Goal: Task Accomplishment & Management: Understand process/instructions

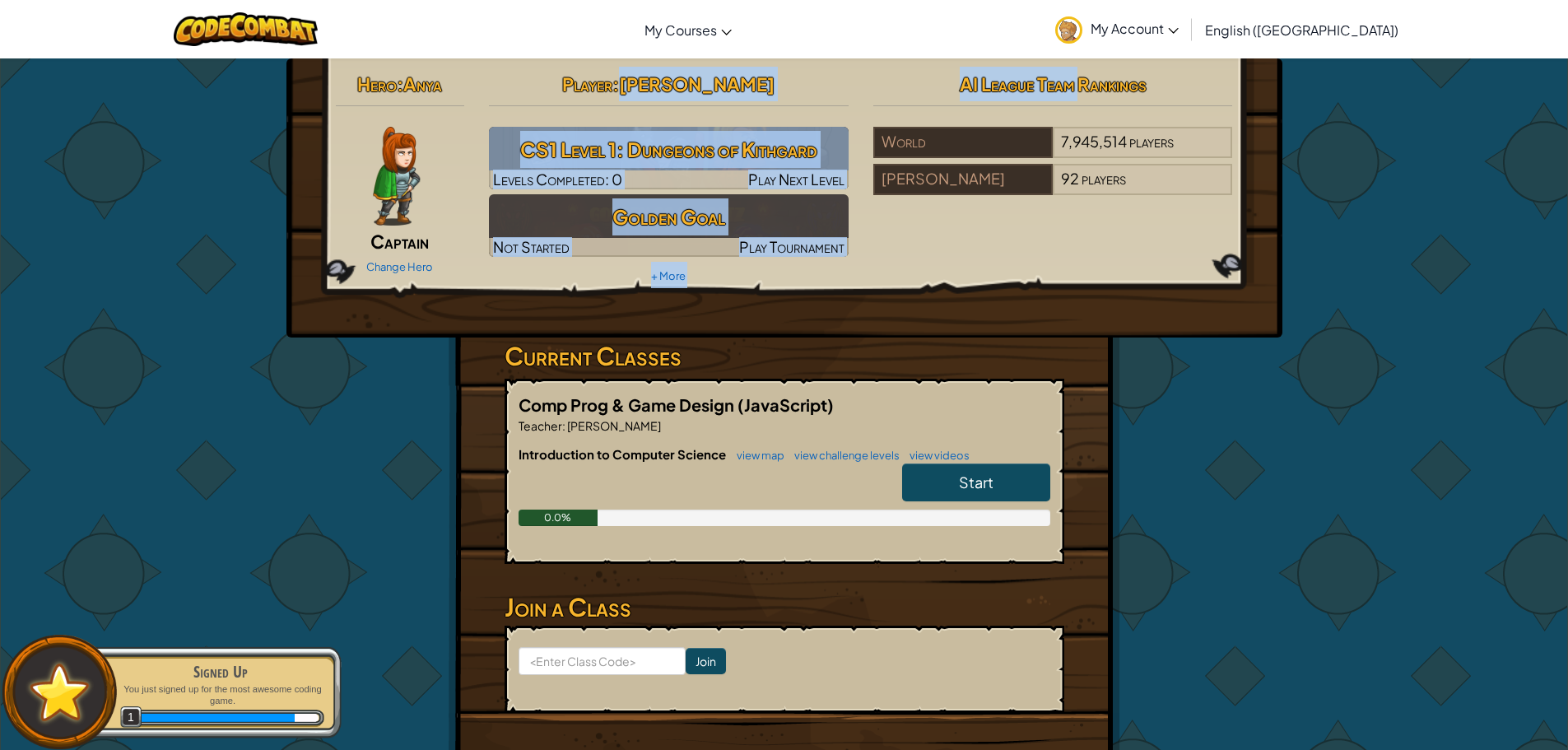
drag, startPoint x: 651, startPoint y: 88, endPoint x: 1076, endPoint y: 97, distance: 425.1
click at [1076, 97] on div "Hero : Anya Captain Change Hero Player : [PERSON_NAME] CS1 Level 1: Dungeons of…" at bounding box center [784, 177] width 922 height 221
click at [1076, 97] on h2 "AI League Team Rankings" at bounding box center [1053, 84] width 360 height 35
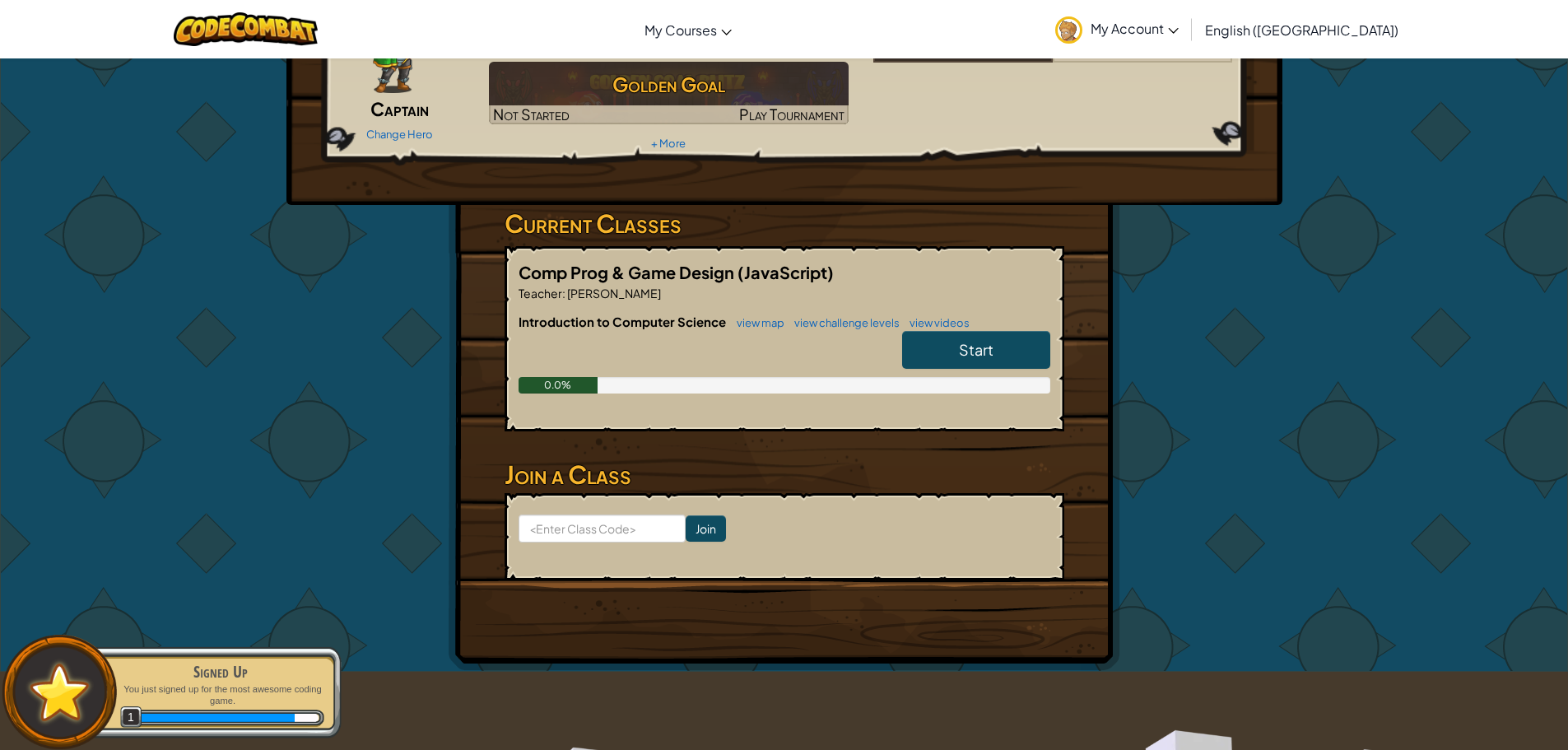
drag, startPoint x: 1088, startPoint y: 297, endPoint x: 1084, endPoint y: 275, distance: 22.4
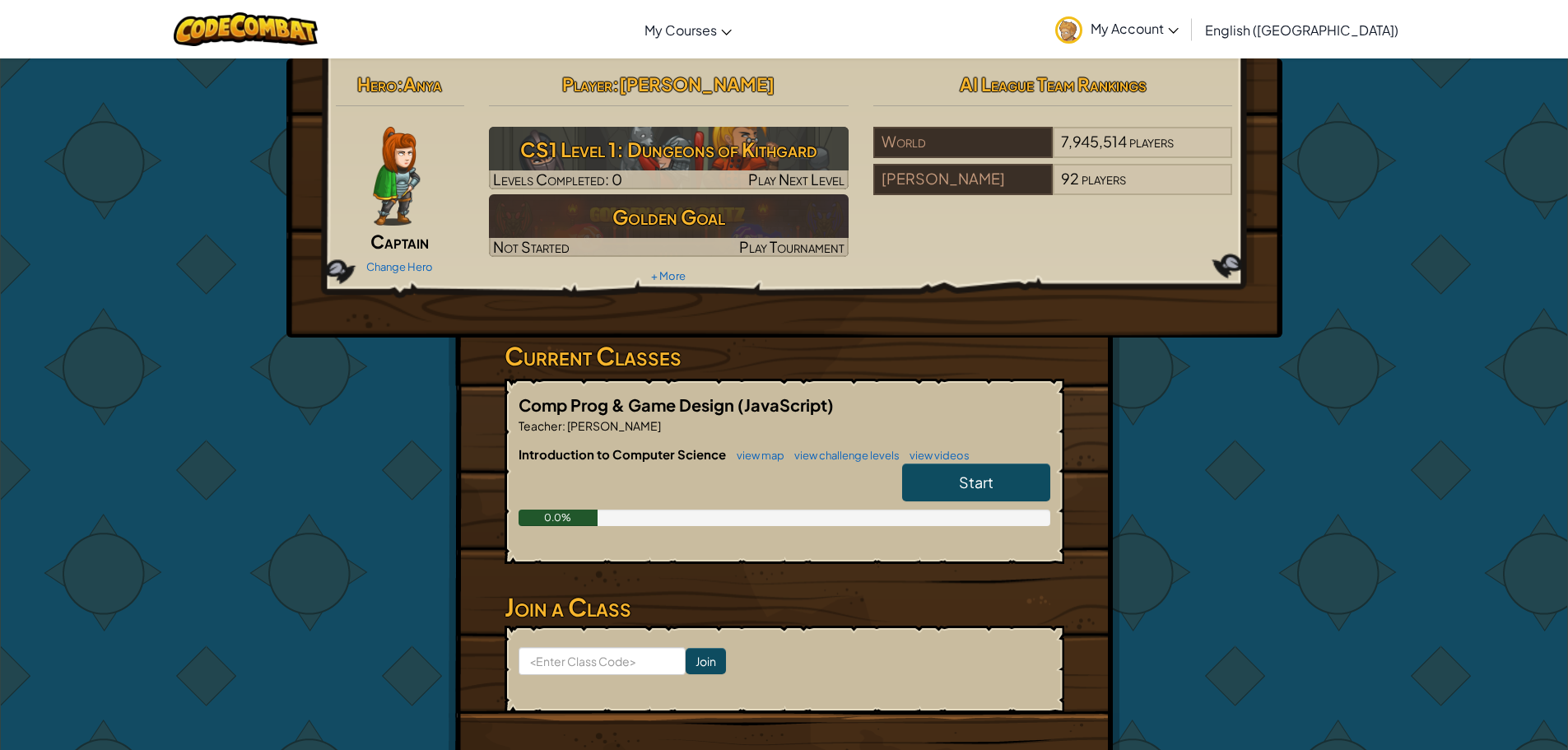
click at [412, 258] on div "Change Hero" at bounding box center [400, 265] width 129 height 26
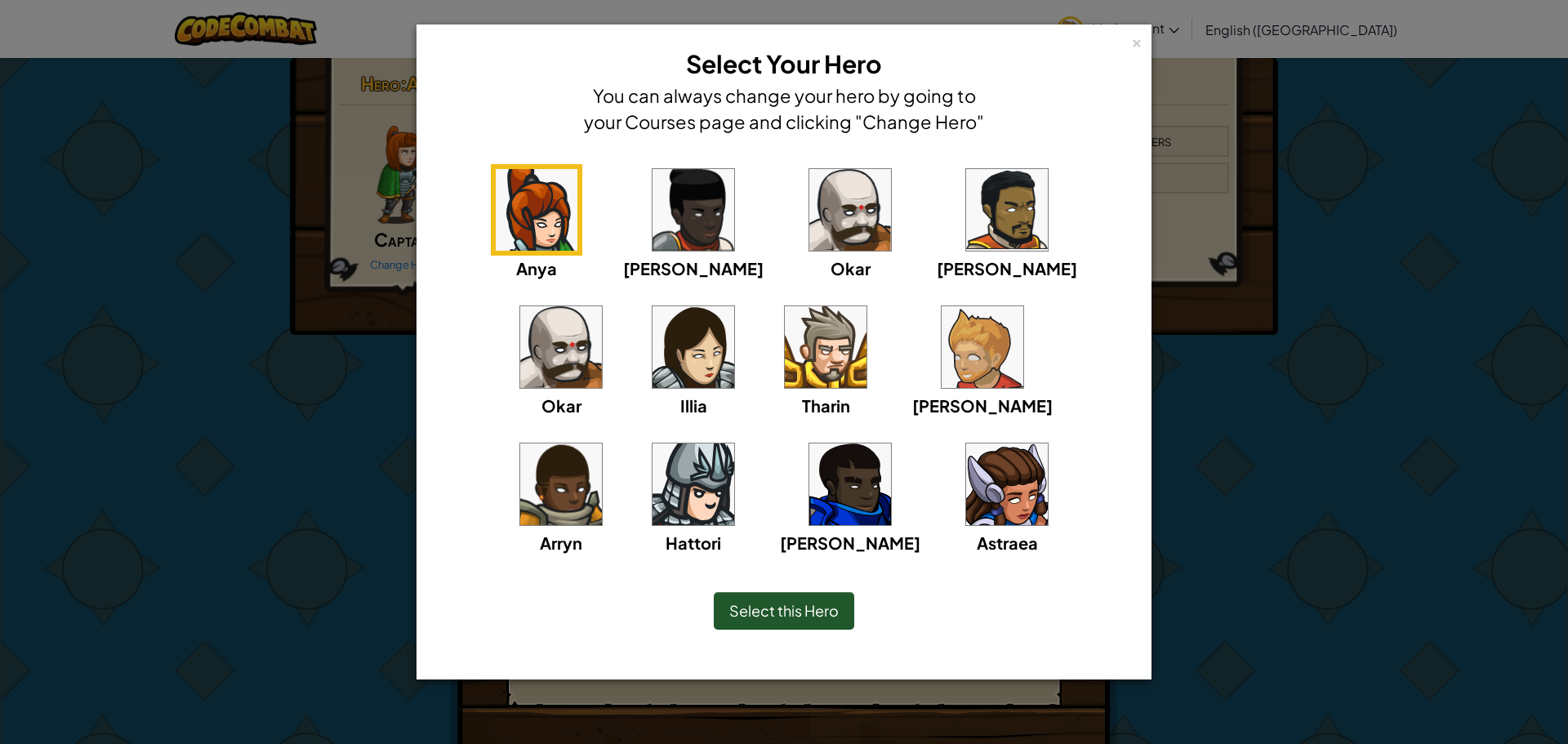
click at [912, 394] on div "[PERSON_NAME]" at bounding box center [981, 405] width 140 height 25
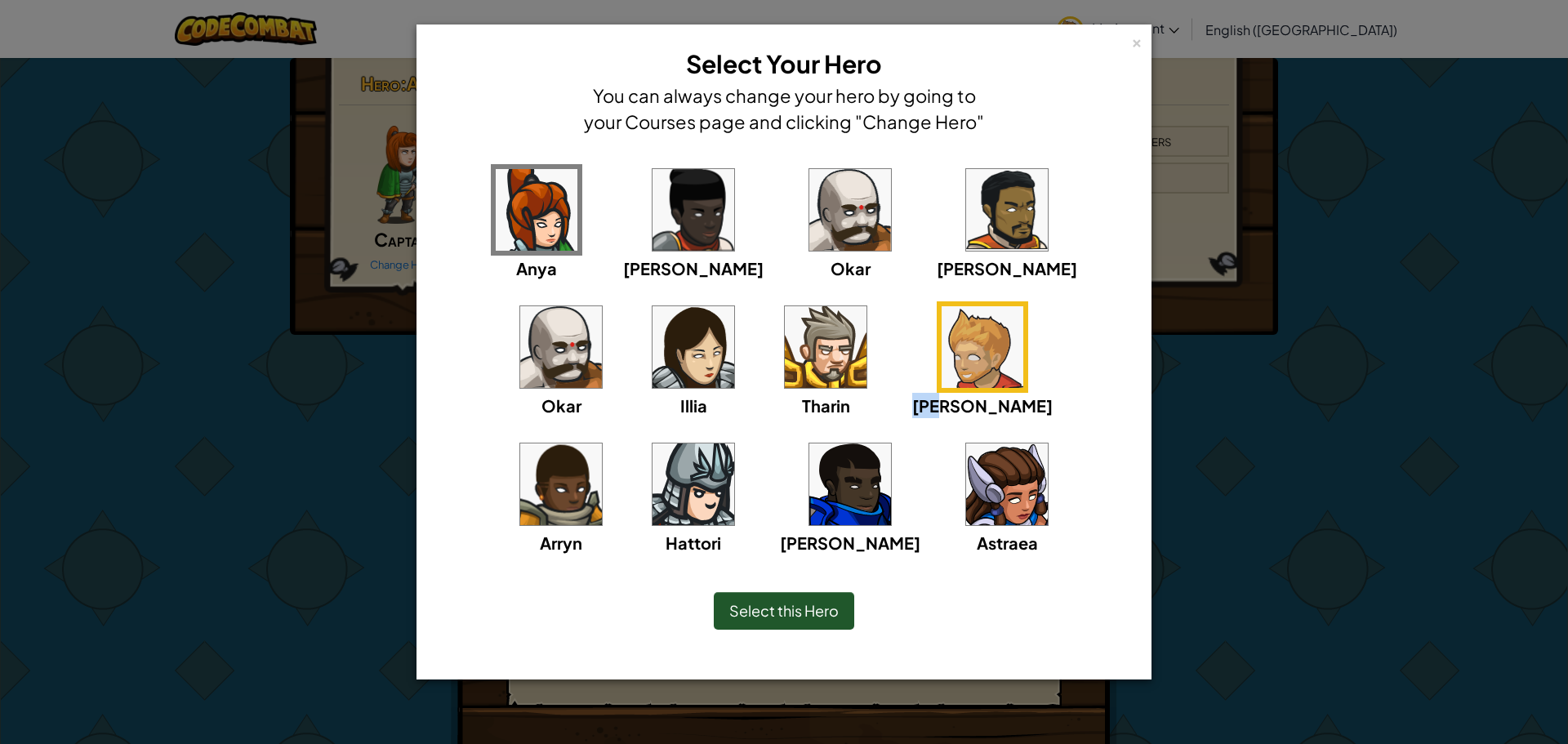
click at [912, 395] on div "[PERSON_NAME]" at bounding box center [981, 405] width 140 height 25
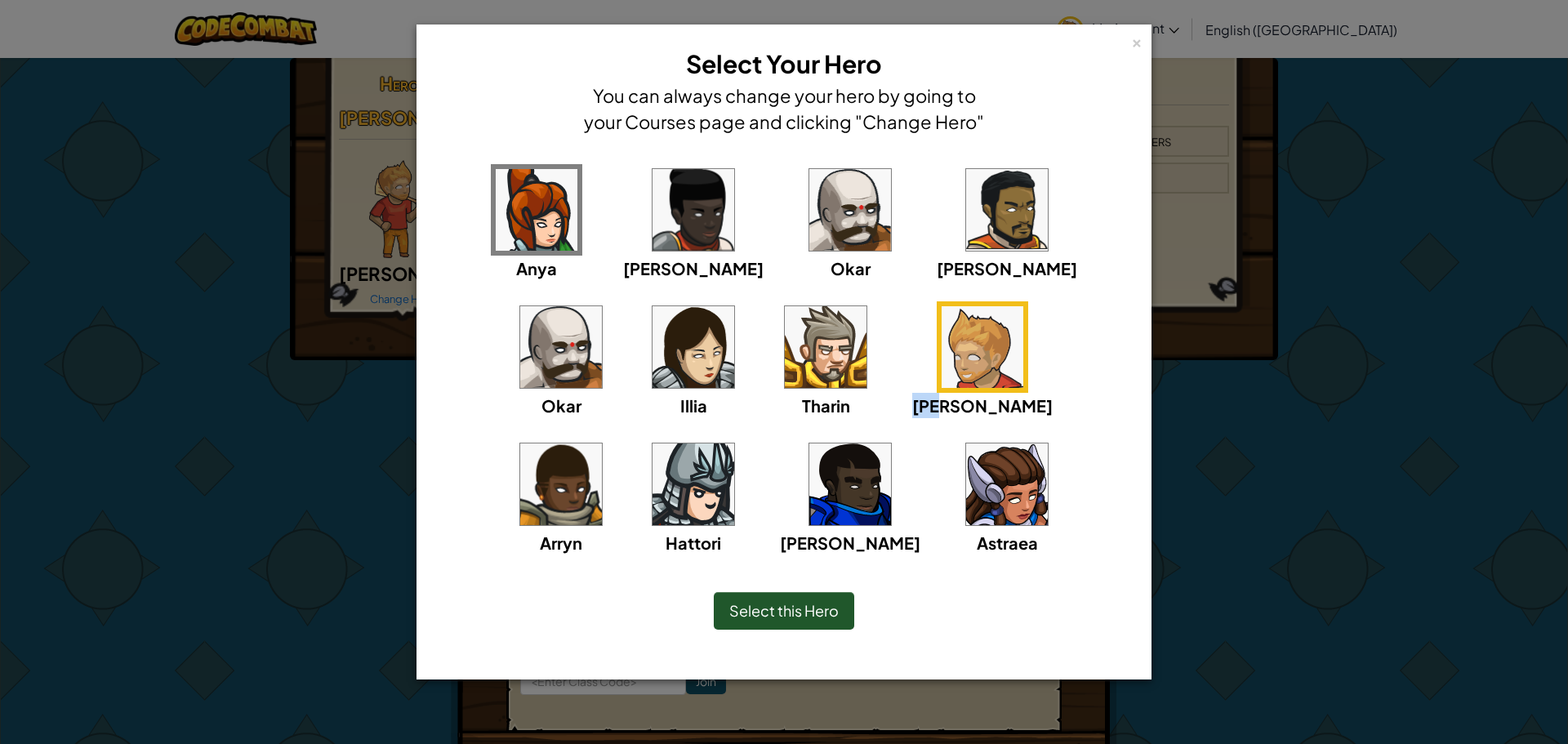
click at [796, 619] on div "Select this Hero" at bounding box center [784, 611] width 140 height 38
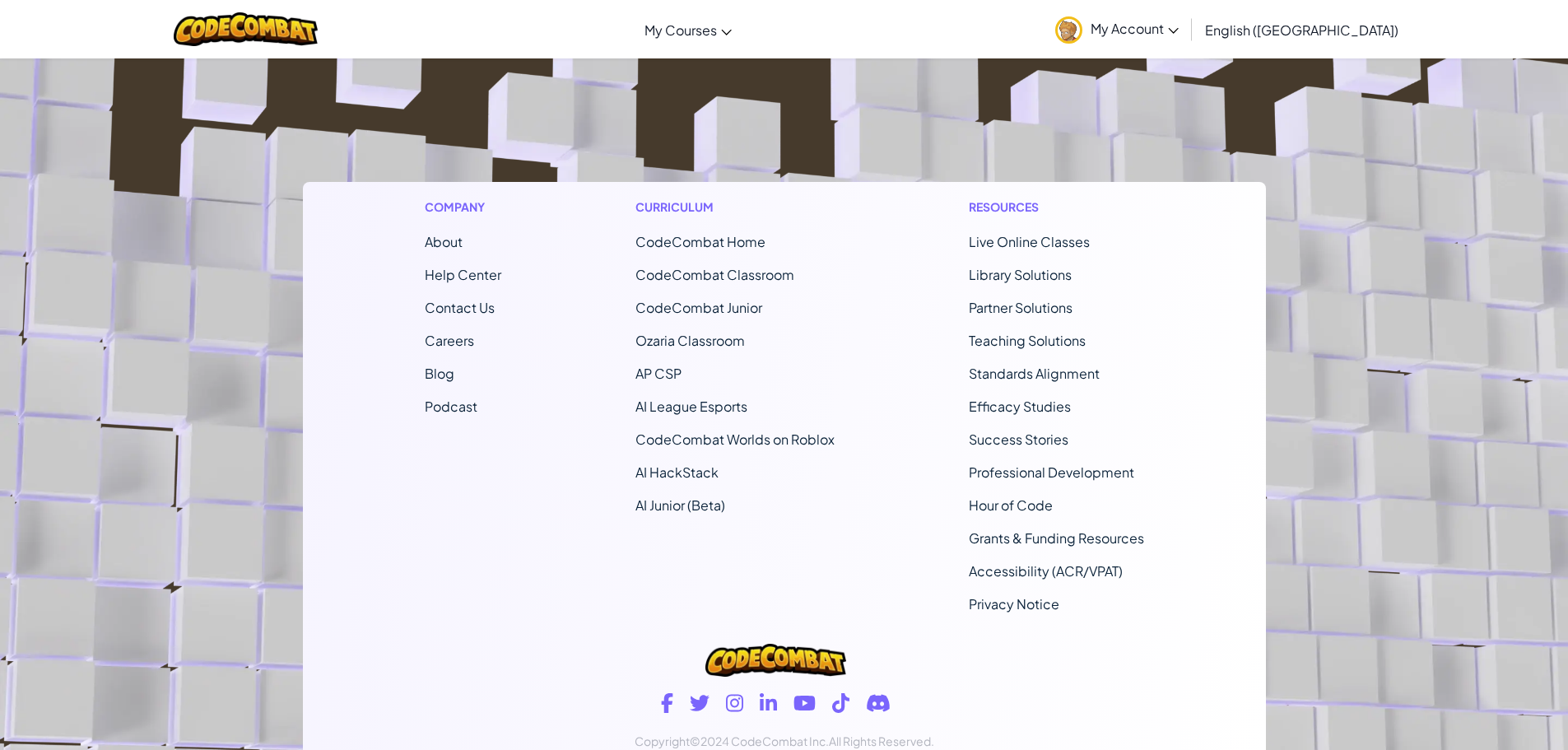
scroll to position [946, 0]
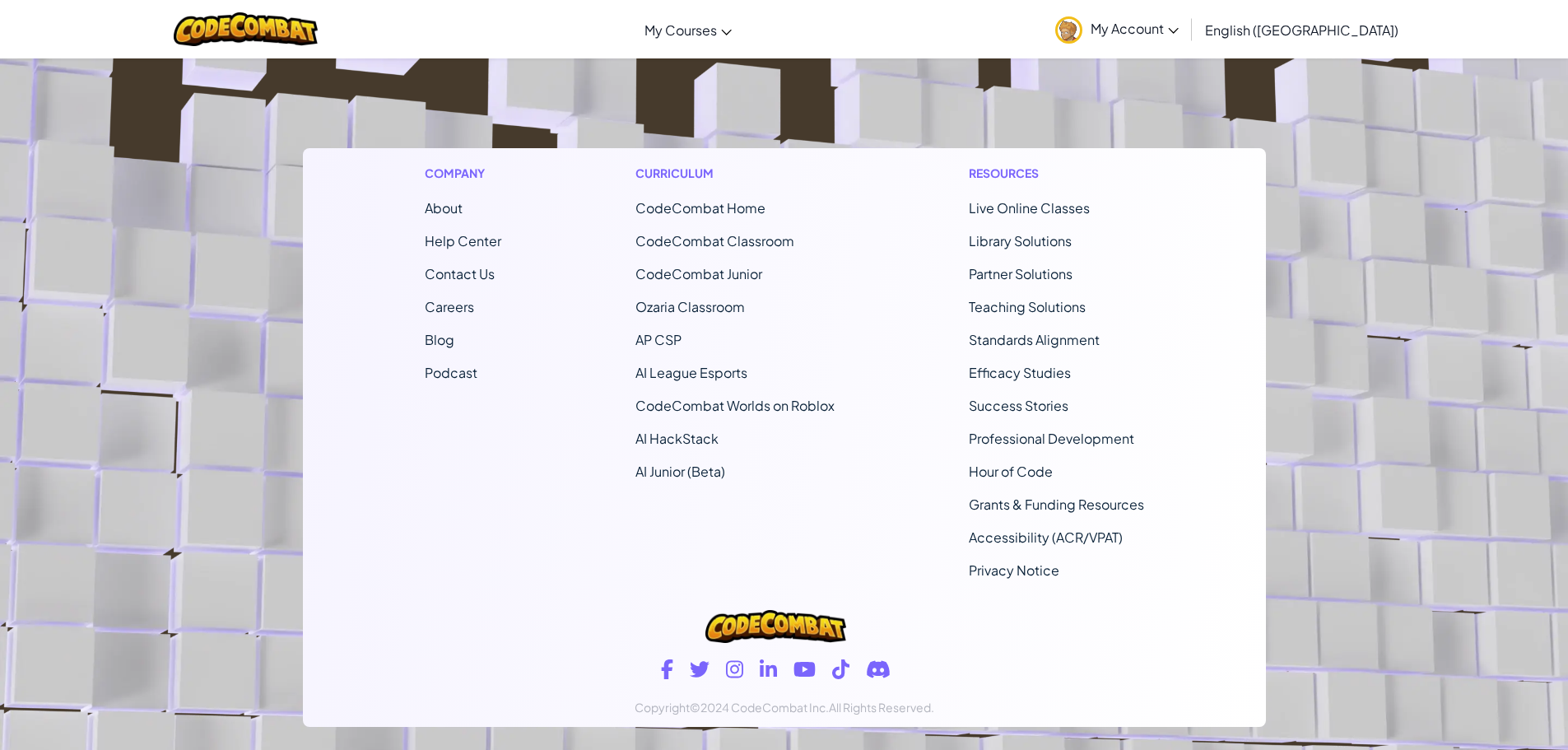
drag, startPoint x: 279, startPoint y: 499, endPoint x: 146, endPoint y: 478, distance: 134.6
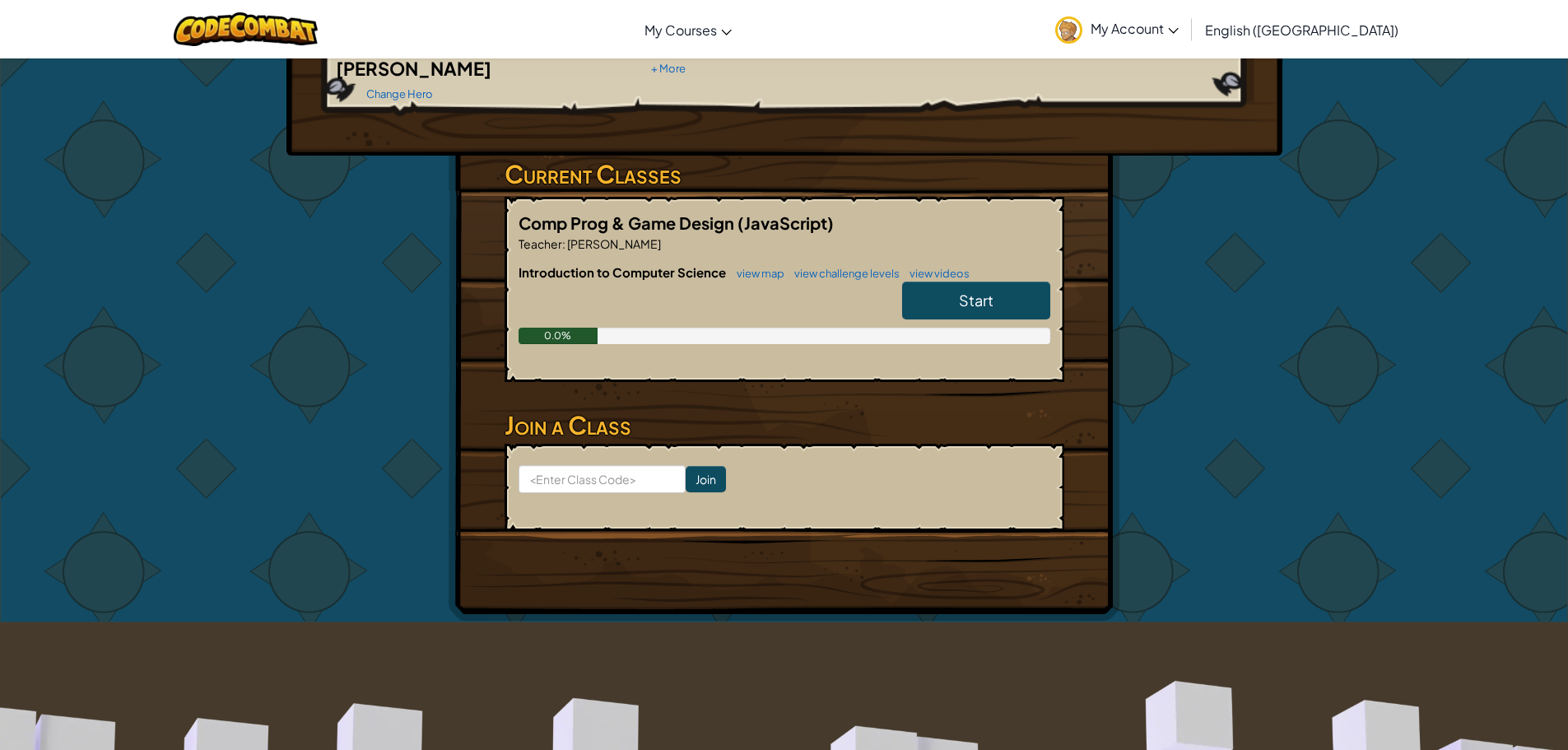
scroll to position [0, 0]
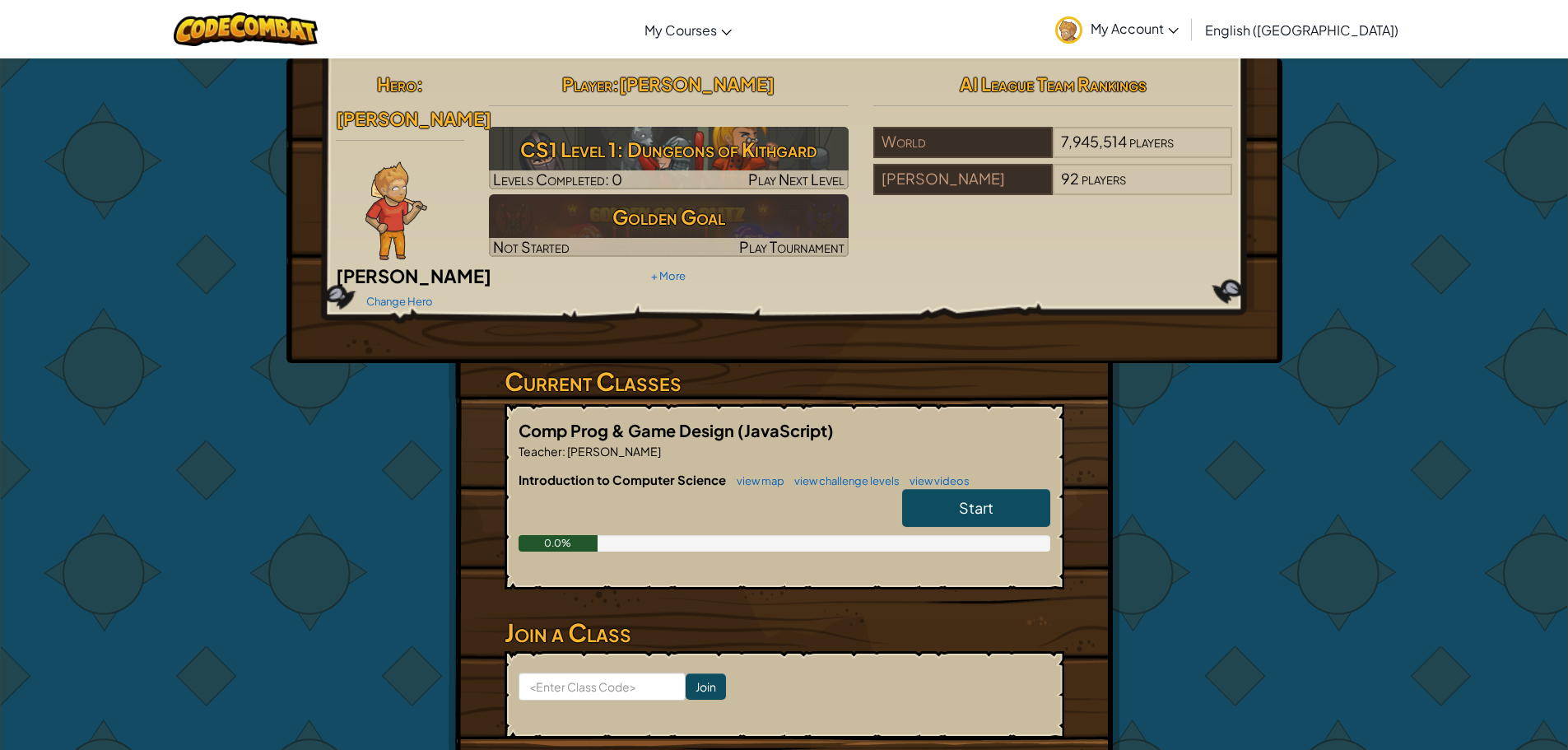
drag, startPoint x: 197, startPoint y: 247, endPoint x: 268, endPoint y: 73, distance: 187.9
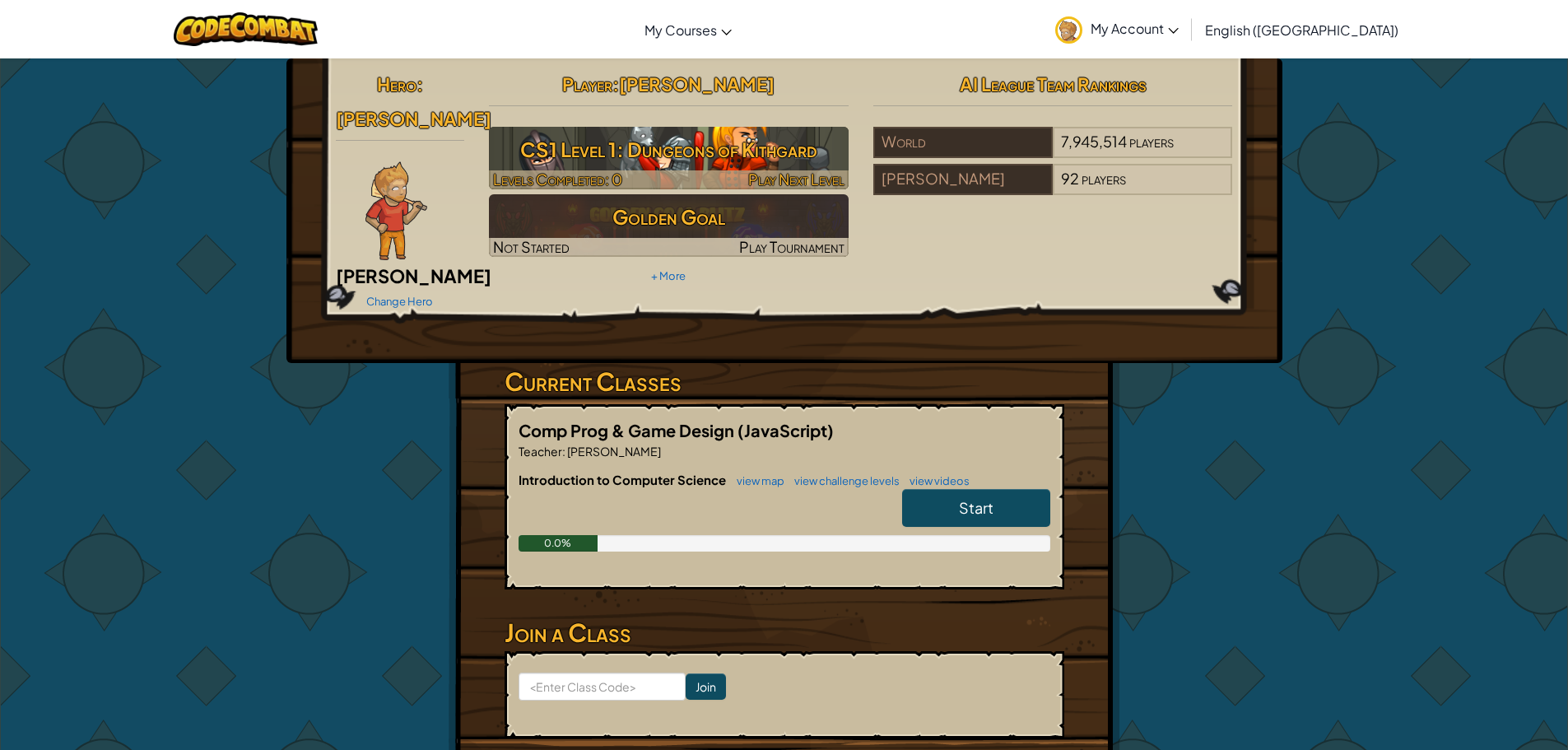
click at [580, 140] on h3 "CS1 Level 1: Dungeons of Kithgard" at bounding box center [669, 149] width 360 height 37
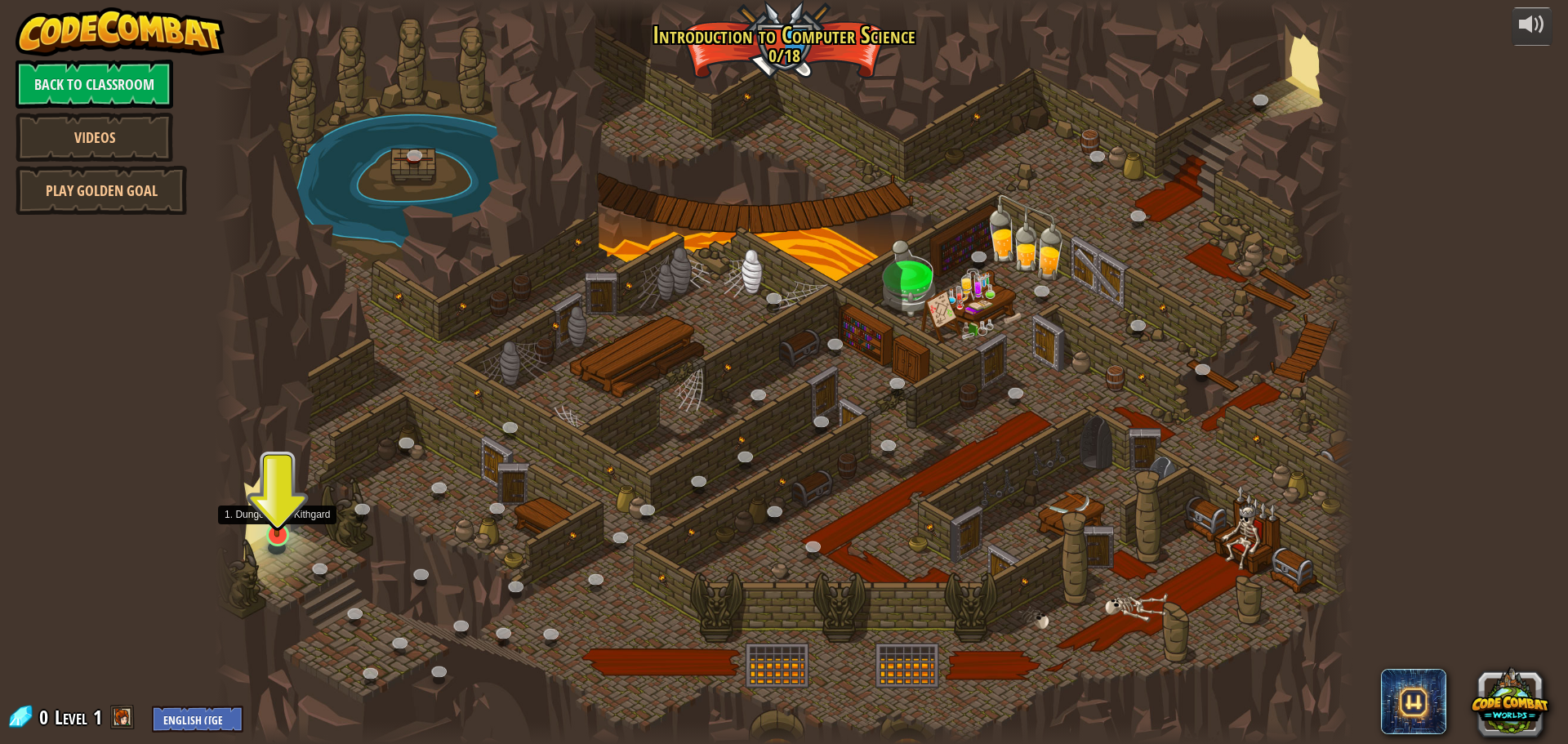
click at [285, 531] on img at bounding box center [277, 501] width 30 height 70
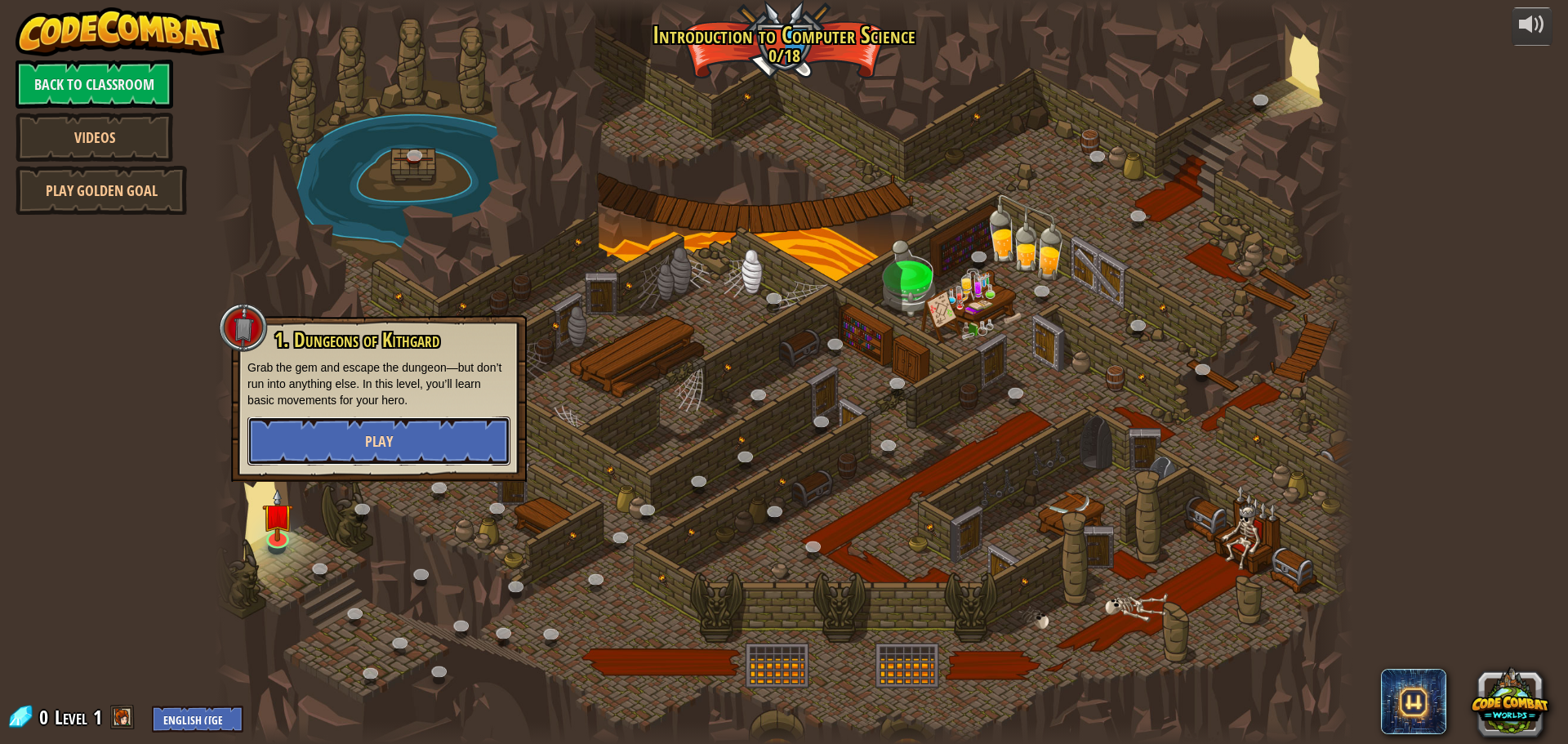
click at [378, 426] on button "Play" at bounding box center [379, 440] width 263 height 49
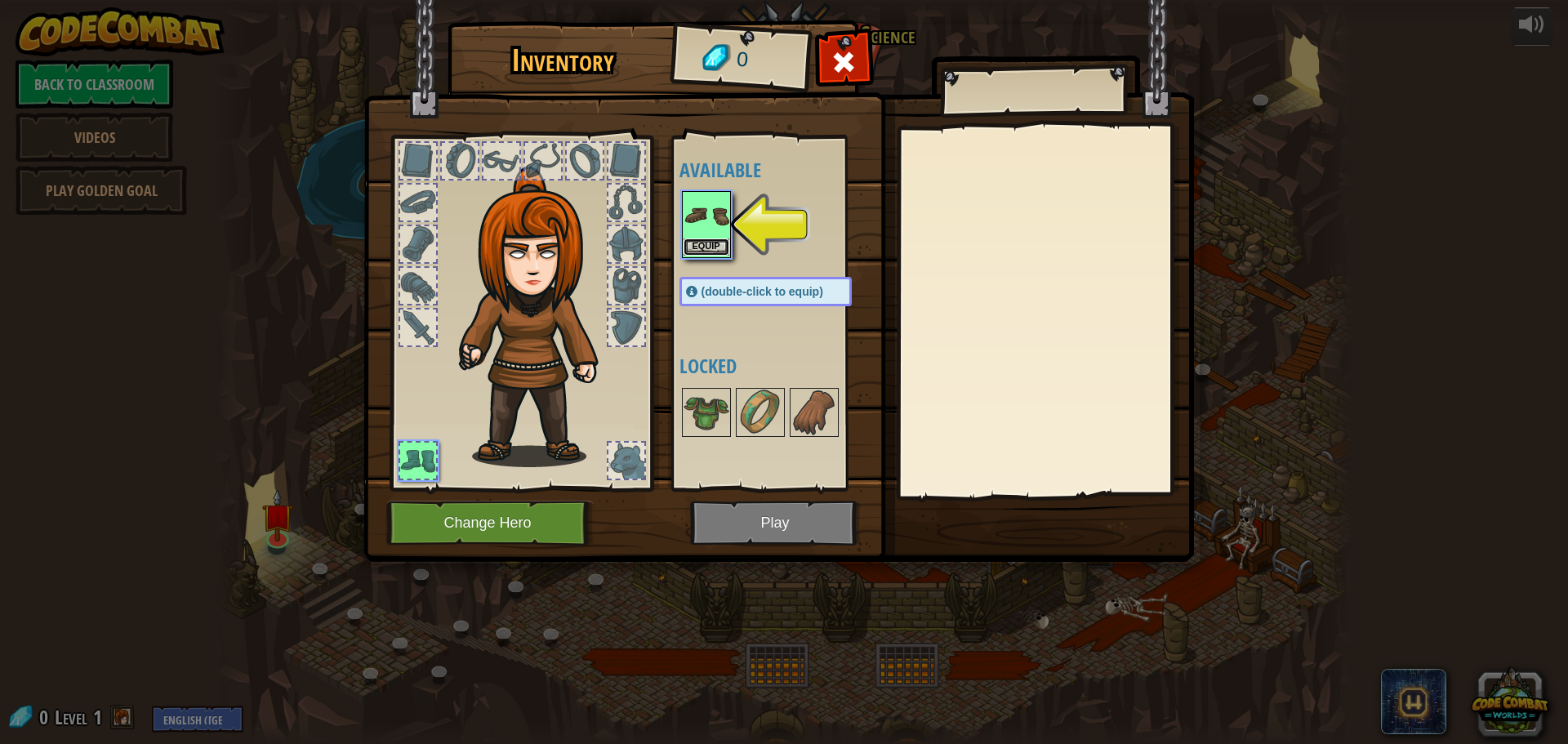
click at [686, 250] on button "Equip" at bounding box center [705, 247] width 46 height 17
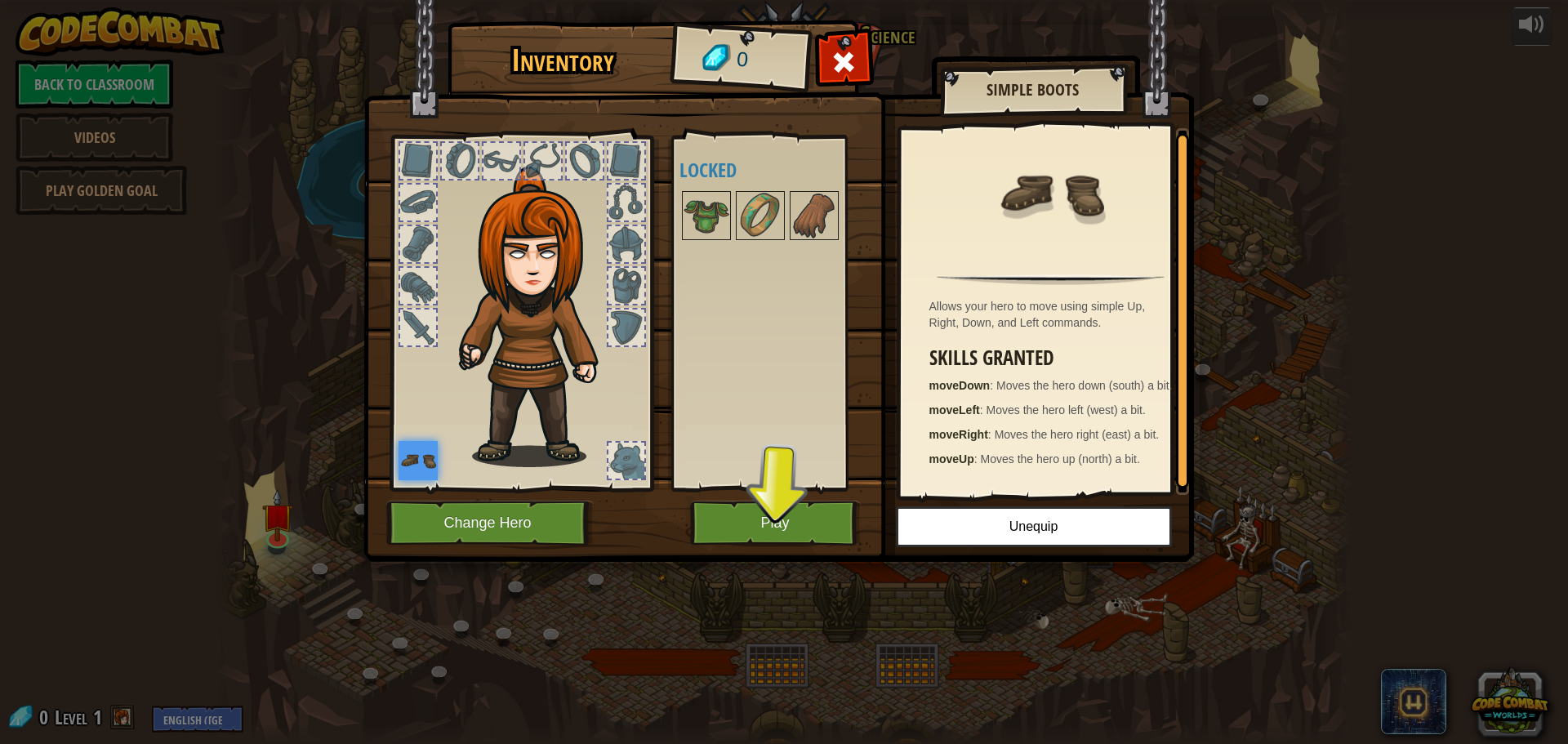
scroll to position [5, 0]
click at [817, 519] on button "Play" at bounding box center [775, 523] width 170 height 45
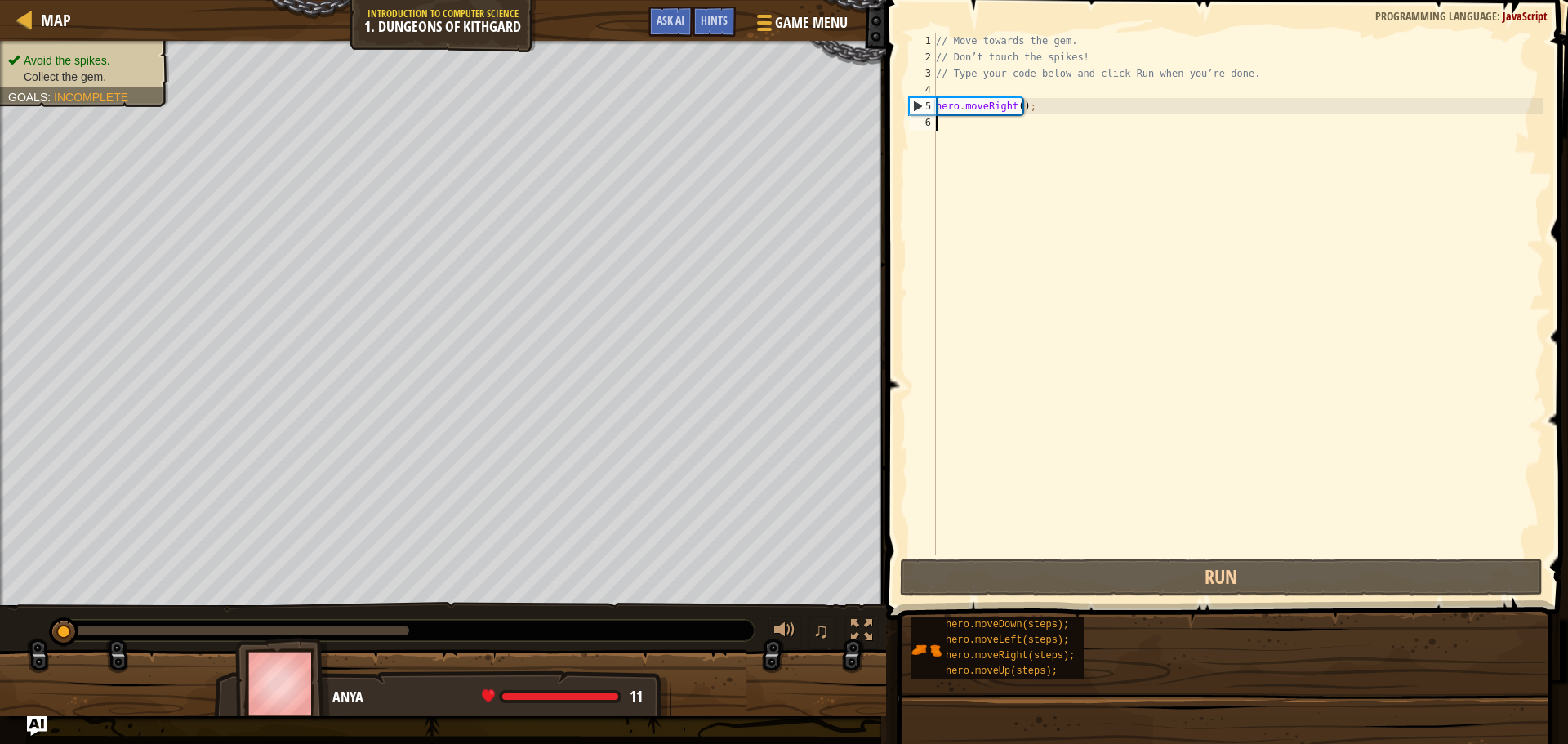
click at [1107, 604] on div "Goals Avoid the spikes. Collect the gem. Guide your hero by writing a program w…" at bounding box center [784, 372] width 1568 height 744
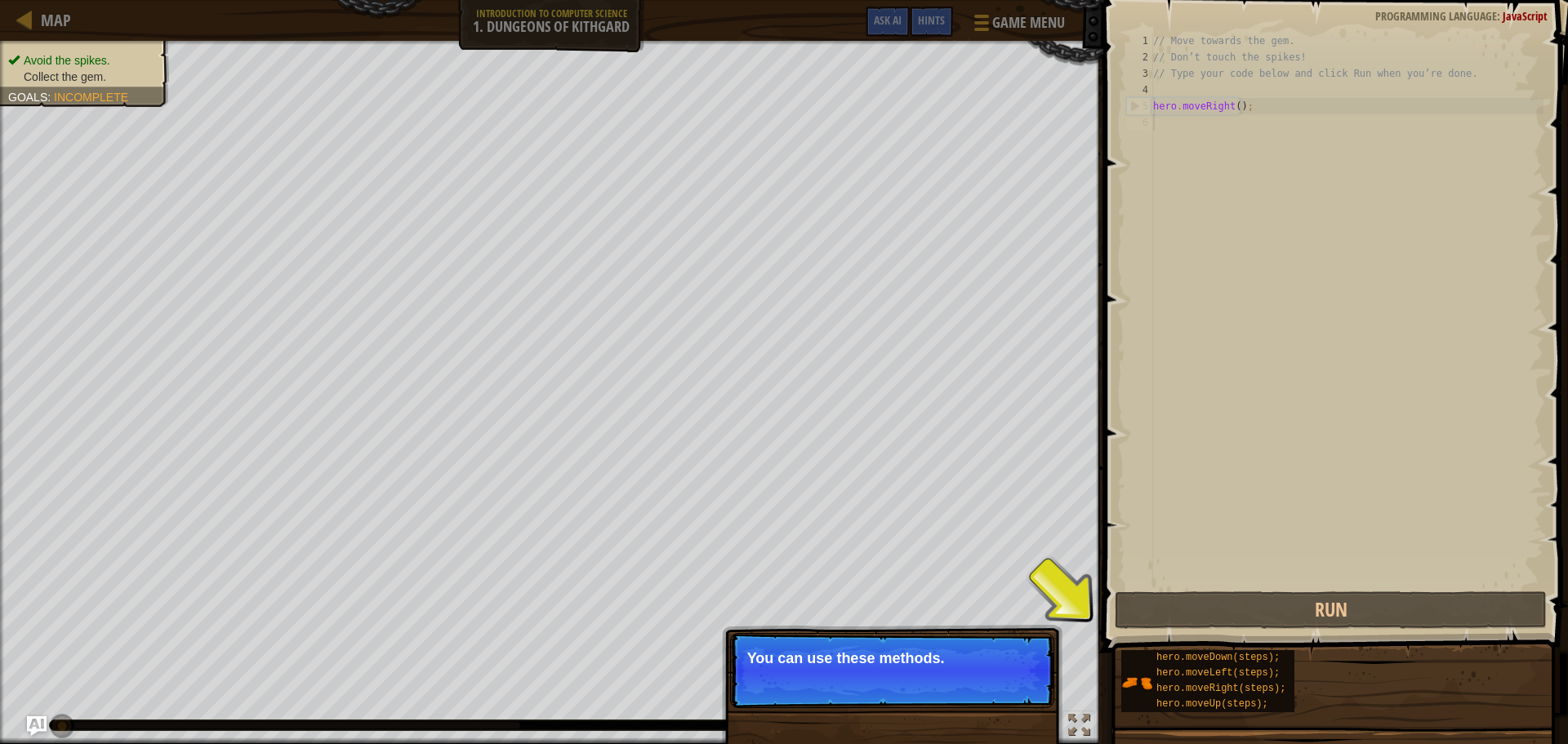
click at [1125, 507] on div "1 2 3 4 5 6 // Move towards the gem. // Don’t touch the spikes! // Type your co…" at bounding box center [1332, 310] width 421 height 555
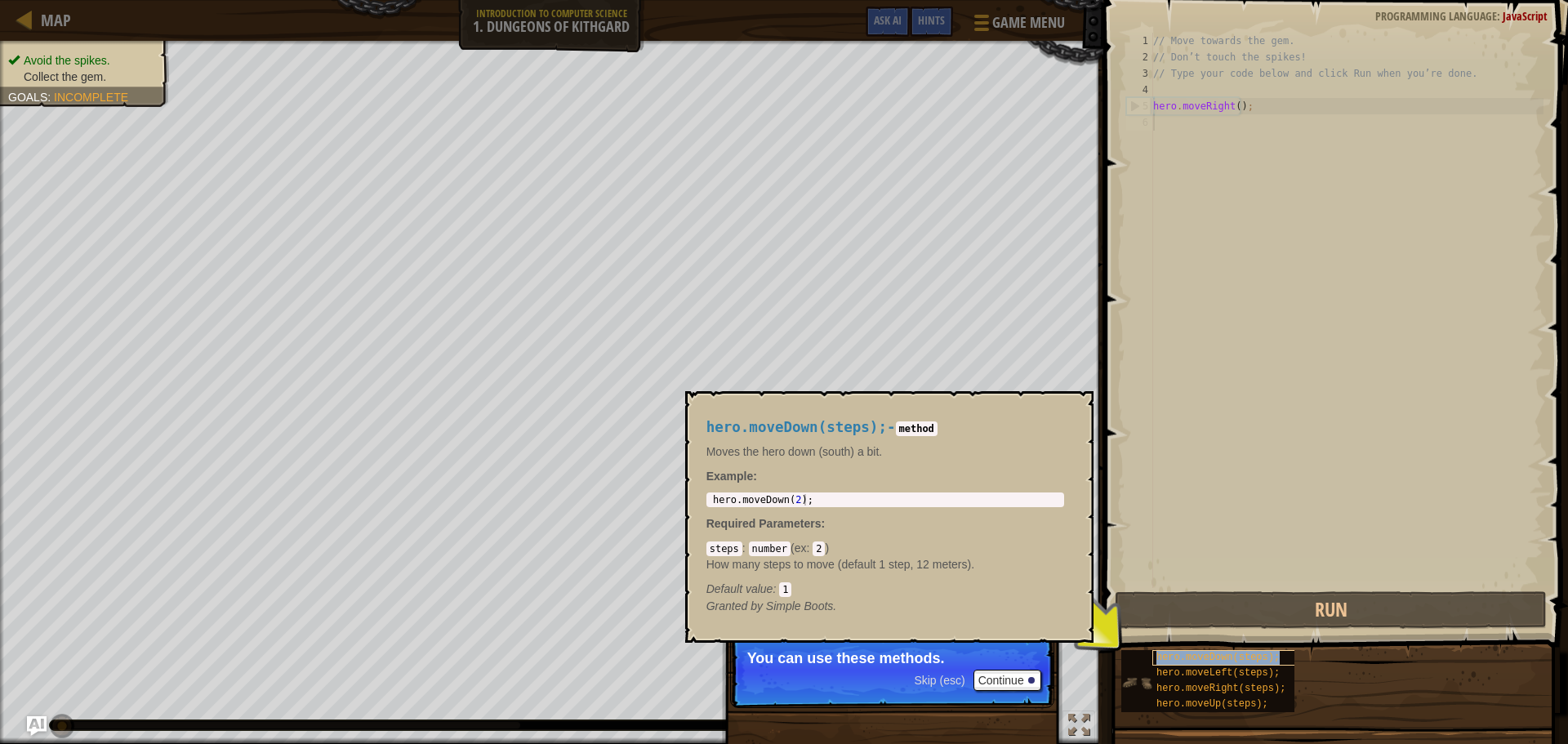
click at [1184, 651] on span "hero.moveDown(steps);" at bounding box center [1217, 656] width 123 height 11
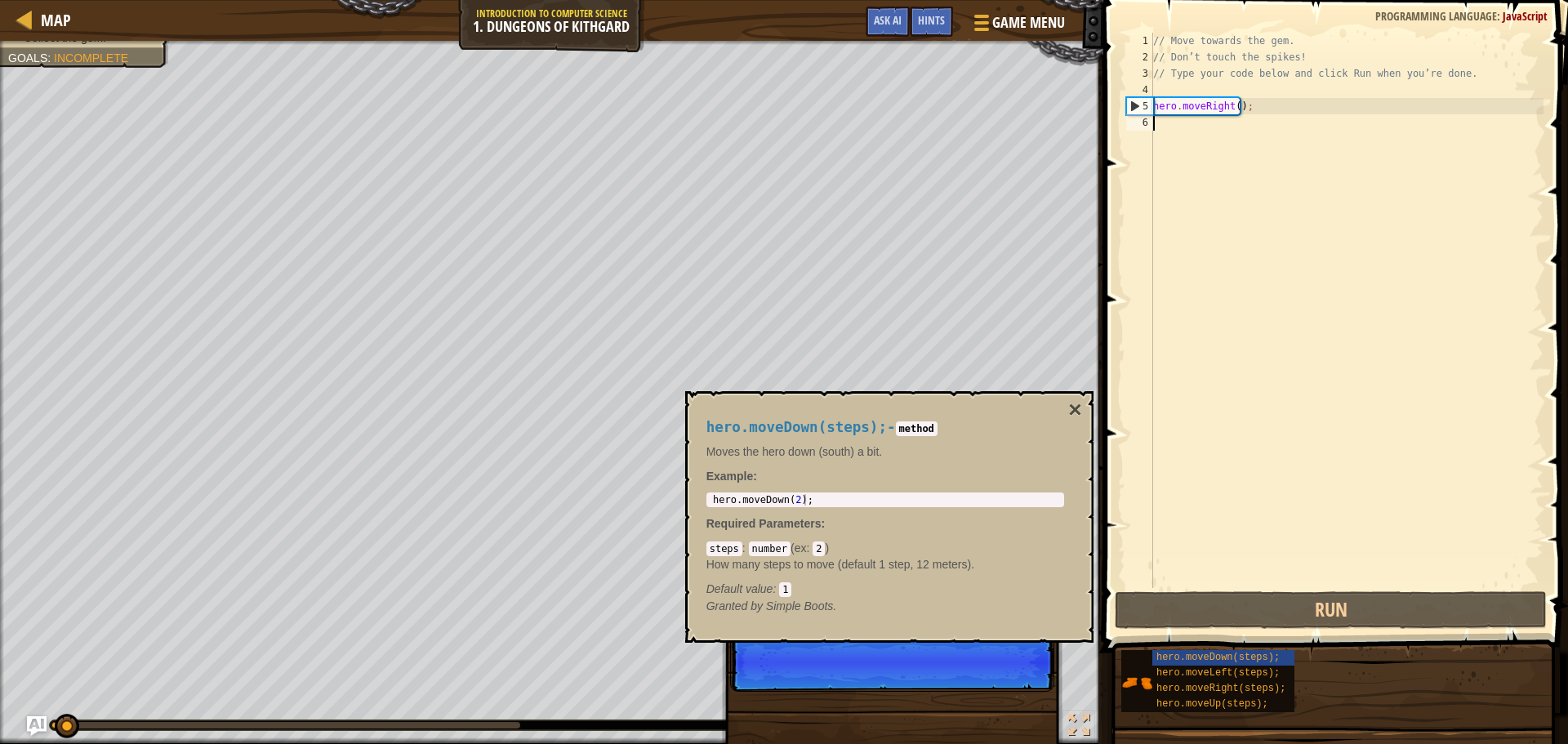
scroll to position [8, 0]
type textarea "hero.moveDown(2);"
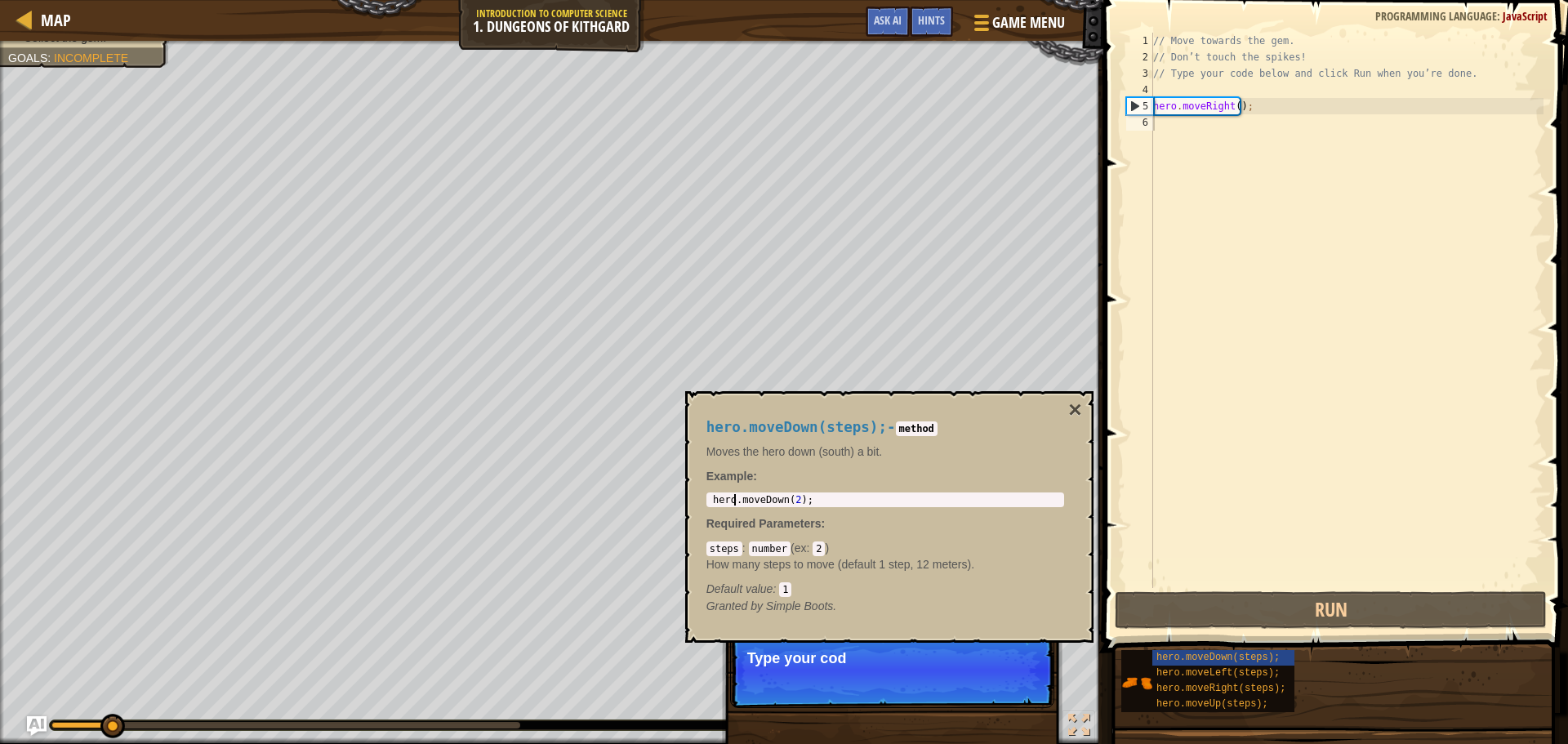
click at [735, 495] on div "hero . moveDown ( 2 ) ;" at bounding box center [885, 511] width 351 height 34
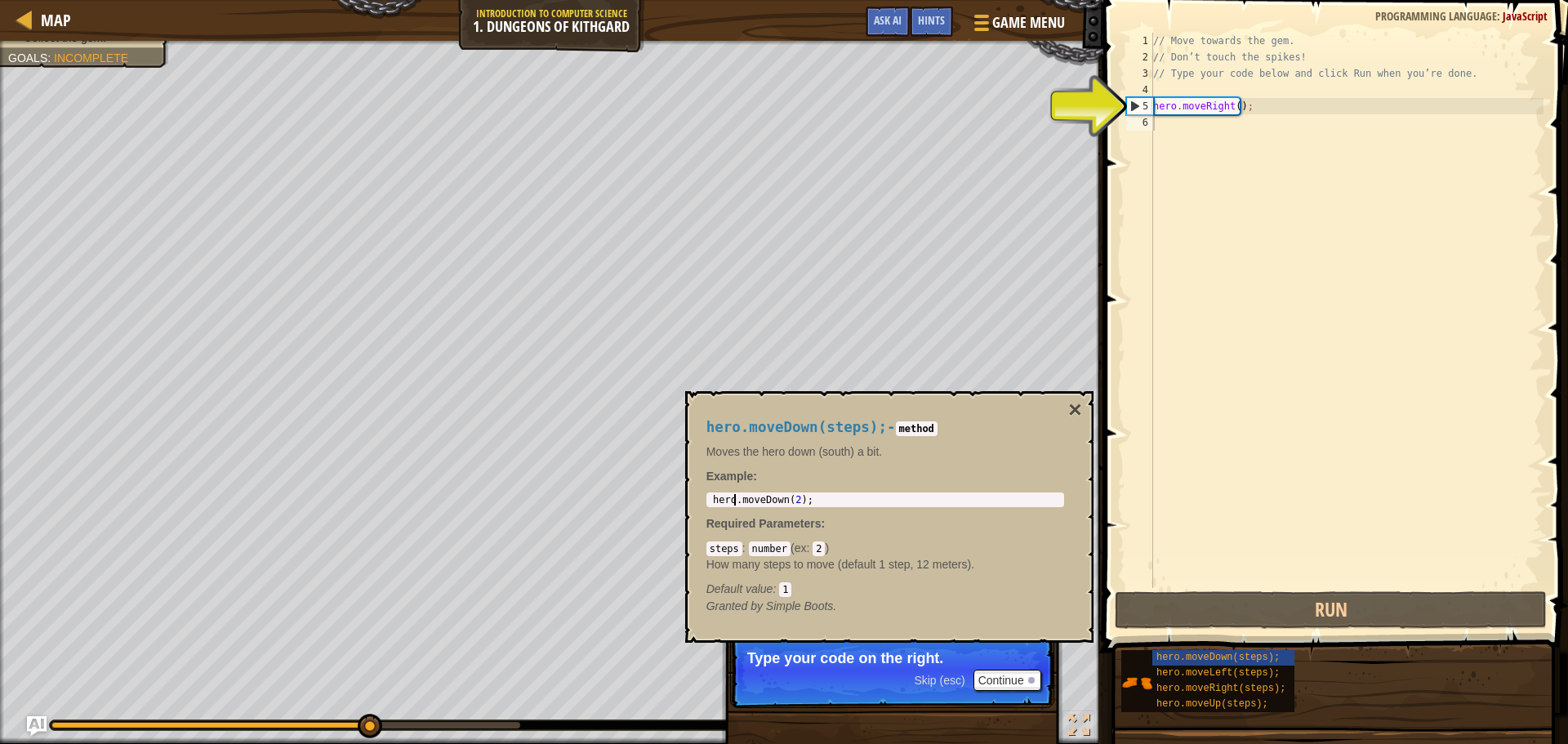
type textarea "hero.moveRight();"
click at [1275, 105] on div "// Move towards the gem. // Don’t touch the spikes! // Type your code below and…" at bounding box center [1347, 326] width 394 height 587
click at [1230, 137] on div "// Move towards the gem. // Don’t touch the spikes! // Type your code below and…" at bounding box center [1347, 326] width 394 height 587
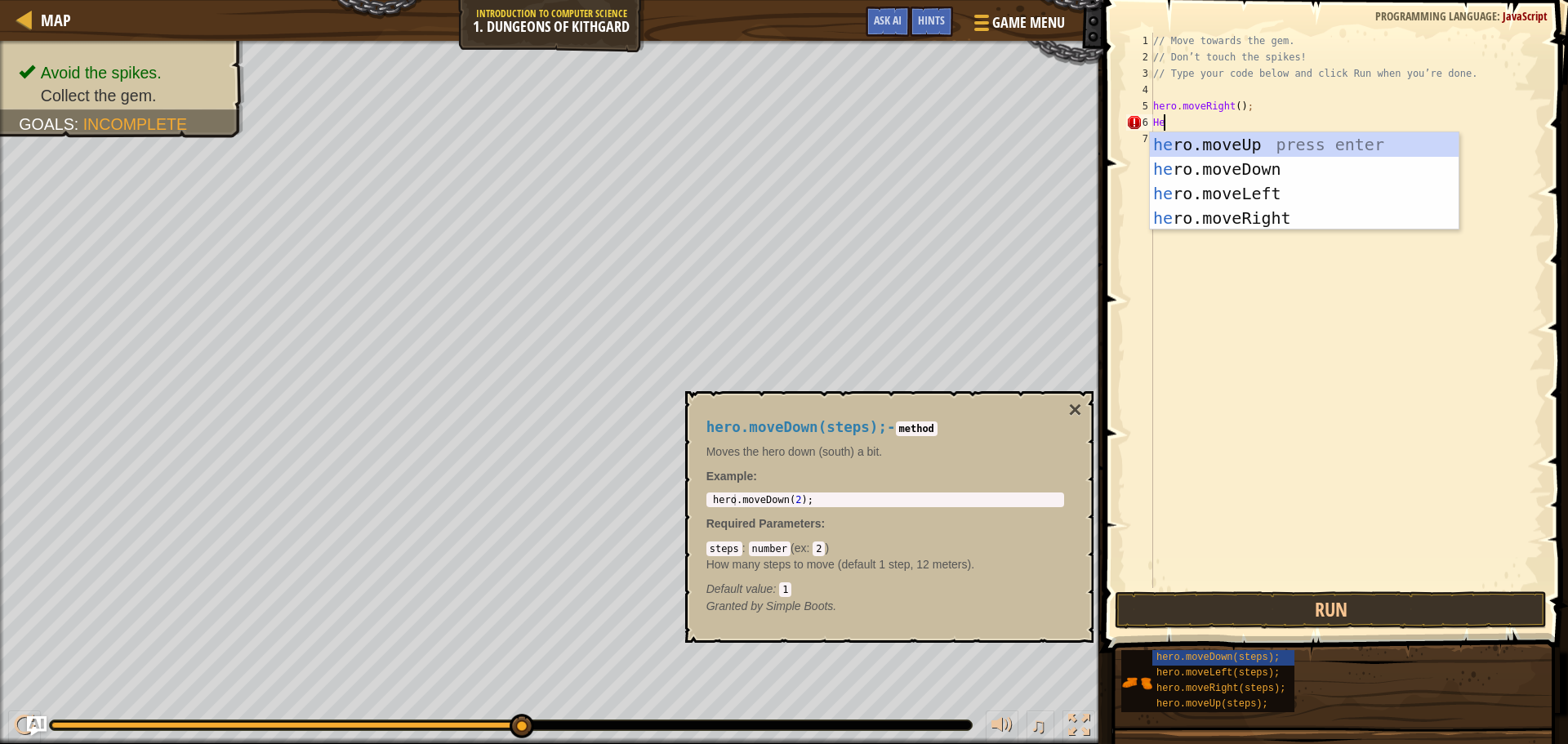
type textarea "H"
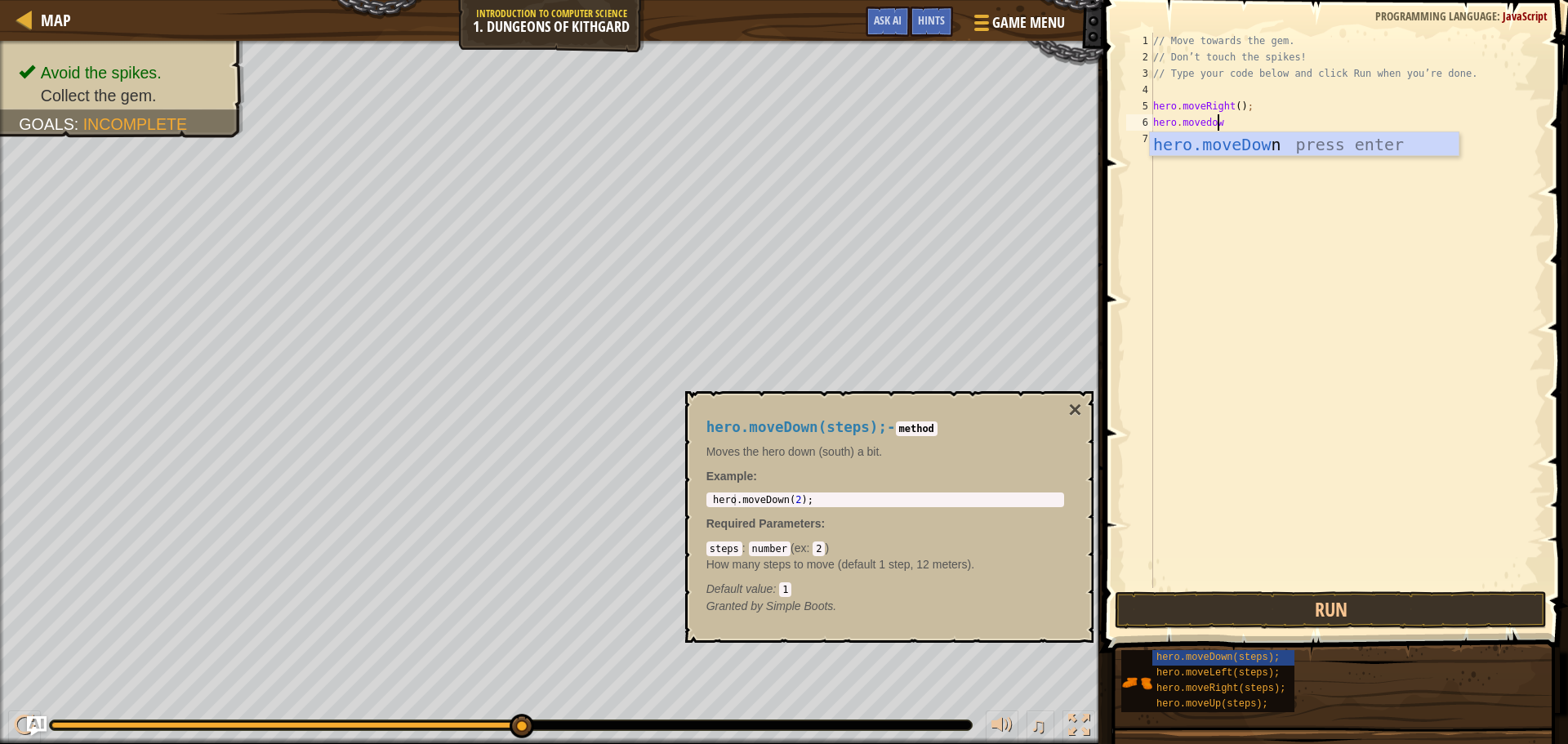
type textarea "hero.movedown"
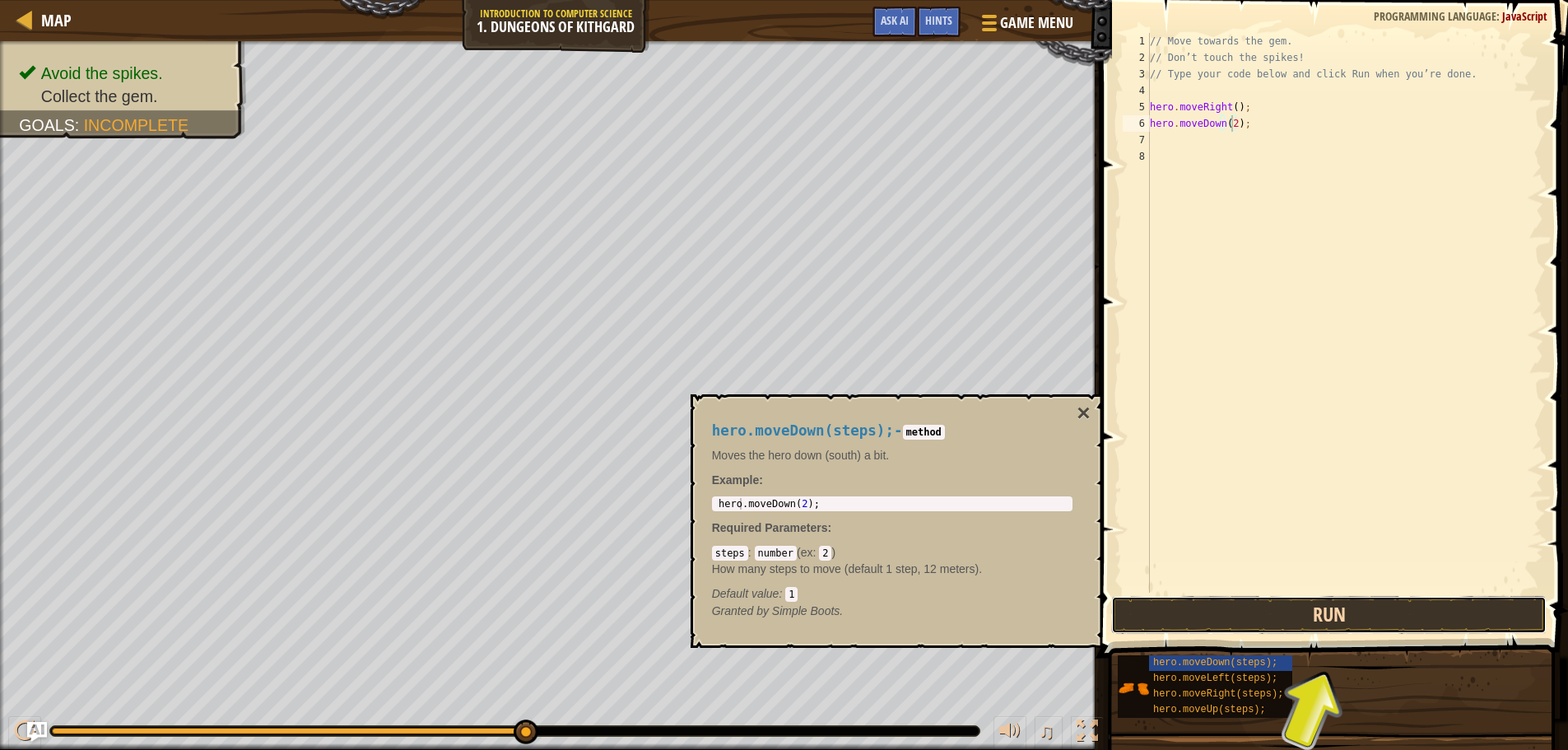
click at [1410, 622] on button "Run" at bounding box center [1329, 615] width 435 height 38
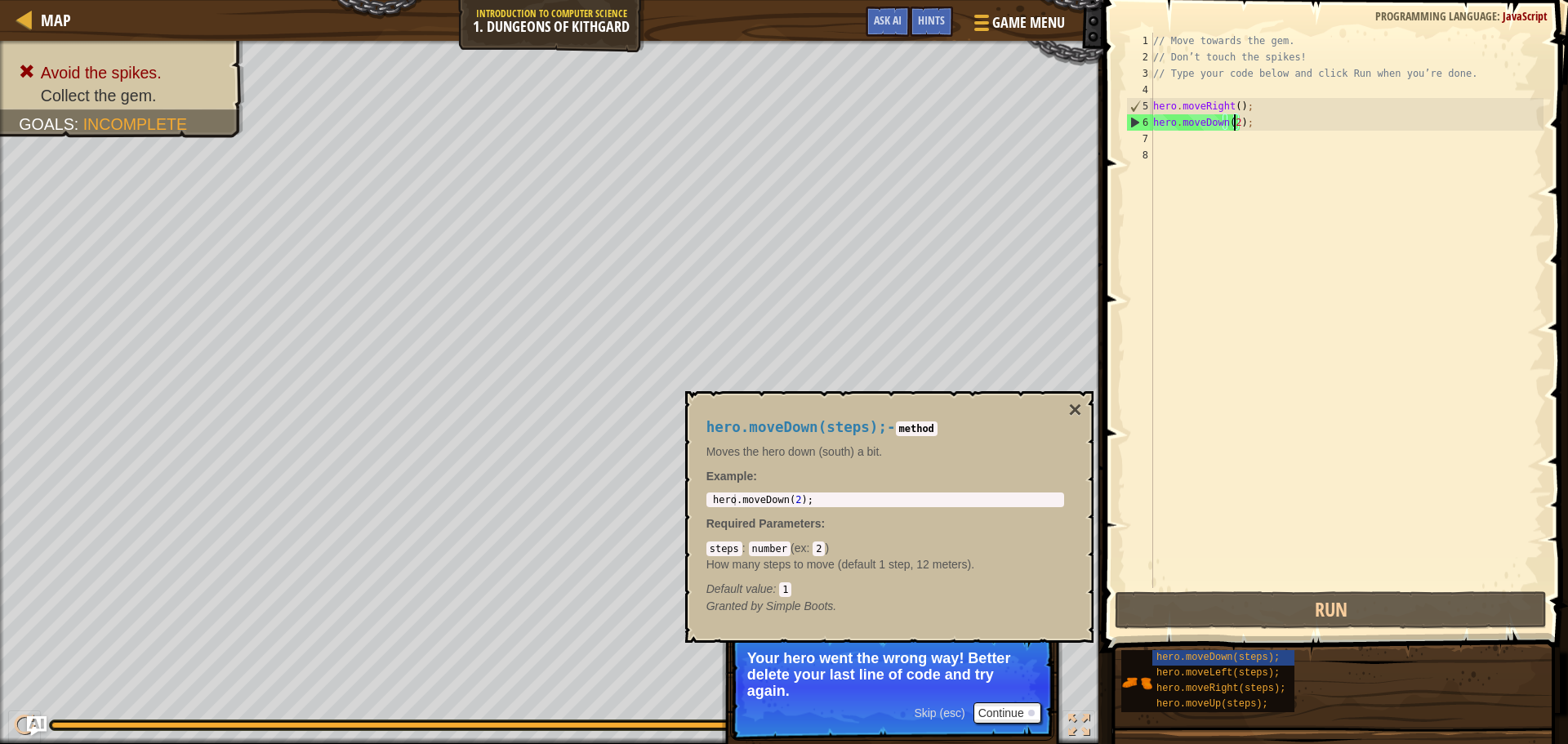
type textarea "hero.moveDown();"
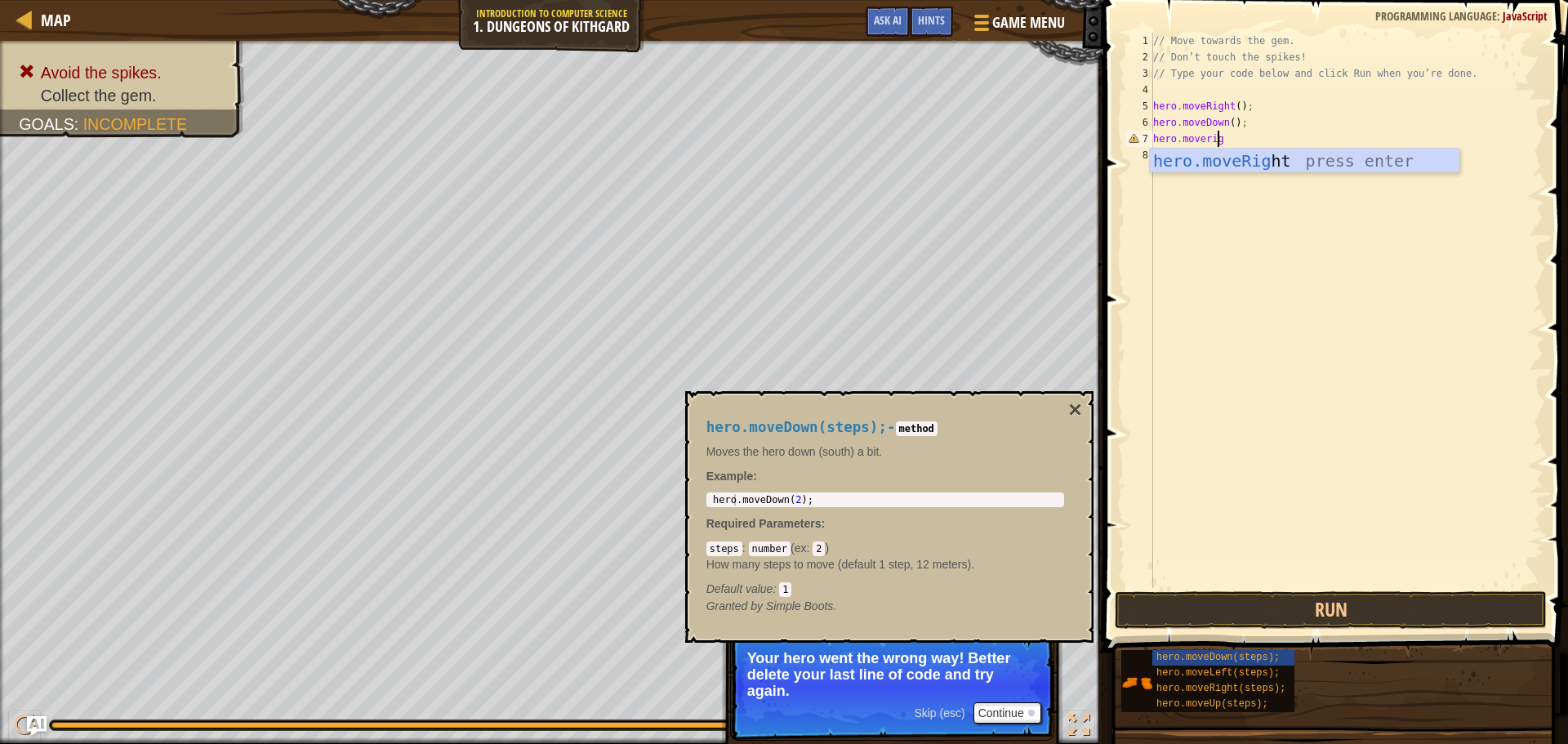
scroll to position [8, 5]
type textarea "hero.moveright"
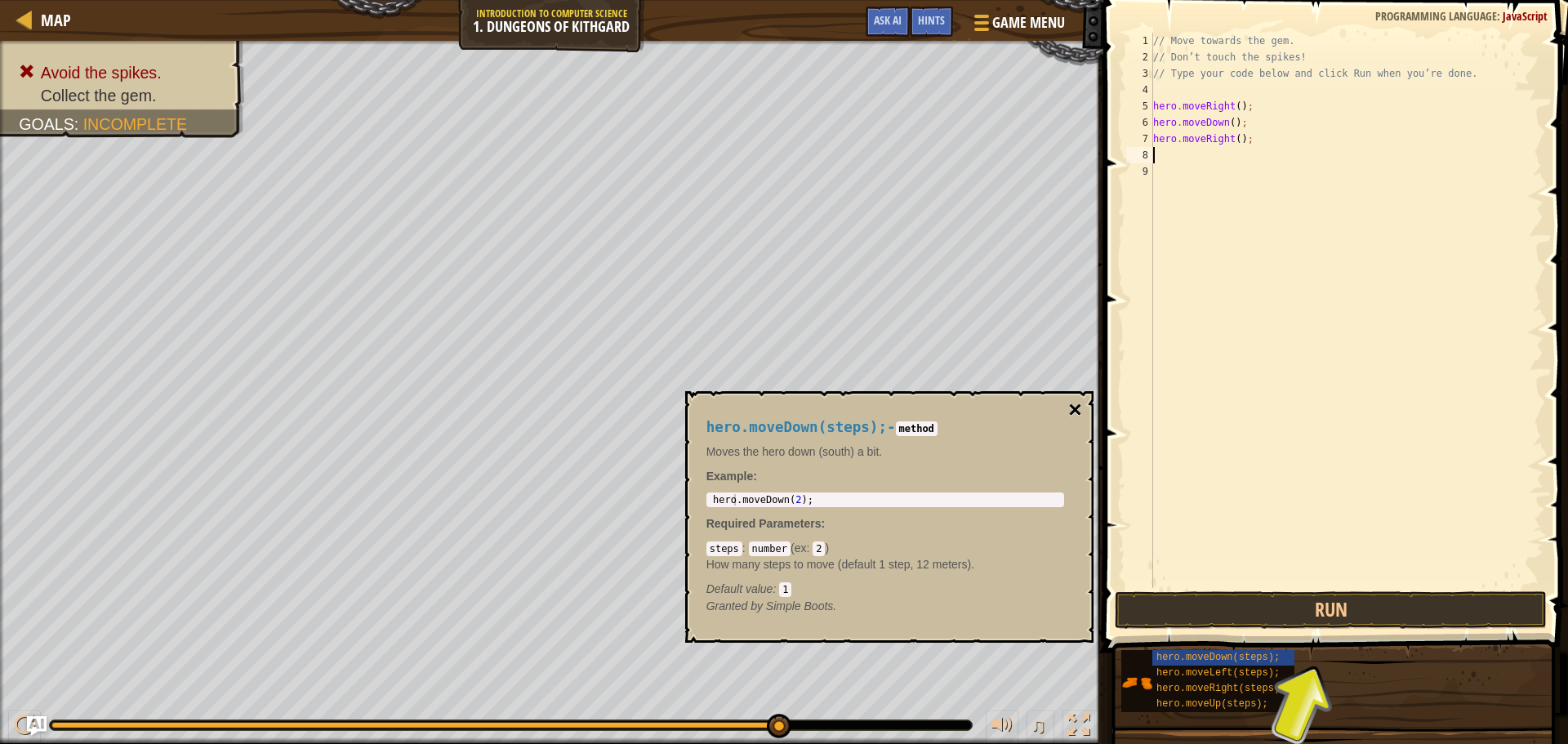
click at [1079, 403] on button "×" at bounding box center [1074, 409] width 13 height 23
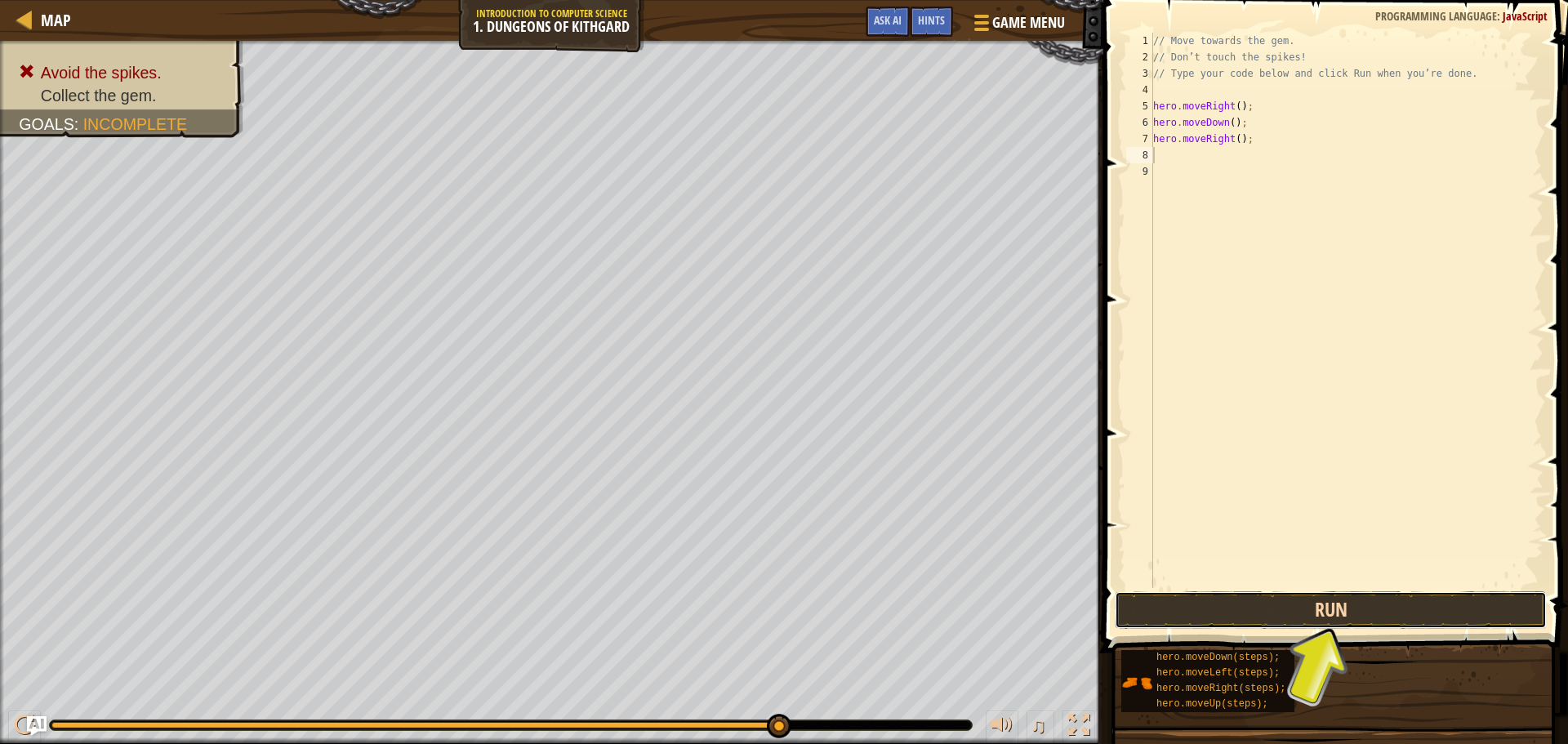
click at [1381, 600] on button "Run" at bounding box center [1331, 610] width 432 height 38
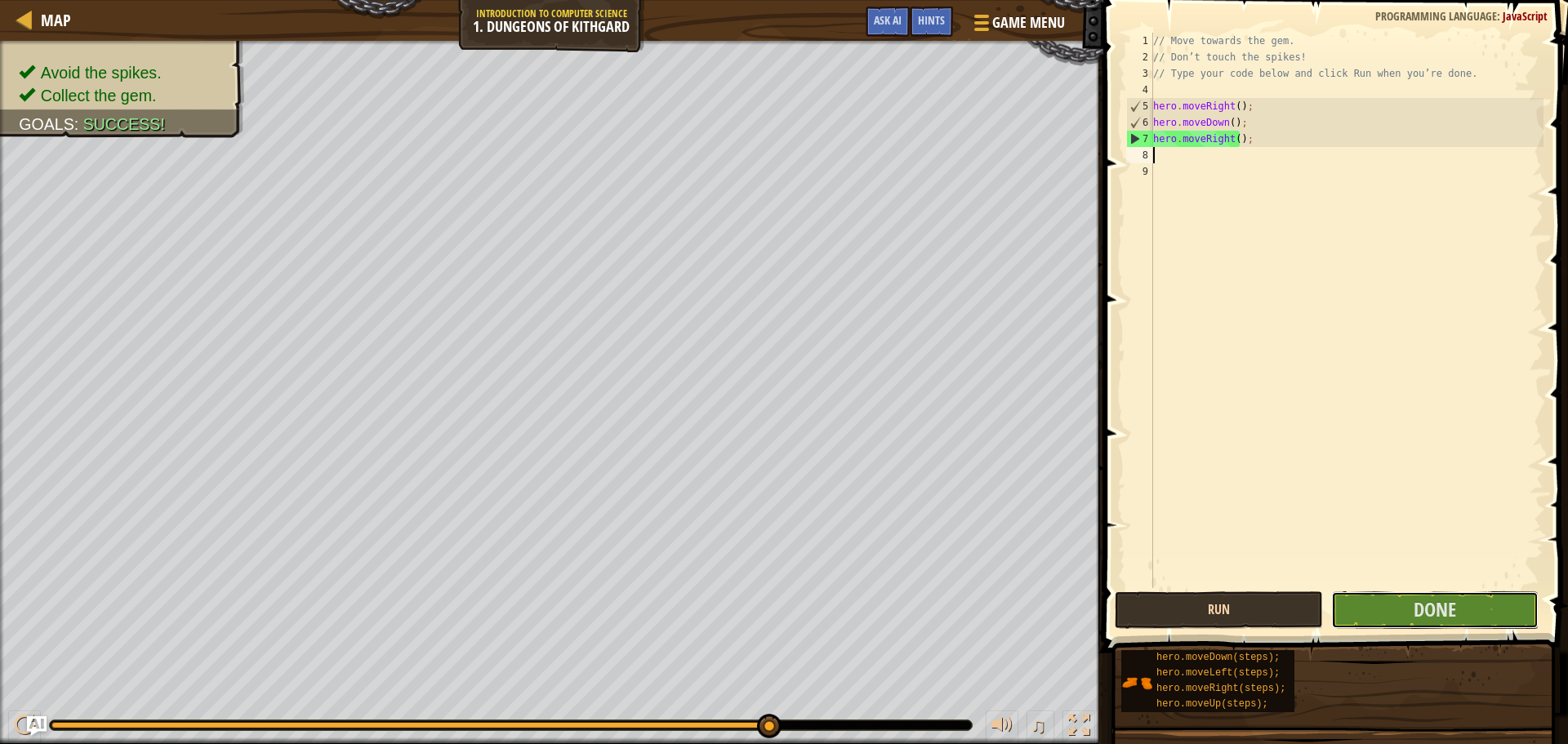
click at [1381, 600] on button "Done" at bounding box center [1434, 610] width 207 height 38
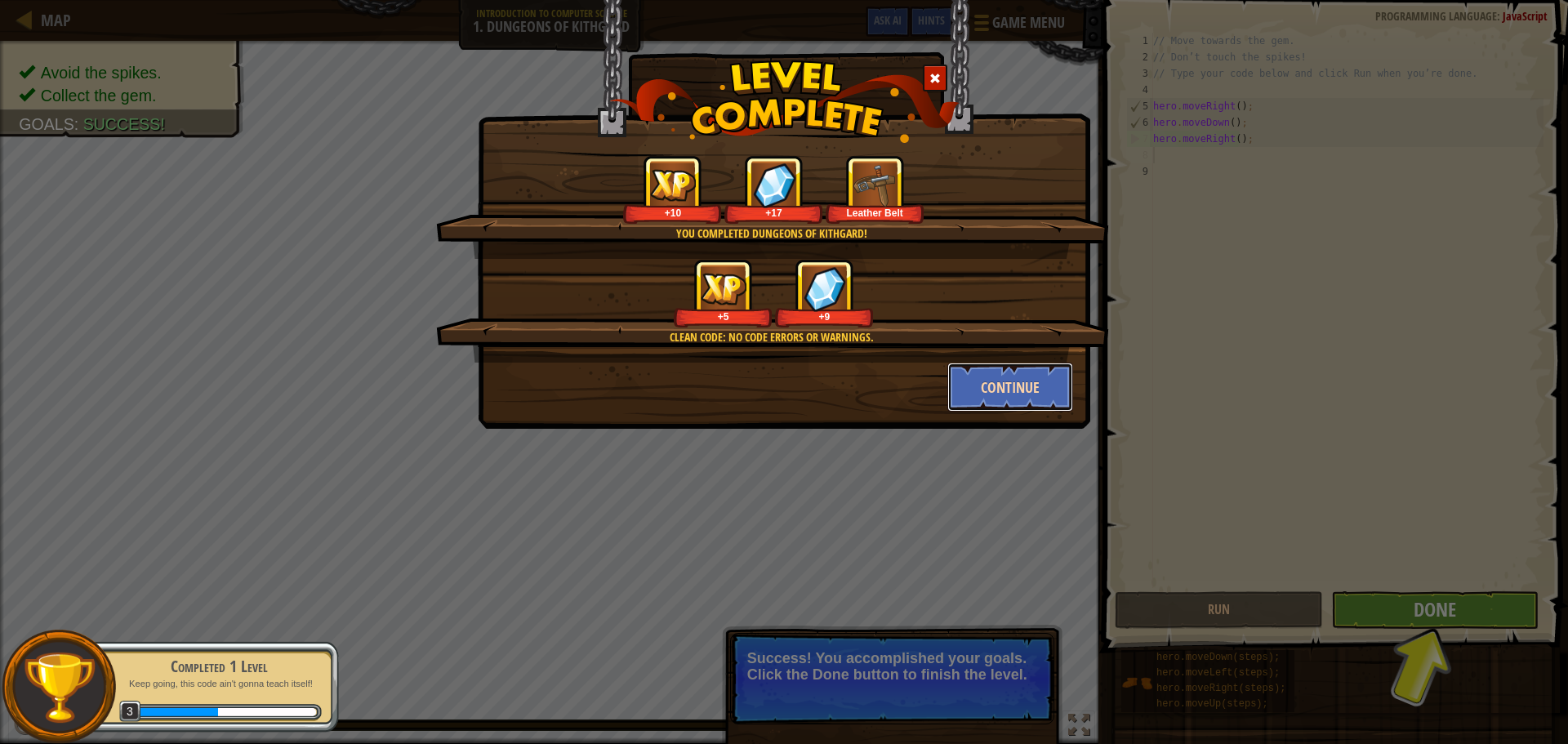
click at [1004, 394] on button "Continue" at bounding box center [1010, 386] width 126 height 49
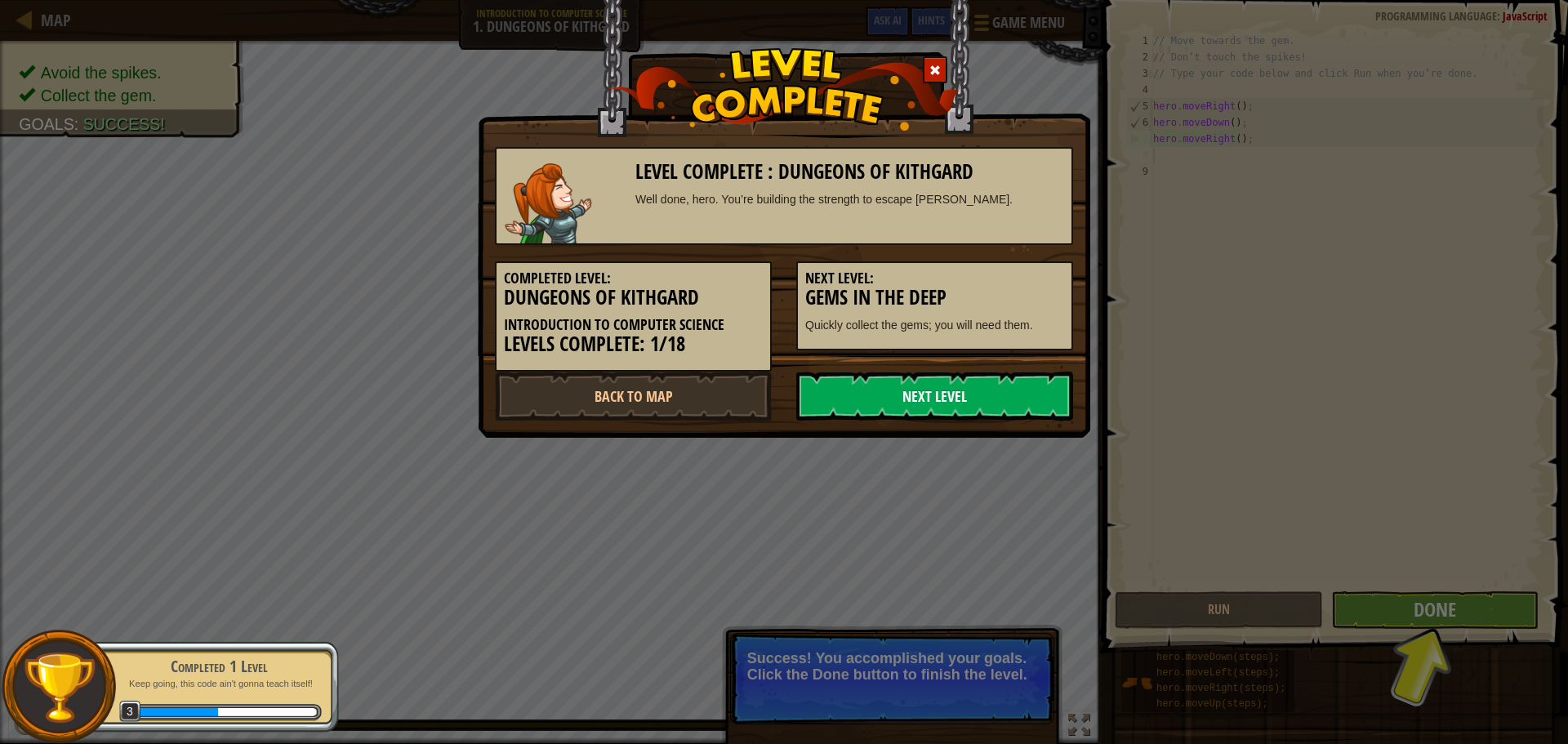
click at [928, 379] on link "Next Level" at bounding box center [934, 396] width 277 height 49
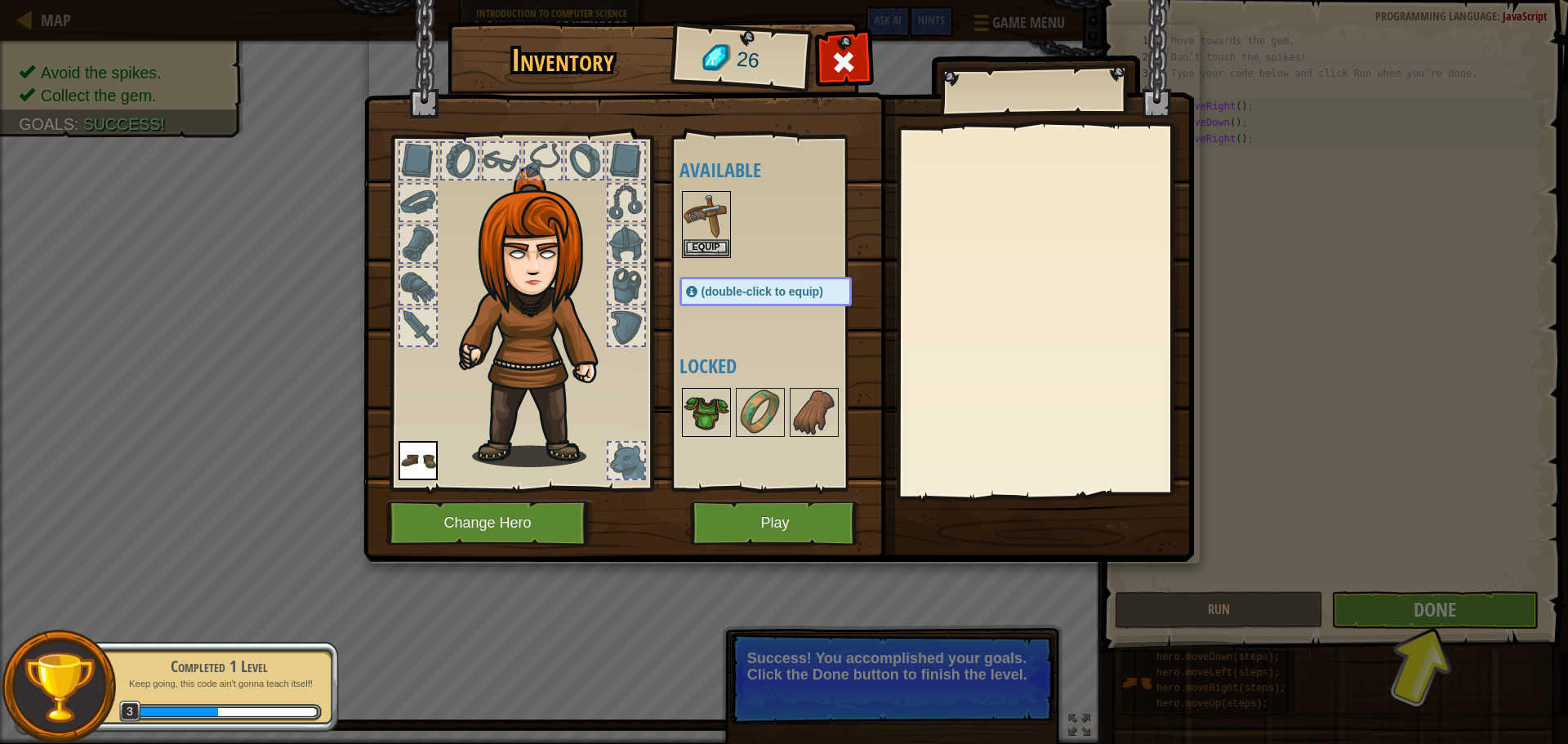
click at [715, 425] on img at bounding box center [705, 412] width 46 height 46
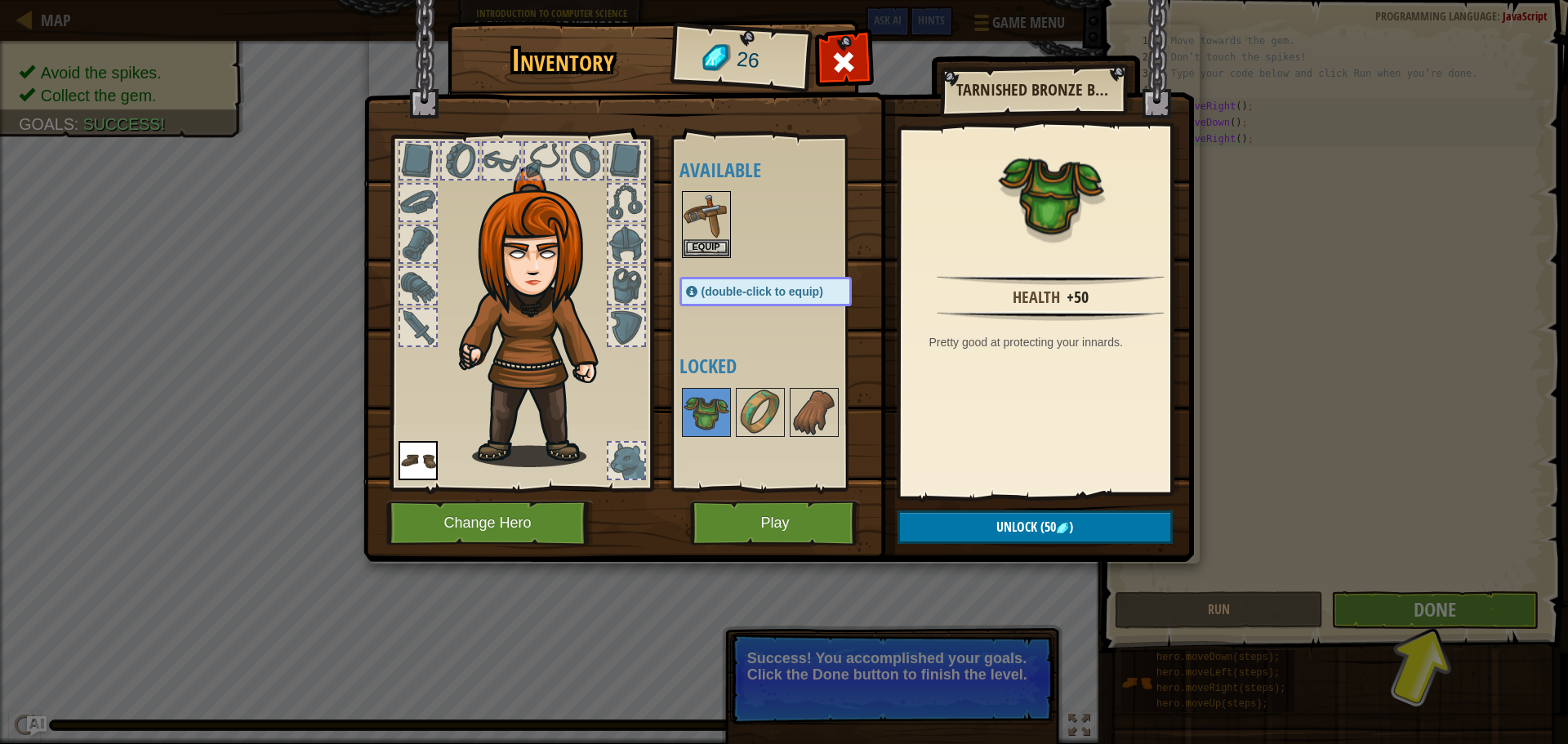
click at [764, 378] on div "Available Equip Equip (double-click to equip) Locked" at bounding box center [782, 313] width 205 height 341
click at [759, 390] on img at bounding box center [759, 412] width 46 height 46
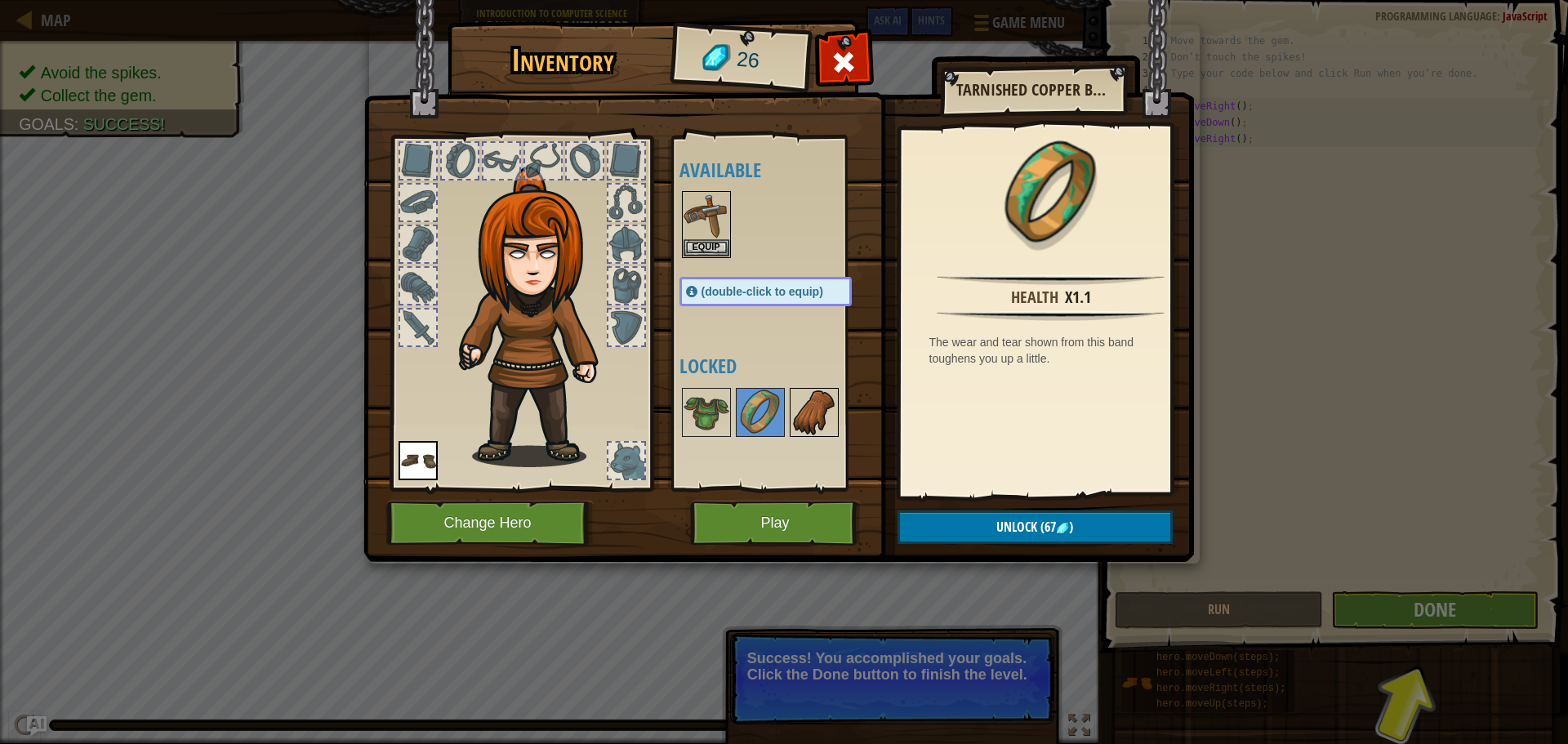
click at [806, 398] on img at bounding box center [814, 412] width 46 height 46
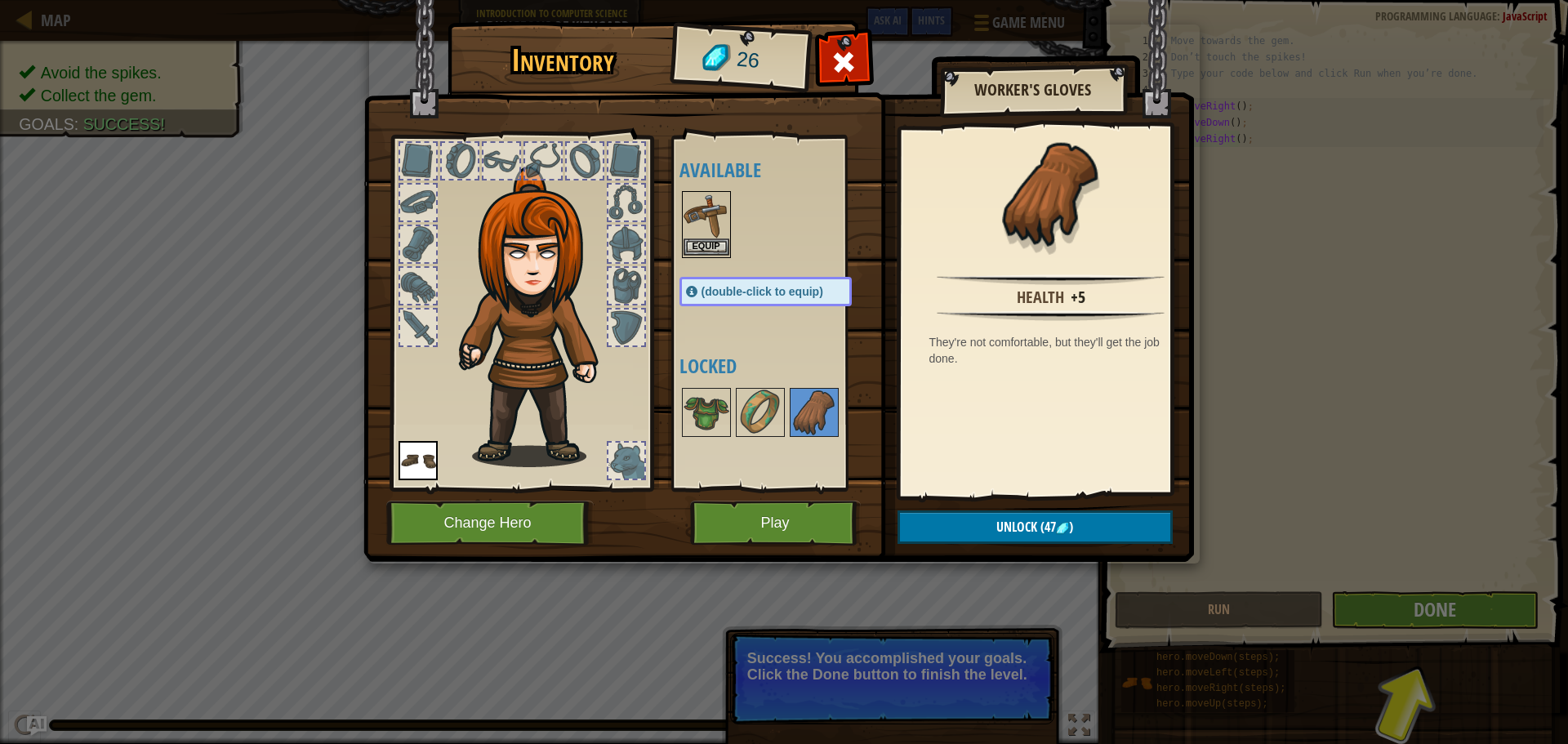
click at [711, 212] on img at bounding box center [705, 215] width 46 height 46
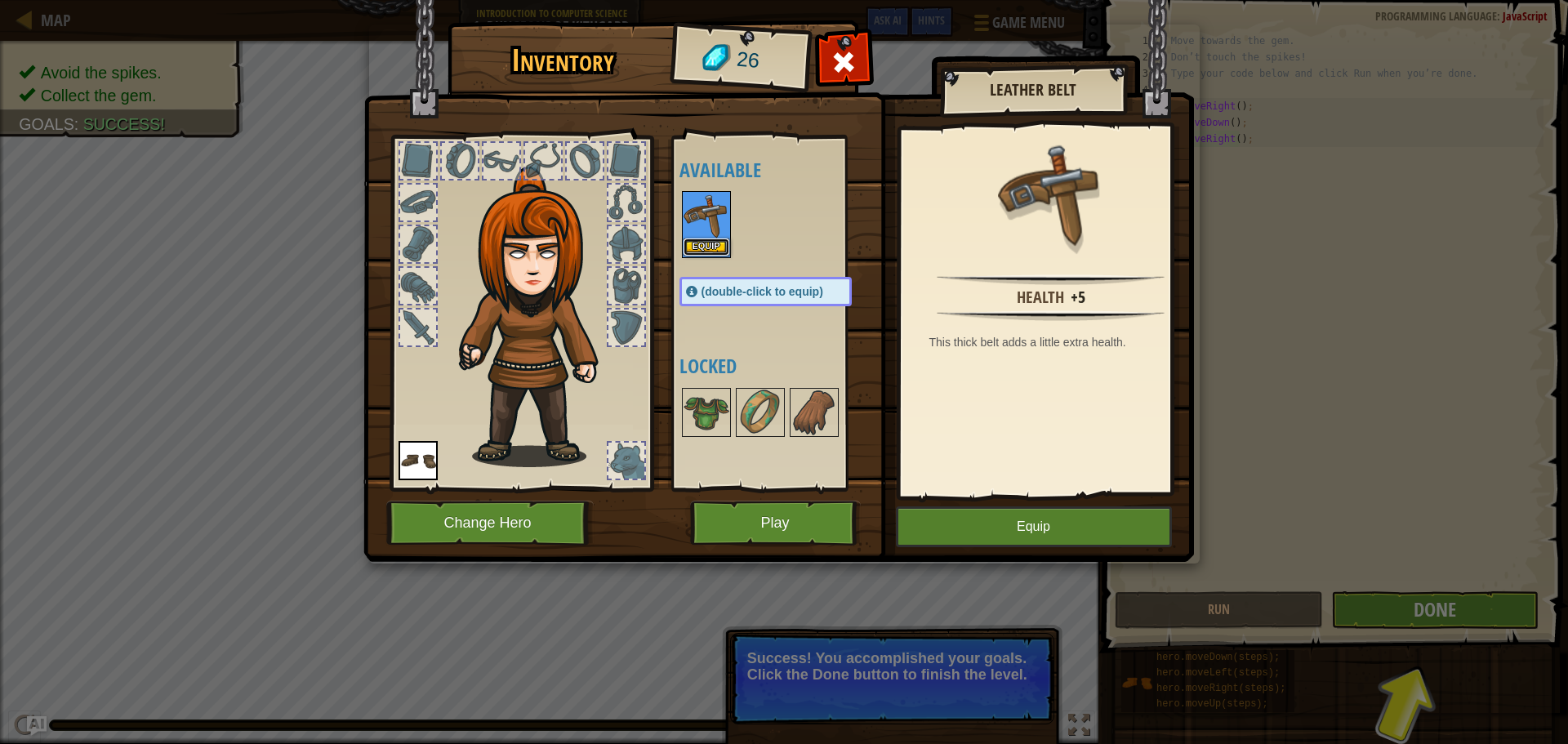
click at [711, 242] on button "Equip" at bounding box center [705, 247] width 46 height 17
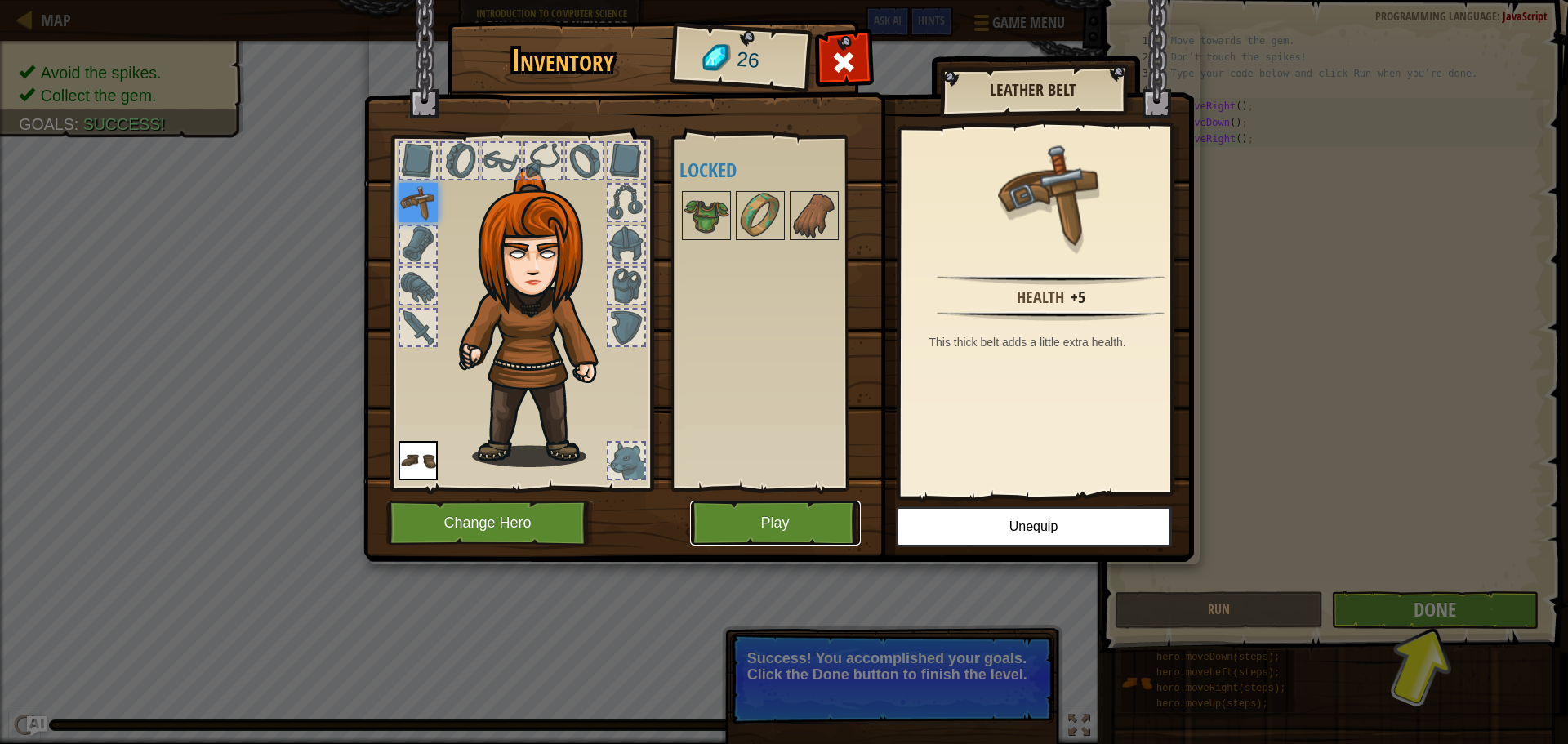
click at [821, 524] on button "Play" at bounding box center [775, 523] width 170 height 45
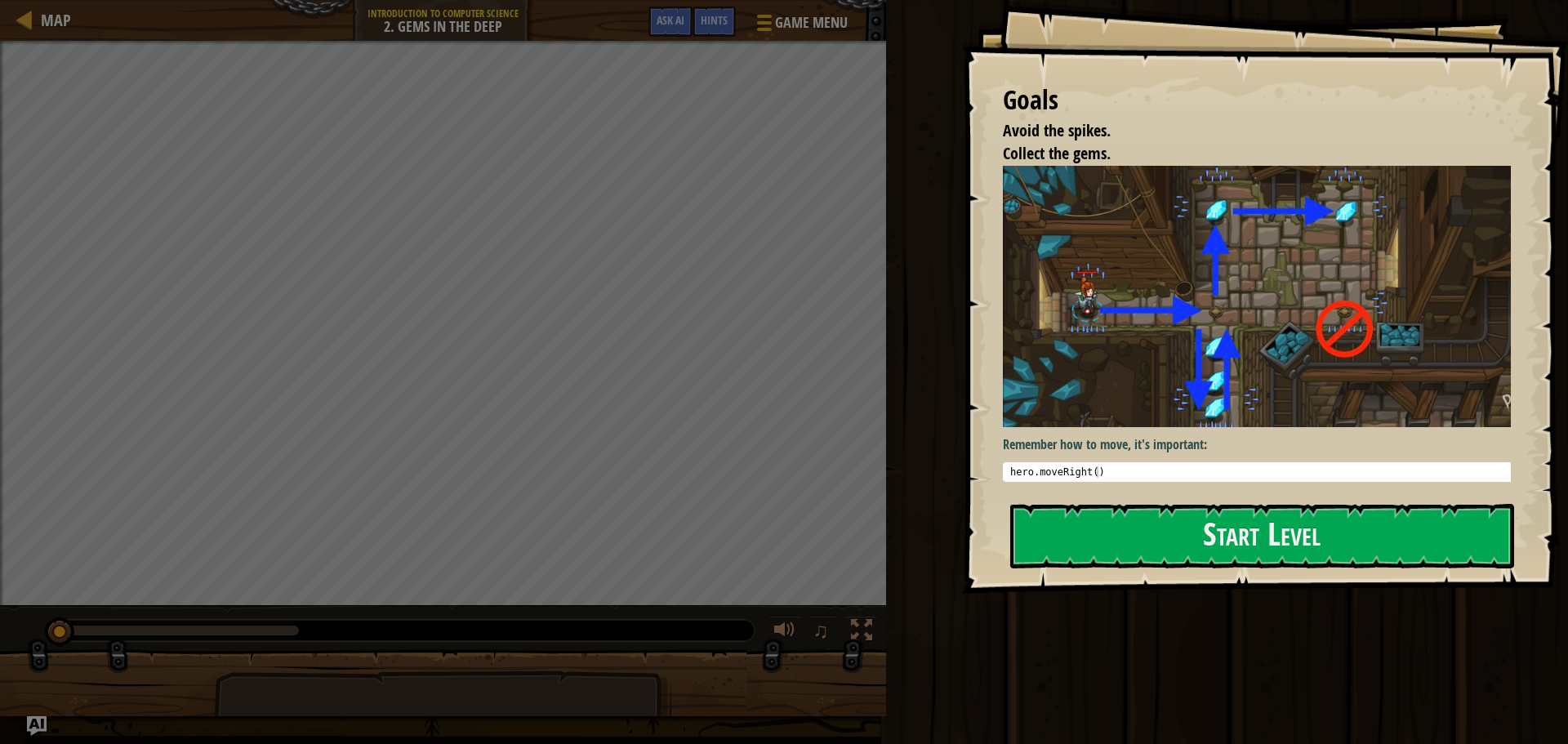
click at [1152, 390] on img at bounding box center [1263, 297] width 520 height 261
click at [1165, 462] on pre "1 hero . moveRight ( ) הההההההההההההההההההההההההההההההההההההההההההההההההההההההה…" at bounding box center [1263, 471] width 520 height 20
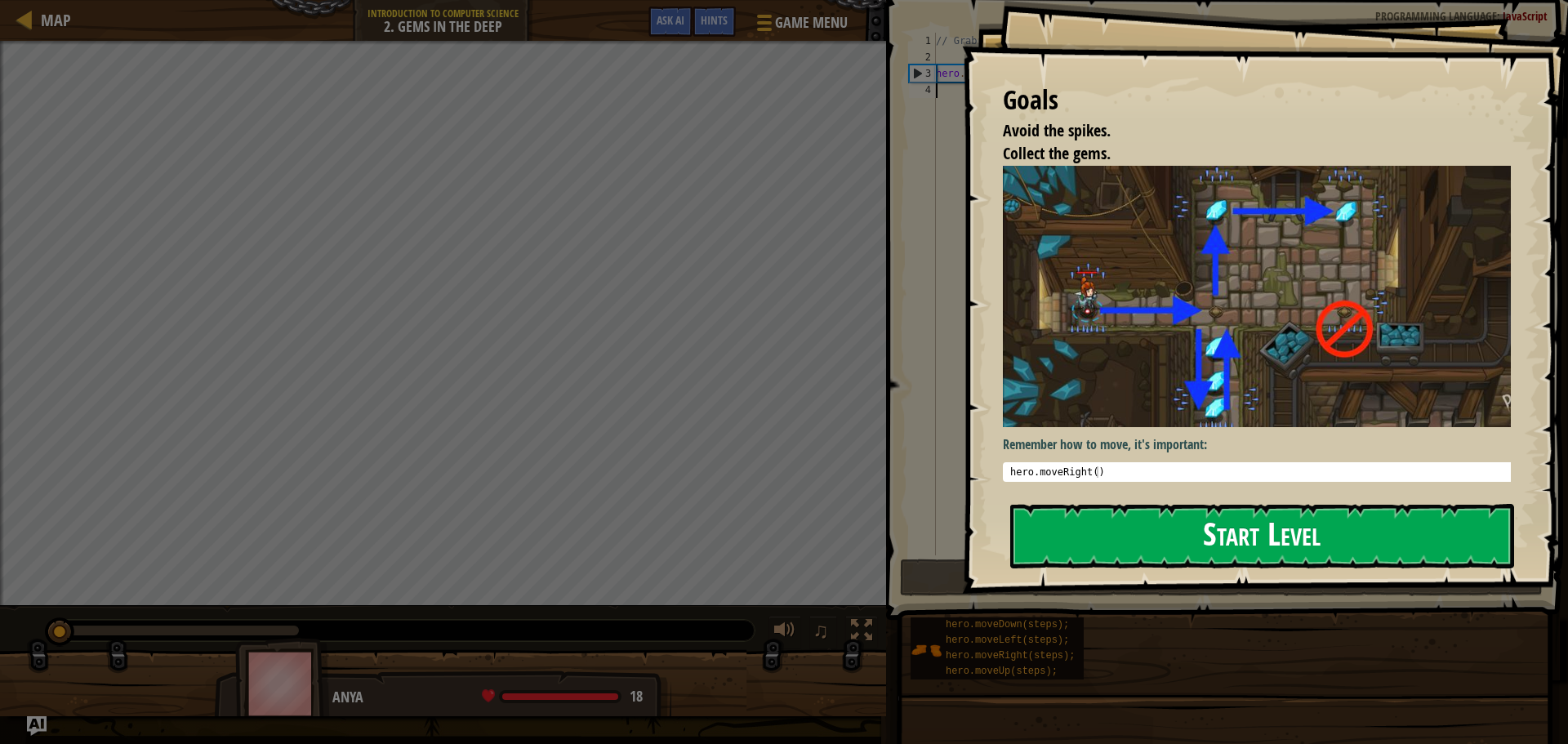
click at [1164, 521] on button "Start Level" at bounding box center [1262, 536] width 504 height 65
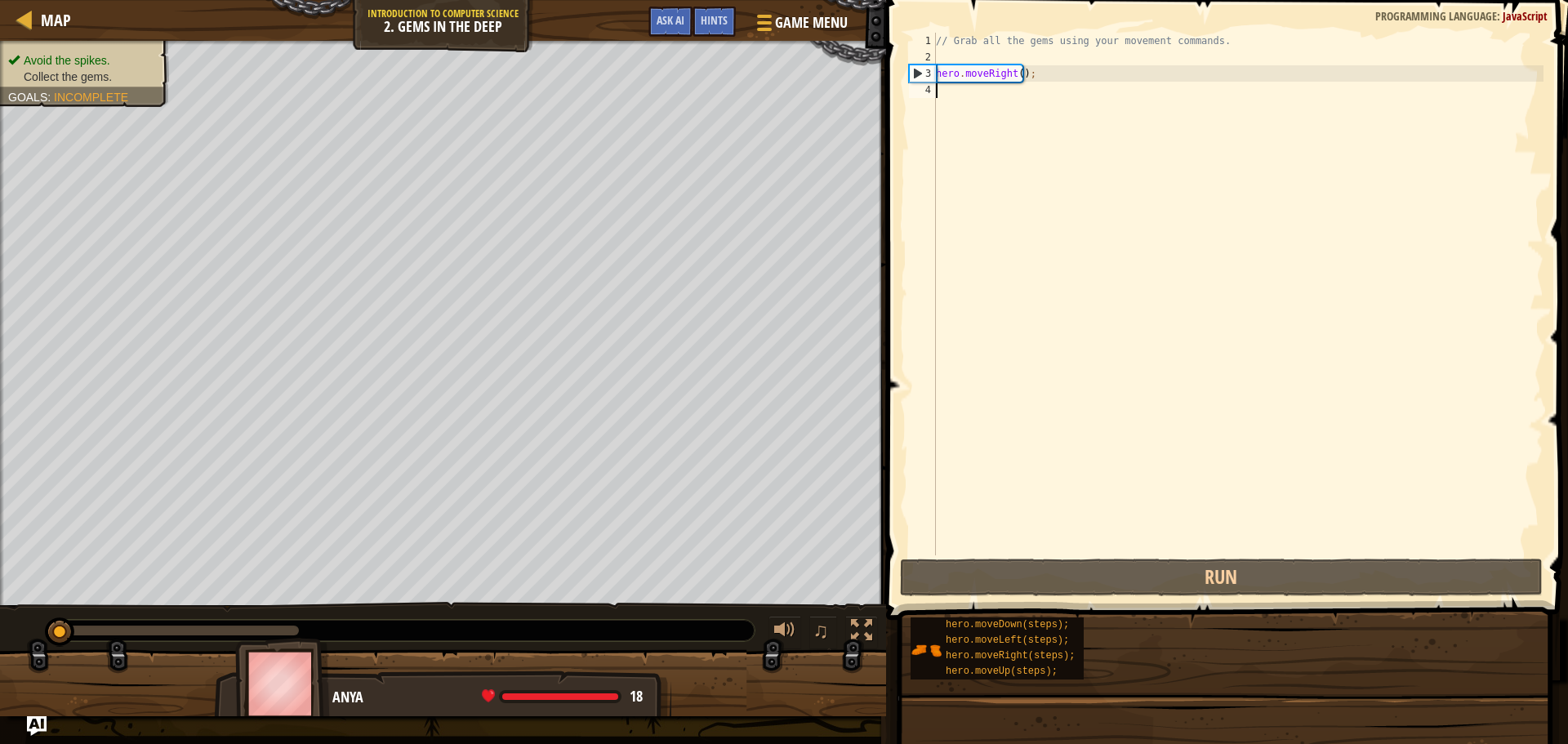
drag, startPoint x: 1035, startPoint y: 303, endPoint x: 1030, endPoint y: 285, distance: 18.7
click at [1034, 298] on div "// Grab all the gems using your movement commands. hero . moveRight ( ) ;" at bounding box center [1238, 310] width 611 height 555
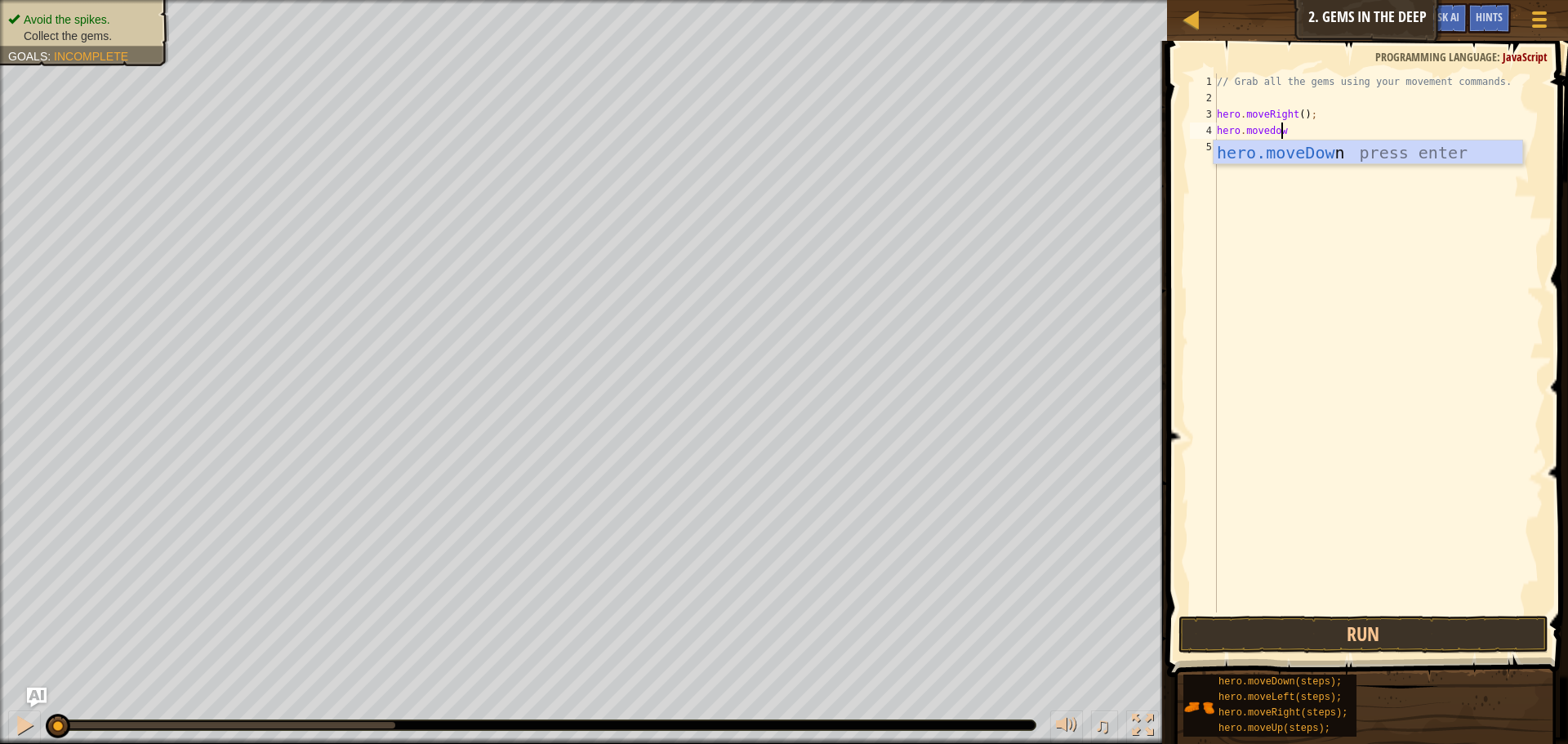
scroll to position [8, 5]
type textarea "hero.movedown"
type textarea "m"
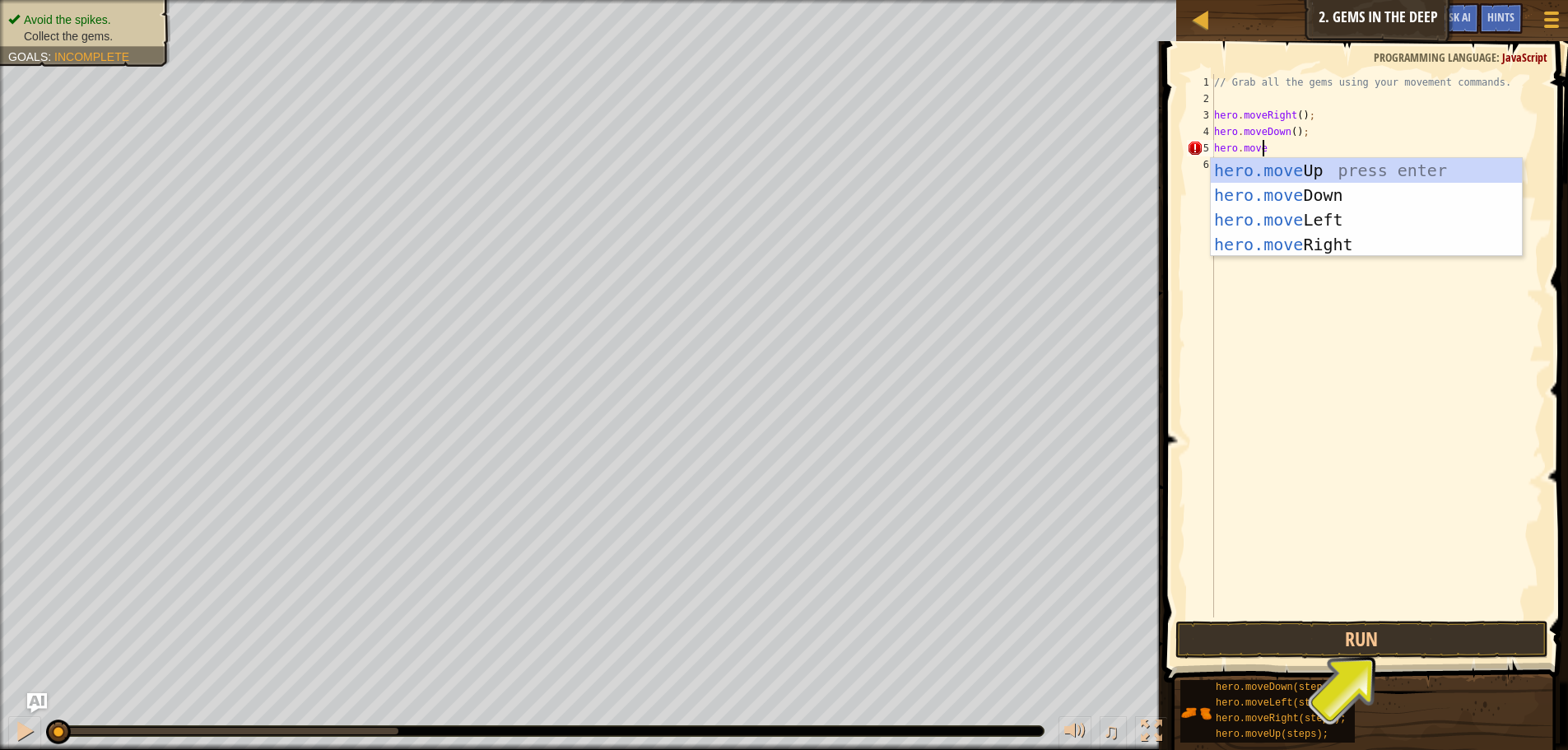
scroll to position [8, 4]
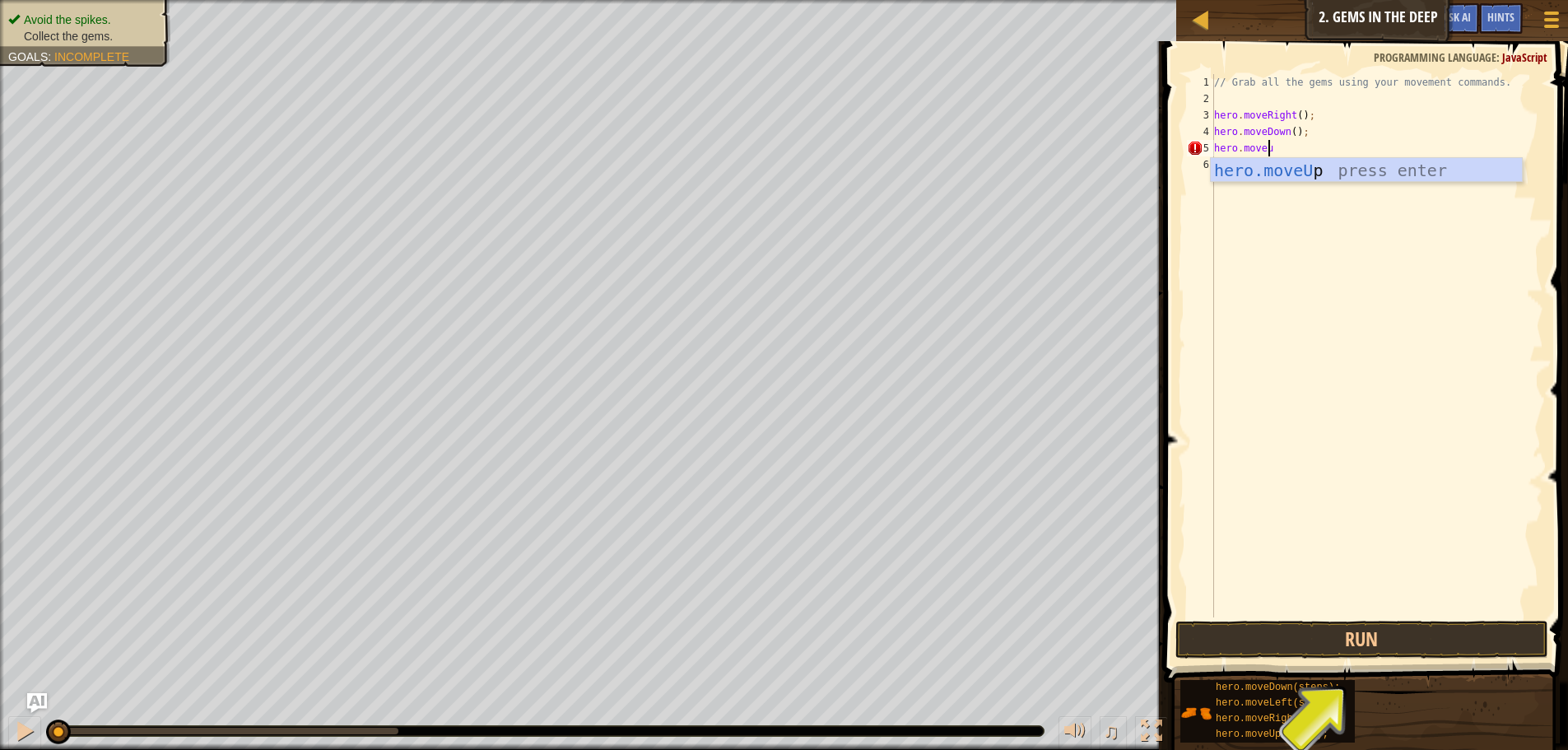
type textarea "hero.moveup"
type textarea "hero.moveUp(2);"
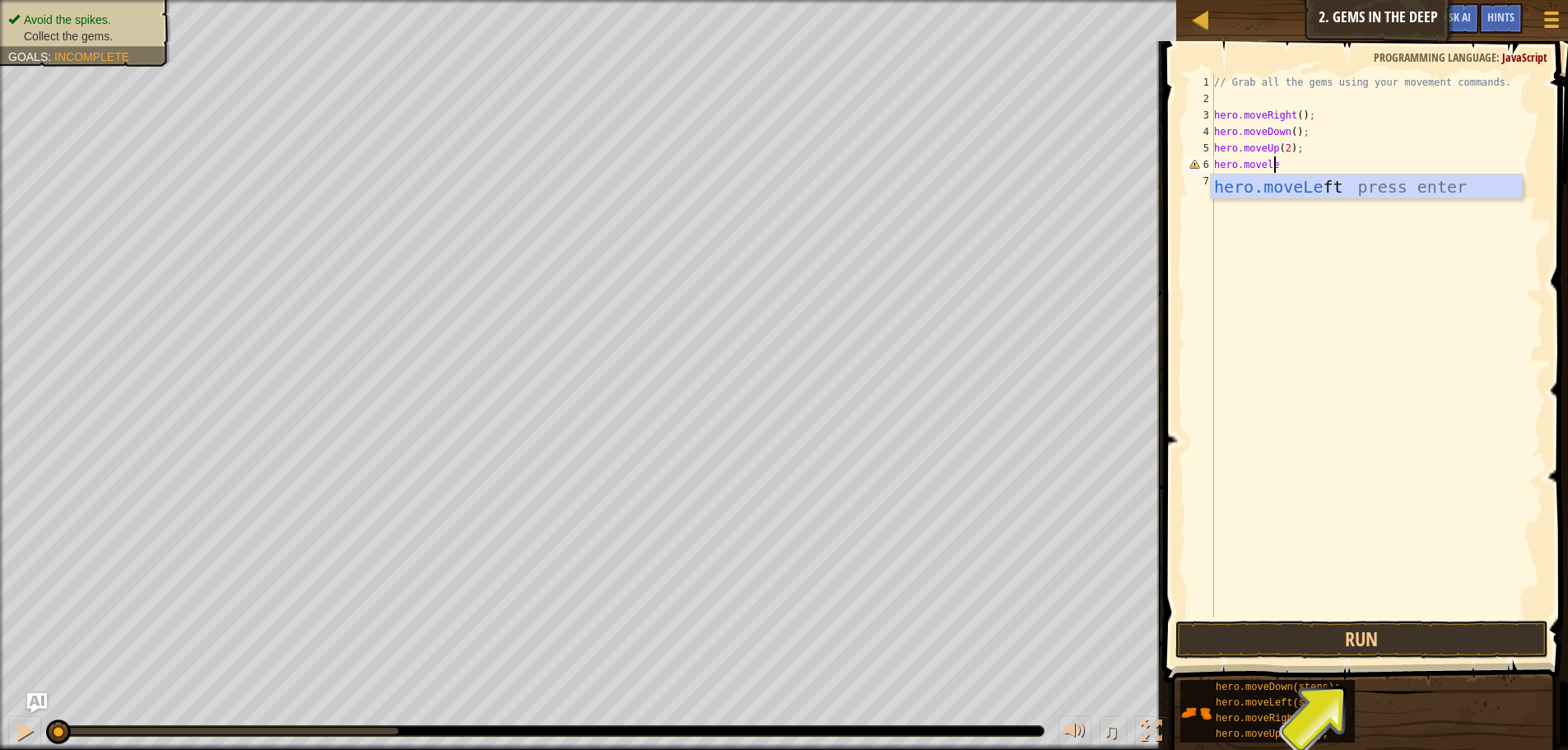
scroll to position [8, 5]
type textarea "hero.moveleft"
type textarea "."
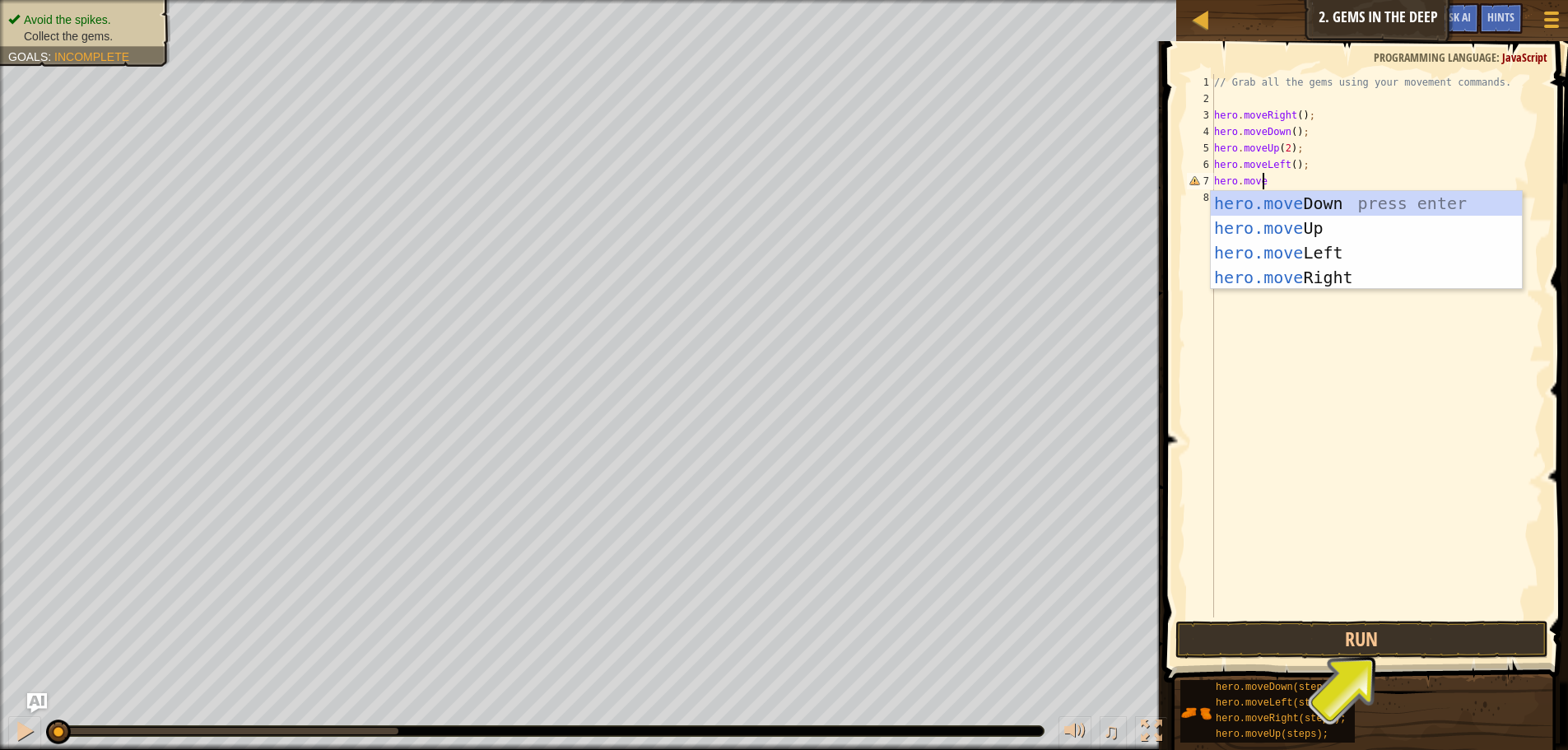
scroll to position [8, 4]
type textarea "hero.movedo"
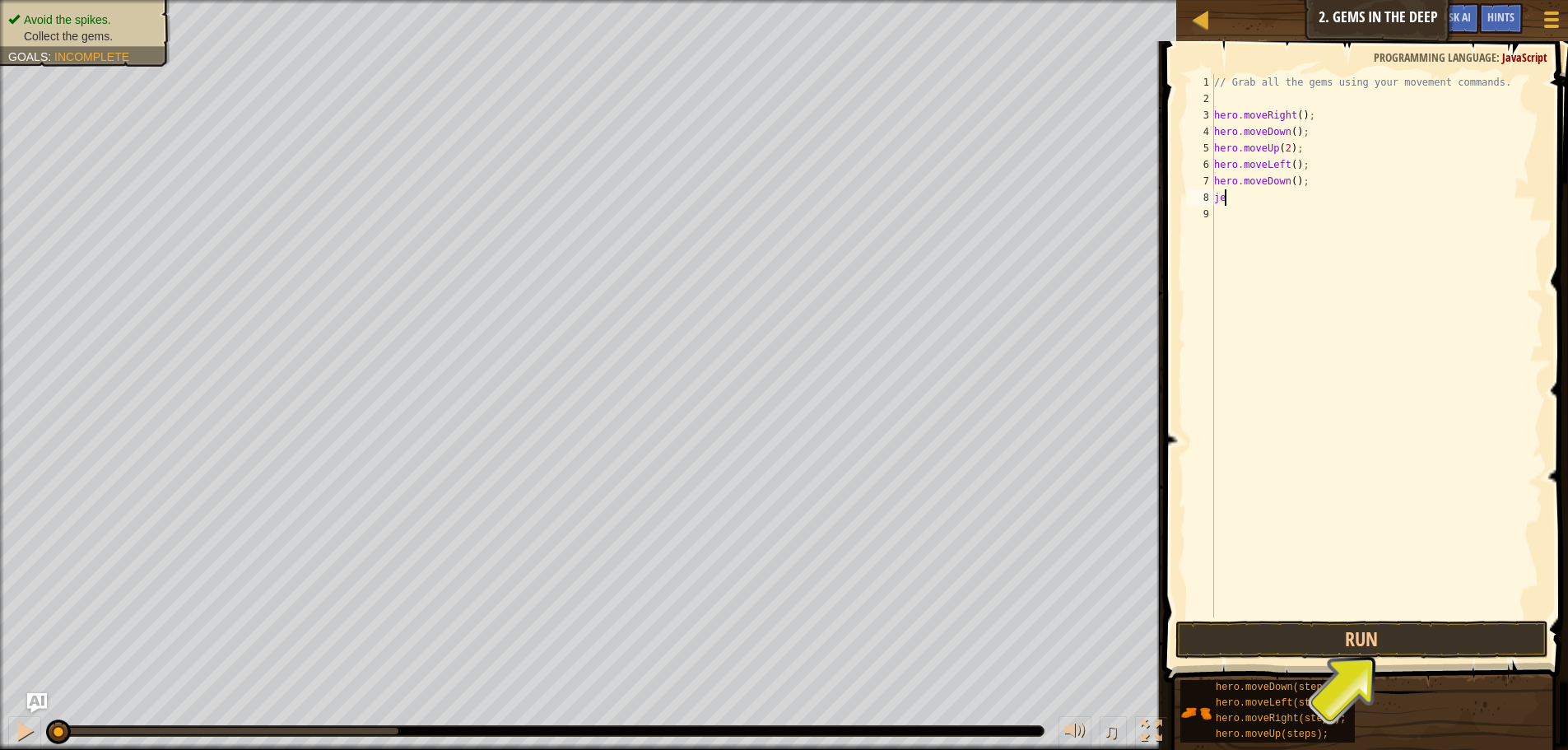
scroll to position [8, 0]
type textarea "j"
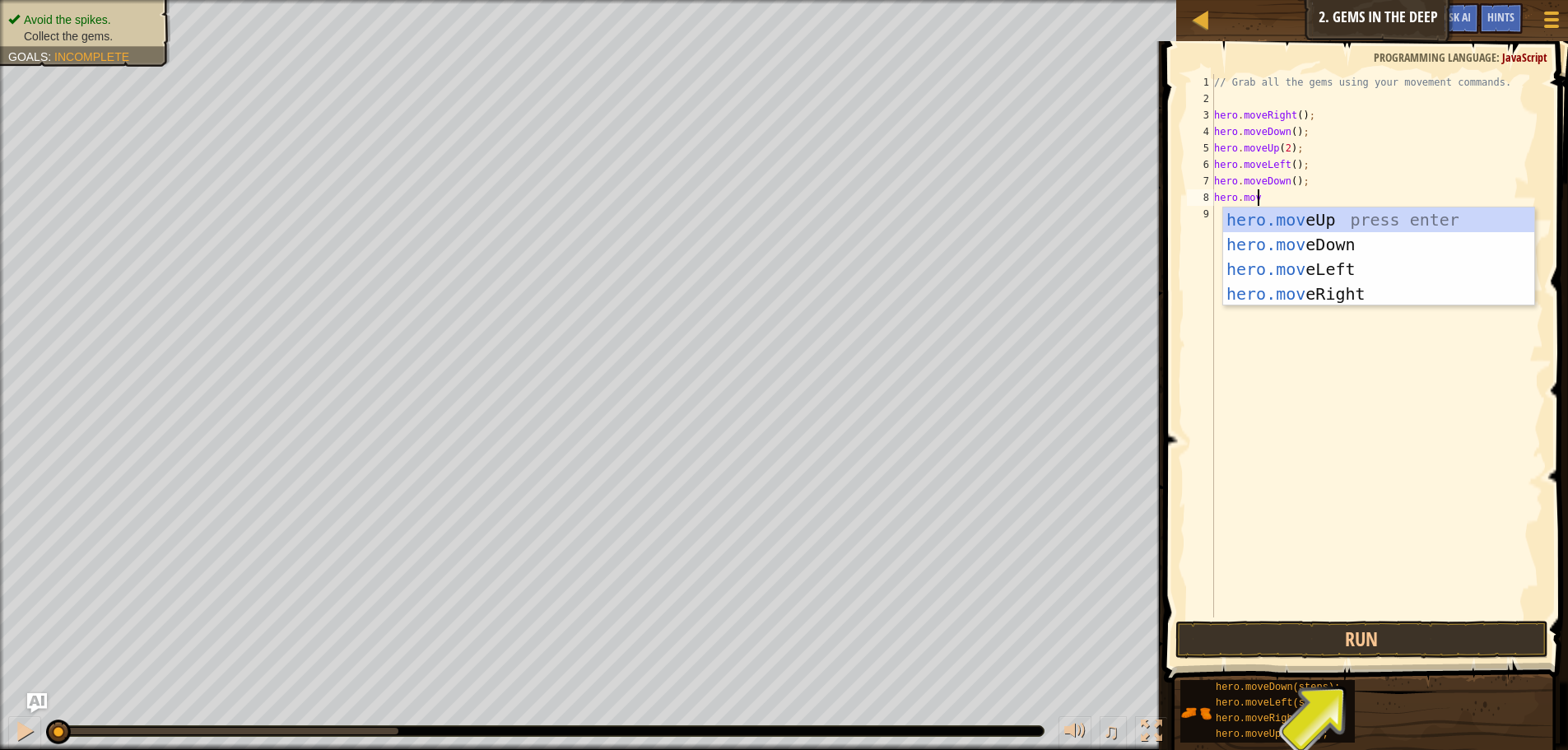
type textarea "hero.move"
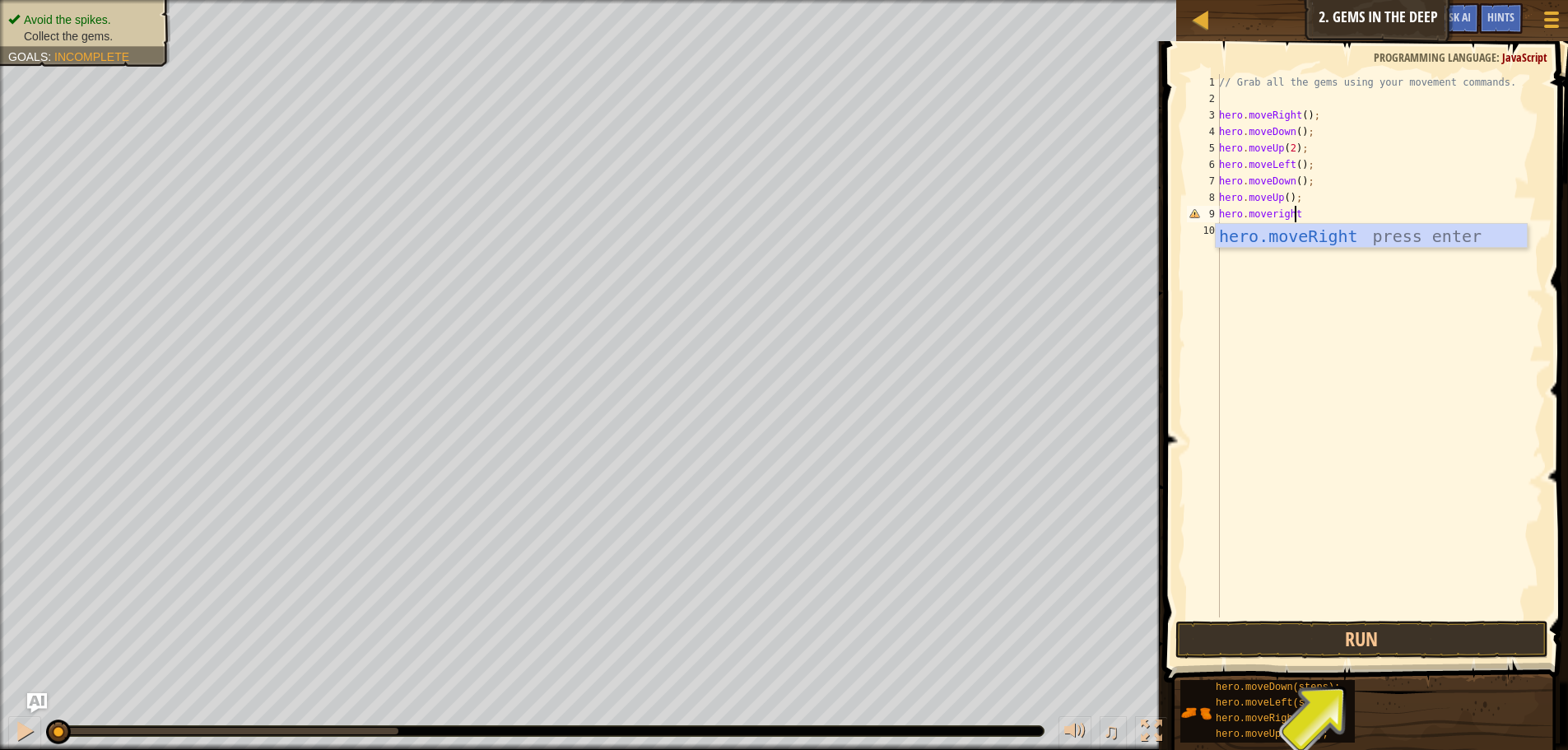
scroll to position [8, 6]
click at [1285, 164] on div "// Grab all the gems using your movement commands. hero . moveRight ( ) ; hero …" at bounding box center [1380, 362] width 328 height 576
click at [1289, 164] on div "// Grab all the gems using your movement commands. hero . moveRight ( ) ; hero …" at bounding box center [1380, 362] width 328 height 576
click at [1451, 642] on button "Run" at bounding box center [1362, 640] width 373 height 38
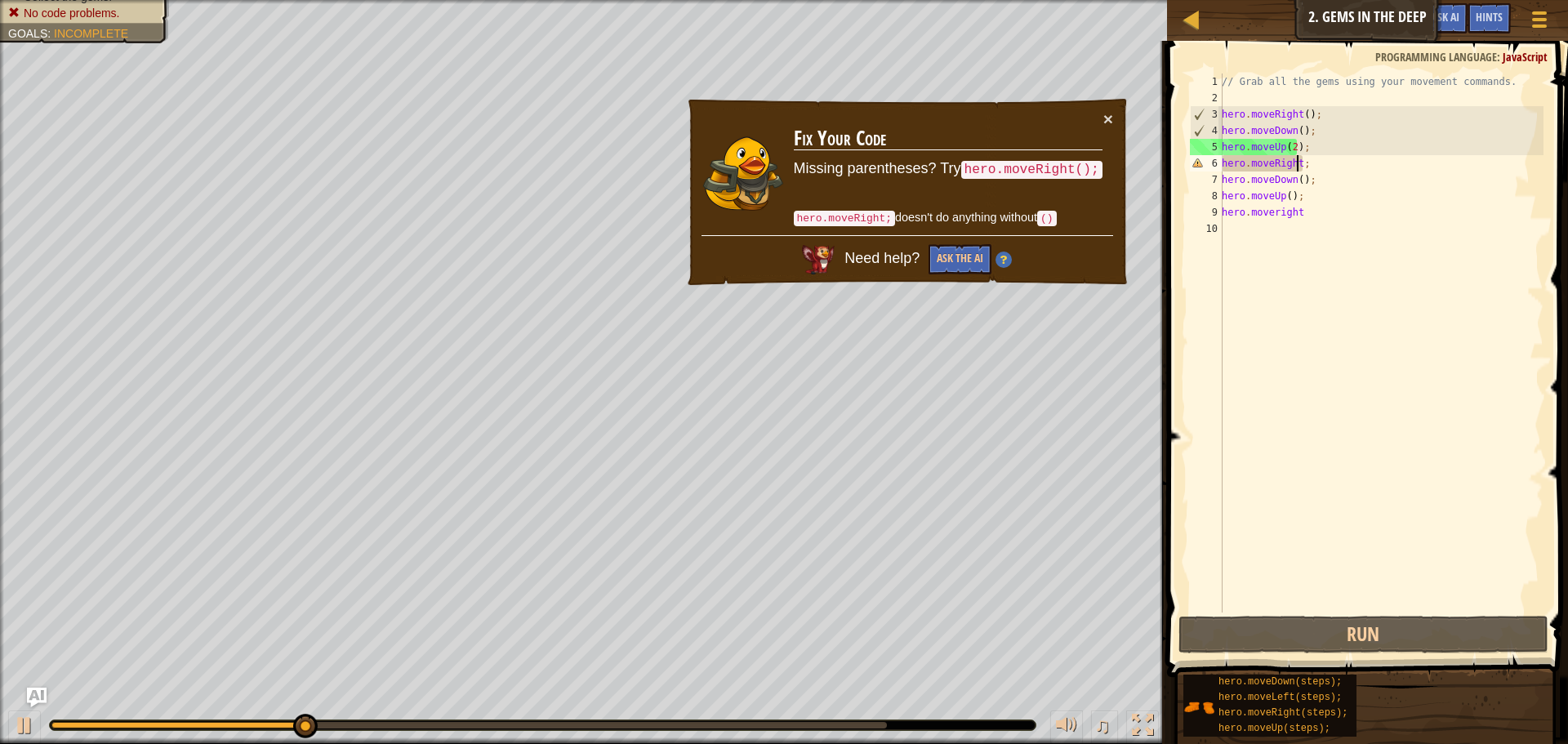
scroll to position [8, 7]
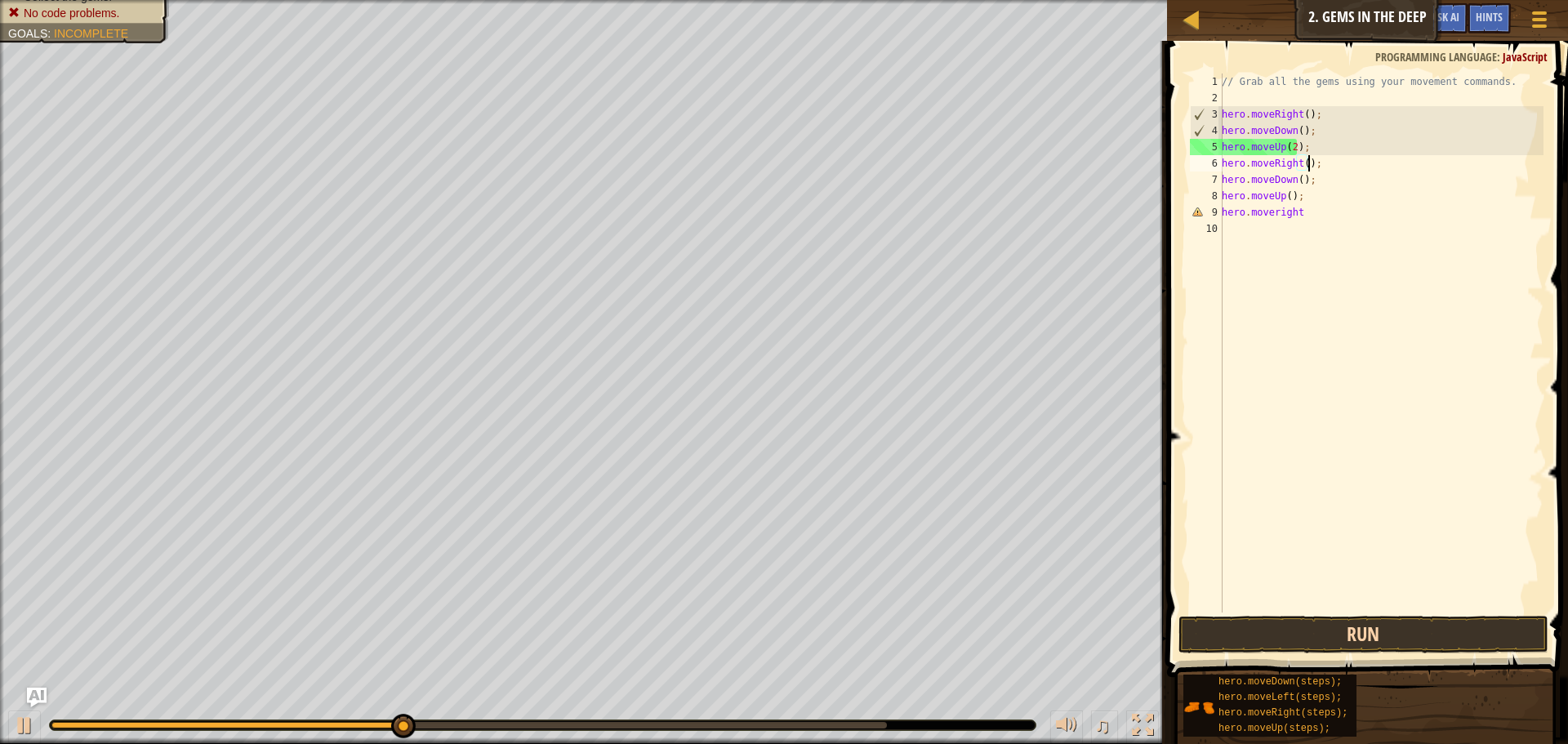
type textarea "hero.moveRight();"
click at [1372, 632] on button "Run" at bounding box center [1363, 635] width 370 height 38
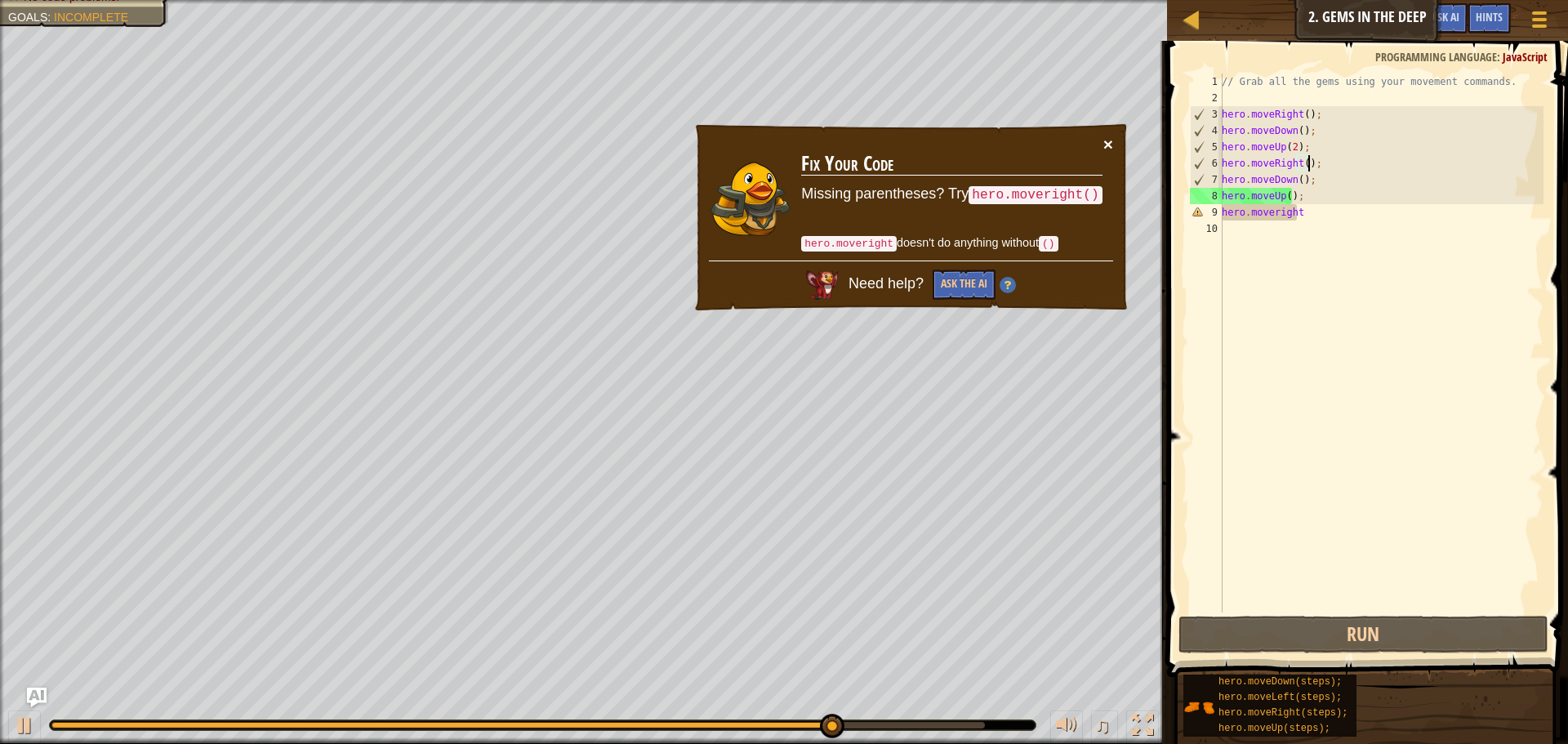
click at [1110, 138] on button "×" at bounding box center [1107, 144] width 9 height 17
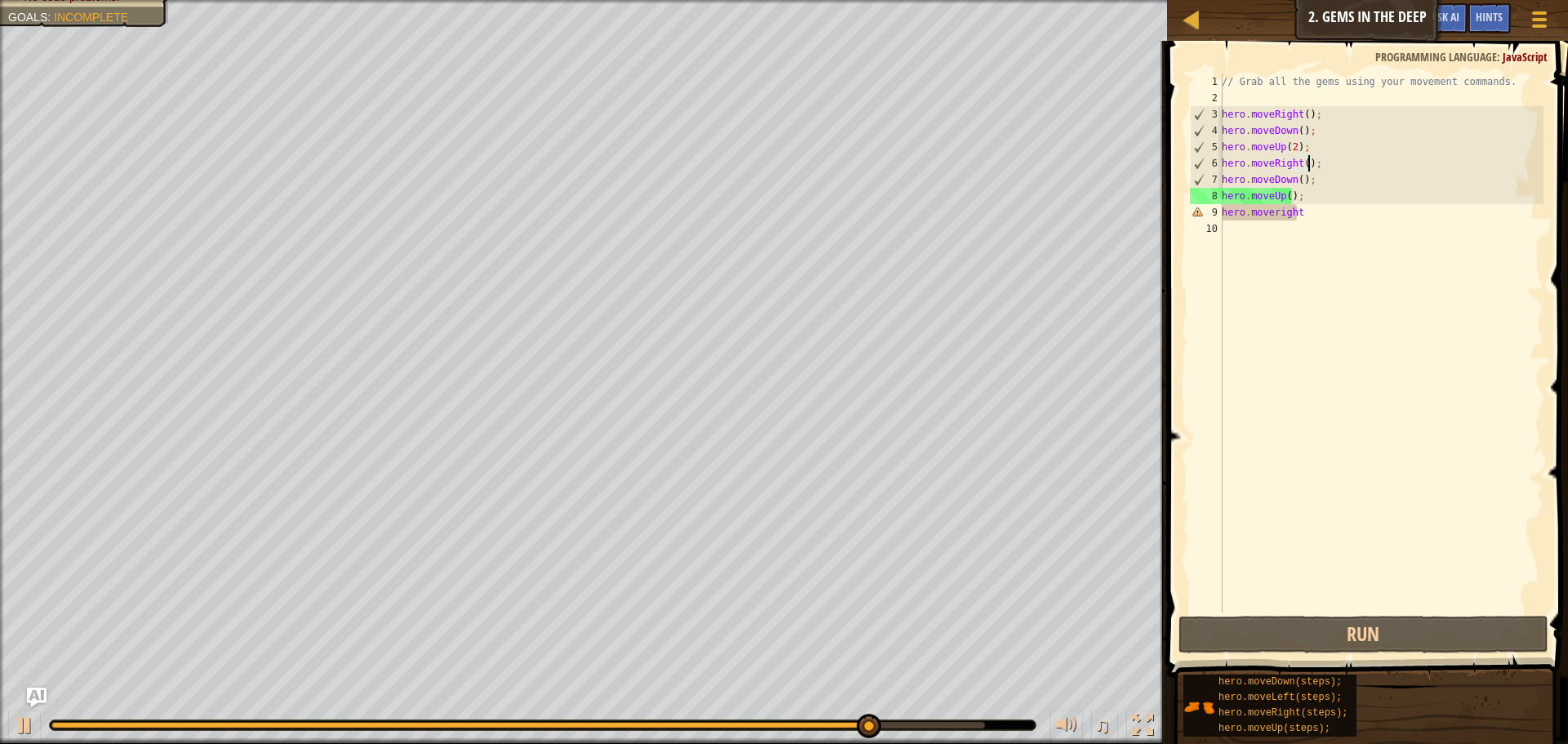
click at [1389, 227] on div "// Grab all the gems using your movement commands. hero . moveRight ( ) ; hero …" at bounding box center [1380, 359] width 325 height 571
click at [1389, 223] on div "// Grab all the gems using your movement commands. hero . moveRight ( ) ; hero …" at bounding box center [1380, 359] width 325 height 571
click at [1389, 220] on div "// Grab all the gems using your movement commands. hero . moveRight ( ) ; hero …" at bounding box center [1380, 359] width 325 height 571
click at [1383, 217] on div "// Grab all the gems using your movement commands. hero . moveRight ( ) ; hero …" at bounding box center [1380, 359] width 325 height 571
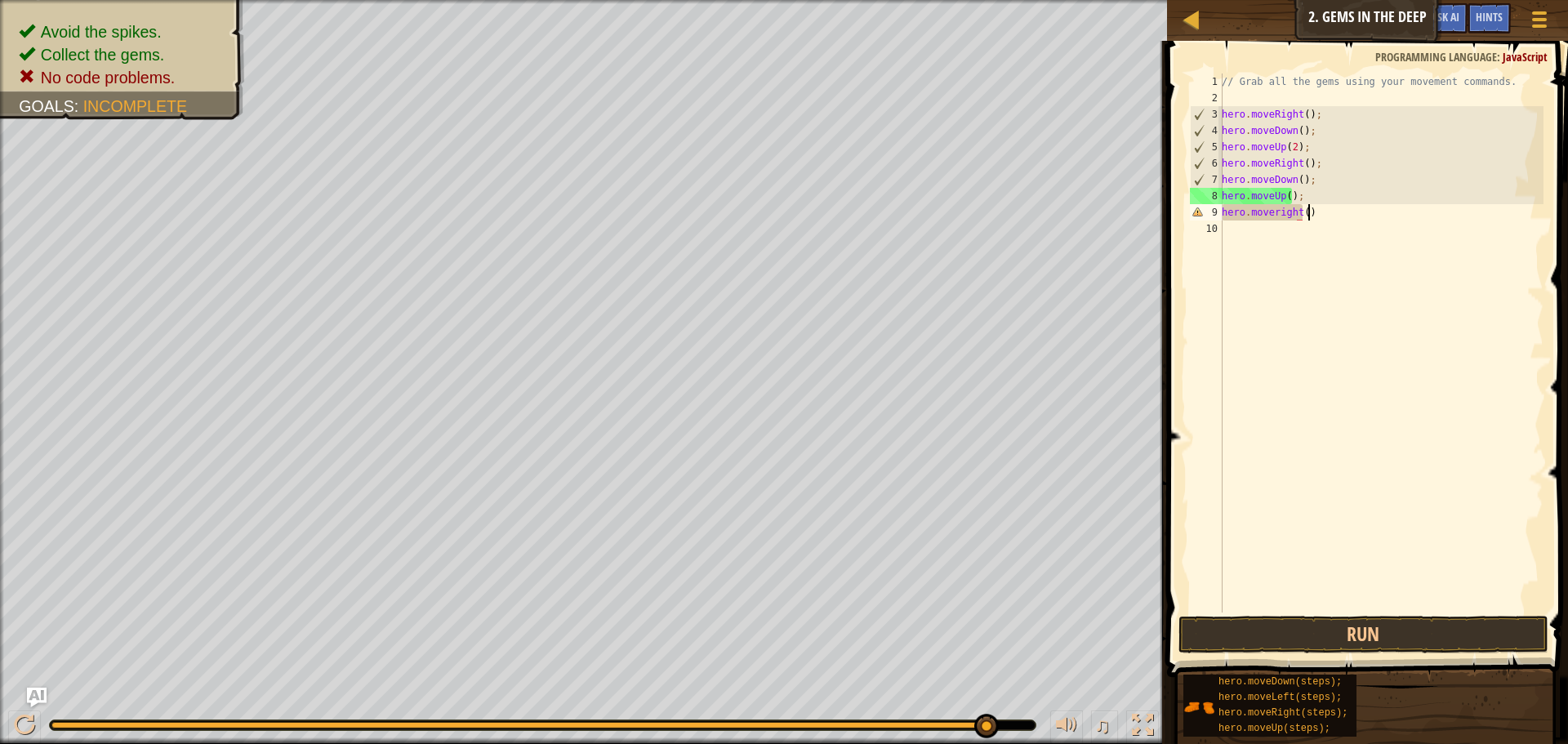
scroll to position [8, 7]
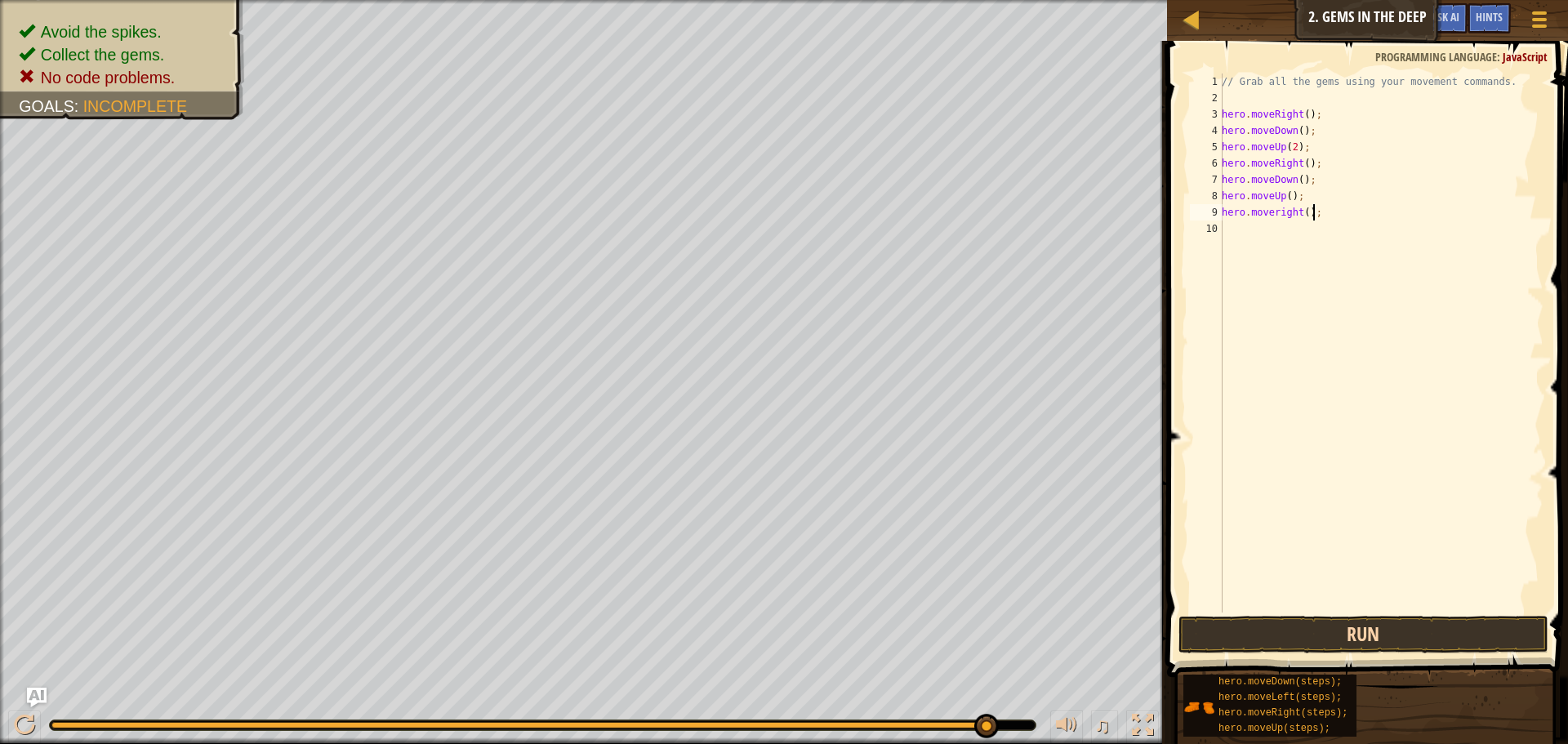
type textarea "hero.moveright();"
click at [1318, 620] on button "Run" at bounding box center [1363, 635] width 370 height 38
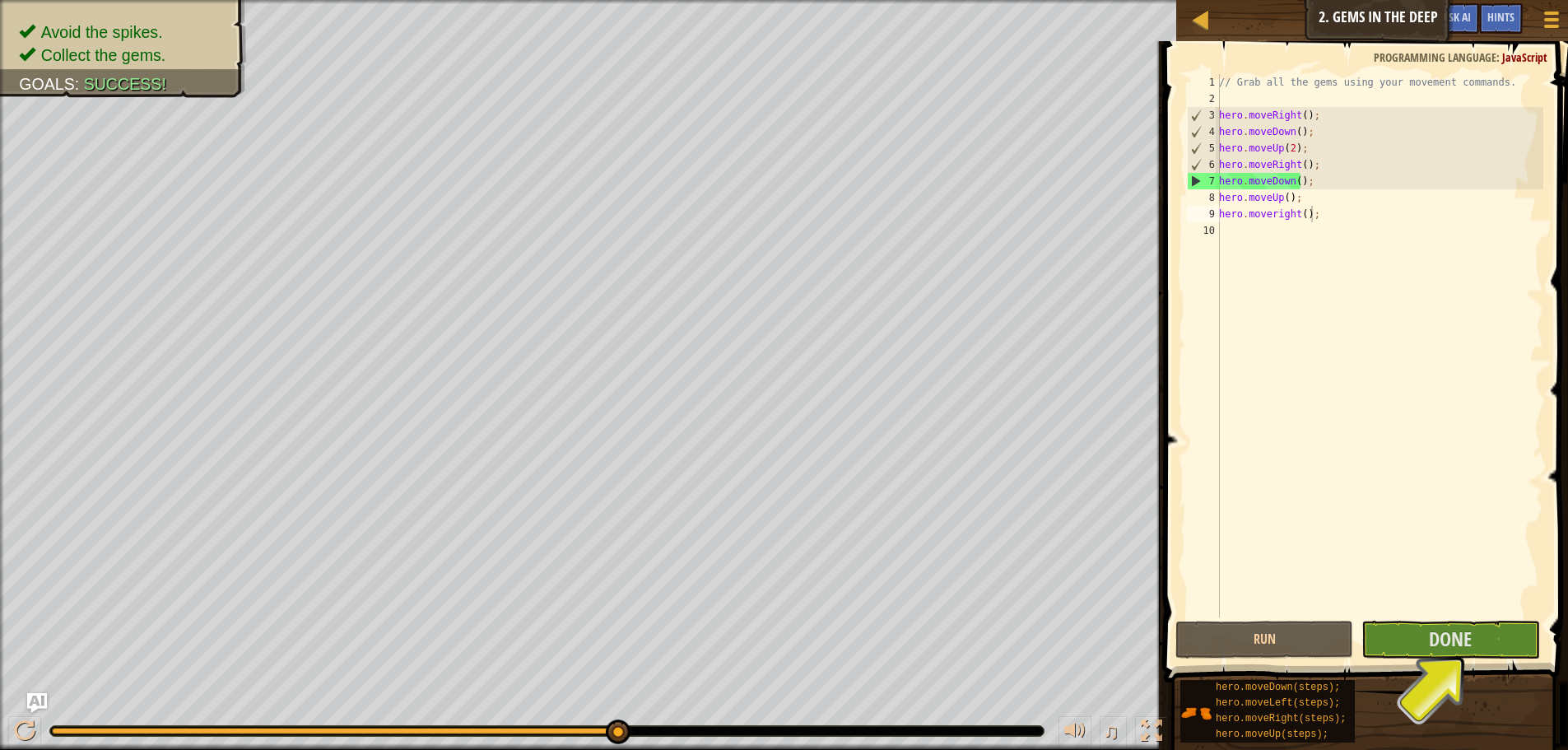
click at [1394, 662] on span at bounding box center [1368, 337] width 417 height 689
click at [1411, 627] on button "Done" at bounding box center [1450, 640] width 178 height 38
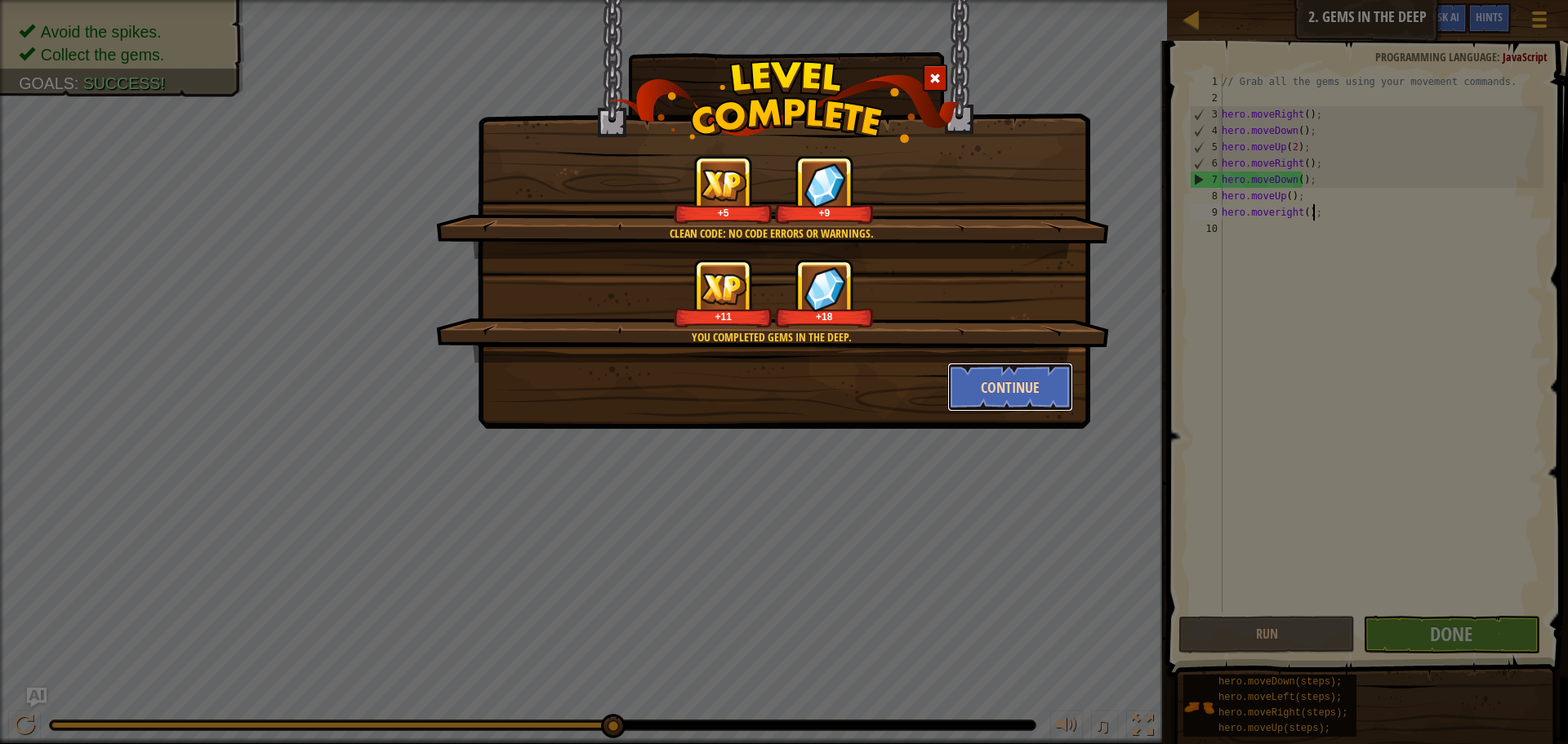
click at [958, 373] on button "Continue" at bounding box center [1010, 386] width 126 height 49
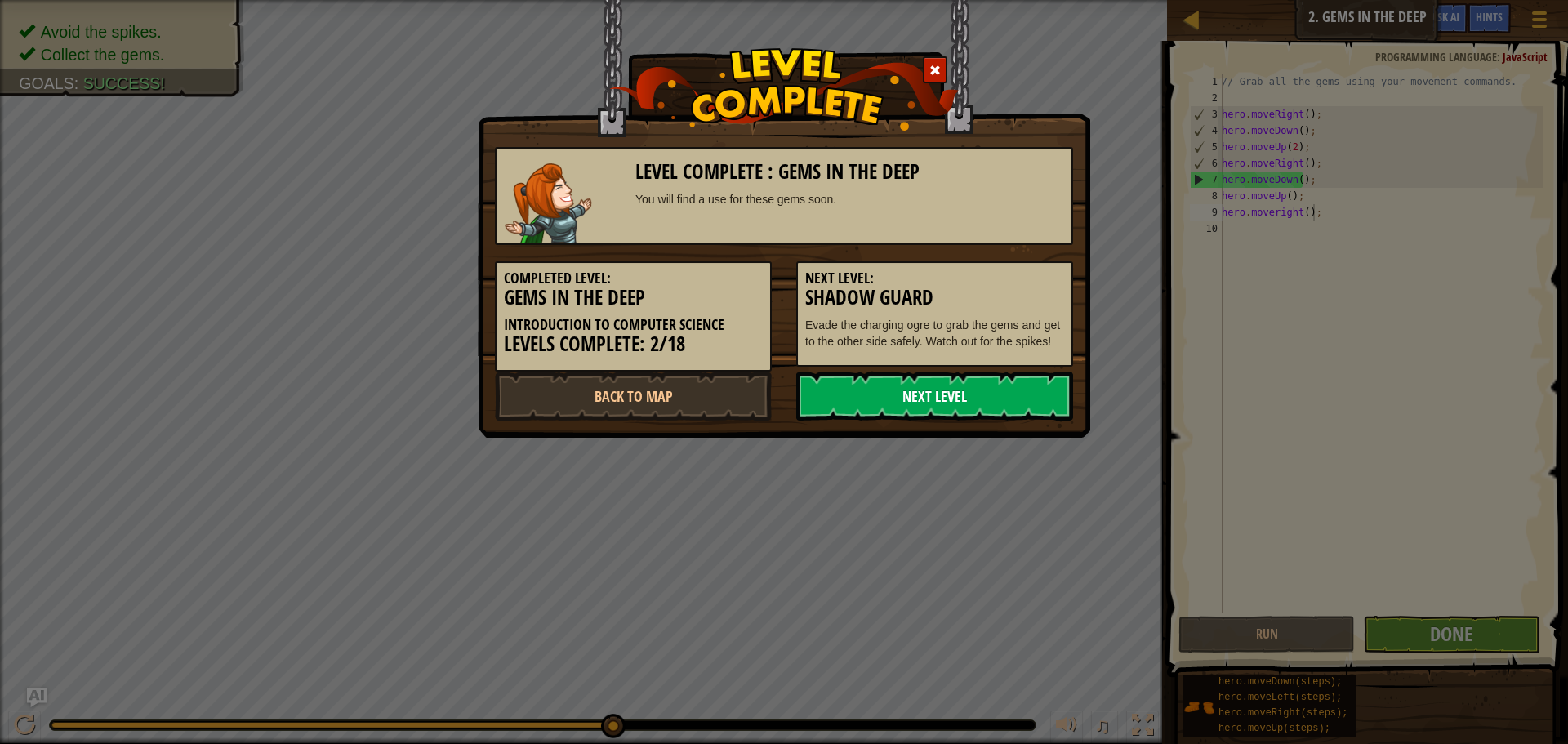
click at [943, 384] on link "Next Level" at bounding box center [934, 396] width 277 height 49
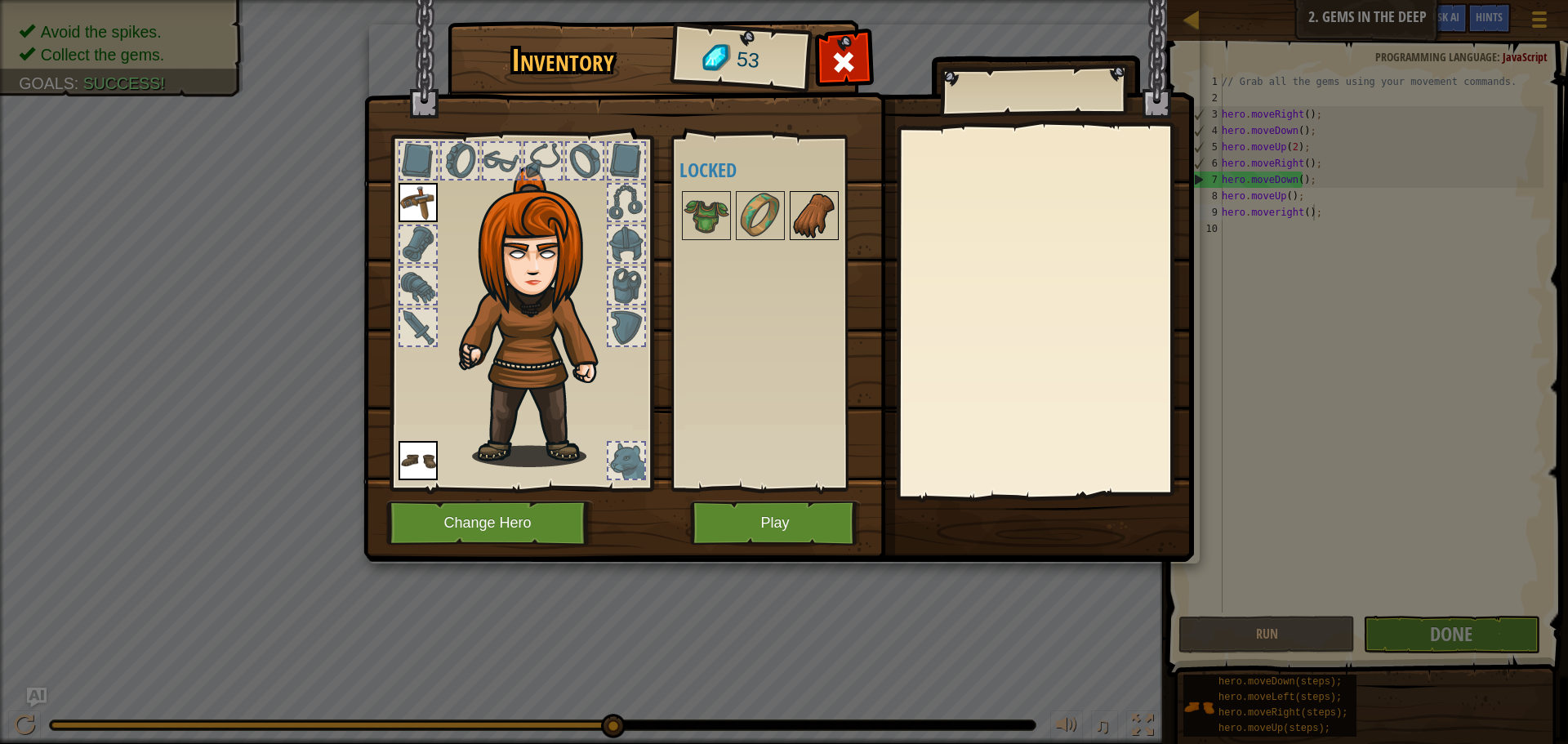
click at [802, 199] on img at bounding box center [814, 215] width 46 height 46
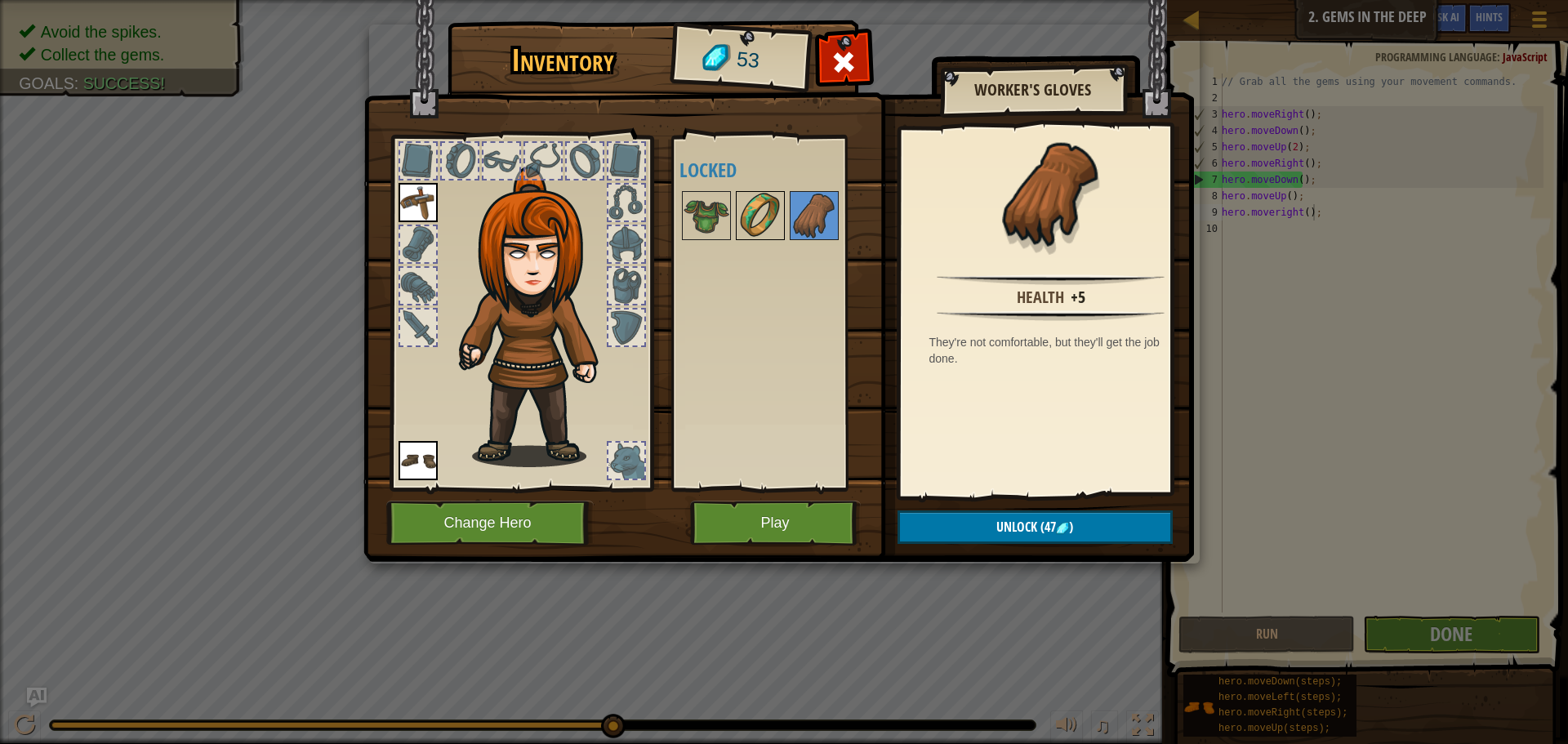
click at [770, 202] on img at bounding box center [759, 215] width 46 height 46
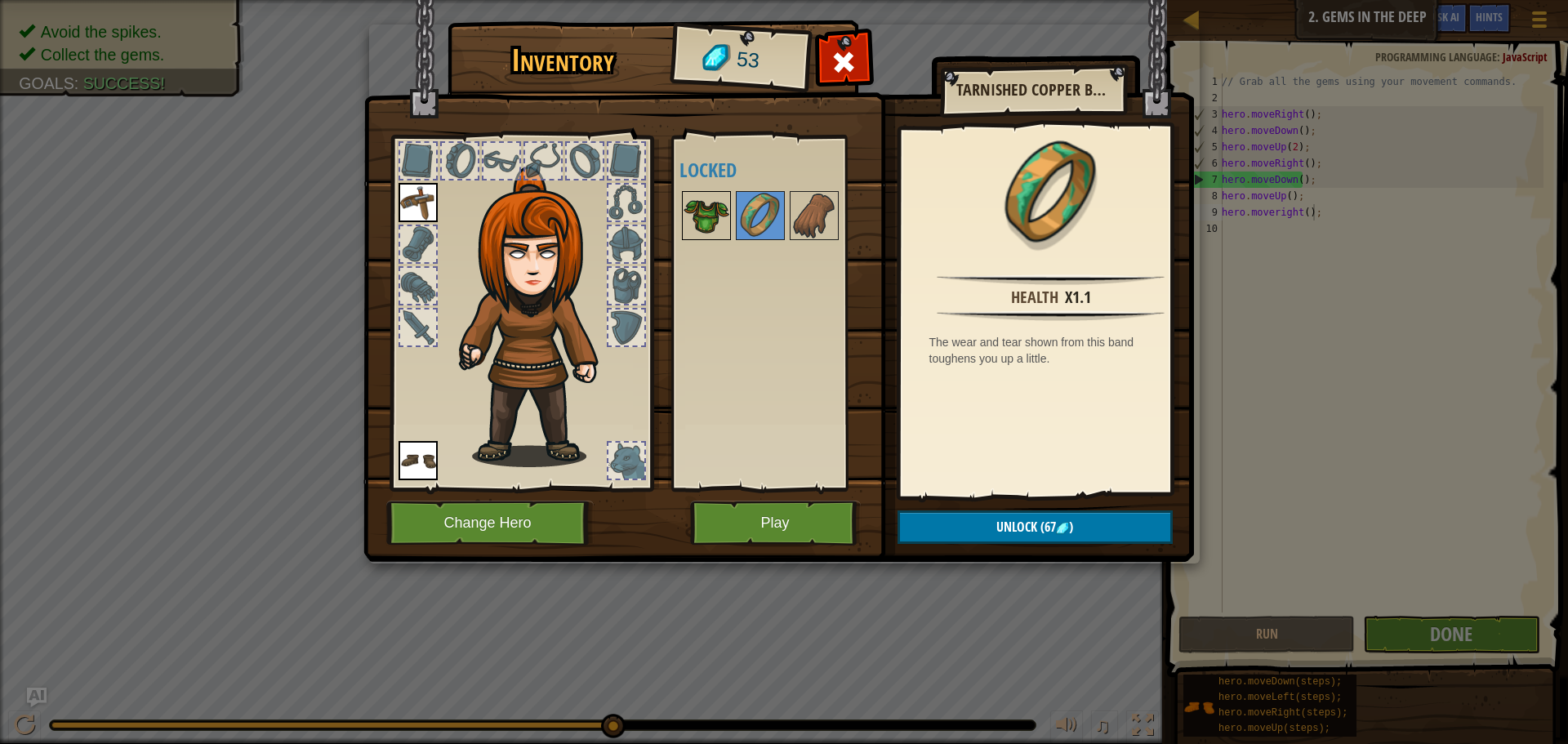
click at [695, 213] on img at bounding box center [705, 215] width 46 height 46
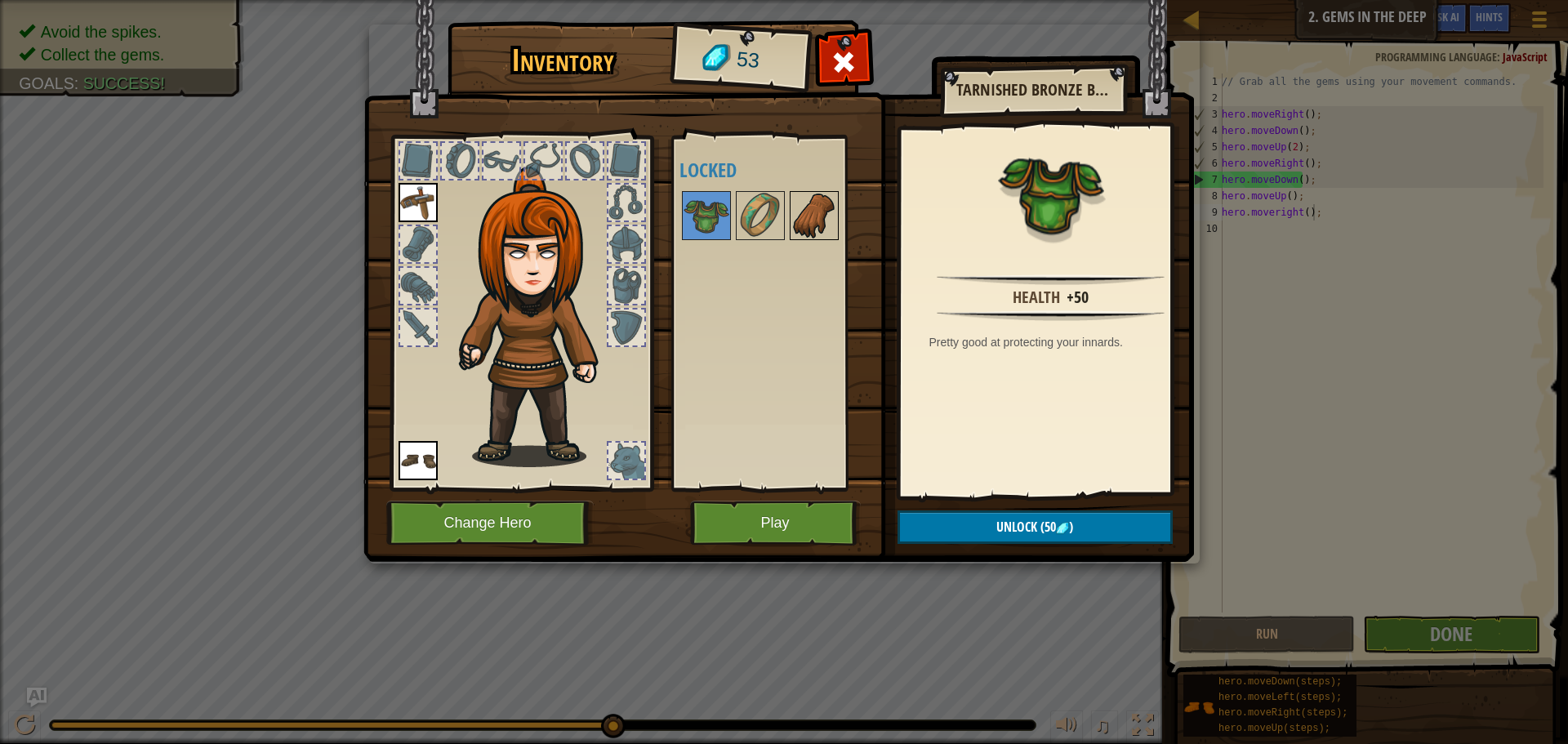
click at [801, 218] on img at bounding box center [814, 215] width 46 height 46
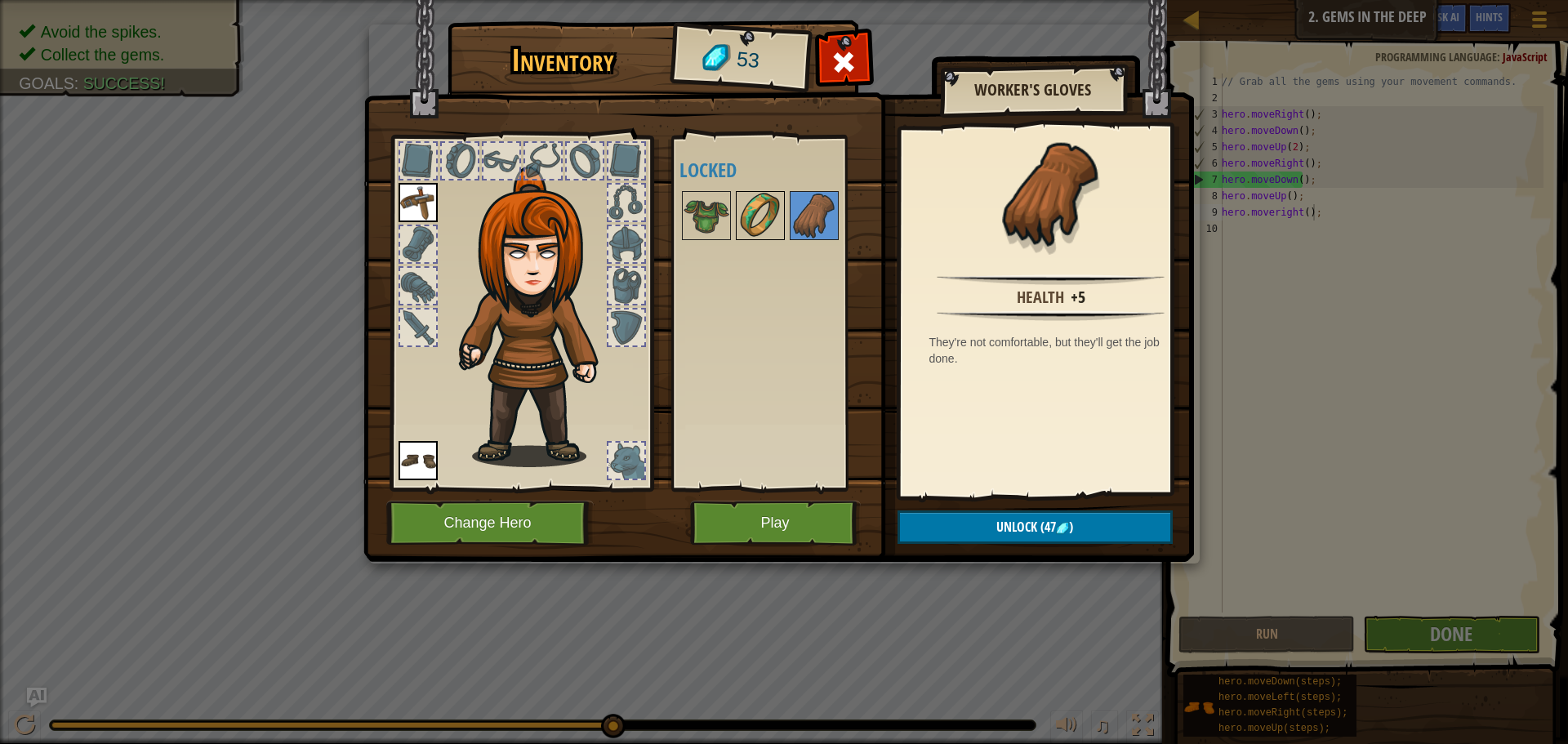
click at [767, 220] on img at bounding box center [759, 215] width 46 height 46
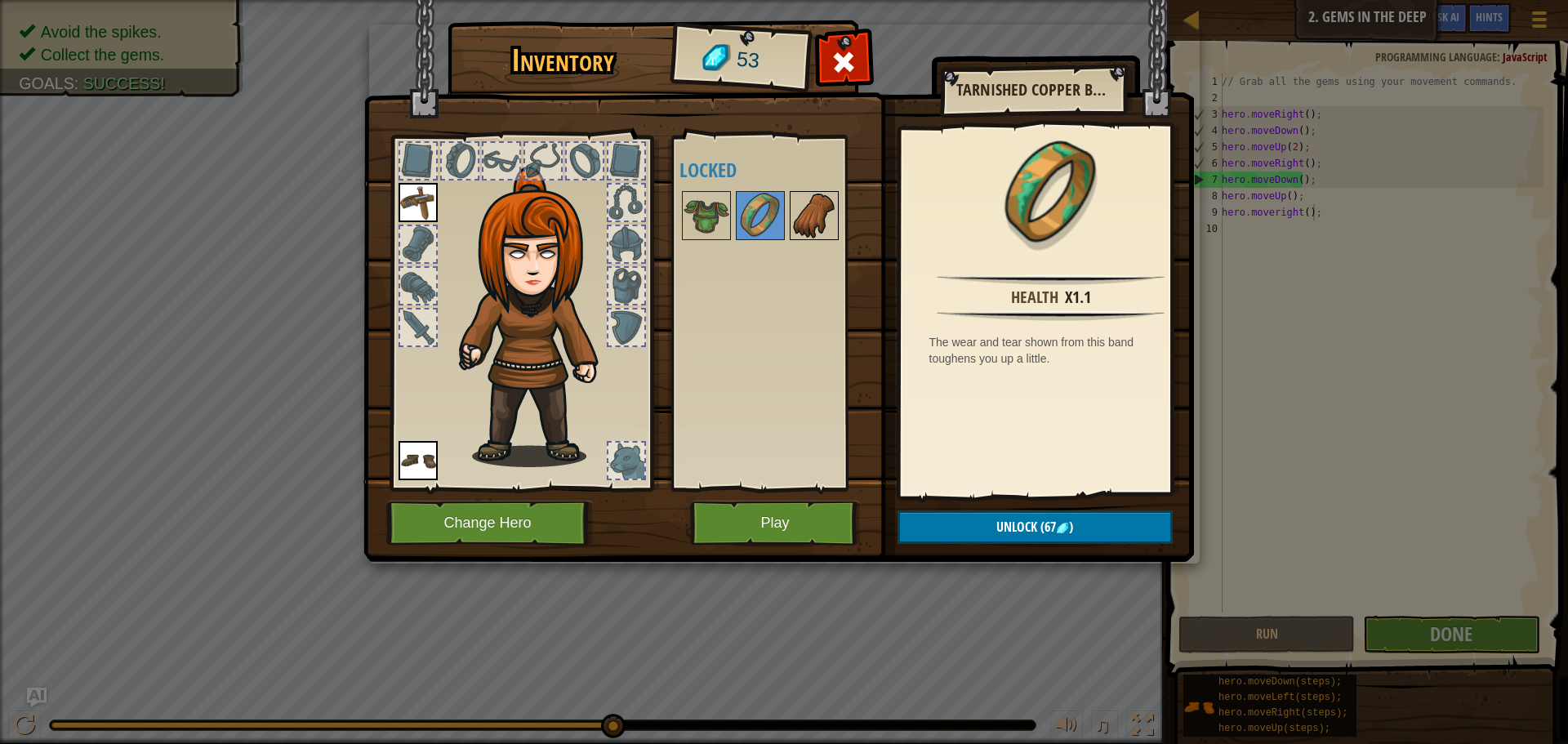
click at [809, 230] on img at bounding box center [814, 215] width 46 height 46
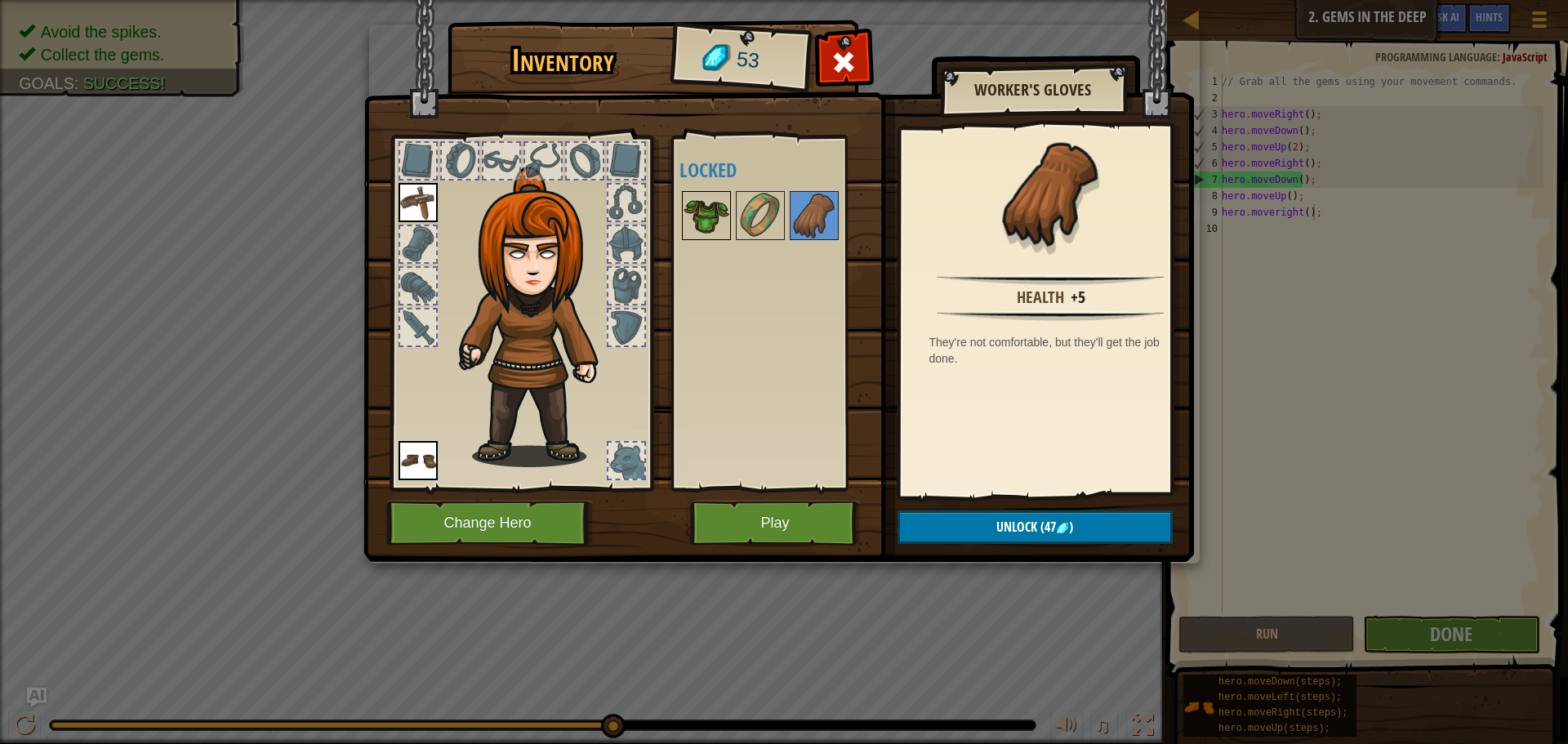
click at [728, 225] on img at bounding box center [705, 215] width 46 height 46
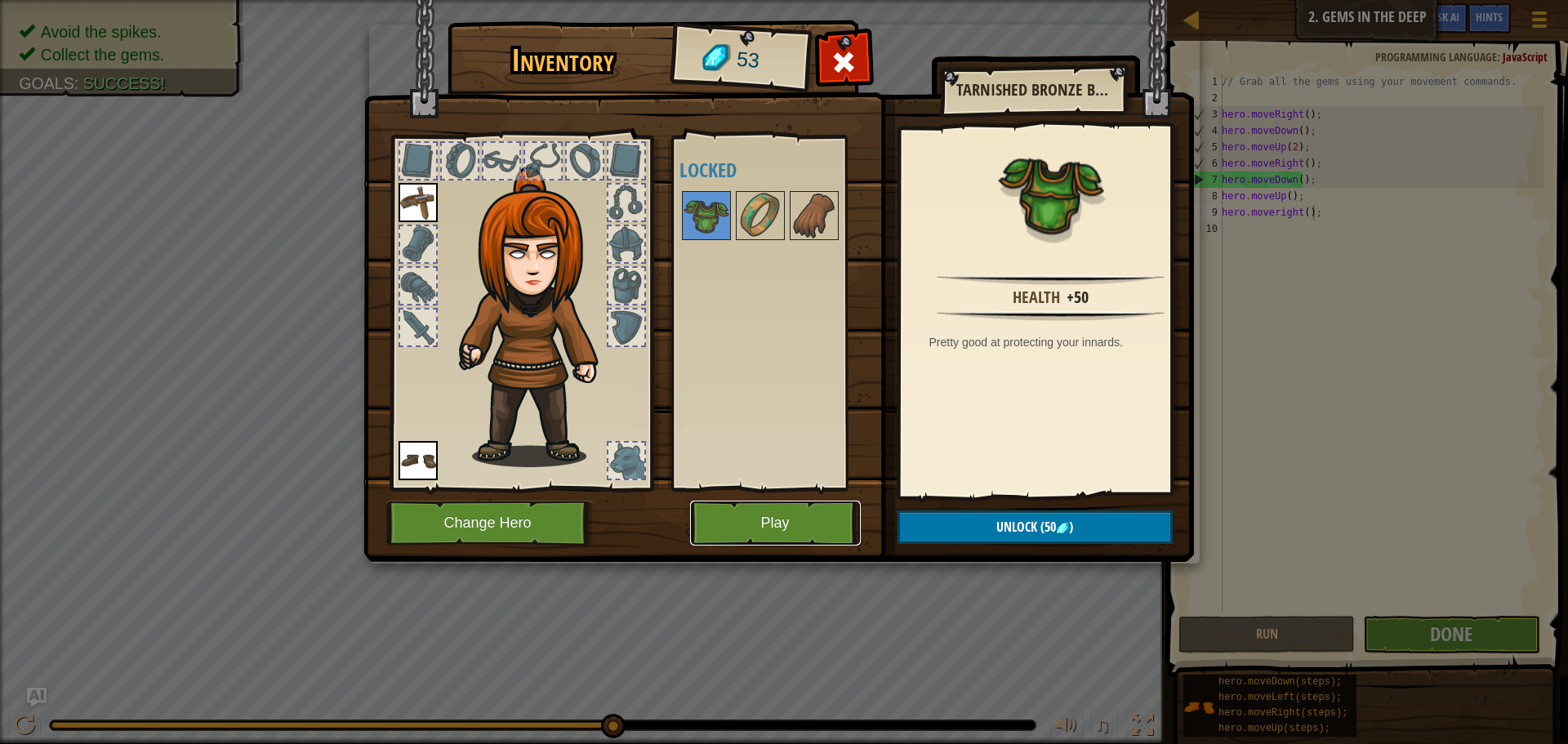
click at [791, 515] on button "Play" at bounding box center [775, 523] width 170 height 45
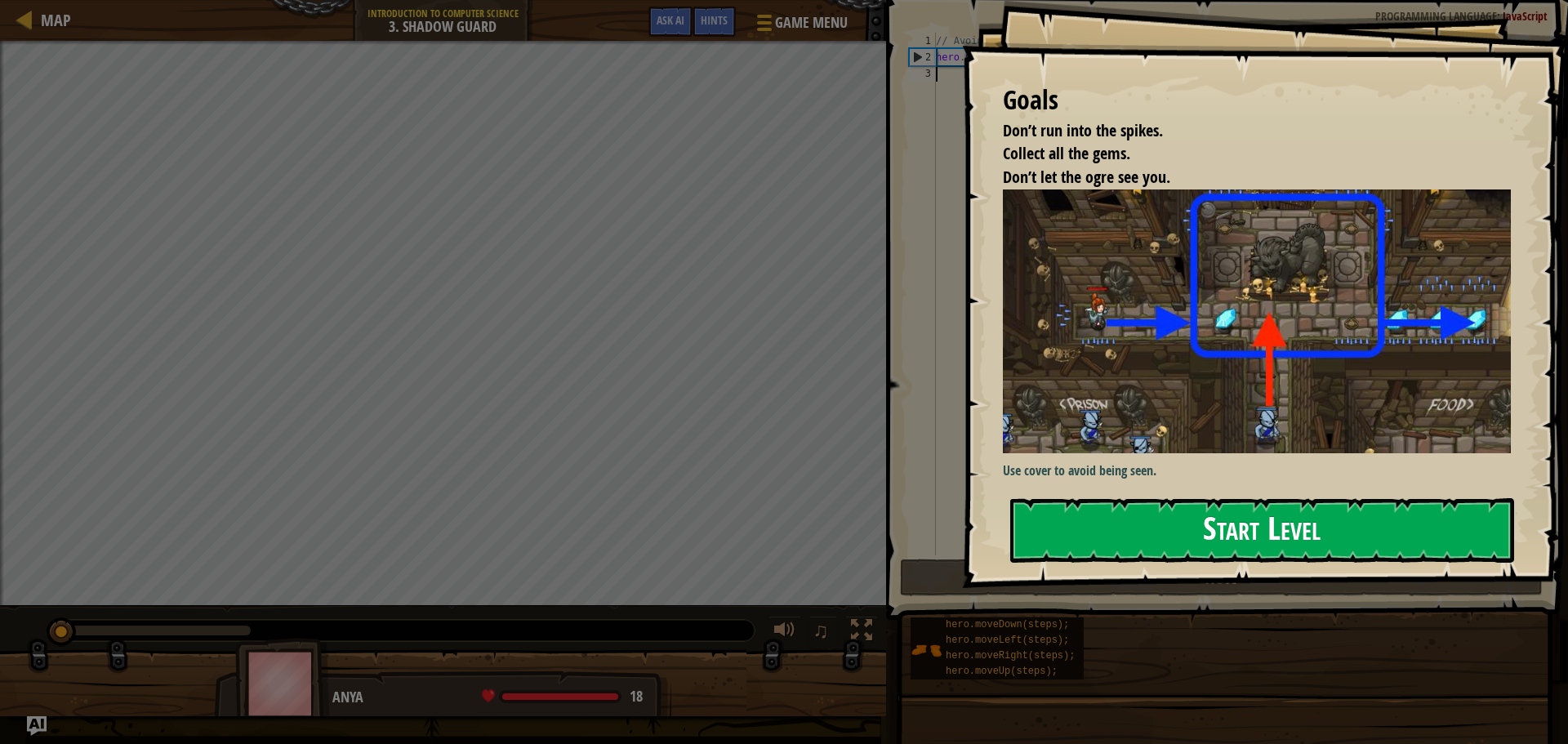
click at [1201, 516] on button "Start Level" at bounding box center [1262, 530] width 504 height 65
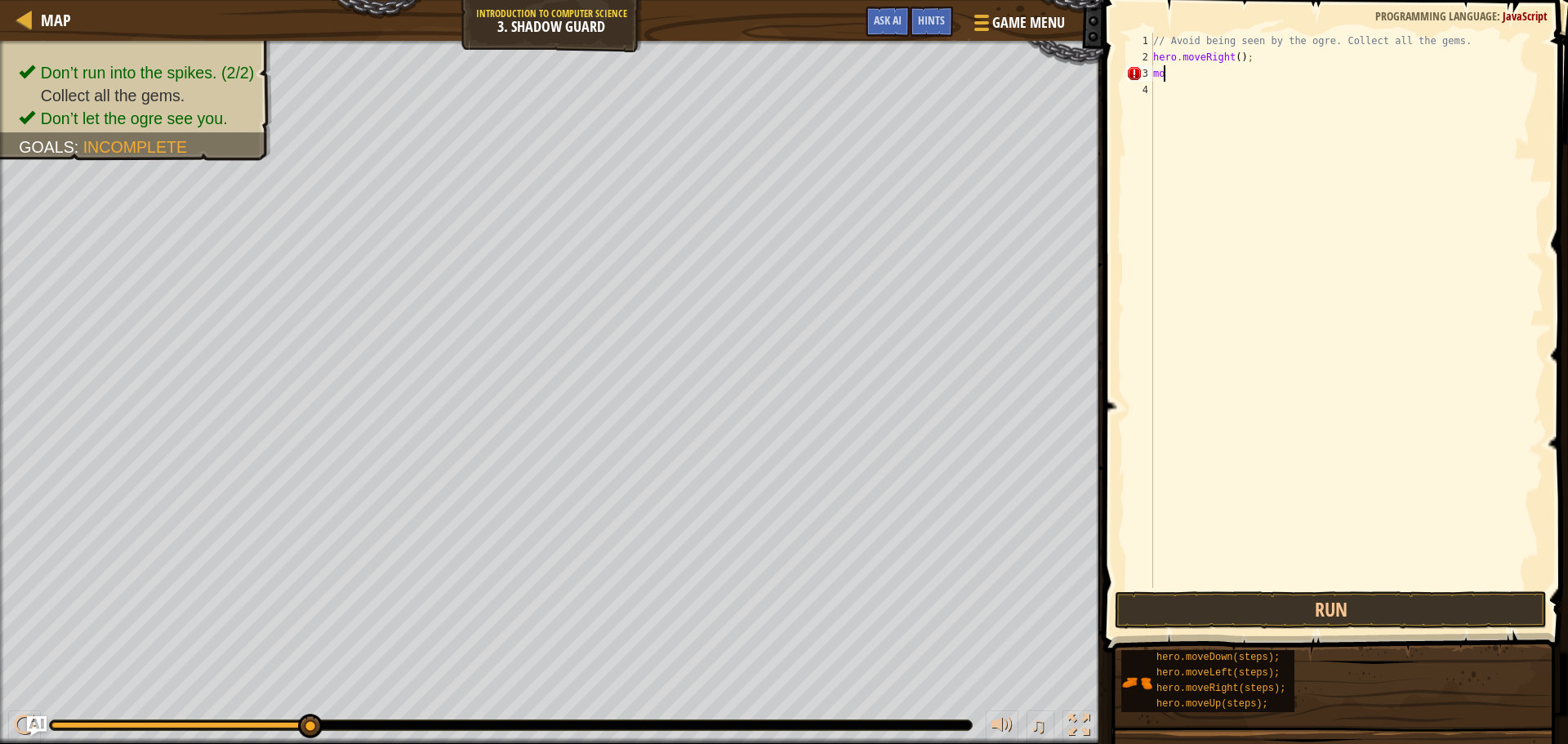
scroll to position [8, 0]
type textarea "m"
type textarea "g"
type textarea "hero.moveup"
type textarea "hero.moveright"
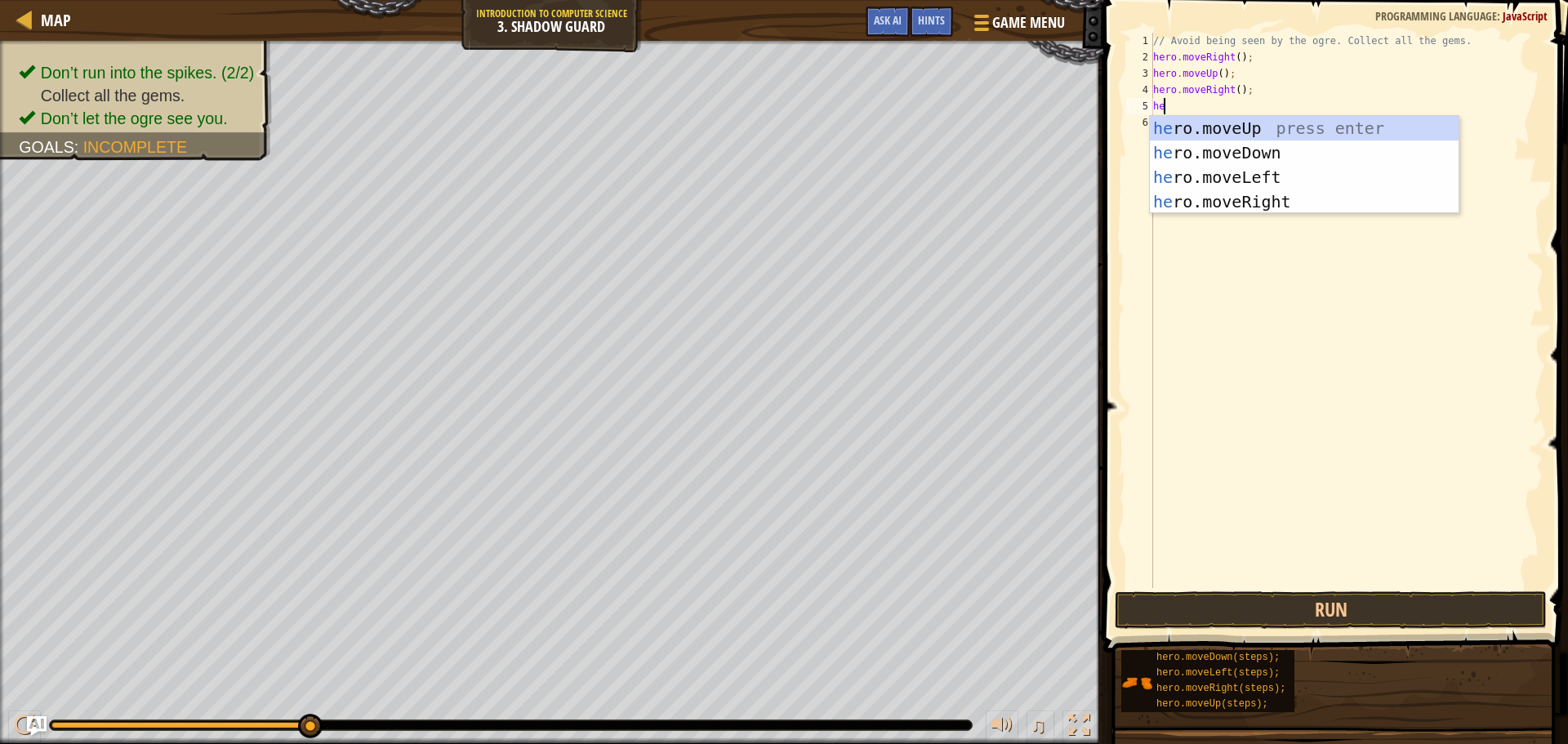
scroll to position [8, 1]
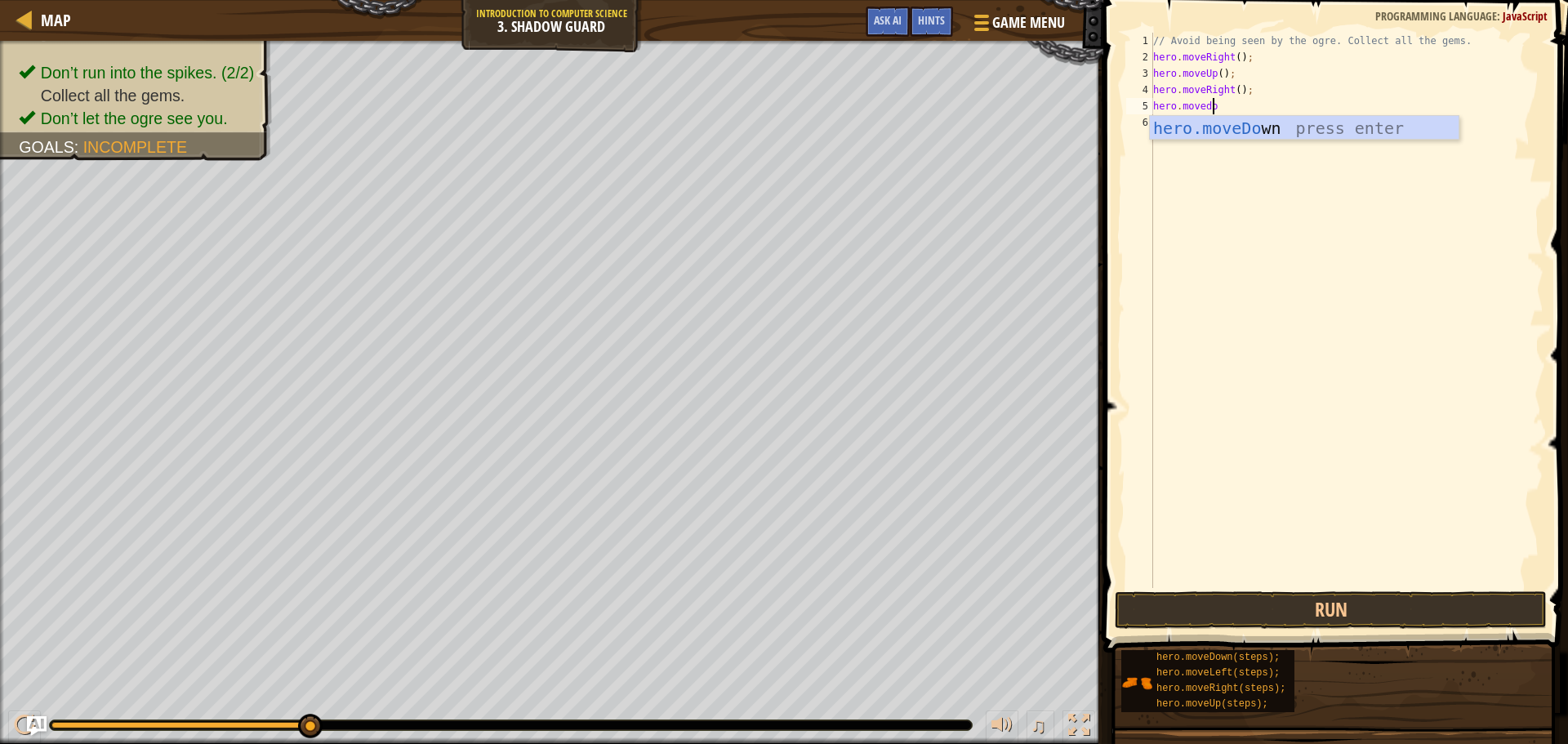
type textarea "hero.movedown"
type textarea "."
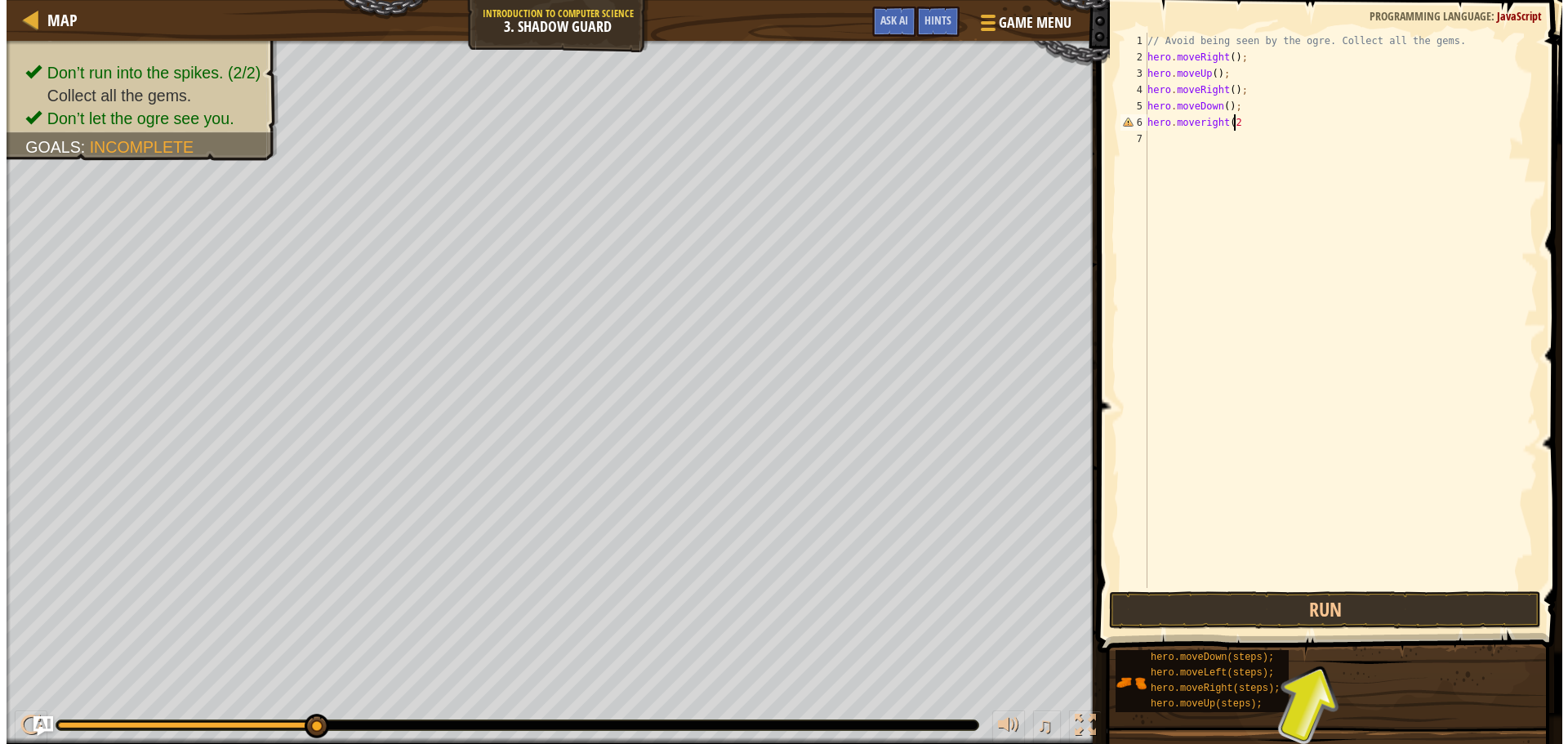
scroll to position [8, 7]
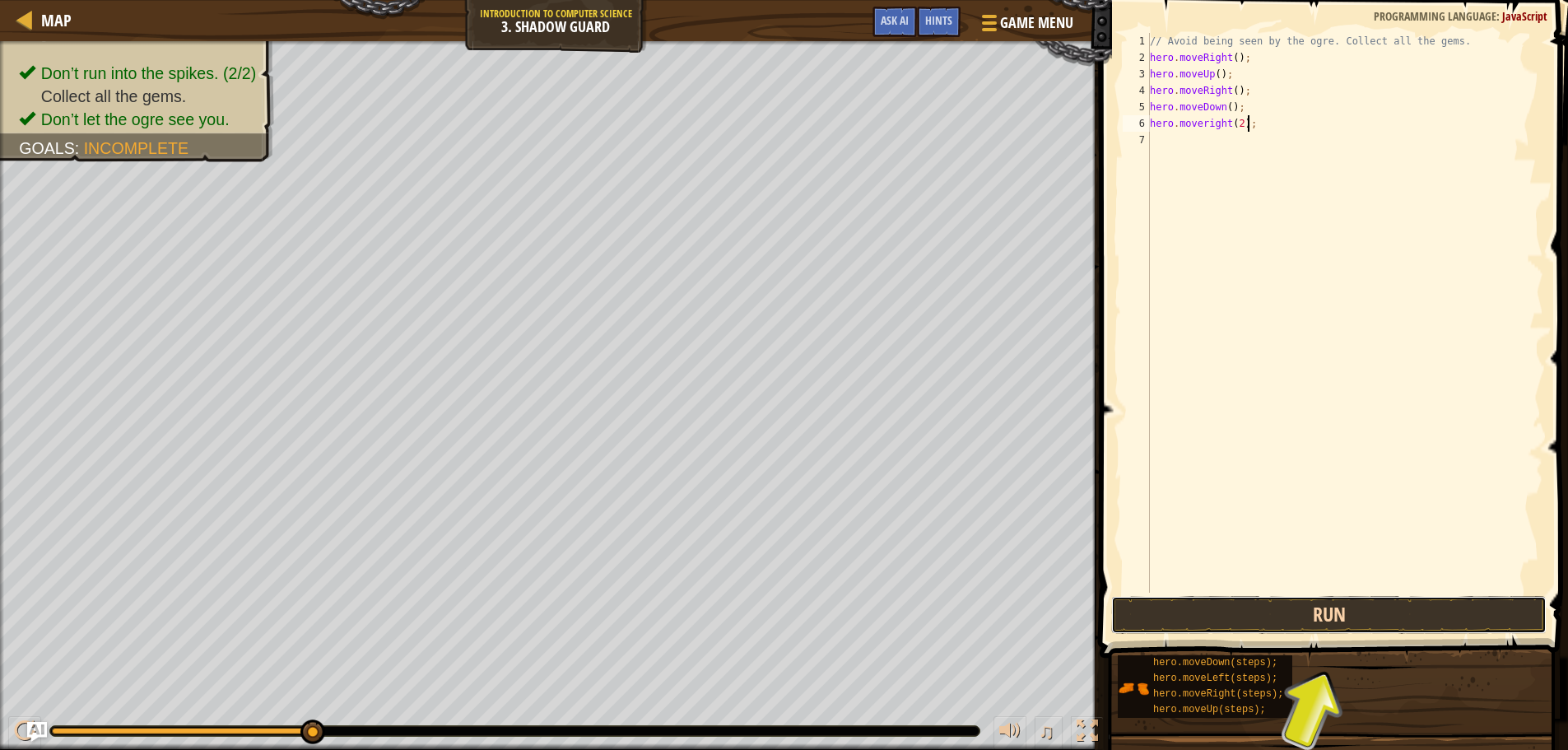
click at [1258, 614] on button "Run" at bounding box center [1329, 615] width 435 height 38
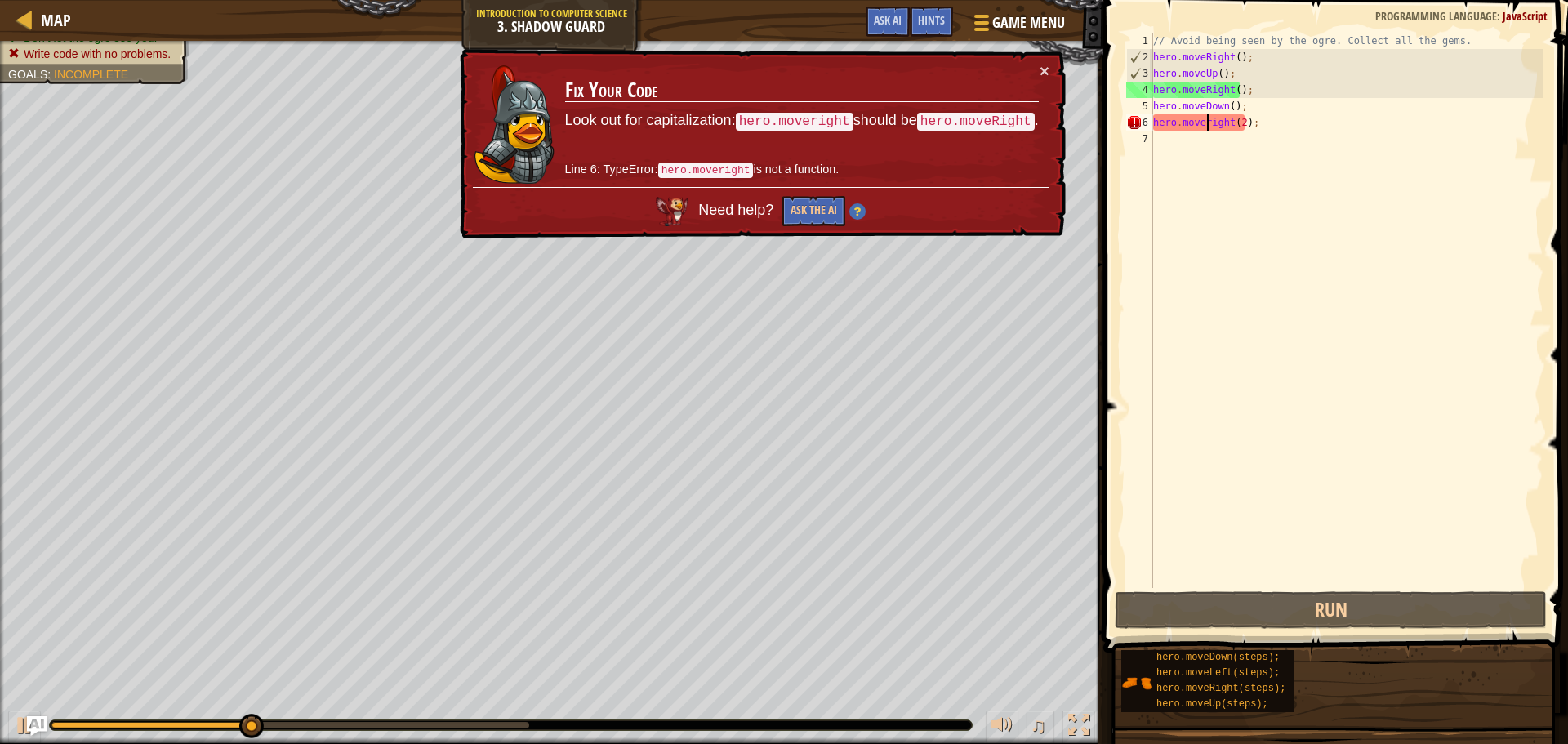
click at [1204, 120] on div "// Avoid being seen by the ogre. Collect all the gems. hero . moveRight ( ) ; h…" at bounding box center [1347, 326] width 394 height 587
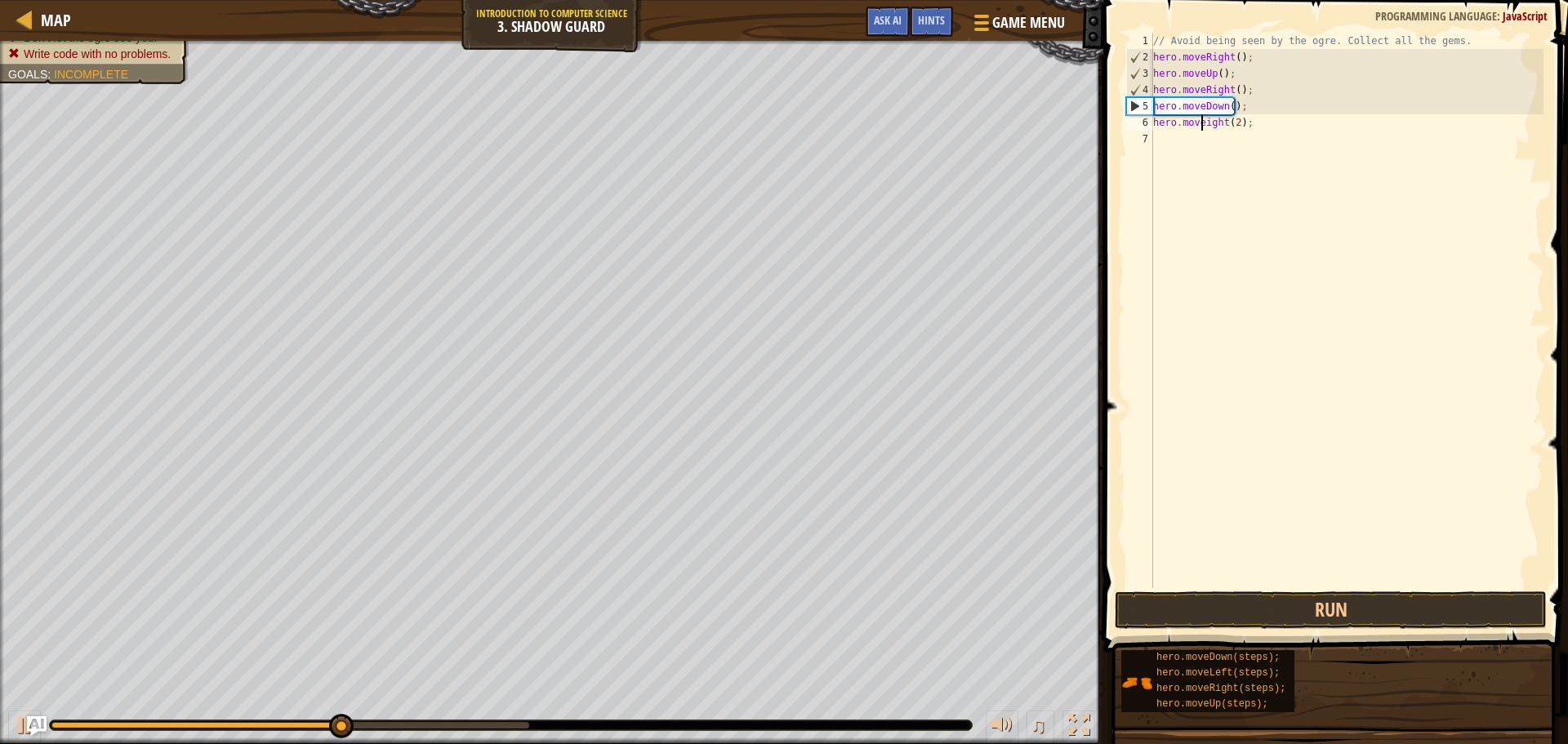
scroll to position [8, 4]
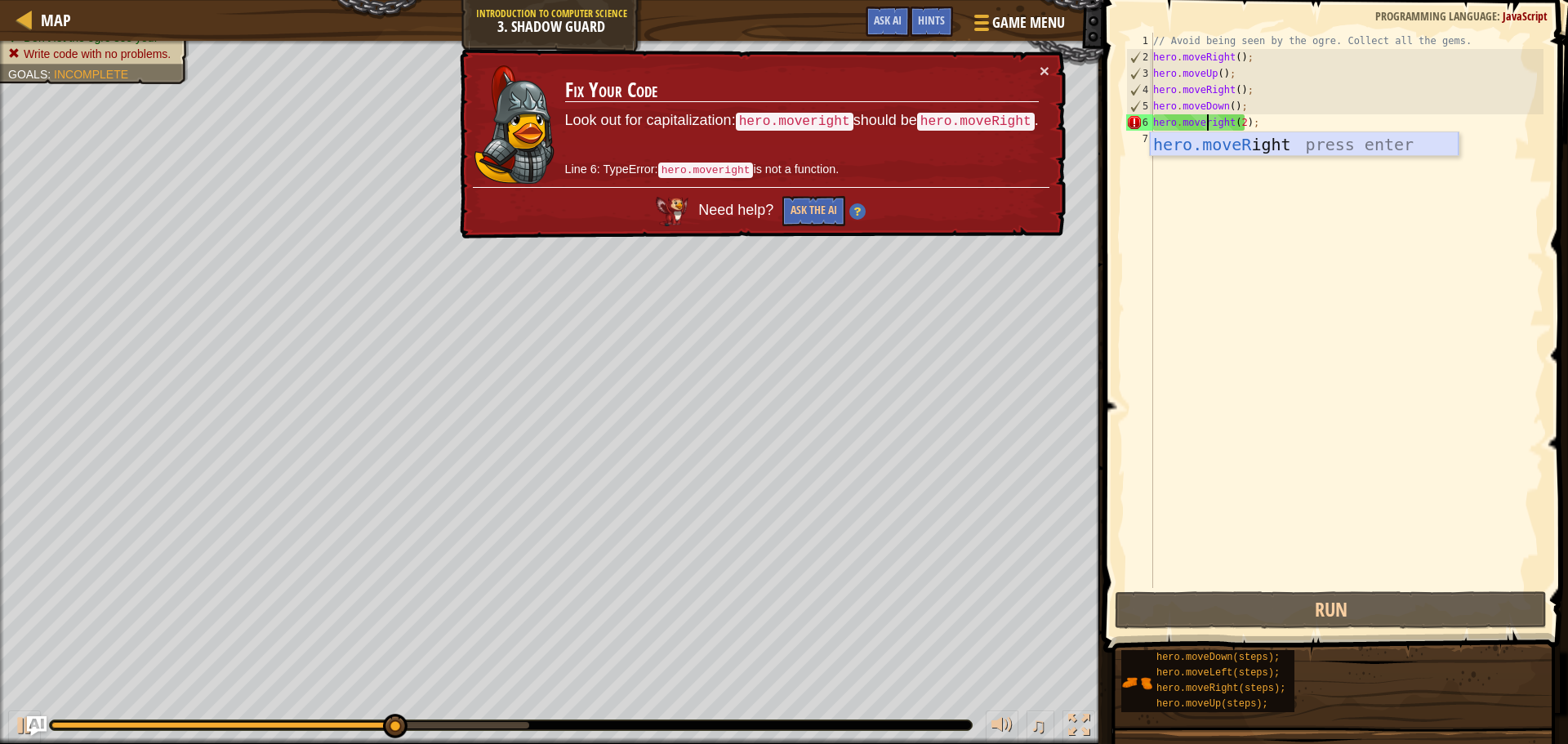
click at [1237, 149] on div "hero.moveR ight press enter" at bounding box center [1304, 169] width 309 height 73
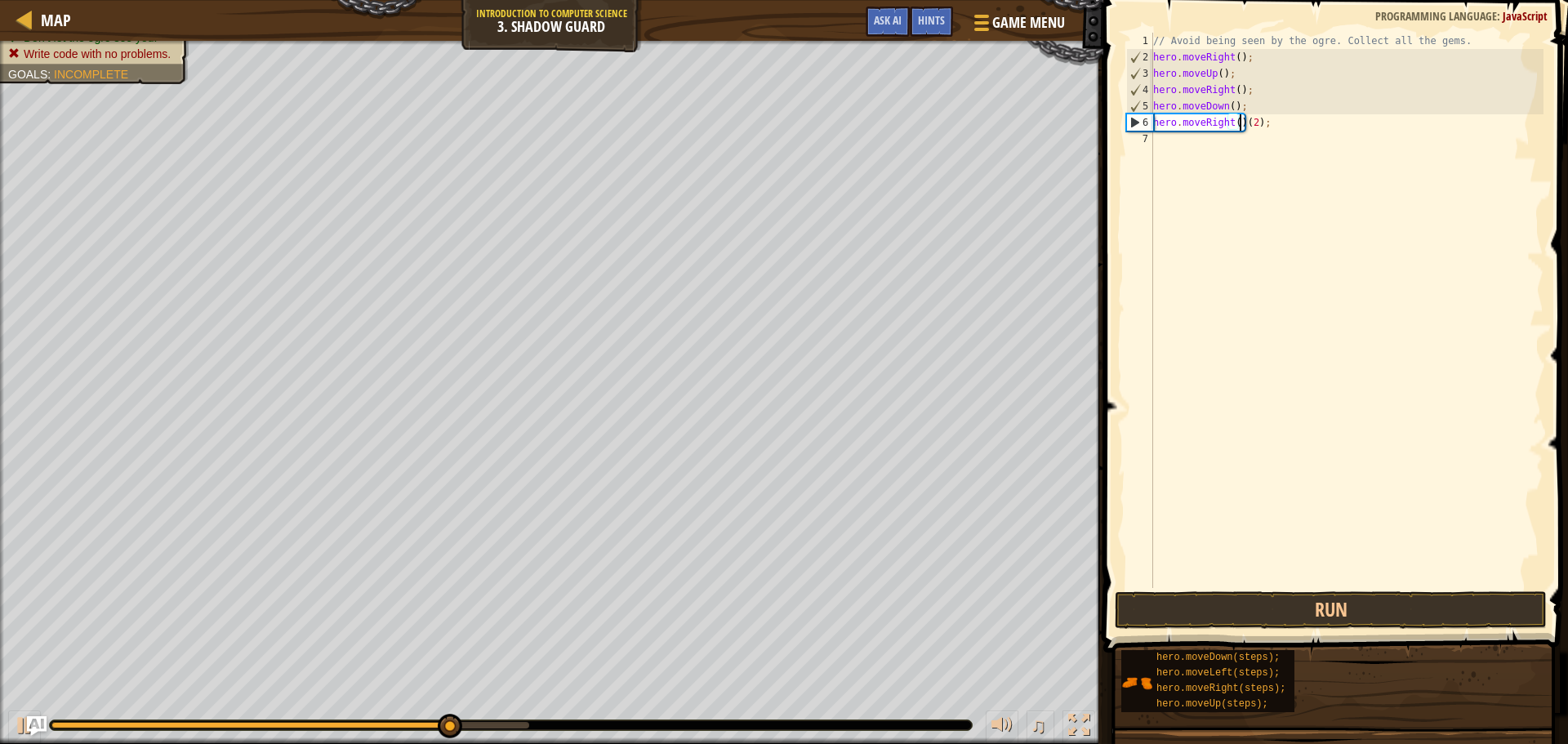
click at [1260, 124] on div "// Avoid being seen by the ogre. Collect all the gems. hero . moveRight ( ) ; h…" at bounding box center [1347, 326] width 394 height 587
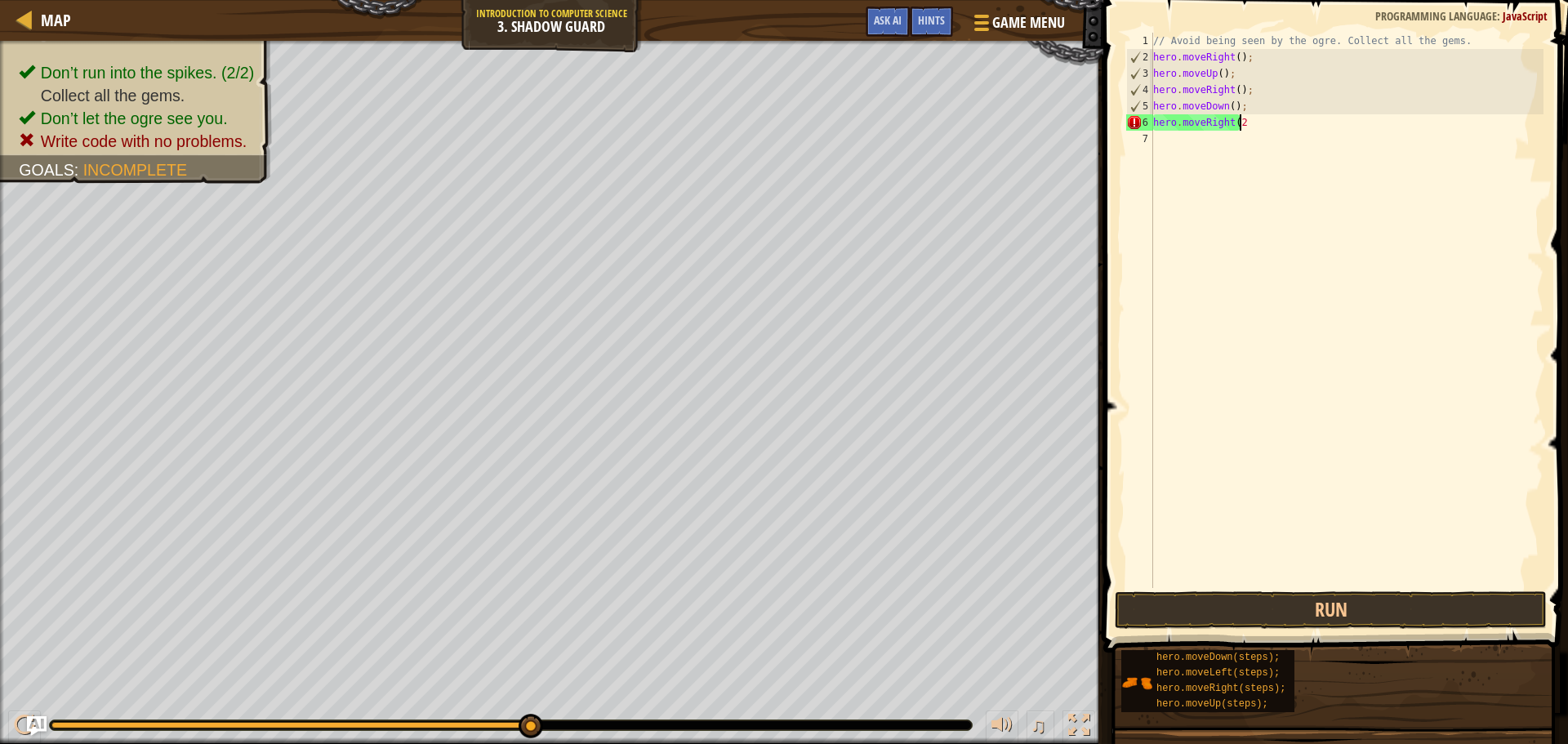
type textarea "hero.moveRight(2)"
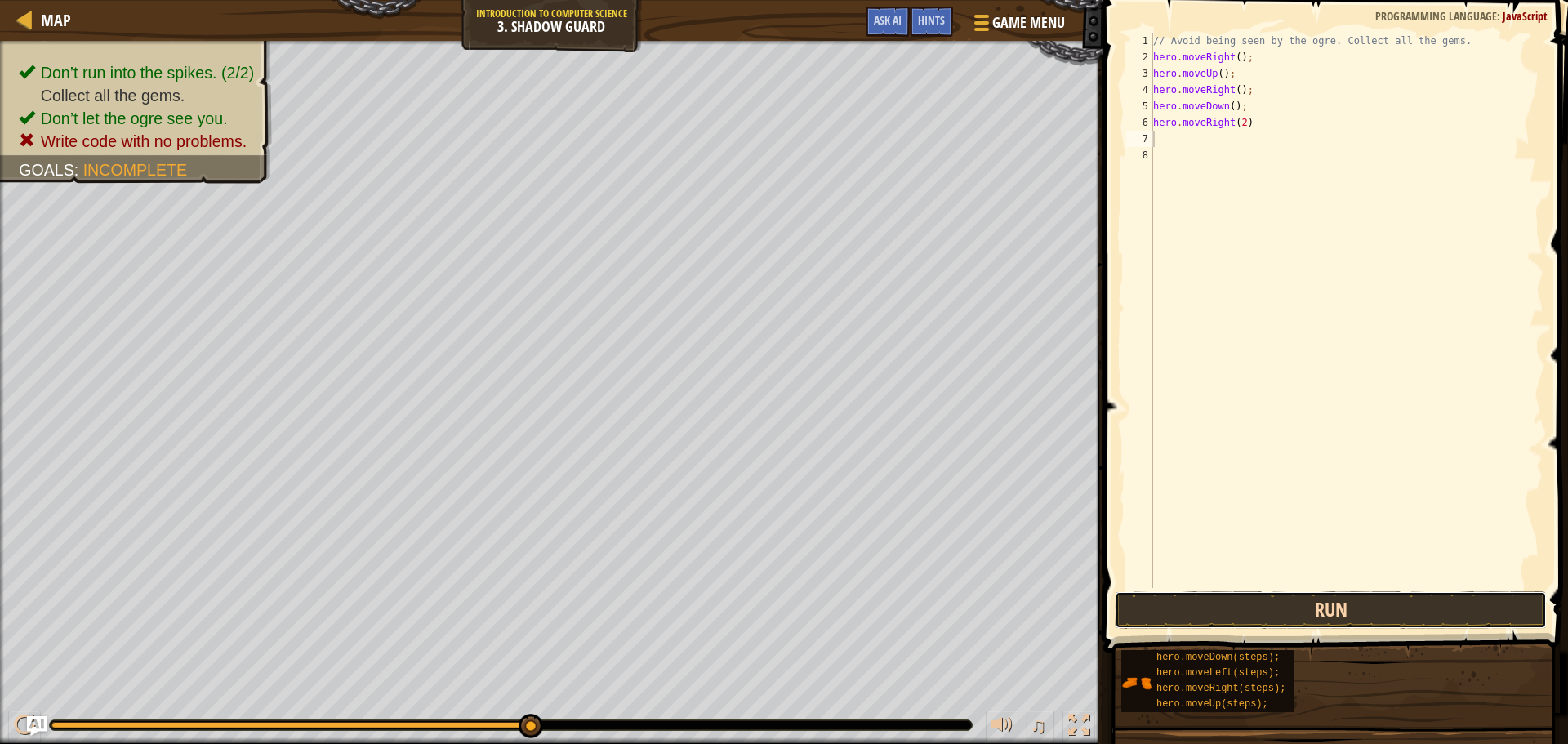
click at [1290, 594] on button "Run" at bounding box center [1331, 610] width 432 height 38
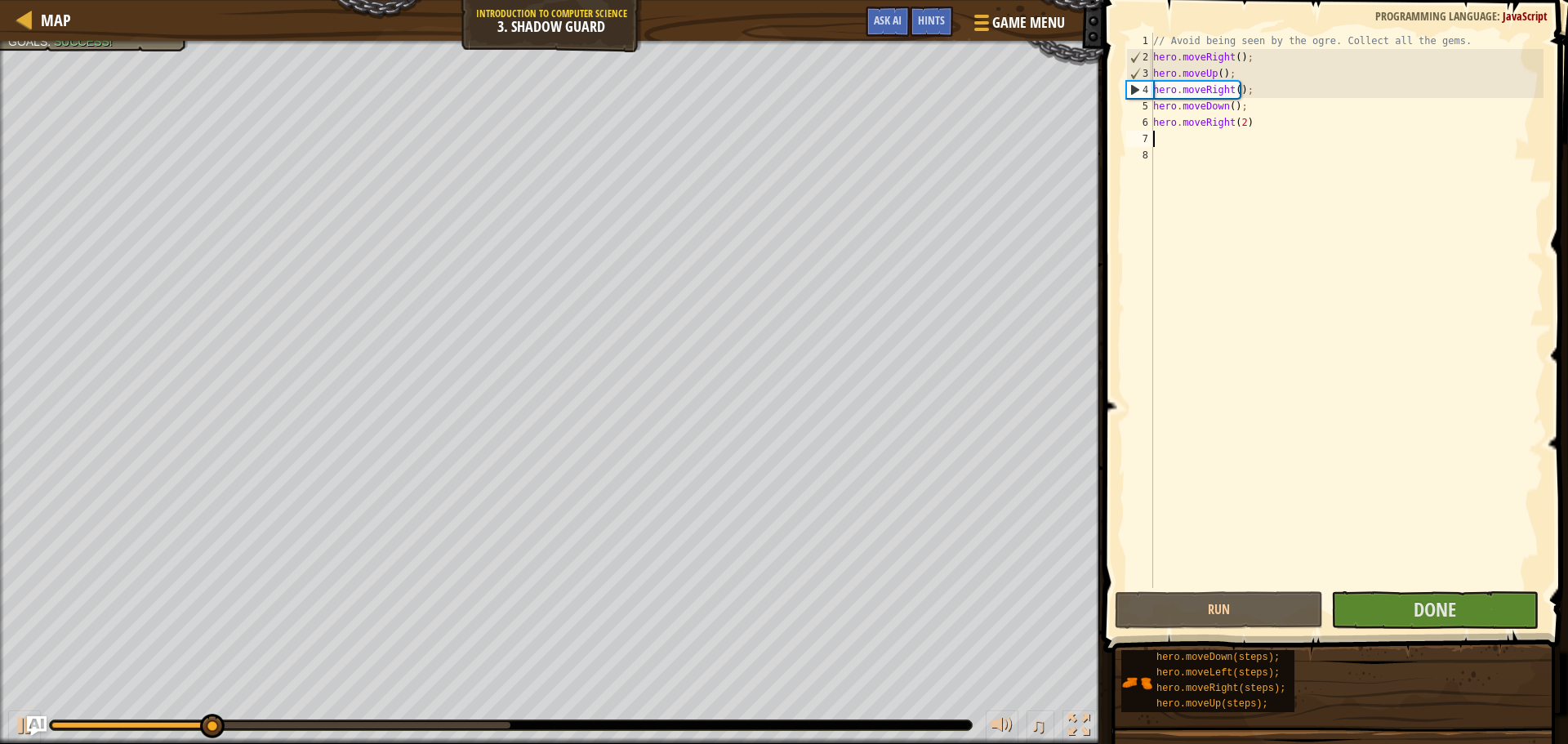
click at [1265, 128] on div "// Avoid being seen by the ogre. Collect all the gems. hero . moveRight ( ) ; h…" at bounding box center [1347, 326] width 394 height 587
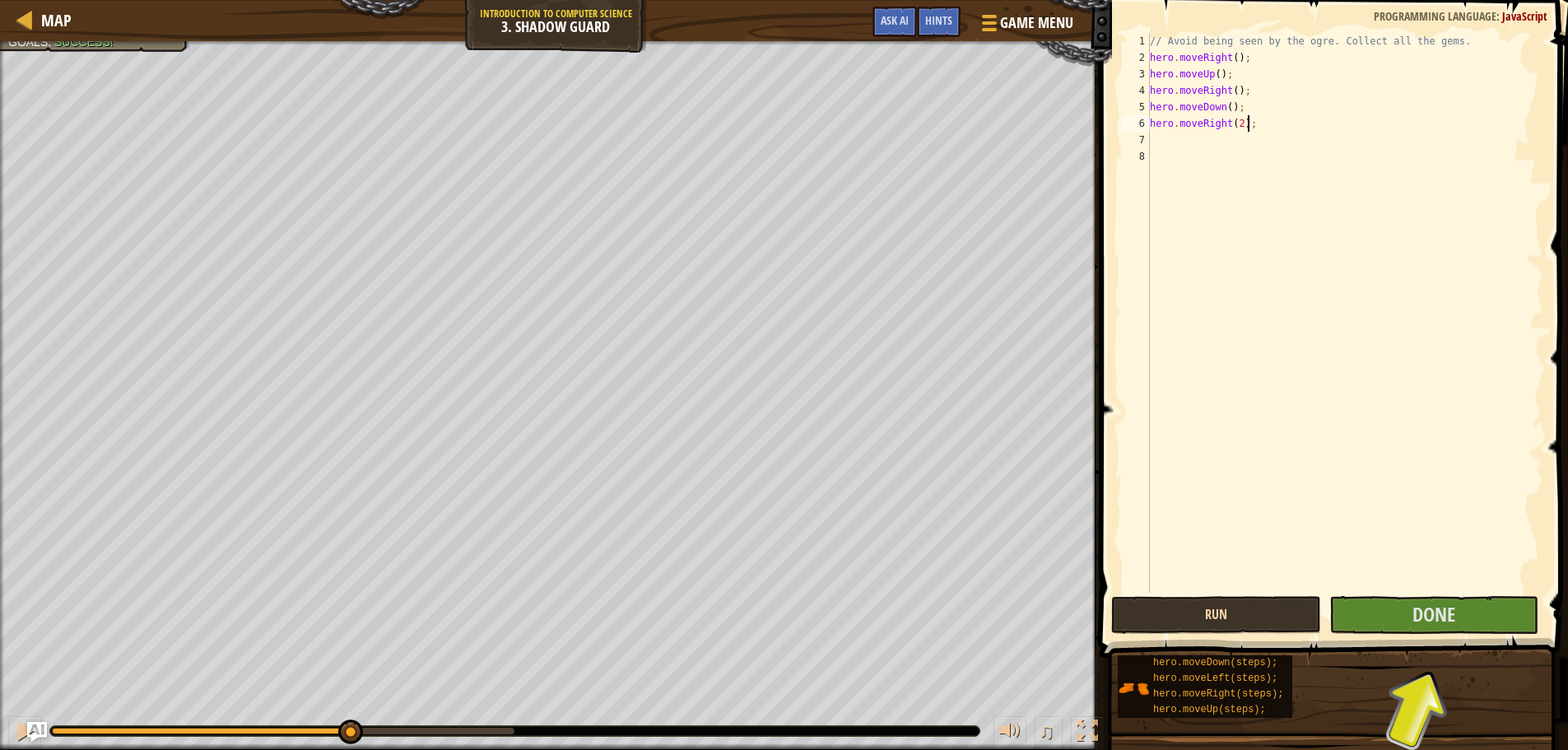
type textarea "hero.moveRight(2);"
click at [1260, 616] on button "Run" at bounding box center [1215, 615] width 209 height 38
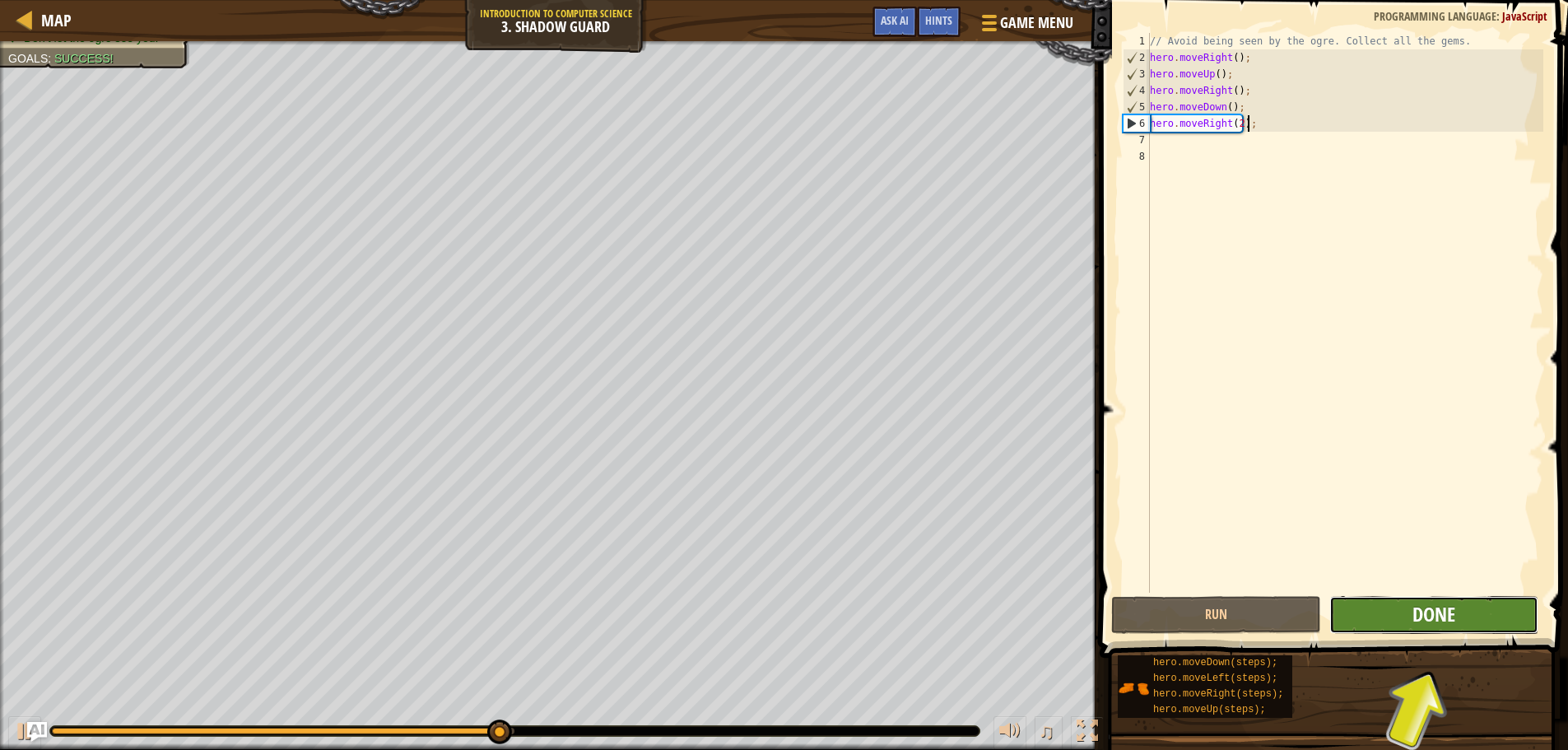
click at [1424, 621] on span "Done" at bounding box center [1434, 614] width 42 height 26
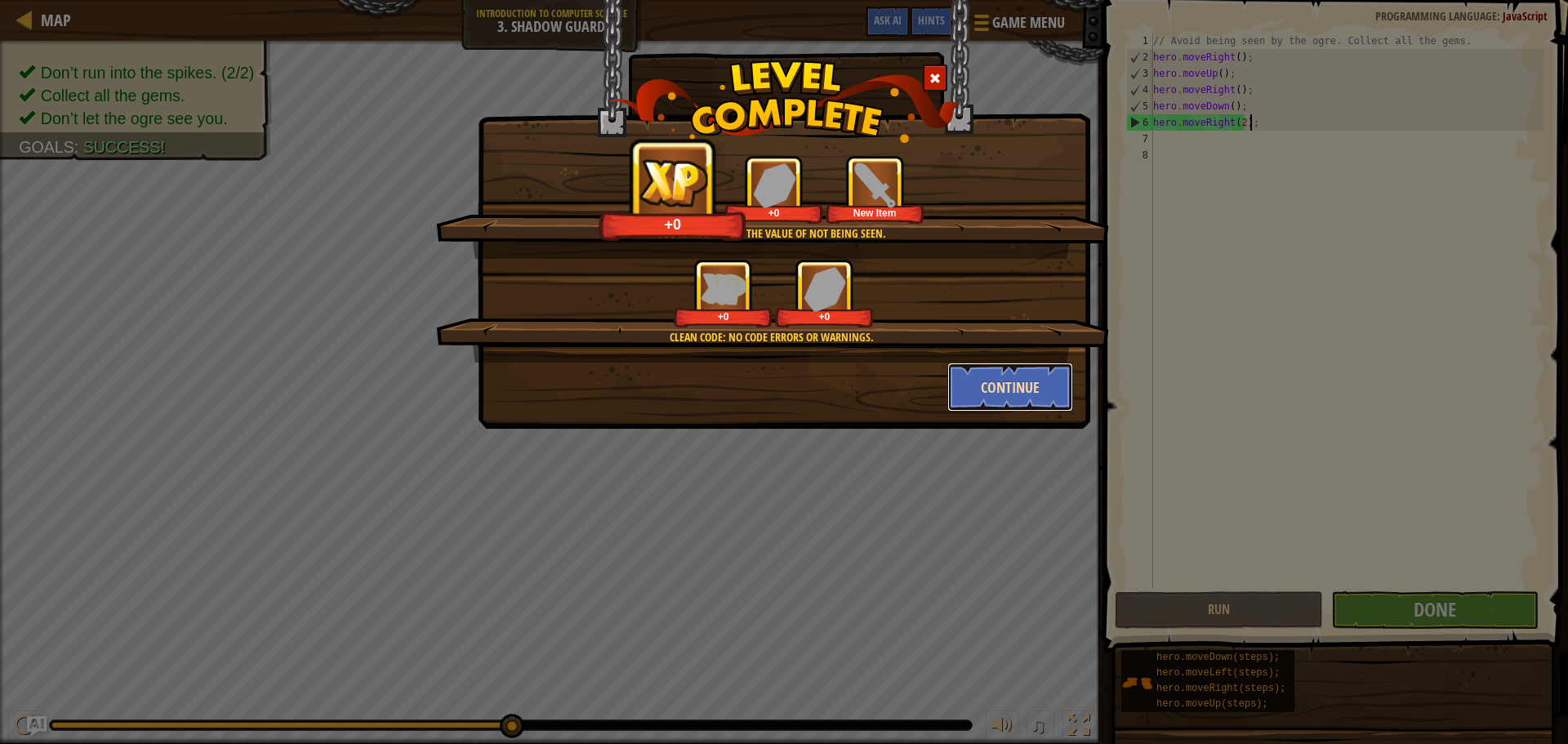
click at [963, 384] on button "Continue" at bounding box center [1010, 386] width 126 height 49
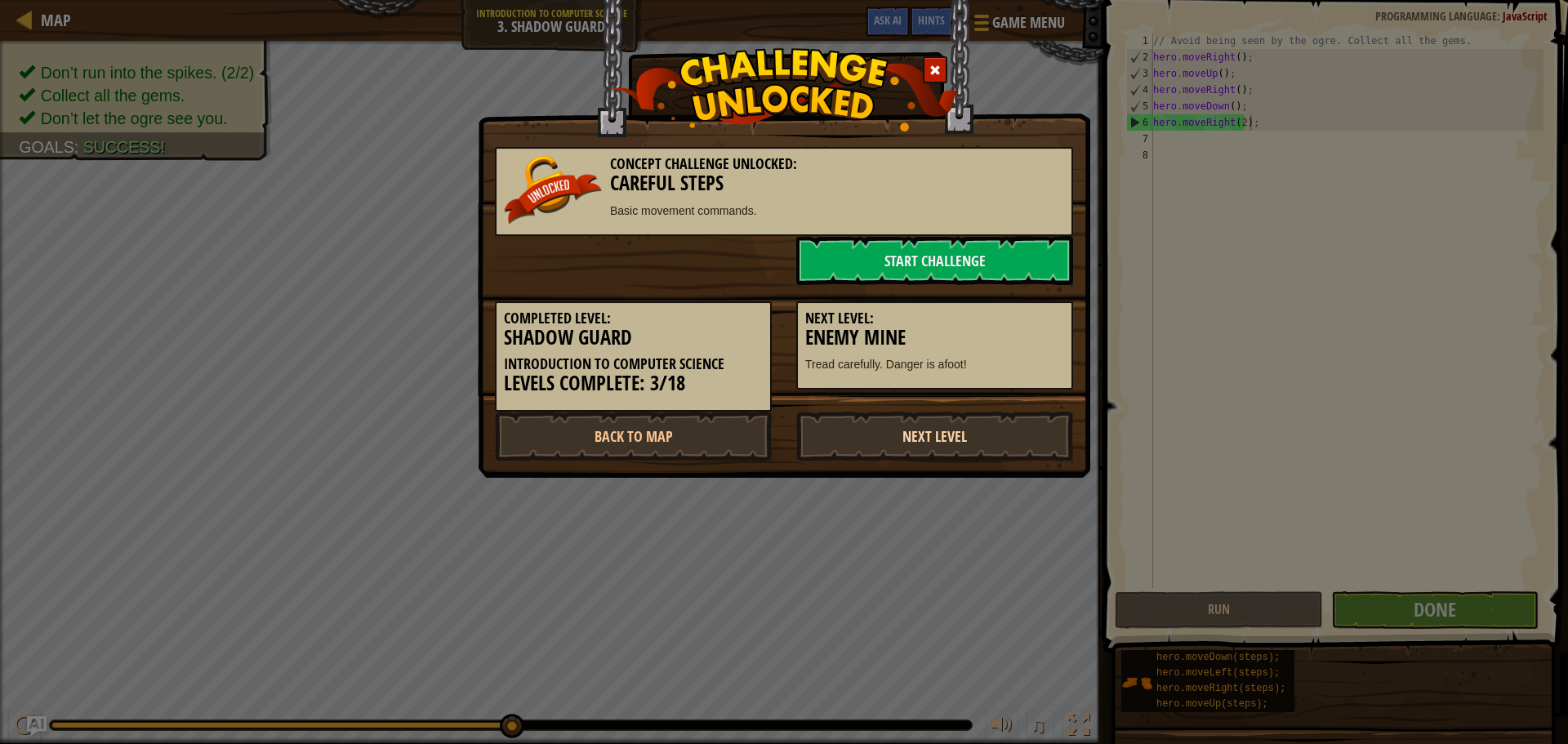
click at [886, 445] on link "Next Level" at bounding box center [934, 435] width 277 height 49
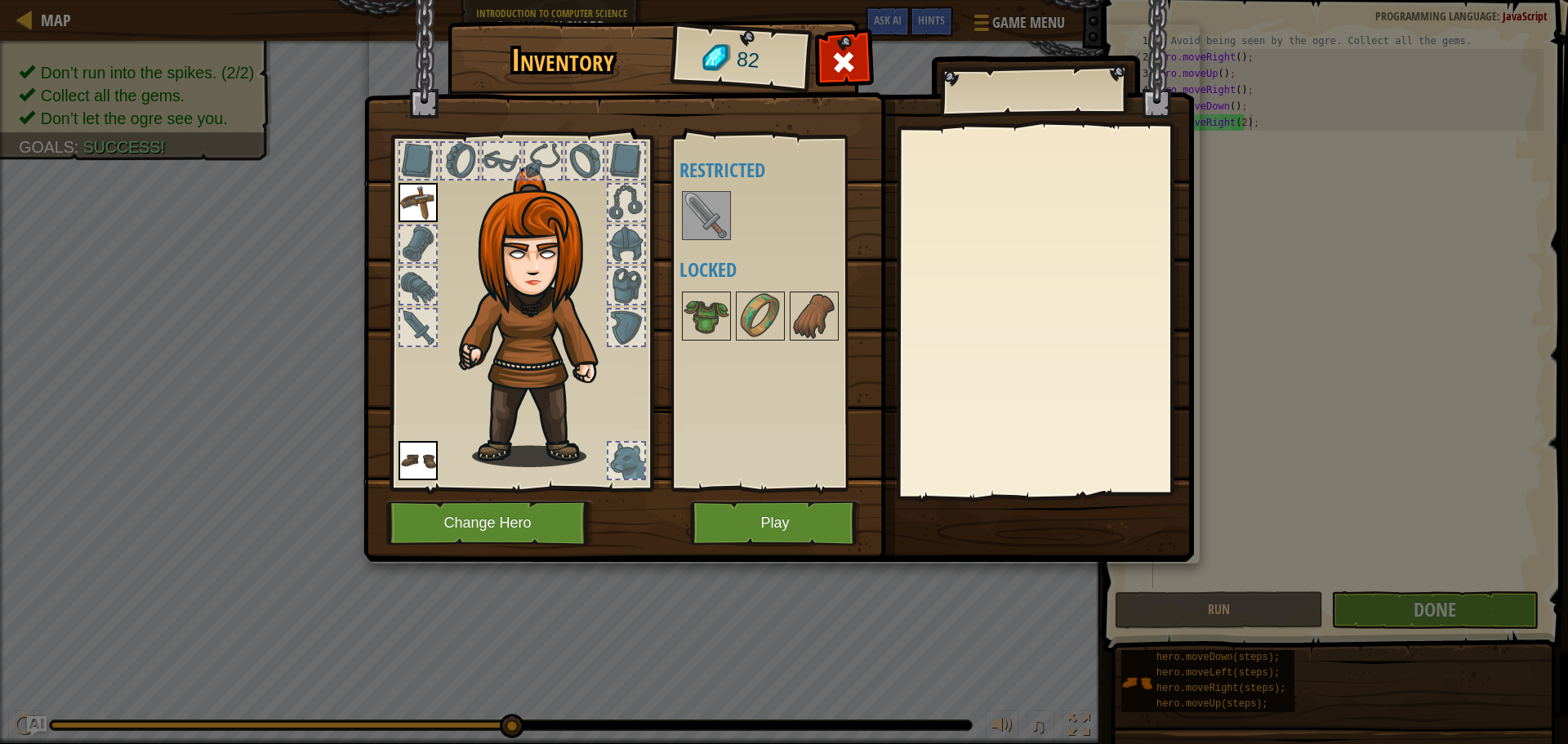
click at [699, 209] on img at bounding box center [705, 215] width 46 height 46
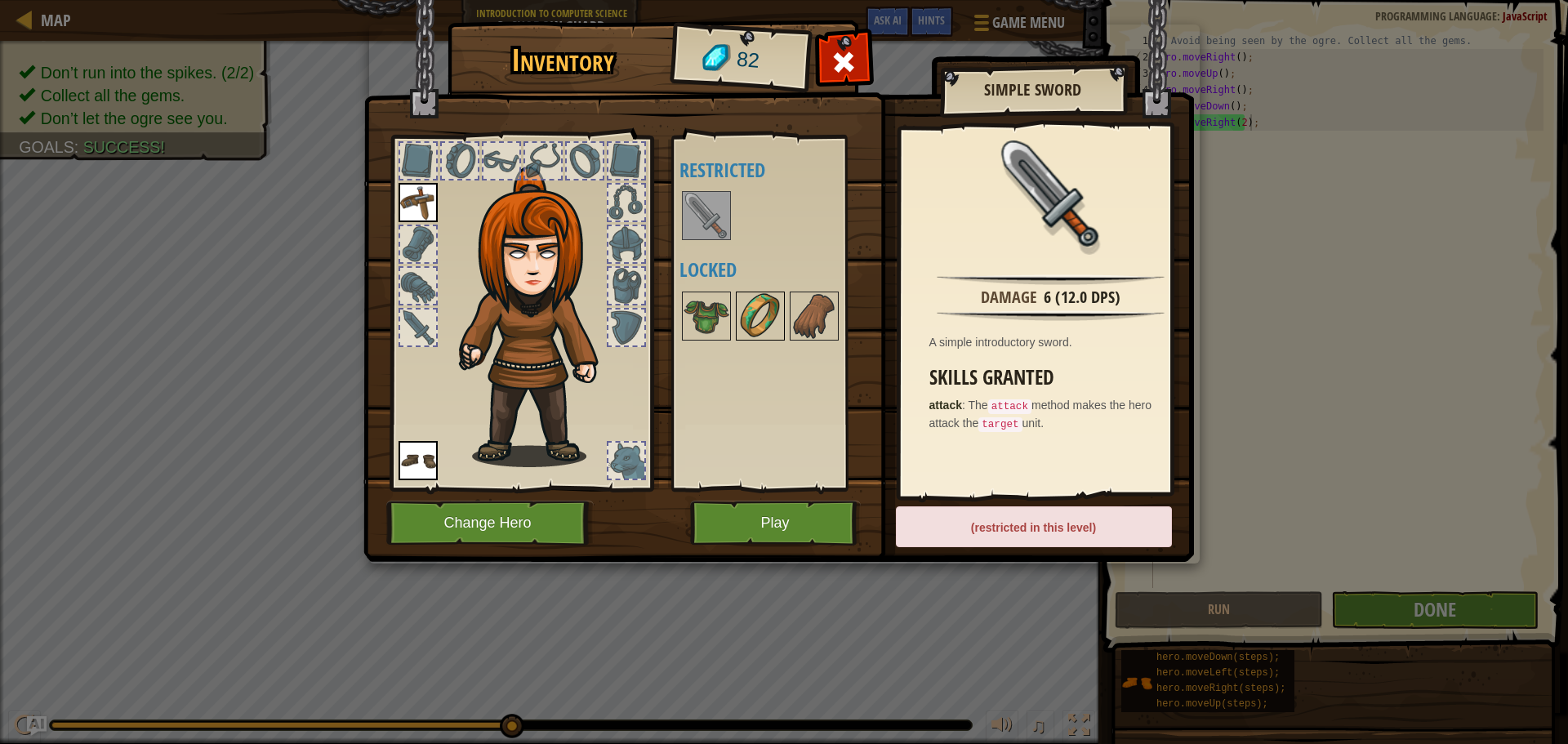
click at [741, 325] on img at bounding box center [759, 316] width 46 height 46
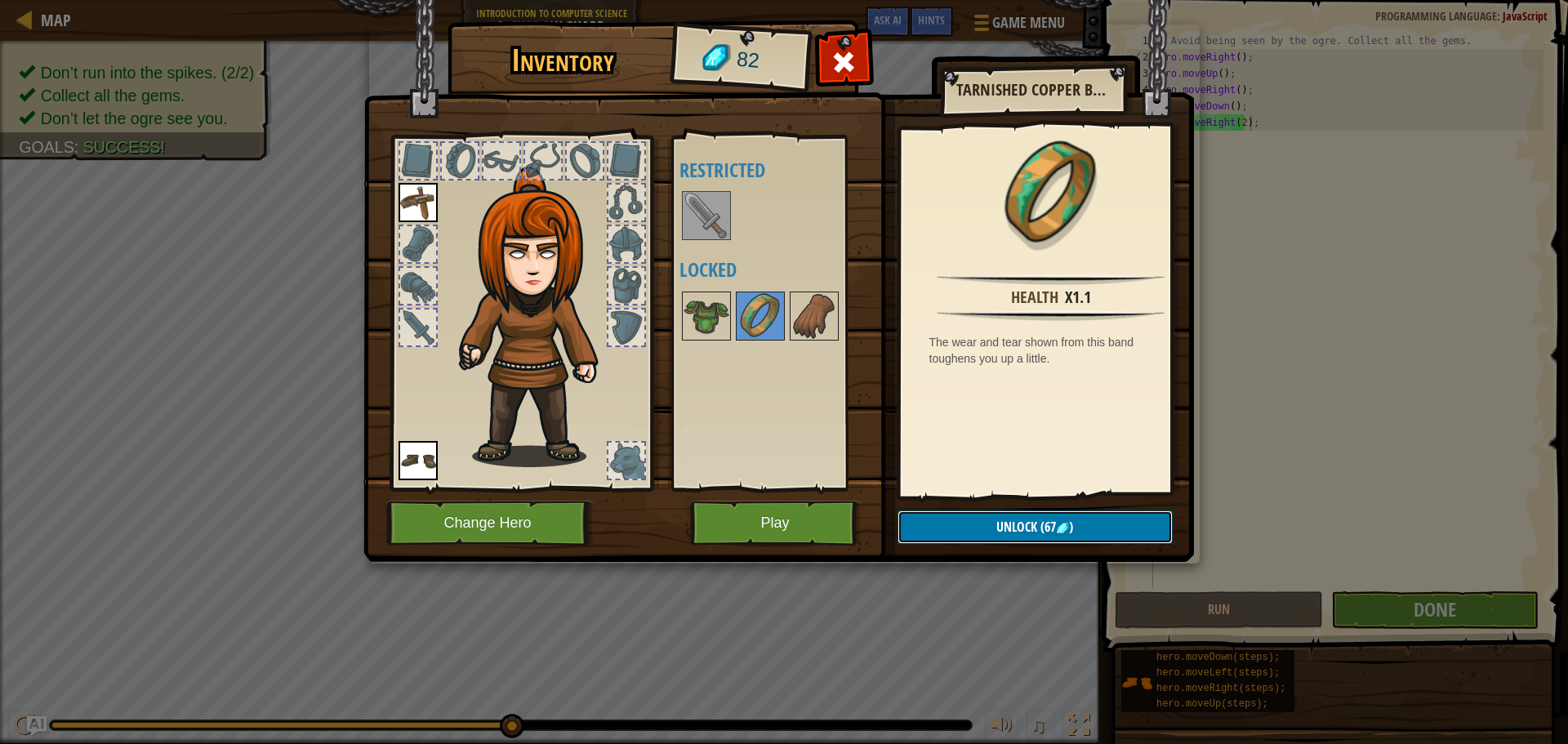
click at [1052, 529] on span "(67" at bounding box center [1047, 526] width 19 height 18
click at [962, 509] on img at bounding box center [778, 265] width 830 height 593
click at [965, 518] on button "Unlock" at bounding box center [1035, 526] width 275 height 34
click at [963, 519] on button "Confirm" at bounding box center [1035, 526] width 275 height 34
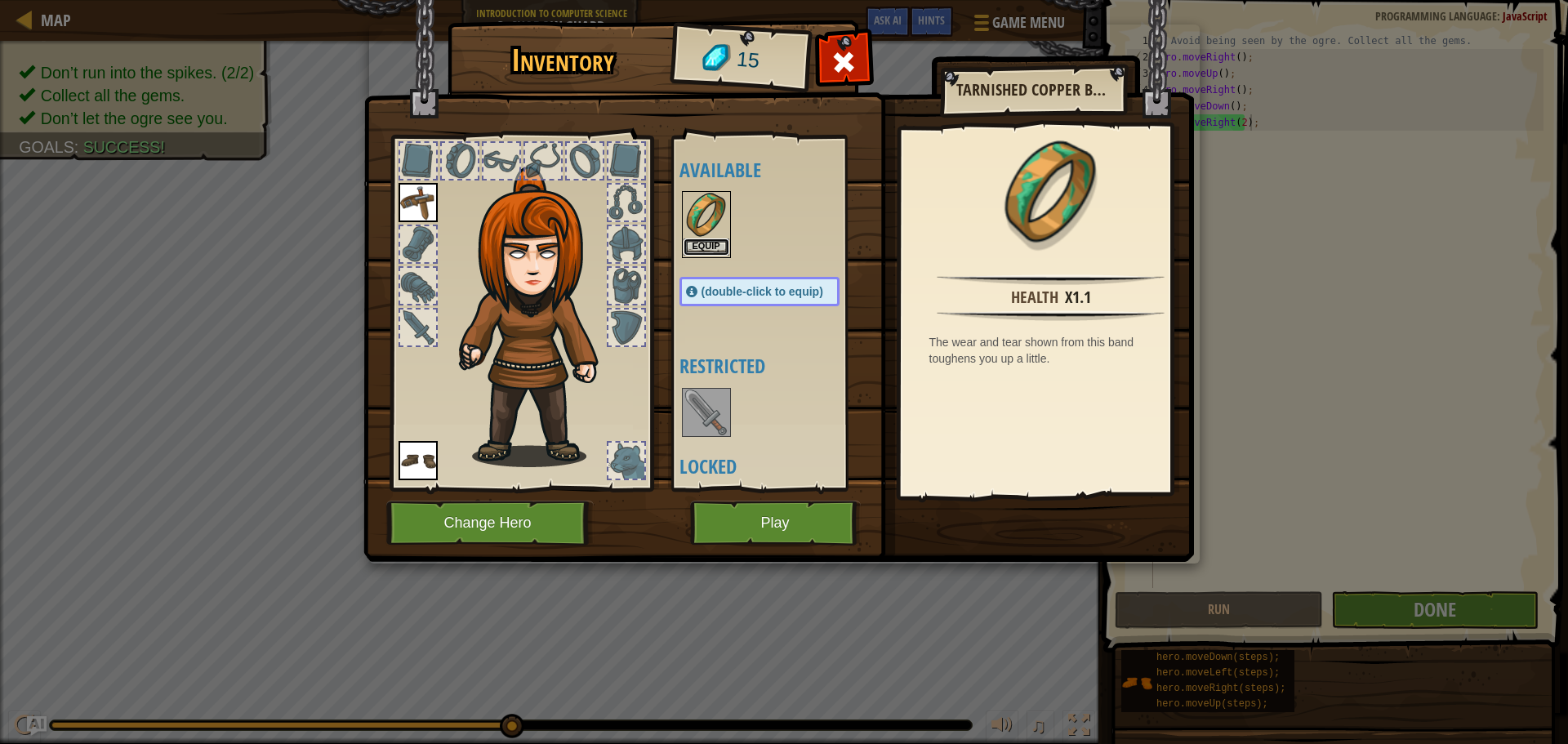
click at [688, 239] on button "Equip" at bounding box center [705, 247] width 46 height 17
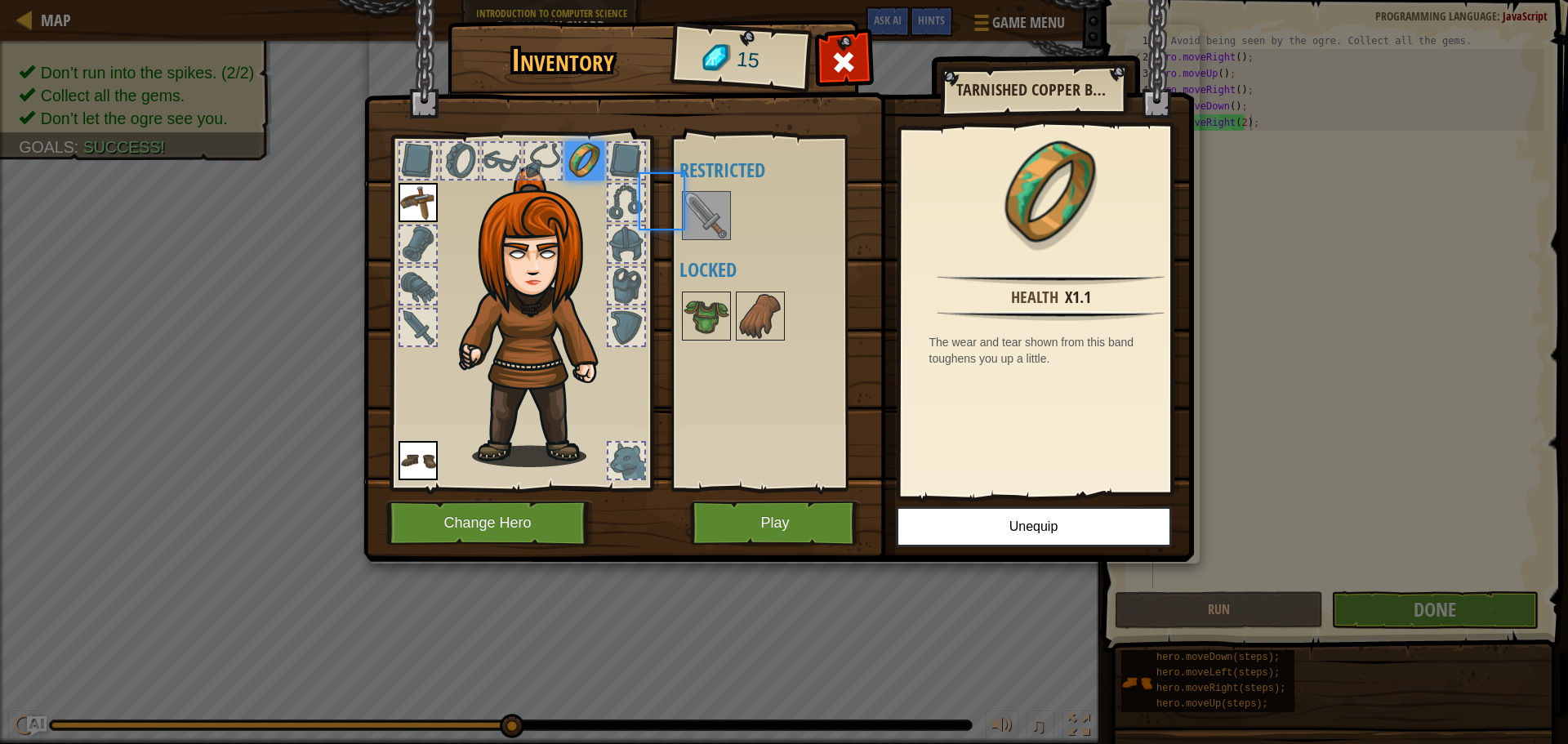
click at [688, 239] on div at bounding box center [706, 215] width 49 height 49
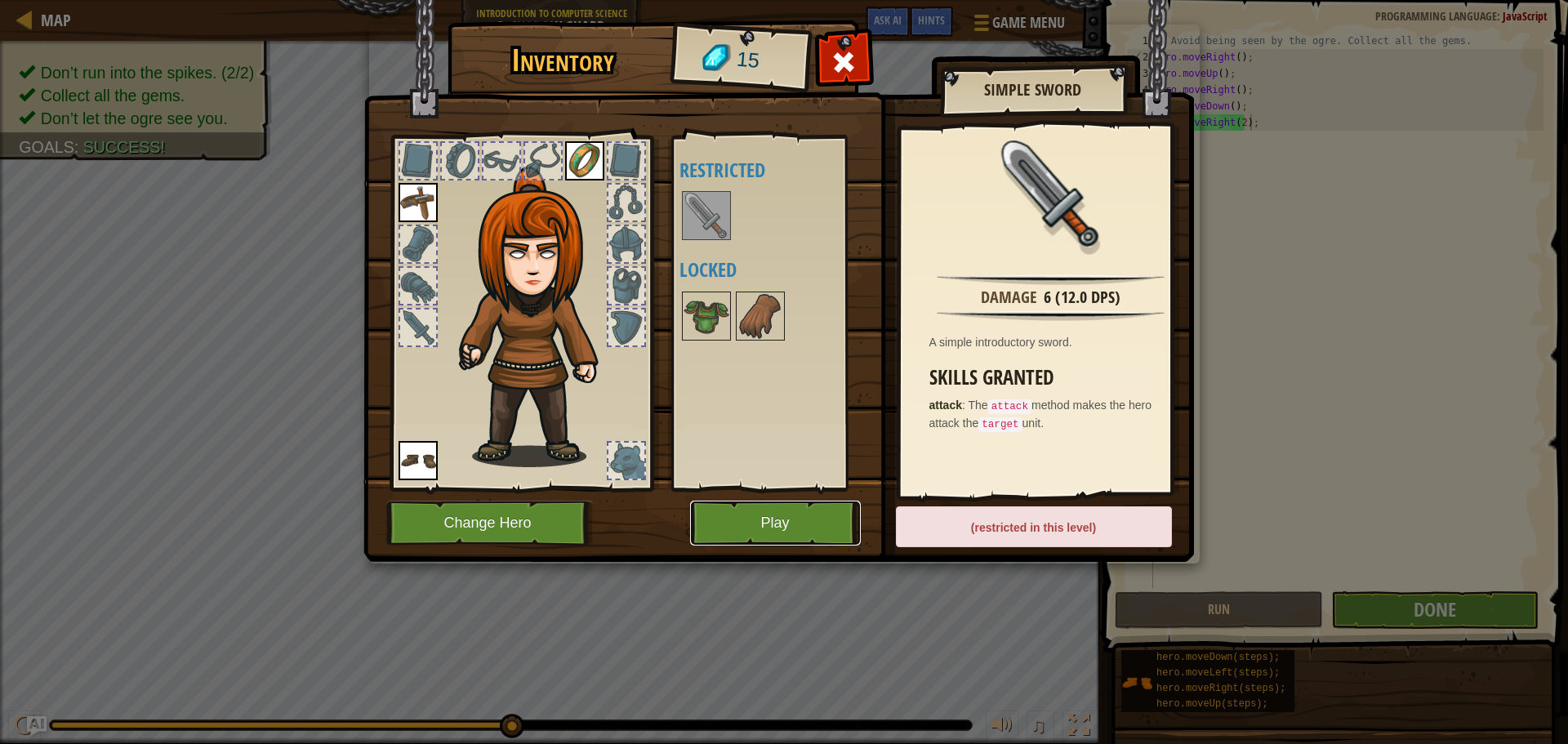
click at [774, 524] on button "Play" at bounding box center [775, 523] width 170 height 45
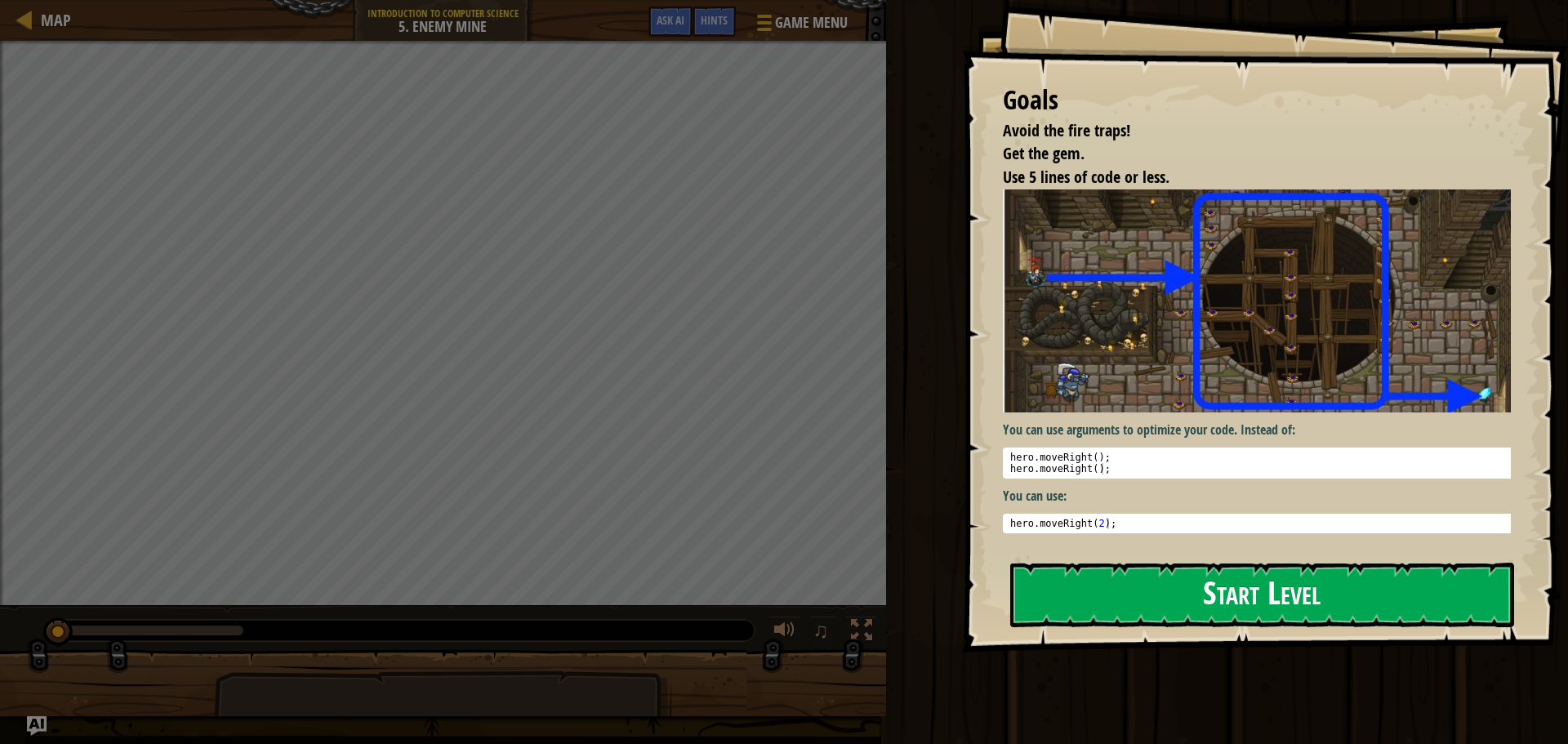
click at [1151, 583] on button "Start Level" at bounding box center [1262, 594] width 504 height 65
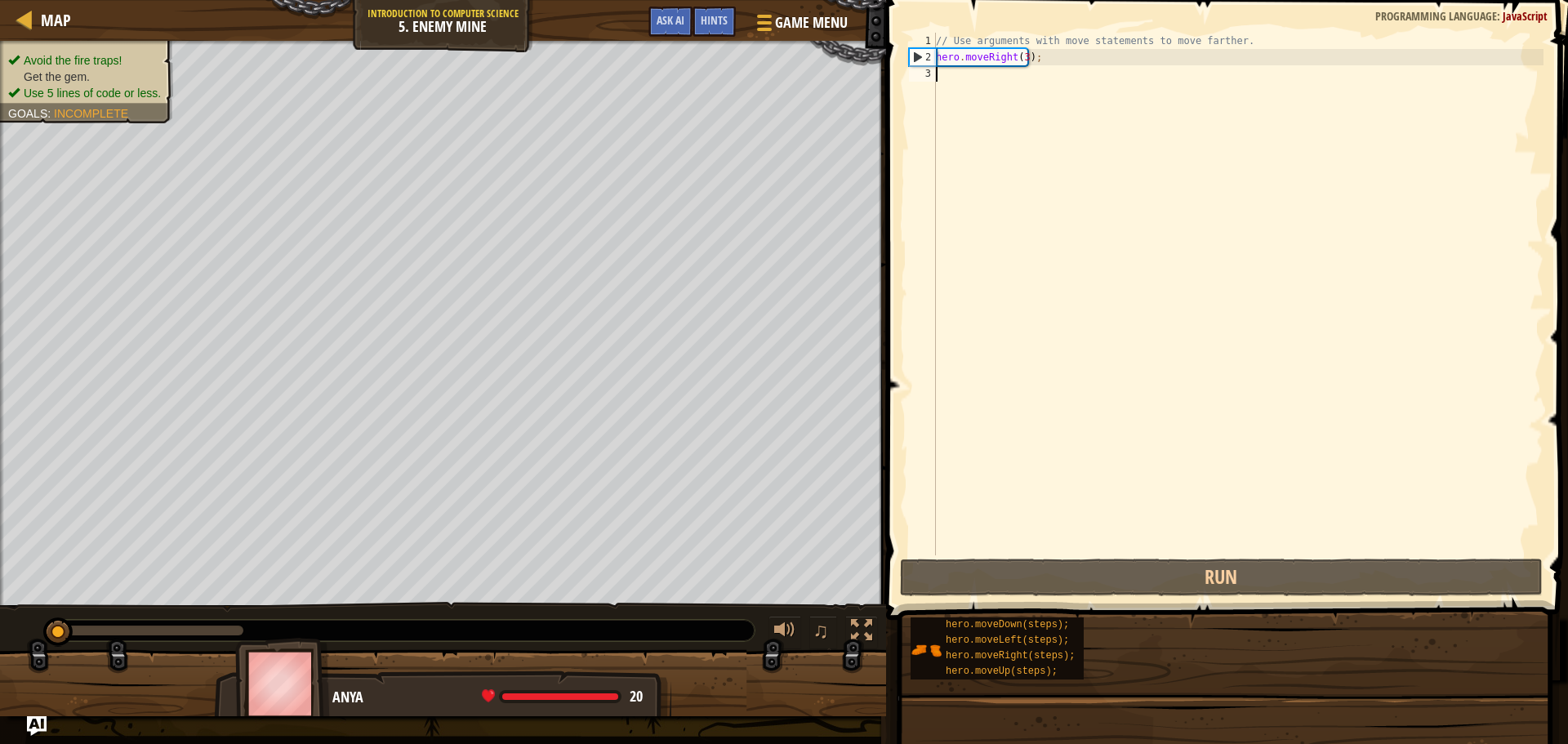
click at [1061, 82] on div "// Use arguments with move statements to move farther. hero . moveRight ( 3 ) ;" at bounding box center [1238, 310] width 611 height 555
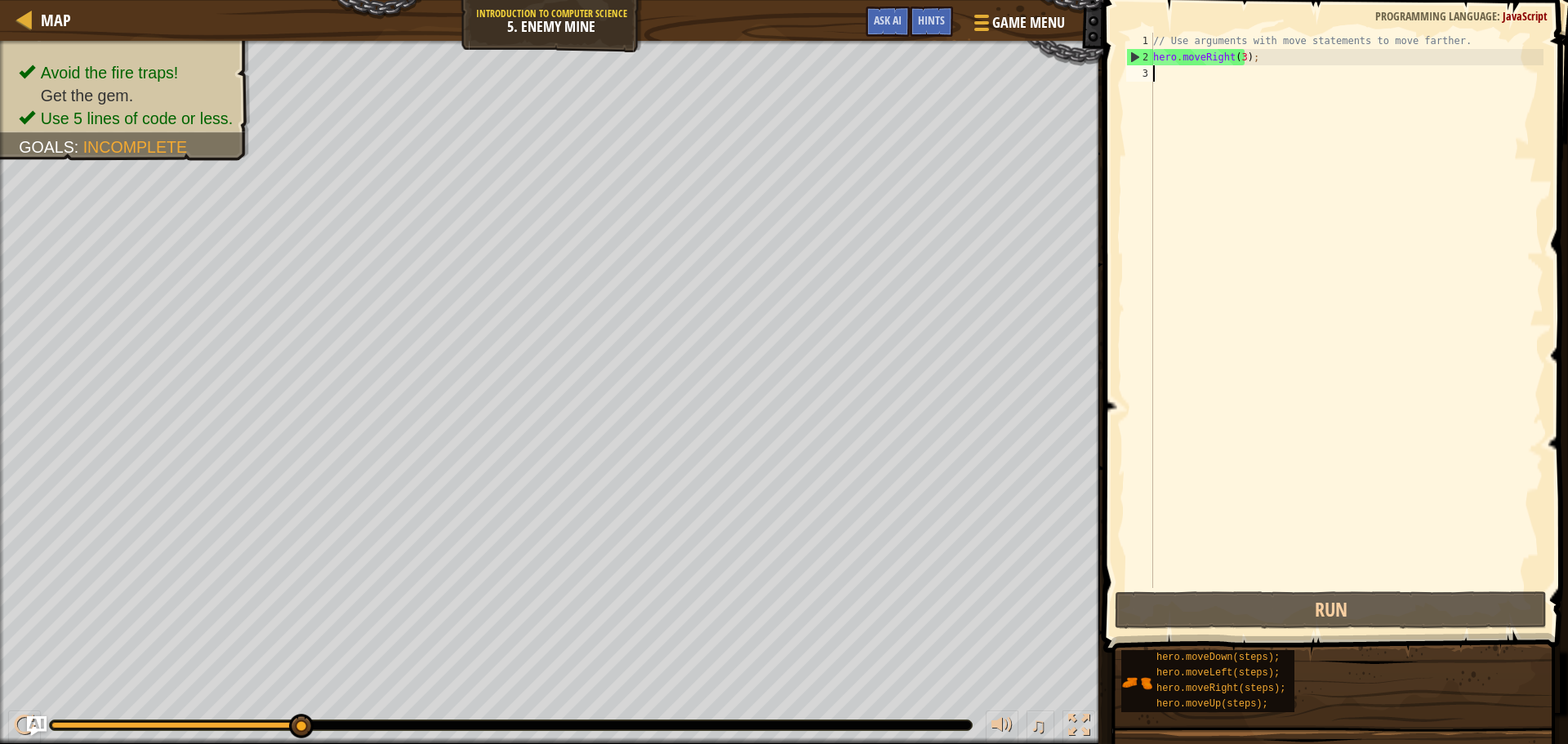
scroll to position [8, 0]
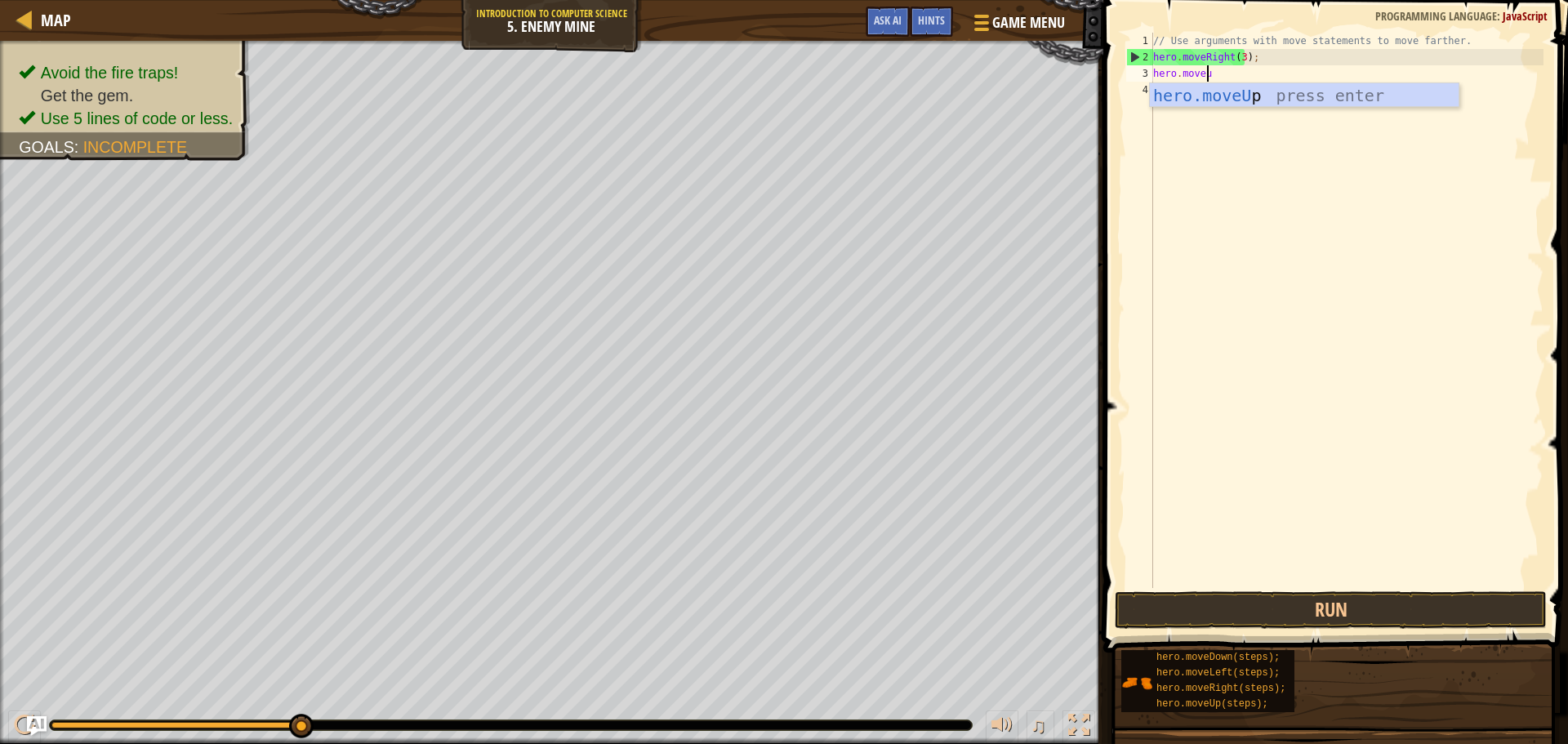
type textarea "hero.moveup"
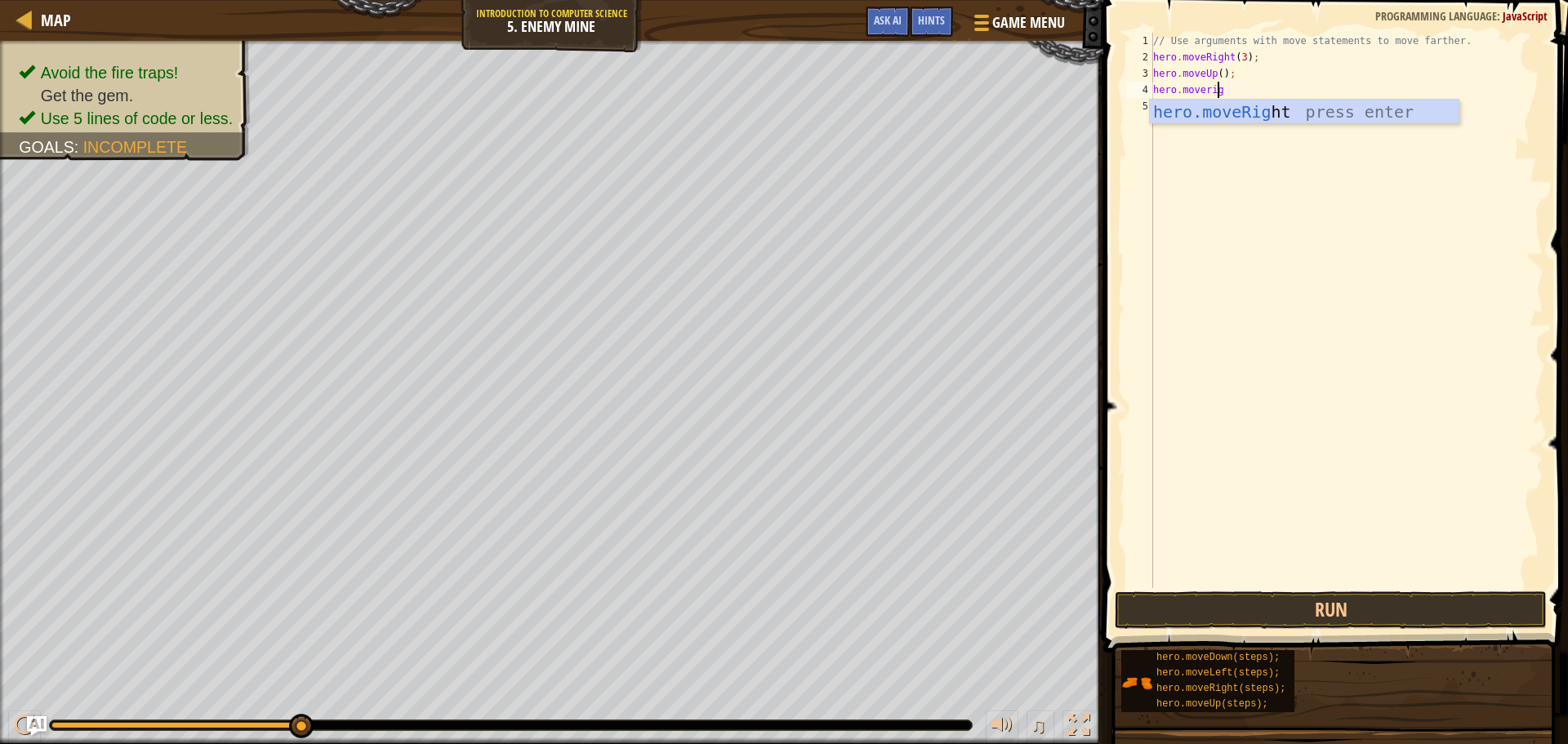
scroll to position [8, 5]
type textarea "hero.moveright"
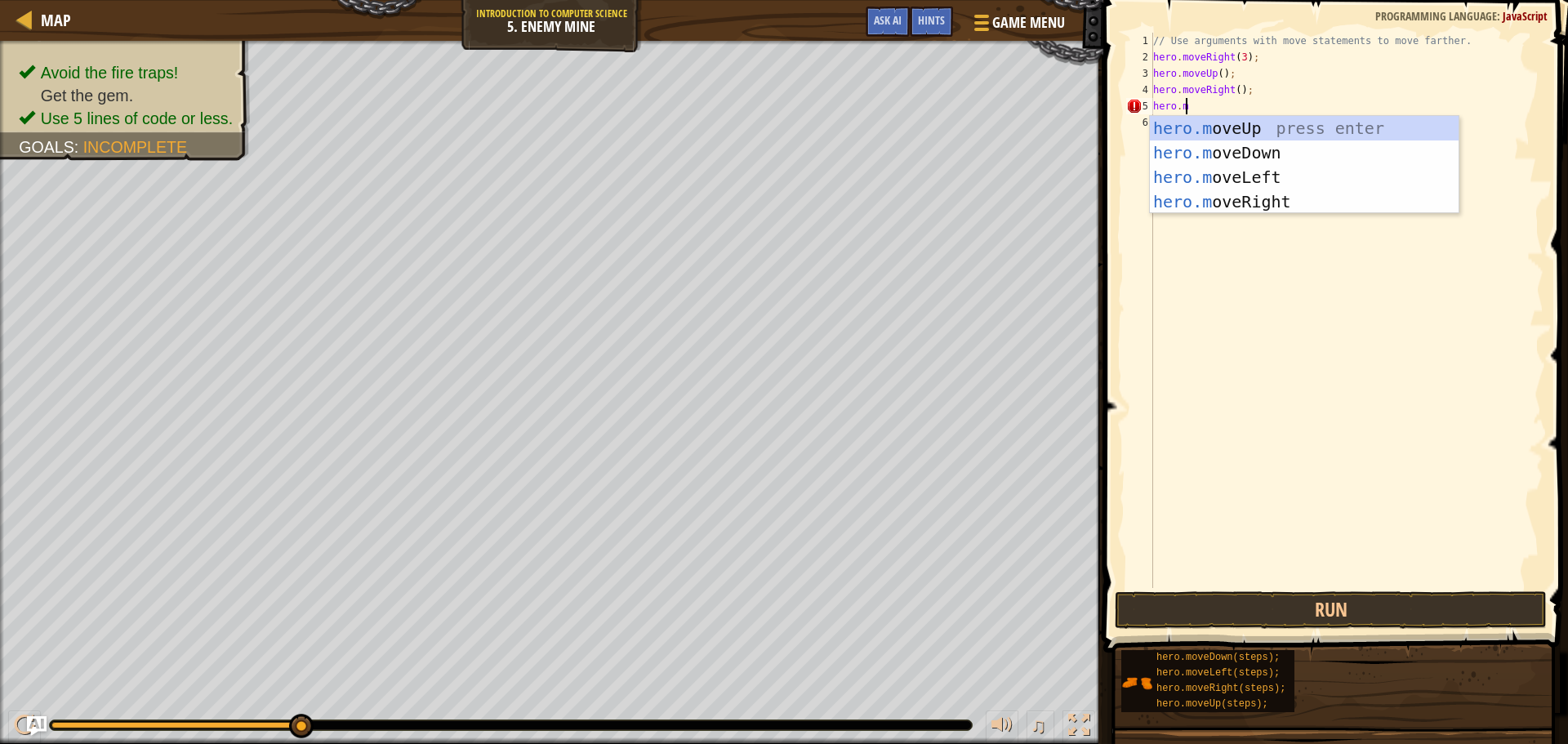
scroll to position [8, 3]
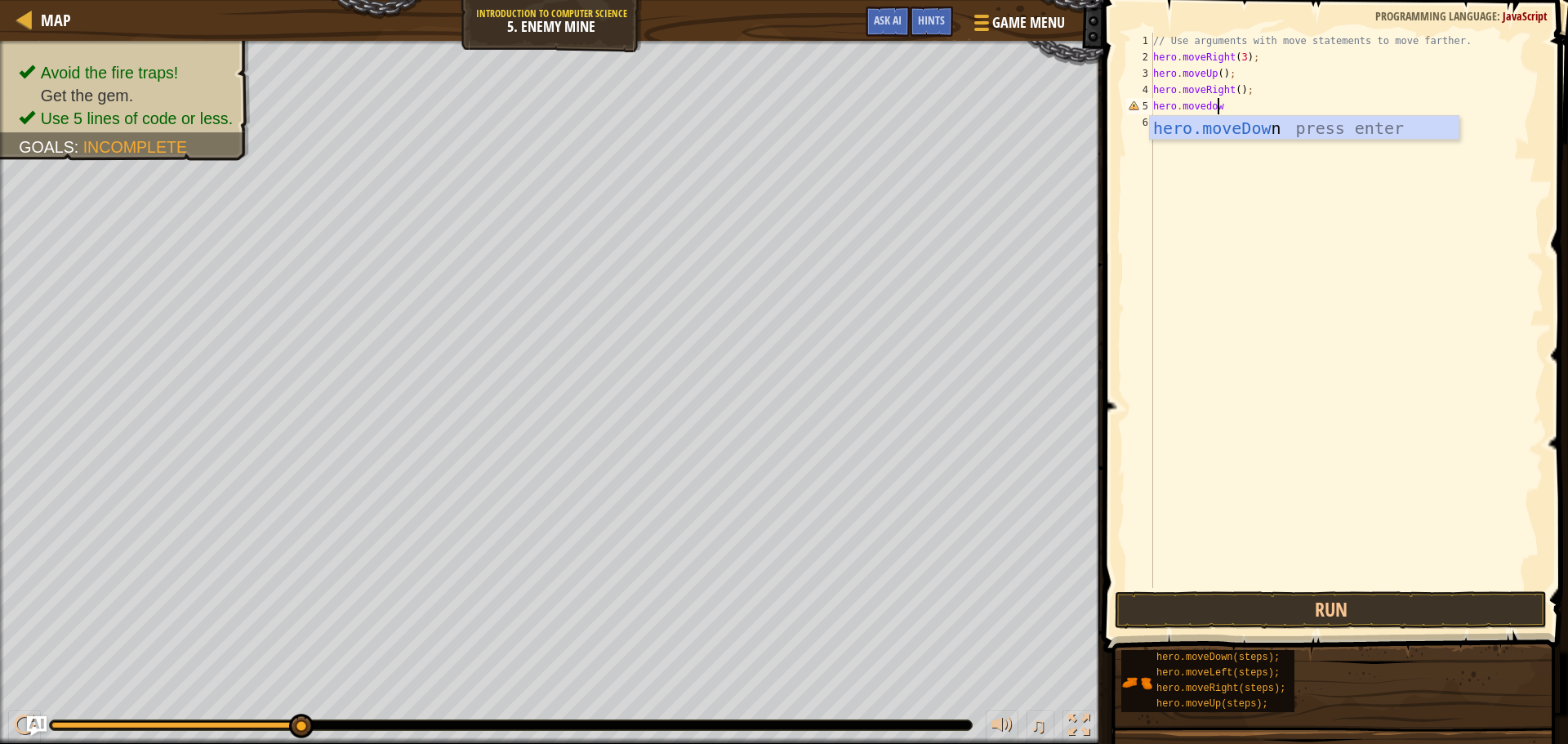
type textarea "hero.movedown"
type textarea "hero.moveright"
click at [1250, 137] on div "hero.moveRight press enter" at bounding box center [1304, 169] width 309 height 73
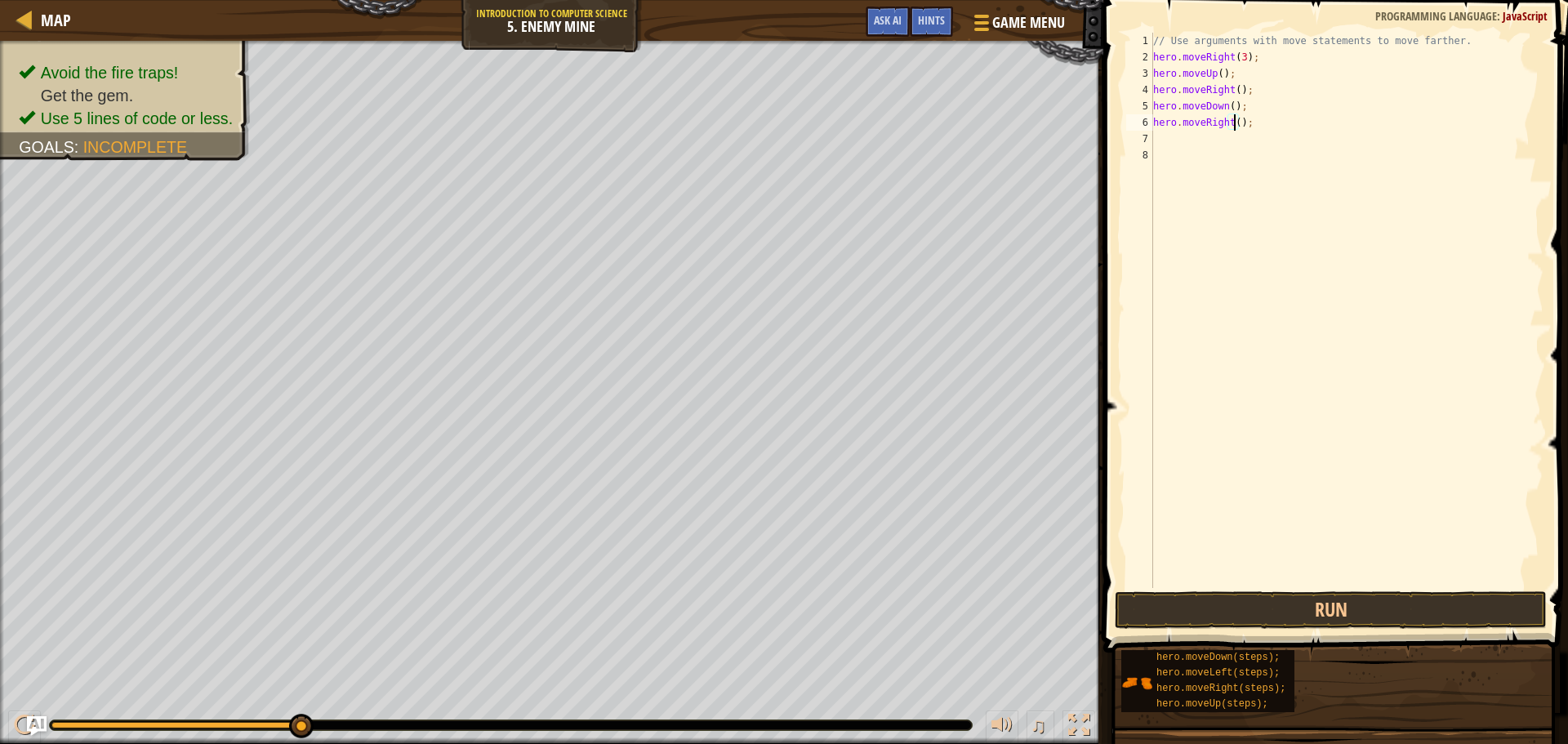
click at [1232, 122] on div "// Use arguments with move statements to move farther. hero . moveRight ( 3 ) ;…" at bounding box center [1347, 326] width 394 height 587
click at [1216, 72] on div "// Use arguments with move statements to move farther. hero . moveRight ( 3 ) ;…" at bounding box center [1347, 326] width 394 height 587
click at [1229, 89] on div "// Use arguments with move statements to move farther. hero . moveRight ( 3 ) ;…" at bounding box center [1347, 326] width 394 height 587
click at [1232, 105] on div "// Use arguments with move statements to move farther. hero . moveRight ( 3 ) ;…" at bounding box center [1347, 326] width 394 height 587
click at [1222, 107] on div "// Use arguments with move statements to move farther. hero . moveRight ( 3 ) ;…" at bounding box center [1347, 326] width 394 height 587
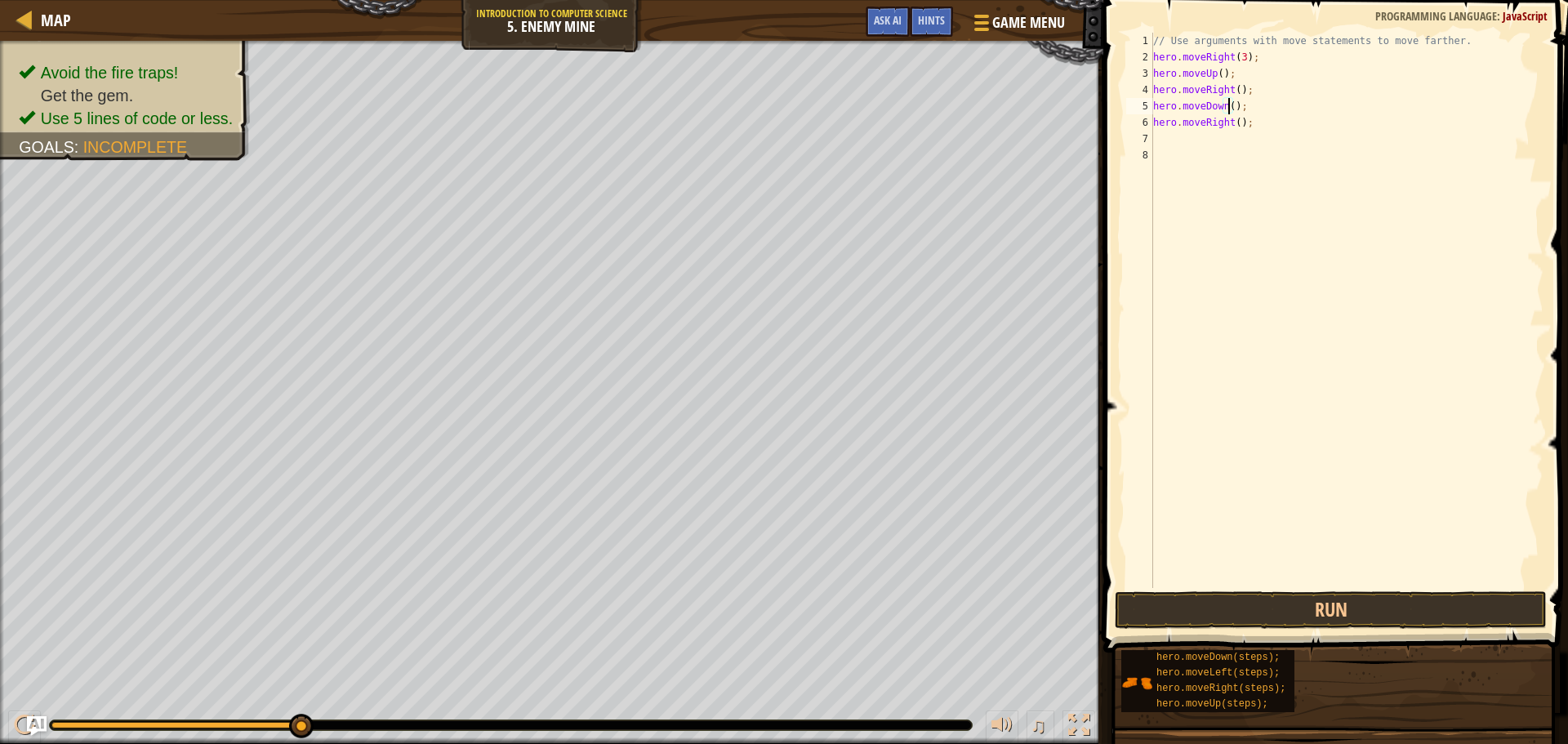
click at [1228, 107] on div "// Use arguments with move statements to move farther. hero . moveRight ( 3 ) ;…" at bounding box center [1347, 326] width 394 height 587
click at [1232, 120] on div "// Use arguments with move statements to move farther. hero . moveRight ( 3 ) ;…" at bounding box center [1347, 326] width 394 height 587
click at [1285, 606] on button "Run" at bounding box center [1331, 610] width 432 height 38
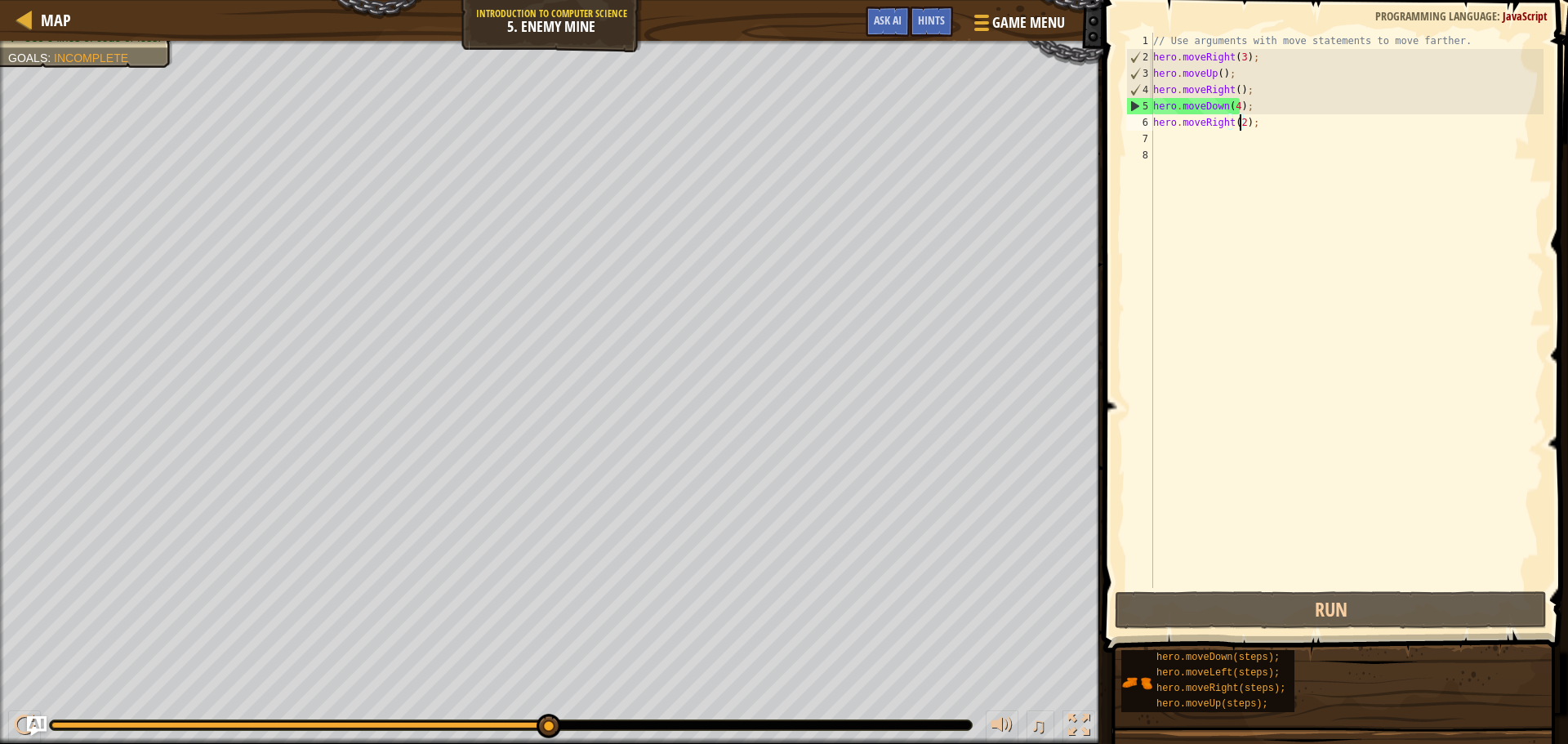
click at [1233, 100] on div "// Use arguments with move statements to move farther. hero . moveRight ( 3 ) ;…" at bounding box center [1347, 326] width 394 height 587
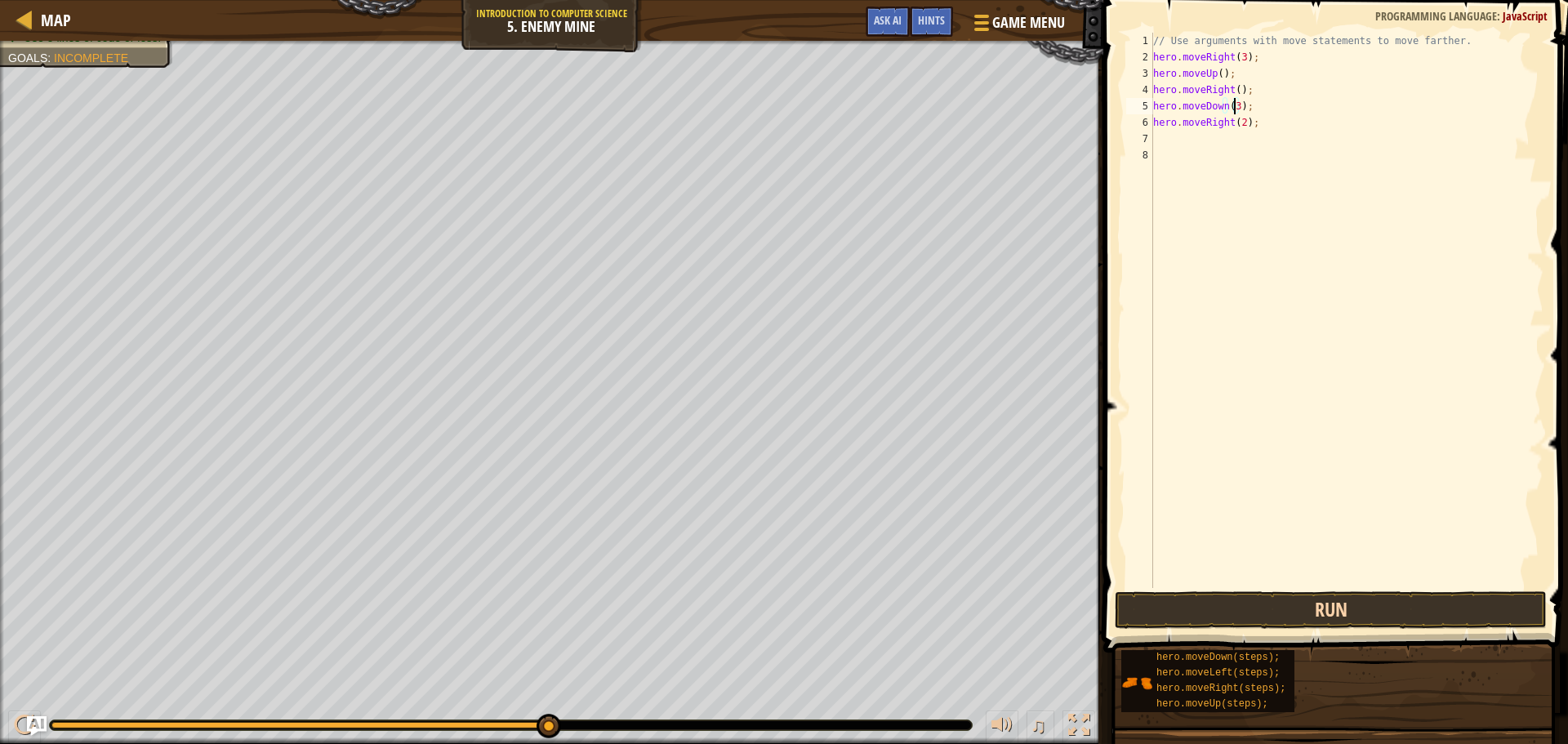
type textarea "hero.moveDown(3);"
click at [1326, 593] on button "Run" at bounding box center [1331, 610] width 432 height 38
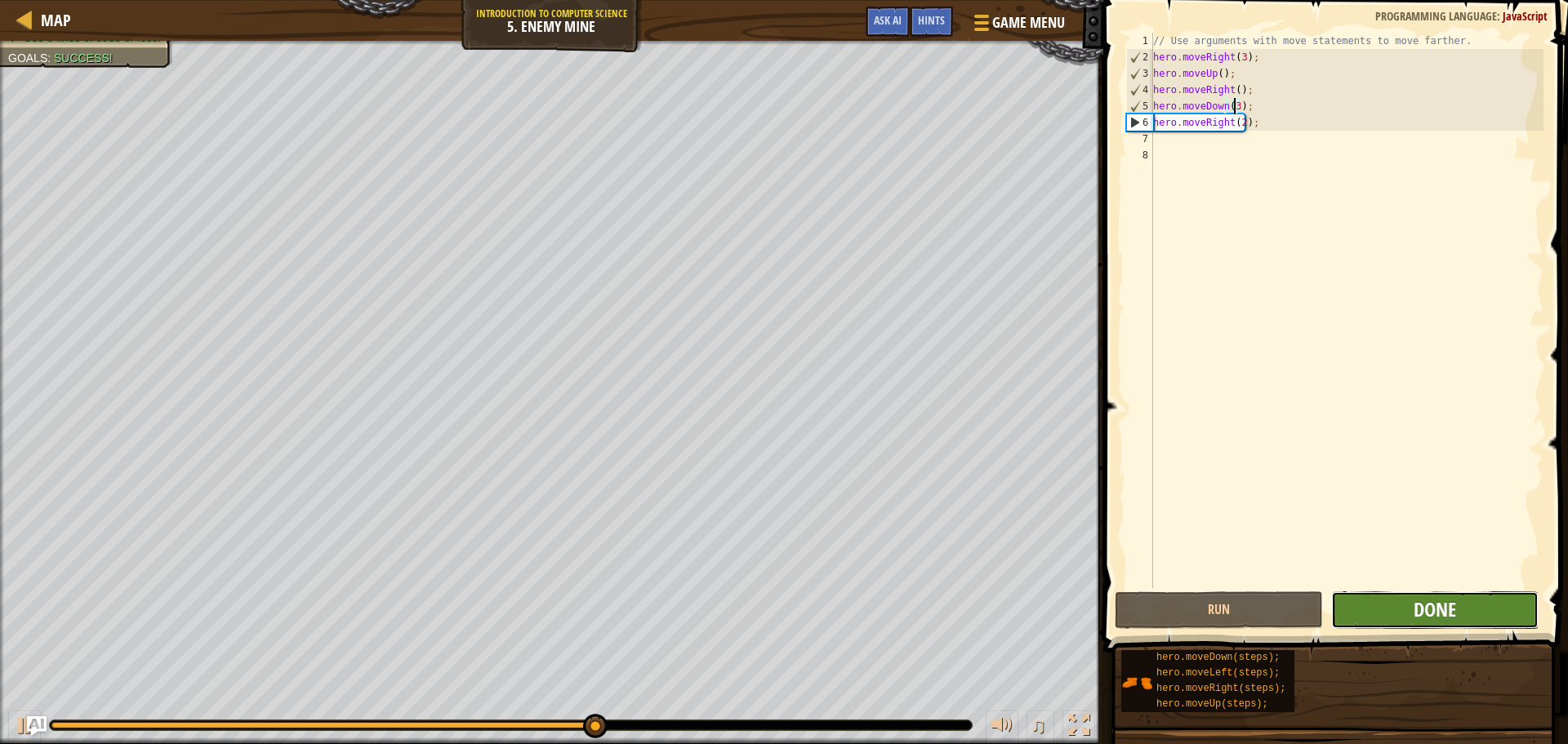
click at [1433, 600] on span "Done" at bounding box center [1434, 609] width 42 height 26
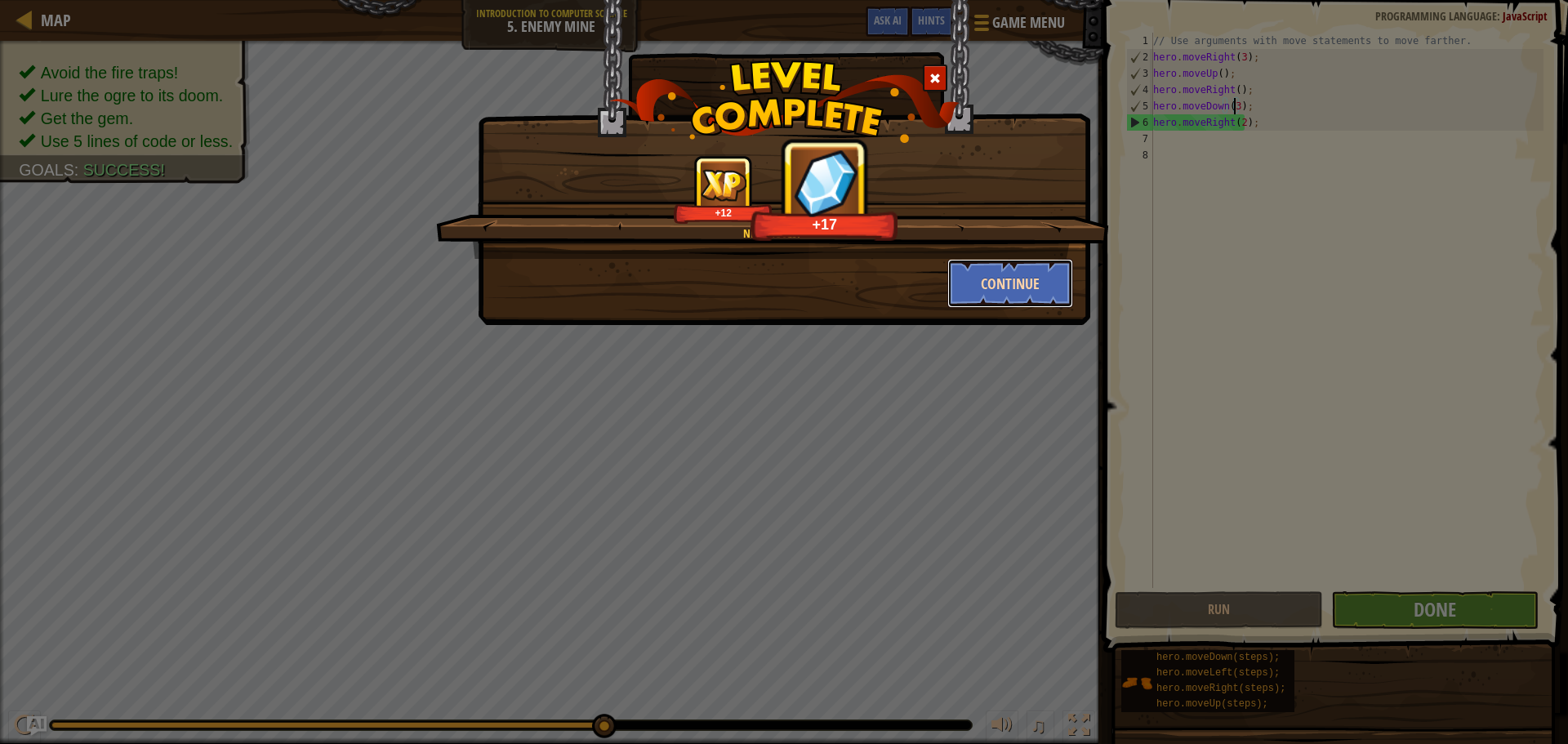
click at [1022, 276] on button "Continue" at bounding box center [1010, 283] width 126 height 49
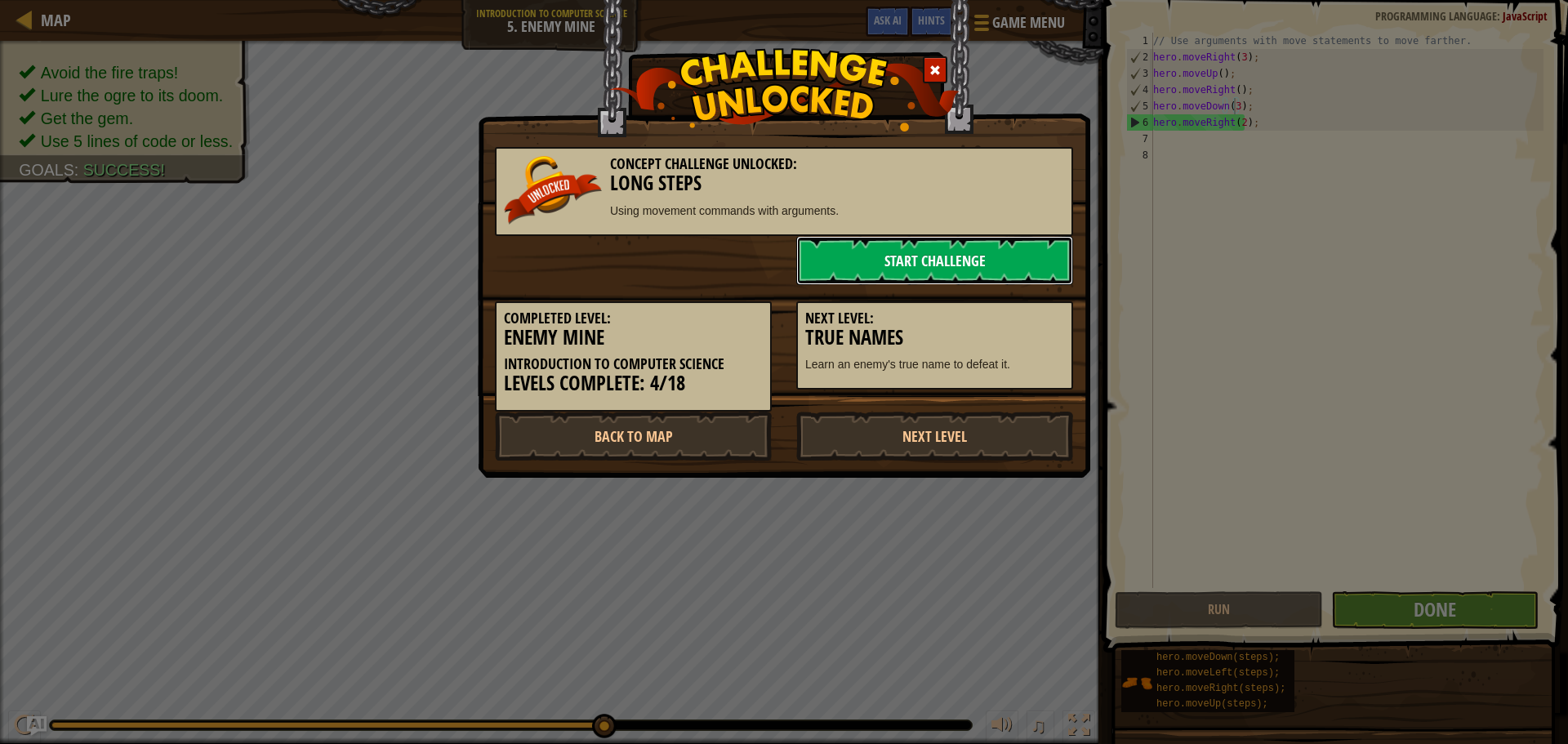
click at [919, 283] on link "Start Challenge" at bounding box center [934, 260] width 277 height 49
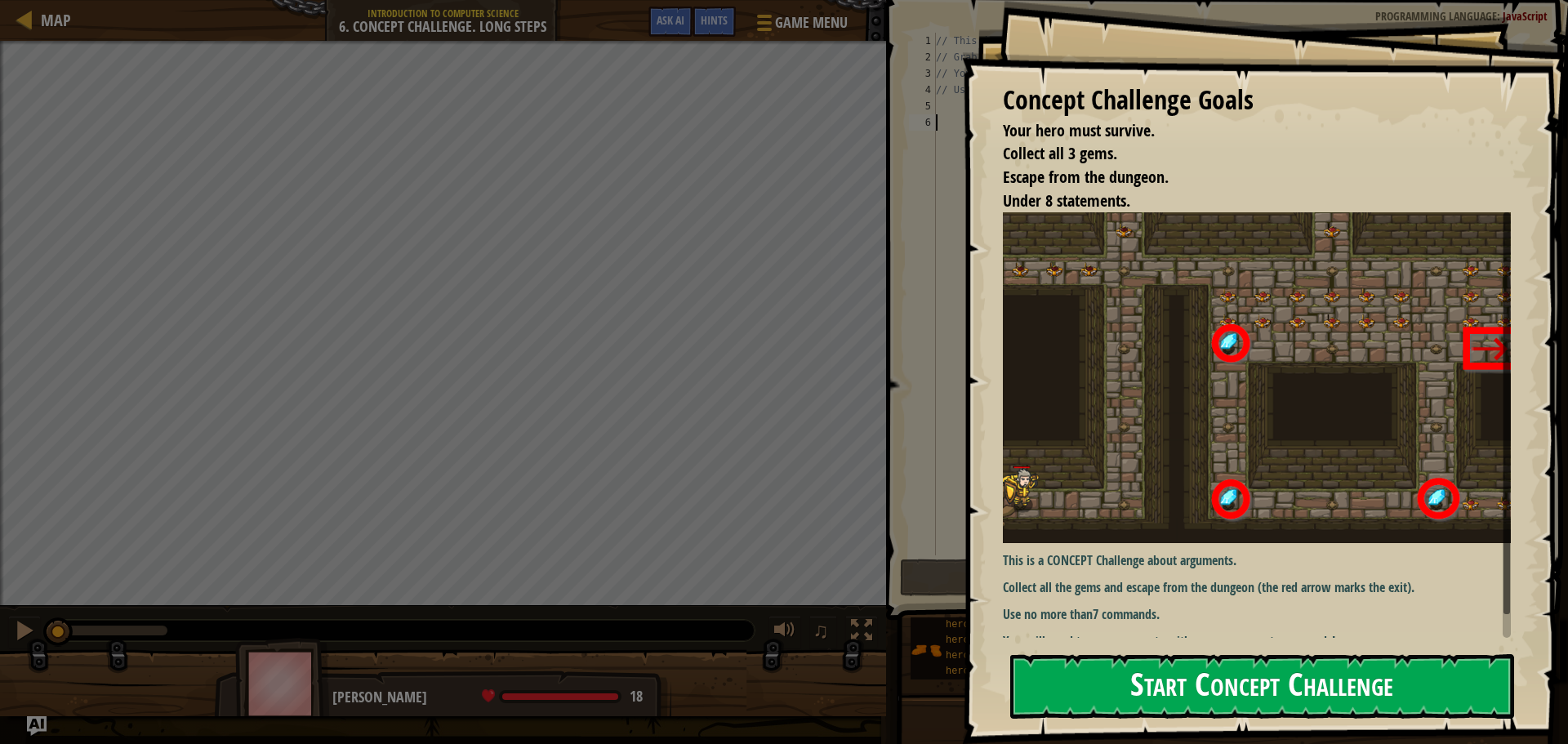
click at [1169, 341] on div "Concept Challenge Goals Your hero must survive. Collect all 3 gems. Escape from…" at bounding box center [1264, 372] width 606 height 744
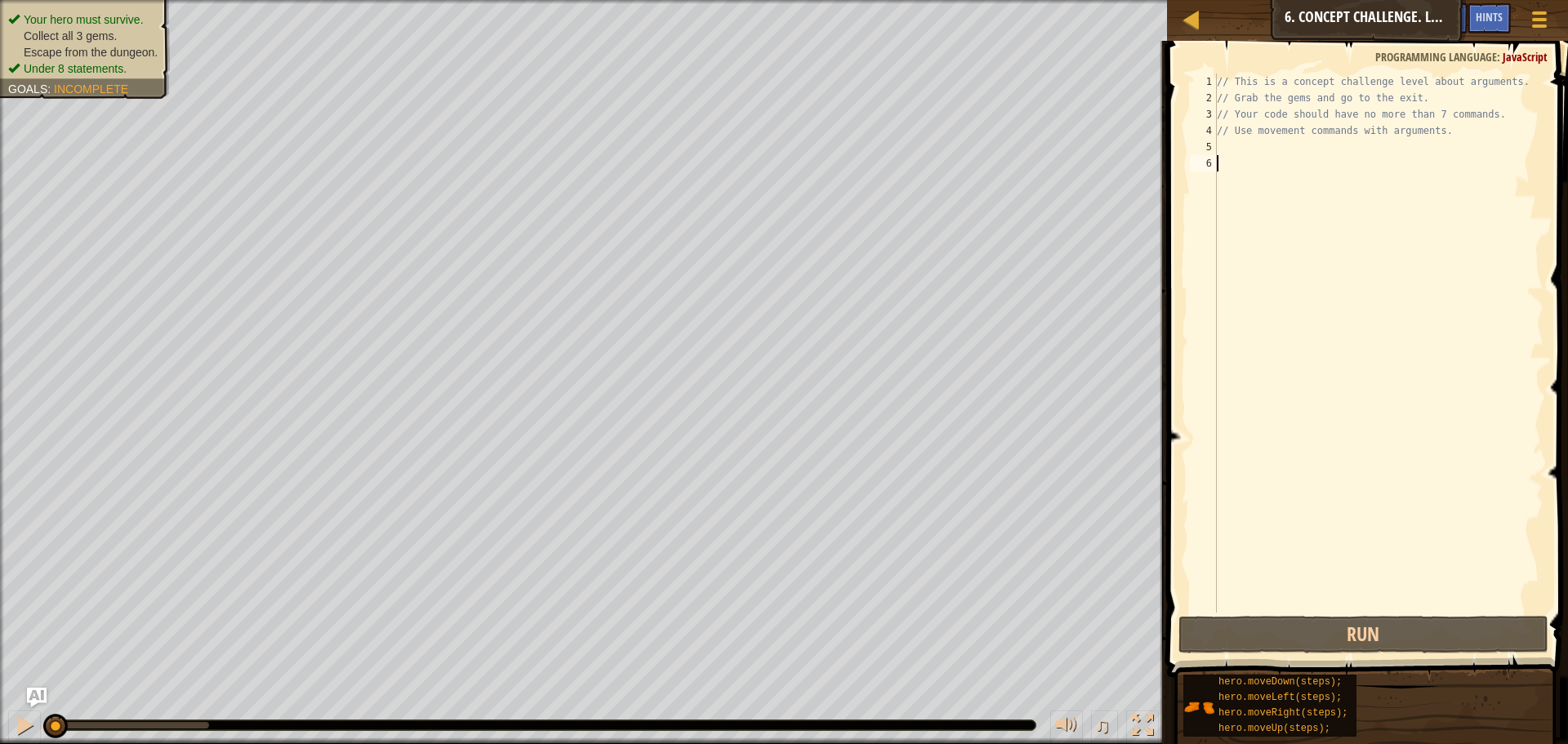
click at [1270, 158] on div "// This is a concept challenge level about arguments. // Grab the gems and go t…" at bounding box center [1378, 359] width 329 height 571
click at [1260, 149] on div "// This is a concept challenge level about arguments. // Grab the gems and go t…" at bounding box center [1378, 359] width 329 height 571
click at [1254, 163] on div "// This is a concept challenge level about arguments. // Grab the gems and go t…" at bounding box center [1378, 359] width 329 height 571
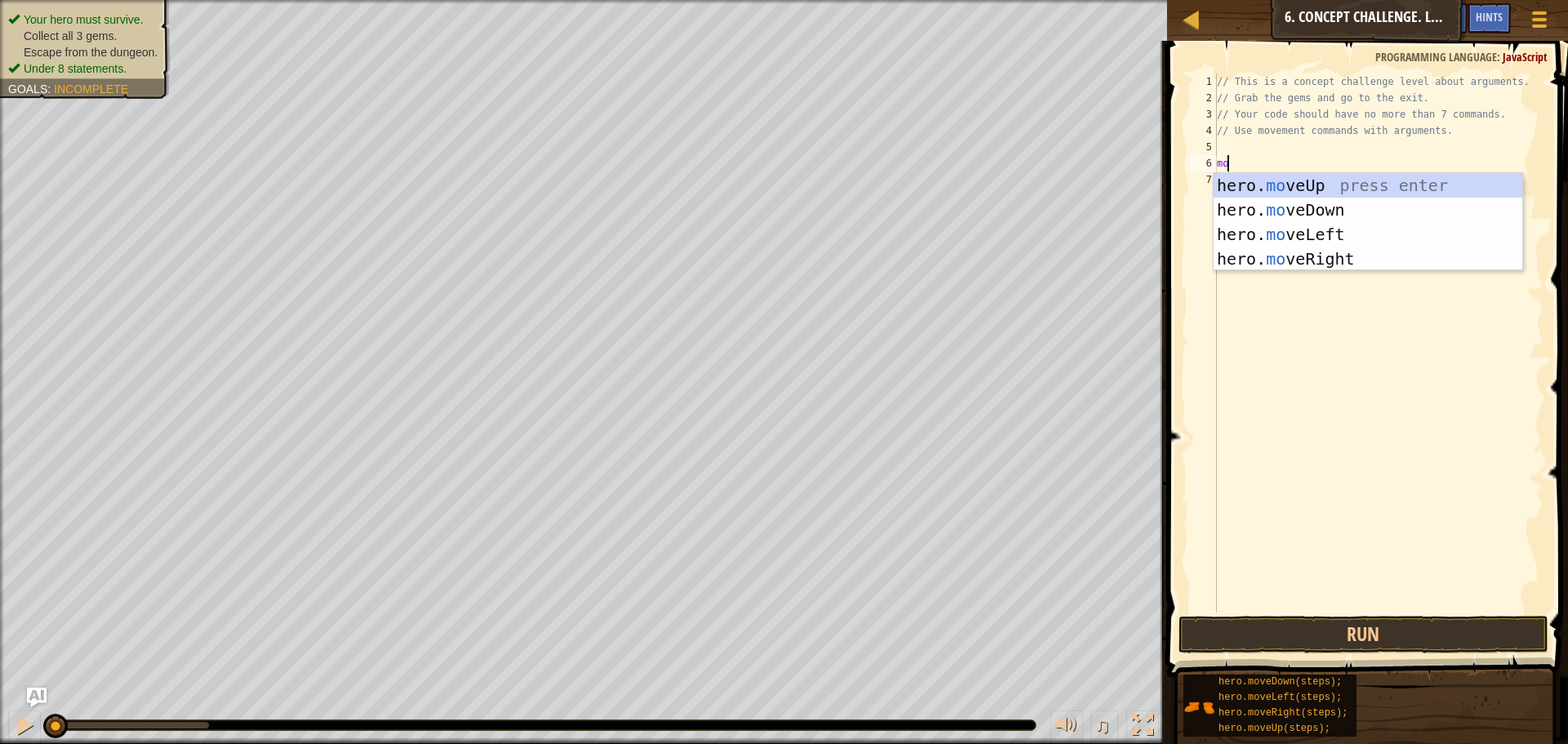
scroll to position [8, 0]
type textarea "m"
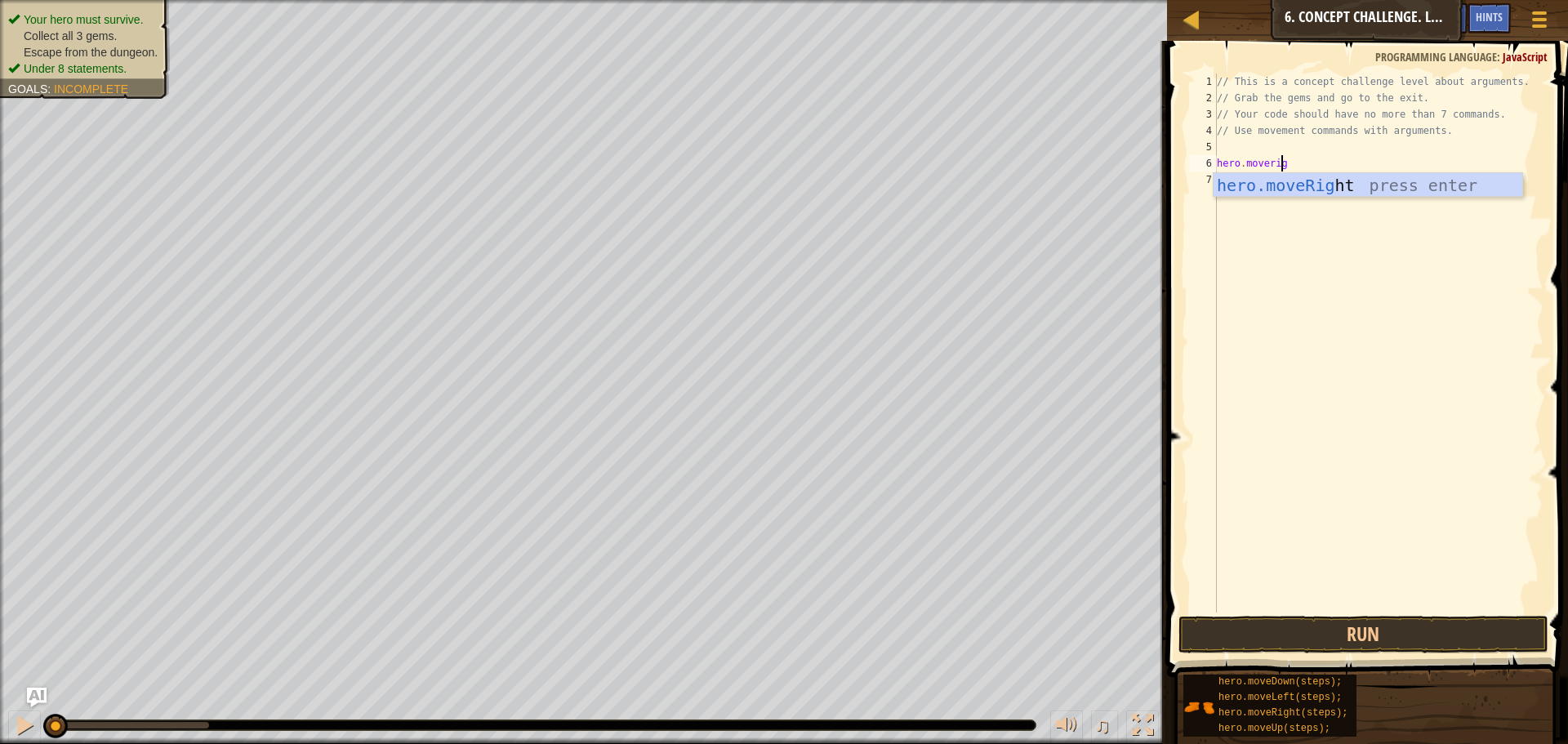
type textarea "hero.moveright"
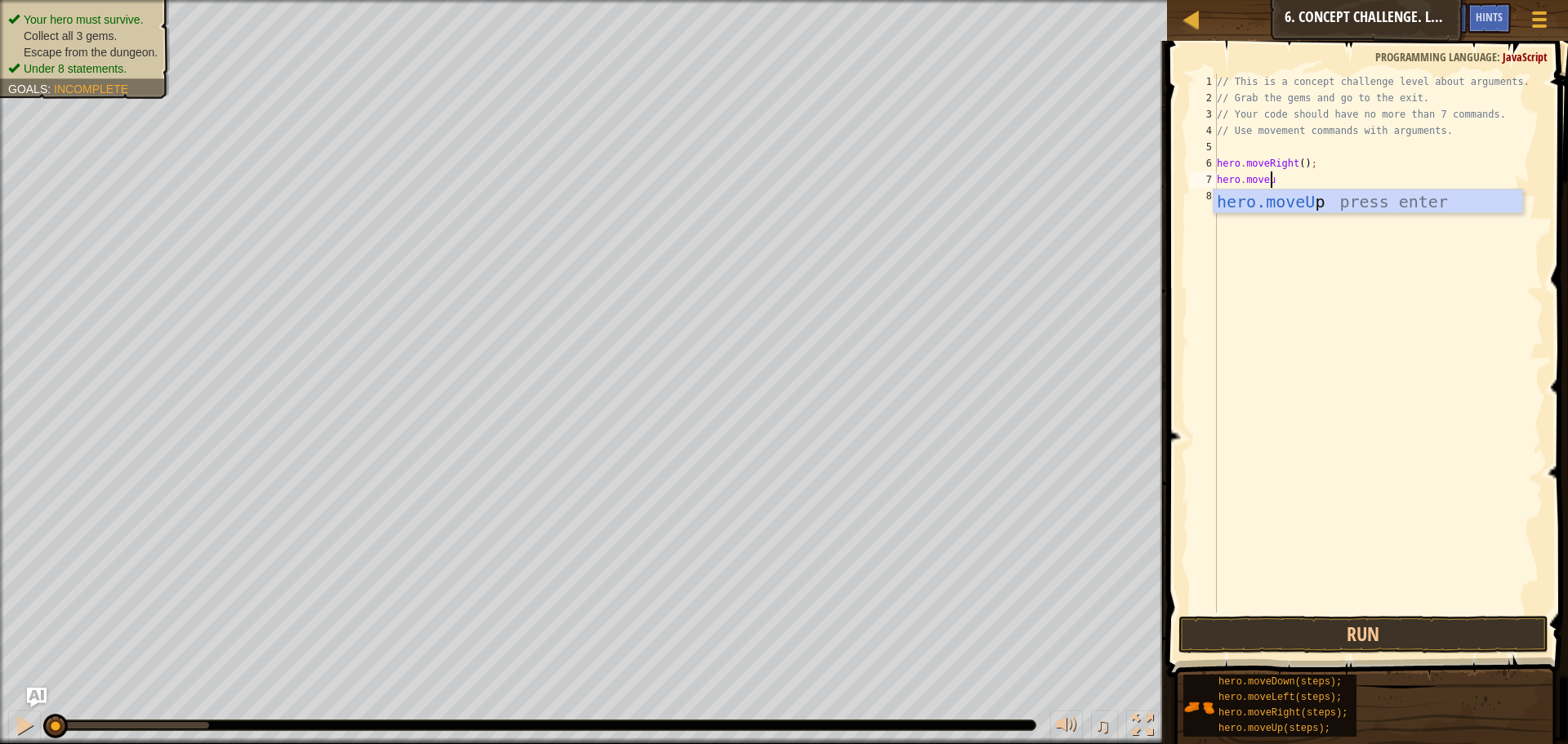
scroll to position [8, 4]
type textarea "hero.moveup"
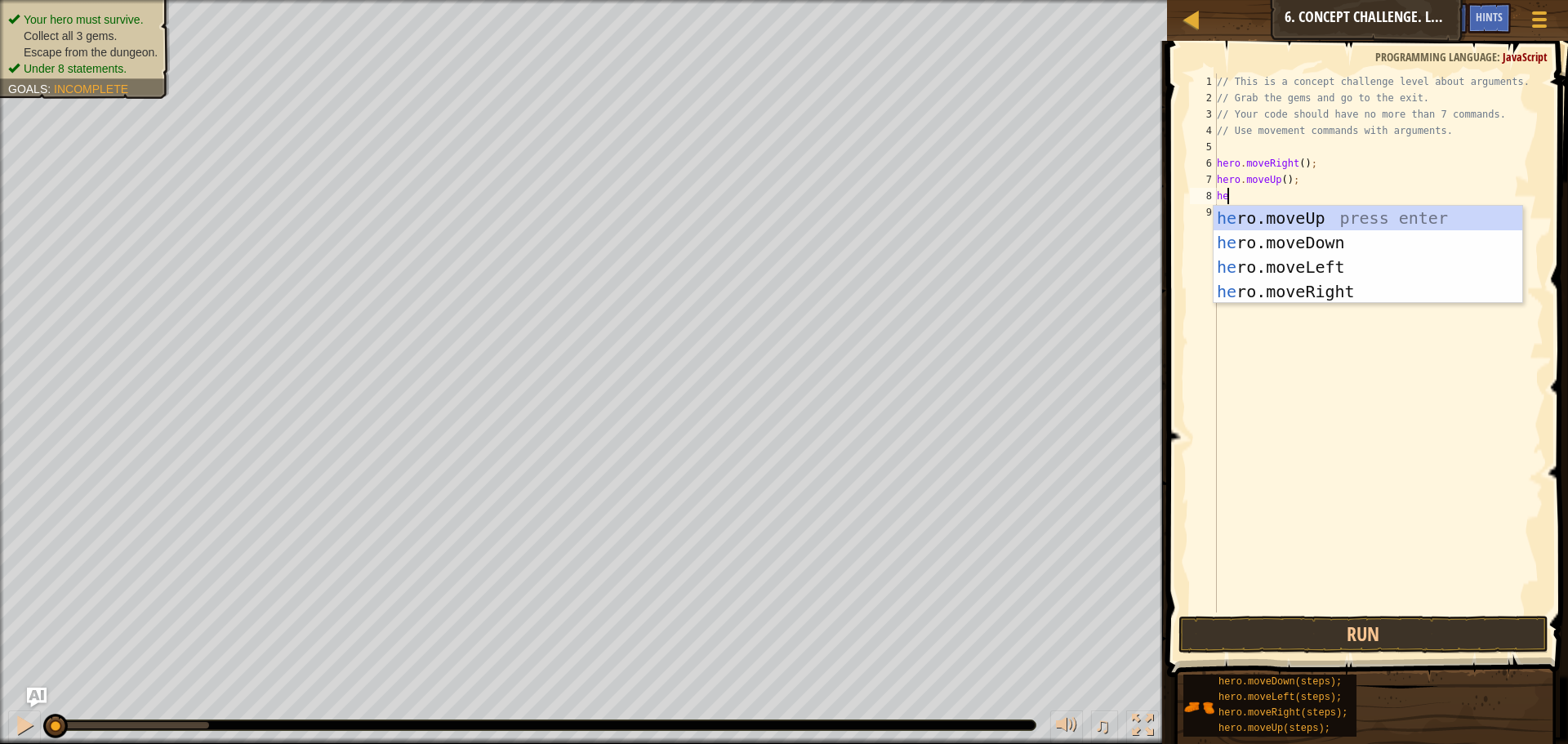
scroll to position [8, 0]
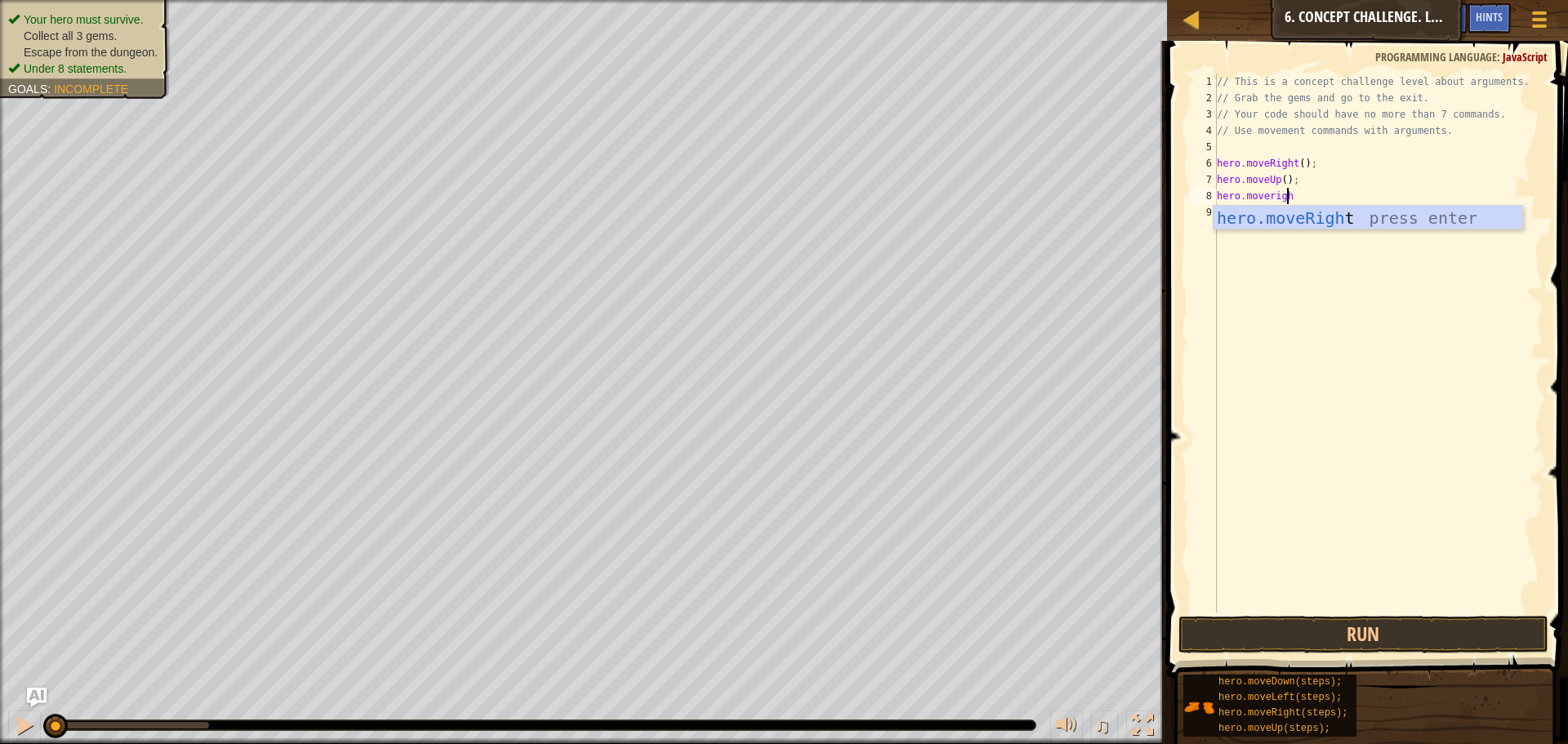
type textarea "hero.moveright"
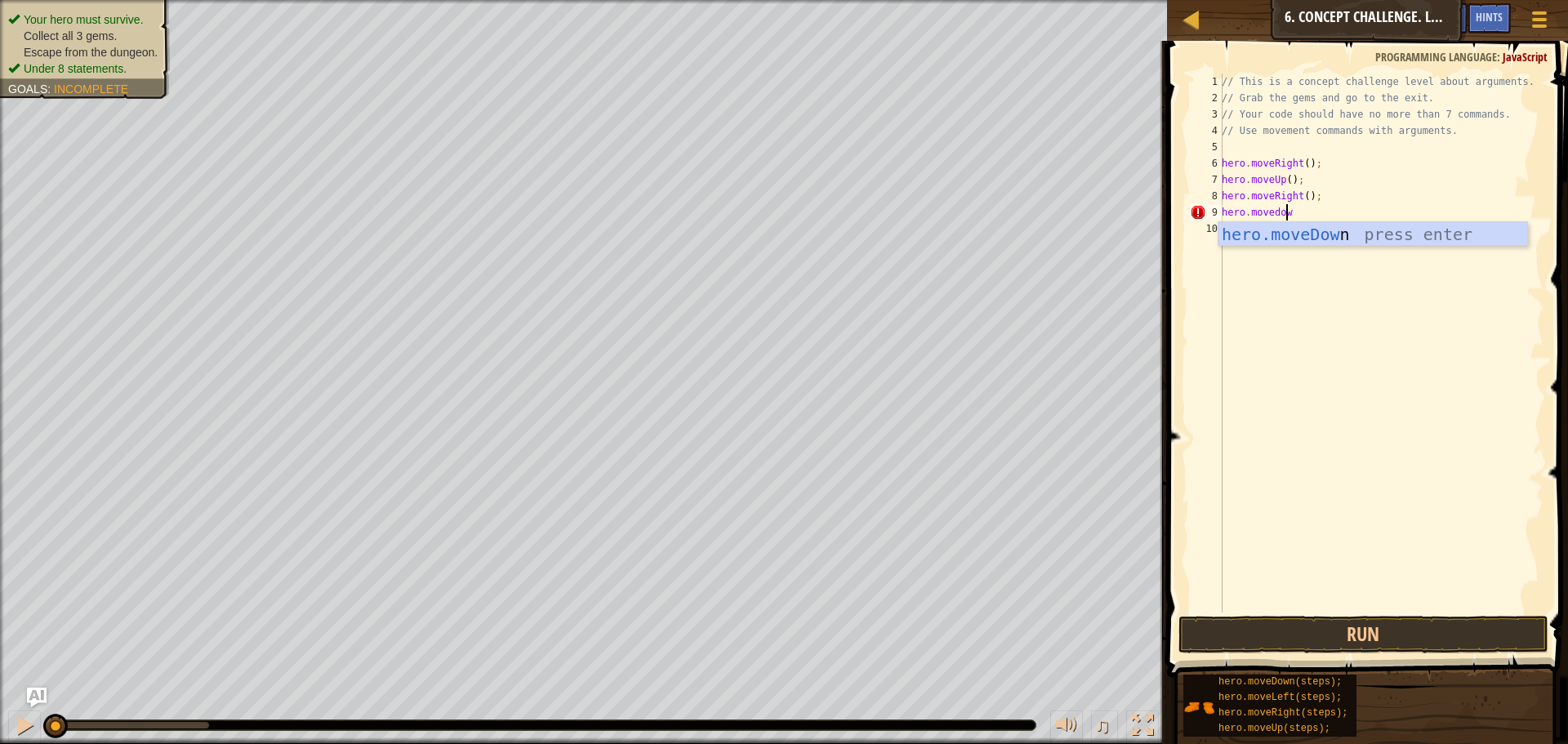
scroll to position [8, 5]
type textarea "hero.movedown"
type textarea "e"
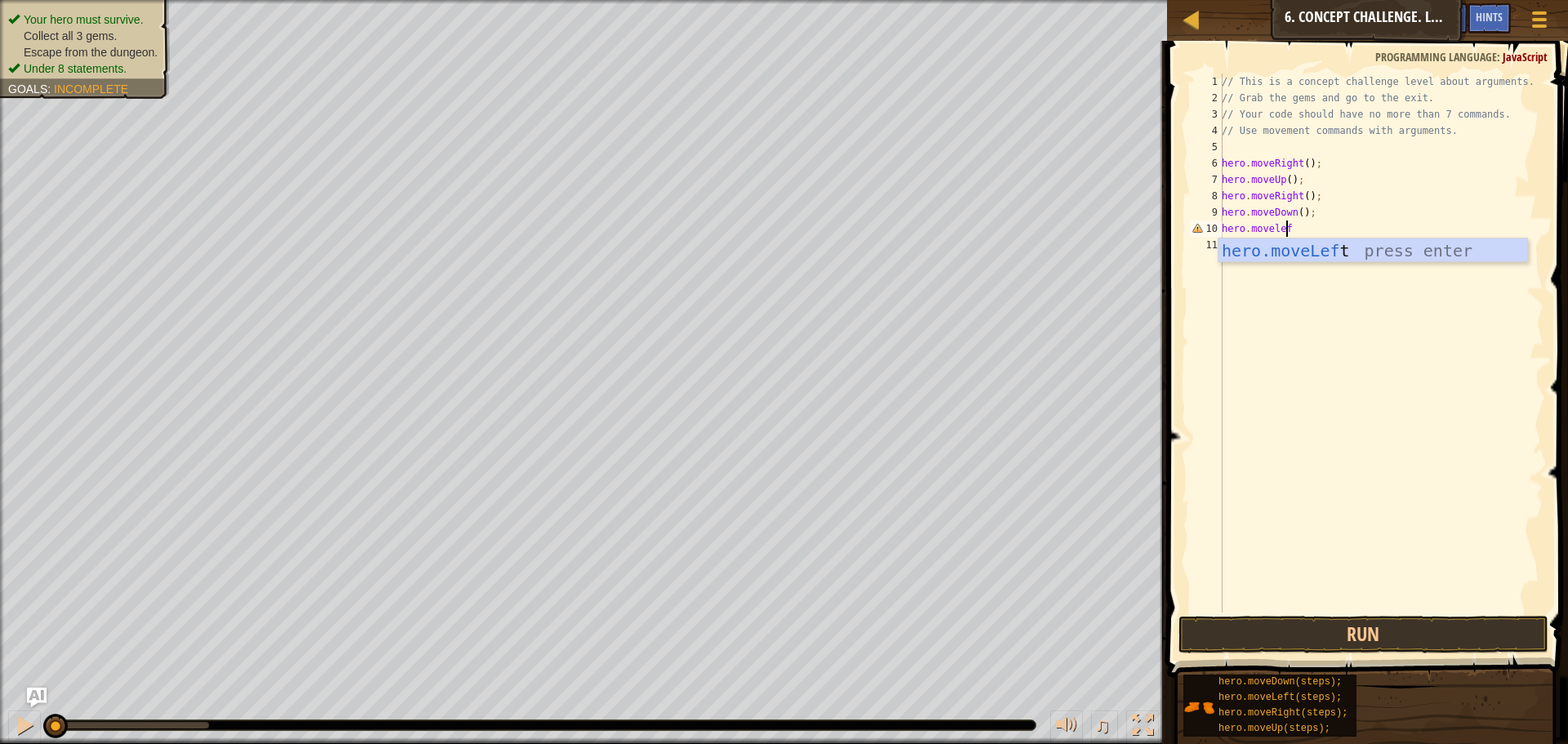
scroll to position [8, 5]
type textarea "hero.moveleft"
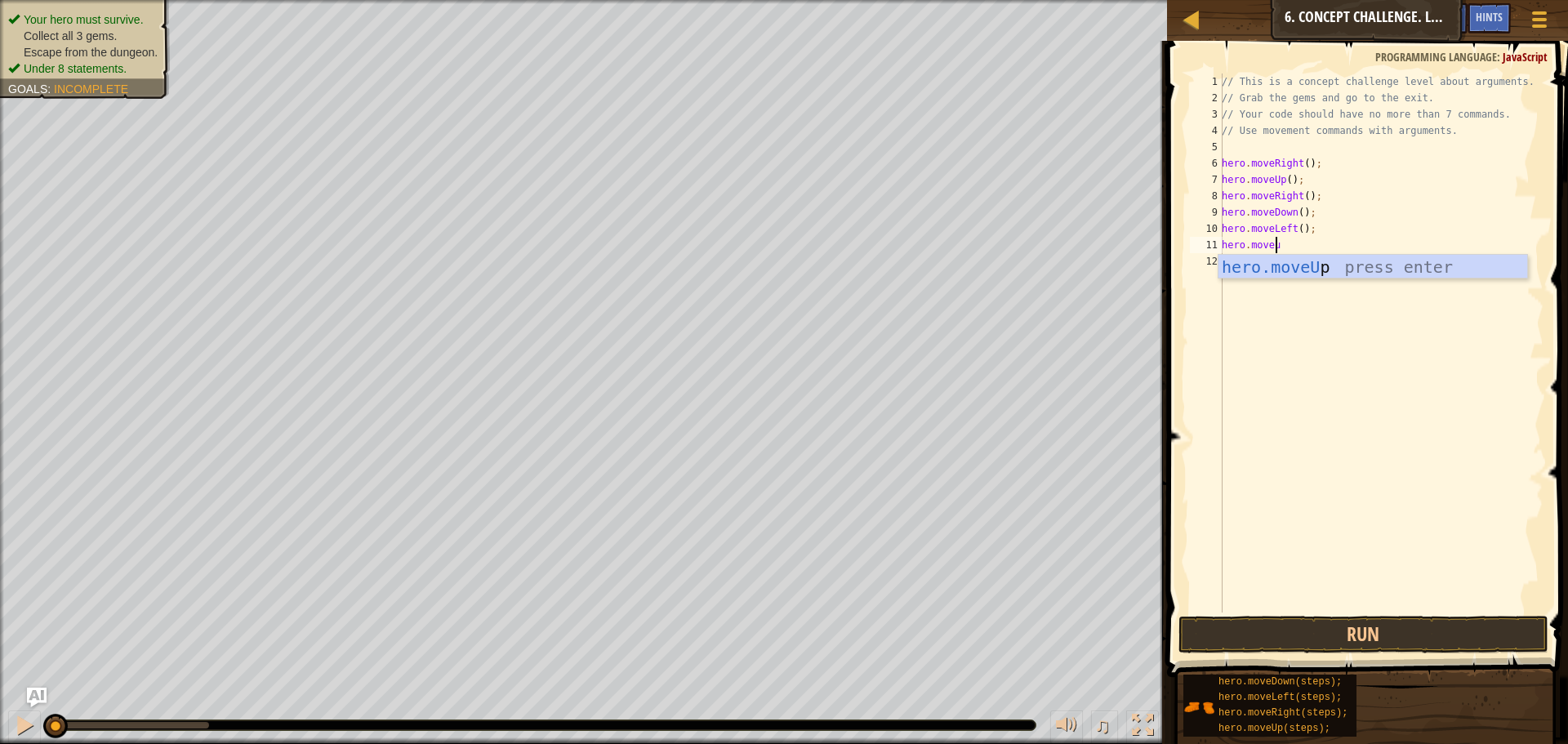
scroll to position [8, 4]
type textarea "hero.moveup"
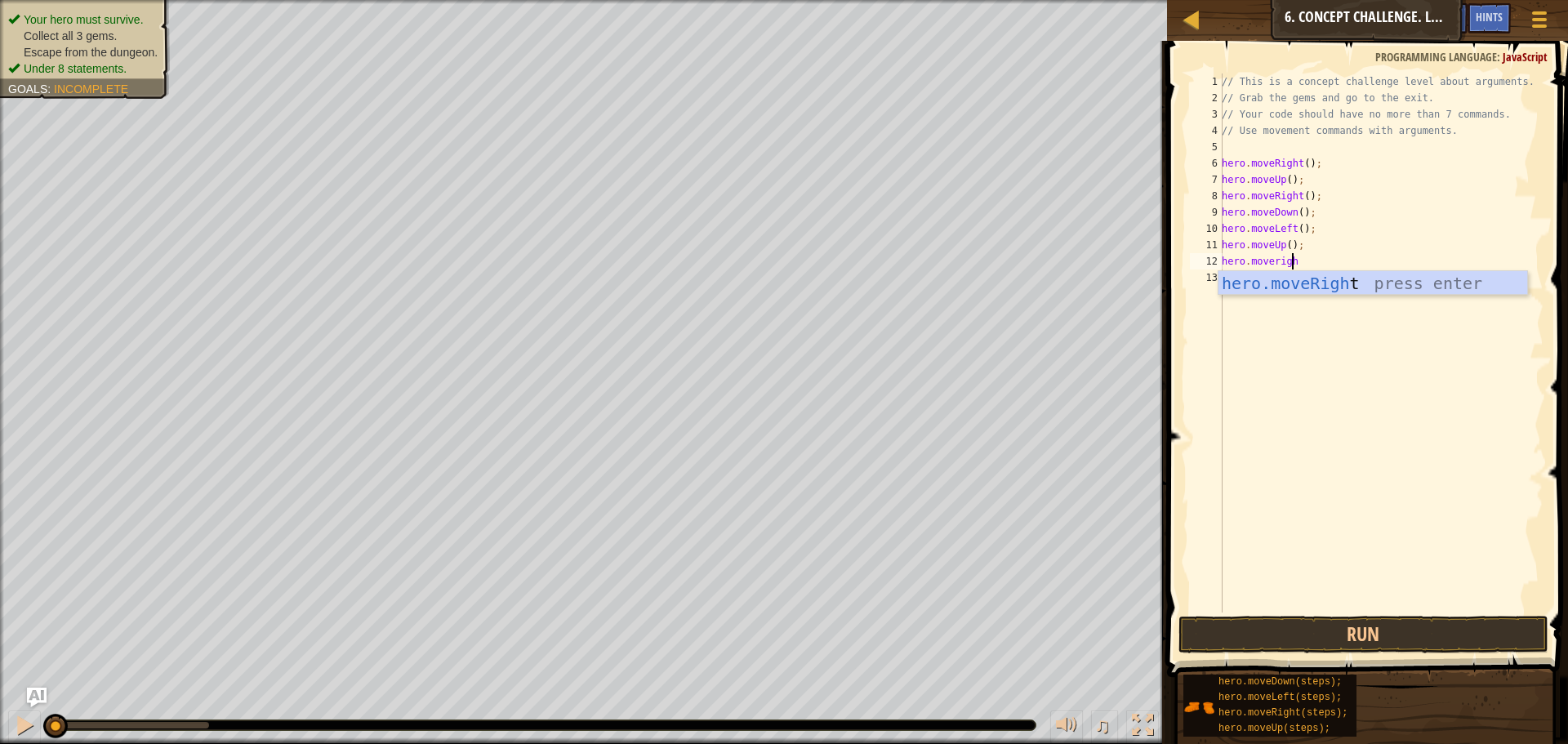
type textarea "hero.moveright"
click at [1298, 161] on div "// This is a concept challenge level about arguments. // Grab the gems and go t…" at bounding box center [1380, 359] width 325 height 571
click at [1283, 178] on div "// This is a concept challenge level about arguments. // Grab the gems and go t…" at bounding box center [1380, 359] width 325 height 571
click at [1285, 180] on div "// This is a concept challenge level about arguments. // Grab the gems and go t…" at bounding box center [1380, 359] width 325 height 571
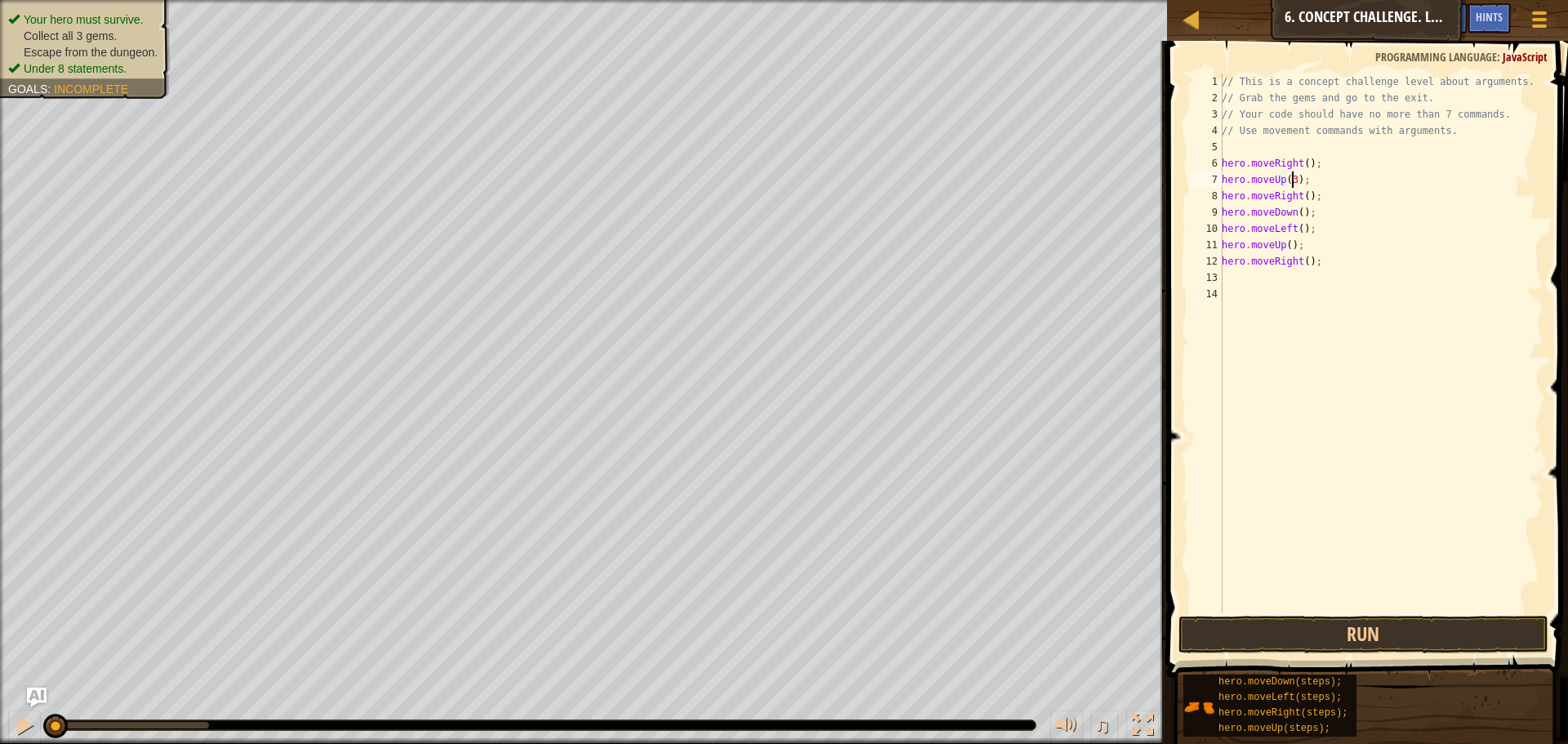
click at [1302, 194] on div "// This is a concept challenge level about arguments. // Grab the gems and go t…" at bounding box center [1380, 359] width 325 height 571
click at [1294, 210] on div "// This is a concept challenge level about arguments. // Grab the gems and go t…" at bounding box center [1380, 359] width 325 height 571
click at [1295, 210] on div "// This is a concept challenge level about arguments. // Grab the gems and go t…" at bounding box center [1380, 359] width 325 height 571
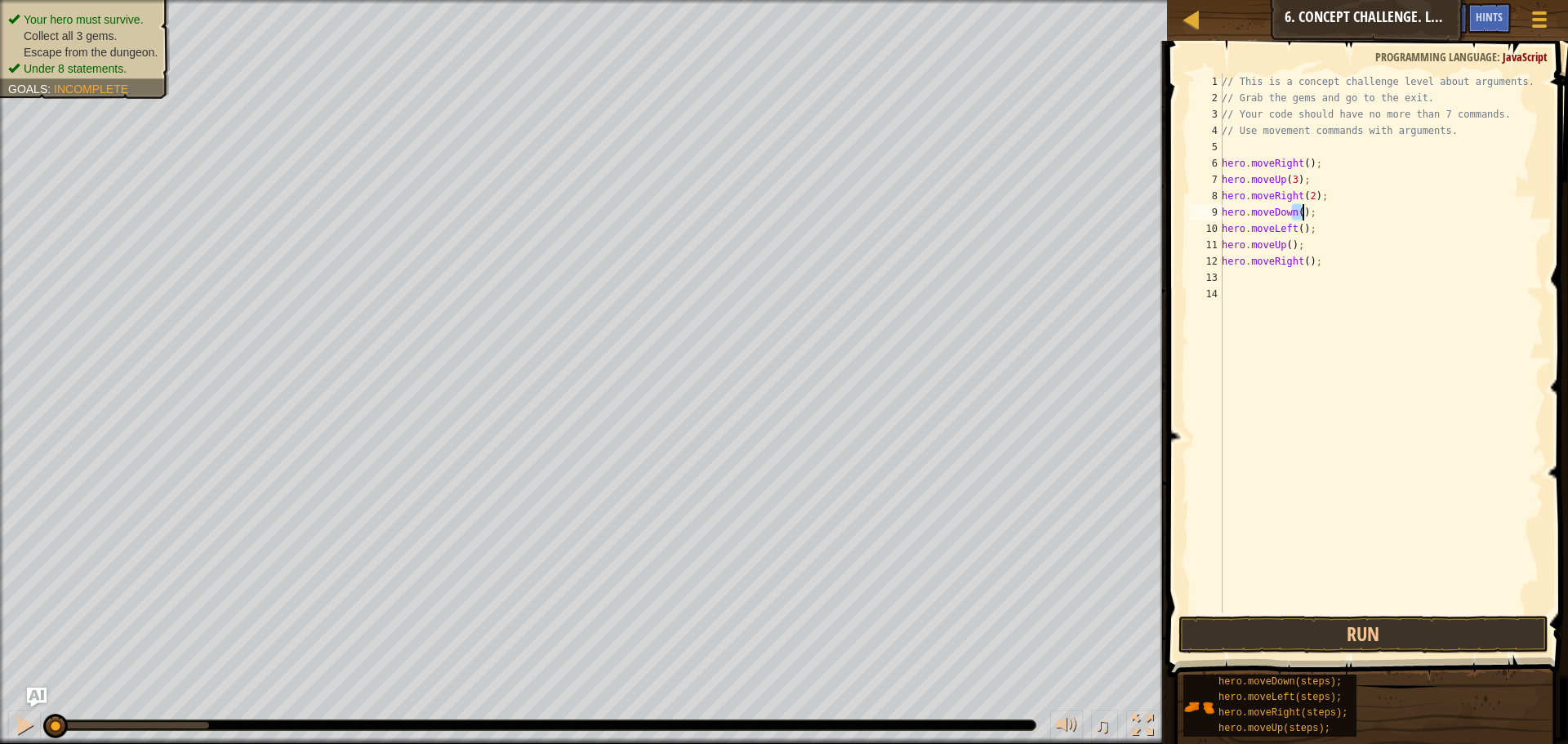
click at [1295, 210] on div "// This is a concept challenge level about arguments. // Grab the gems and go t…" at bounding box center [1380, 342] width 325 height 538
click at [1297, 222] on div "// This is a concept challenge level about arguments. // Grab the gems and go t…" at bounding box center [1380, 359] width 325 height 571
click at [1286, 241] on div "// This is a concept challenge level about arguments. // Grab the gems and go t…" at bounding box center [1380, 359] width 325 height 571
click at [1302, 261] on div "// This is a concept challenge level about arguments. // Grab the gems and go t…" at bounding box center [1380, 359] width 325 height 571
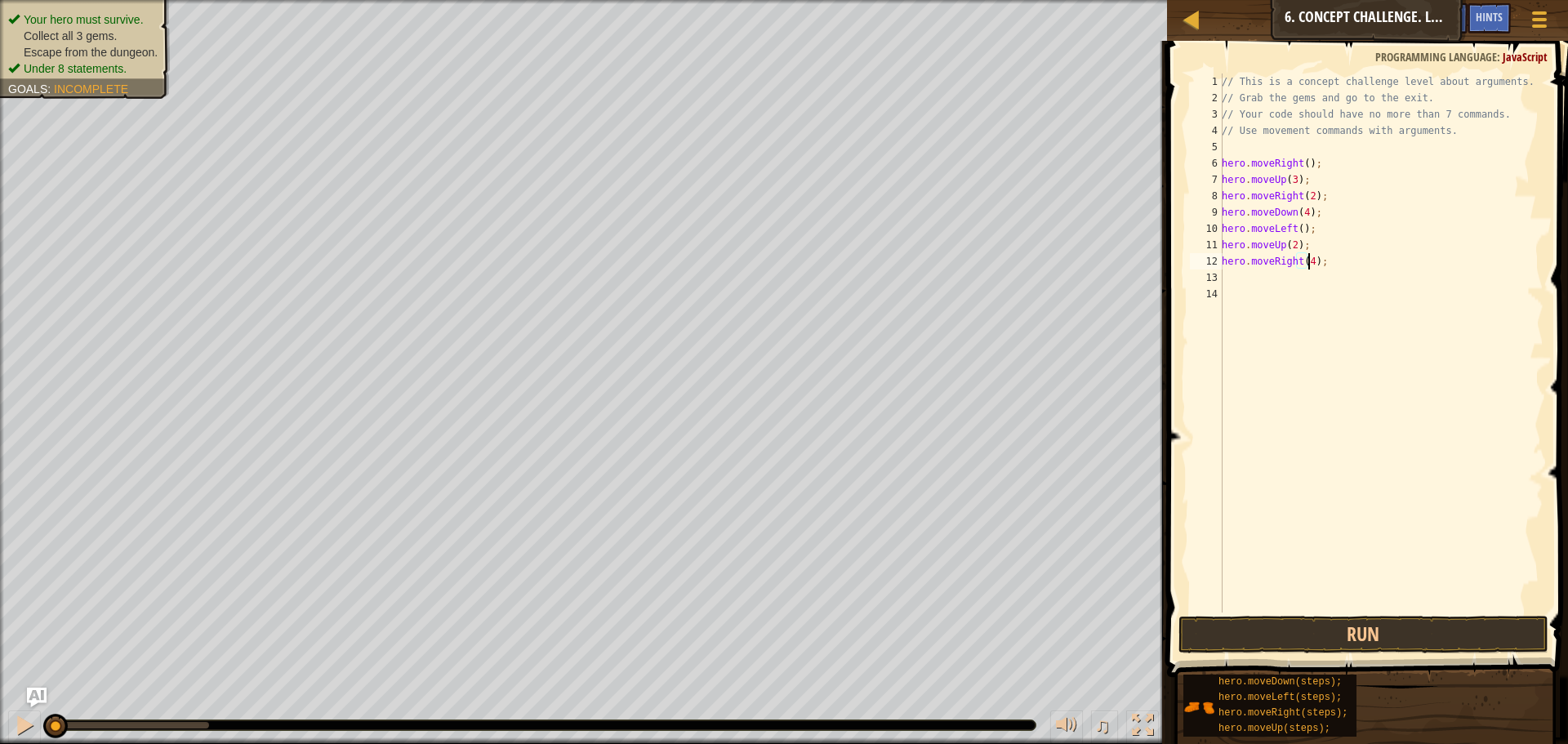
scroll to position [8, 8]
click at [1238, 635] on button "Run" at bounding box center [1363, 635] width 370 height 38
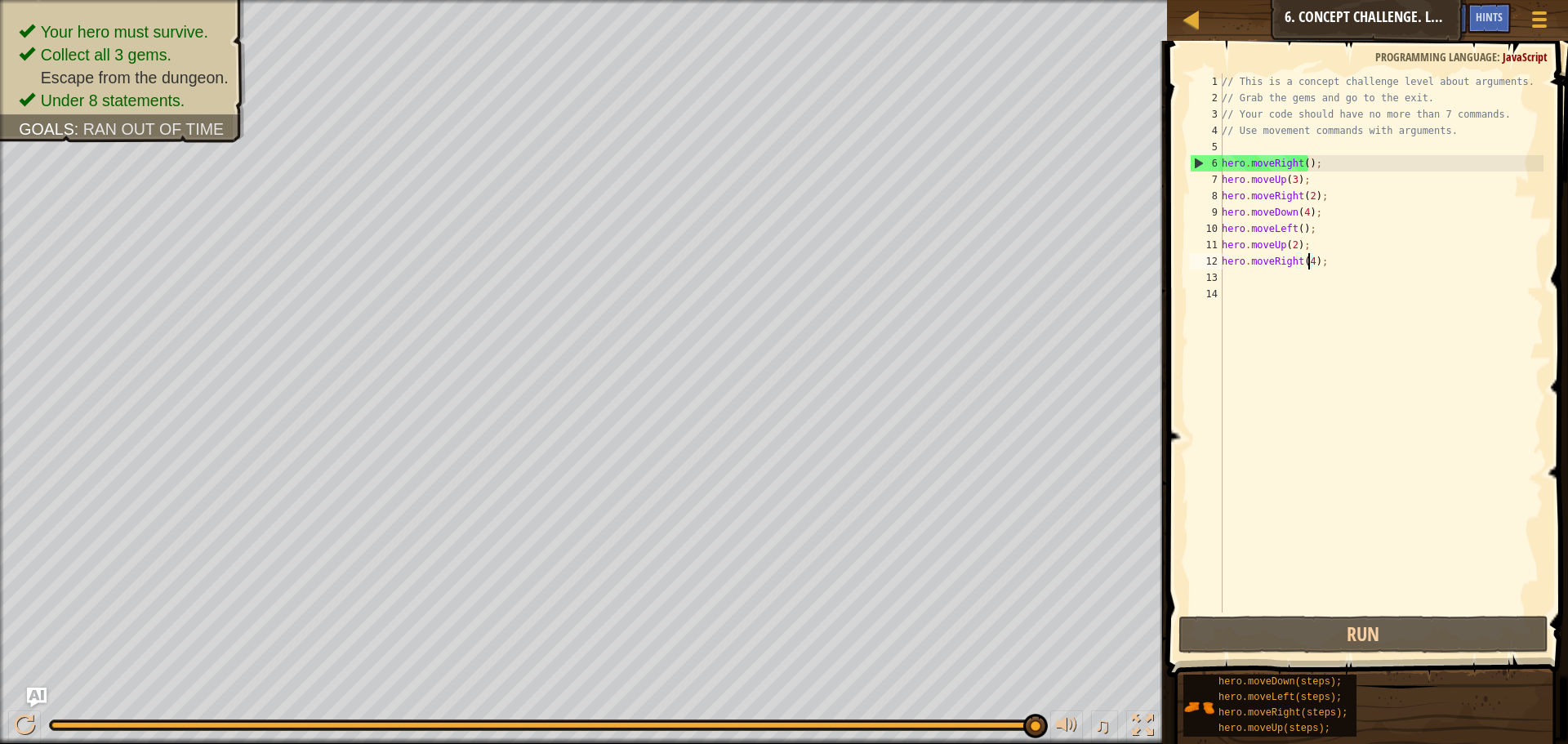
click at [1301, 213] on div "// This is a concept challenge level about arguments. // Grab the gems and go t…" at bounding box center [1380, 359] width 325 height 571
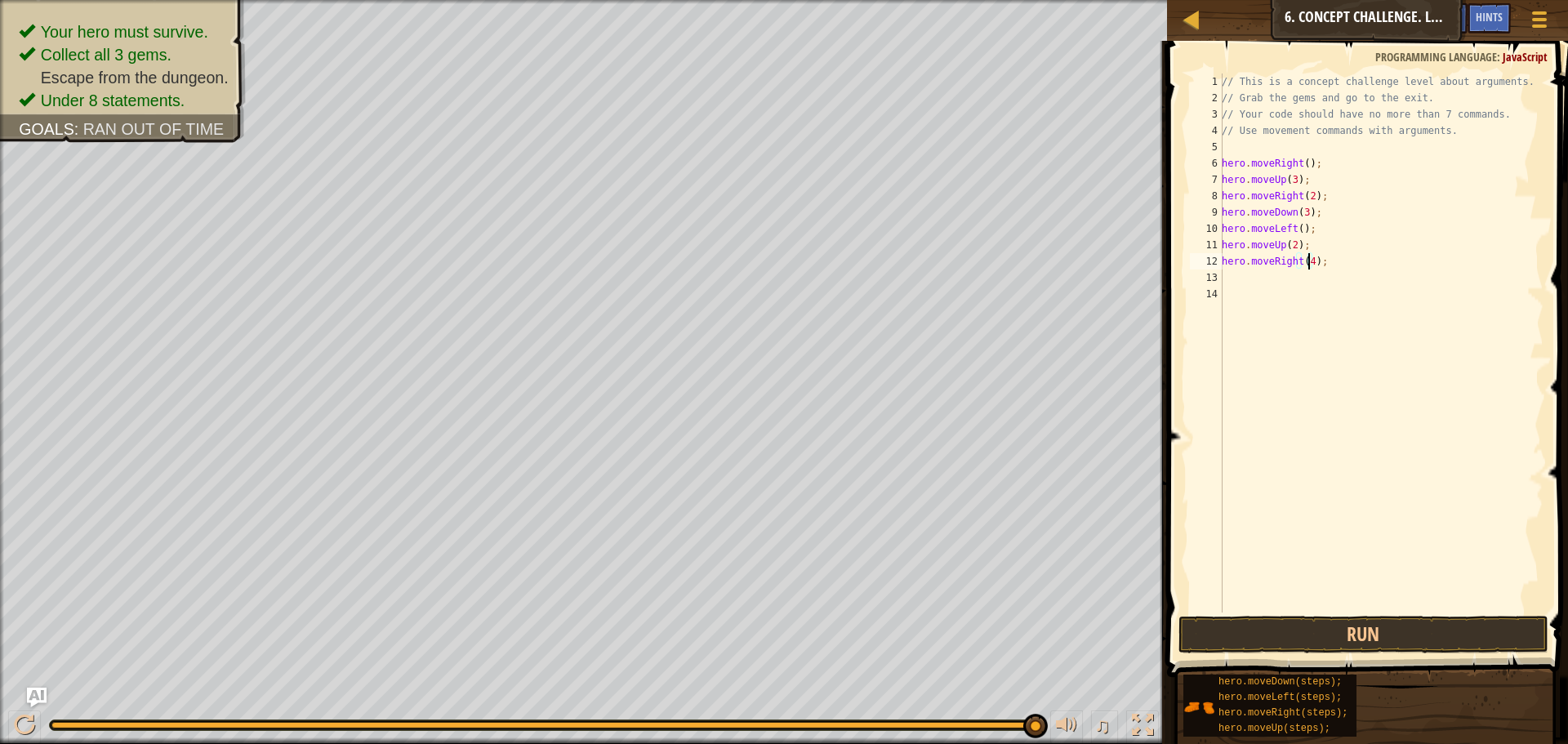
click at [1308, 261] on div "// This is a concept challenge level about arguments. // Grab the gems and go t…" at bounding box center [1380, 359] width 325 height 571
type textarea "hero.moveRight(5);"
click at [1318, 619] on button "Run" at bounding box center [1363, 635] width 370 height 38
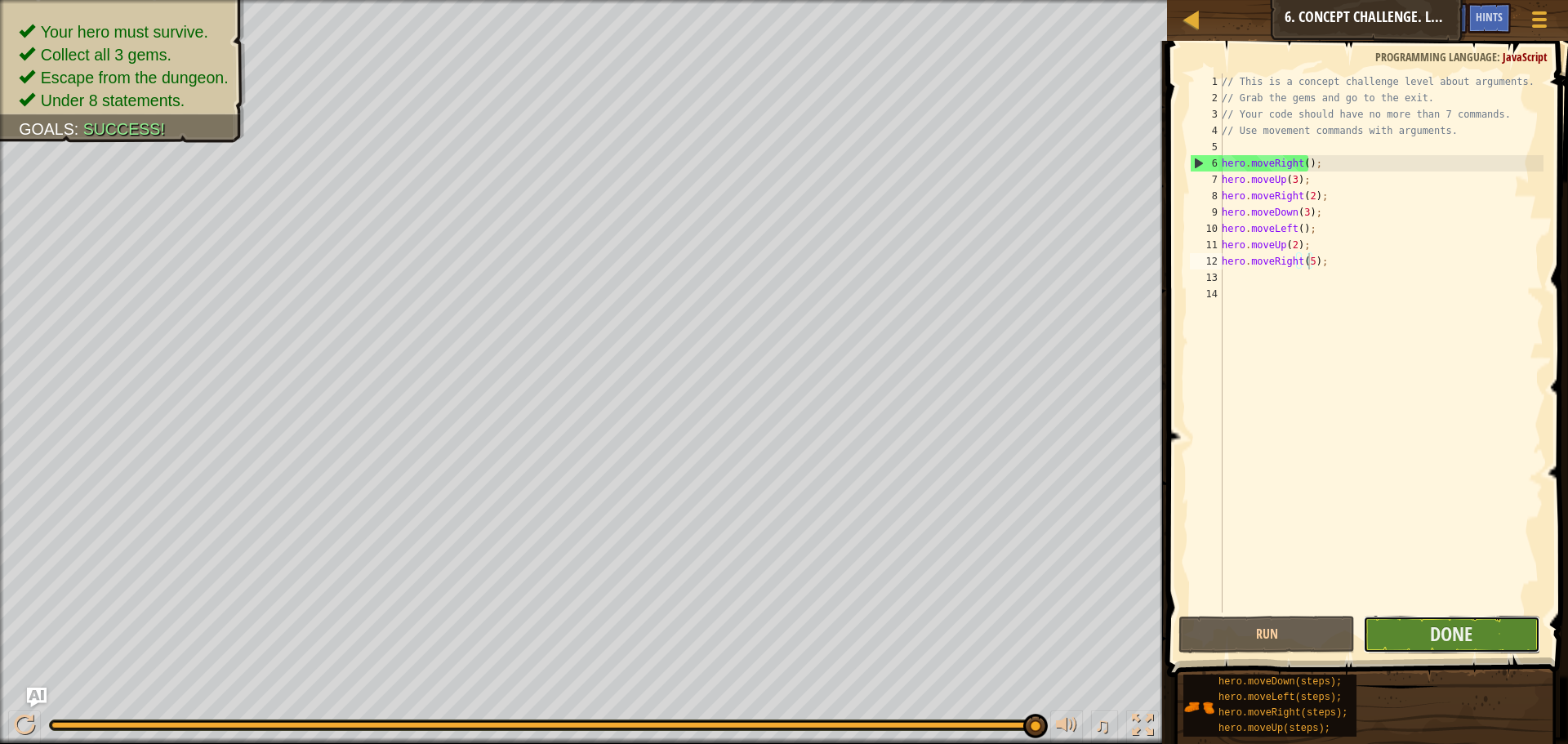
click at [1394, 627] on button "Done" at bounding box center [1450, 635] width 176 height 38
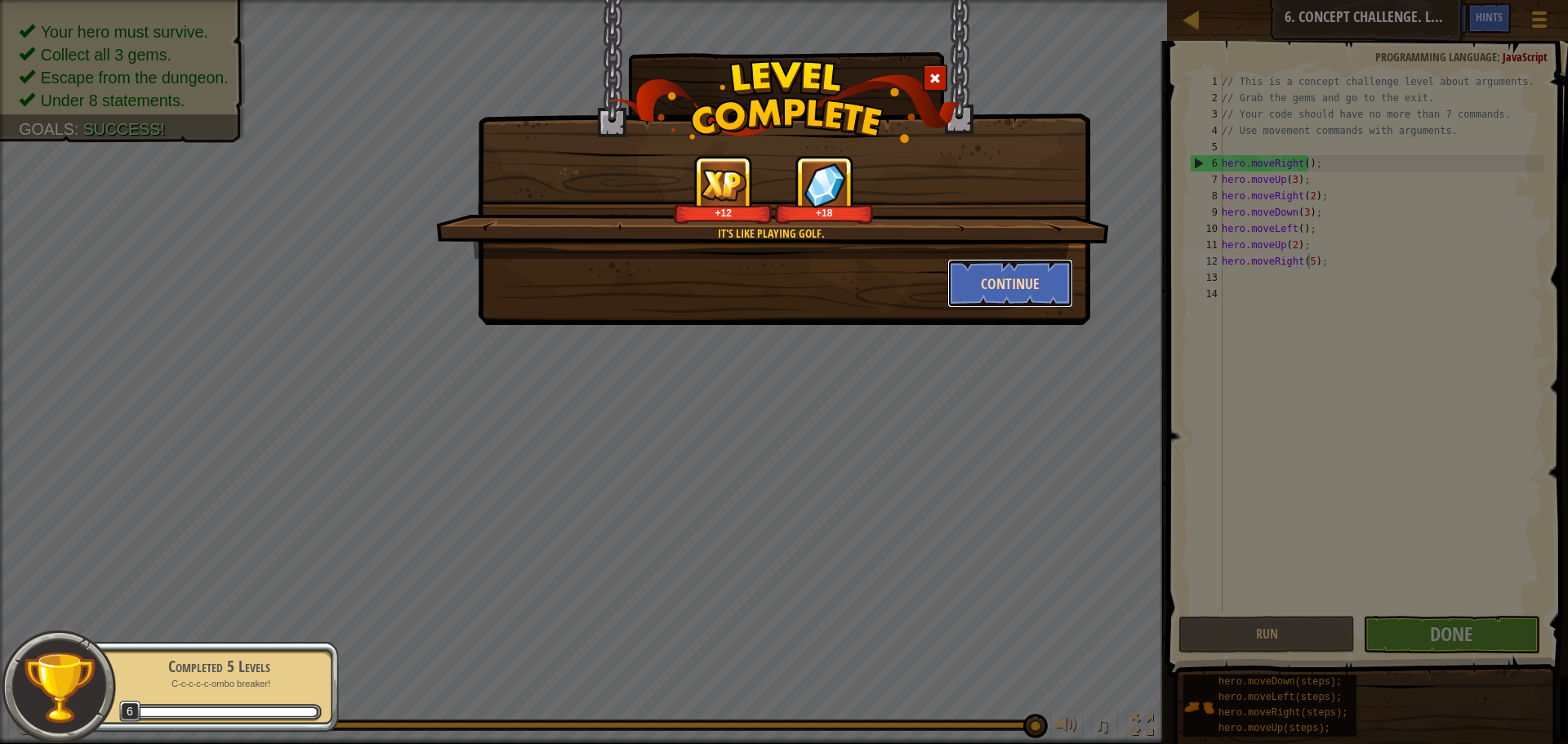
click at [996, 290] on button "Continue" at bounding box center [1010, 283] width 126 height 49
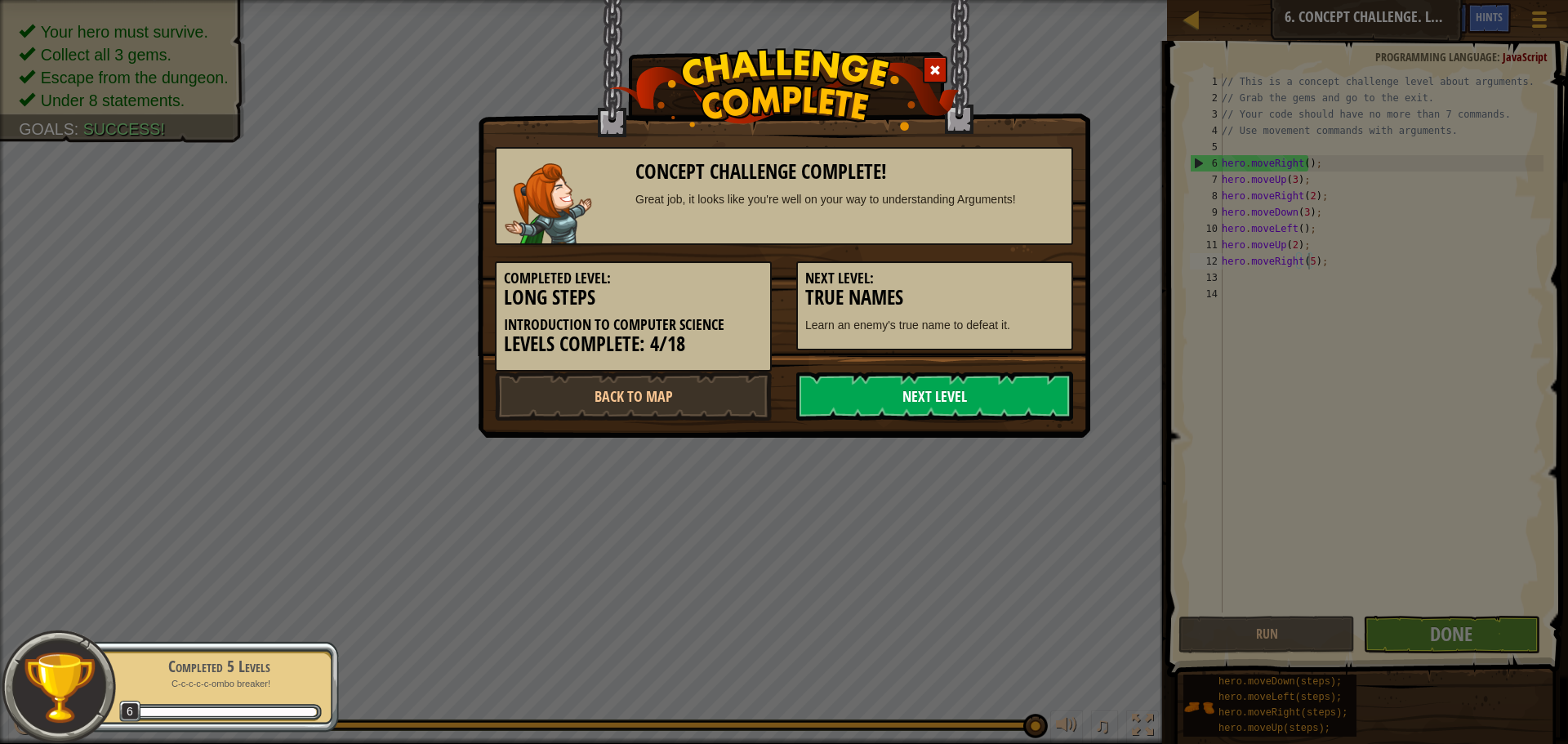
click at [909, 392] on link "Next Level" at bounding box center [934, 396] width 277 height 49
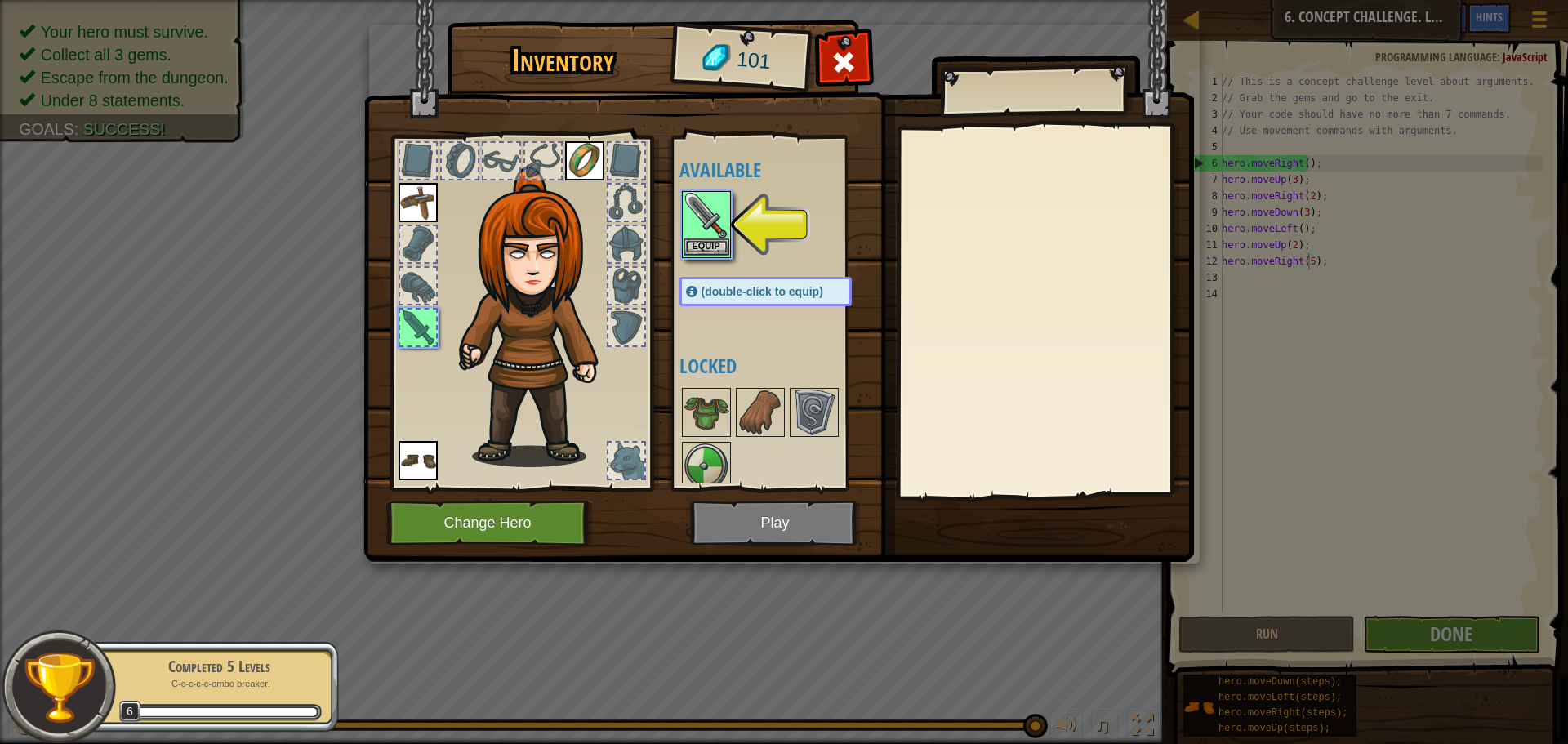
click at [717, 212] on img at bounding box center [705, 215] width 46 height 46
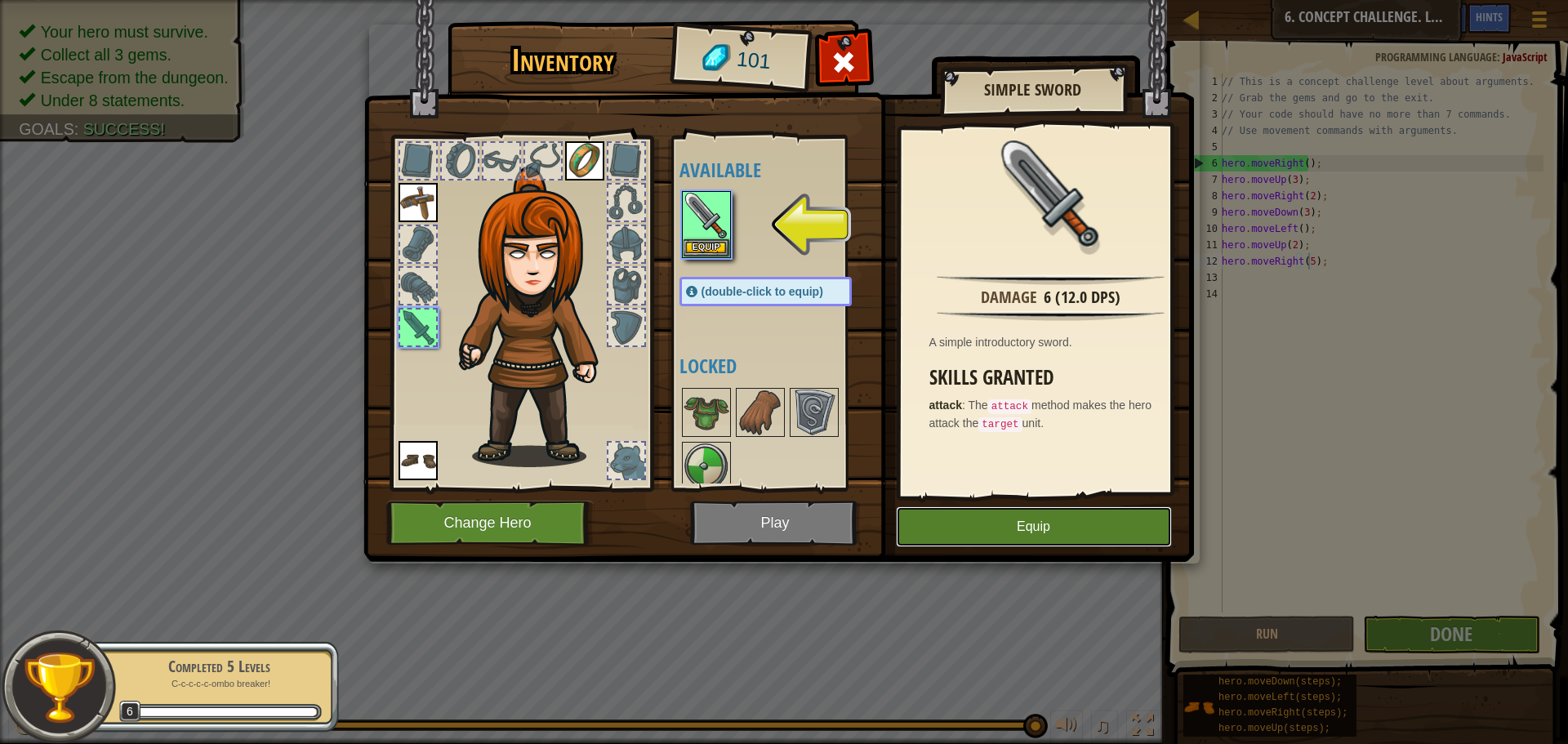
click at [1021, 527] on button "Equip" at bounding box center [1033, 526] width 276 height 40
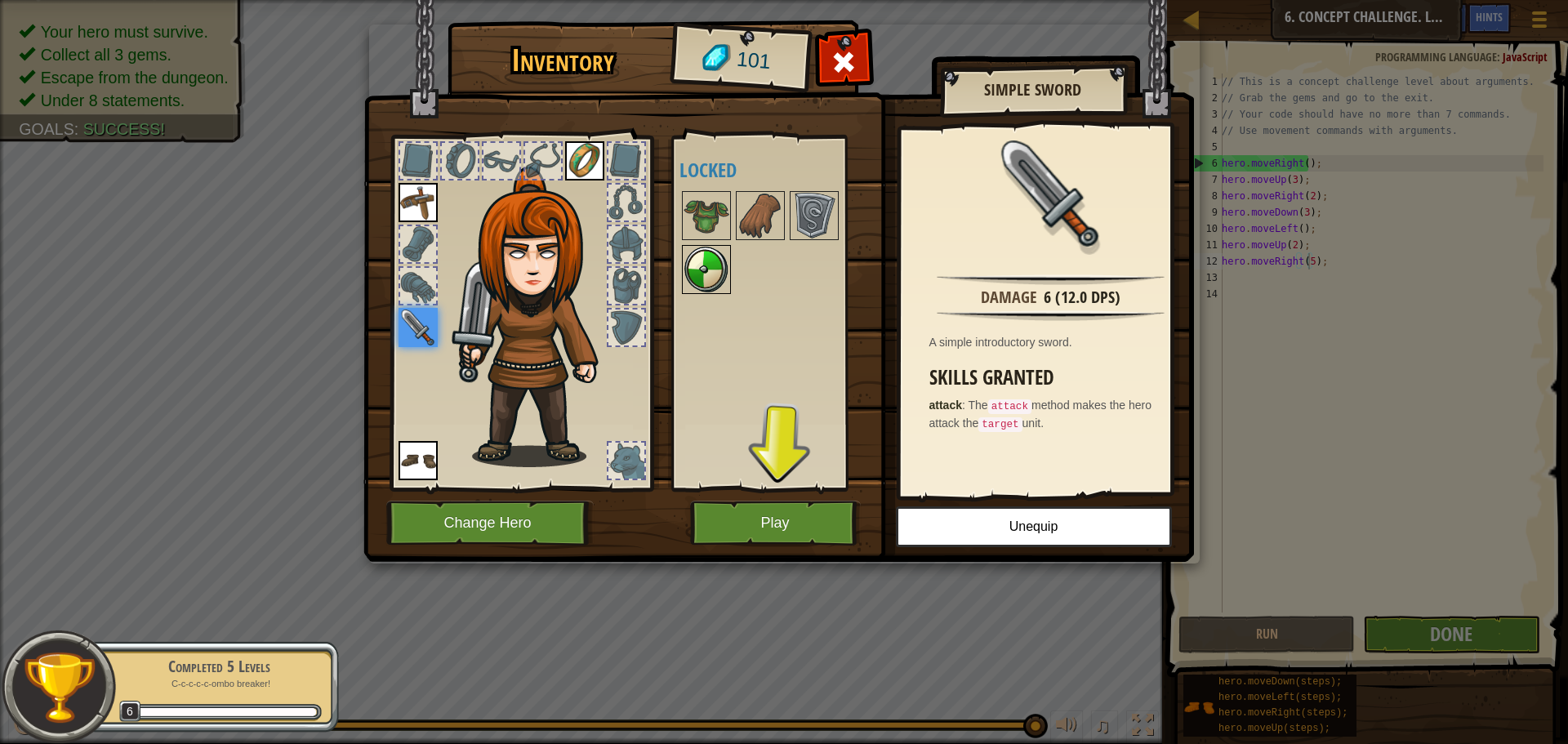
click at [715, 273] on img at bounding box center [705, 269] width 46 height 46
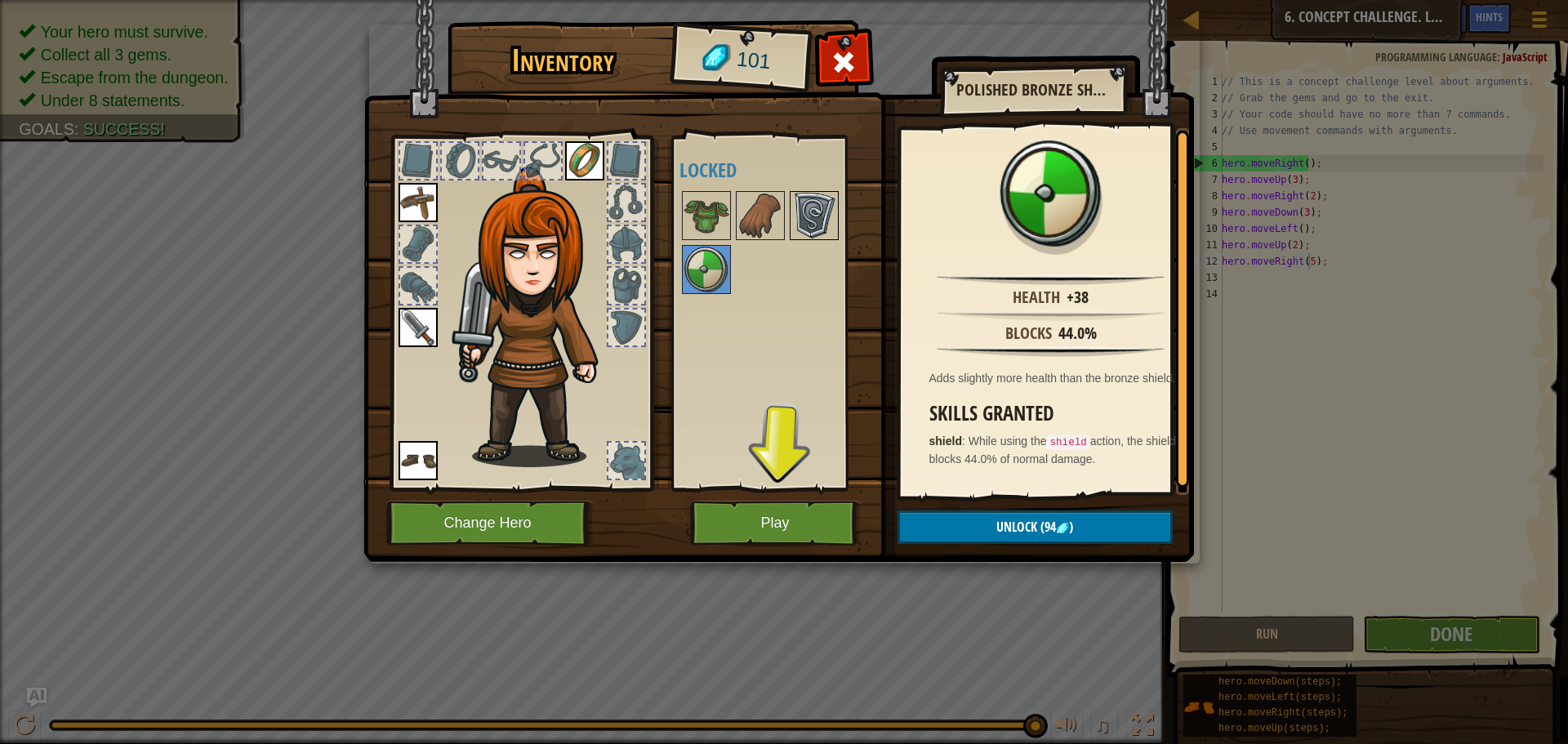
click at [820, 221] on img at bounding box center [814, 215] width 46 height 46
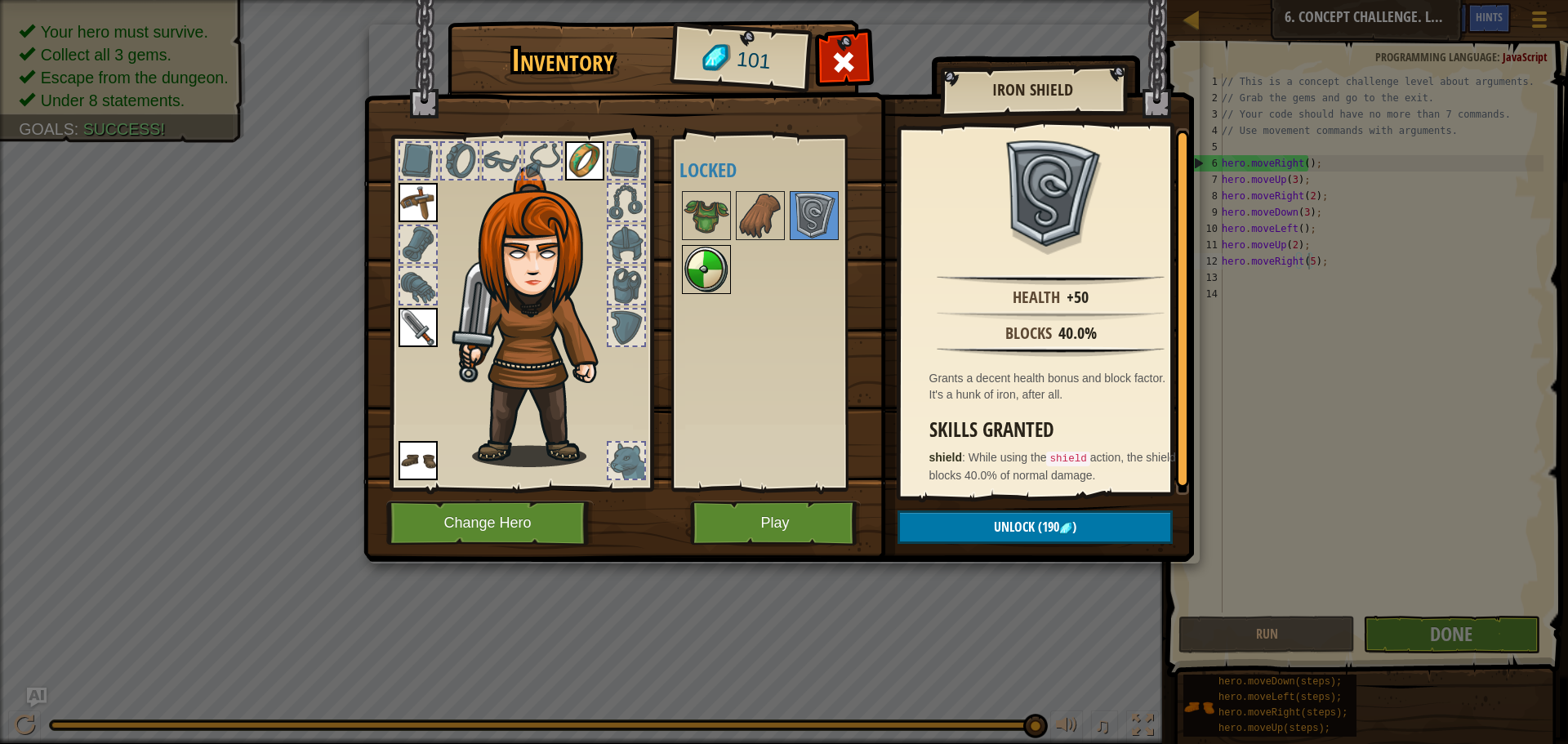
click at [698, 280] on img at bounding box center [705, 269] width 46 height 46
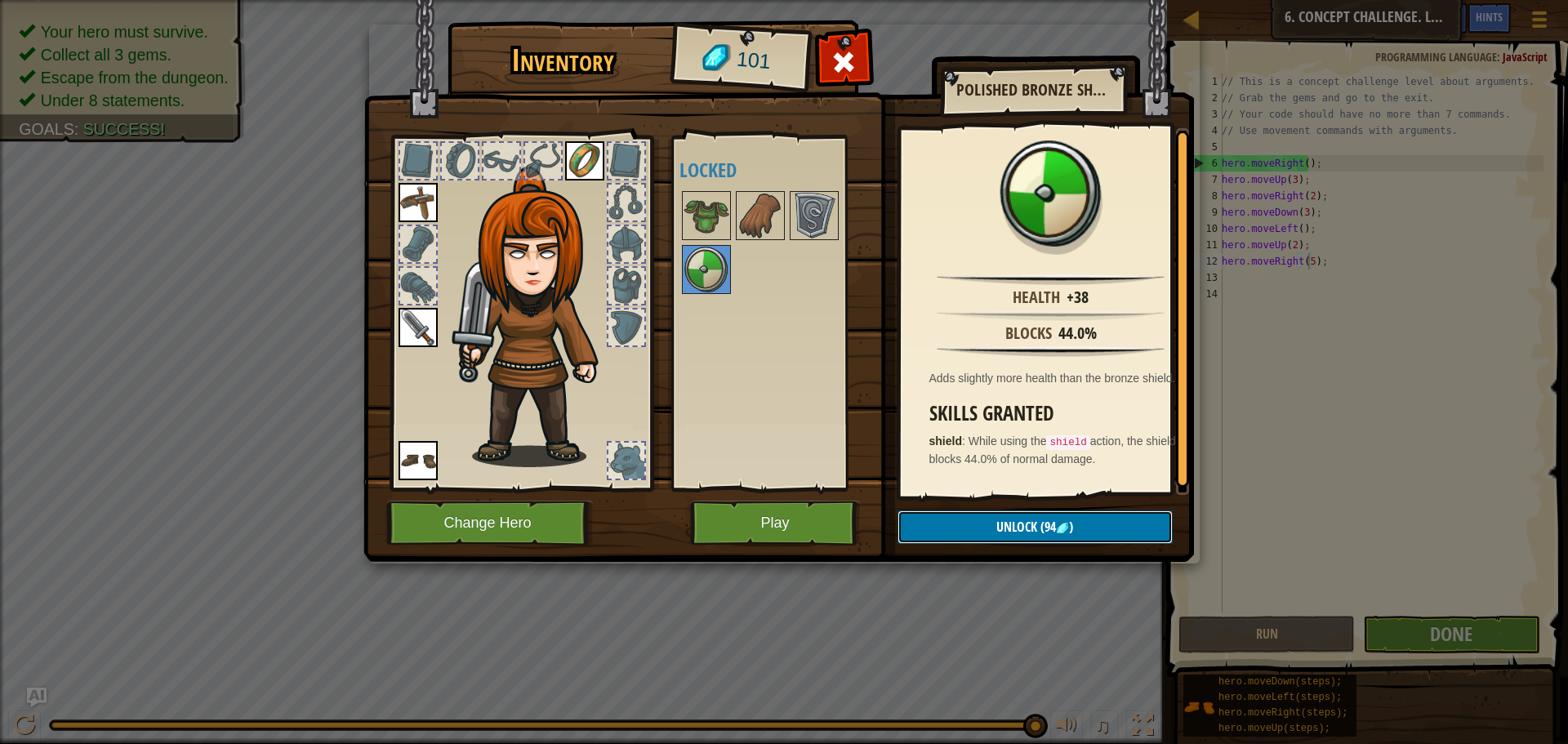
click at [1016, 532] on span "Unlock" at bounding box center [1016, 526] width 40 height 18
click at [1016, 532] on button "Confirm" at bounding box center [1035, 526] width 275 height 34
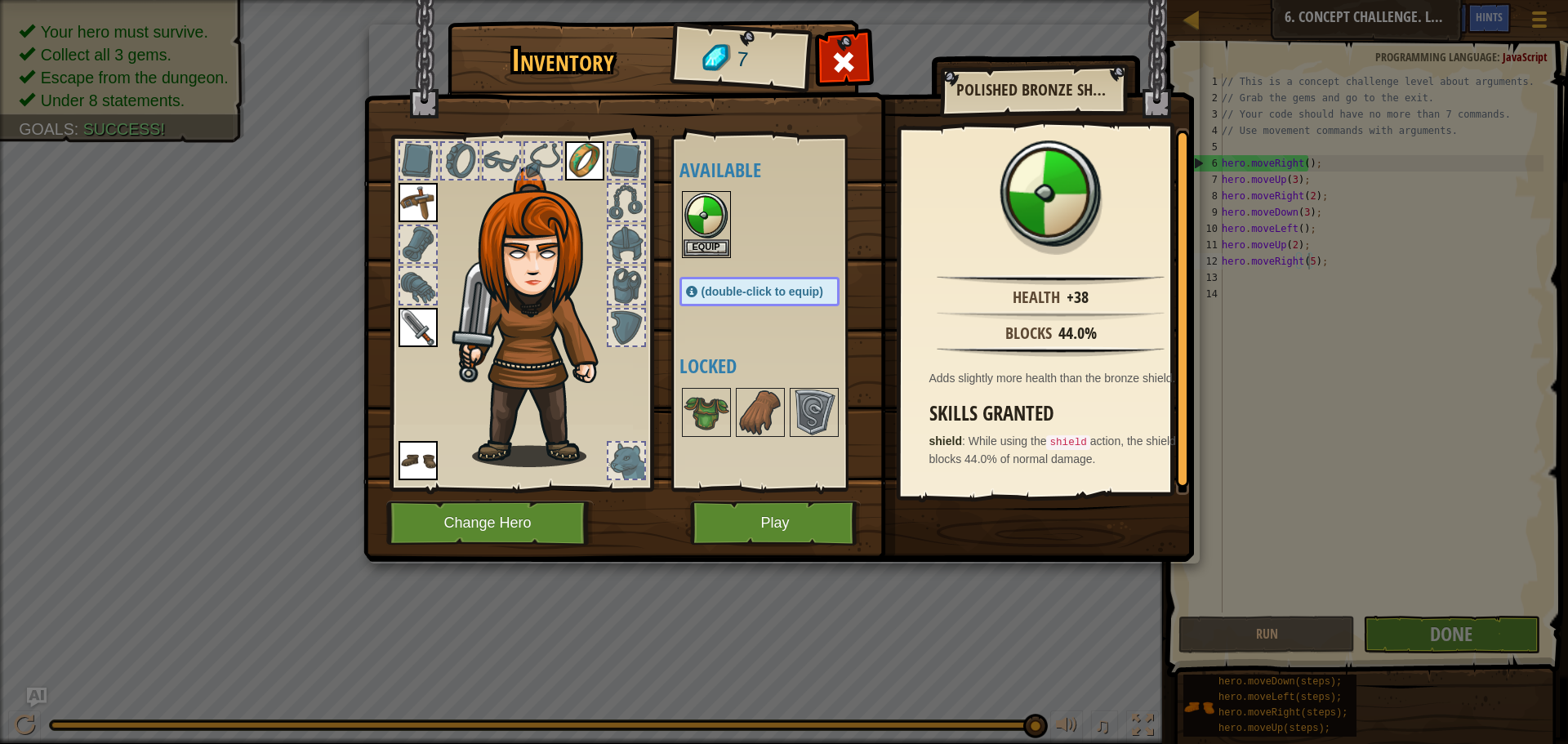
click at [680, 232] on div at bounding box center [776, 224] width 193 height 72
click at [704, 238] on button "Equip" at bounding box center [705, 247] width 46 height 17
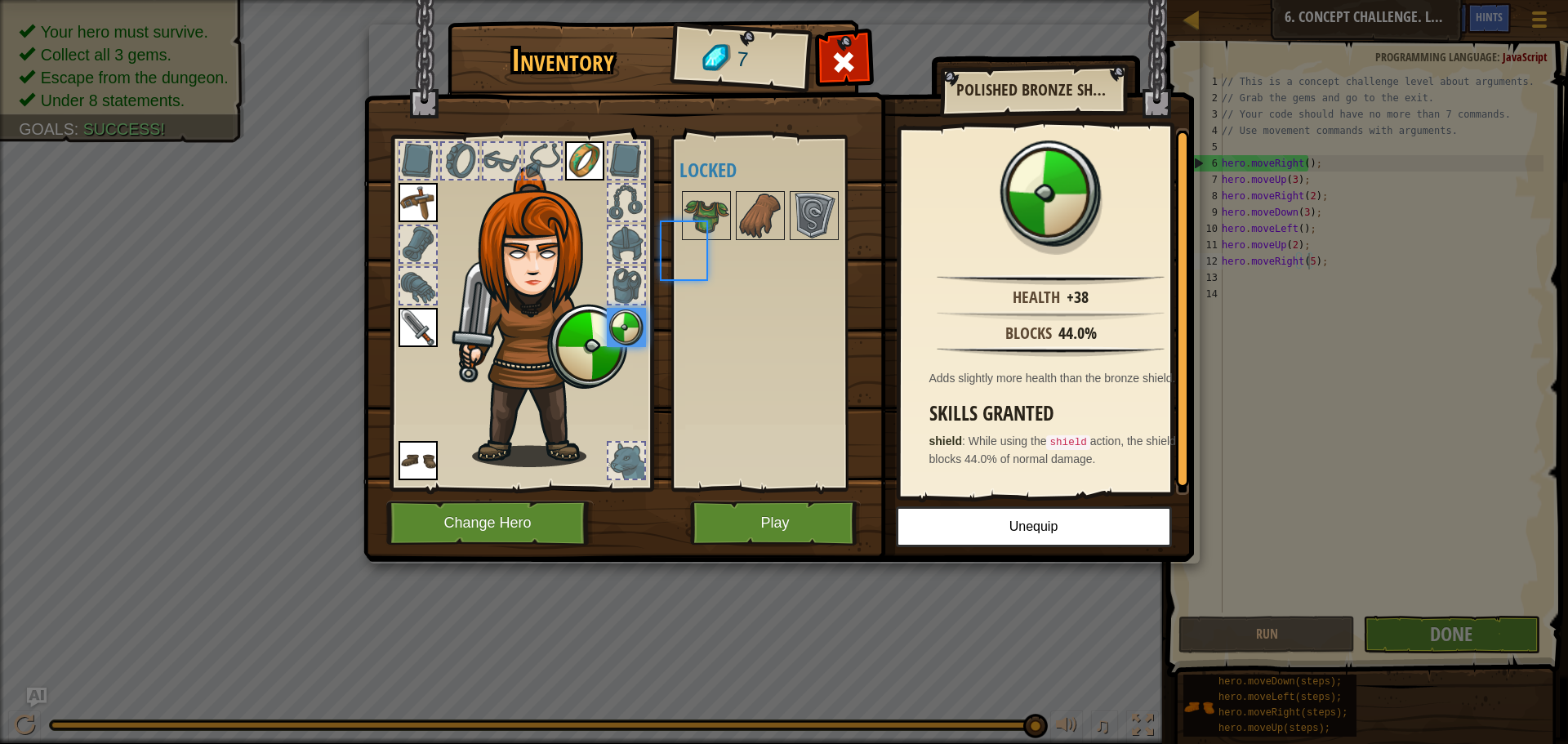
click at [704, 2] on body "Map Introduction to Computer Science 6. Concept Challenge. Long Steps Game Menu…" at bounding box center [784, 1] width 1568 height 2
click at [785, 527] on button "Play" at bounding box center [775, 523] width 170 height 45
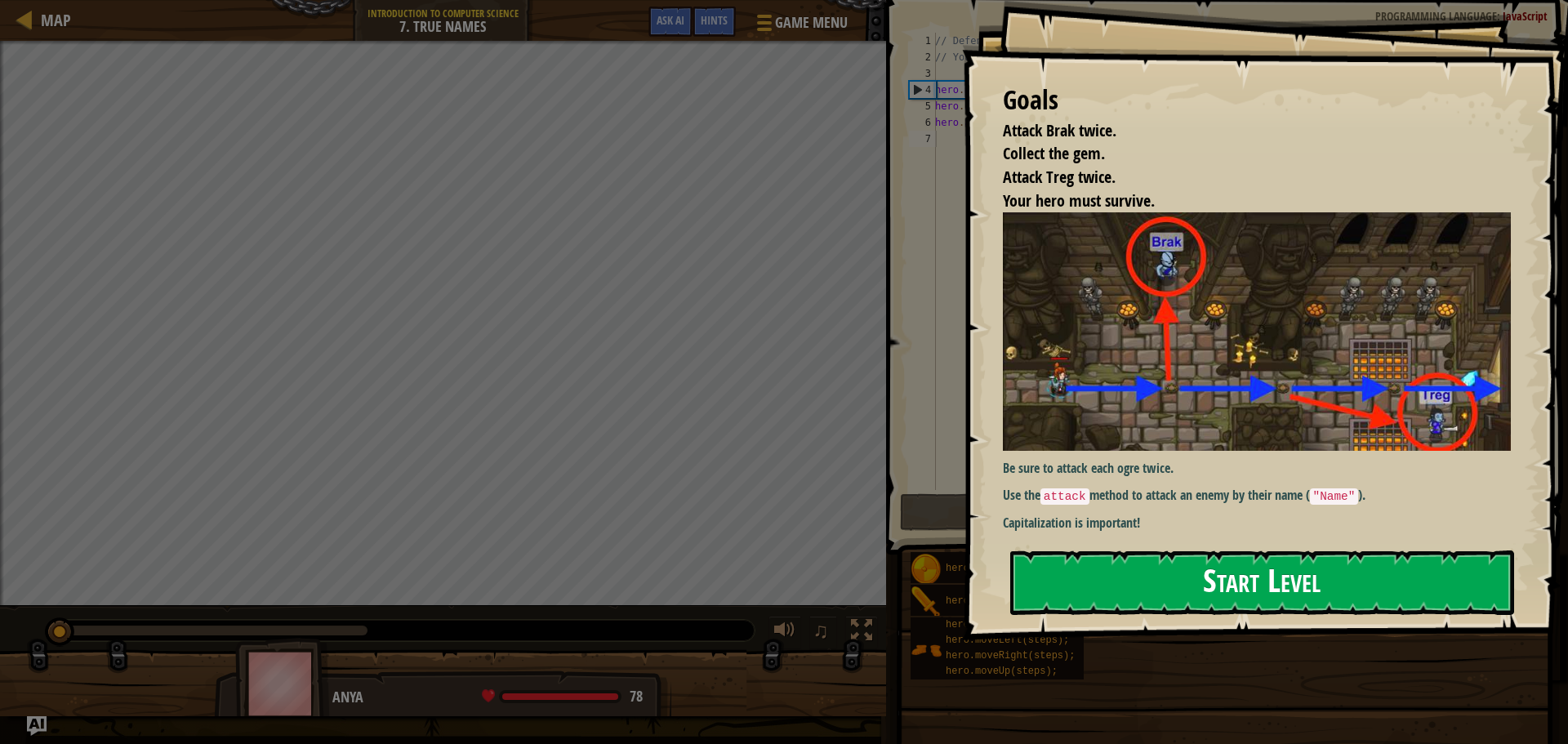
click at [1106, 583] on button "Start Level" at bounding box center [1262, 582] width 504 height 65
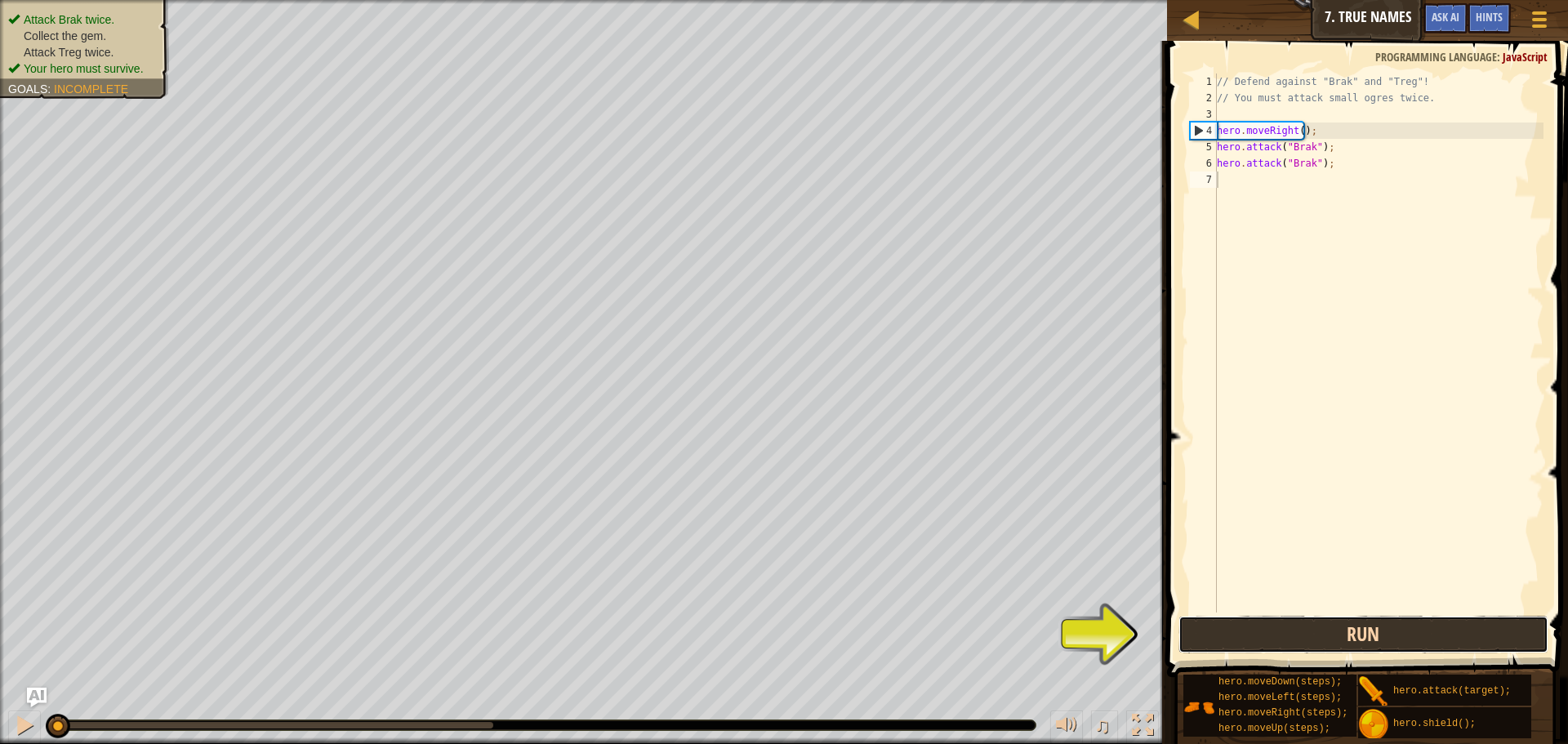
click at [1308, 629] on button "Run" at bounding box center [1363, 635] width 370 height 38
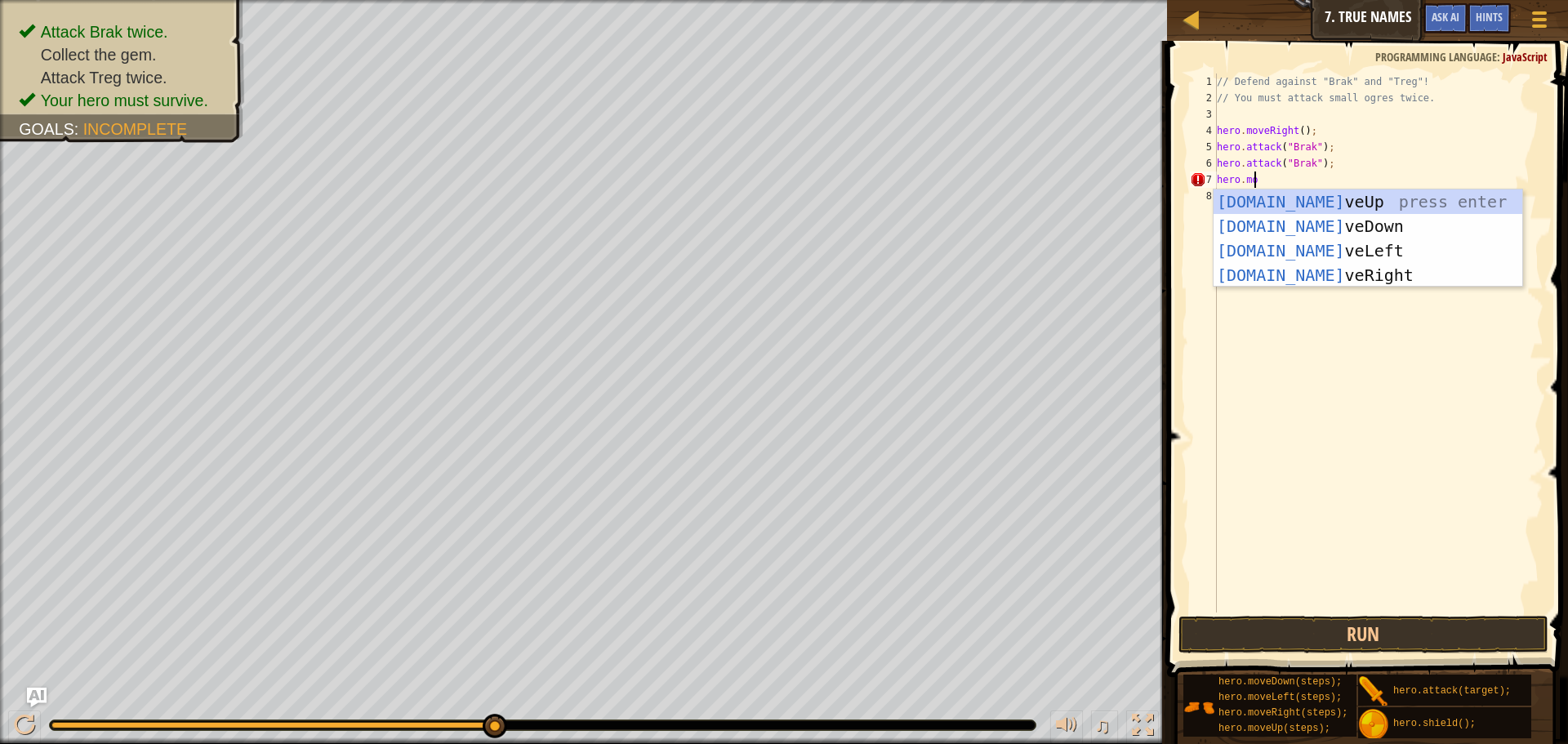
scroll to position [8, 3]
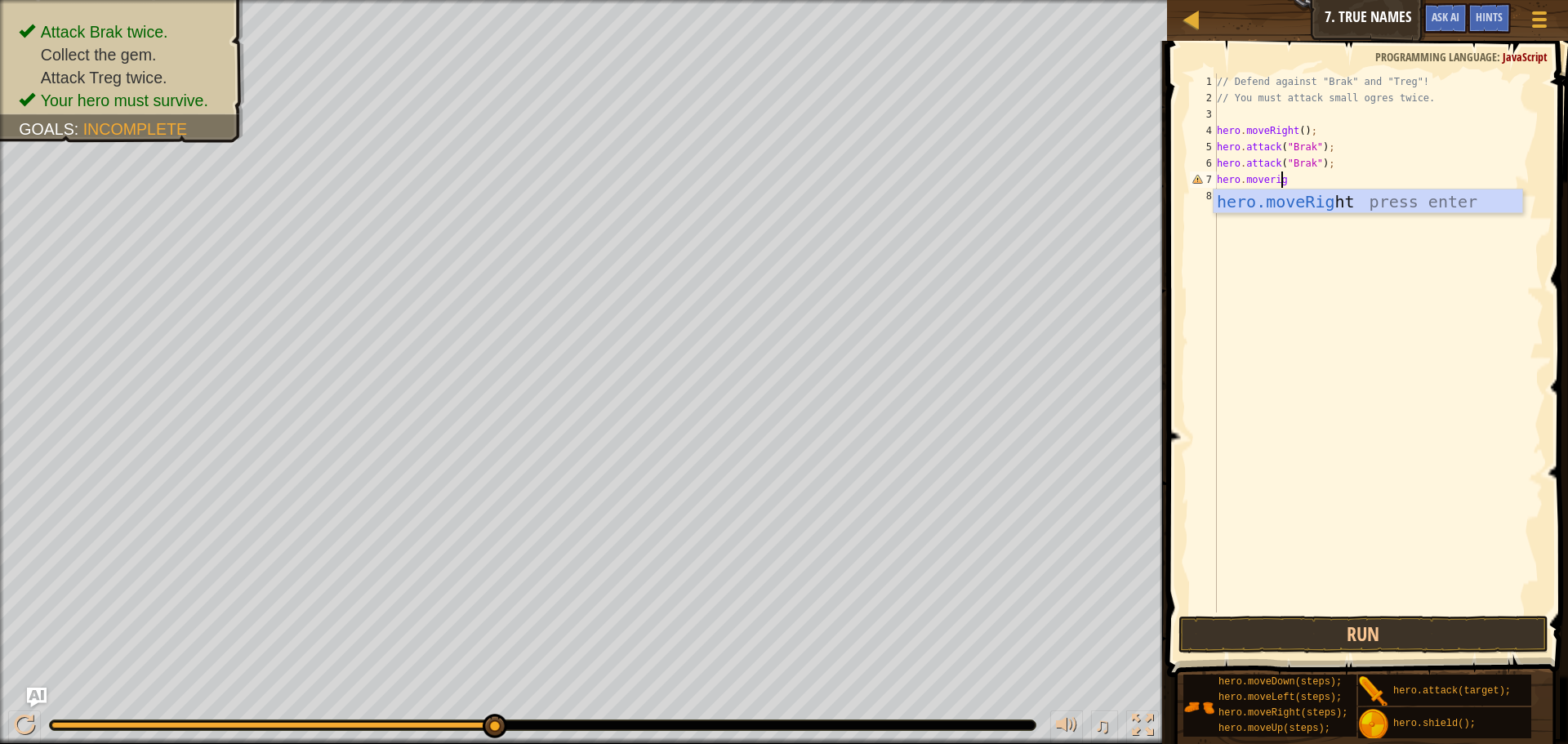
type textarea "hero.moveright"
type textarea "hero.attack("
click at [1313, 238] on div "// Defend against "Brak" and "Treg"! // You must attack small ogres twice. hero…" at bounding box center [1378, 359] width 329 height 571
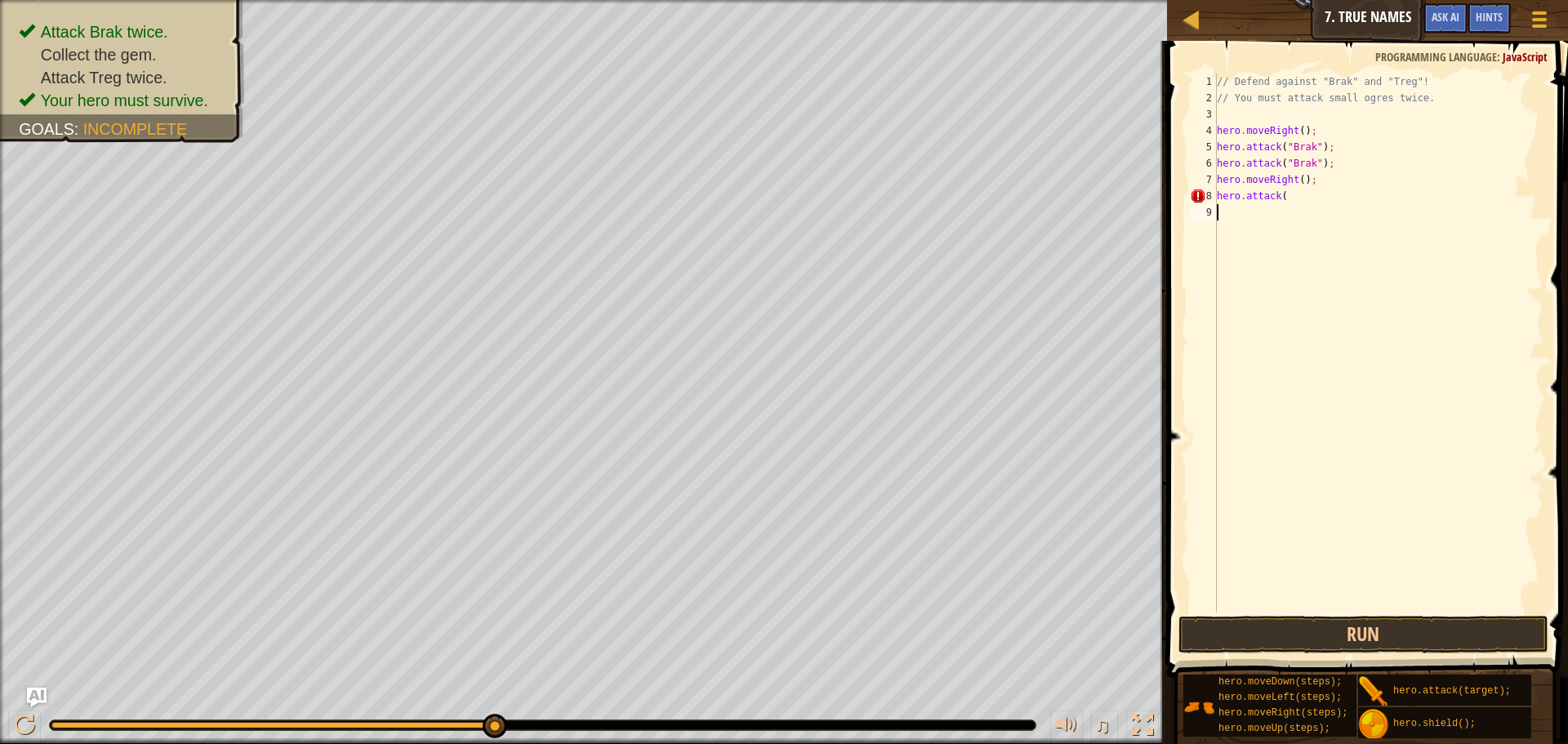
click at [1286, 178] on div "// Defend against "Brak" and "Treg"! // You must attack small ogres twice. hero…" at bounding box center [1378, 359] width 329 height 571
click at [1286, 192] on div "// Defend against "Brak" and "Treg"! // You must attack small ogres twice. hero…" at bounding box center [1378, 359] width 329 height 571
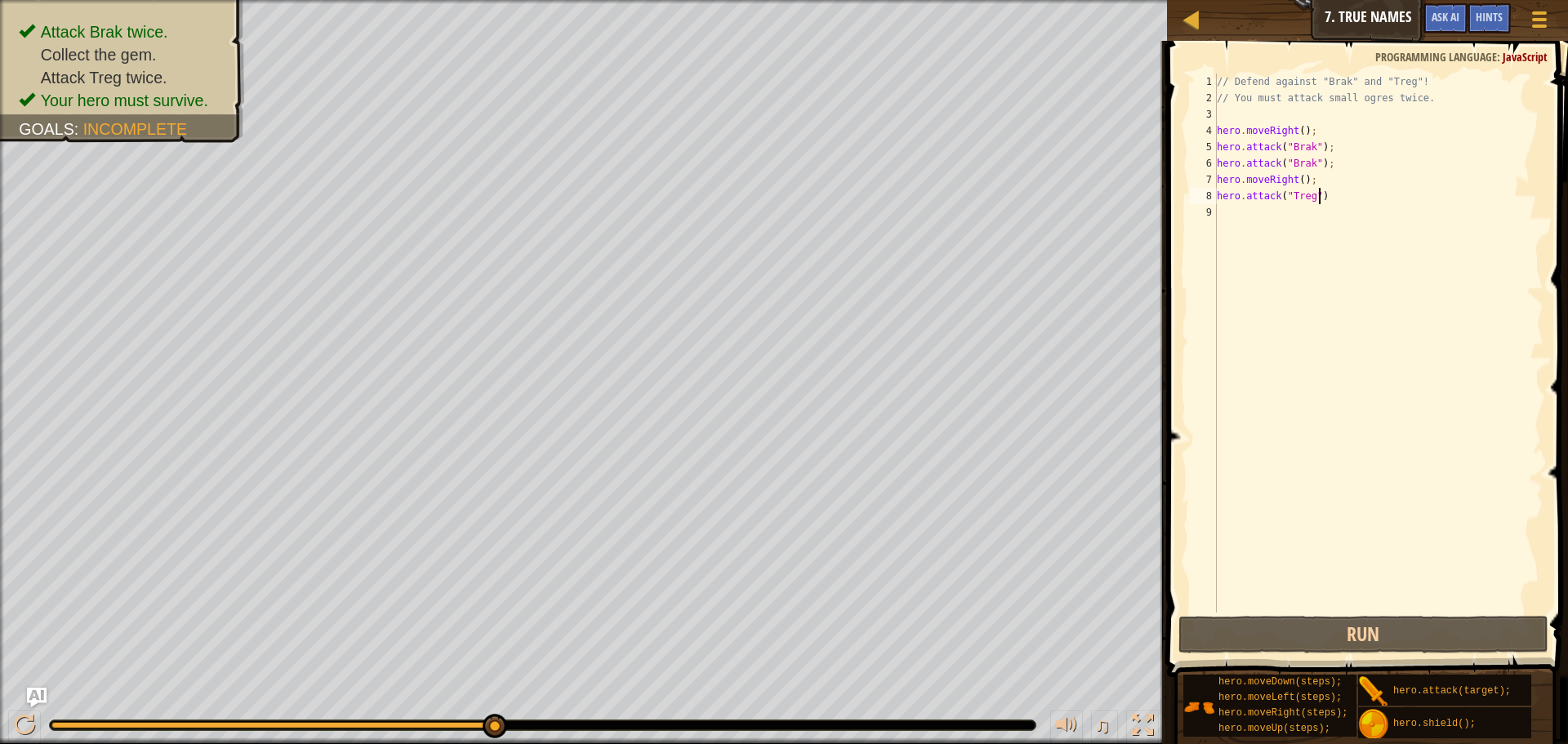
paste textarea "hero.attack("Treg")"
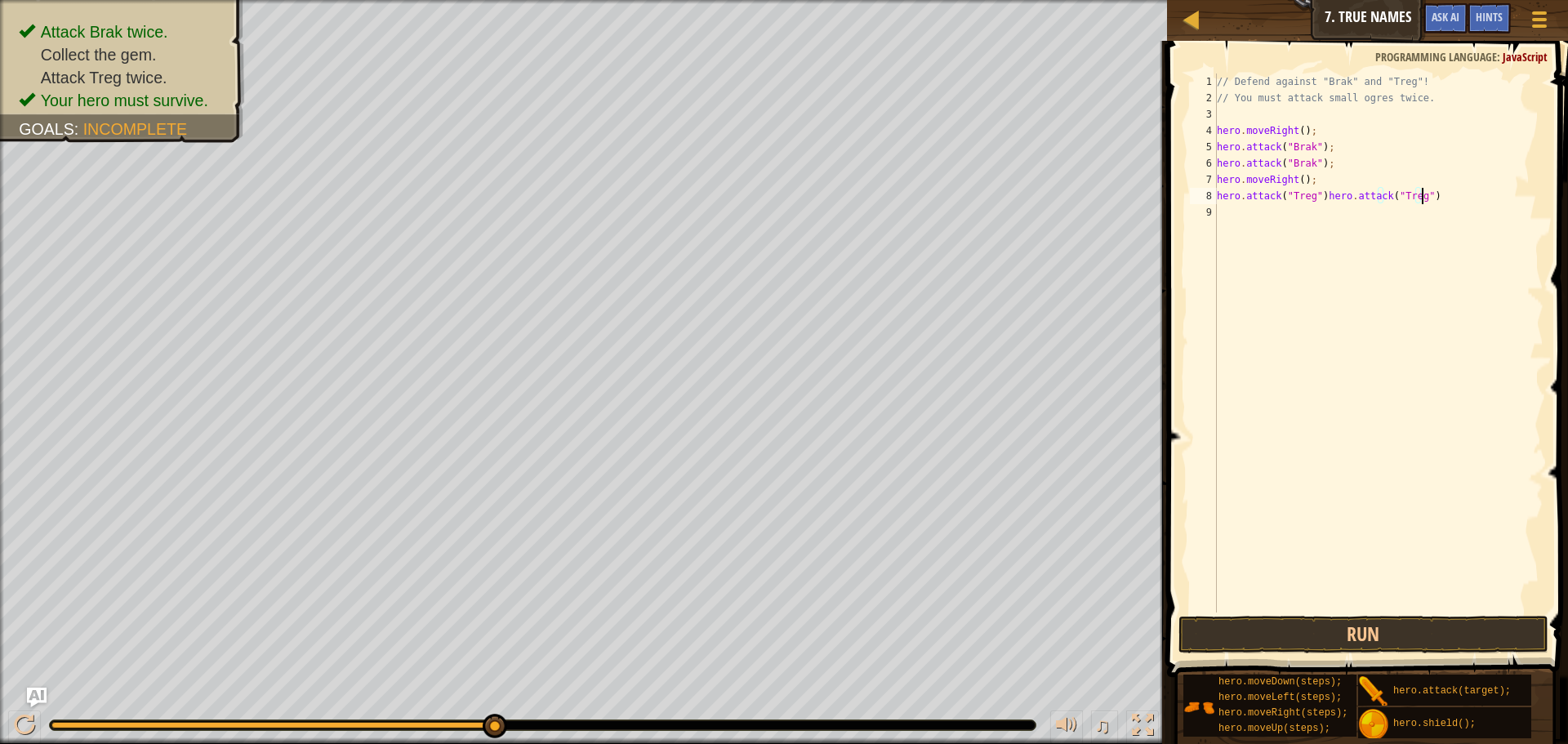
type textarea "hero.attack("Treg")"
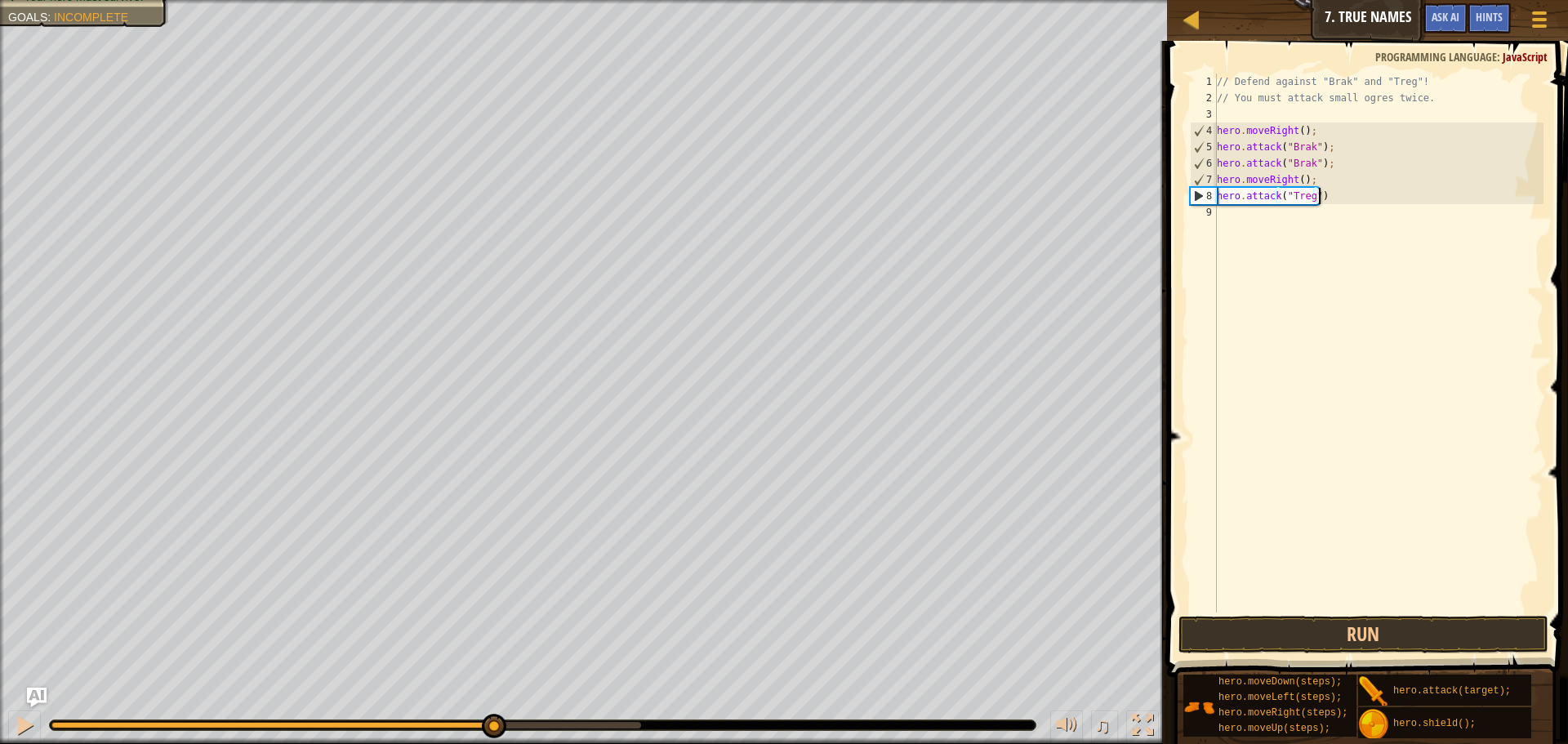
scroll to position [8, 0]
paste textarea "hero.attack("Treg")"
type textarea "hero.attack("Treg")"
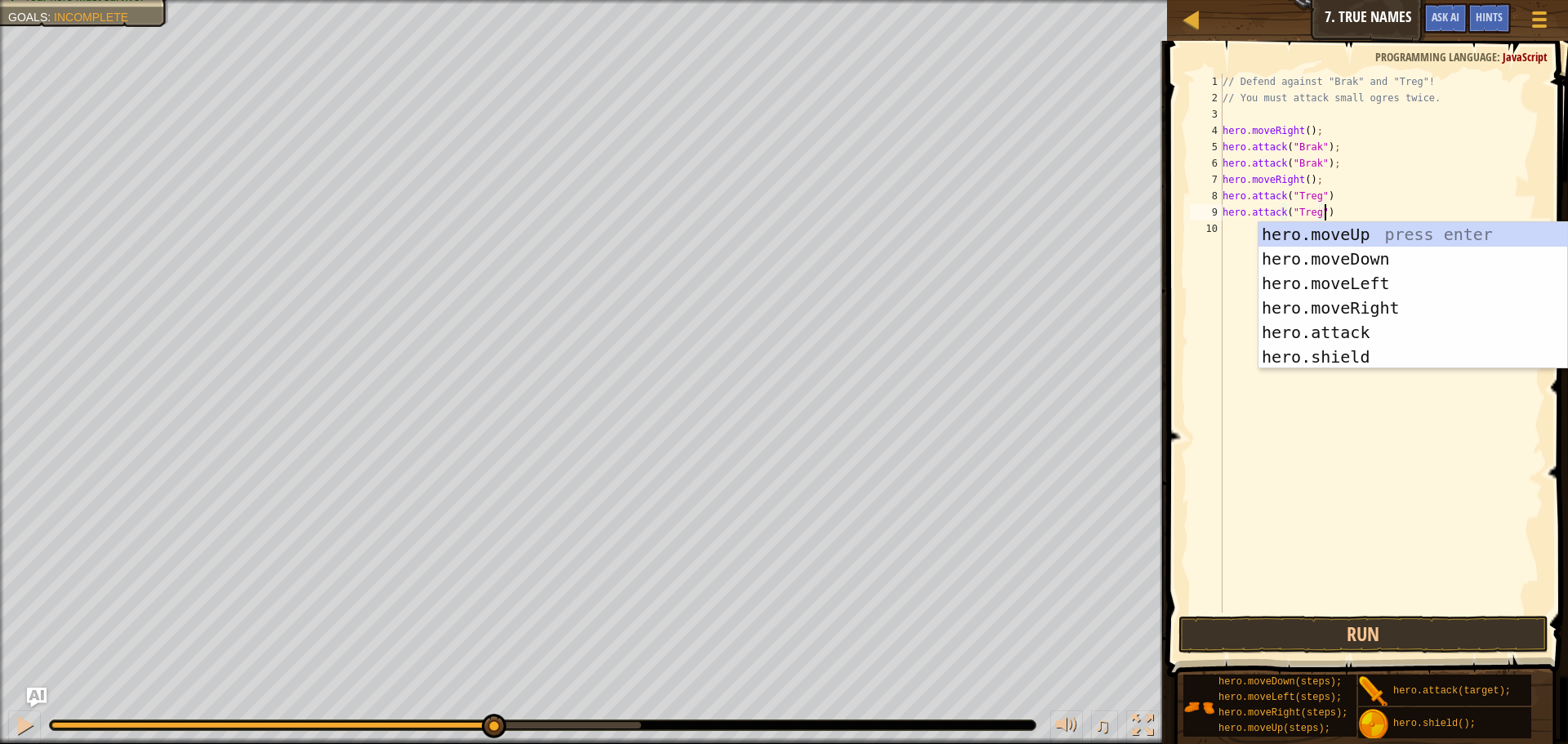
click at [1227, 232] on div "// Defend against "Brak" and "Treg"! // You must attack small ogres twice. hero…" at bounding box center [1380, 359] width 324 height 571
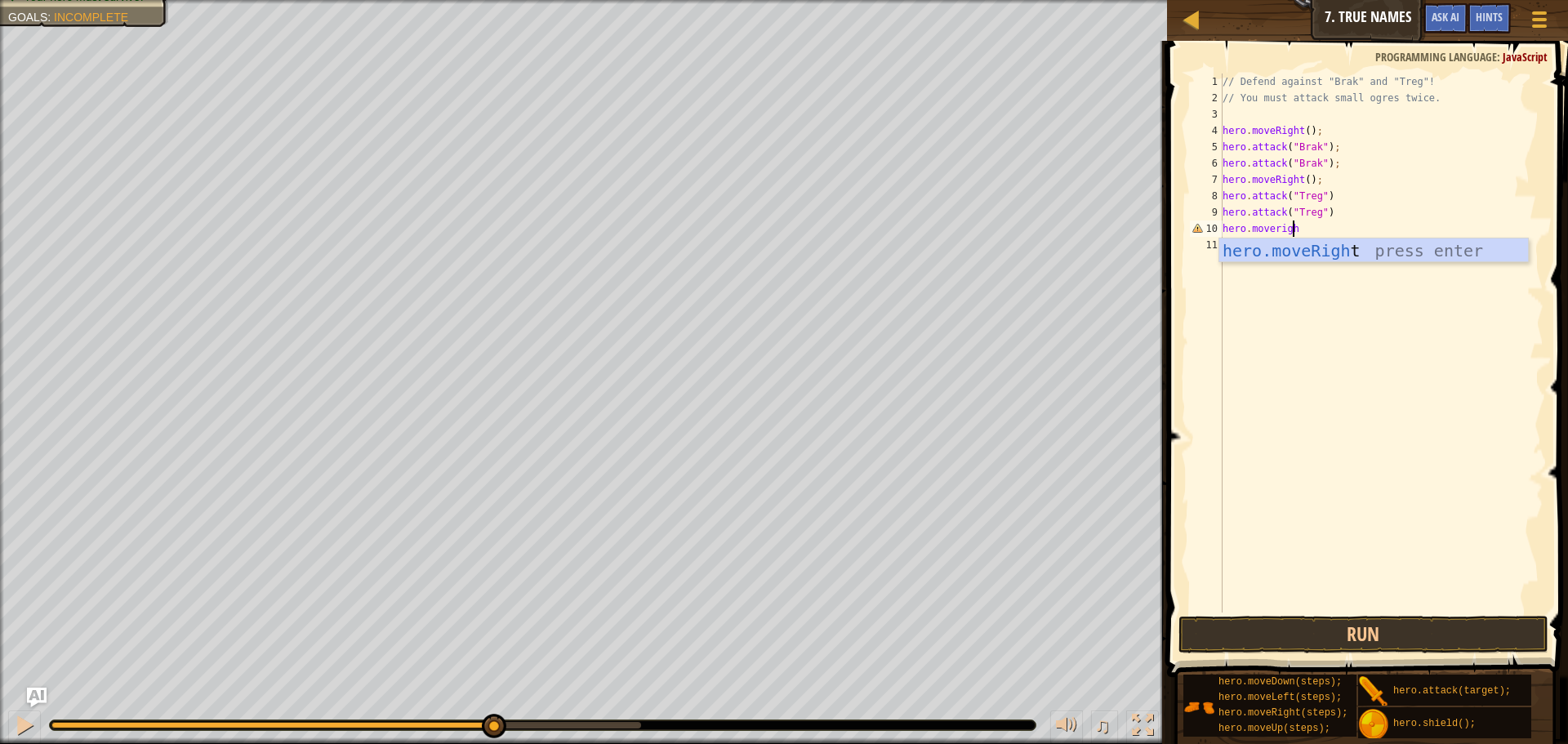
type textarea "hero.moveright"
click at [1271, 629] on button "Run" at bounding box center [1363, 635] width 370 height 38
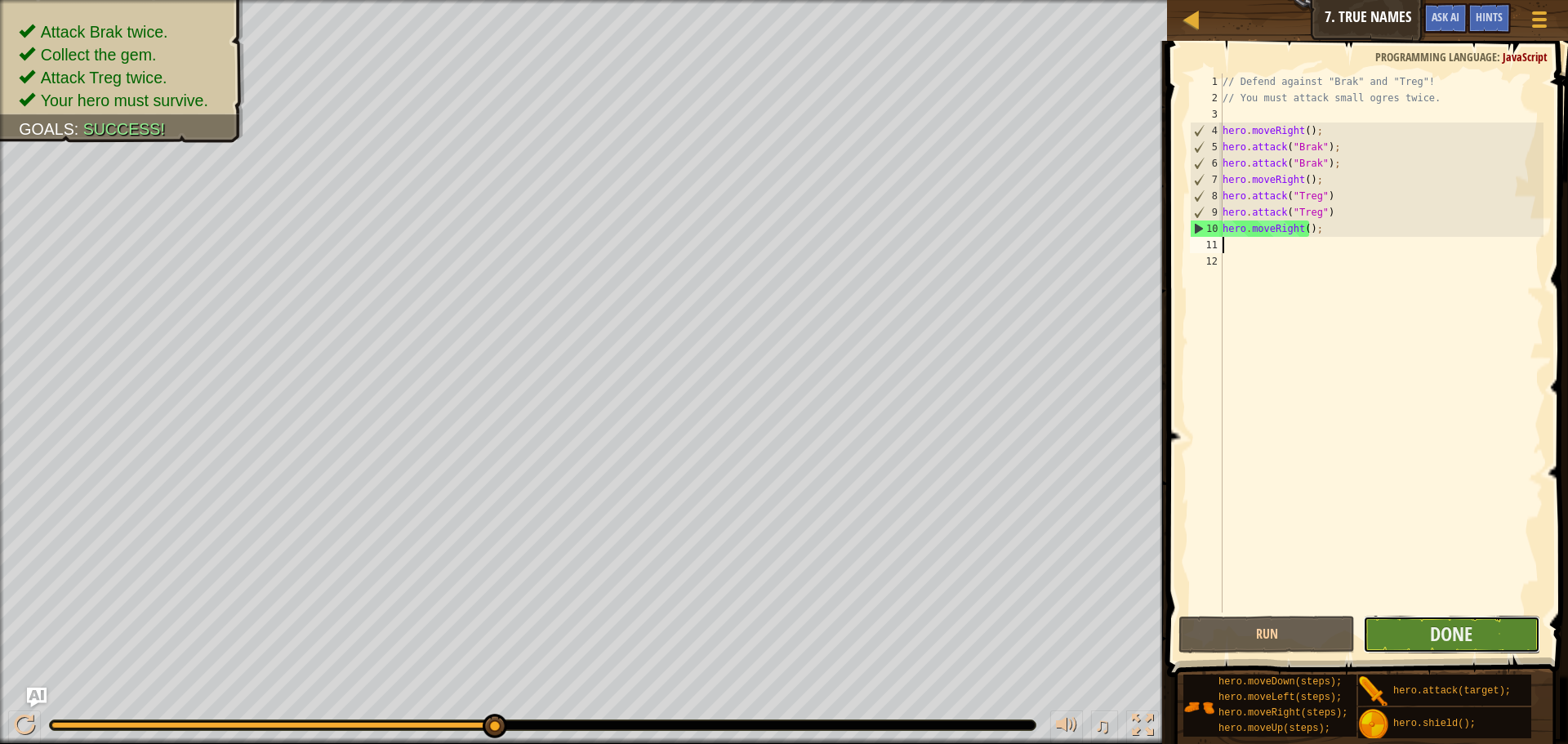
click at [1416, 637] on button "Done" at bounding box center [1450, 635] width 176 height 38
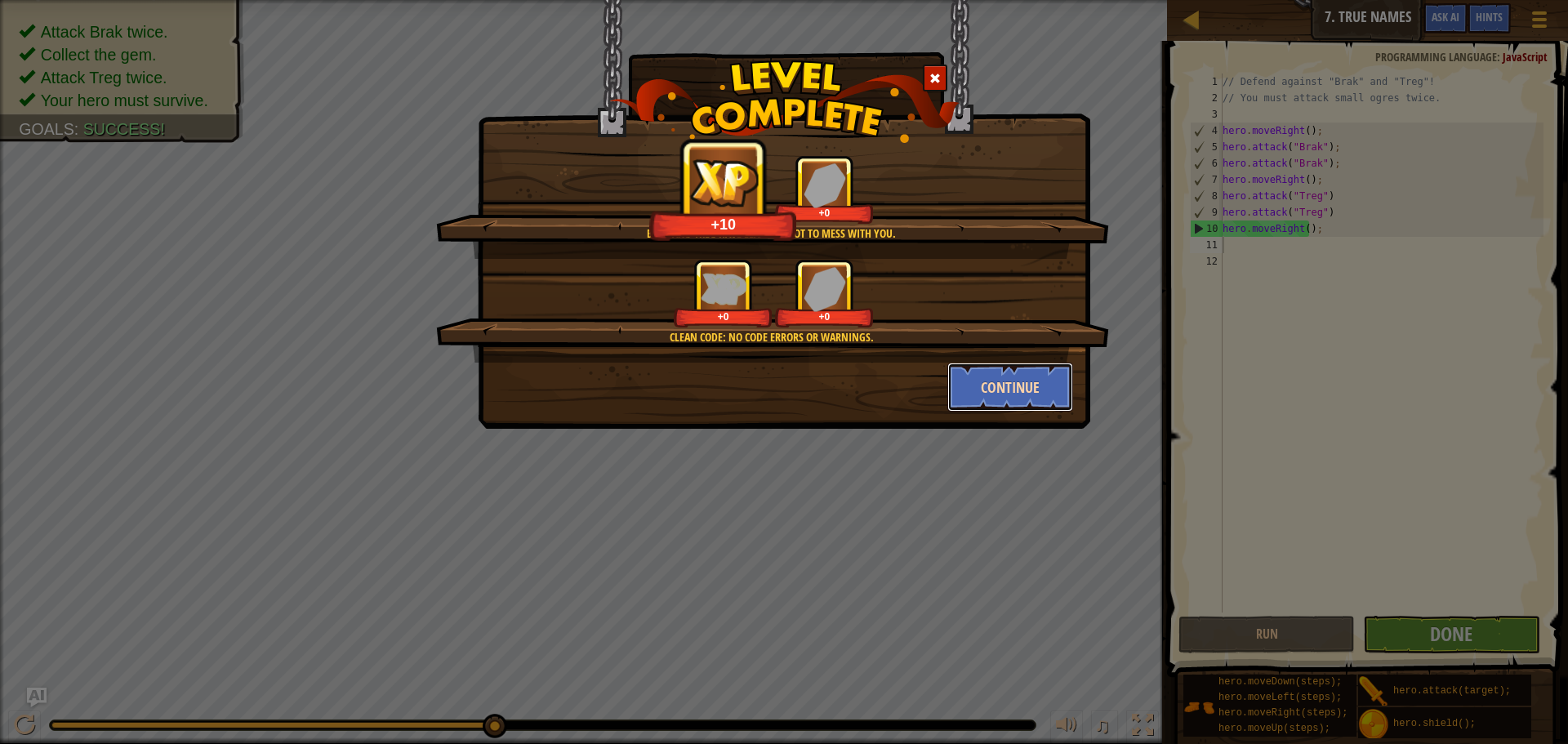
click at [1049, 368] on button "Continue" at bounding box center [1010, 386] width 126 height 49
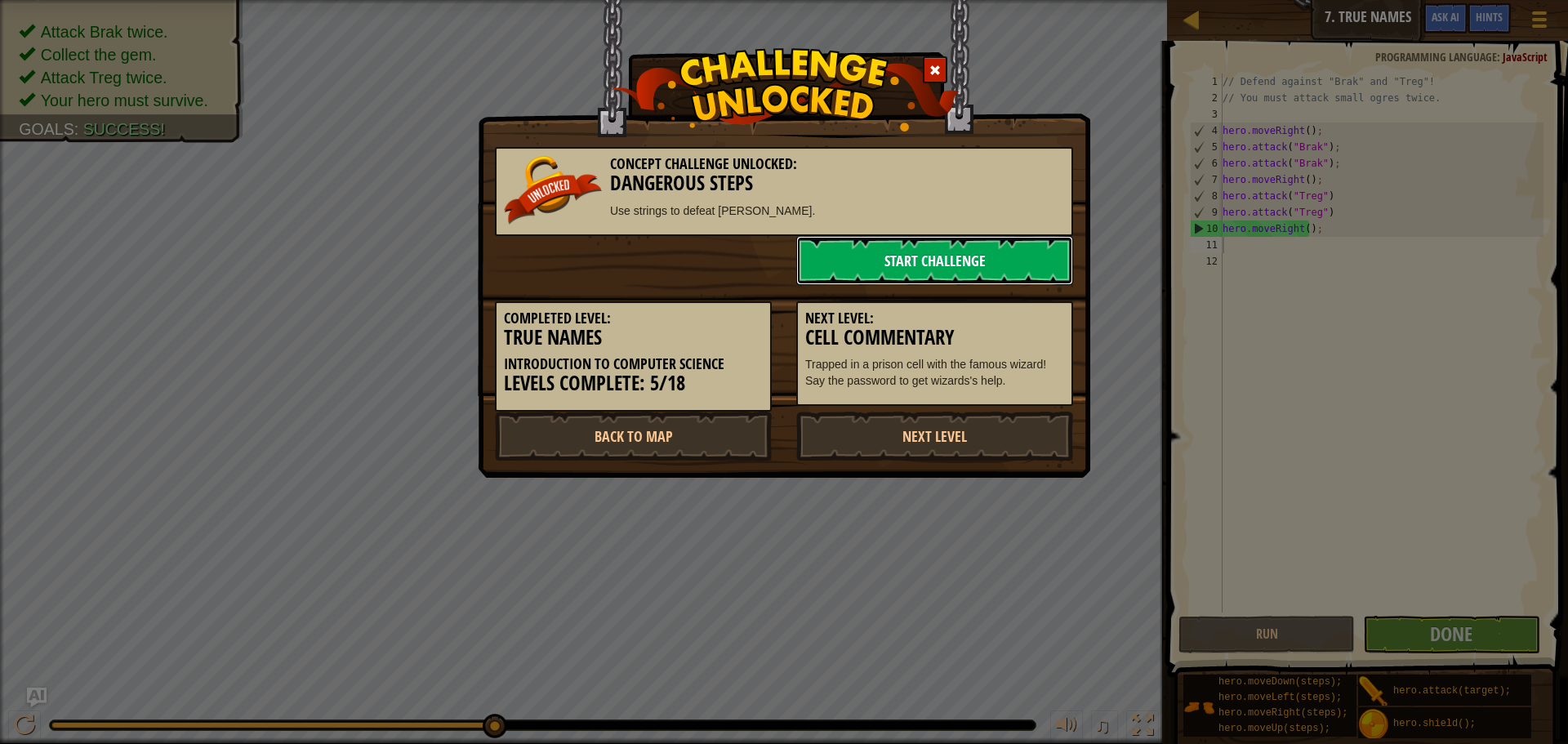
click at [922, 260] on link "Start Challenge" at bounding box center [934, 260] width 277 height 49
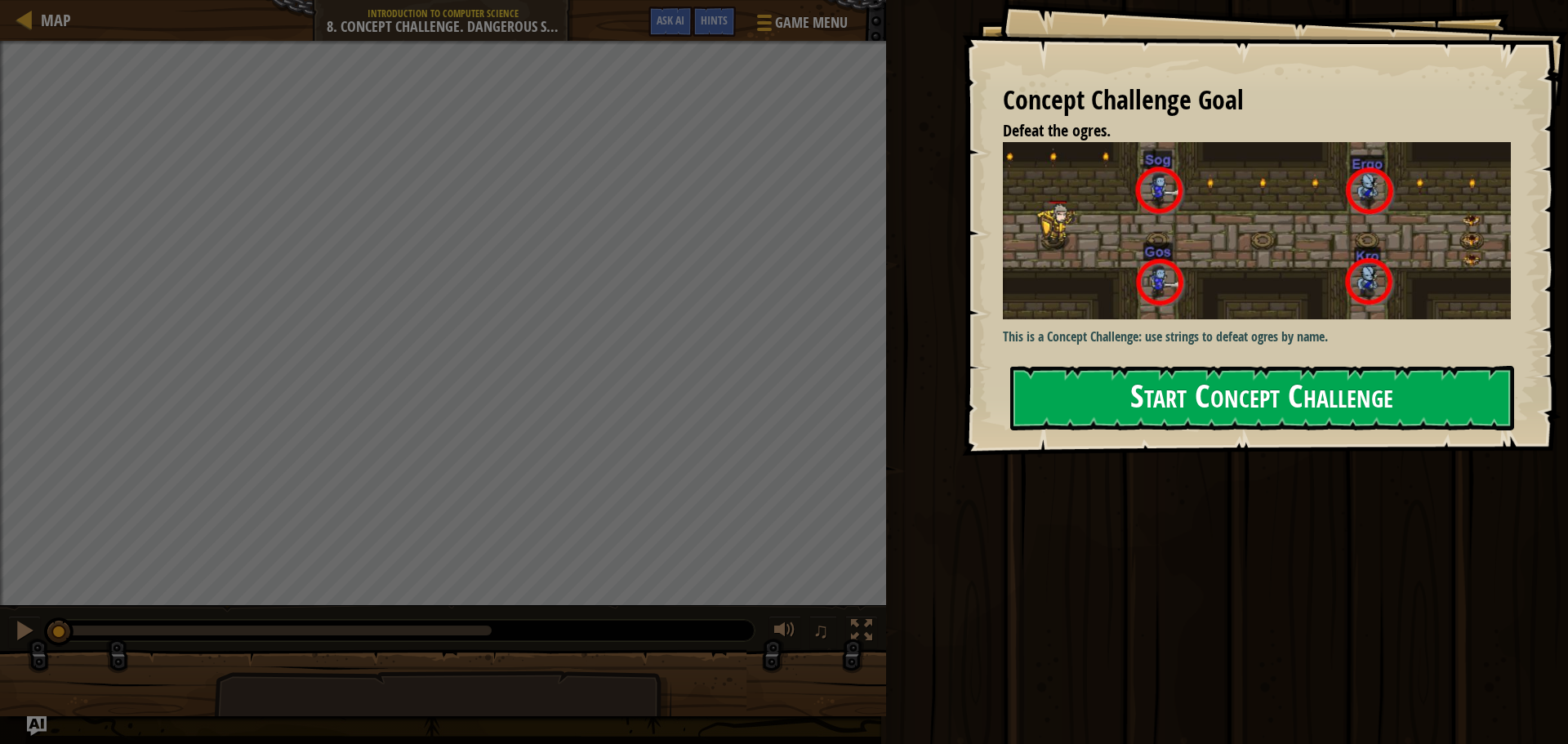
click at [1268, 366] on button "Start Concept Challenge" at bounding box center [1262, 397] width 504 height 65
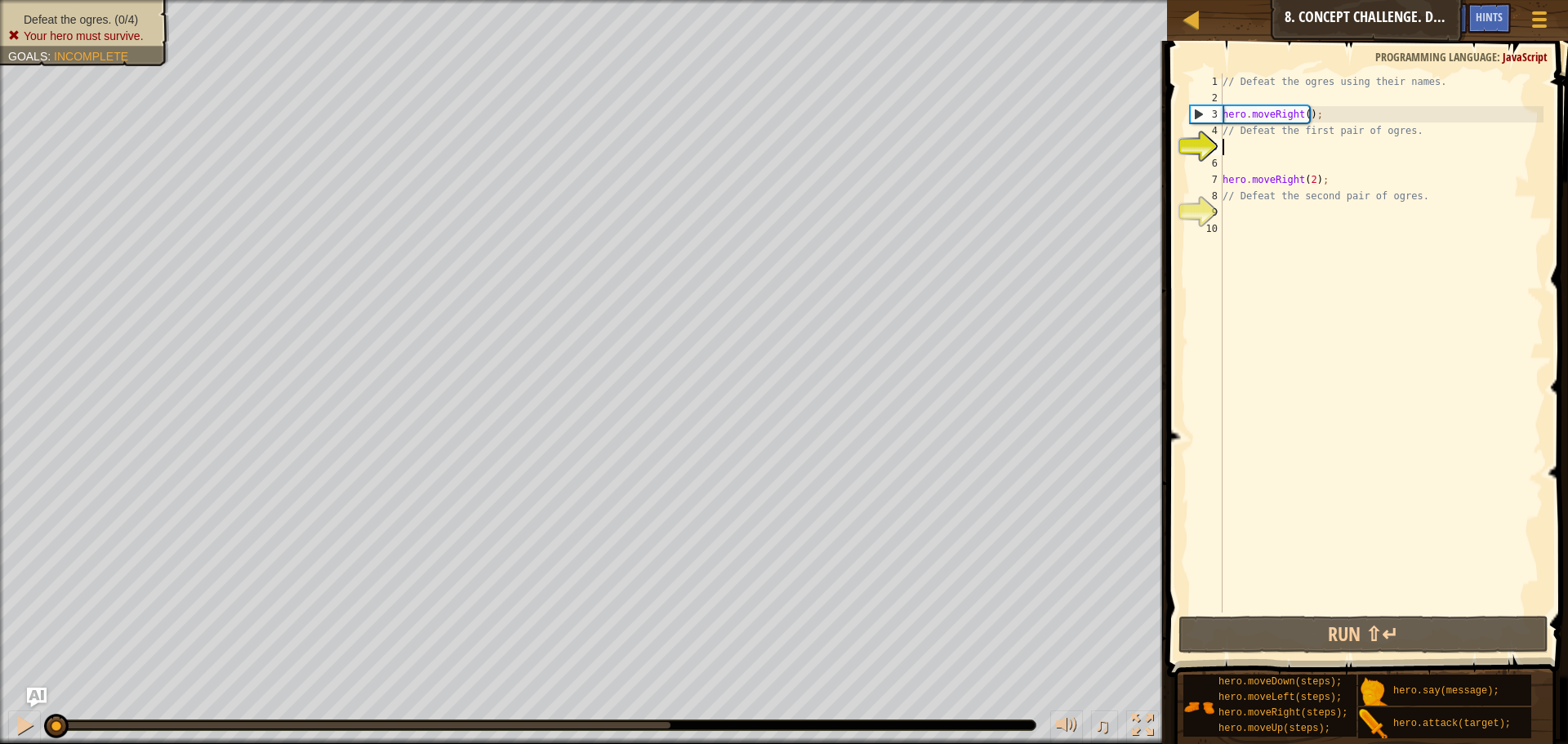
click at [1239, 144] on div "// Defeat the ogres using their names. hero . moveRight ( ) ; // Defeat the fir…" at bounding box center [1380, 359] width 324 height 571
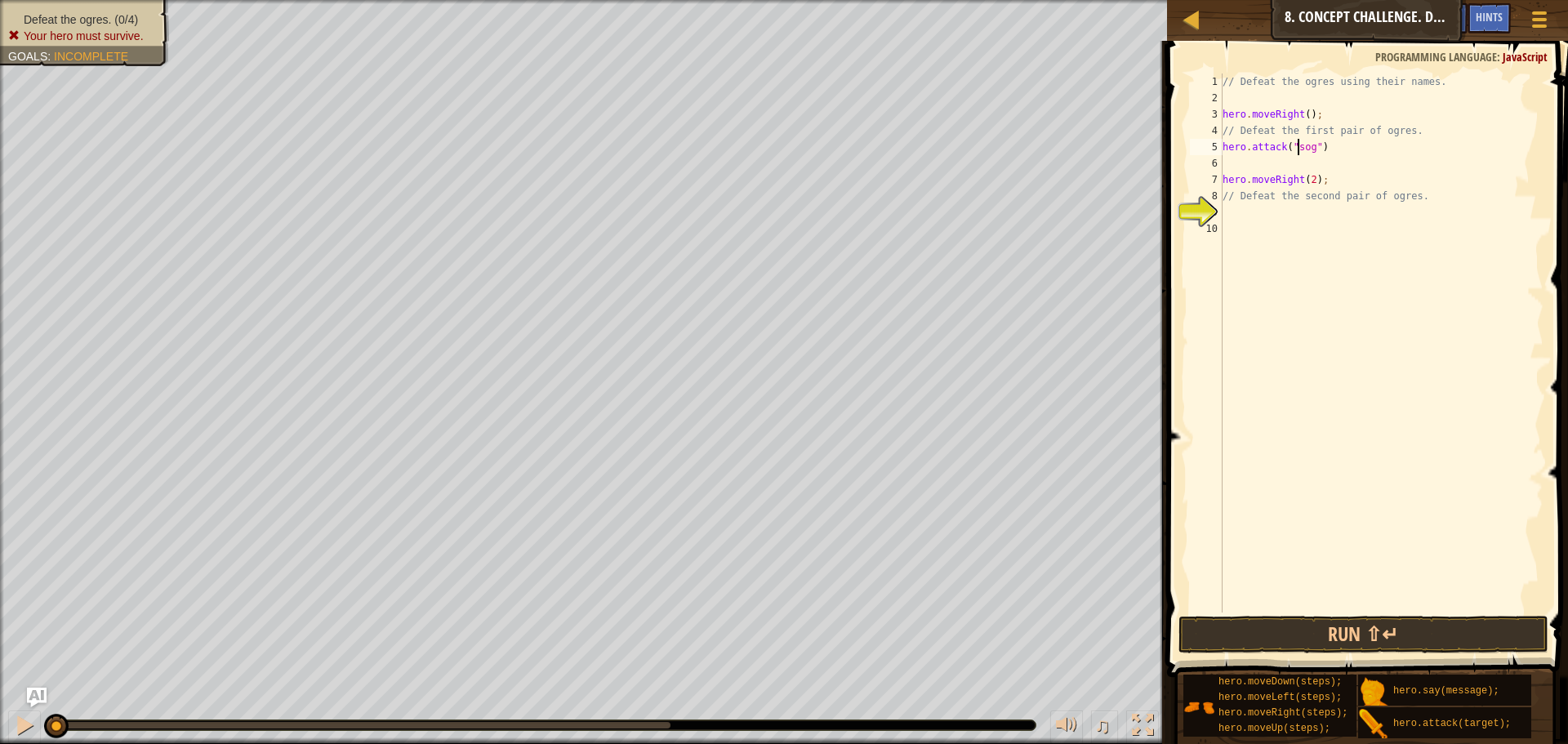
scroll to position [8, 7]
type textarea "hero.attack("Sog")"
type textarea "hero.attack("gos")"
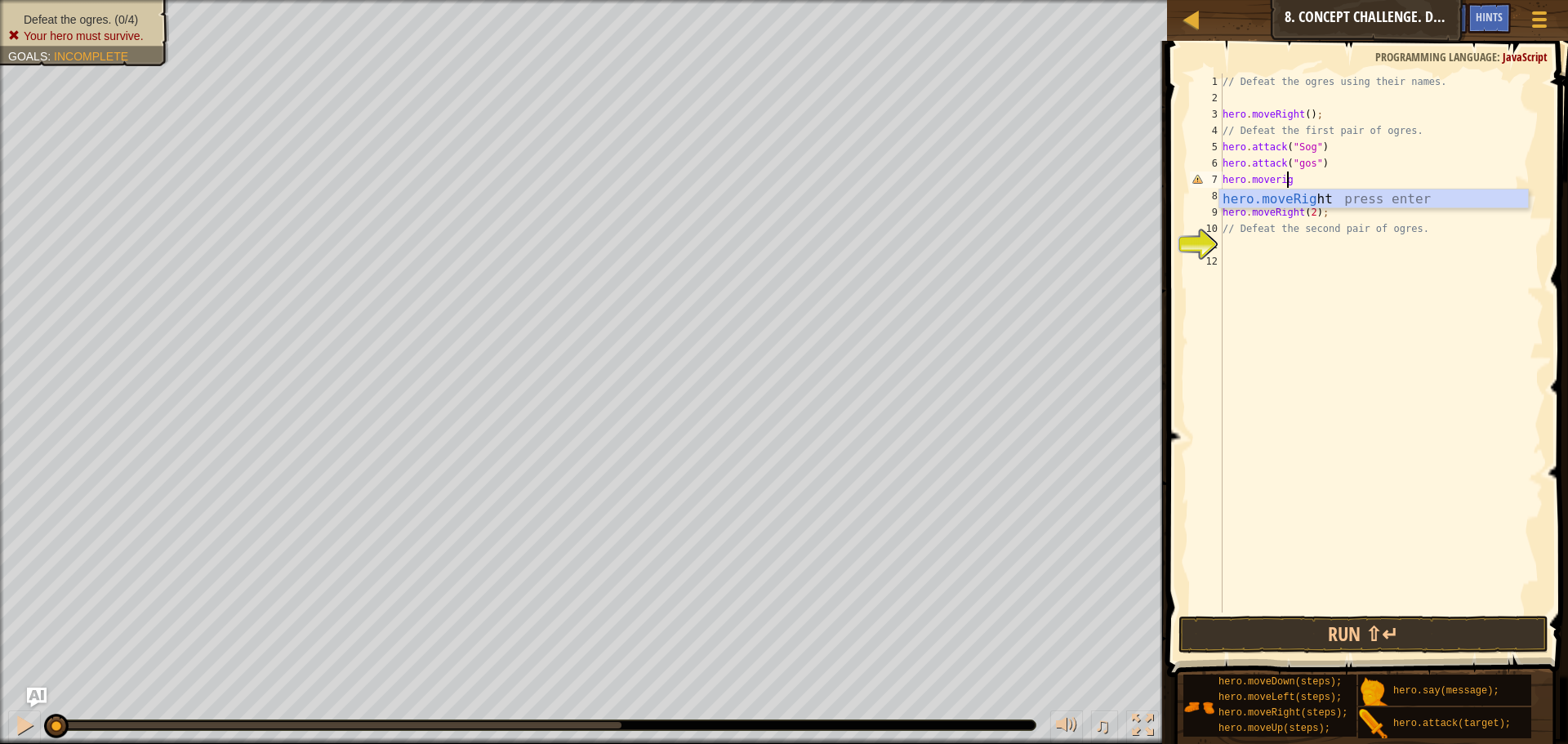
type textarea "hero.moveright"
click at [1319, 628] on button "Run ⇧↵" at bounding box center [1363, 635] width 370 height 38
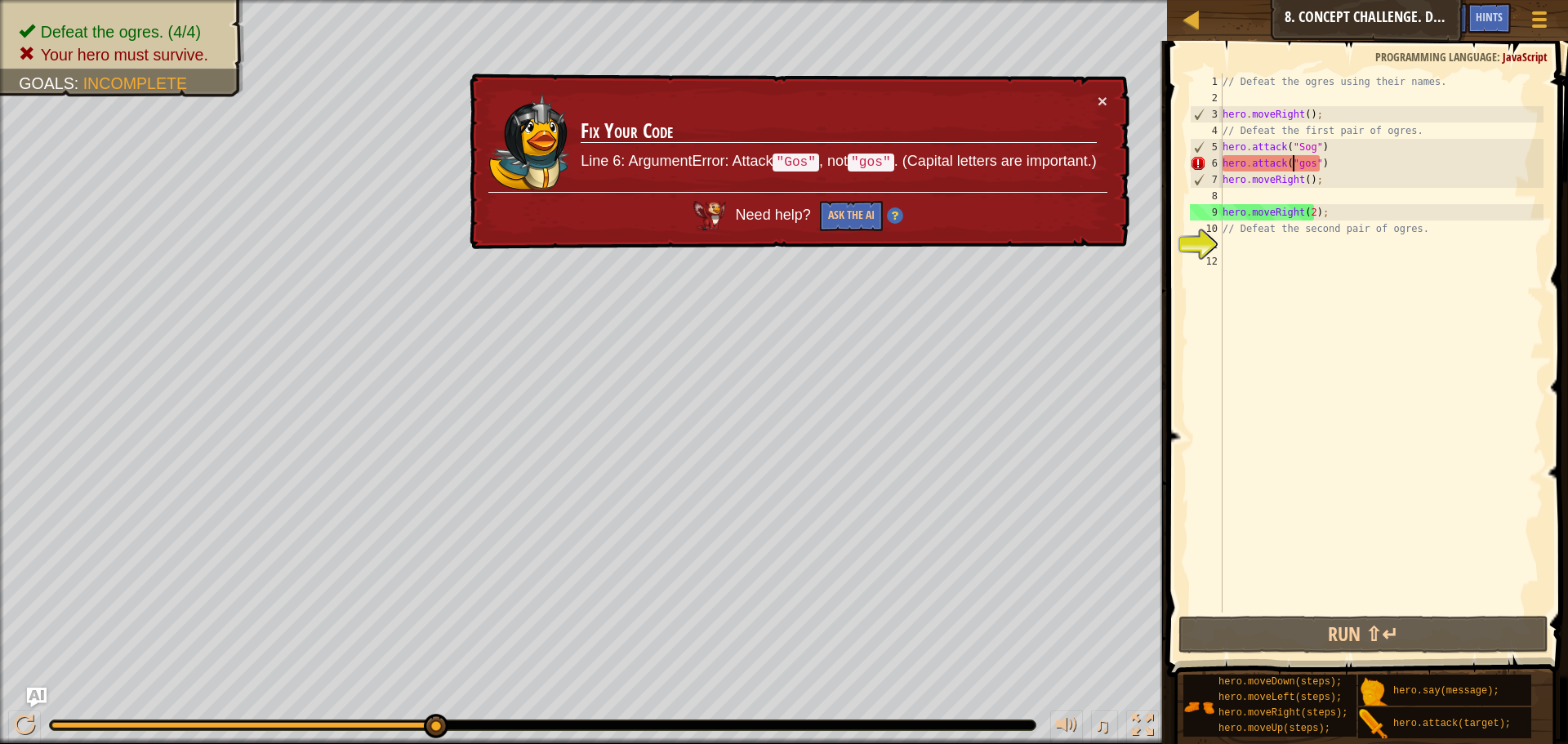
click at [1294, 166] on div "// Defeat the ogres using their names. hero . moveRight ( ) ; // Defeat the fir…" at bounding box center [1380, 359] width 324 height 571
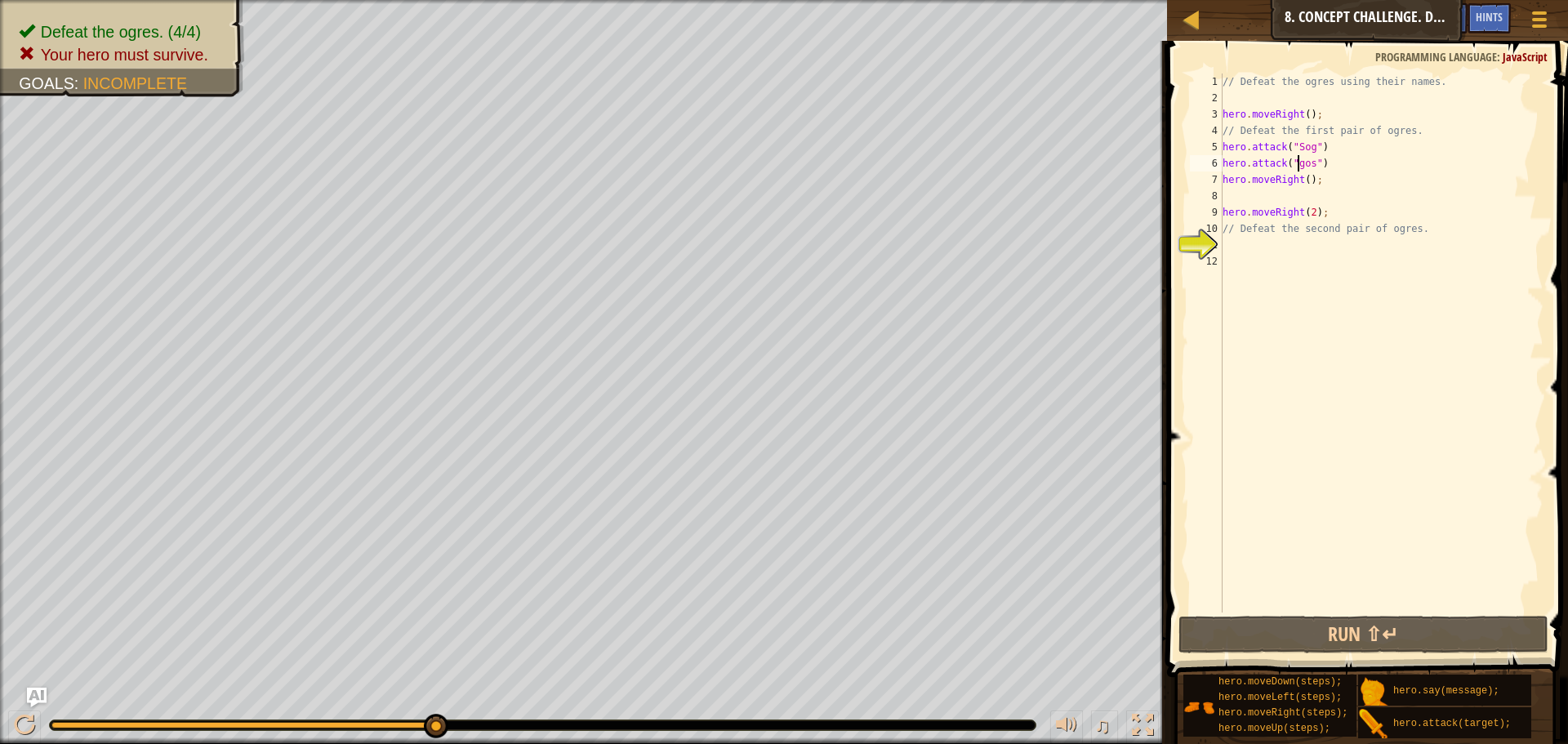
scroll to position [8, 7]
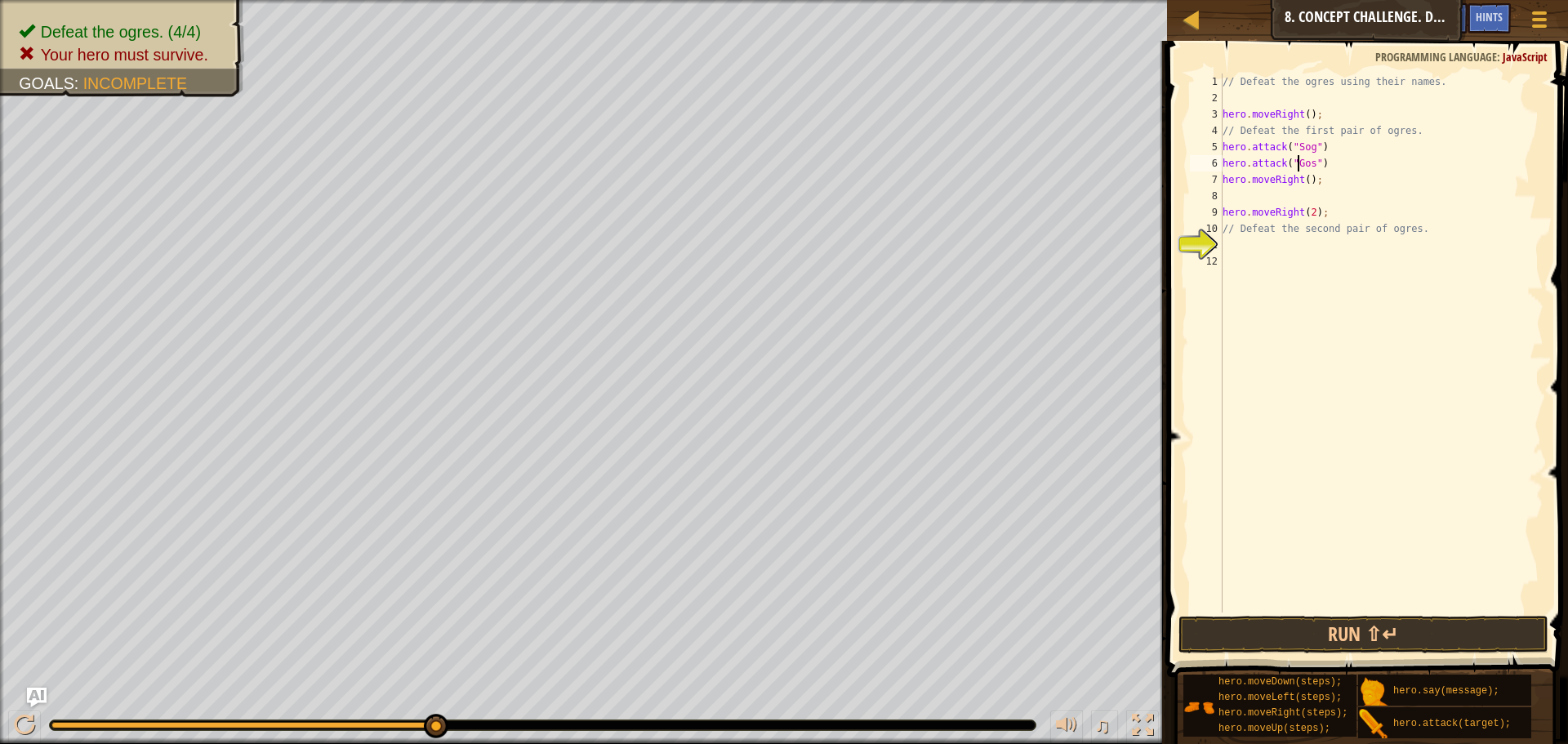
click at [1315, 206] on div "// Defeat the ogres using their names. hero . moveRight ( ) ; // Defeat the fir…" at bounding box center [1380, 359] width 324 height 571
click at [1310, 187] on div "// Defeat the ogres using their names. hero . moveRight ( ) ; // Defeat the fir…" at bounding box center [1380, 359] width 324 height 571
drag, startPoint x: 1331, startPoint y: 210, endPoint x: 1226, endPoint y: 215, distance: 105.1
click at [1226, 215] on div "// Defeat the ogres using their names. hero . moveRight ( ) ; // Defeat the fir…" at bounding box center [1380, 359] width 324 height 571
type textarea "h"
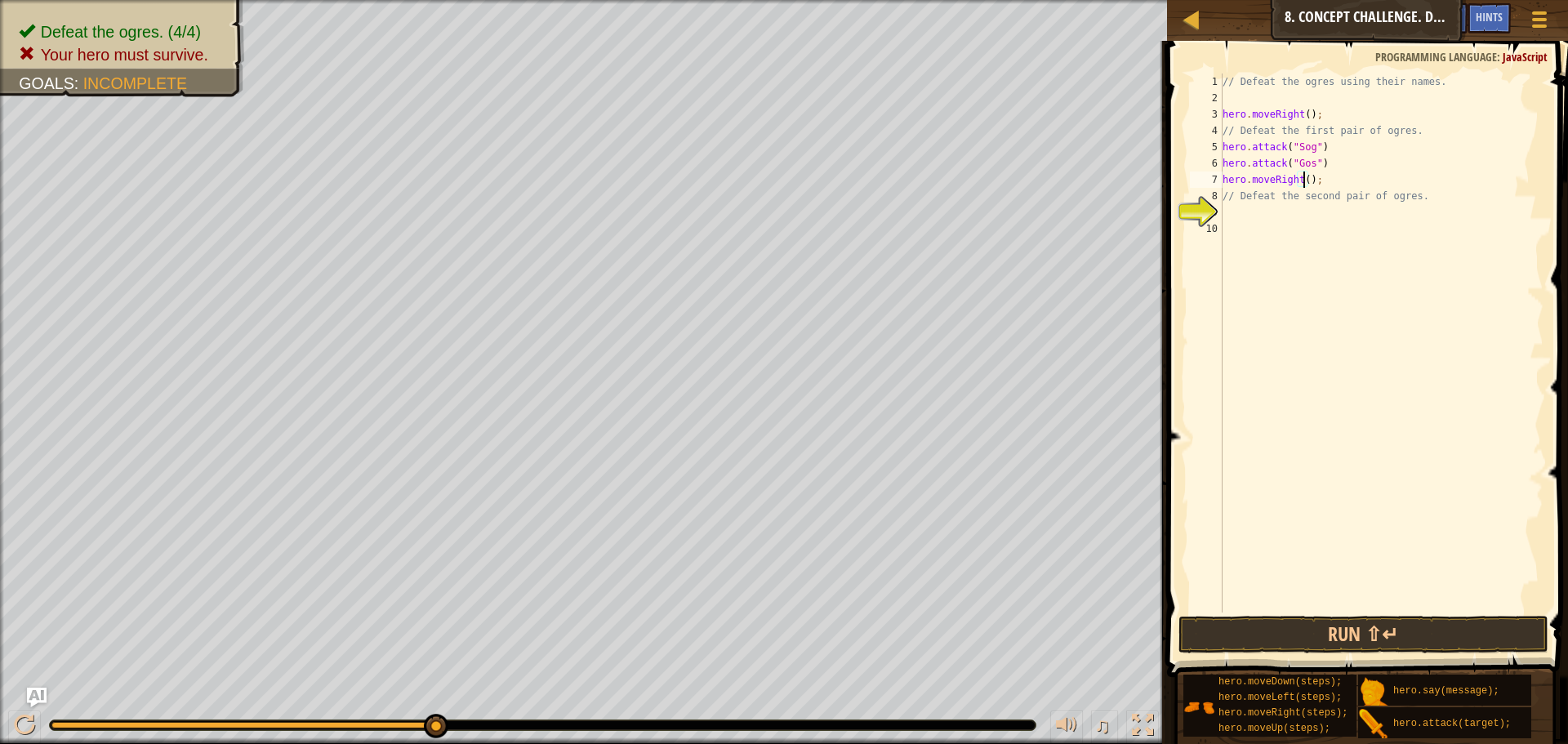
scroll to position [8, 8]
type textarea "// Defeat the second pair of ogres."
click at [1359, 642] on button "Run ⇧↵" at bounding box center [1363, 635] width 370 height 38
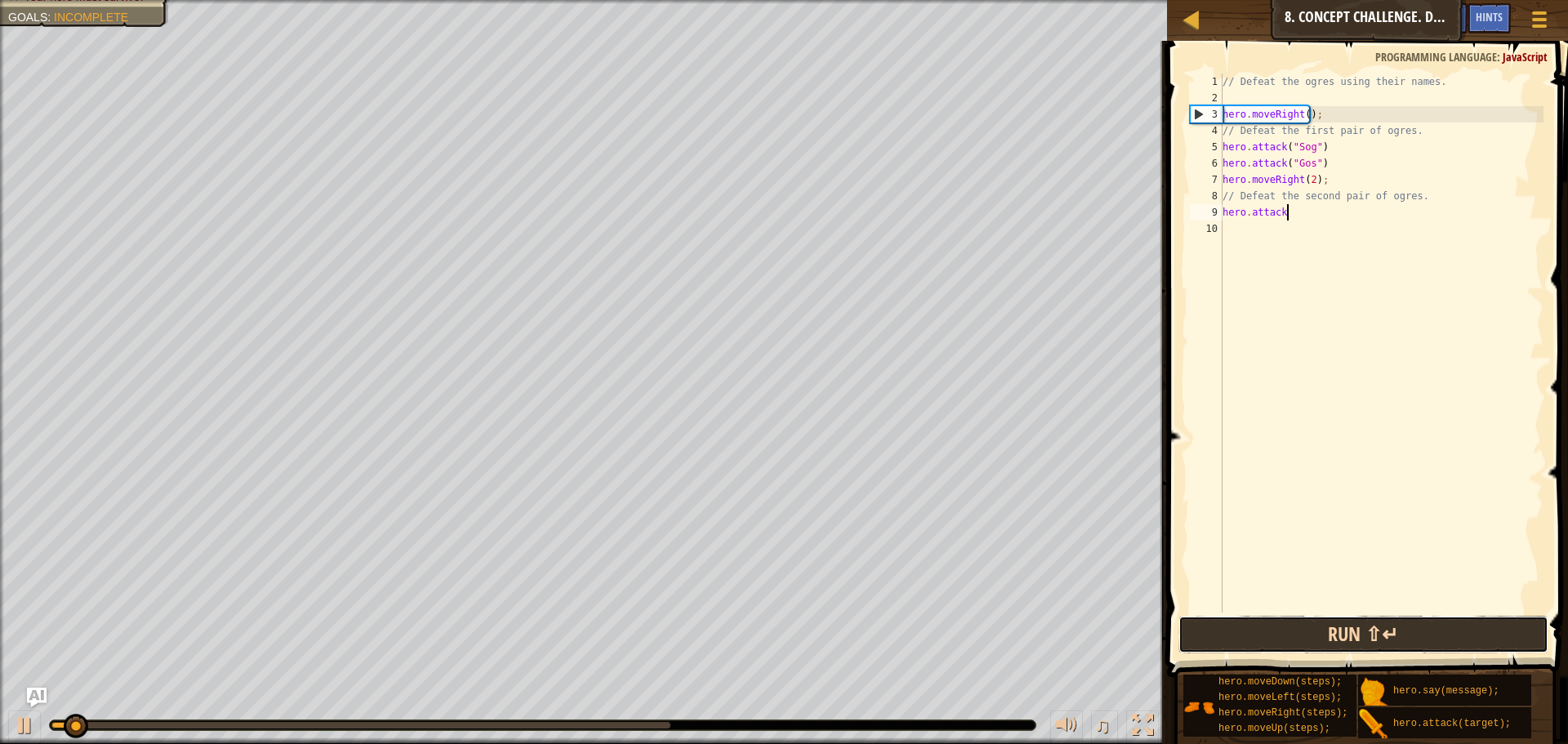
click at [1356, 632] on button "Run ⇧↵" at bounding box center [1363, 635] width 370 height 38
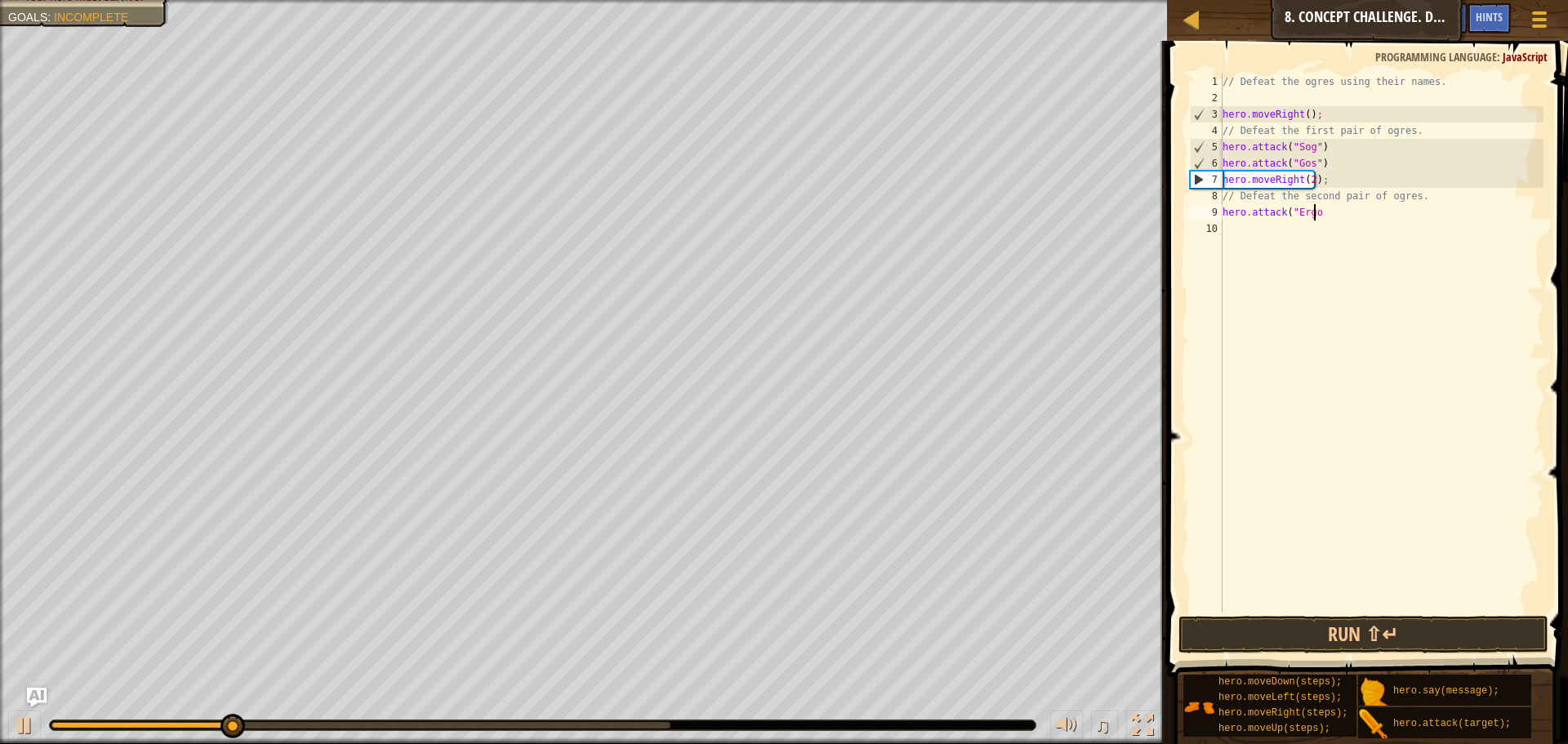
scroll to position [8, 8]
type textarea "hero.attack("Ergo")"
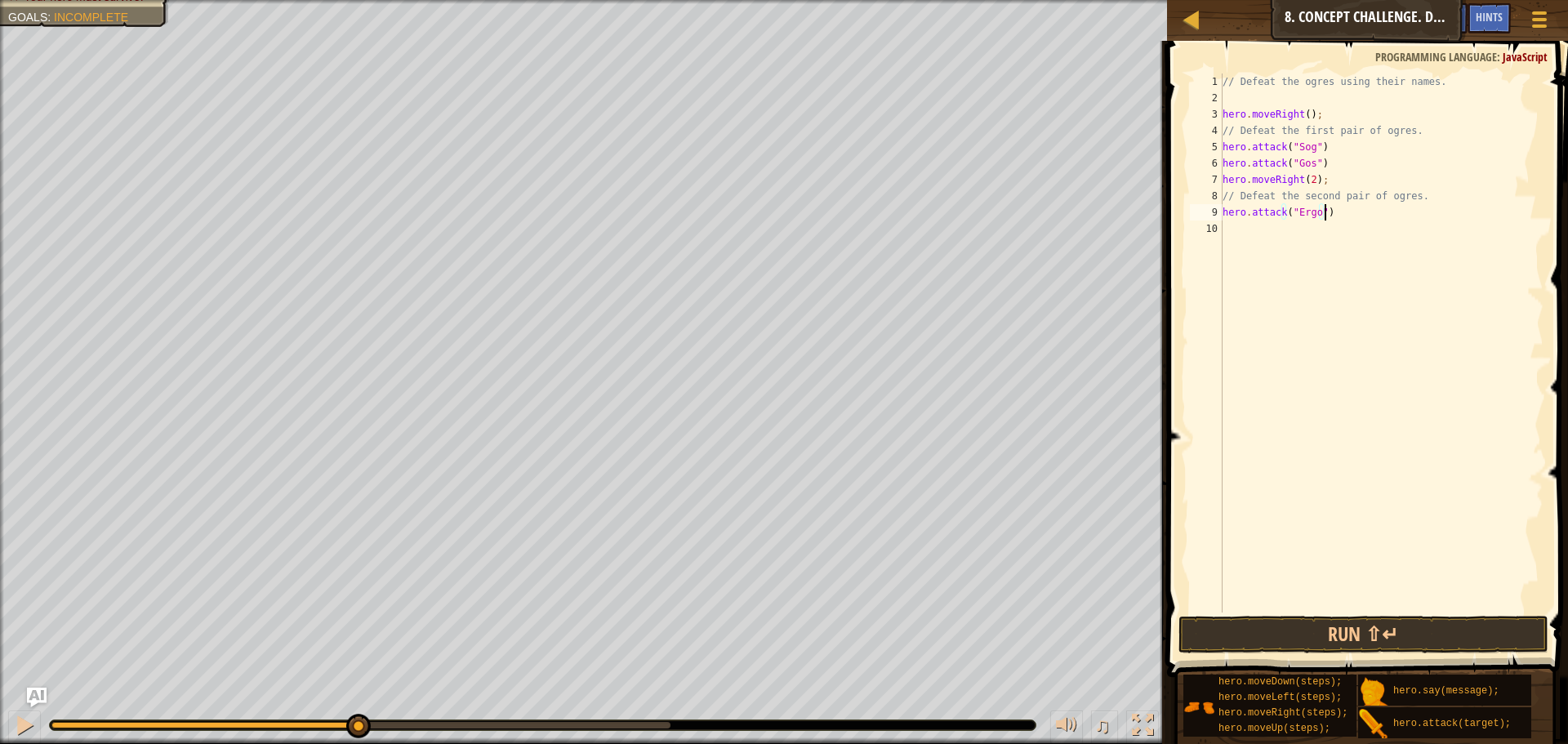
scroll to position [8, 0]
type textarea "H"
type textarea "hero.attack("Kro")"
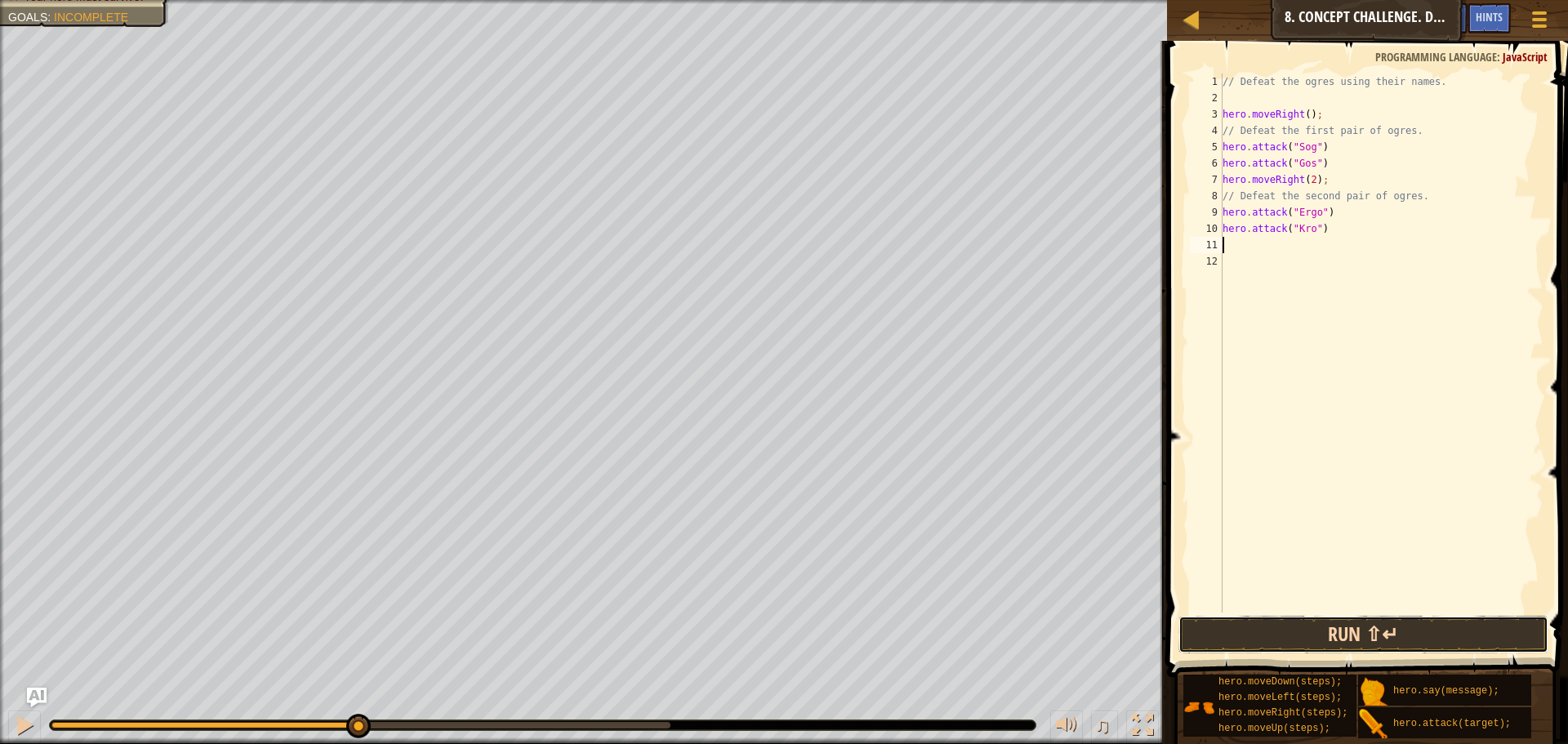
click at [1273, 636] on button "Run ⇧↵" at bounding box center [1363, 635] width 370 height 38
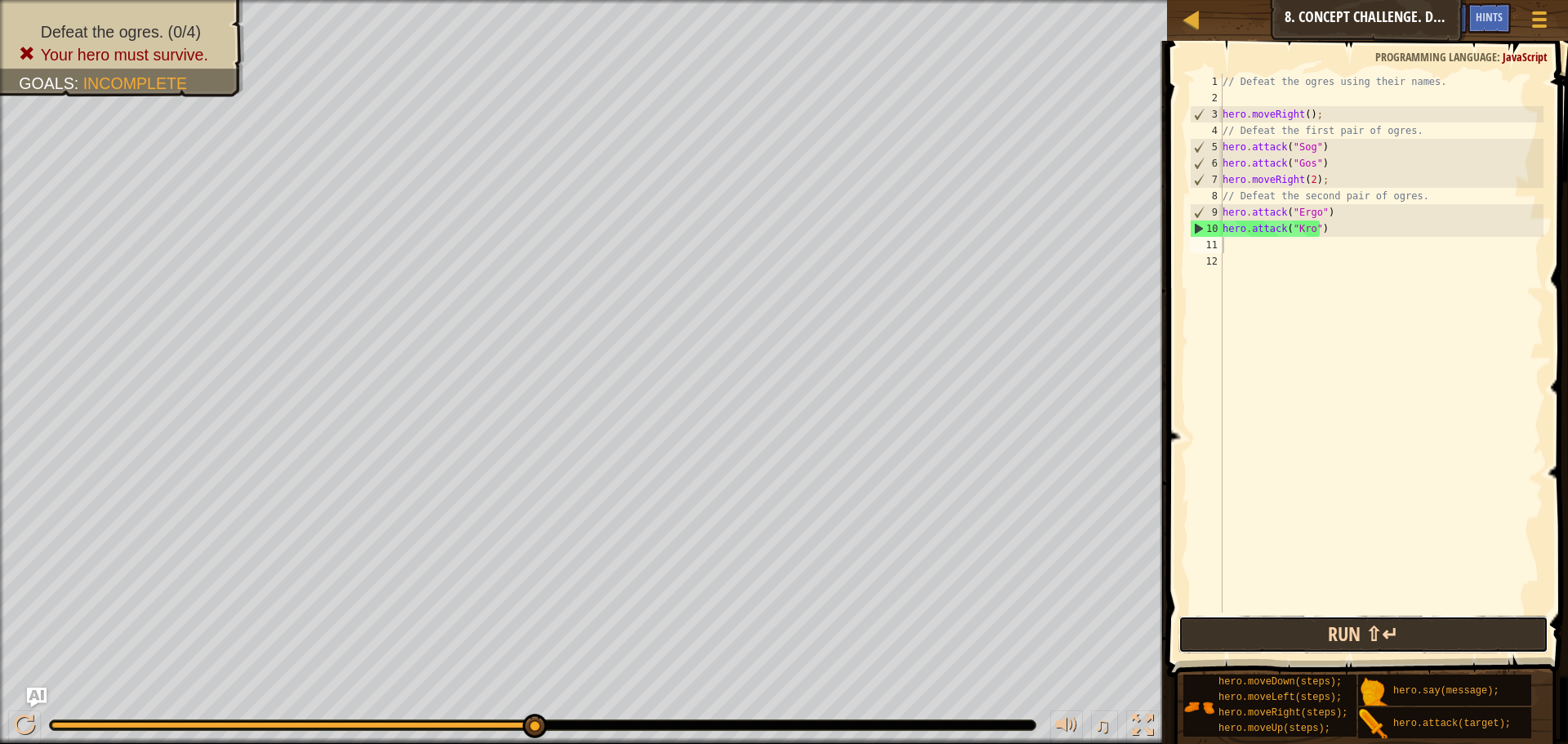
click at [1248, 631] on button "Run ⇧↵" at bounding box center [1363, 635] width 370 height 38
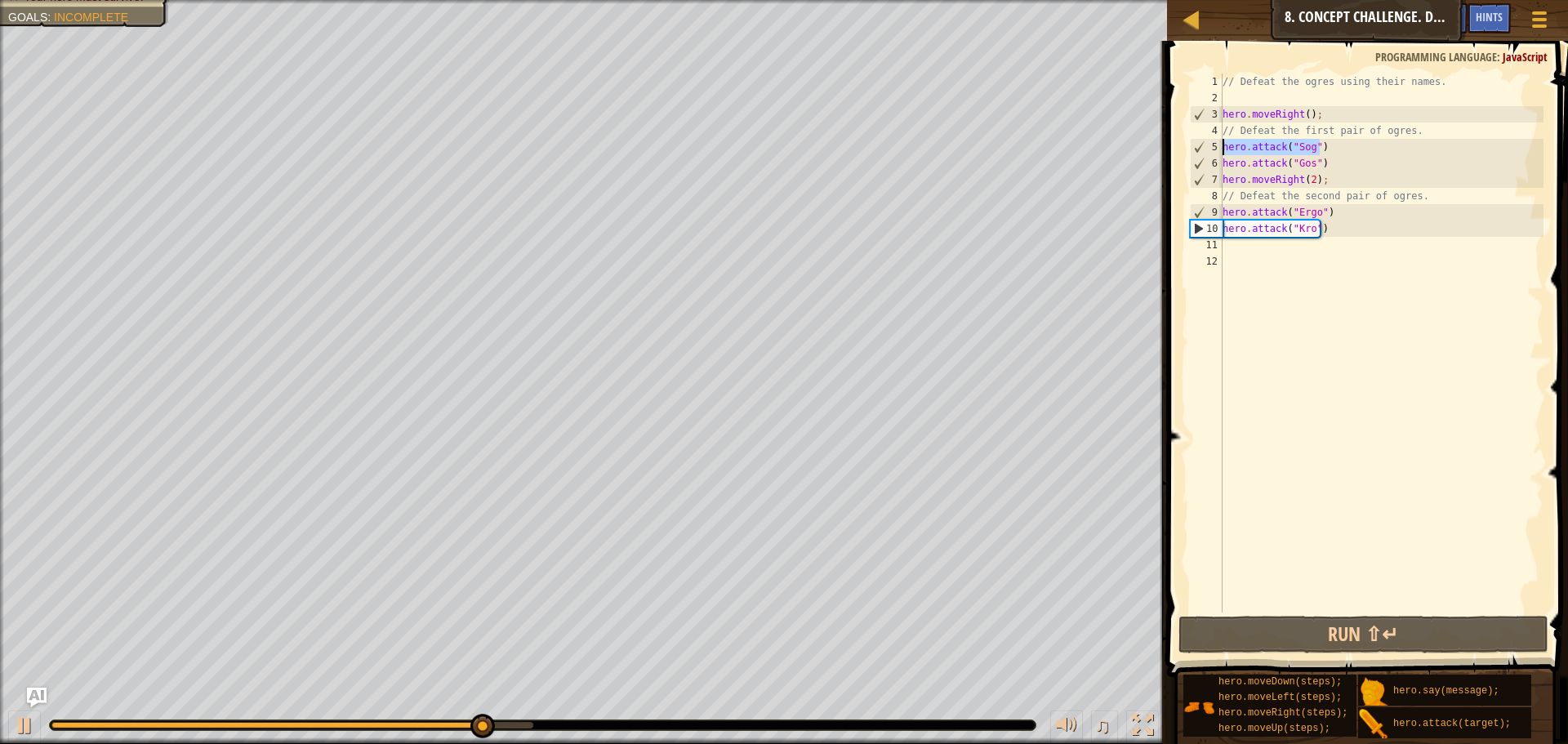
drag, startPoint x: 1325, startPoint y: 150, endPoint x: 1221, endPoint y: 153, distance: 104.0
click at [1221, 153] on div "1 2 3 4 5 6 7 8 9 10 11 12 // Defeat the ogres using their names. hero . moveRi…" at bounding box center [1364, 342] width 357 height 538
type textarea "hero.attack("Sog")"
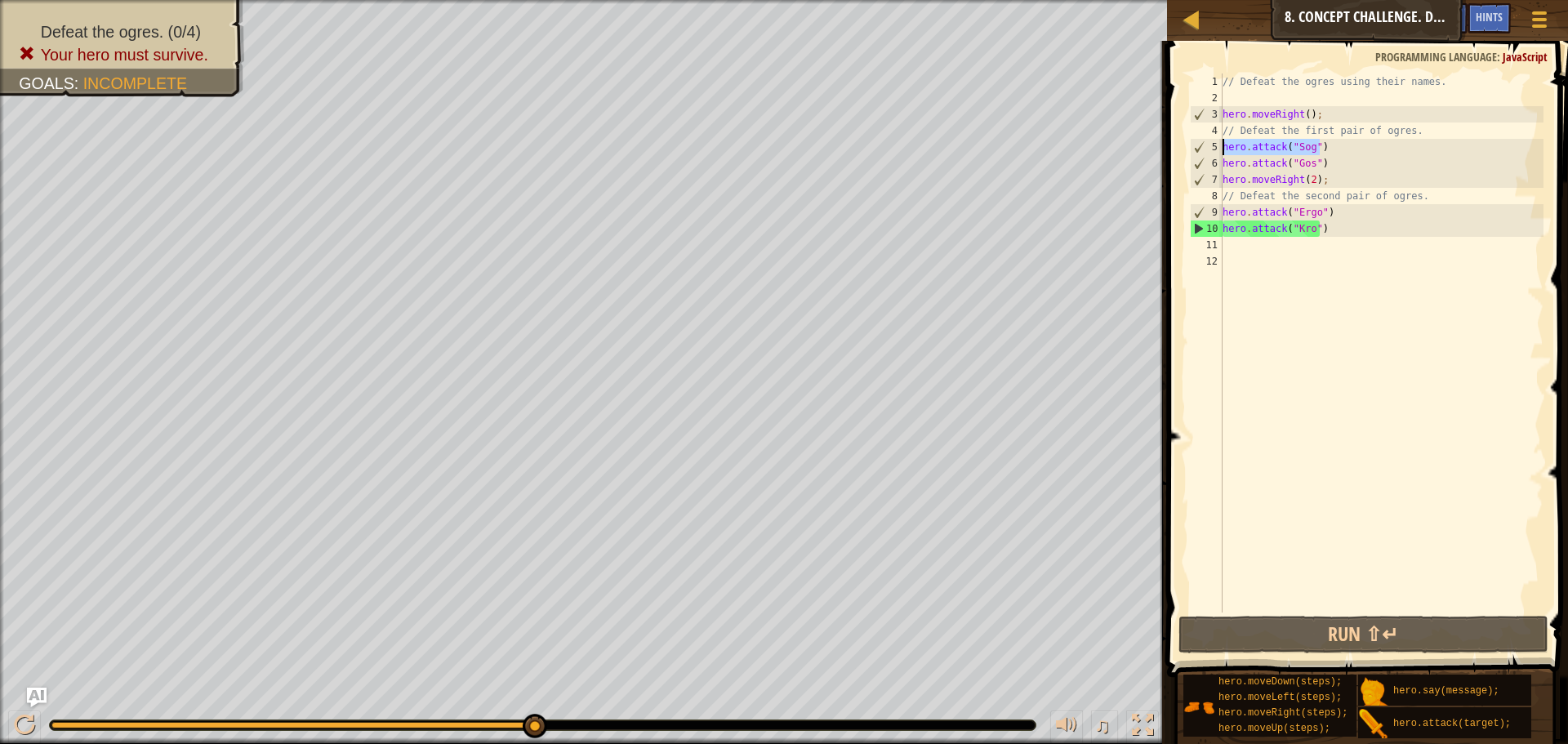
click at [1322, 153] on div "// Defeat the ogres using their names. hero . moveRight ( ) ; // Defeat the fir…" at bounding box center [1380, 342] width 324 height 538
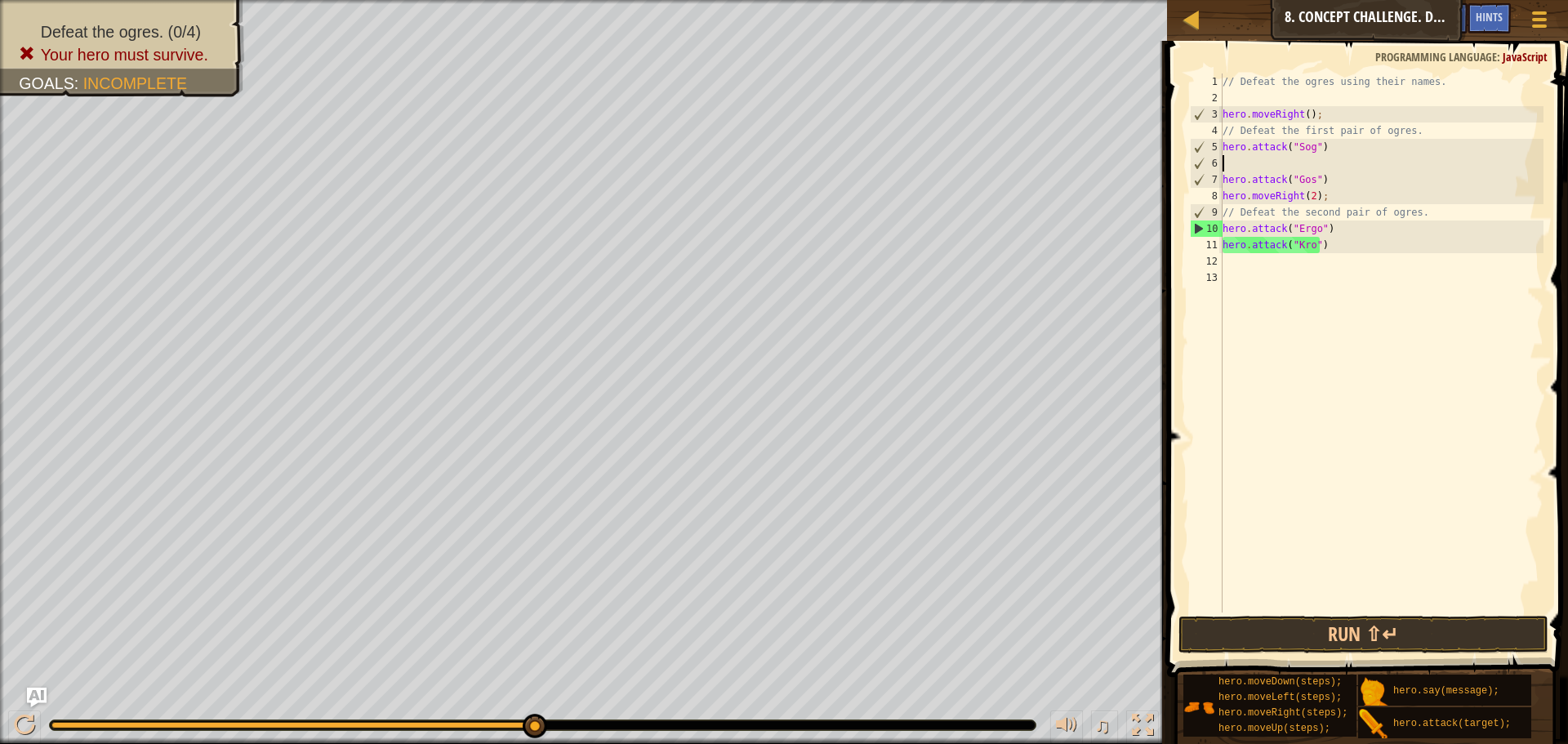
paste textarea "hero.attack("Sog")"
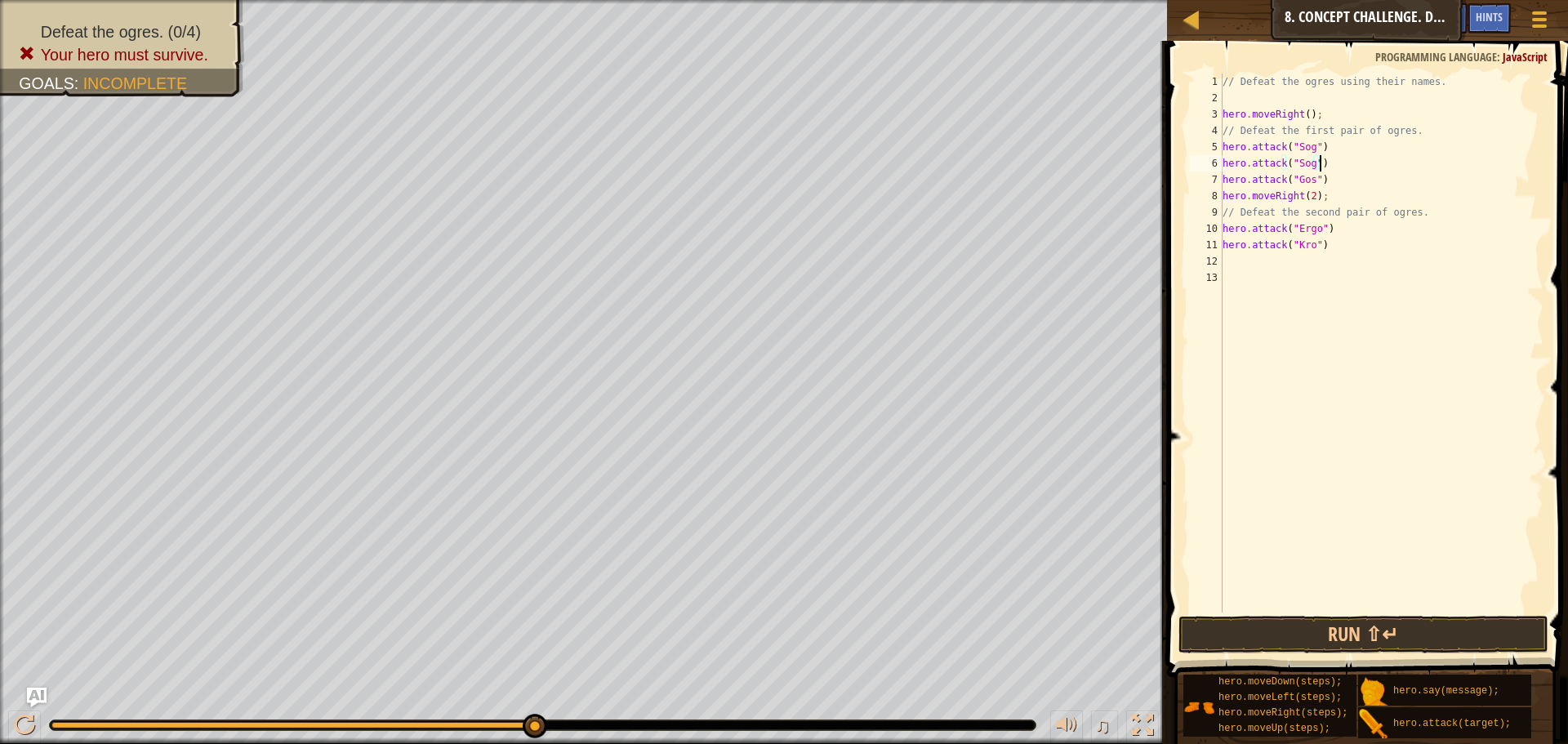
type textarea "hero.attack("Gos")"
paste textarea "hero.attack("Gos")"
drag, startPoint x: 1326, startPoint y: 243, endPoint x: 1219, endPoint y: 246, distance: 107.0
click at [1218, 246] on div "hero.attack("Gos") 1 2 3 4 5 6 7 8 9 10 11 12 13 14 // Defeat the ogres using t…" at bounding box center [1364, 342] width 357 height 538
type textarea "hero.attack("Ergo")"
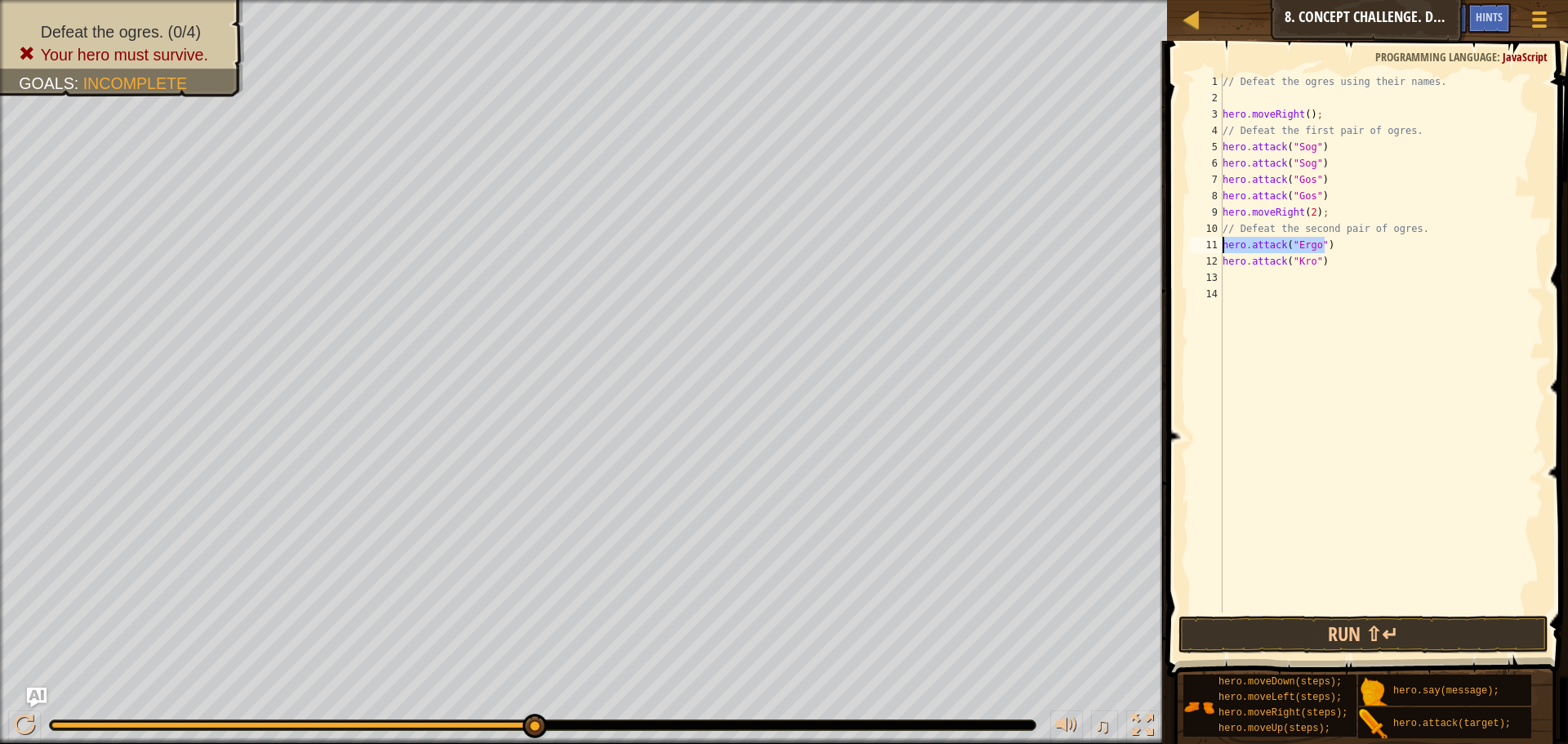
click at [1376, 244] on div "// Defeat the ogres using their names. hero . moveRight ( ) ; // Defeat the fir…" at bounding box center [1380, 342] width 324 height 538
paste textarea "hero.attack("Ergo")"
drag, startPoint x: 1344, startPoint y: 287, endPoint x: 1215, endPoint y: 282, distance: 129.1
click at [1215, 282] on div "hero.attack("Ergo") 1 2 3 4 5 6 7 8 9 10 11 12 13 14 15 // Defeat the ogres usi…" at bounding box center [1364, 342] width 357 height 538
type textarea "hero.attack("Kro")"
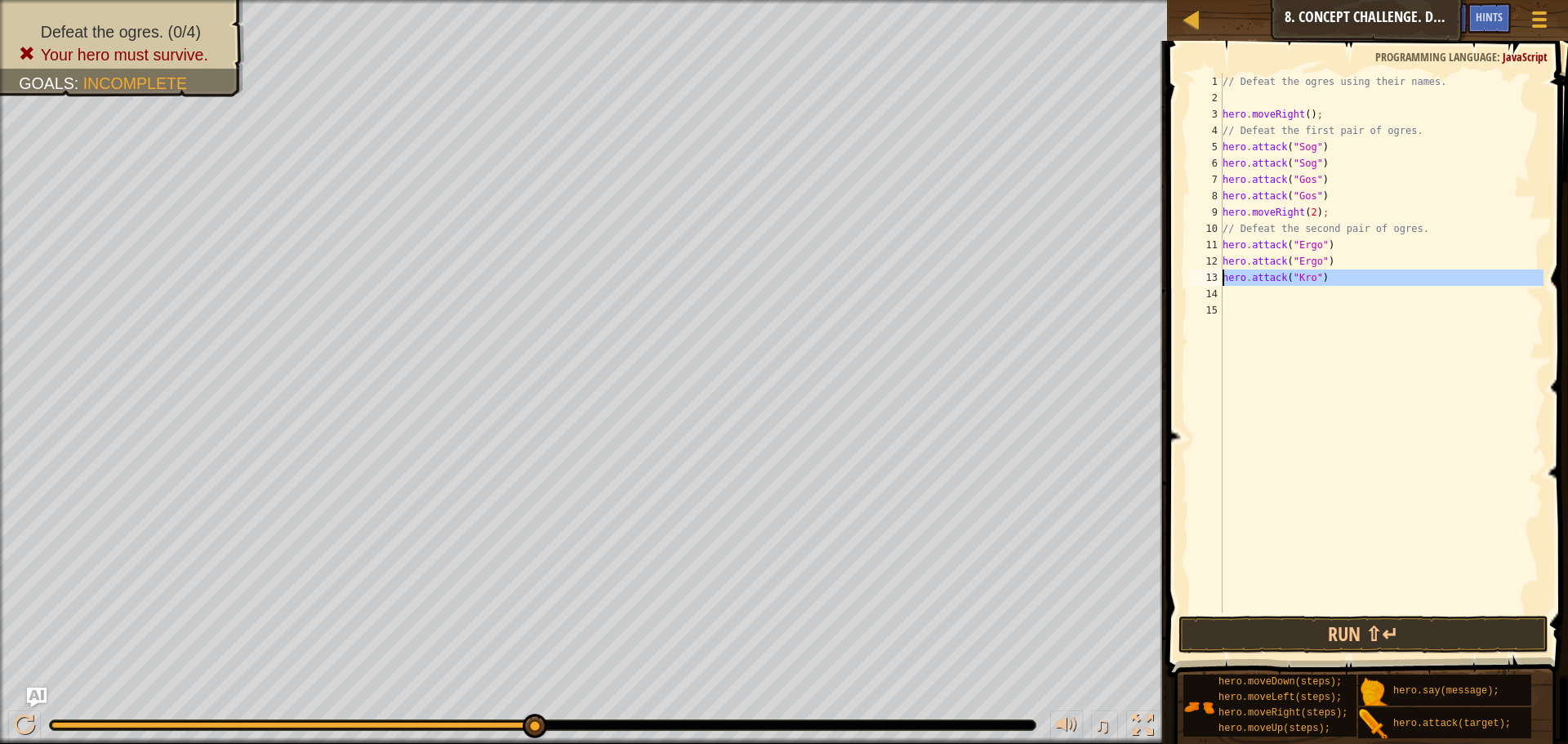
click at [1301, 314] on div "// Defeat the ogres using their names. hero . moveRight ( ) ; // Defeat the fir…" at bounding box center [1380, 359] width 324 height 571
click at [1301, 307] on div "// Defeat the ogres using their names. hero . moveRight ( ) ; // Defeat the fir…" at bounding box center [1380, 359] width 324 height 571
click at [1306, 298] on div "// Defeat the ogres using their names. hero . moveRight ( ) ; // Defeat the fir…" at bounding box center [1380, 359] width 324 height 571
click at [1384, 634] on button "Run ⇧↵" at bounding box center [1363, 635] width 370 height 38
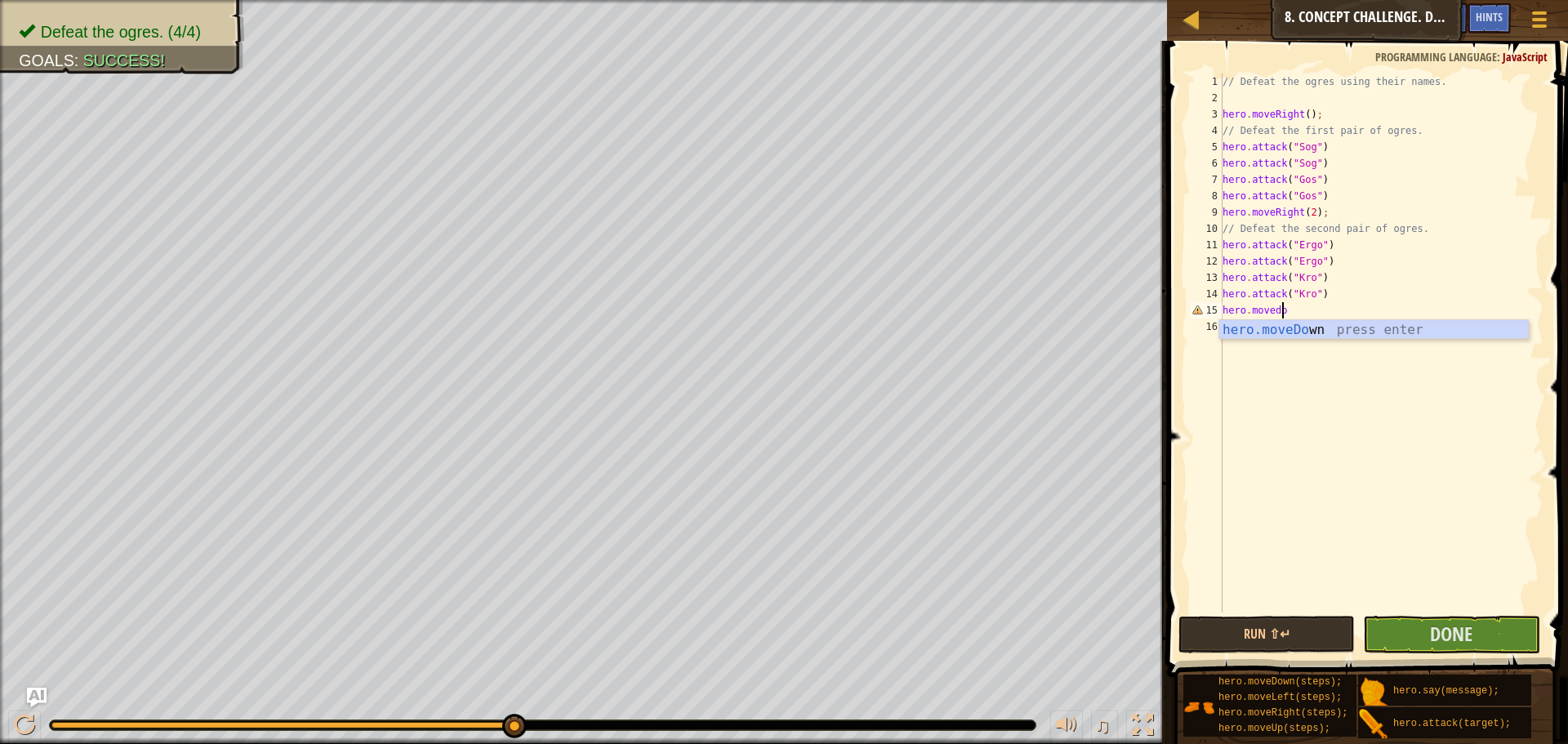
scroll to position [8, 5]
type textarea "hero.movedown"
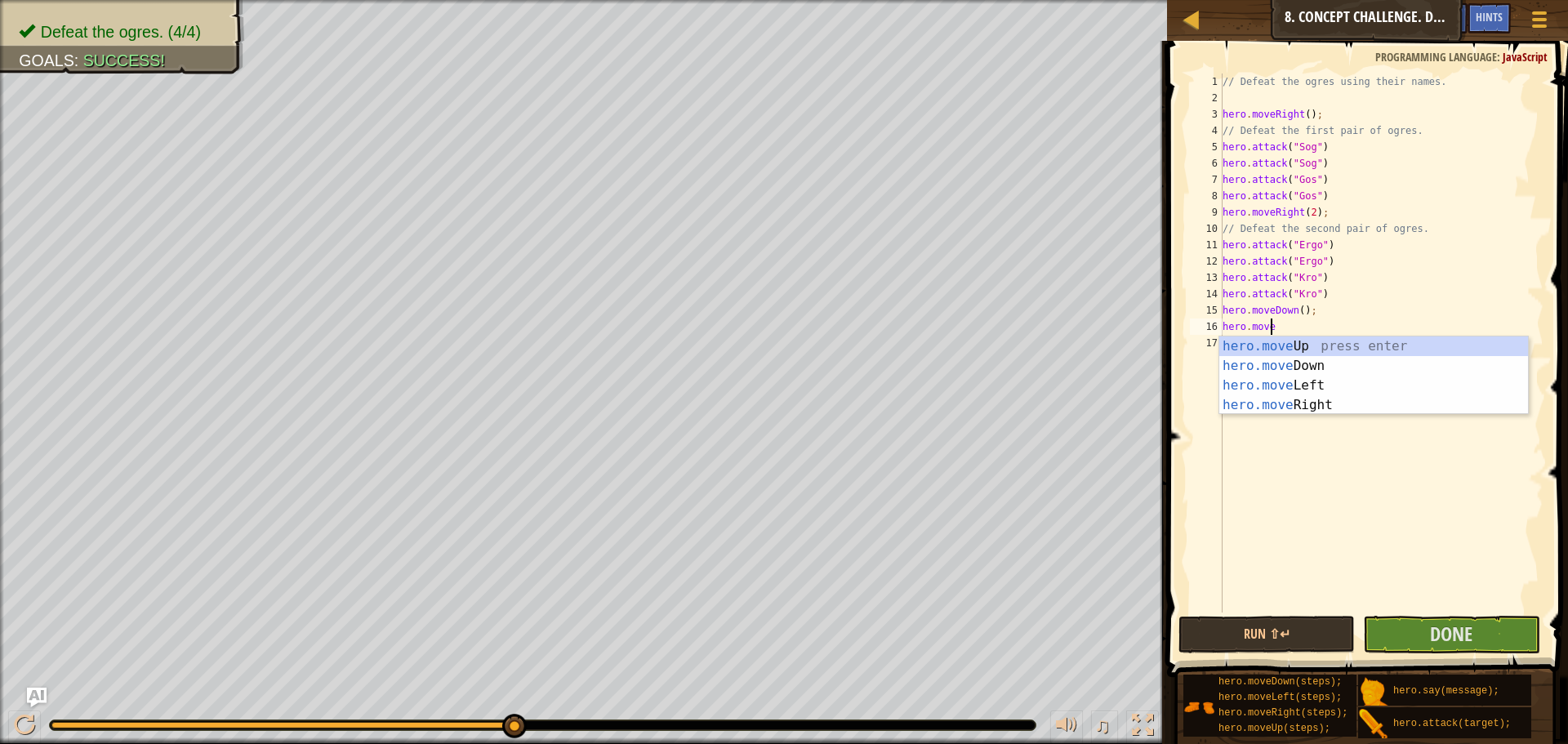
scroll to position [8, 4]
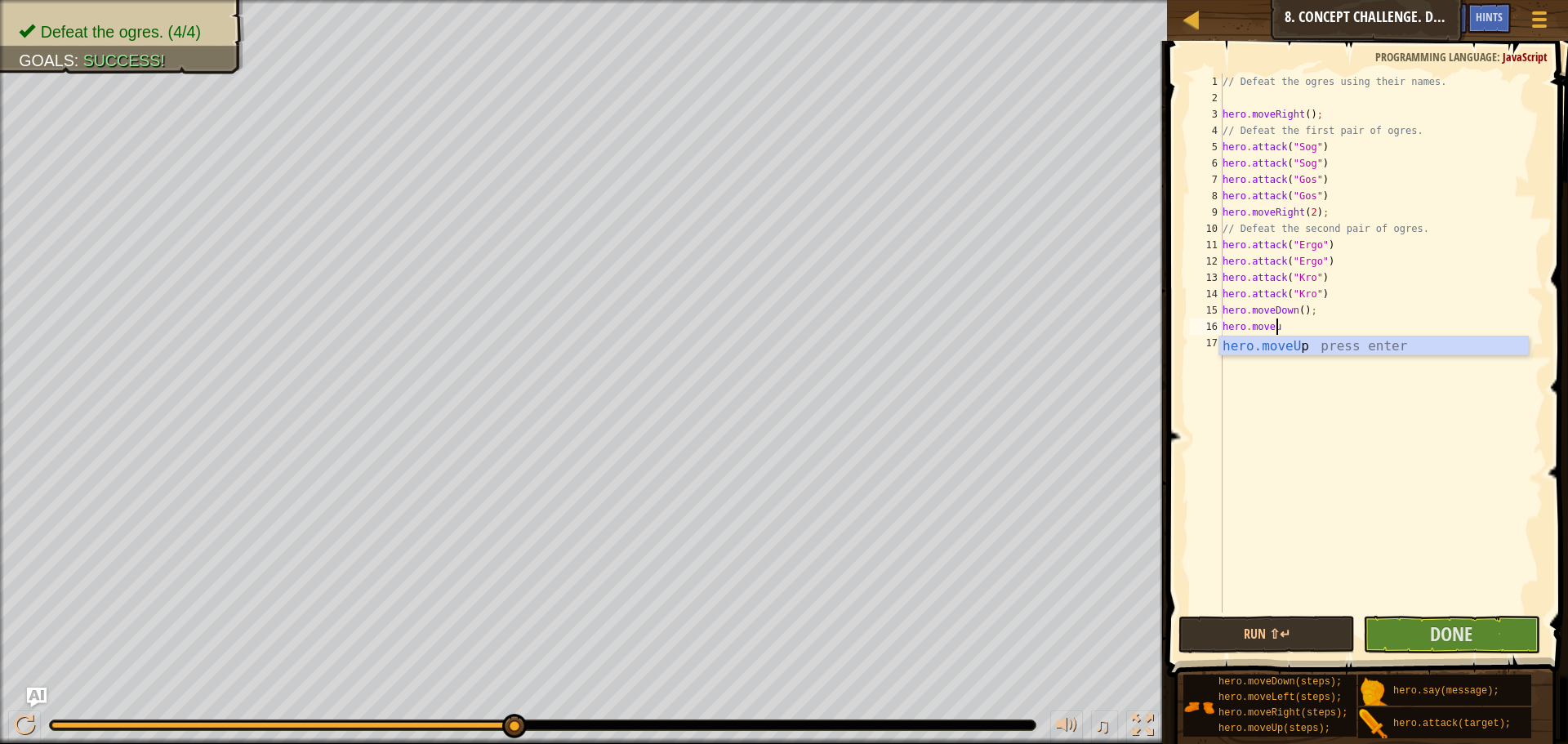
type textarea "hero.moveup"
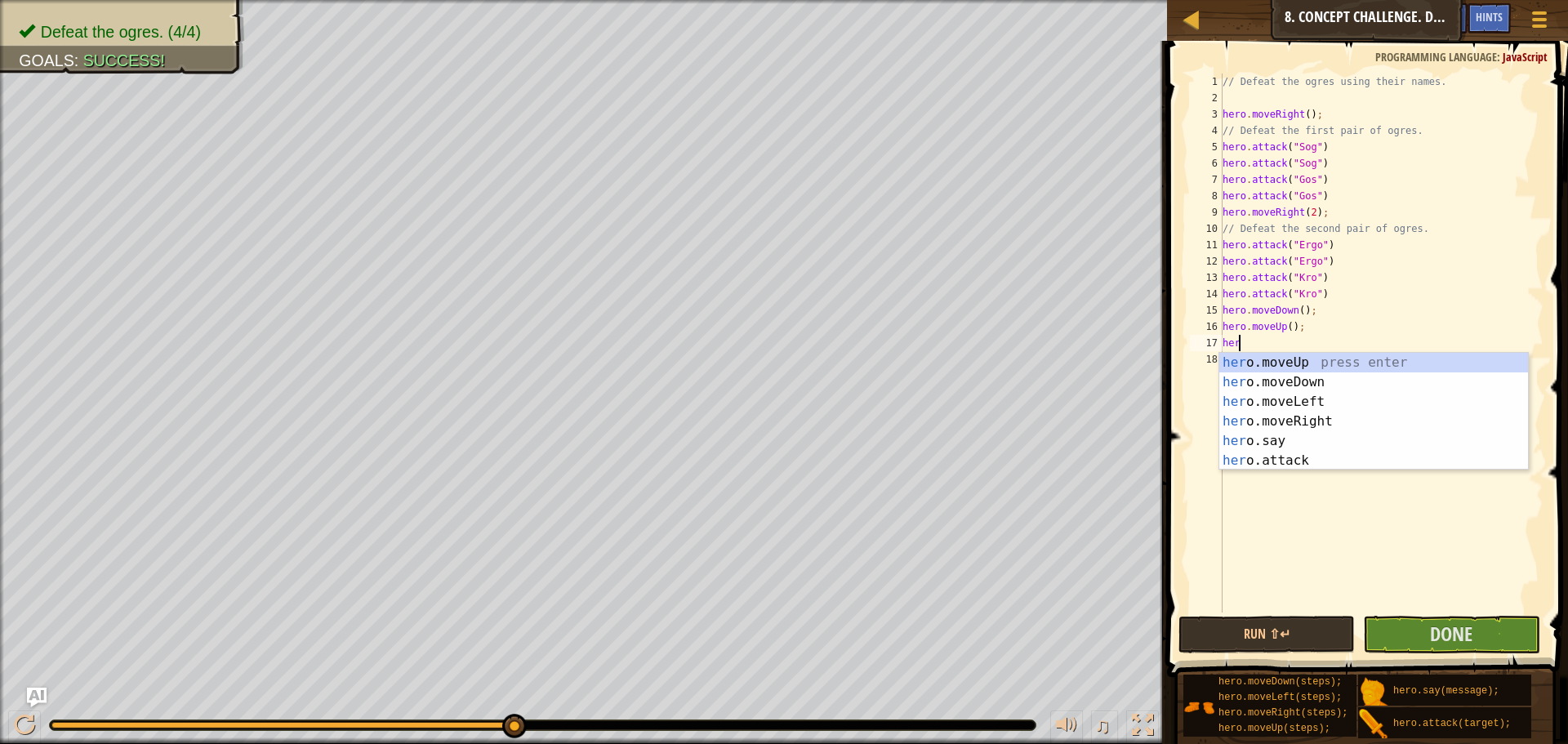
scroll to position [8, 1]
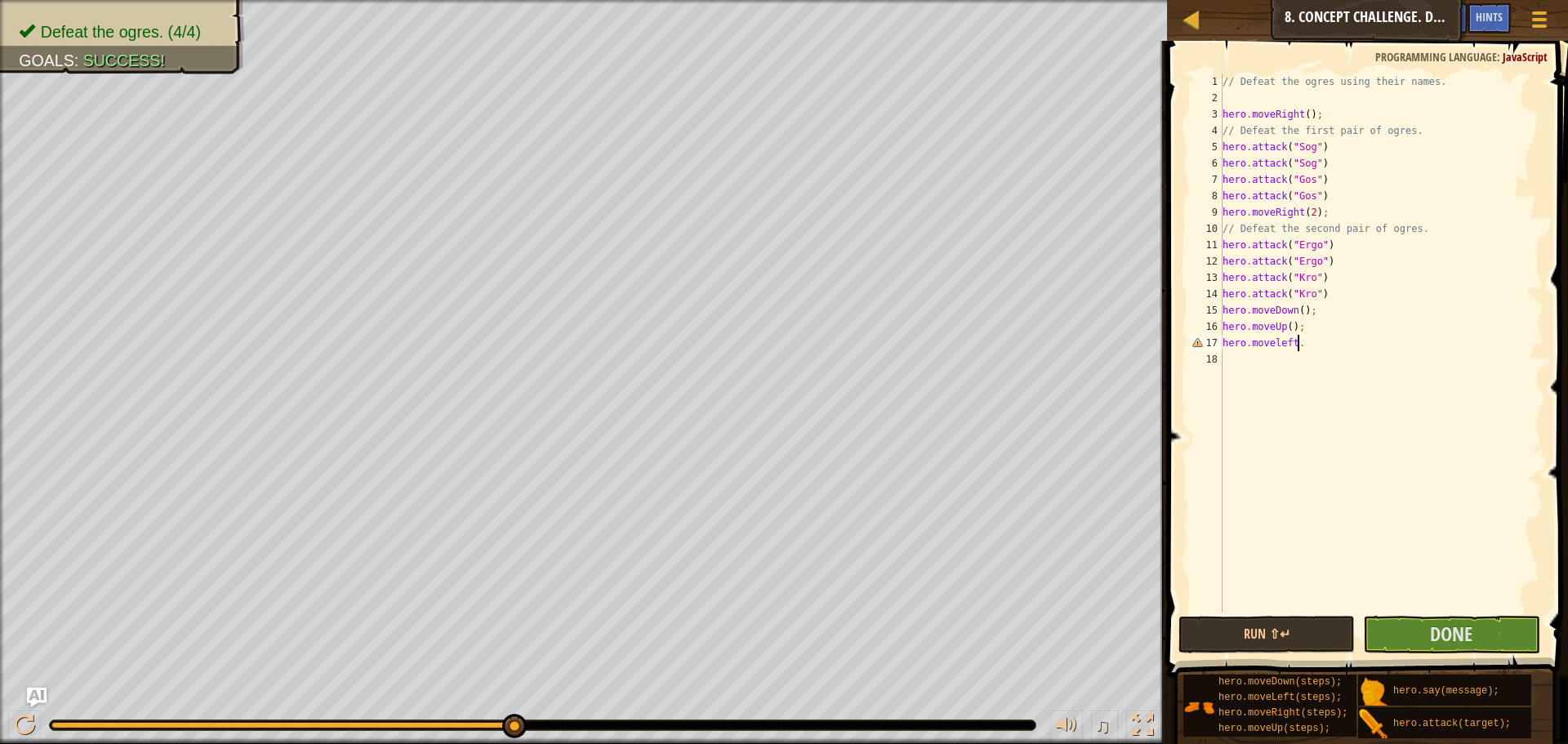
type textarea "hero.moveleft"
click at [1296, 336] on div "// Defeat the ogres using their names. hero . moveRight ( ) ; // Defeat the fir…" at bounding box center [1380, 359] width 324 height 571
type textarea "hero.moveLeft(2);"
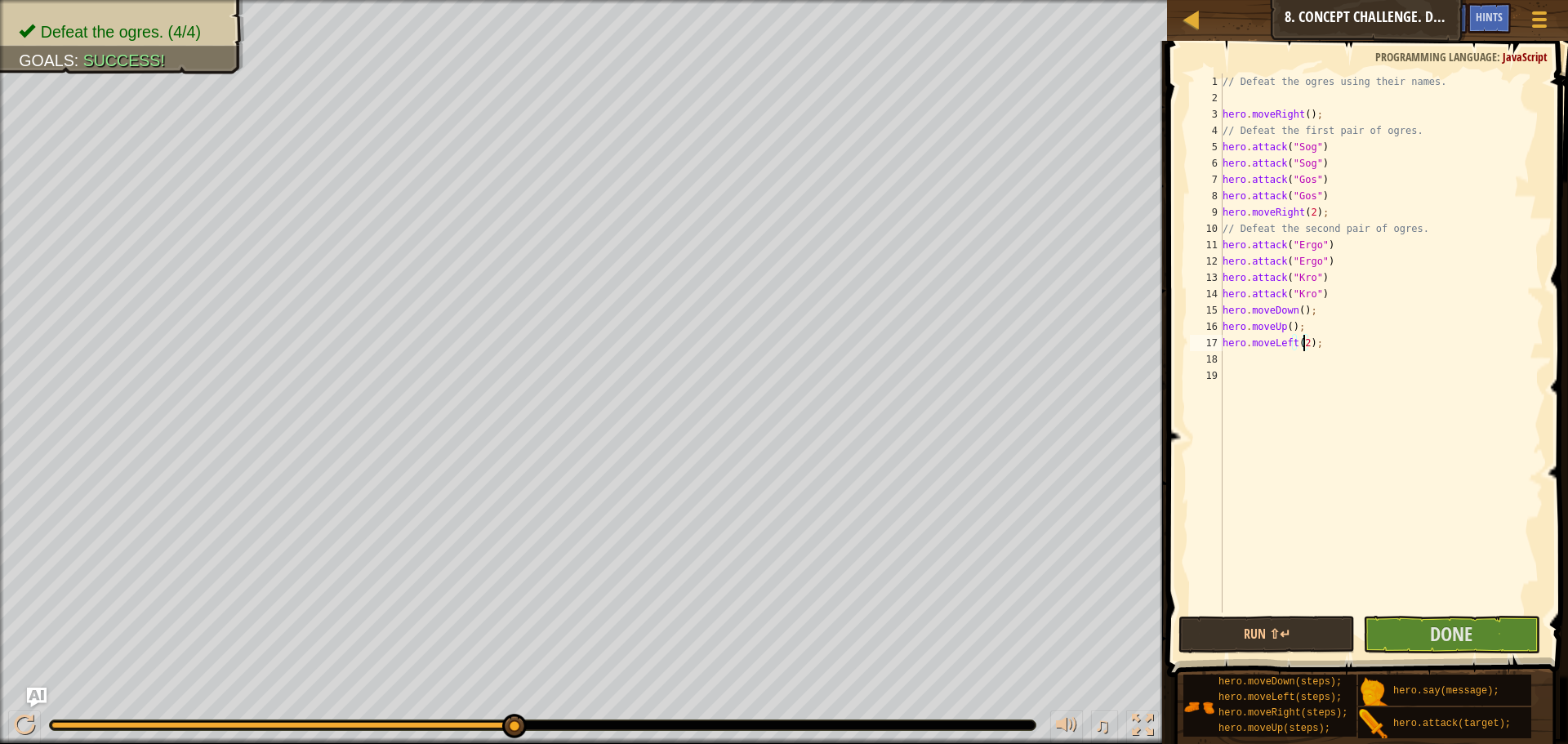
click at [1286, 363] on div "// Defeat the ogres using their names. hero . moveRight ( ) ; // Defeat the fir…" at bounding box center [1380, 359] width 324 height 571
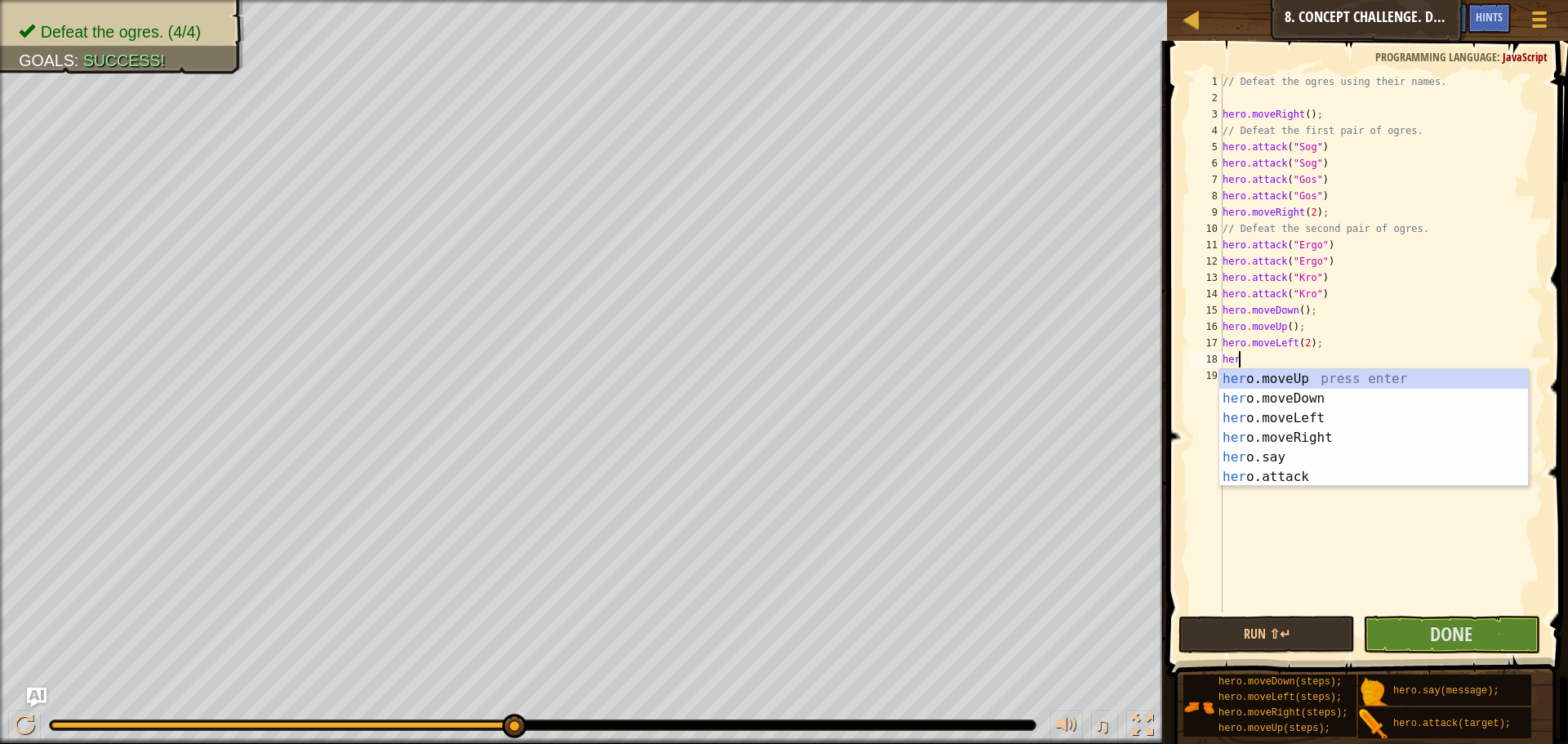
scroll to position [8, 1]
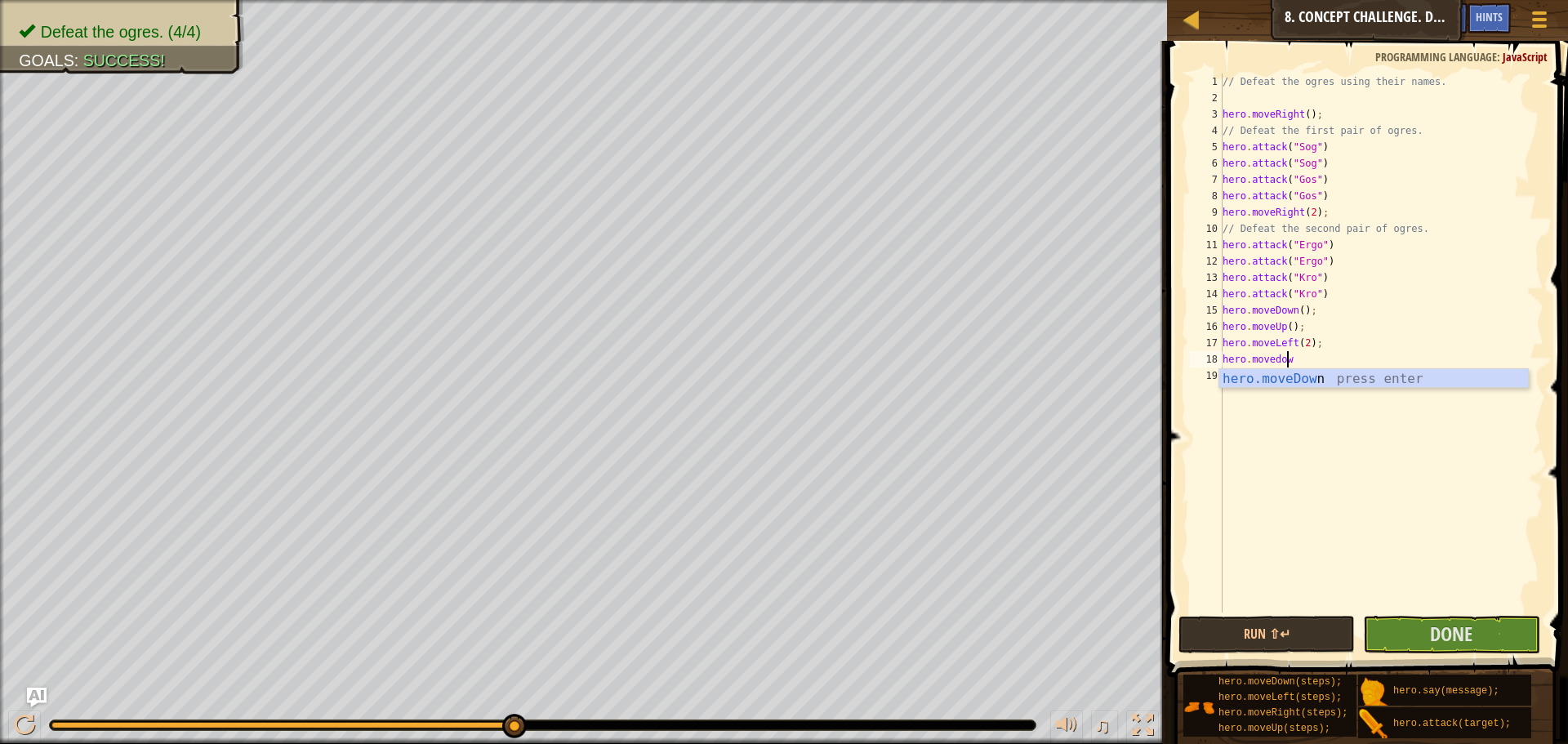
type textarea "hero.movedown"
drag, startPoint x: 1444, startPoint y: 637, endPoint x: 1224, endPoint y: 630, distance: 220.1
click at [1224, 630] on div "Run ⇧↵ Submit Done" at bounding box center [1363, 635] width 370 height 38
click at [1223, 630] on button "Run ⇧↵" at bounding box center [1266, 635] width 176 height 38
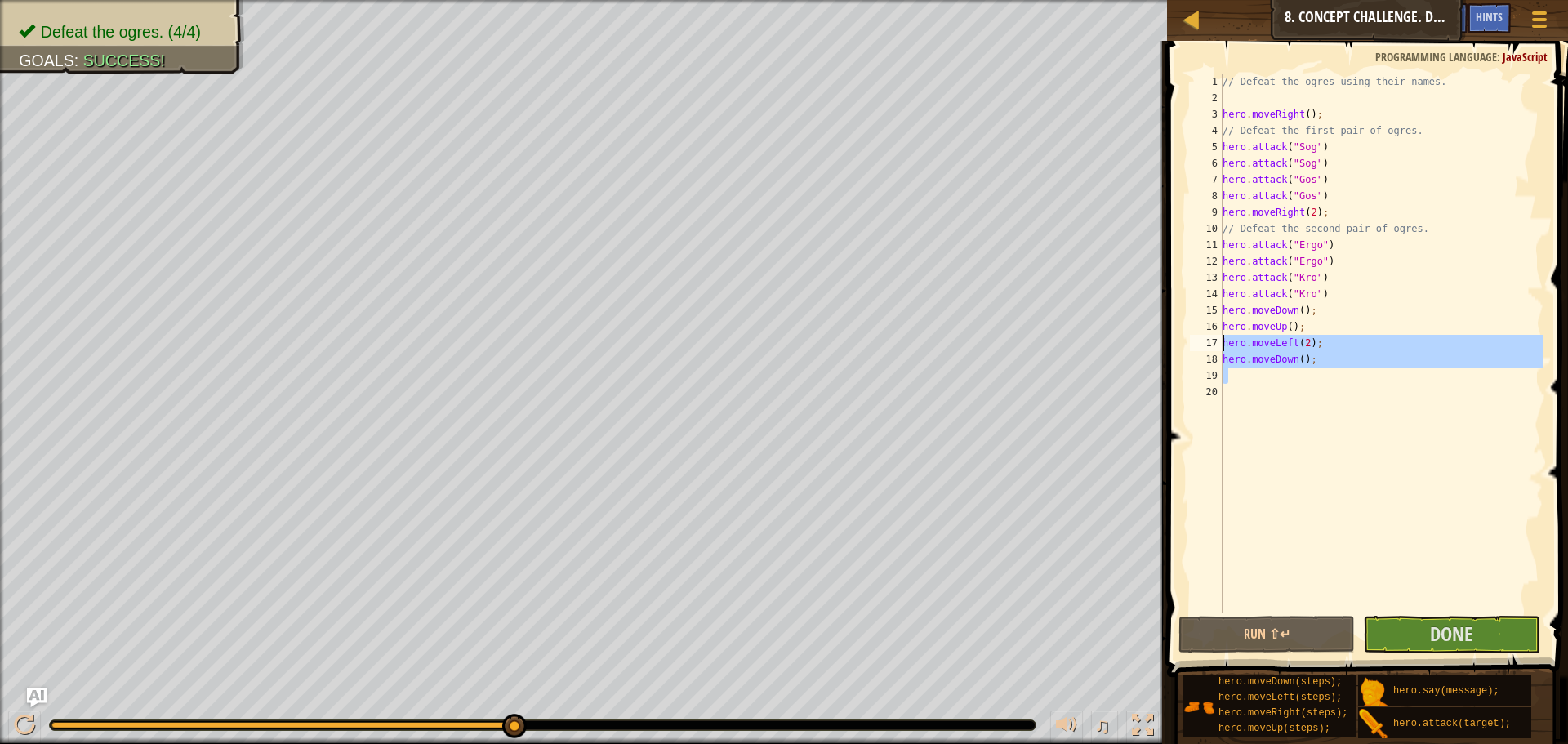
drag, startPoint x: 1323, startPoint y: 380, endPoint x: 1225, endPoint y: 336, distance: 107.4
click at [1225, 336] on div "// Defeat the ogres using their names. hero . moveRight ( ) ; // Defeat the fir…" at bounding box center [1380, 359] width 324 height 571
type textarea "hero.moveLeft(2); hero.moveDown();"
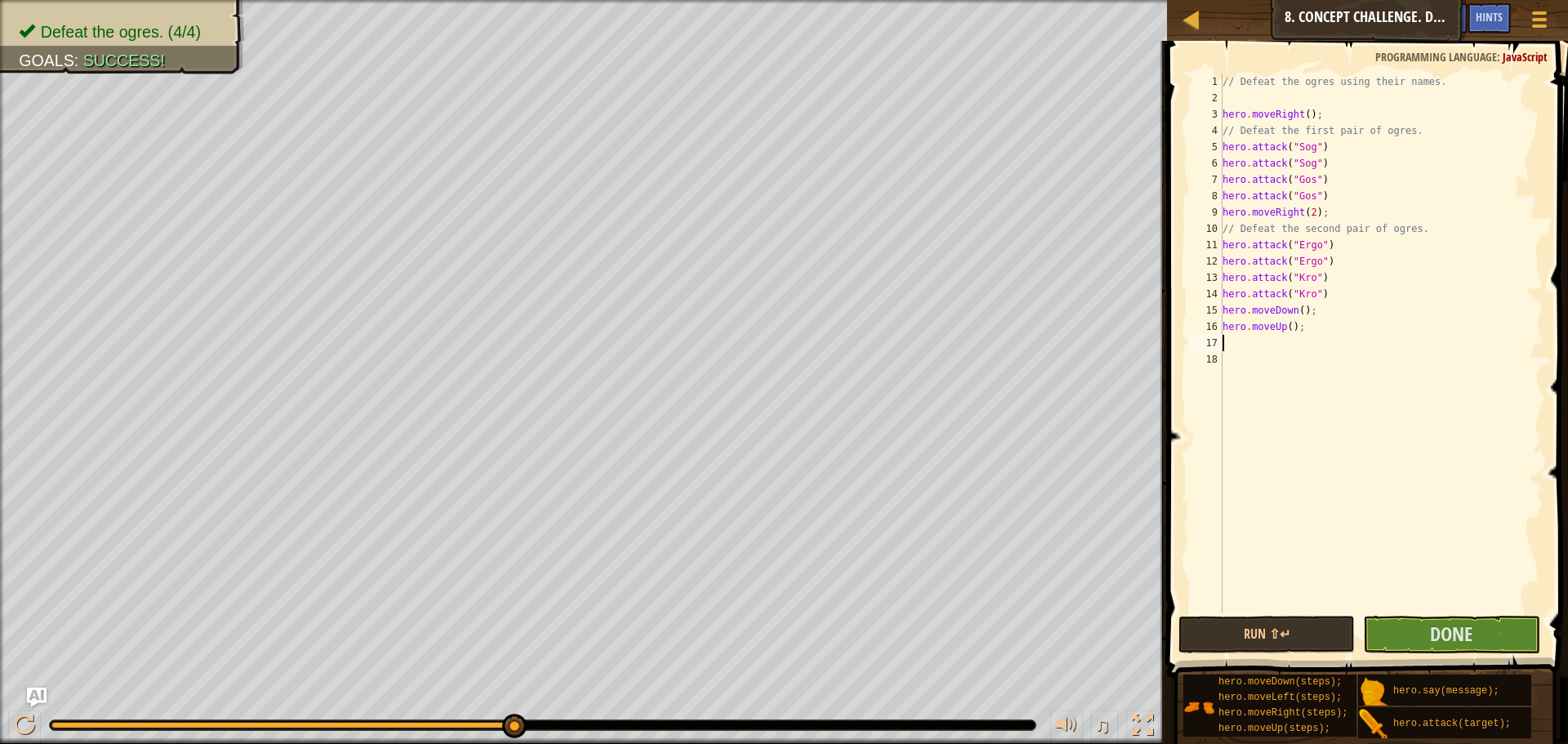
drag, startPoint x: 1319, startPoint y: 335, endPoint x: 1233, endPoint y: 333, distance: 86.0
click at [1231, 334] on div "// Defeat the ogres using their names. hero . moveRight ( ) ; // Defeat the fir…" at bounding box center [1380, 359] width 324 height 571
type textarea "hero.moveUp();"
drag, startPoint x: 1330, startPoint y: 328, endPoint x: 1227, endPoint y: 329, distance: 103.0
click at [1227, 329] on div "// Defeat the ogres using their names. hero . moveRight ( ) ; // Defeat the fir…" at bounding box center [1380, 359] width 324 height 571
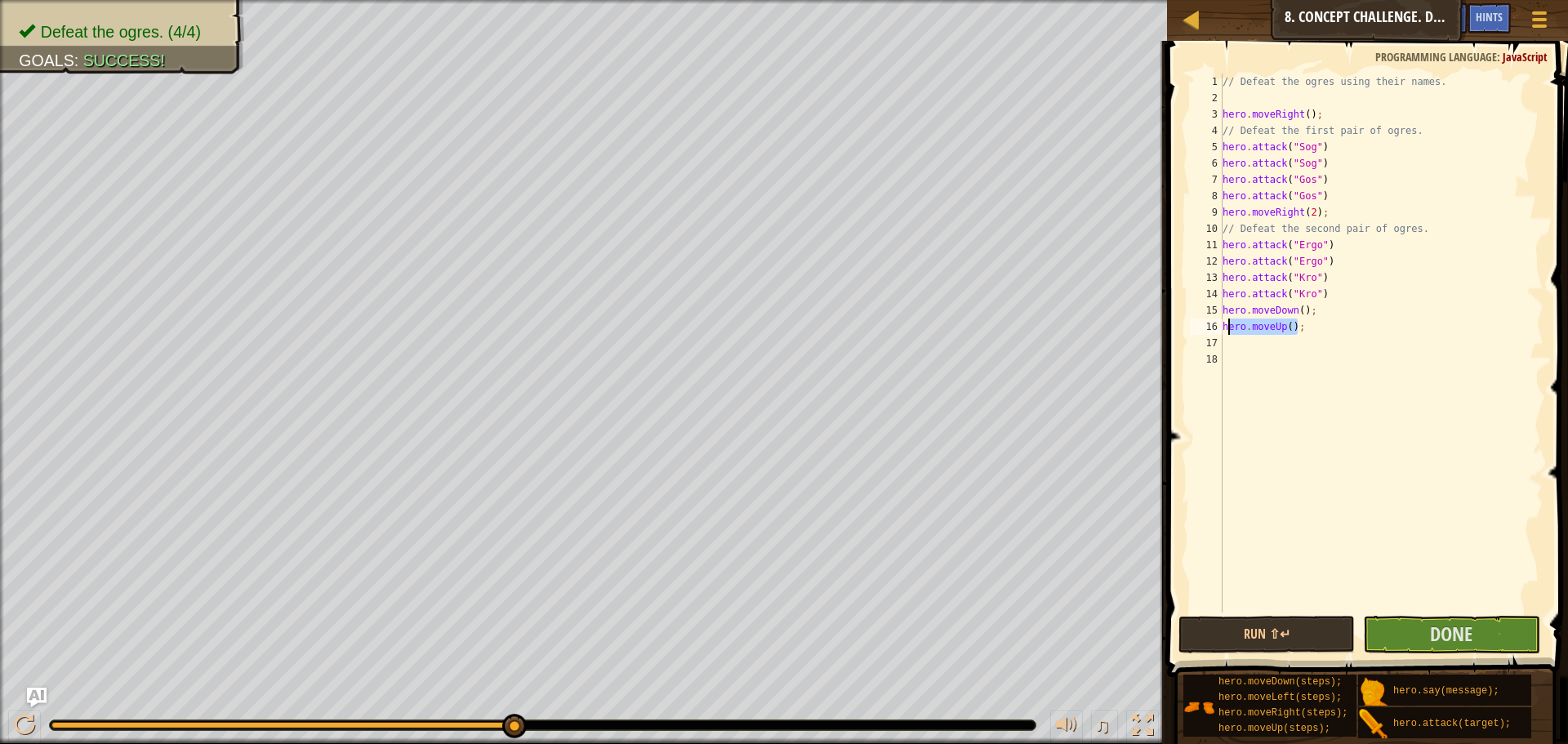
type textarea "h"
click at [1324, 194] on div "// Defeat the ogres using their names. hero . moveRight ( ) ; // Defeat the fir…" at bounding box center [1380, 359] width 324 height 571
type textarea "hero.attack("Gos")"
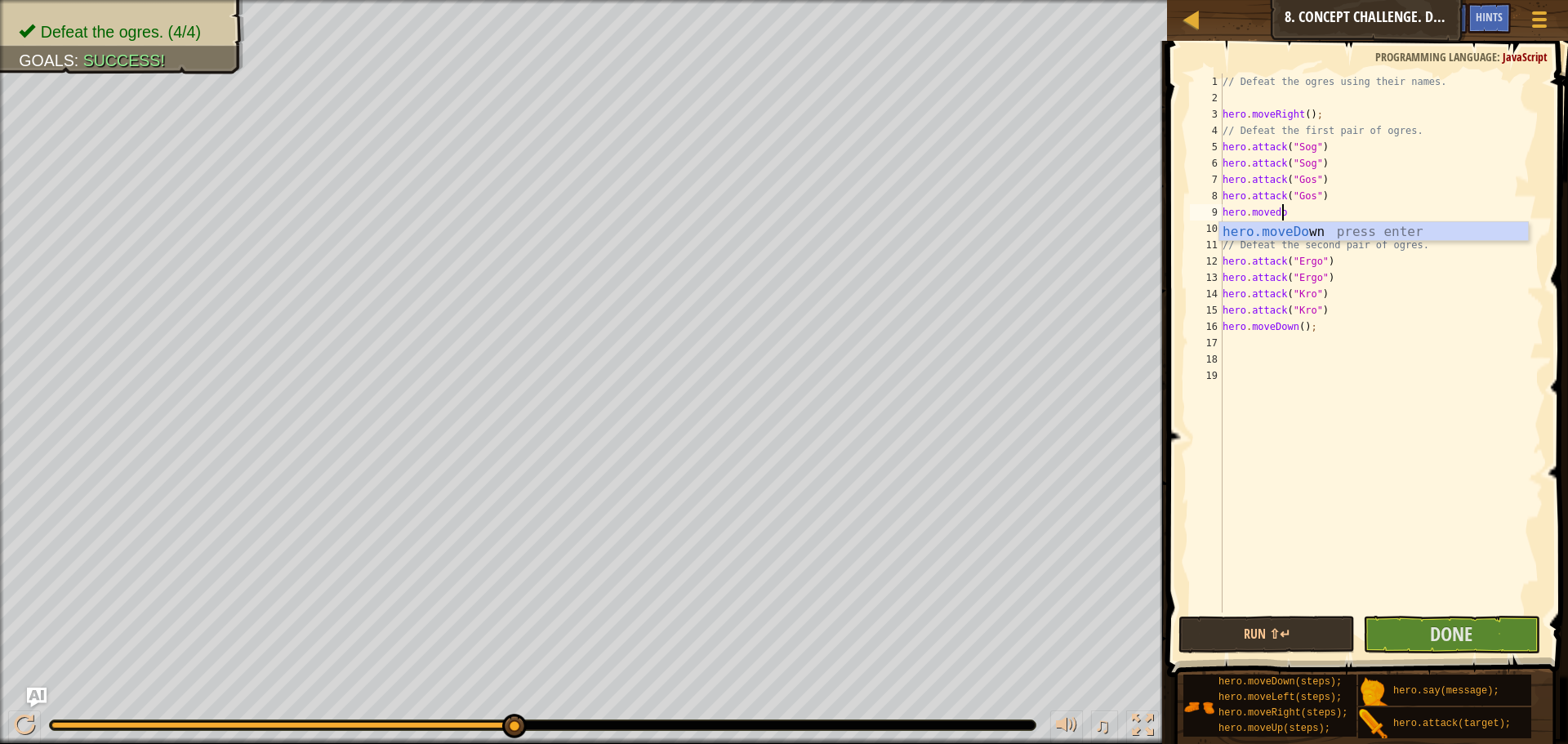
type textarea "hero.movedown"
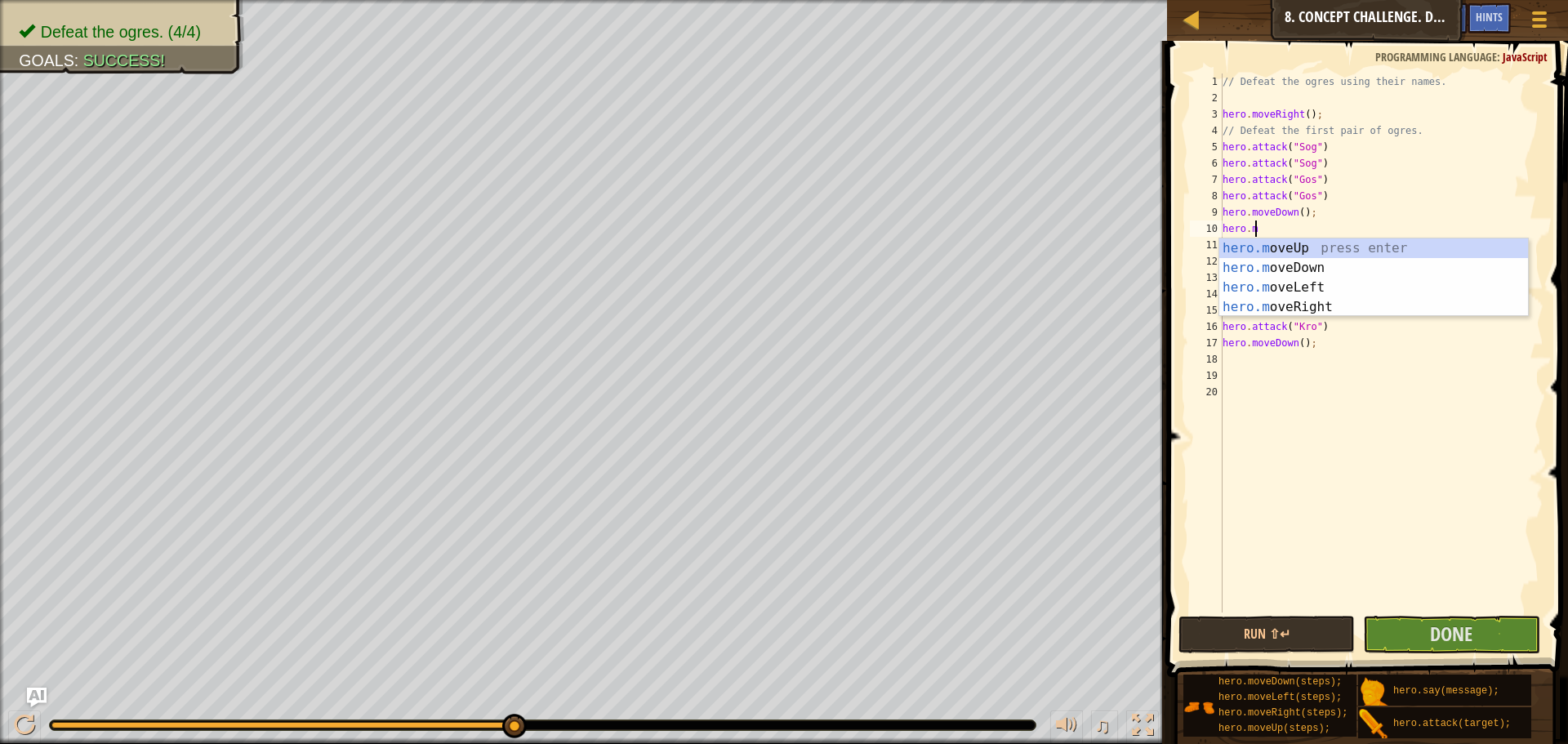
type textarea "hero.move"
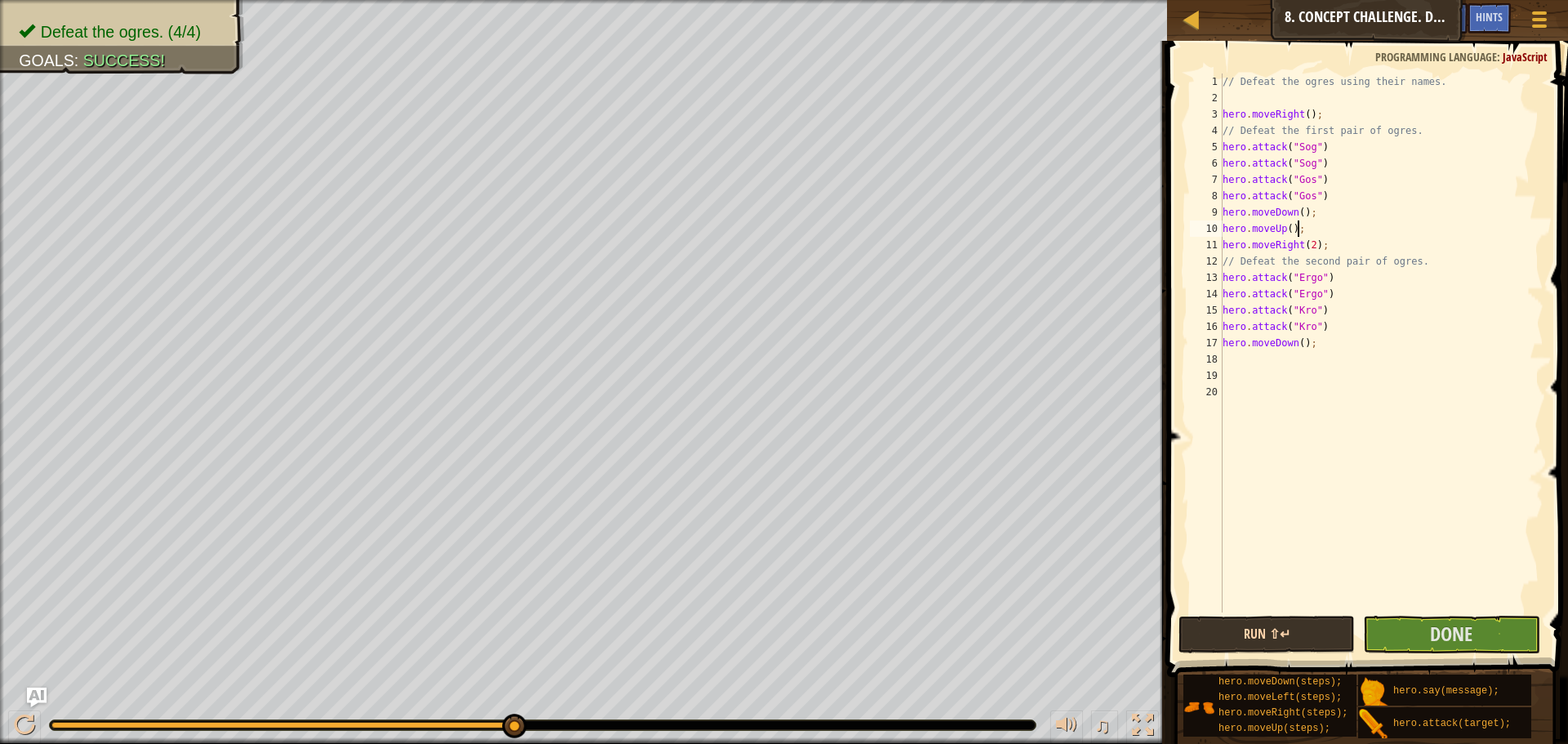
type textarea "hero.moveUp();"
click at [1221, 621] on button "Run ⇧↵" at bounding box center [1266, 635] width 176 height 38
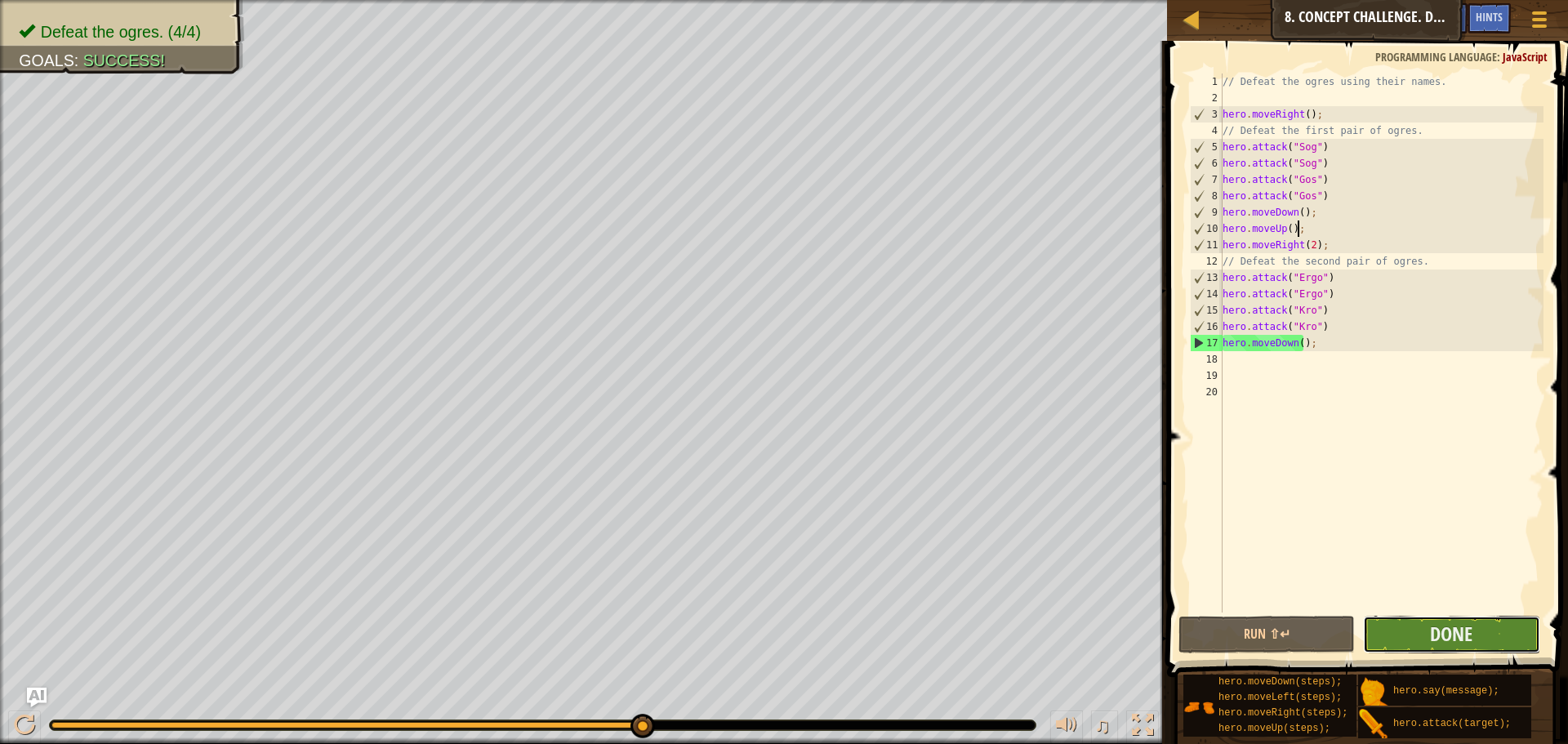
click at [1479, 636] on button "Done" at bounding box center [1450, 635] width 176 height 38
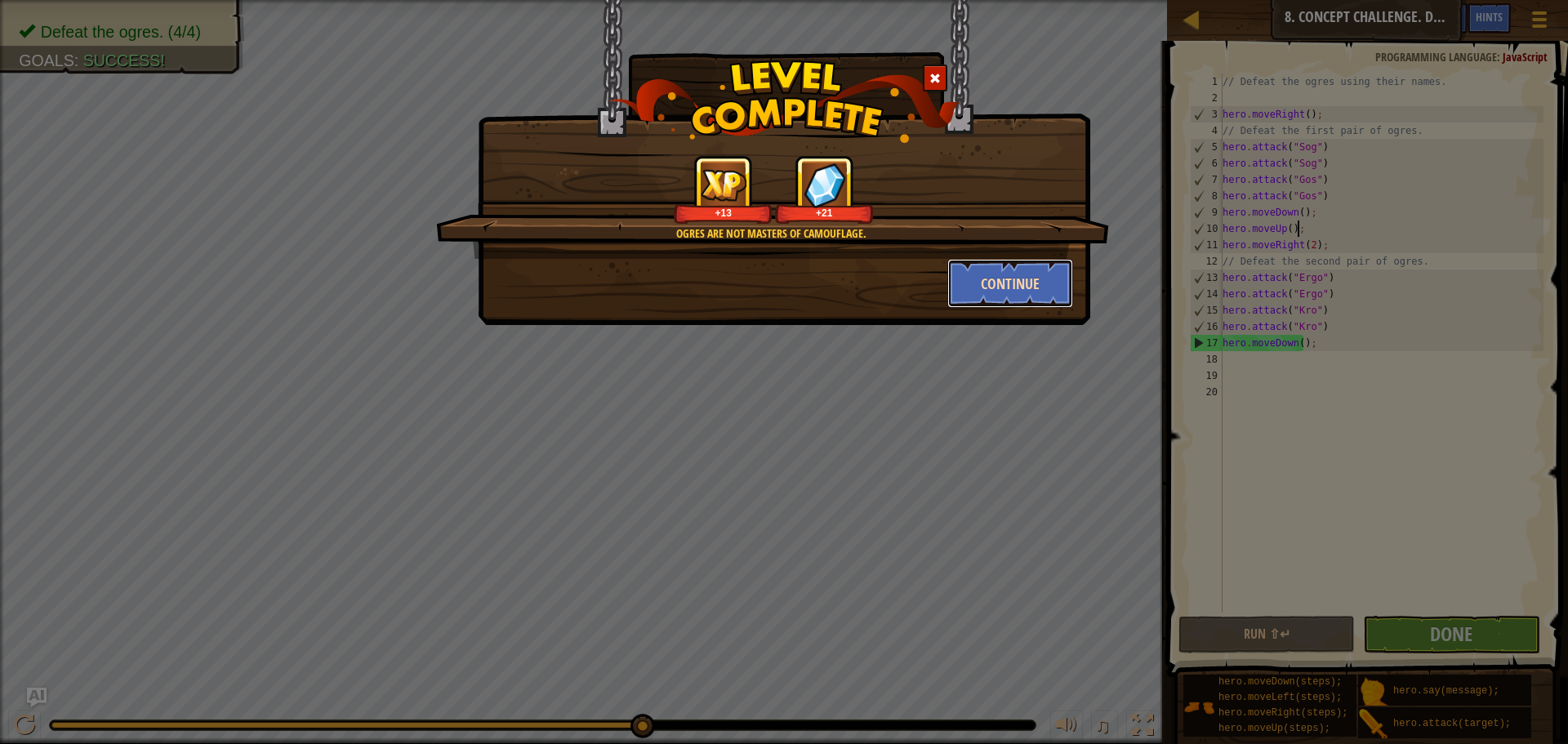
click at [1010, 284] on button "Continue" at bounding box center [1010, 283] width 126 height 49
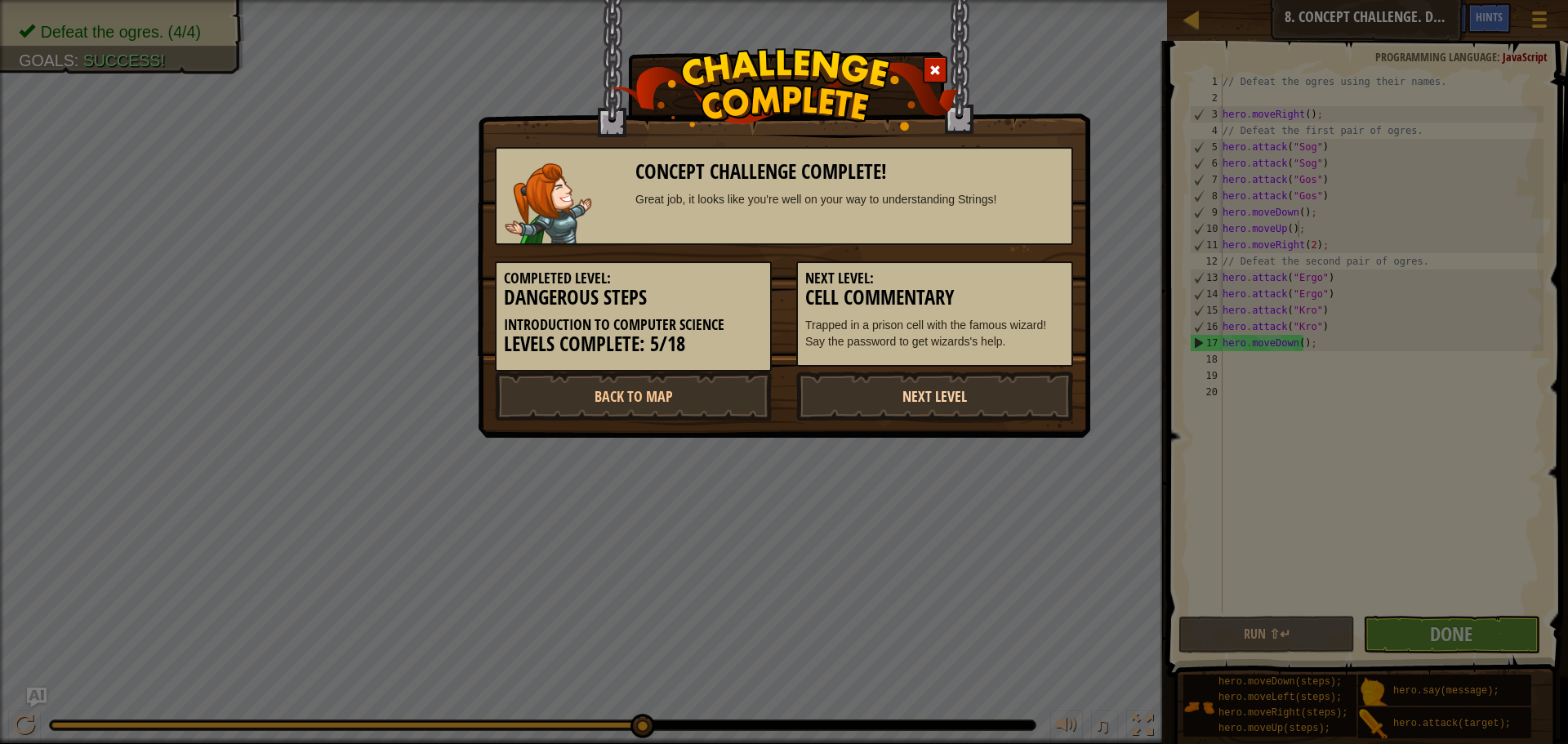
click at [875, 394] on link "Next Level" at bounding box center [934, 396] width 277 height 49
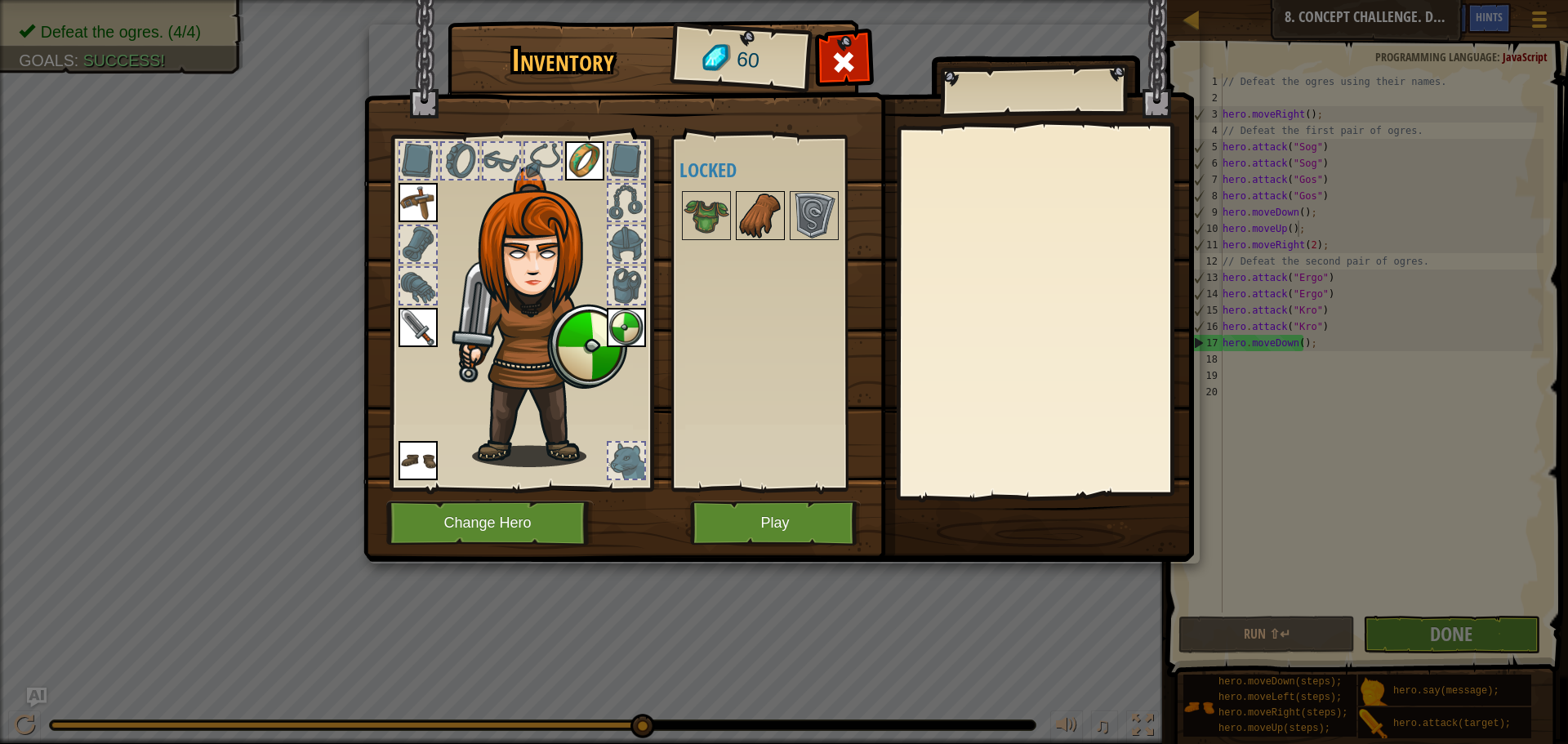
click at [778, 204] on img at bounding box center [759, 215] width 46 height 46
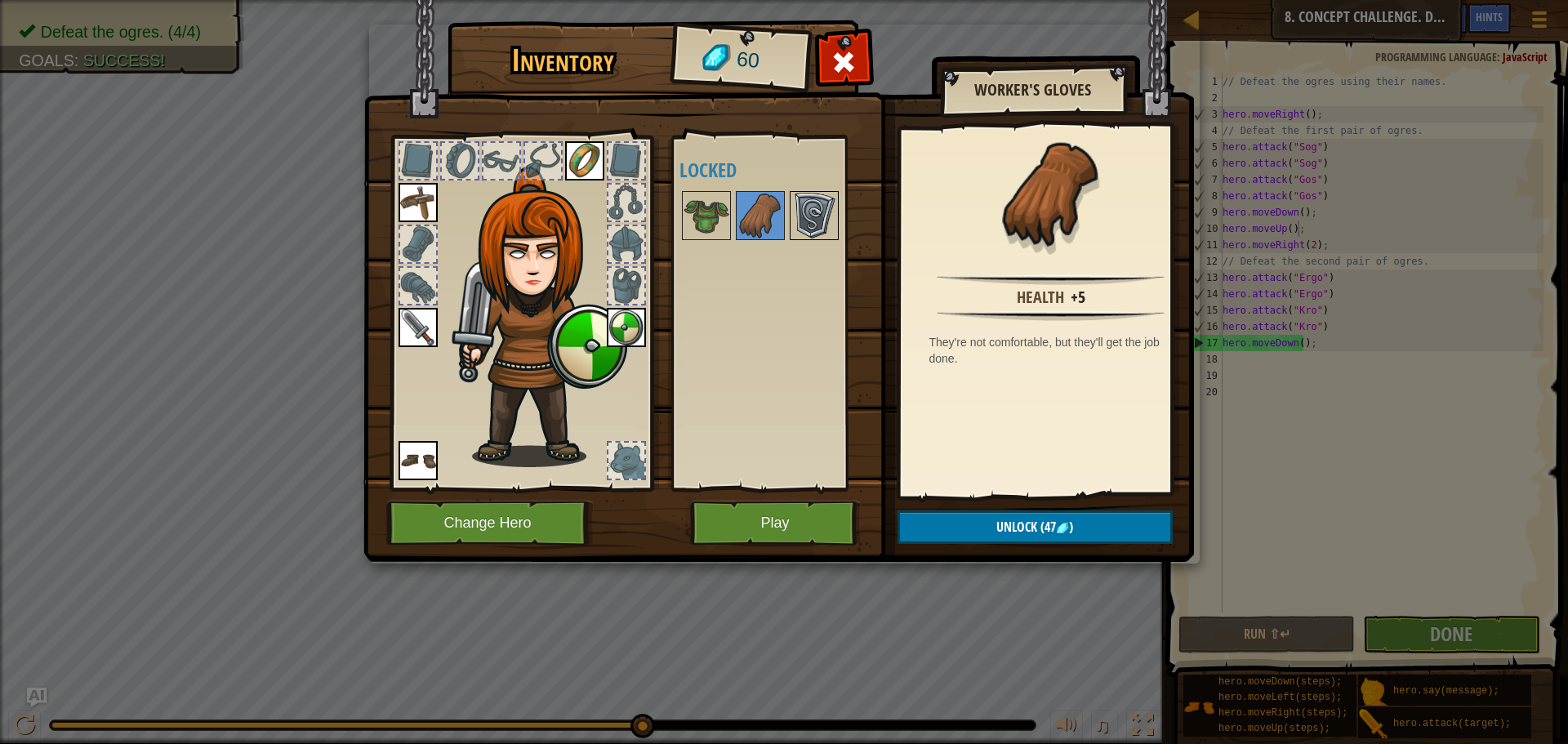
click at [816, 216] on img at bounding box center [814, 215] width 46 height 46
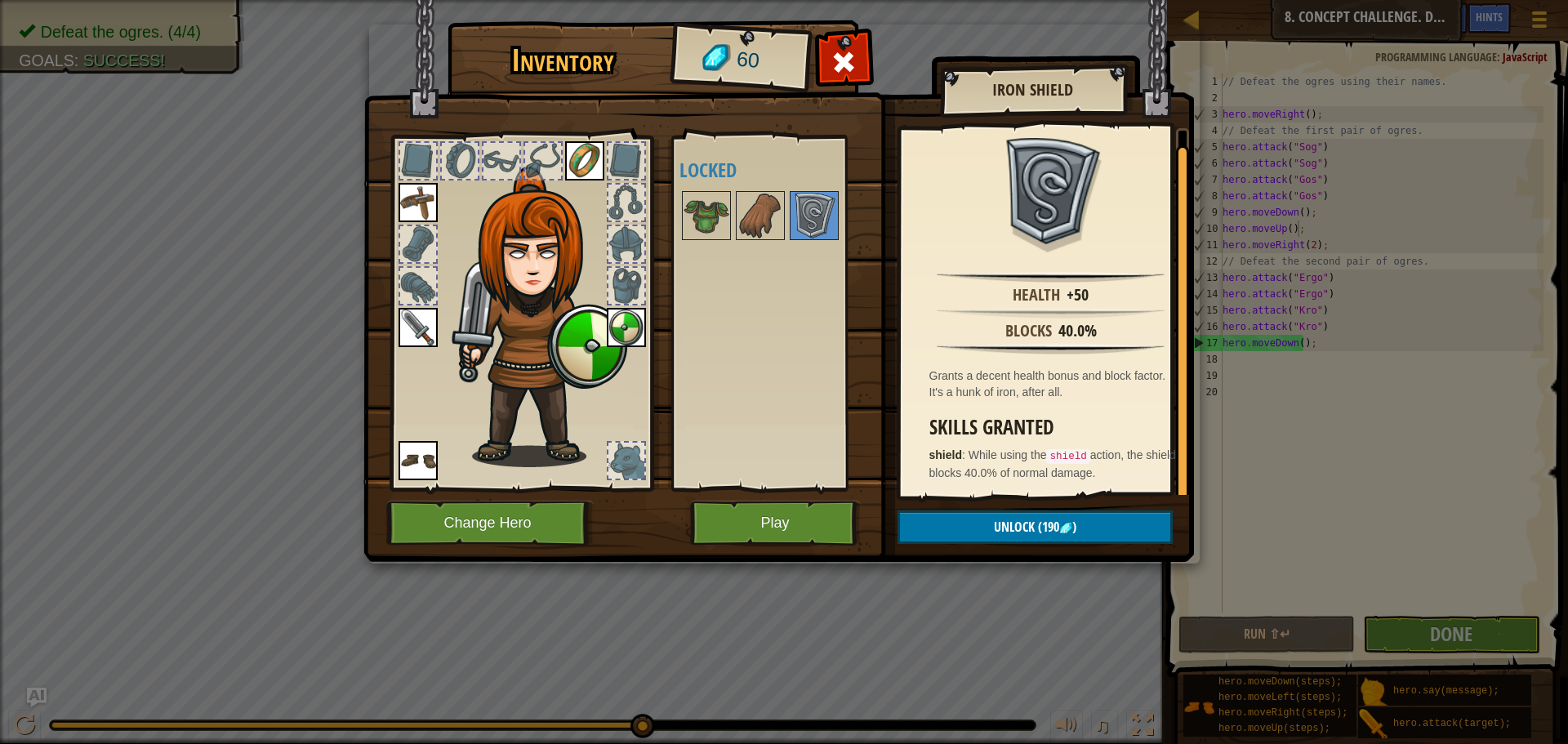
scroll to position [3, 0]
click at [754, 194] on img at bounding box center [759, 215] width 46 height 46
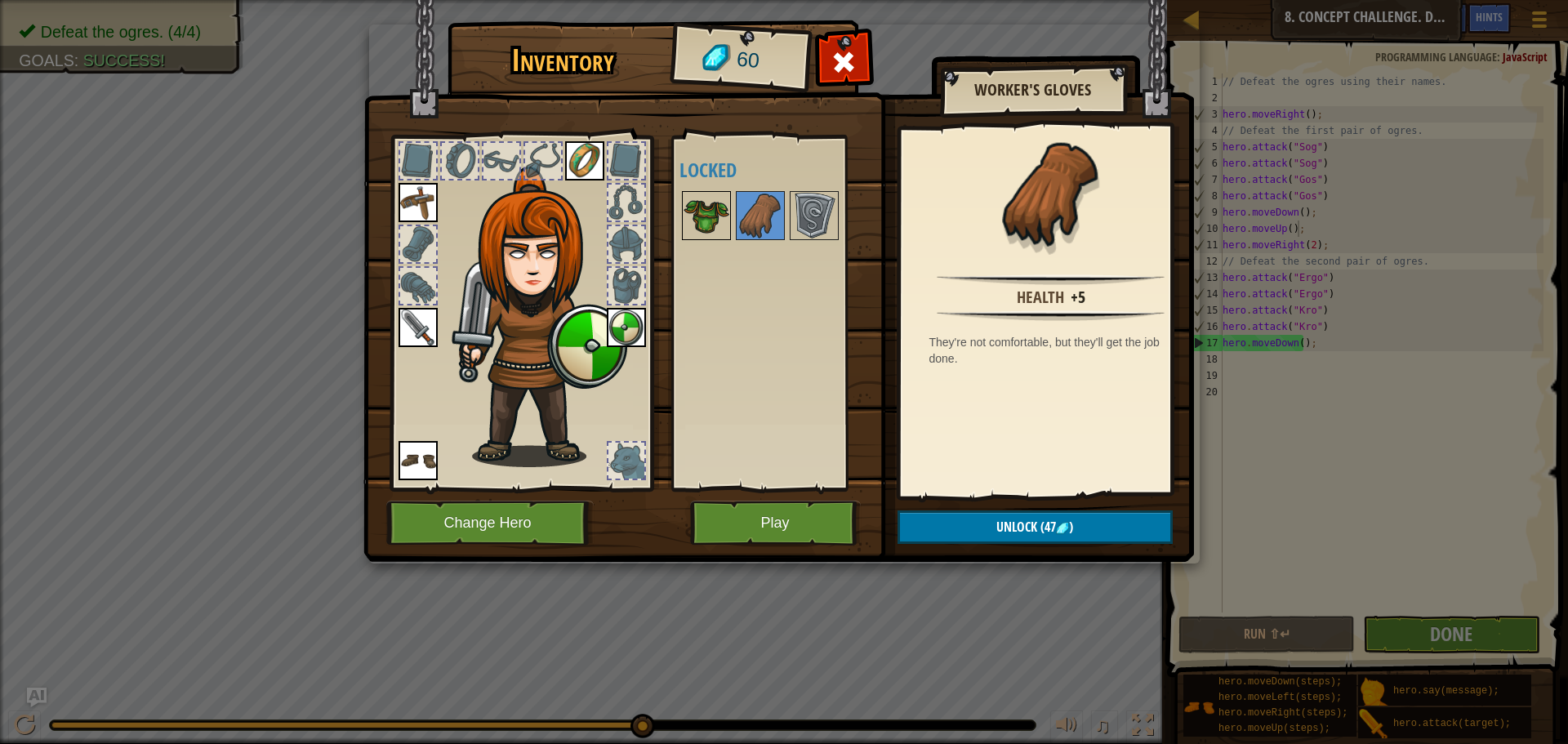
click at [720, 204] on img at bounding box center [705, 215] width 46 height 46
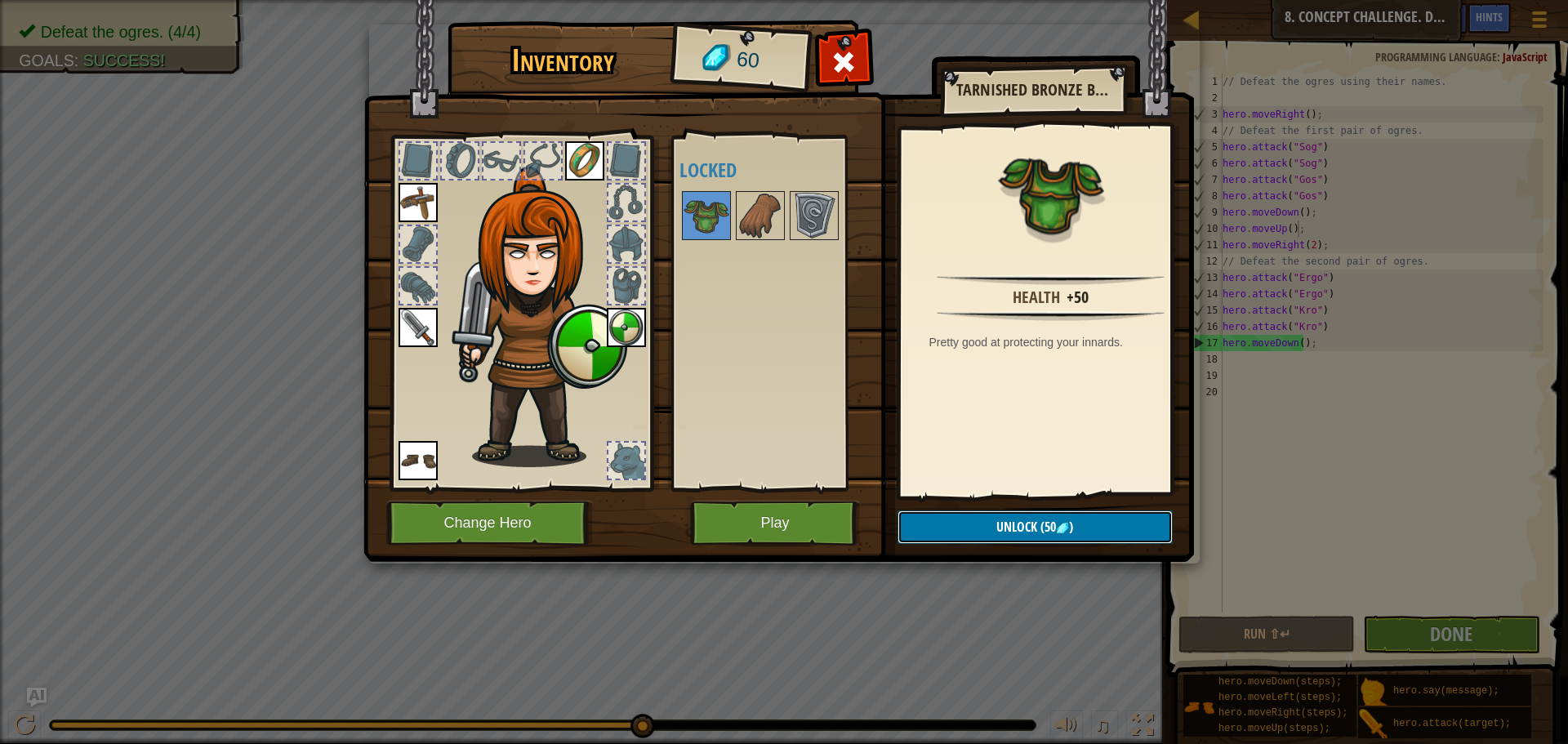
click at [1043, 526] on span "(50" at bounding box center [1047, 526] width 19 height 18
click at [1041, 528] on button "Confirm" at bounding box center [1035, 526] width 275 height 34
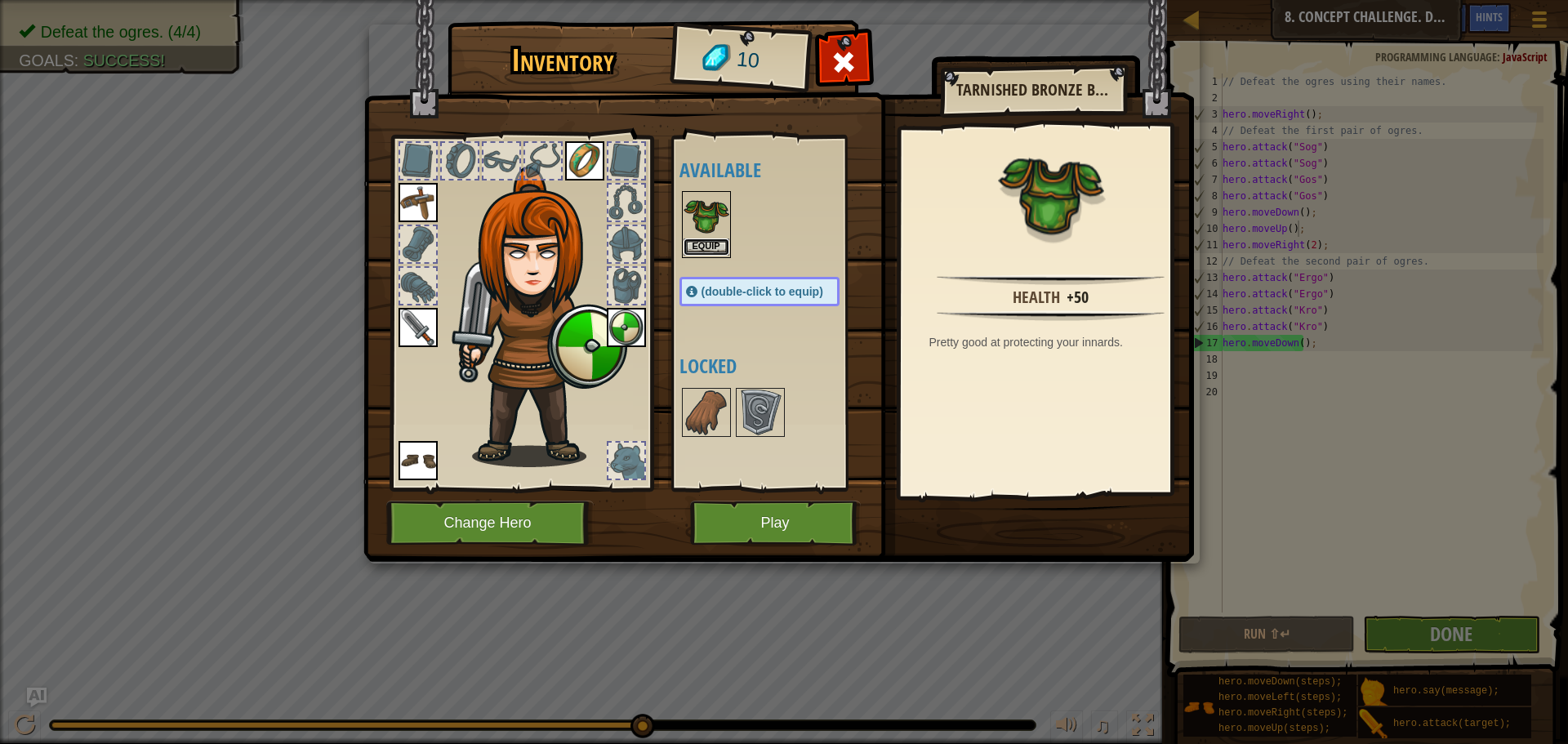
click at [710, 244] on button "Equip" at bounding box center [705, 247] width 46 height 17
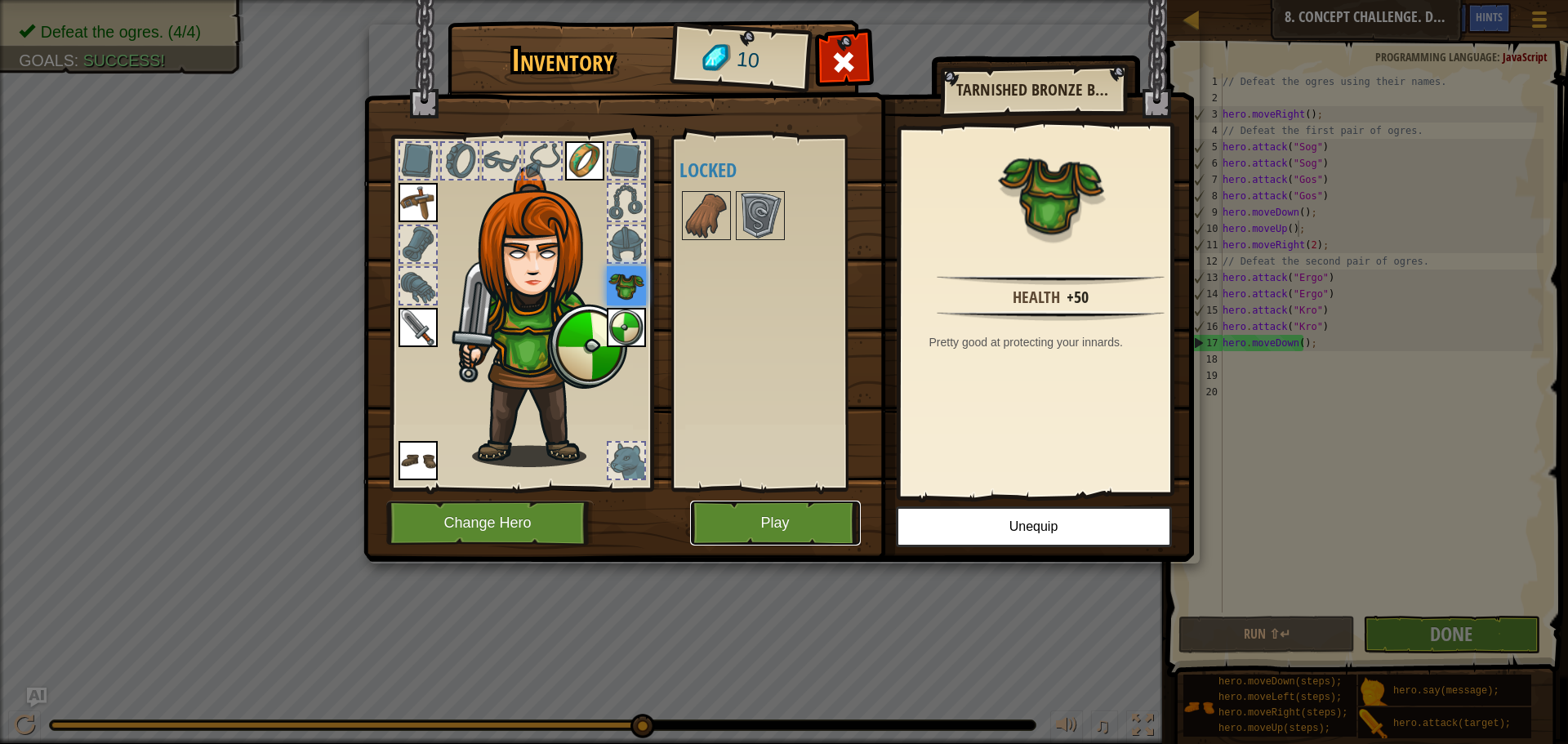
click at [760, 515] on button "Play" at bounding box center [775, 523] width 170 height 45
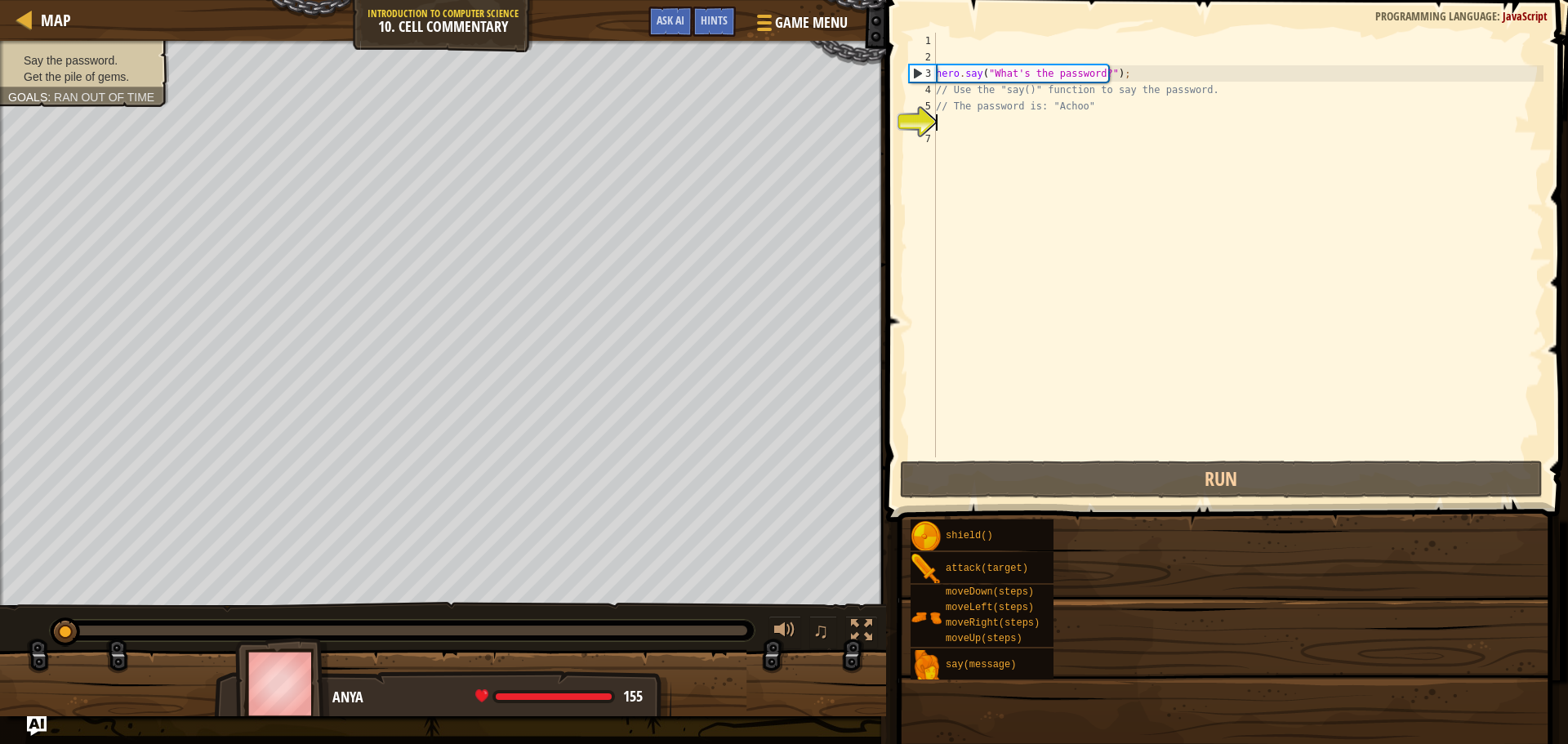
click at [1104, 310] on div "Goals Say the password. Get the pile of gems. Comments are a way for a programm…" at bounding box center [784, 372] width 1568 height 744
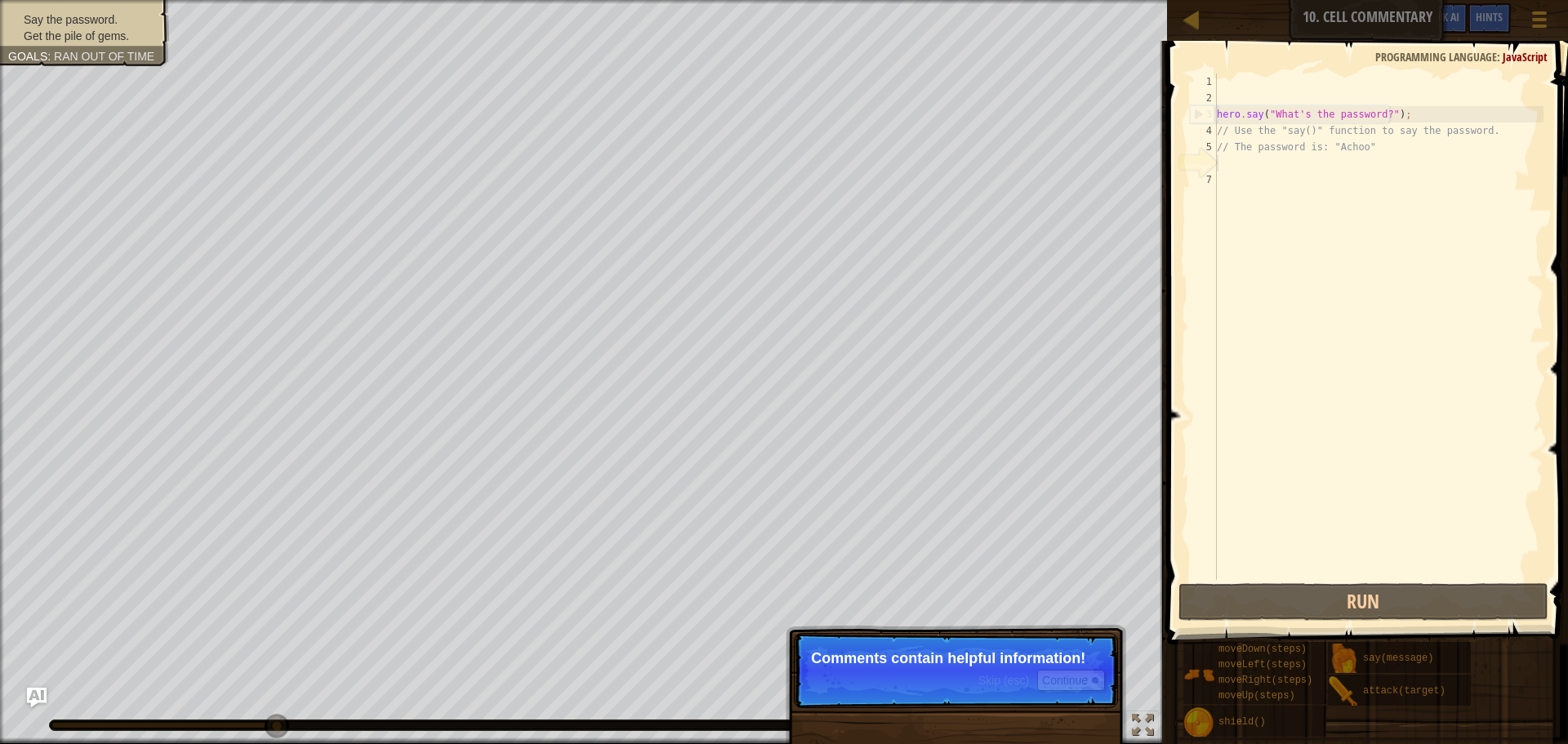
click at [938, 648] on p "Skip (esc) Continue Comments contain helpful information!" at bounding box center [956, 670] width 324 height 75
click at [1055, 679] on button "Continue" at bounding box center [1071, 679] width 68 height 22
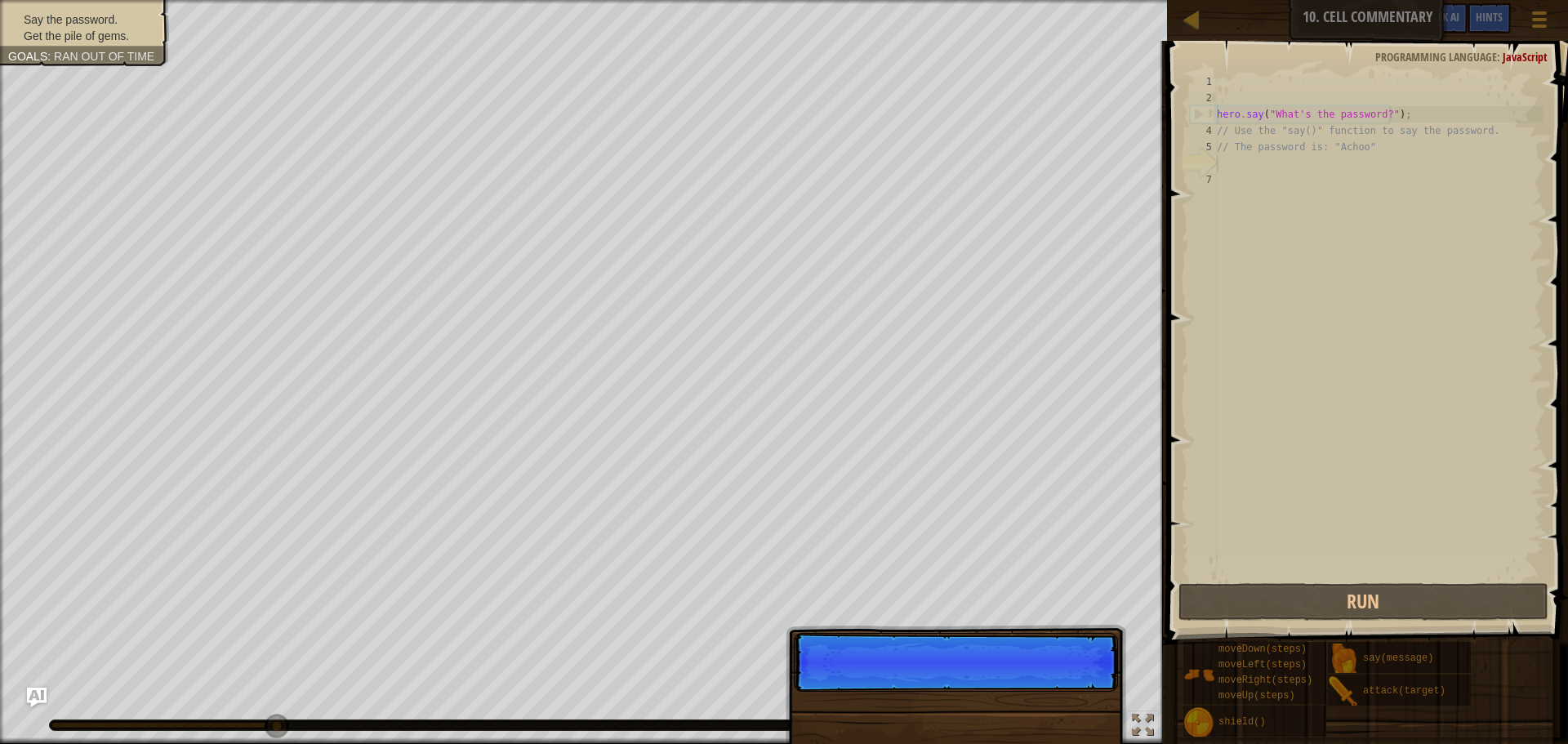
scroll to position [8, 0]
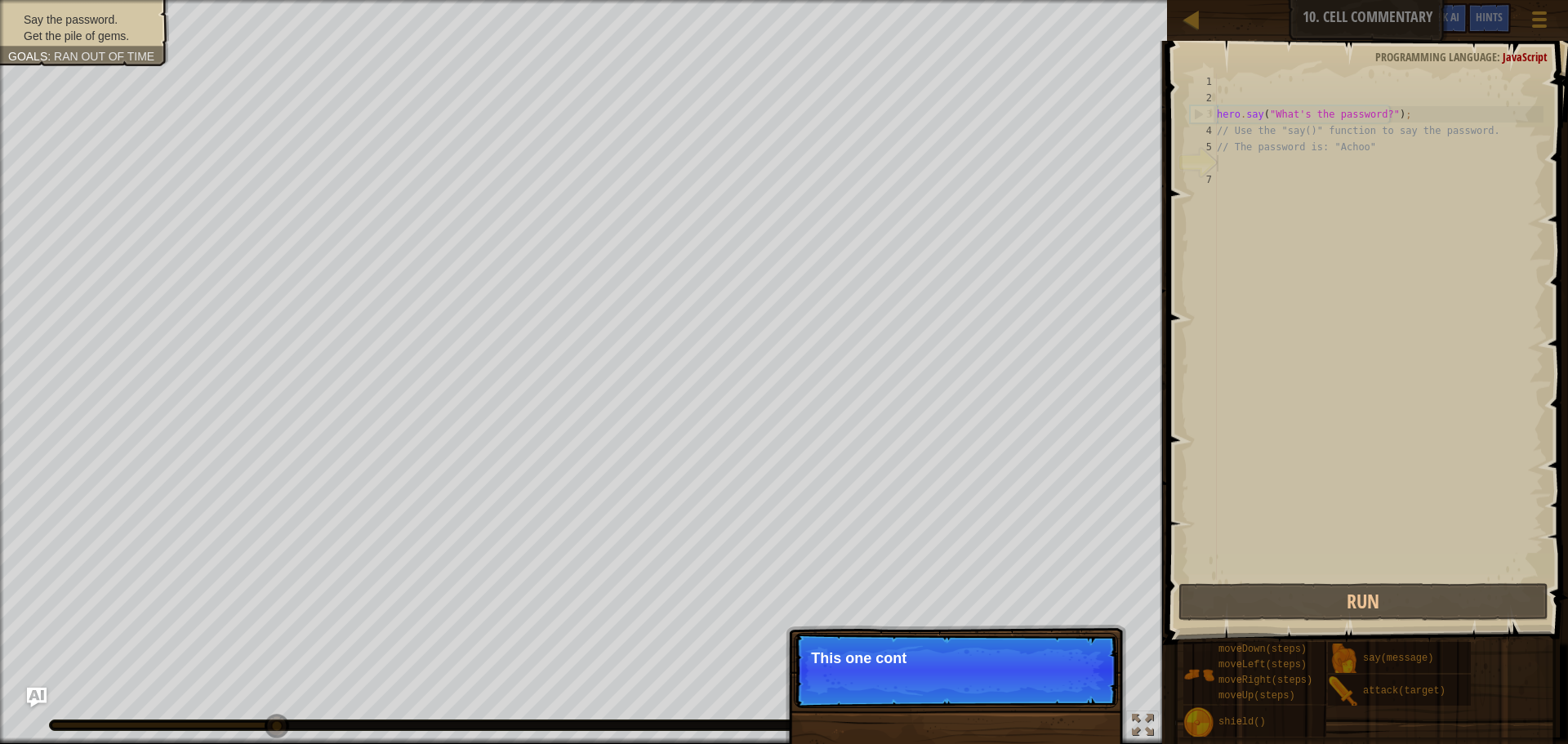
click at [1055, 679] on p "Skip (esc) Continue This one cont" at bounding box center [956, 670] width 324 height 75
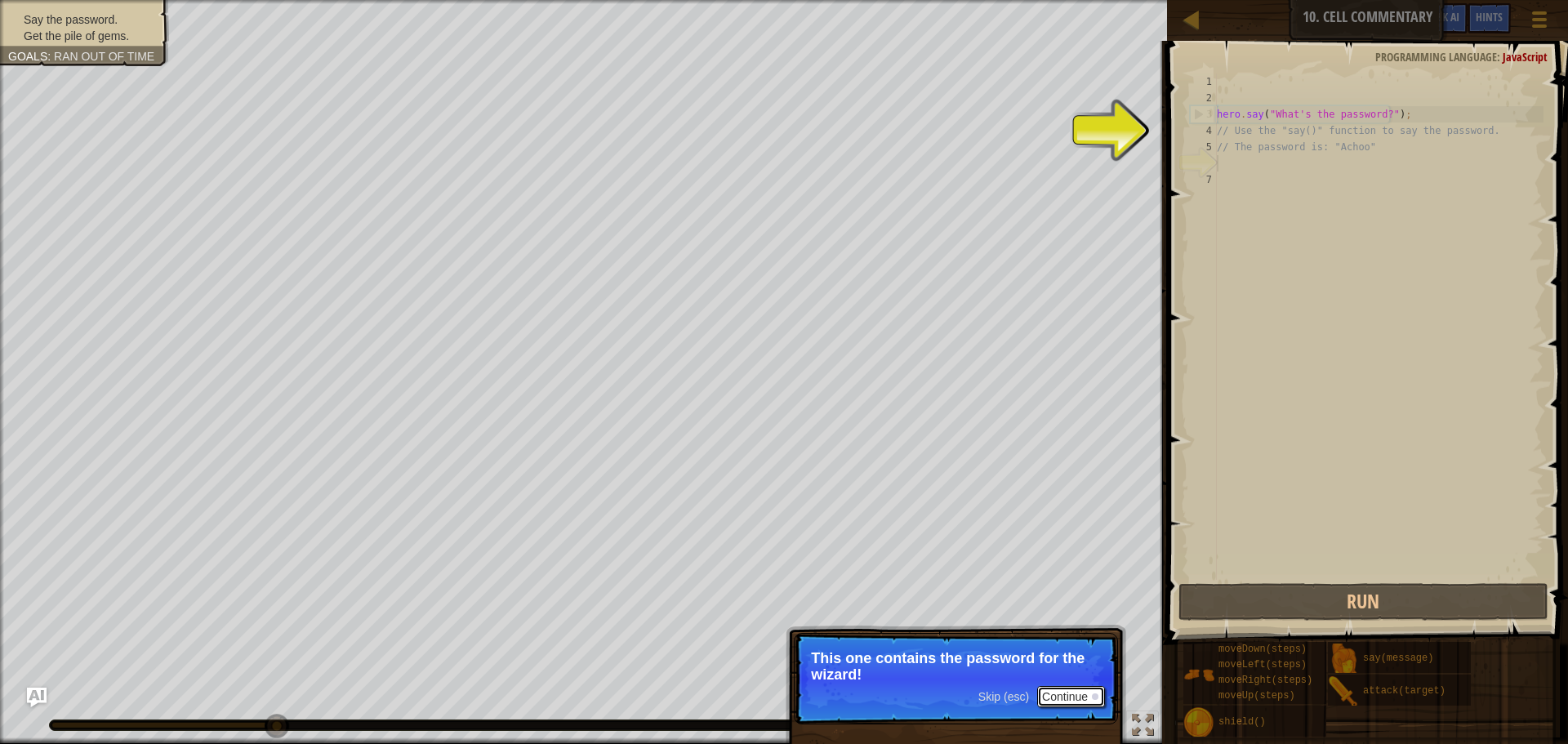
click at [1055, 693] on button "Continue" at bounding box center [1071, 696] width 68 height 22
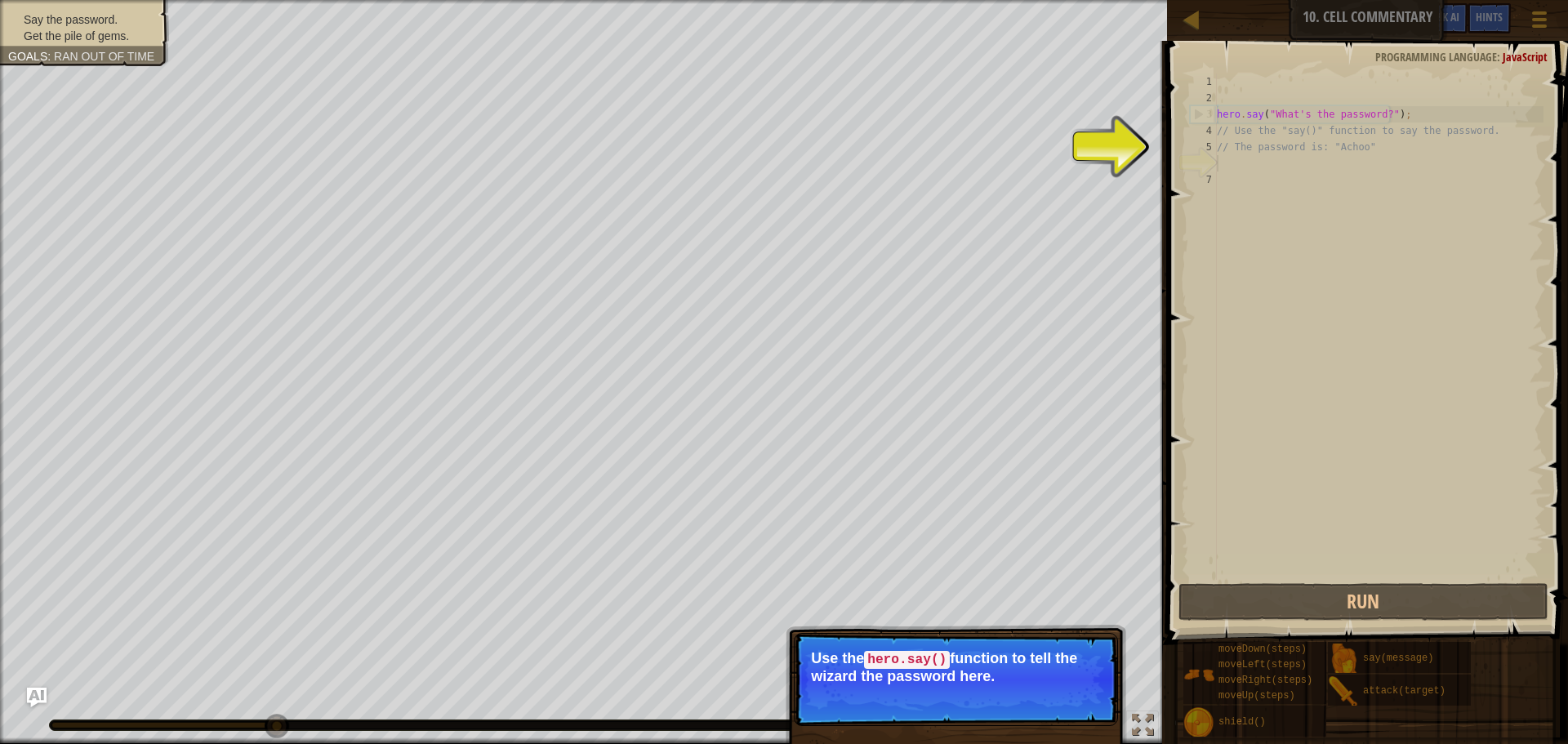
click at [1055, 693] on button "Continue" at bounding box center [1071, 698] width 68 height 22
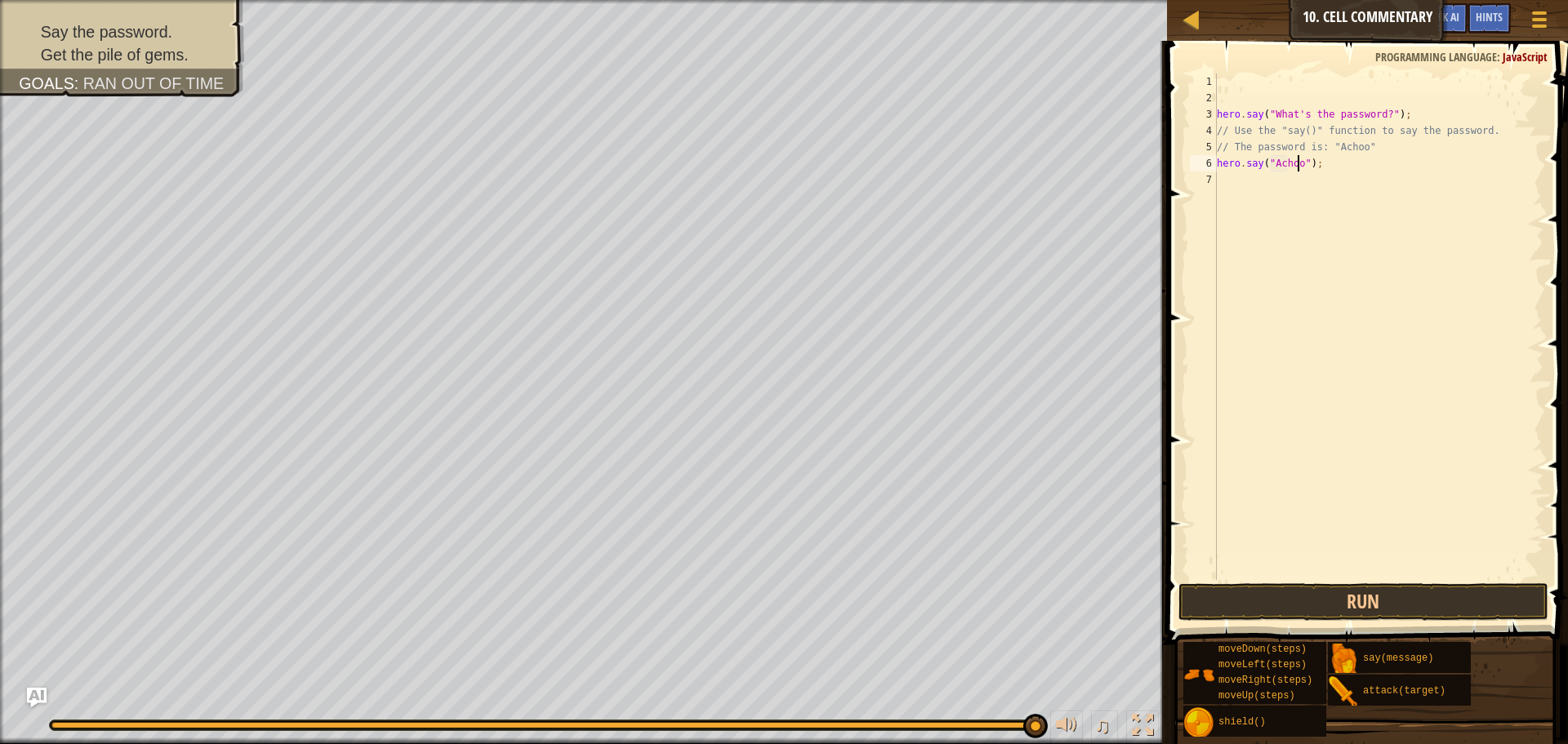
scroll to position [8, 8]
type textarea "hero.say("Achoo");"
click at [1278, 601] on button "Run" at bounding box center [1363, 602] width 370 height 38
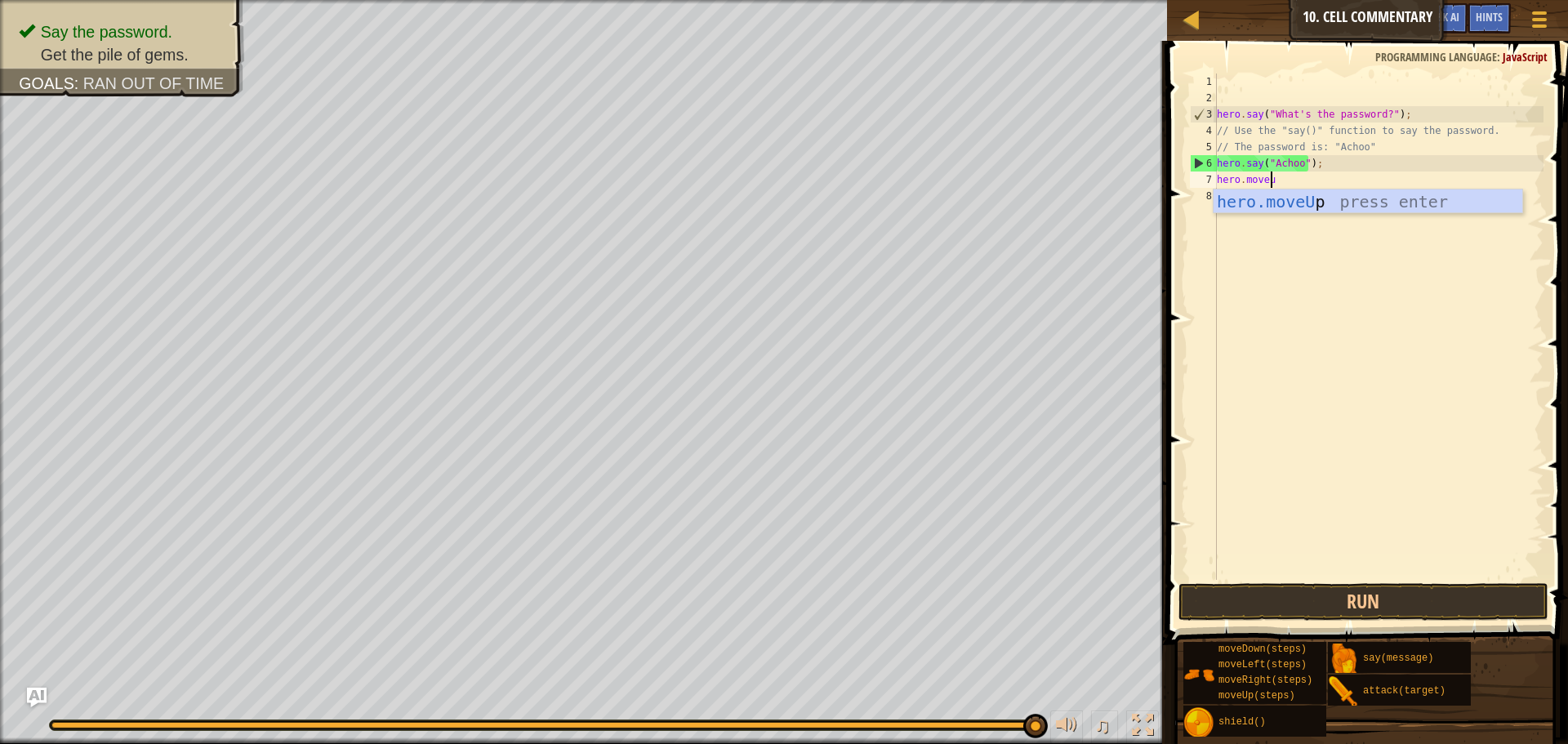
scroll to position [8, 4]
type textarea "hero.moveup"
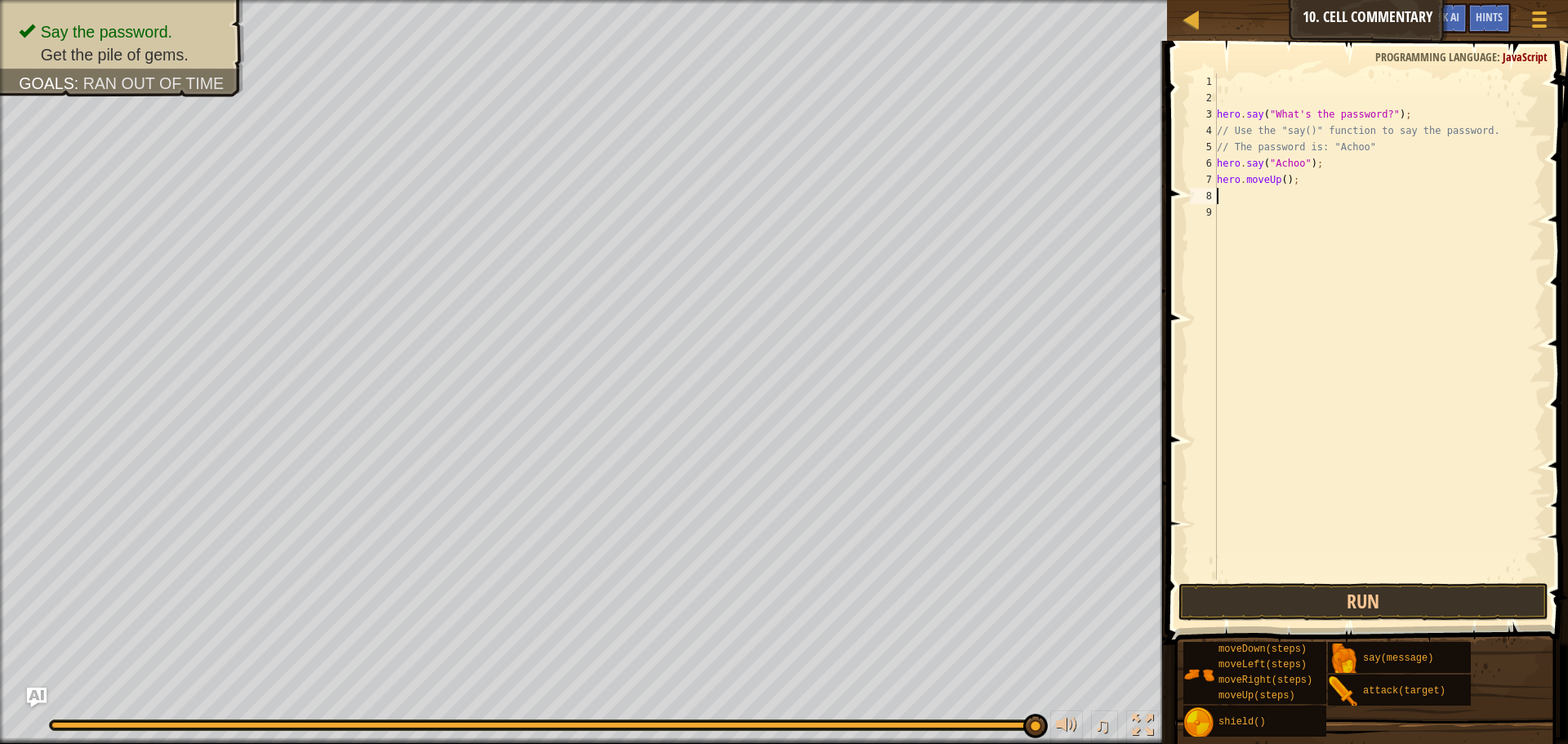
click at [1280, 182] on div "hero . say ( "What's the password?" ) ; // Use the "say()" function to say the …" at bounding box center [1378, 342] width 329 height 538
type textarea "hero.moveUp(2);"
click at [1356, 603] on button "Run" at bounding box center [1363, 602] width 370 height 38
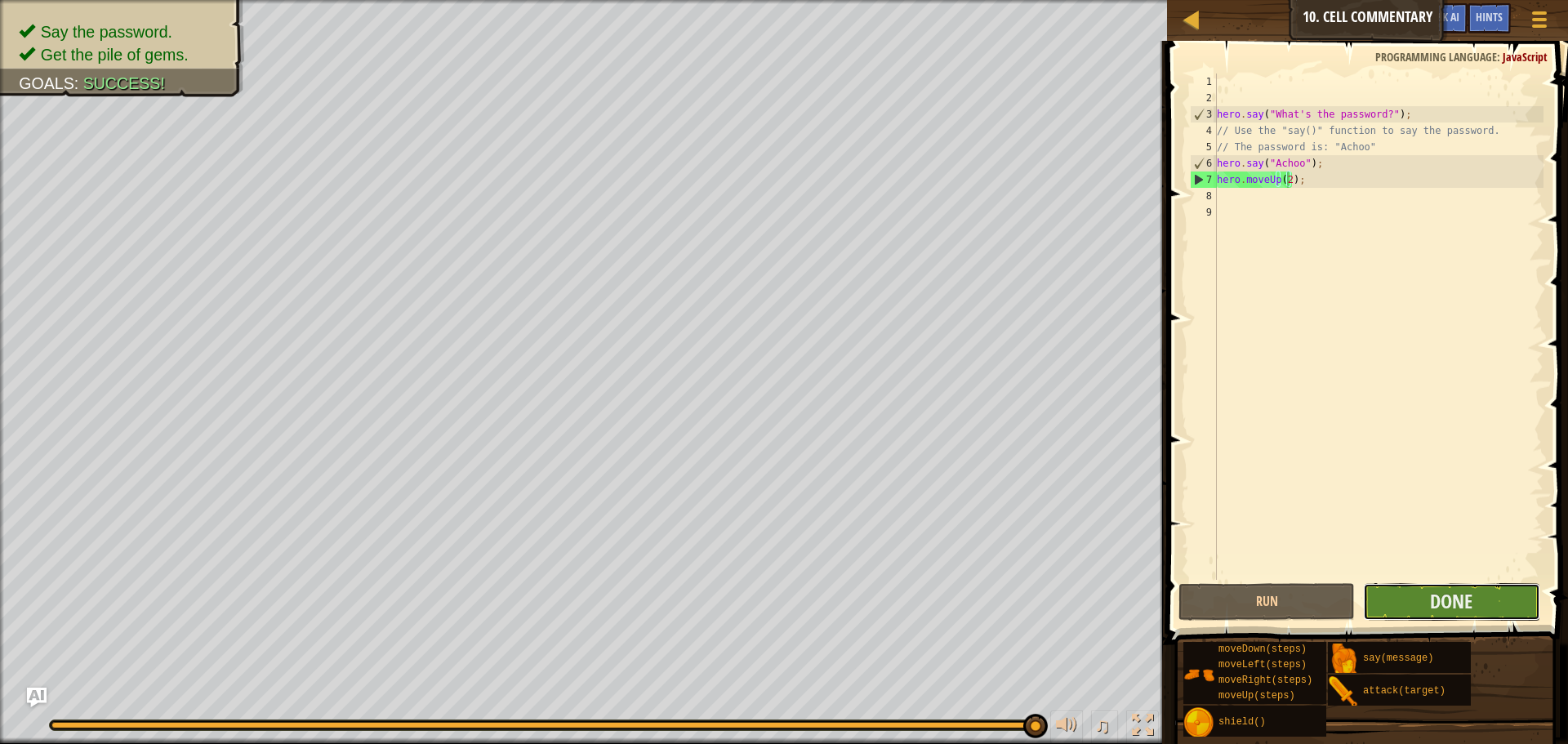
click at [1417, 599] on button "Done" at bounding box center [1450, 602] width 176 height 38
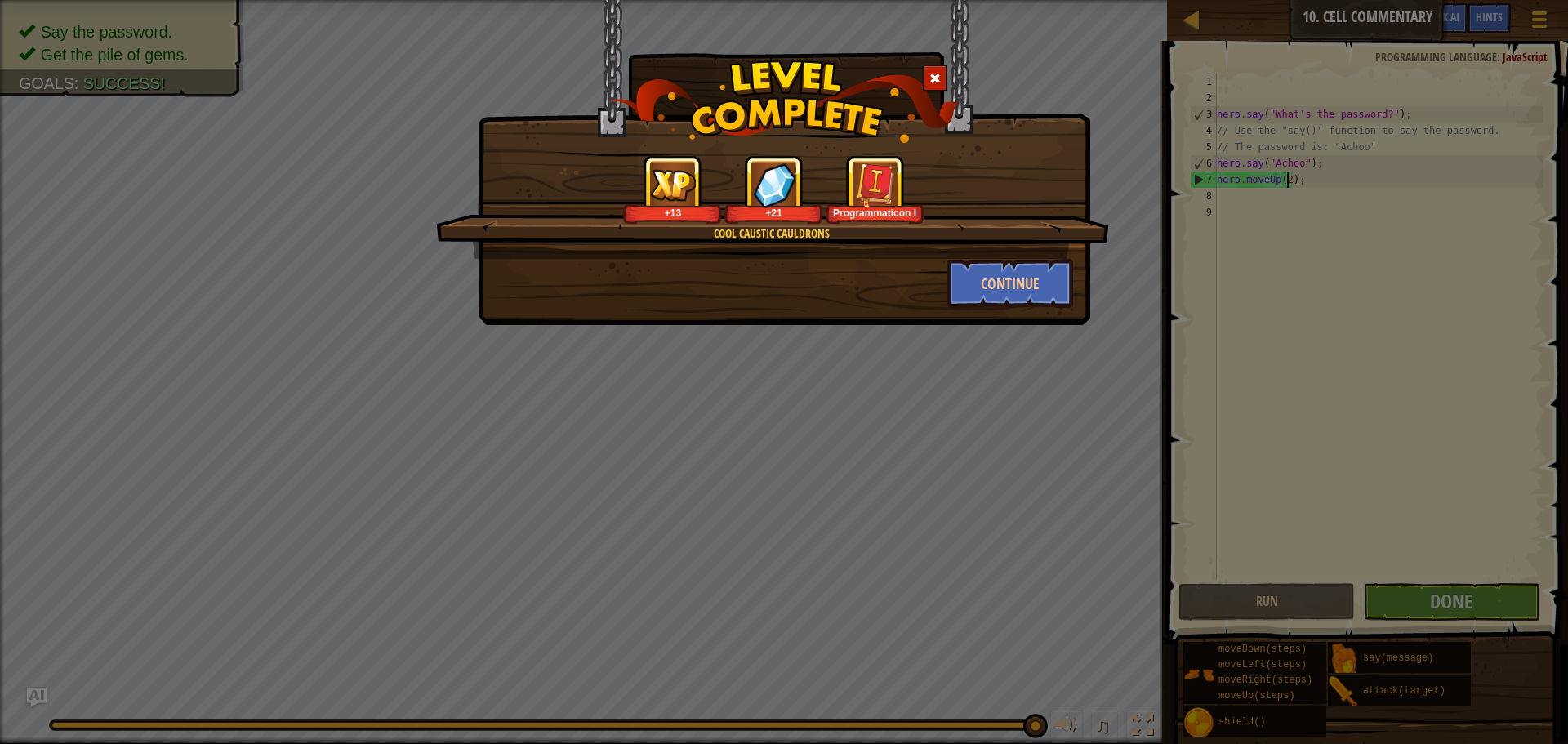
click at [876, 213] on div "Programmaticon I" at bounding box center [874, 212] width 92 height 12
click at [996, 267] on button "Continue" at bounding box center [1010, 283] width 126 height 49
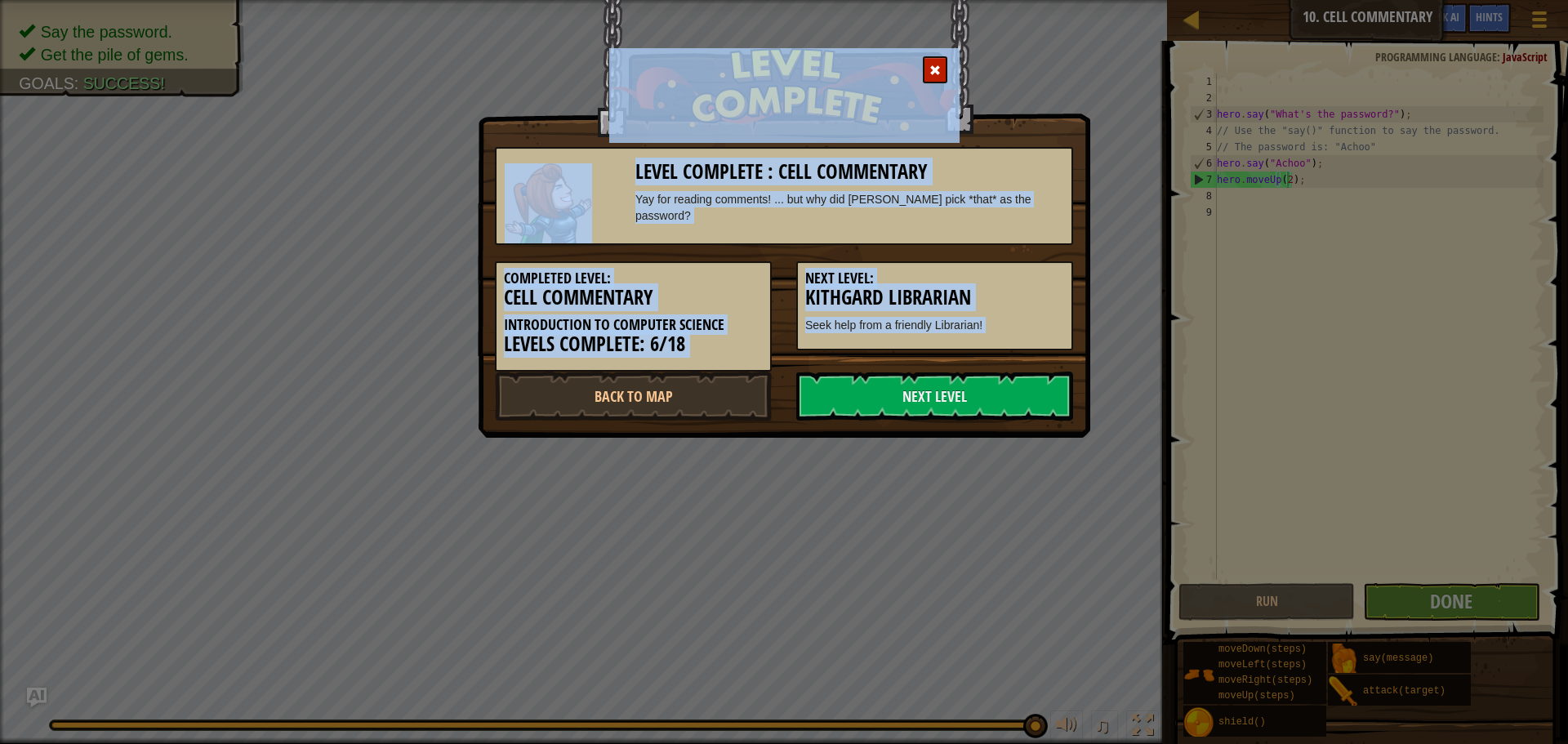
click at [905, 251] on div "Next Level: Kithgard Librarian Seek help from a friendly Librarian!" at bounding box center [934, 298] width 301 height 105
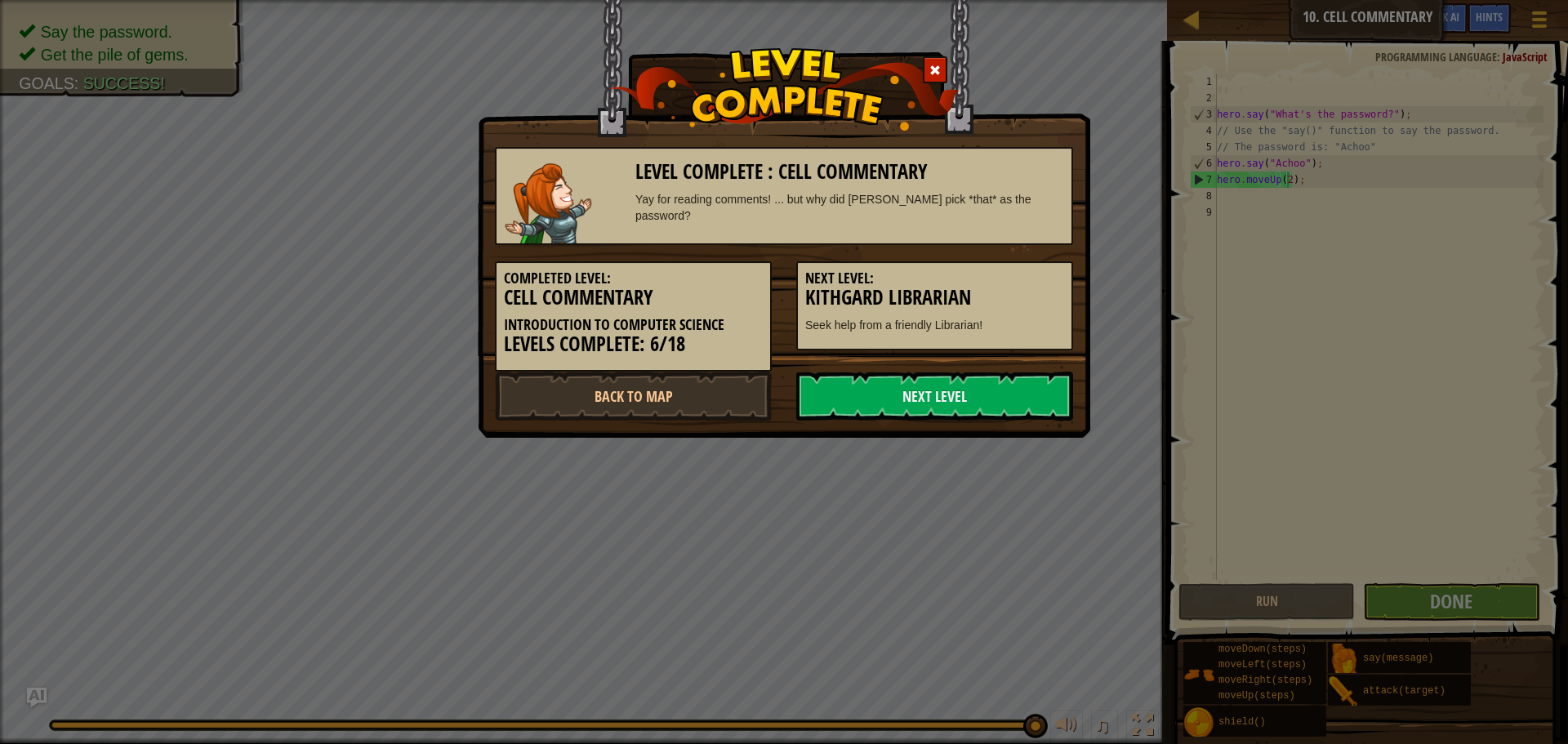
click at [905, 251] on div "Next Level: Kithgard Librarian Seek help from a friendly Librarian!" at bounding box center [934, 298] width 301 height 105
click at [938, 388] on link "Next Level" at bounding box center [934, 396] width 277 height 49
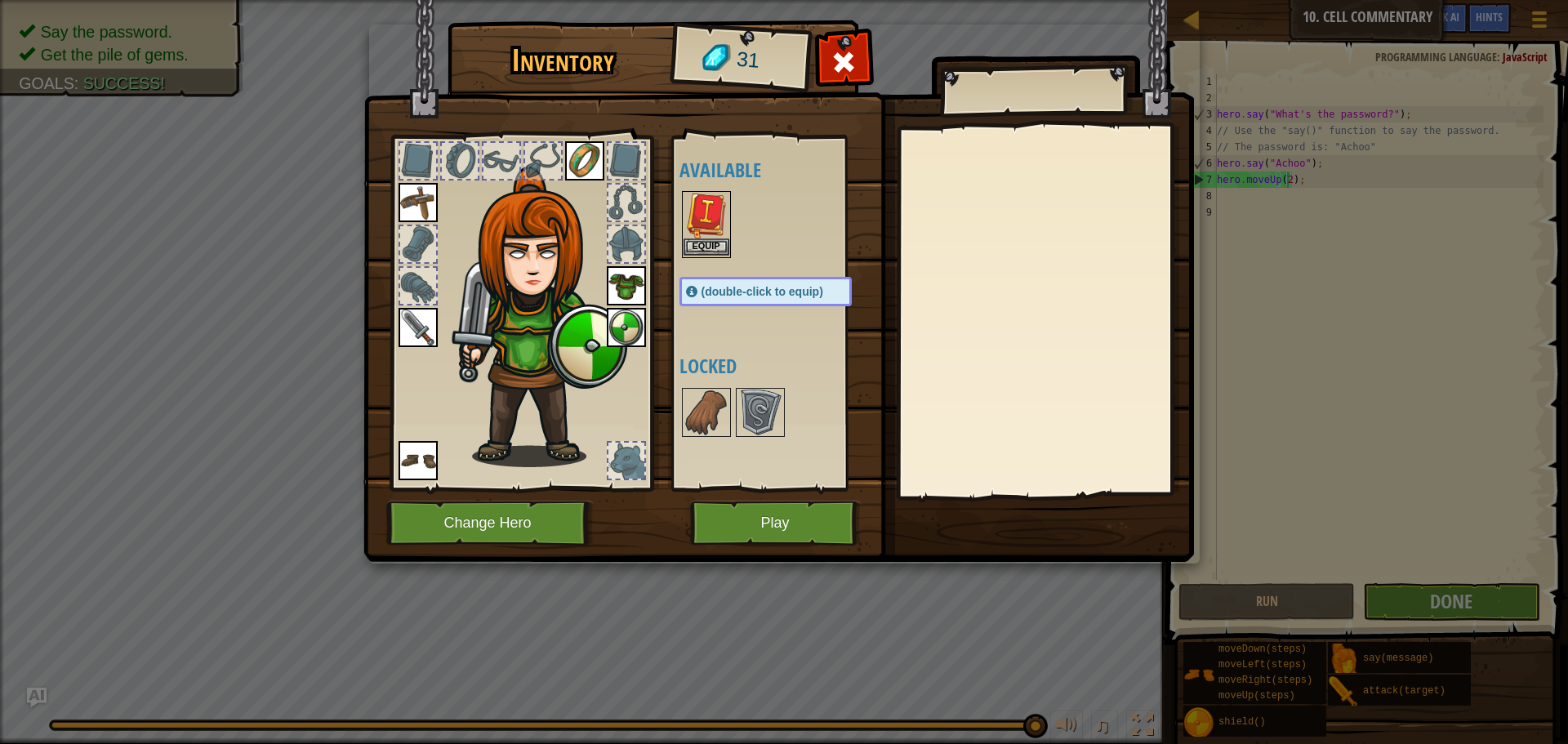
click at [702, 206] on img at bounding box center [705, 215] width 46 height 46
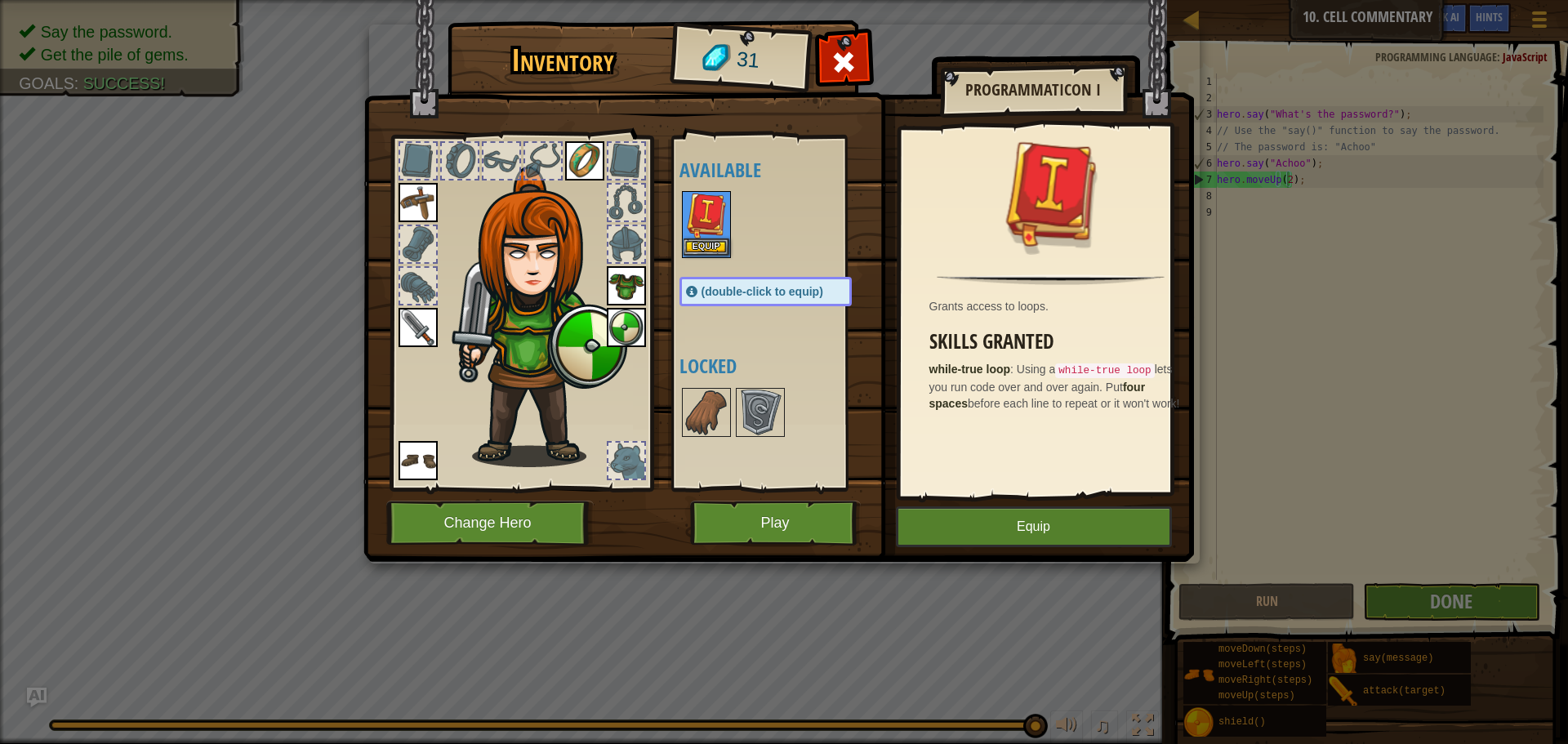
click at [702, 206] on img at bounding box center [705, 215] width 46 height 46
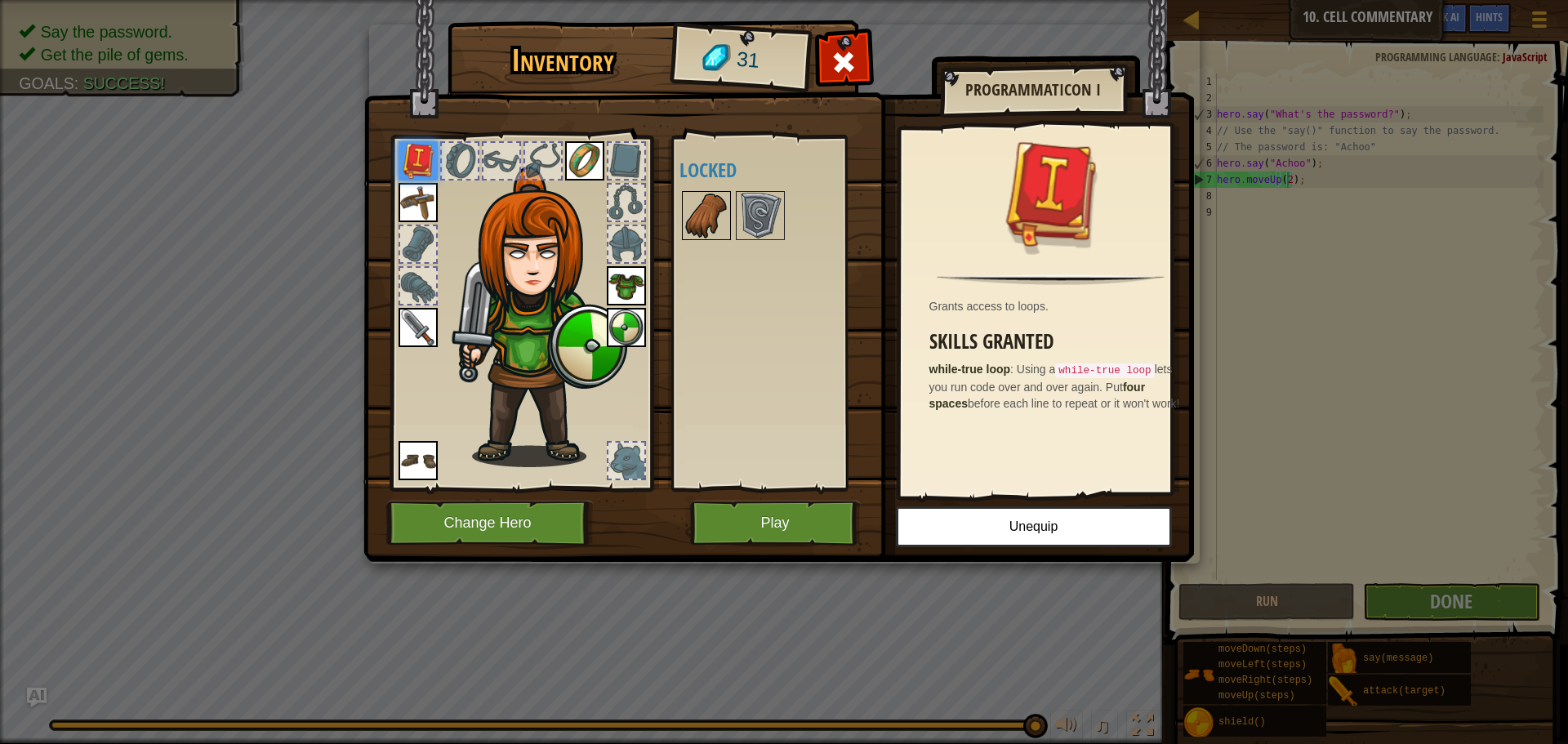
click at [701, 213] on img at bounding box center [705, 215] width 46 height 46
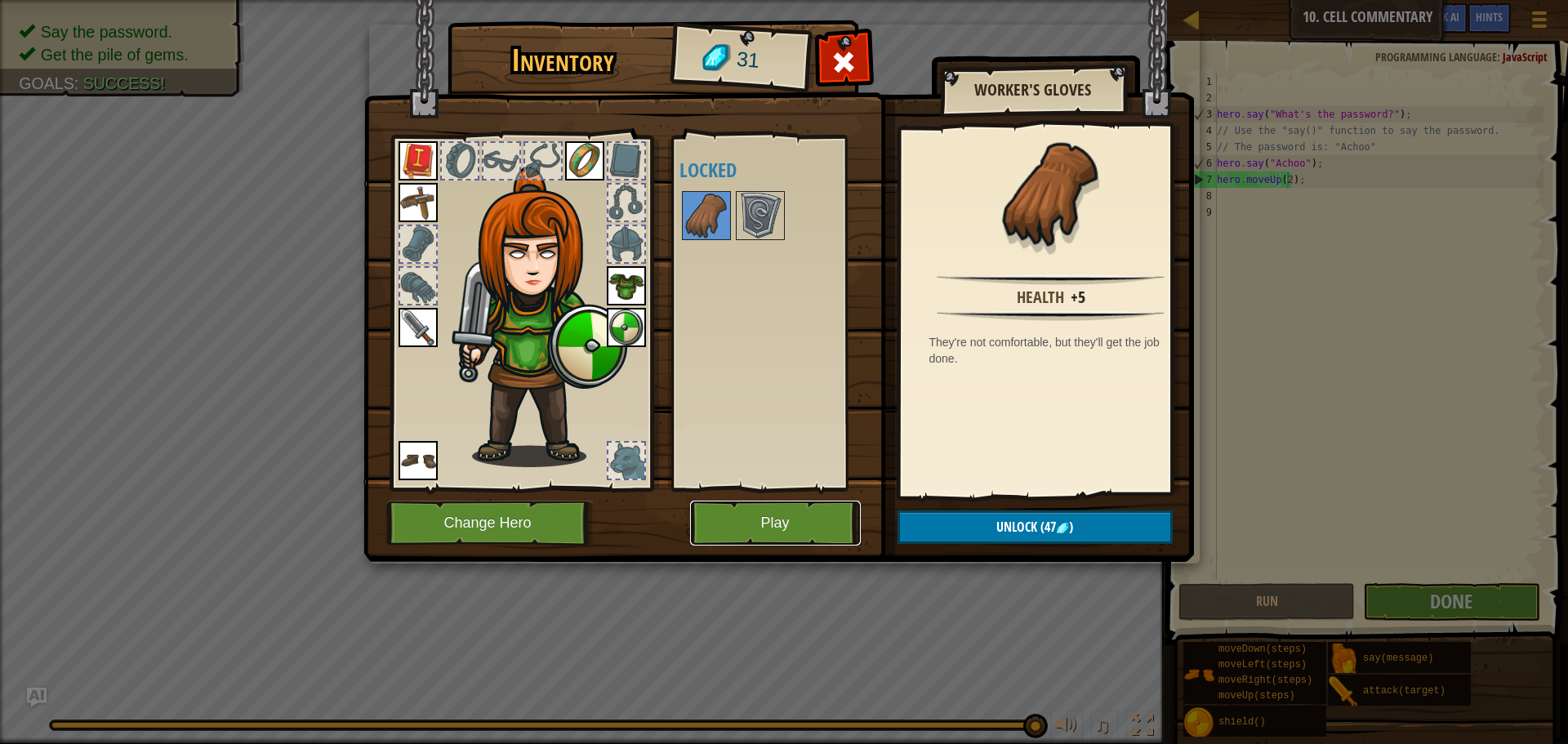
click at [815, 514] on button "Play" at bounding box center [775, 523] width 170 height 45
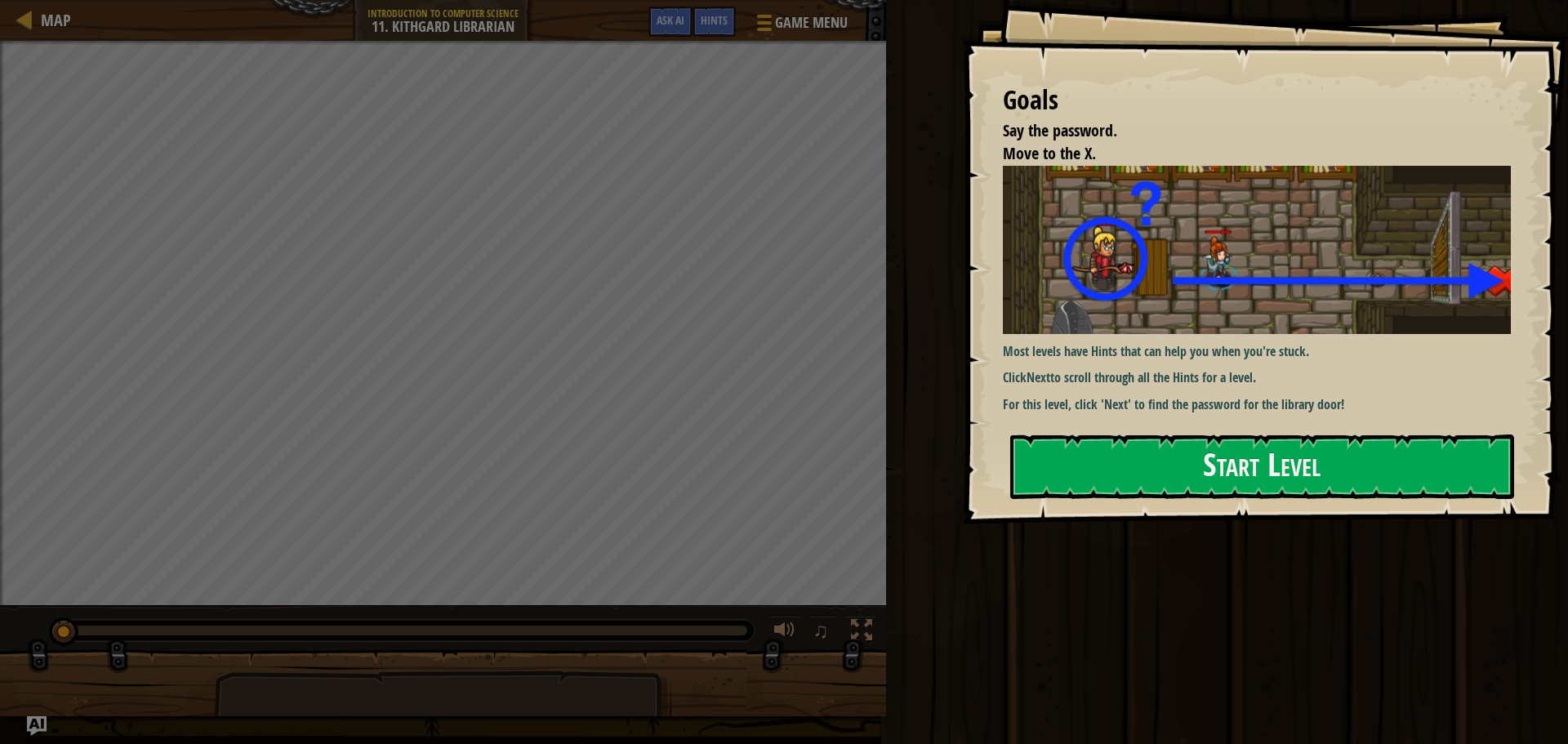
click at [1096, 414] on div "Most levels have Hints that can help you when you're stuck. Click Next to scrol…" at bounding box center [1263, 292] width 520 height 252
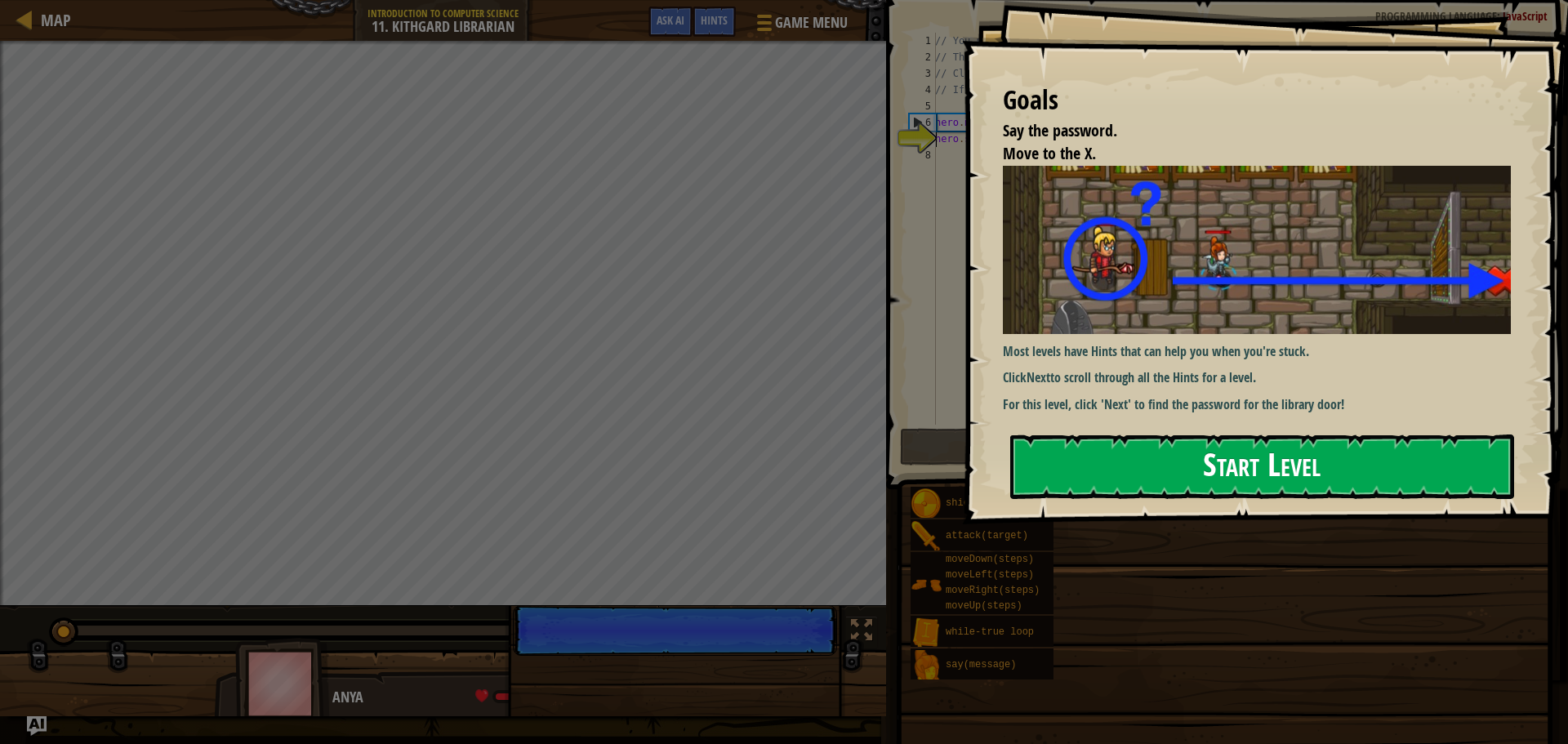
click at [1110, 435] on button "Start Level" at bounding box center [1262, 466] width 504 height 65
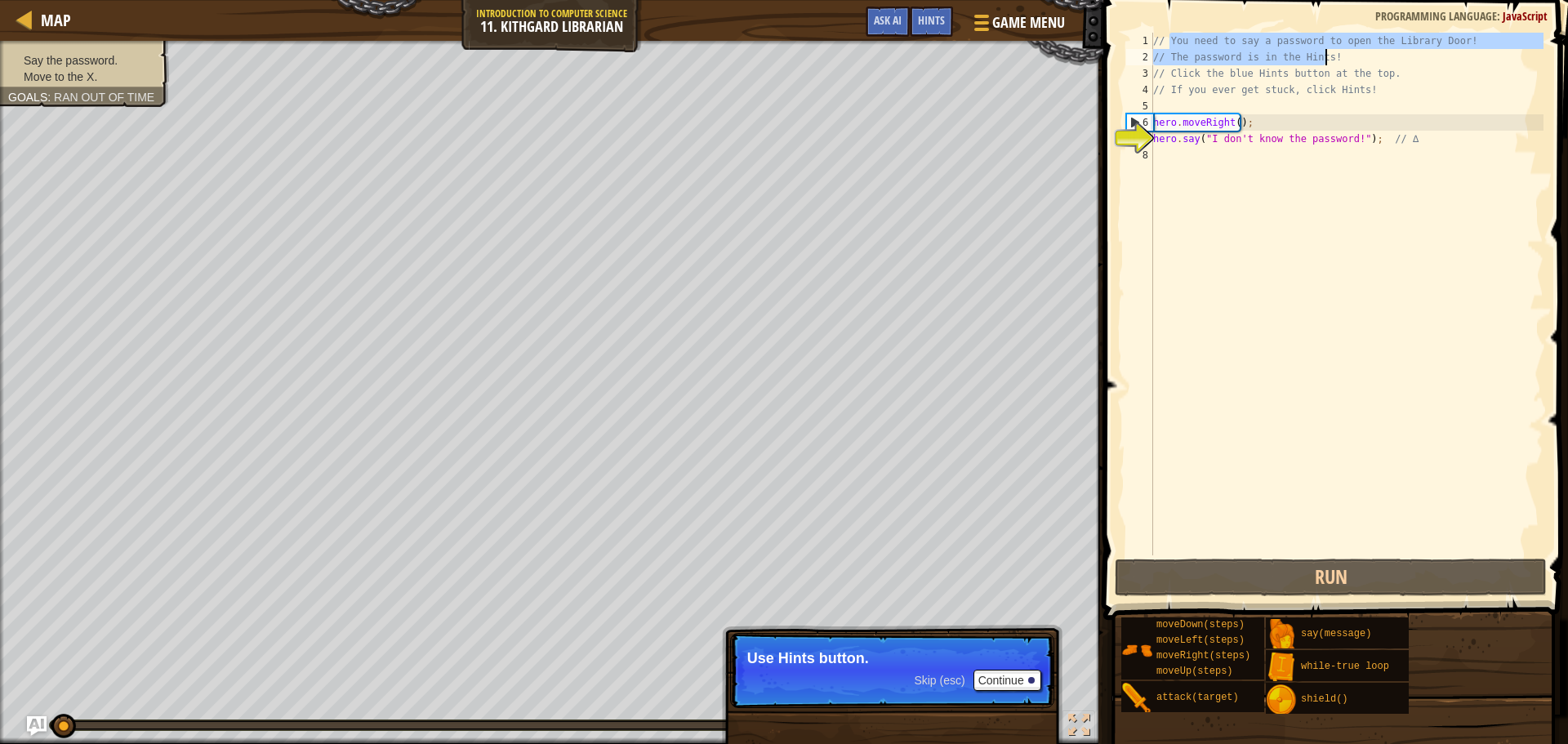
drag, startPoint x: 1166, startPoint y: 38, endPoint x: 1350, endPoint y: 58, distance: 185.1
click at [1350, 58] on div "// You need to say a password to open the Library Door! // The password is in t…" at bounding box center [1347, 310] width 394 height 555
click at [1031, 679] on div at bounding box center [1031, 680] width 7 height 7
type textarea "// The password is in the Hints!"
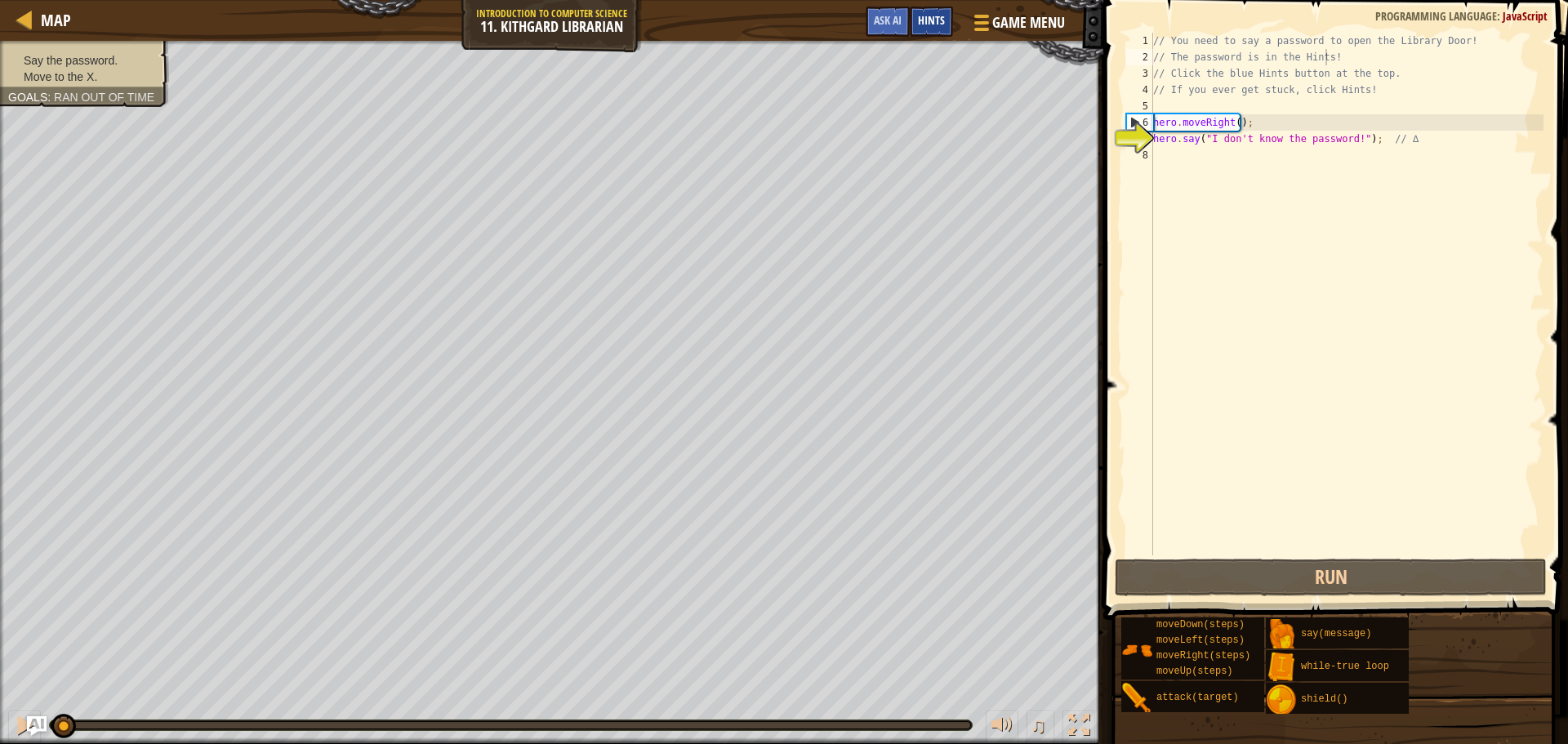
click at [944, 24] on div "Hints" at bounding box center [931, 22] width 43 height 30
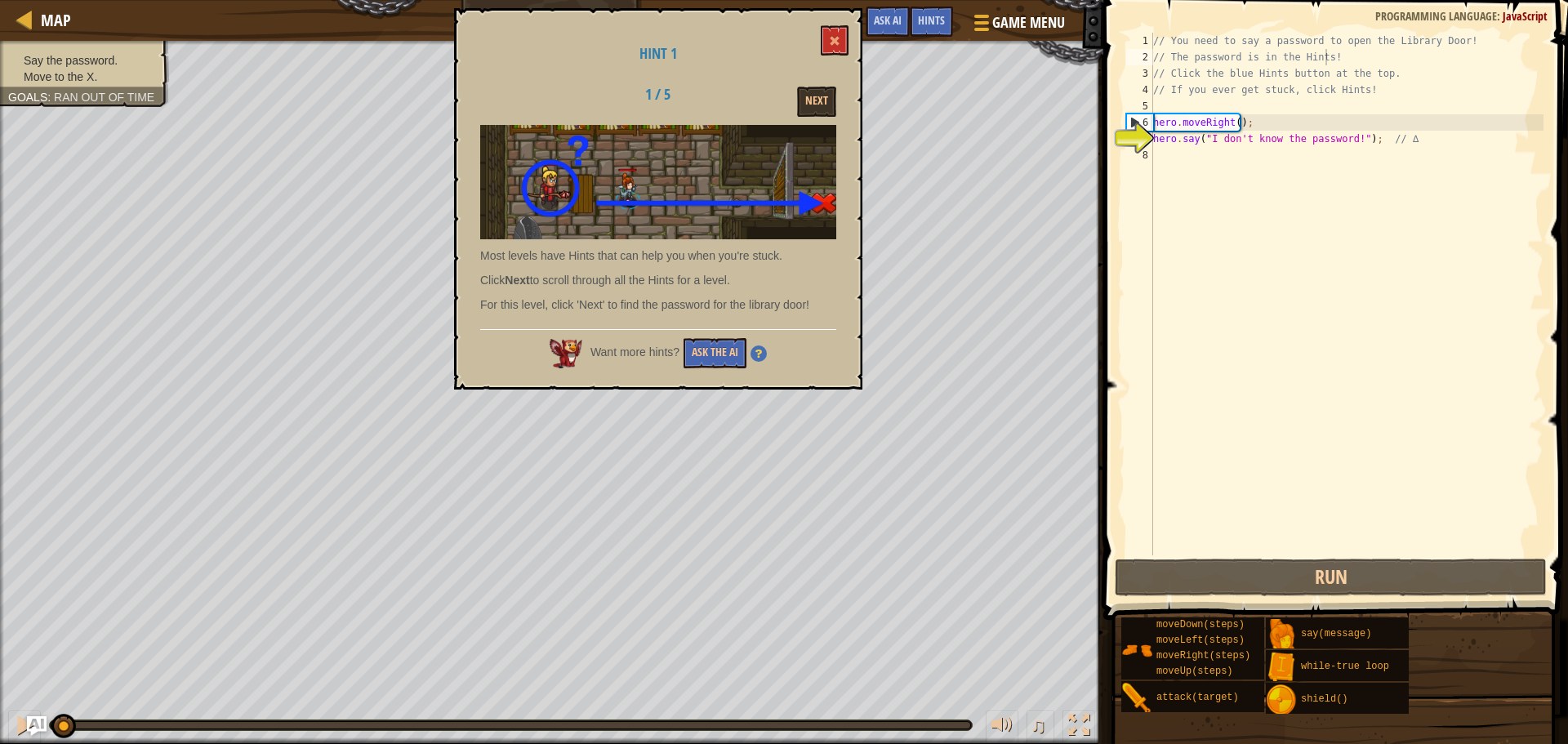
drag, startPoint x: 501, startPoint y: 300, endPoint x: 655, endPoint y: 300, distance: 154.0
click at [655, 300] on p "For this level, click 'Next' to find the password for the library door!" at bounding box center [658, 304] width 356 height 16
click at [823, 100] on button "Next" at bounding box center [816, 101] width 40 height 30
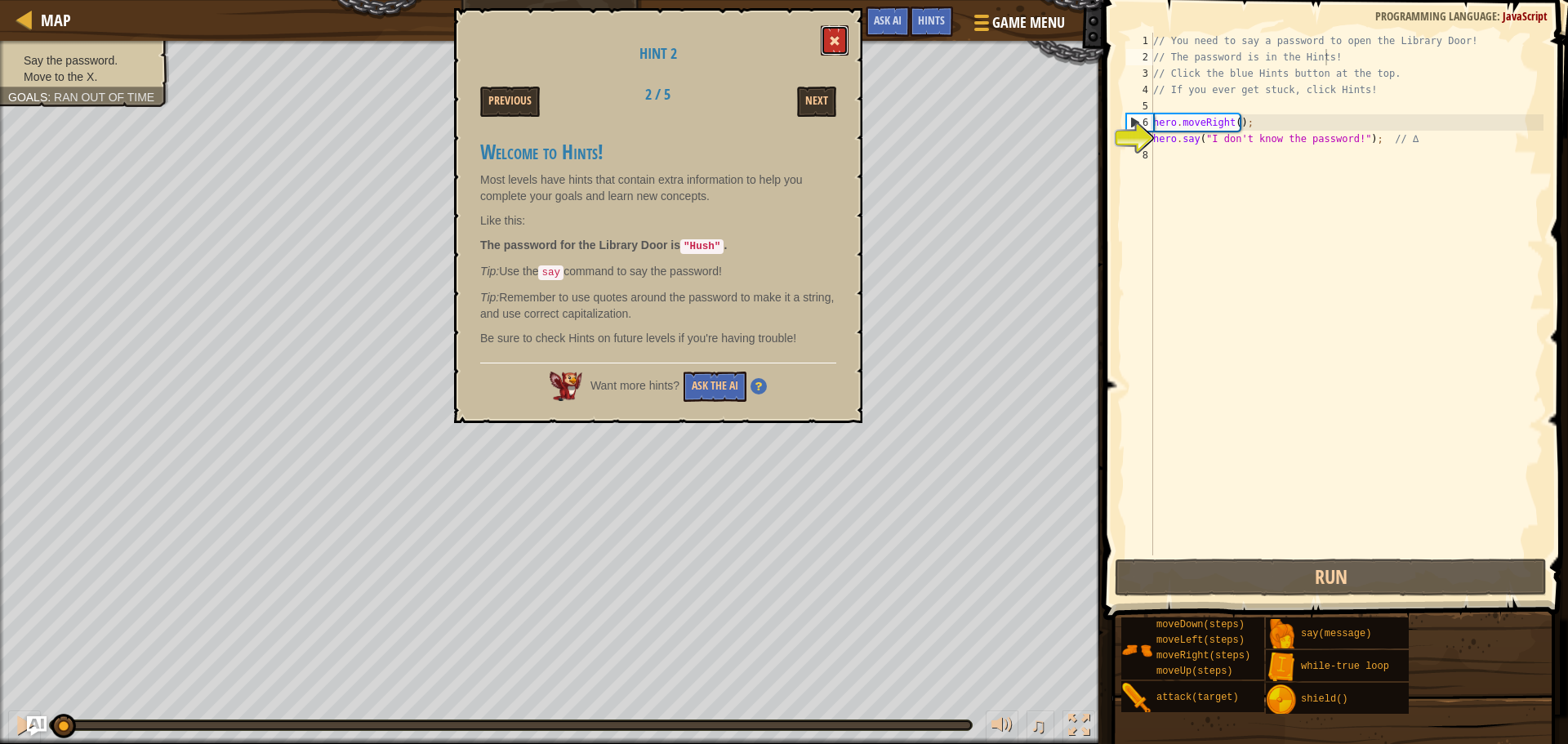
click at [827, 32] on button at bounding box center [834, 40] width 28 height 30
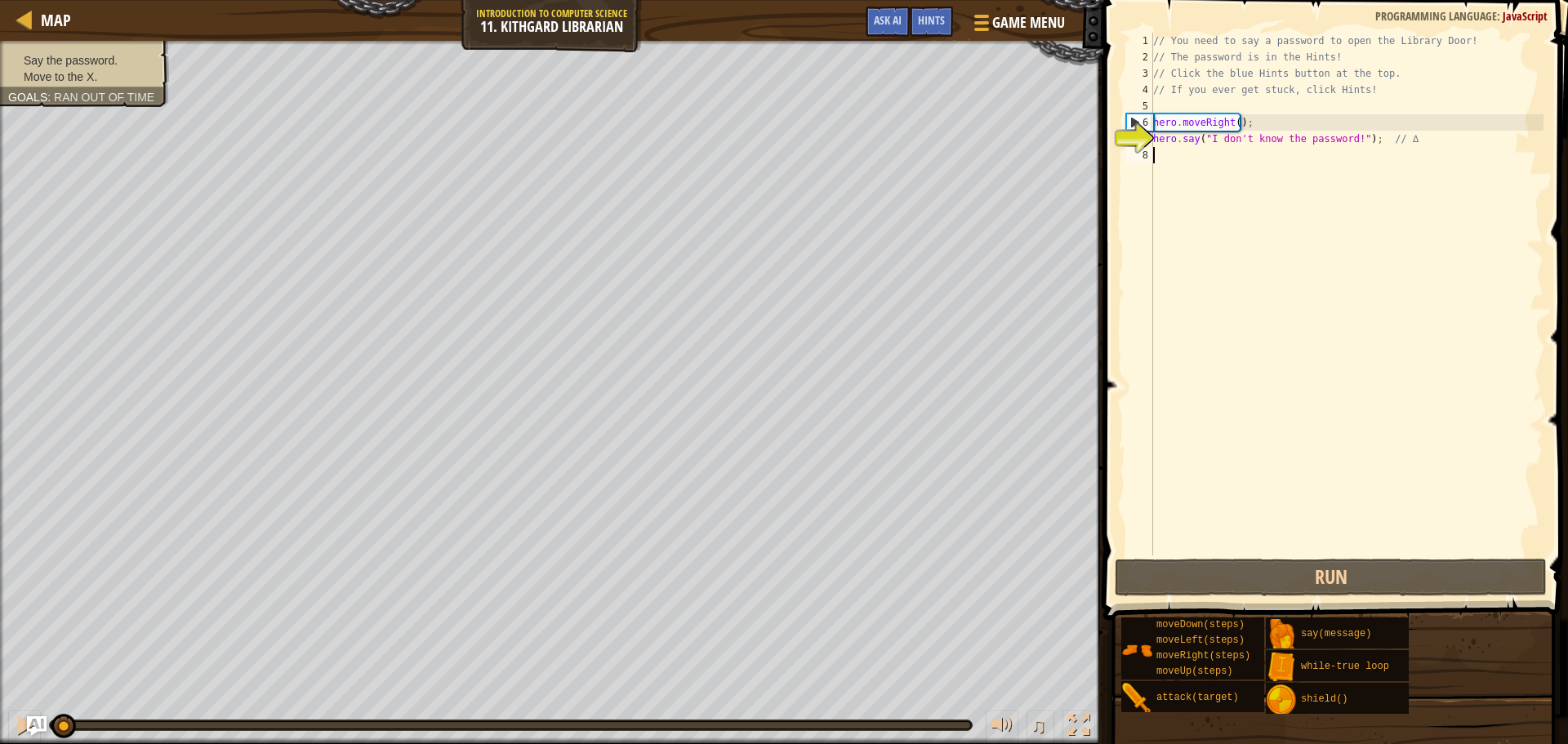
click at [1231, 156] on div "// You need to say a password to open the Library Door! // The password is in t…" at bounding box center [1347, 310] width 394 height 555
click at [1343, 141] on div "// You need to say a password to open the Library Door! // The password is in t…" at bounding box center [1347, 310] width 394 height 555
drag, startPoint x: 1347, startPoint y: 139, endPoint x: 1207, endPoint y: 142, distance: 140.0
click at [1207, 142] on div "// You need to say a password to open the Library Door! // The password is in t…" at bounding box center [1347, 310] width 394 height 555
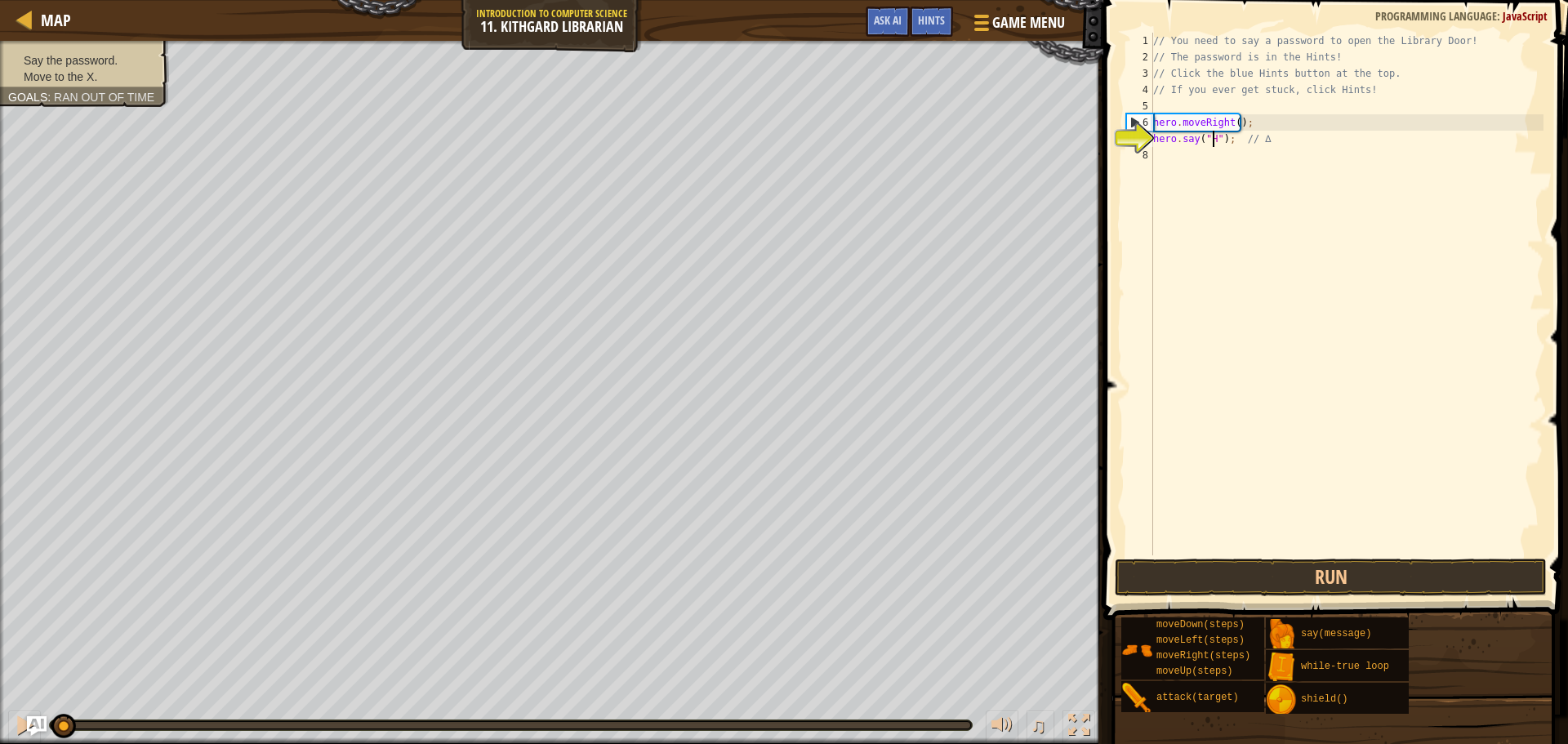
type textarea "hero.say("Hush"); // ∆"
click at [1209, 162] on div "// You need to say a password to open the Library Door! // The password is in t…" at bounding box center [1347, 310] width 394 height 555
click at [1231, 124] on div "// You need to say a password to open the Library Door! // The password is in t…" at bounding box center [1347, 310] width 394 height 555
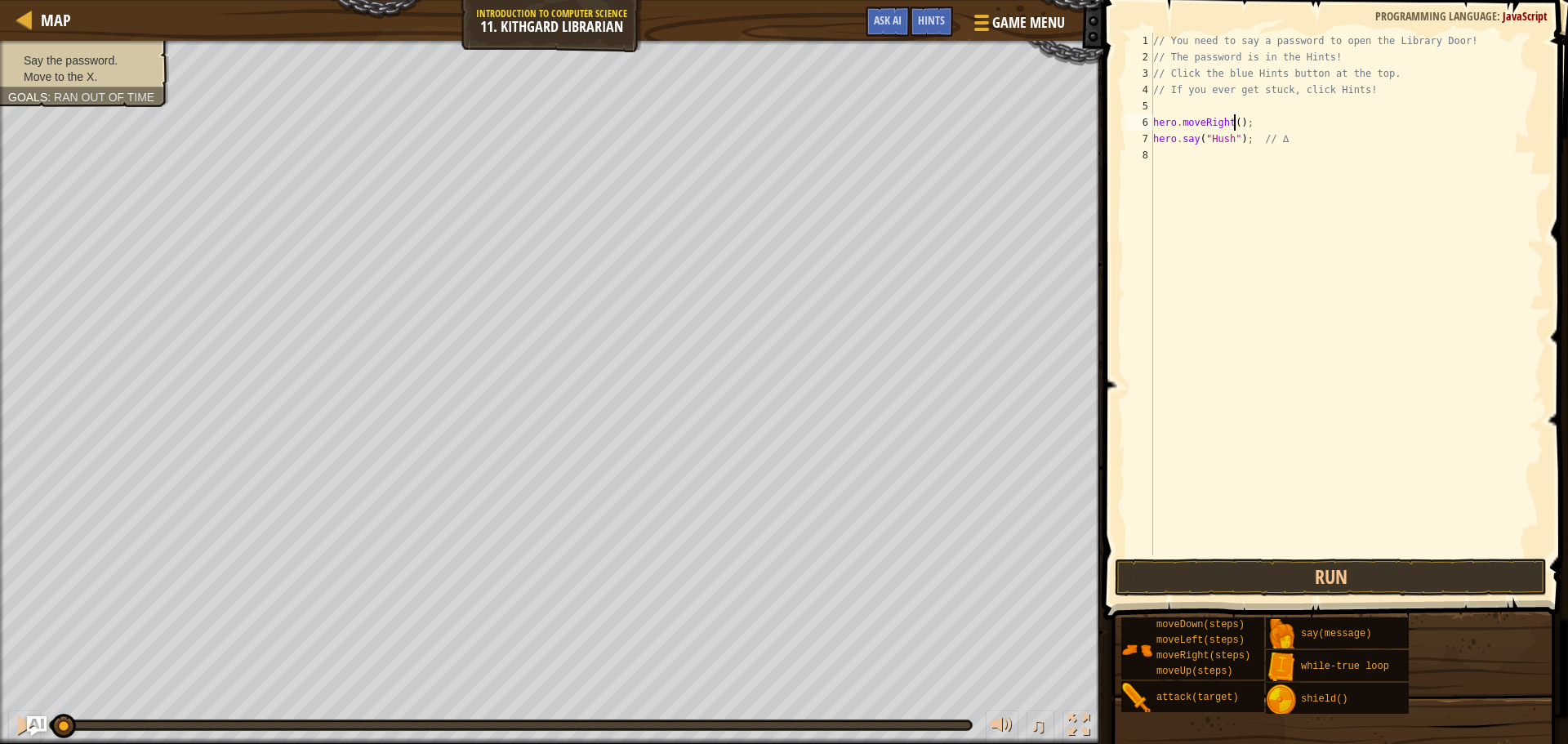
type textarea "hero.moveRight();"
click at [1208, 158] on div "// You need to say a password to open the Library Door! // The password is in t…" at bounding box center [1347, 310] width 394 height 555
type textarea "hero.moveright"
click at [1390, 569] on button "Run" at bounding box center [1331, 577] width 432 height 38
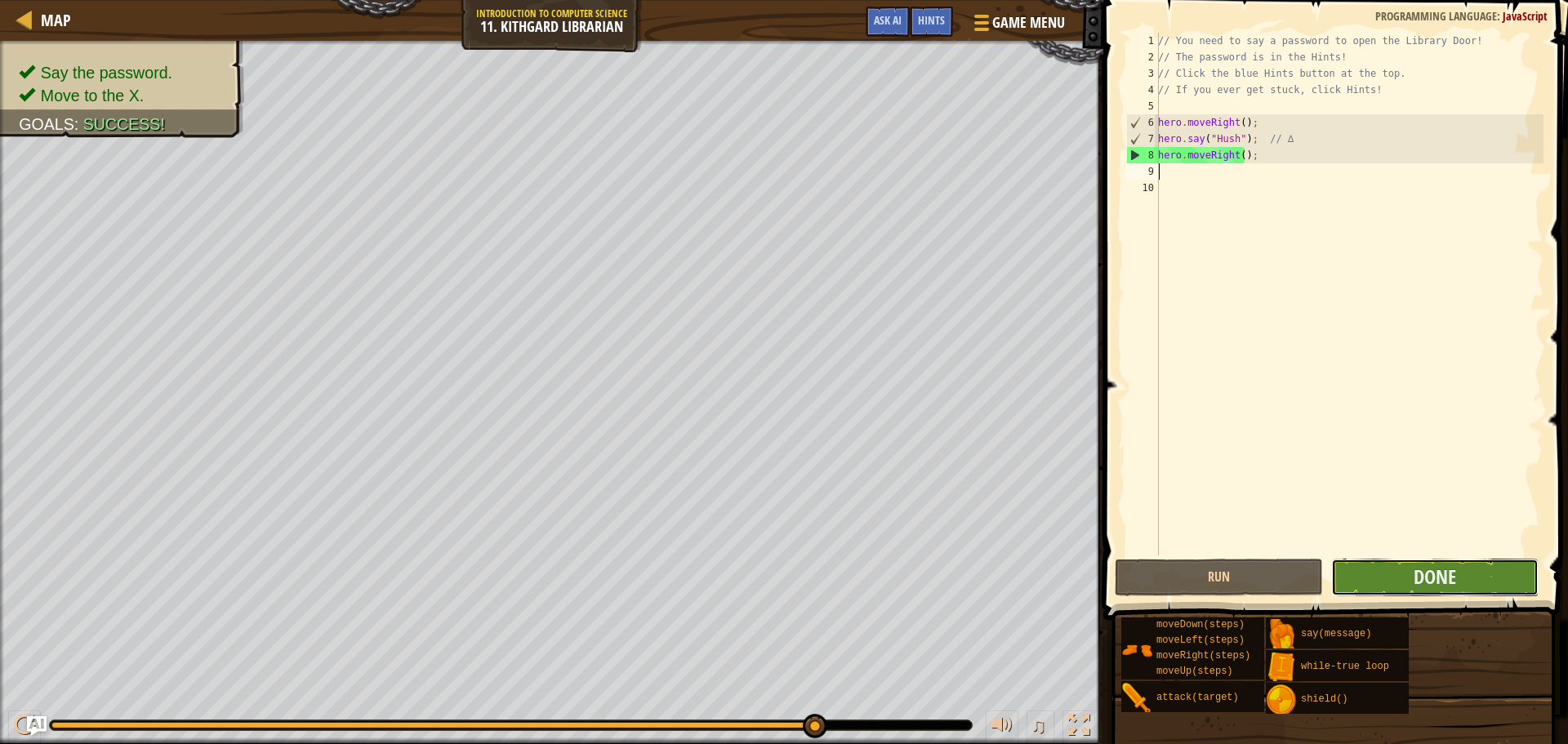
click at [1374, 591] on button "Done" at bounding box center [1434, 577] width 207 height 38
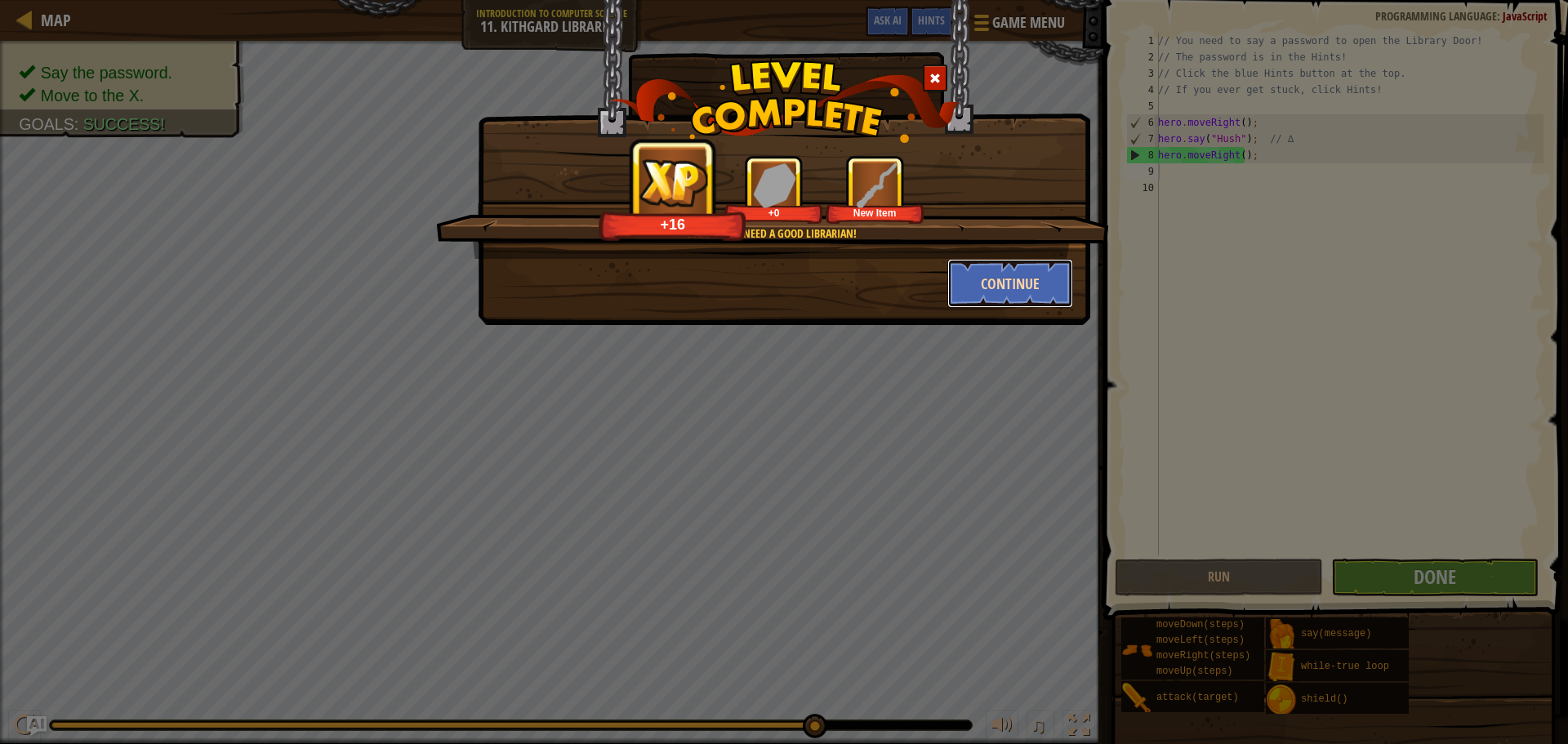
click at [958, 284] on button "Continue" at bounding box center [1010, 283] width 126 height 49
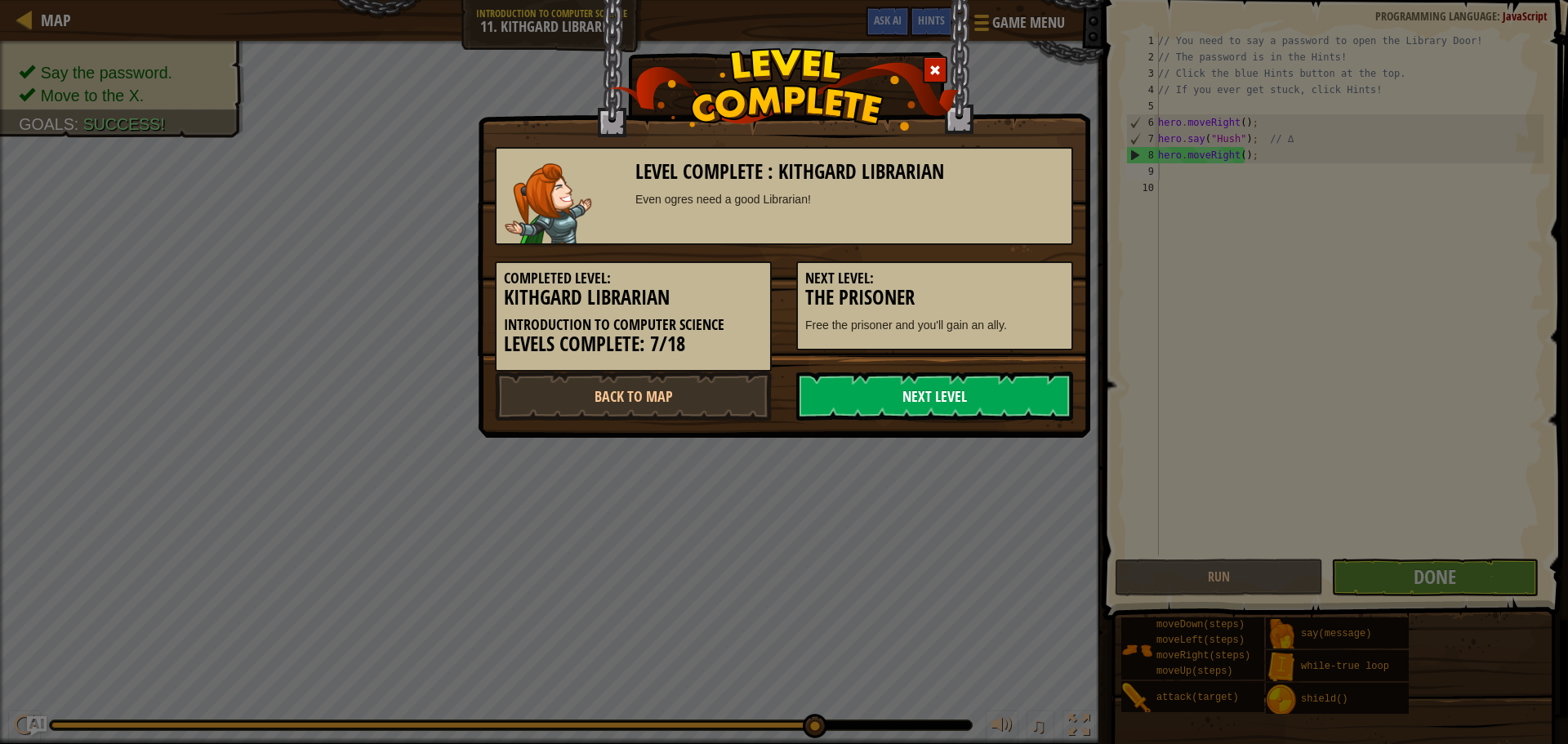
click at [868, 394] on link "Next Level" at bounding box center [934, 396] width 277 height 49
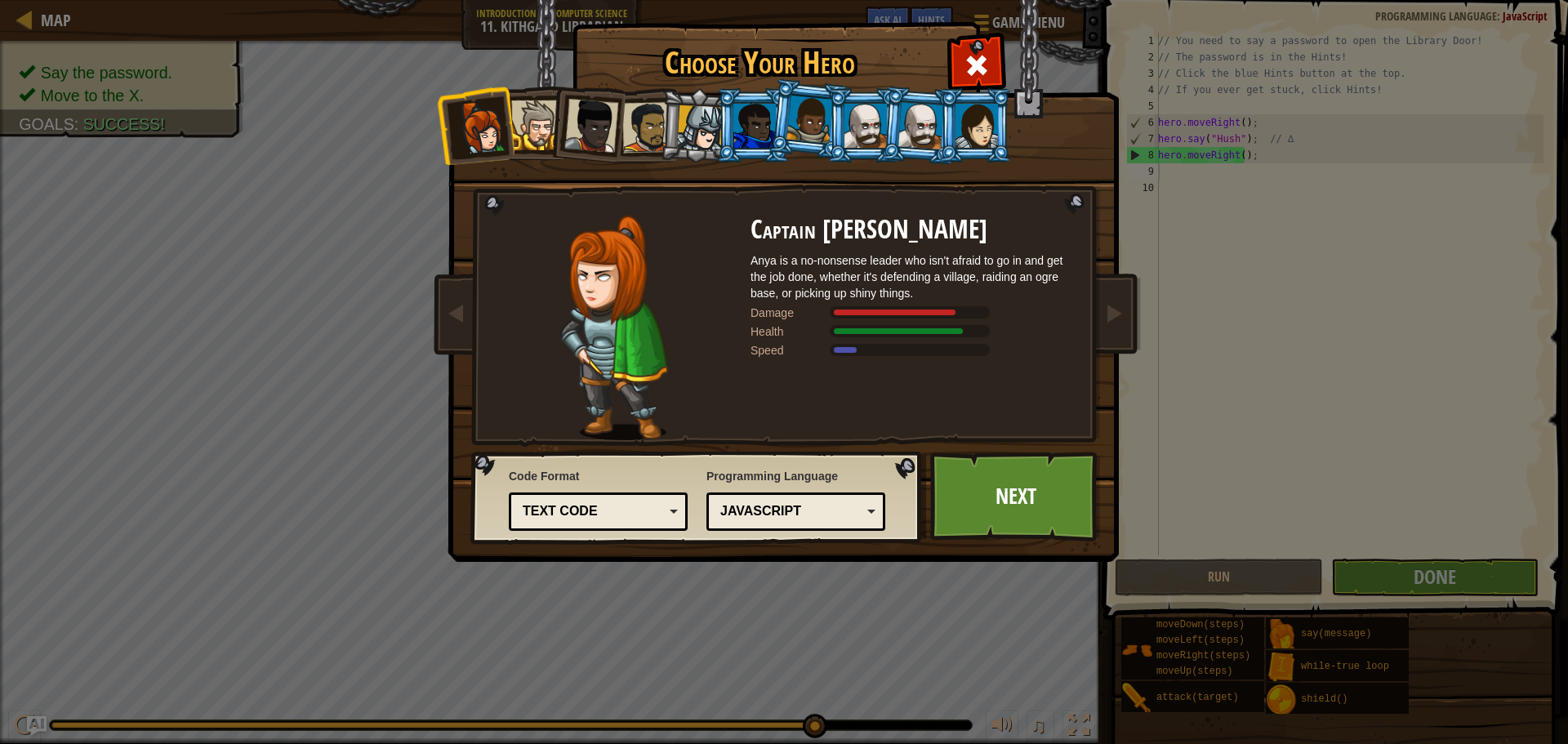
click at [587, 132] on div at bounding box center [591, 126] width 54 height 54
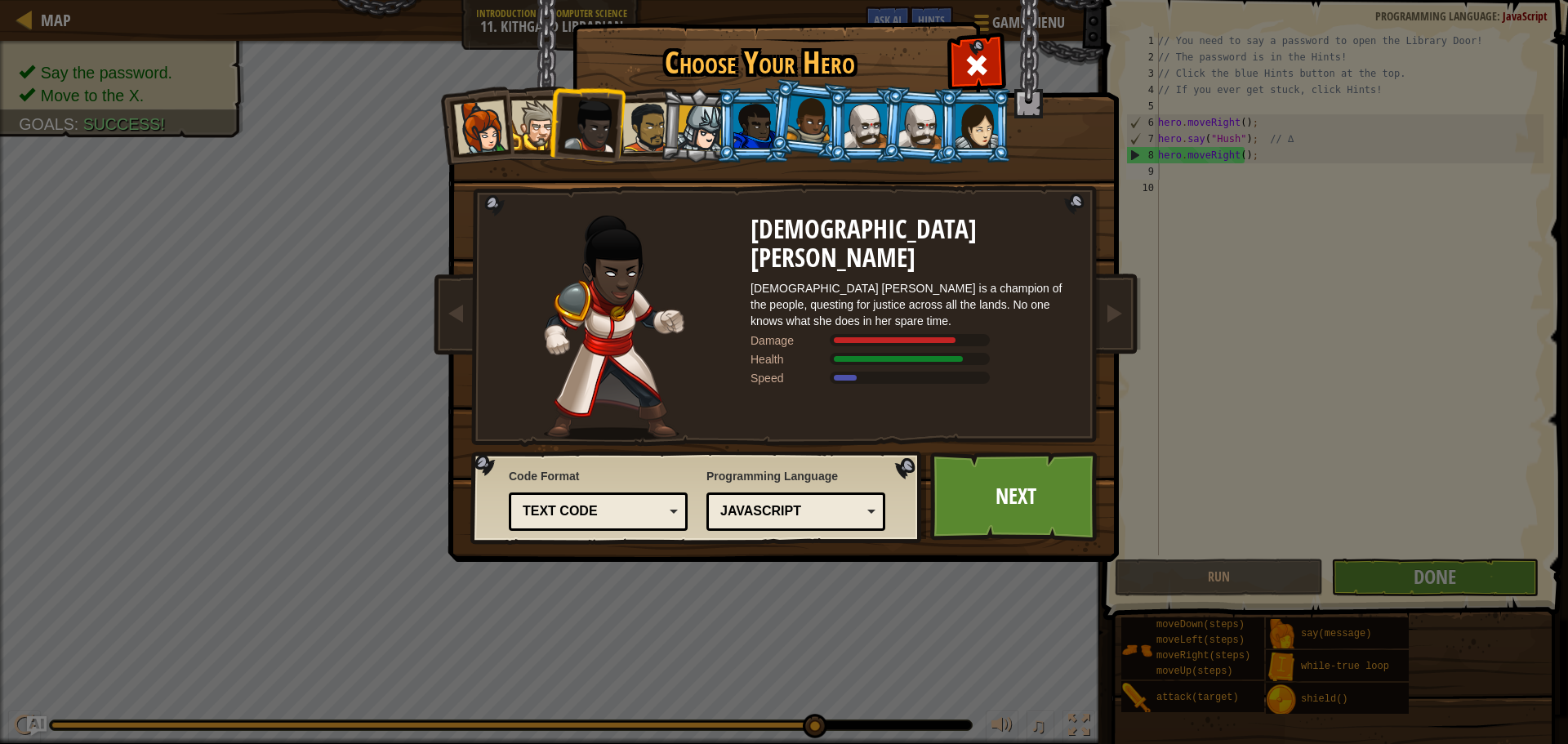
click at [526, 123] on div at bounding box center [536, 126] width 50 height 50
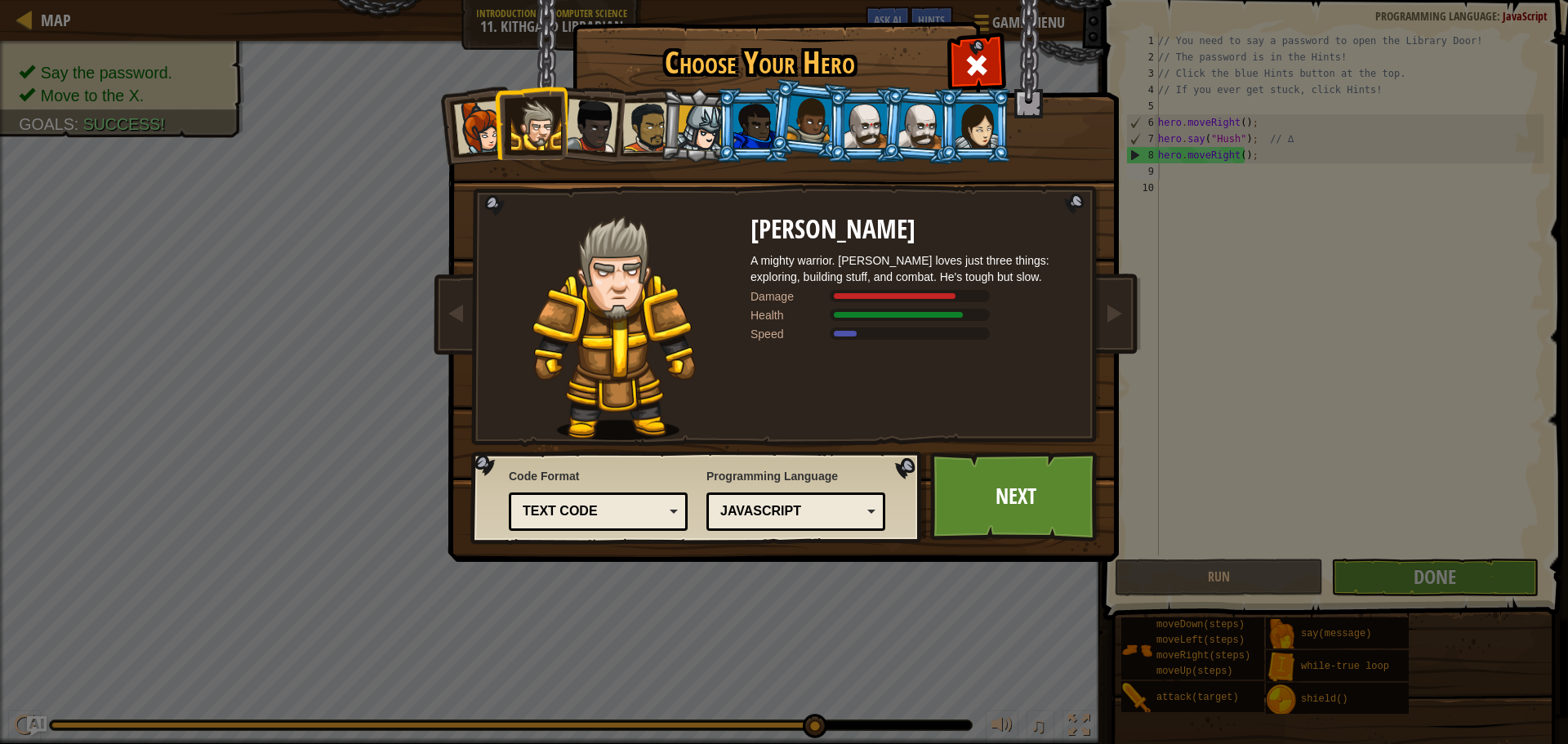
click at [561, 114] on li at bounding box center [530, 123] width 73 height 74
click at [574, 115] on div at bounding box center [591, 126] width 54 height 54
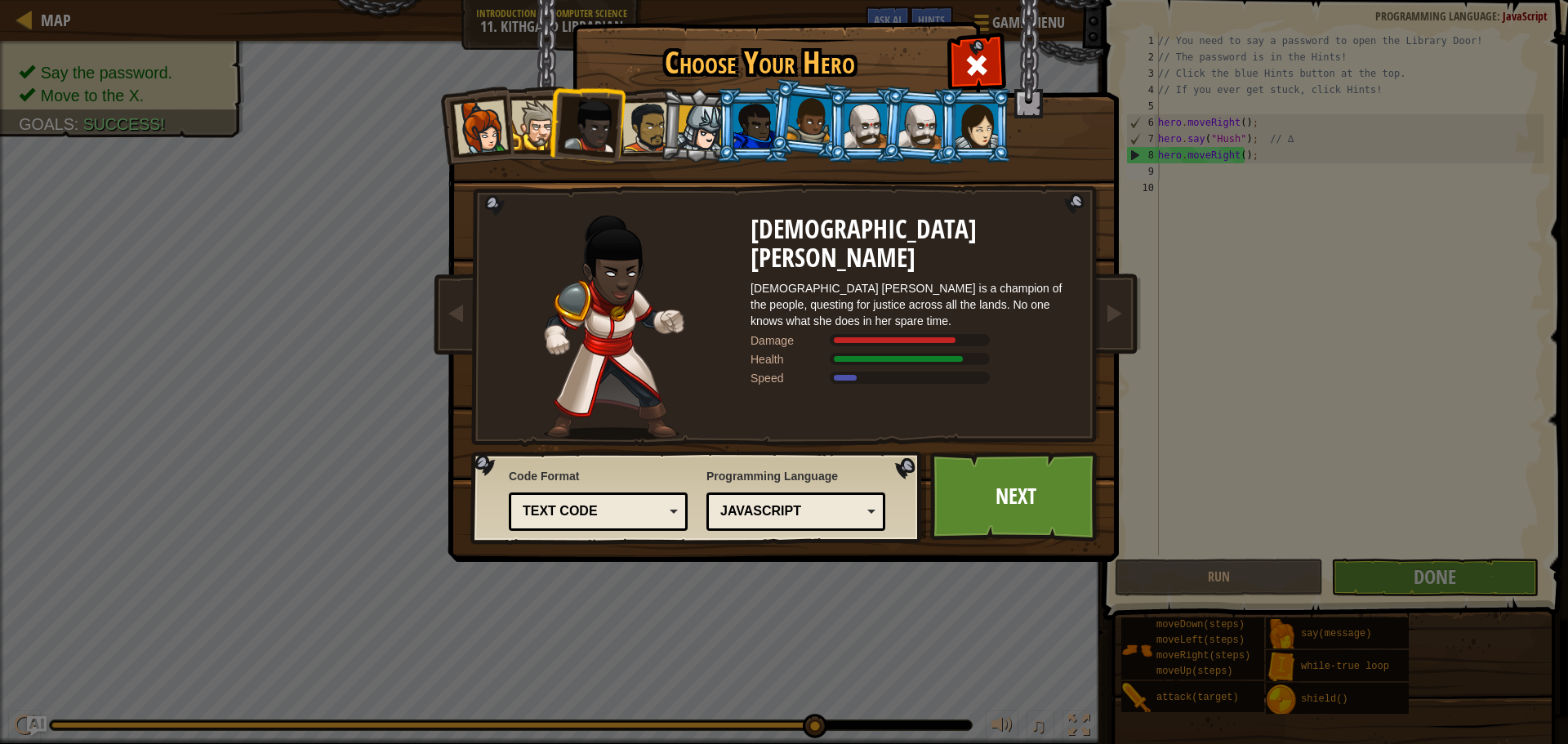
click at [666, 132] on li at bounding box center [698, 126] width 77 height 78
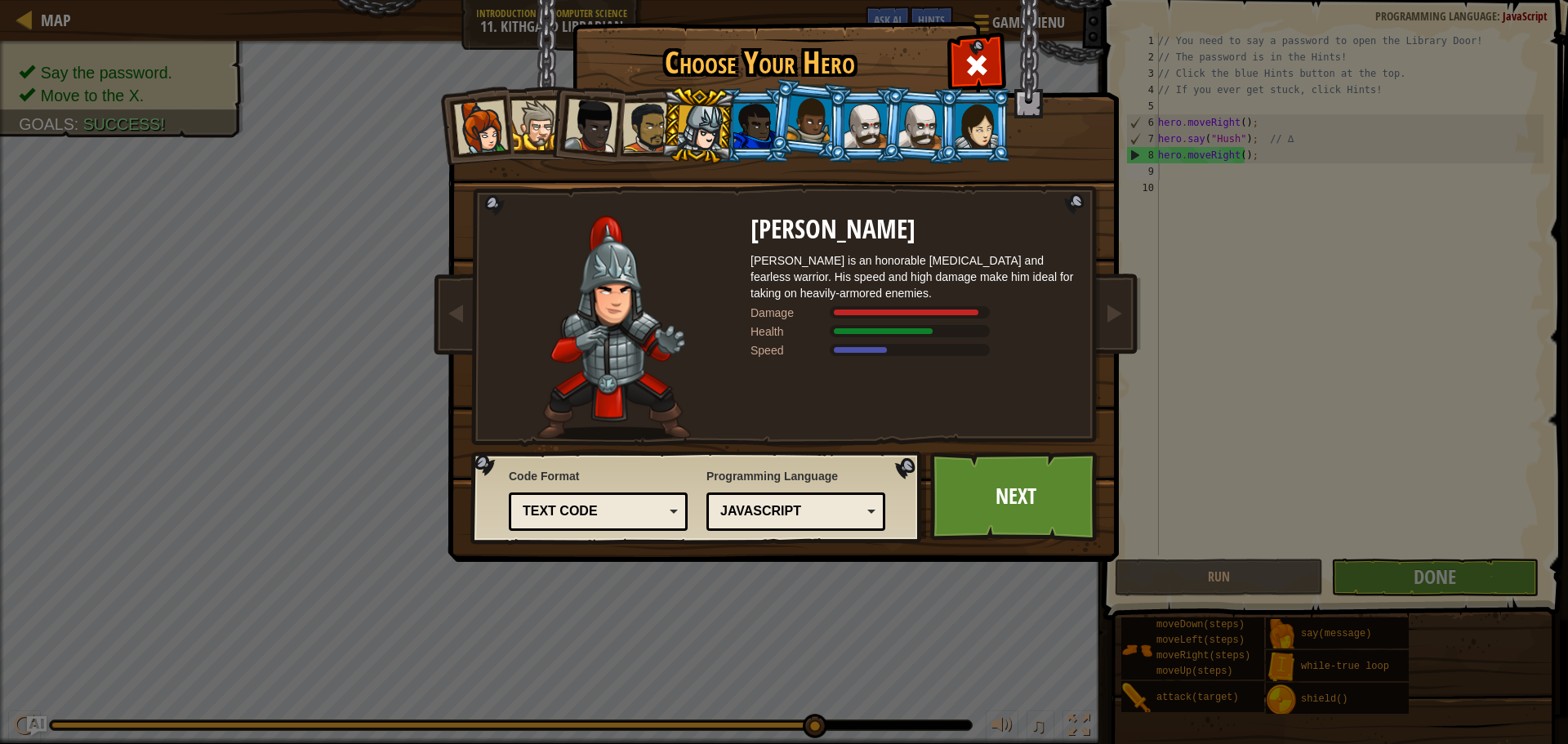
click at [755, 128] on div at bounding box center [753, 126] width 42 height 44
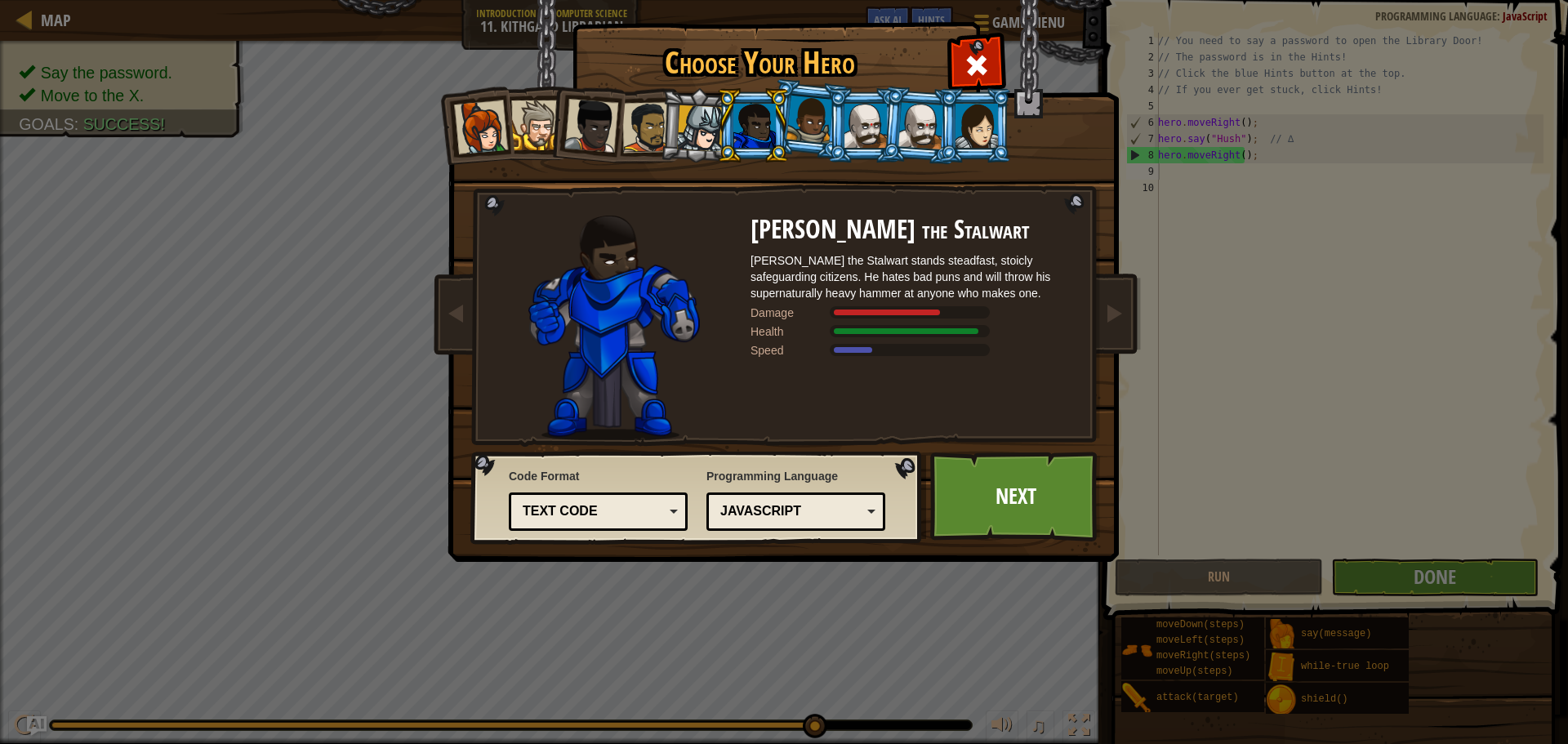
click at [881, 135] on div at bounding box center [864, 126] width 42 height 44
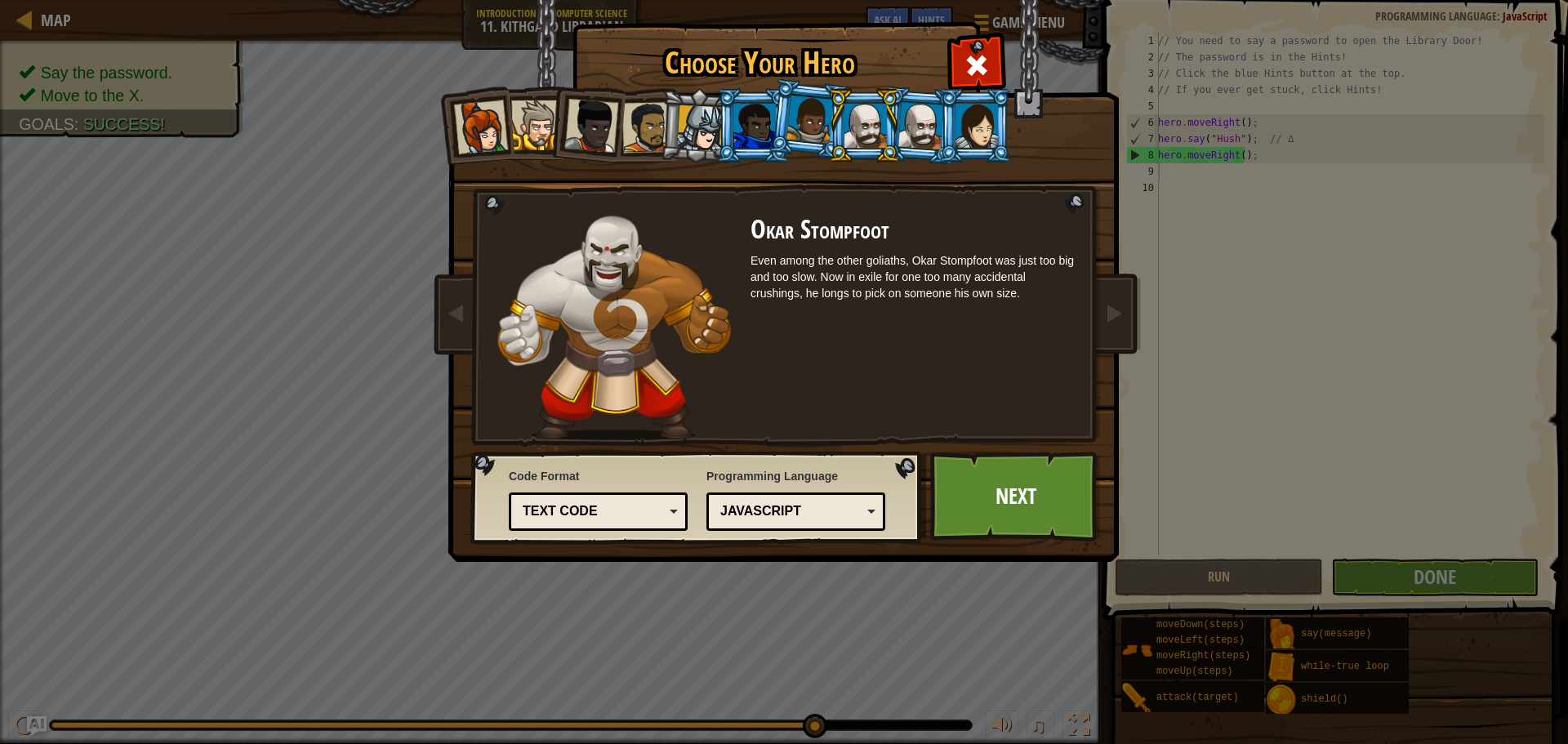
click at [796, 126] on div at bounding box center [809, 120] width 46 height 48
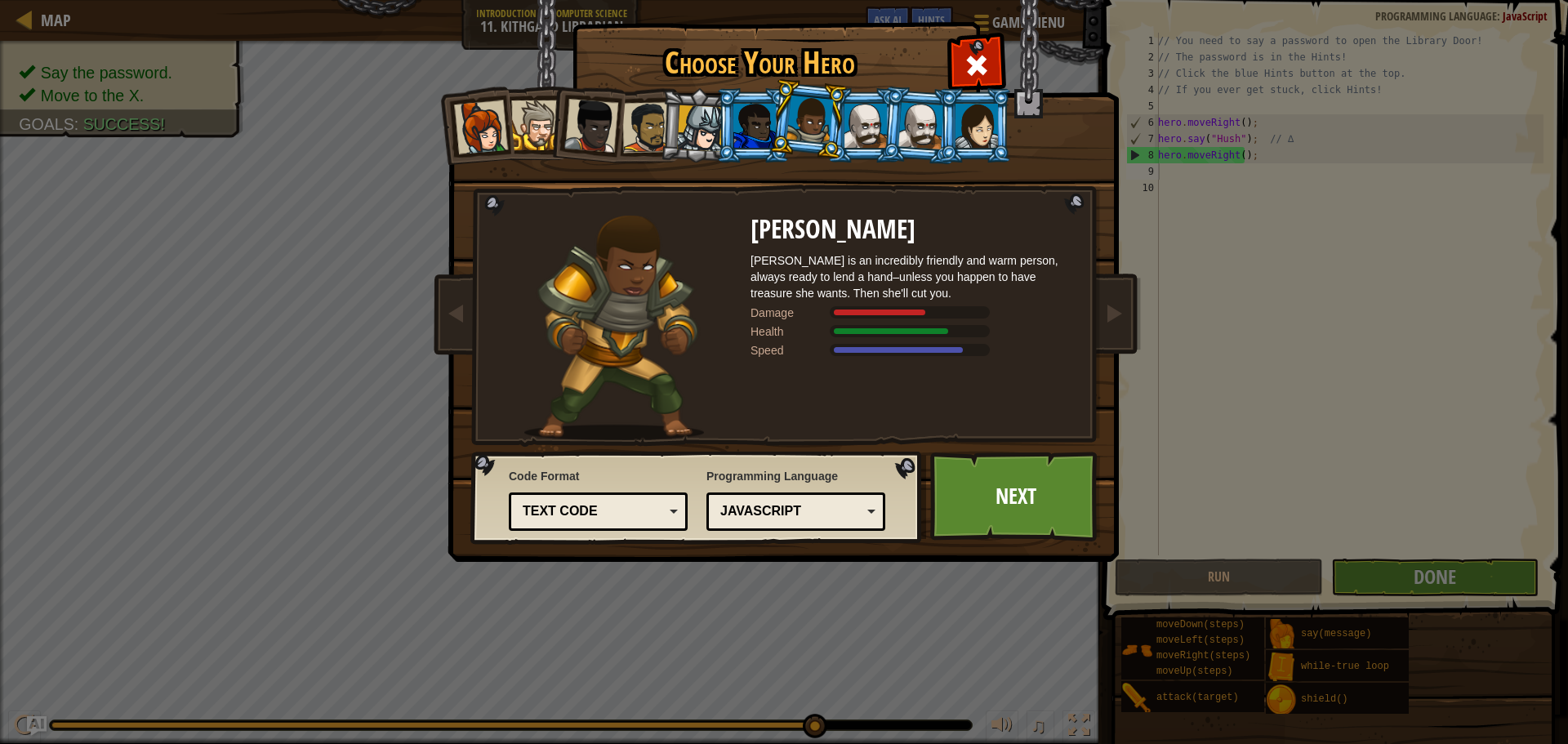
click at [920, 123] on div at bounding box center [920, 126] width 46 height 46
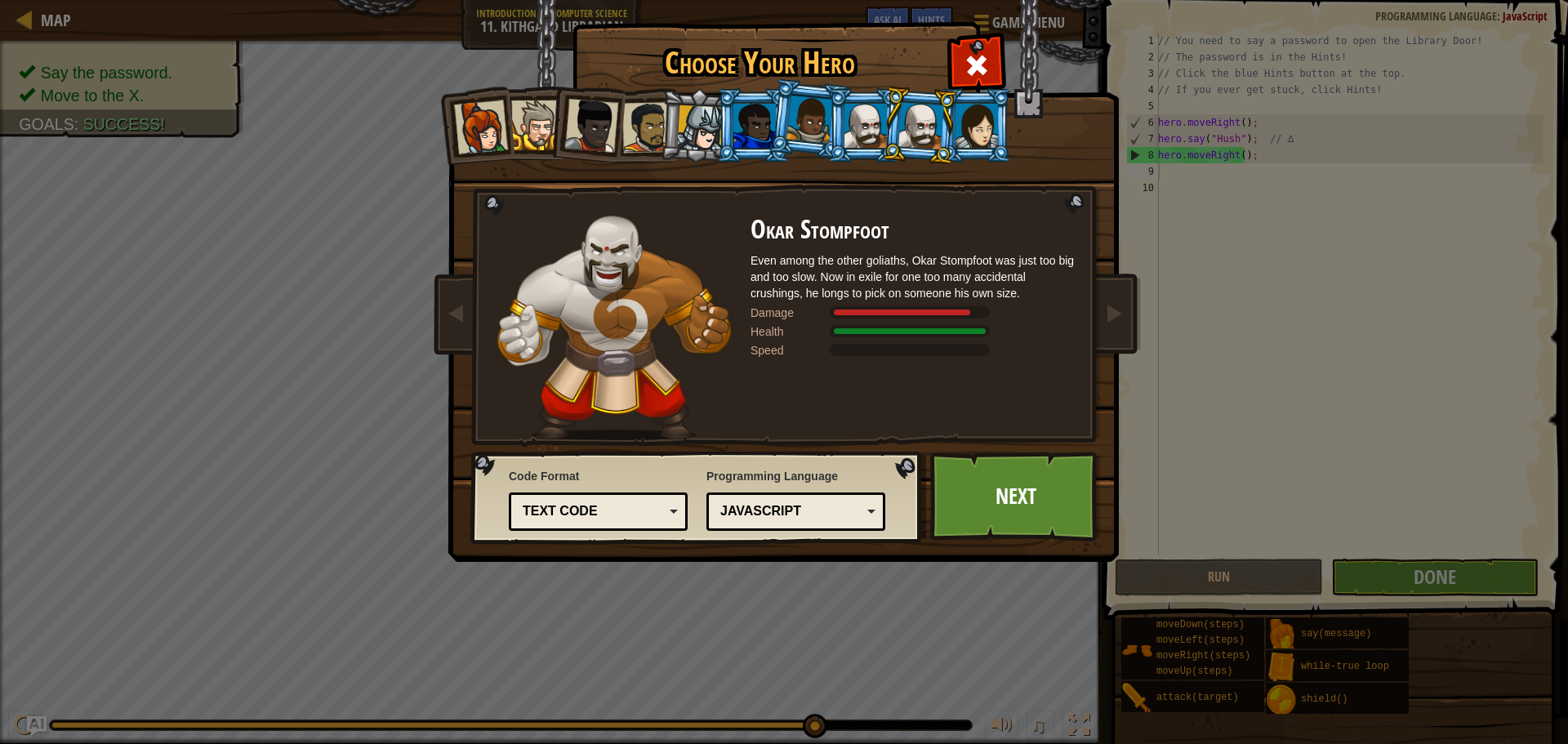
click at [965, 120] on div at bounding box center [976, 126] width 42 height 44
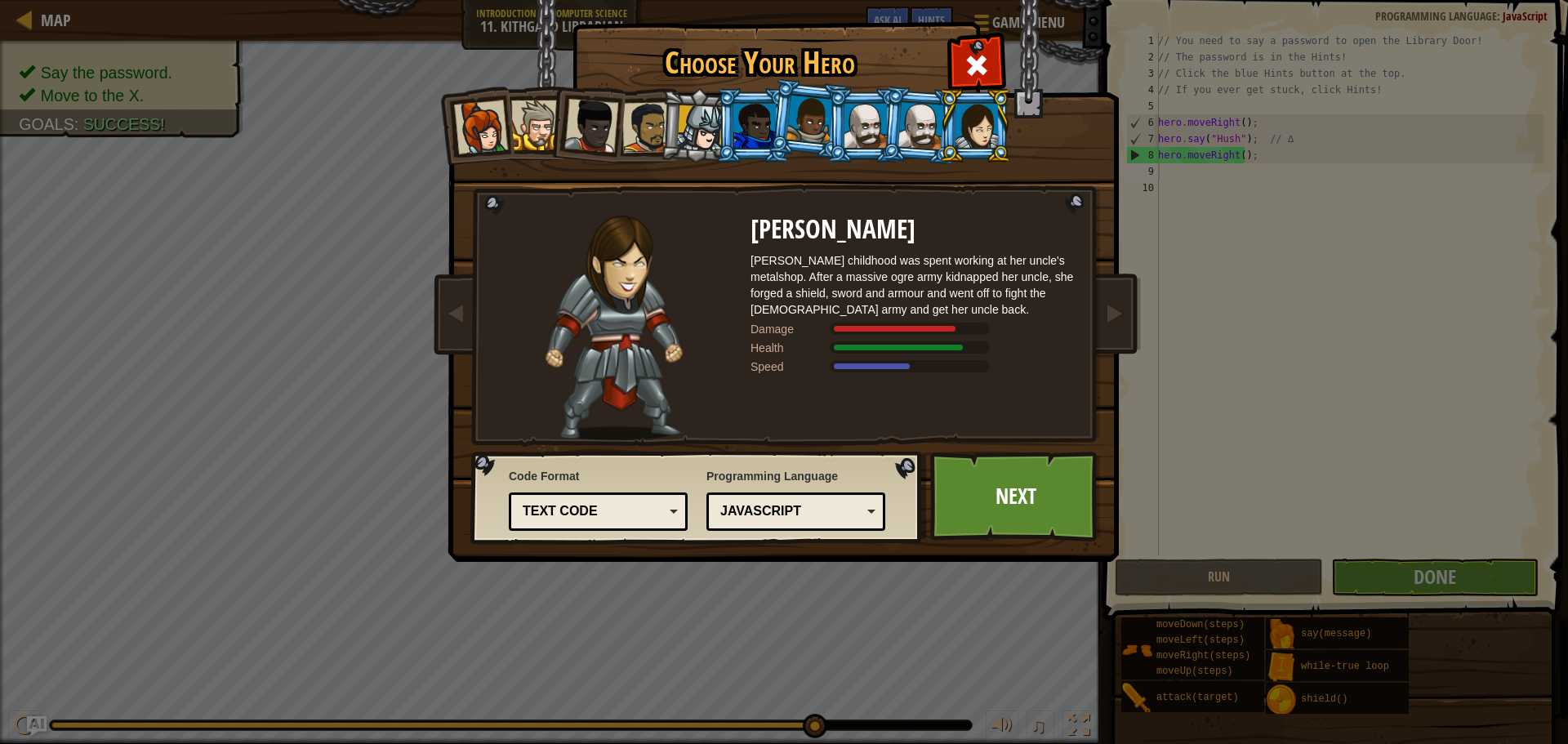
click at [646, 120] on div at bounding box center [647, 127] width 51 height 51
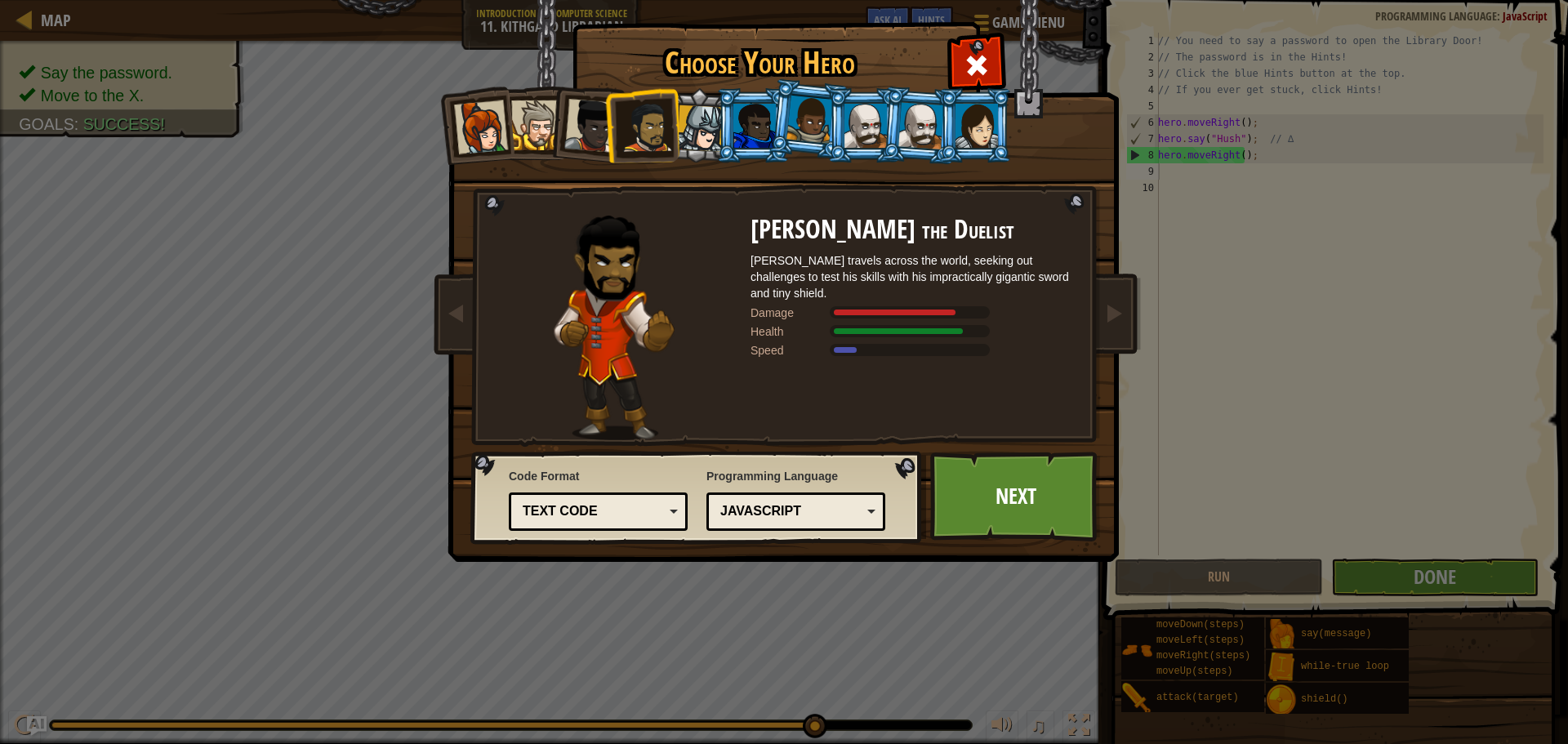
click at [685, 124] on div at bounding box center [700, 128] width 46 height 46
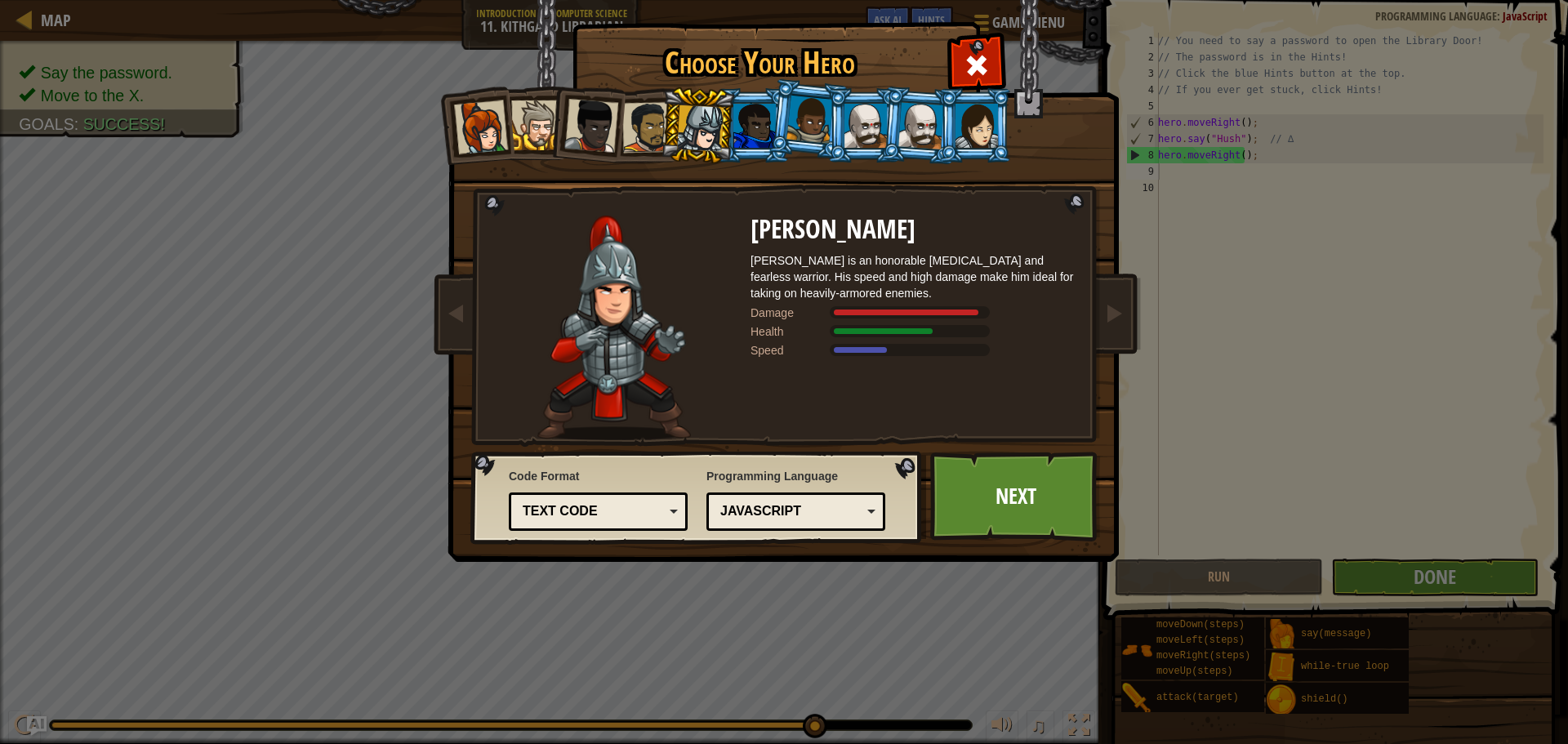
click at [624, 507] on div "Text code" at bounding box center [593, 512] width 141 height 19
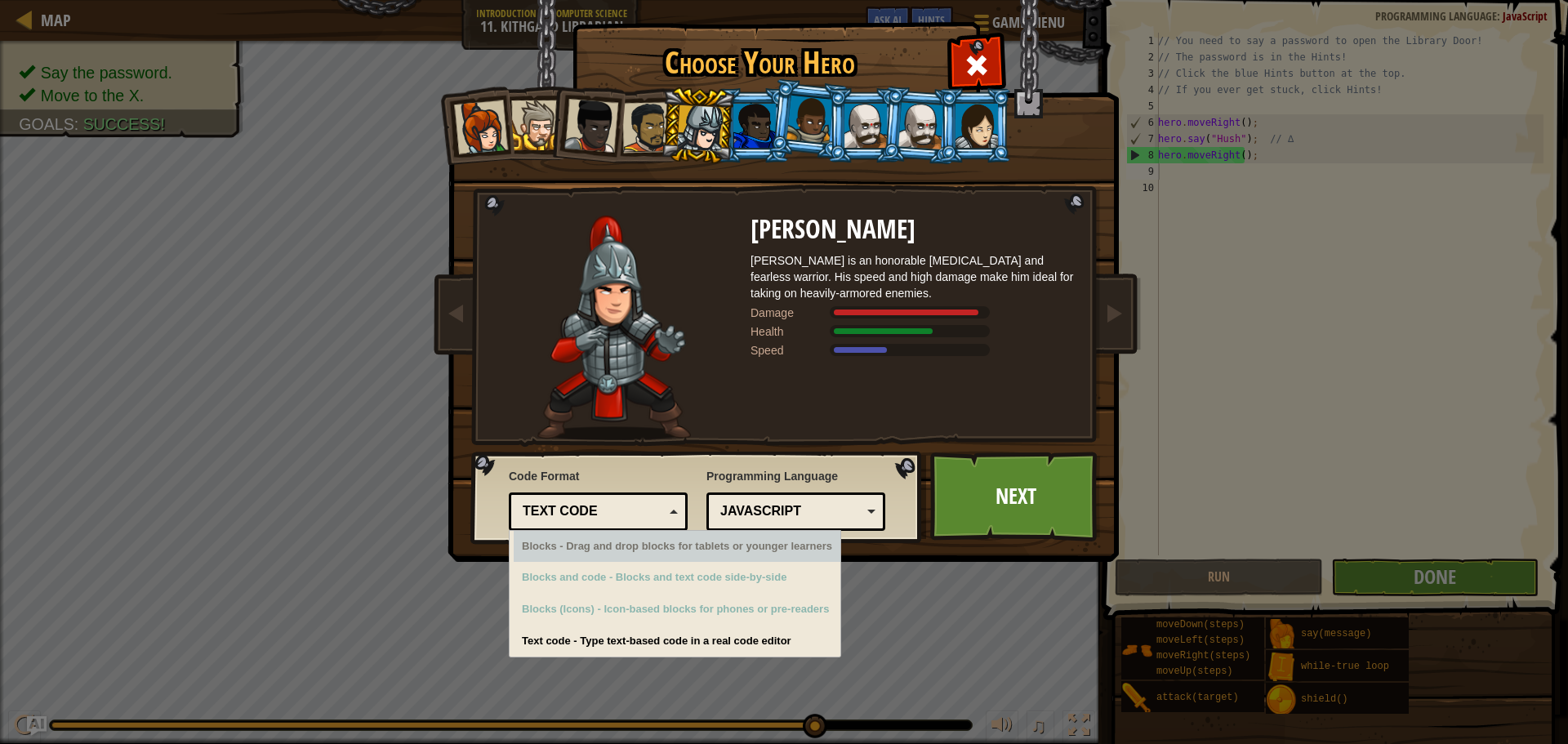
click at [782, 512] on div "JavaScript" at bounding box center [790, 512] width 141 height 19
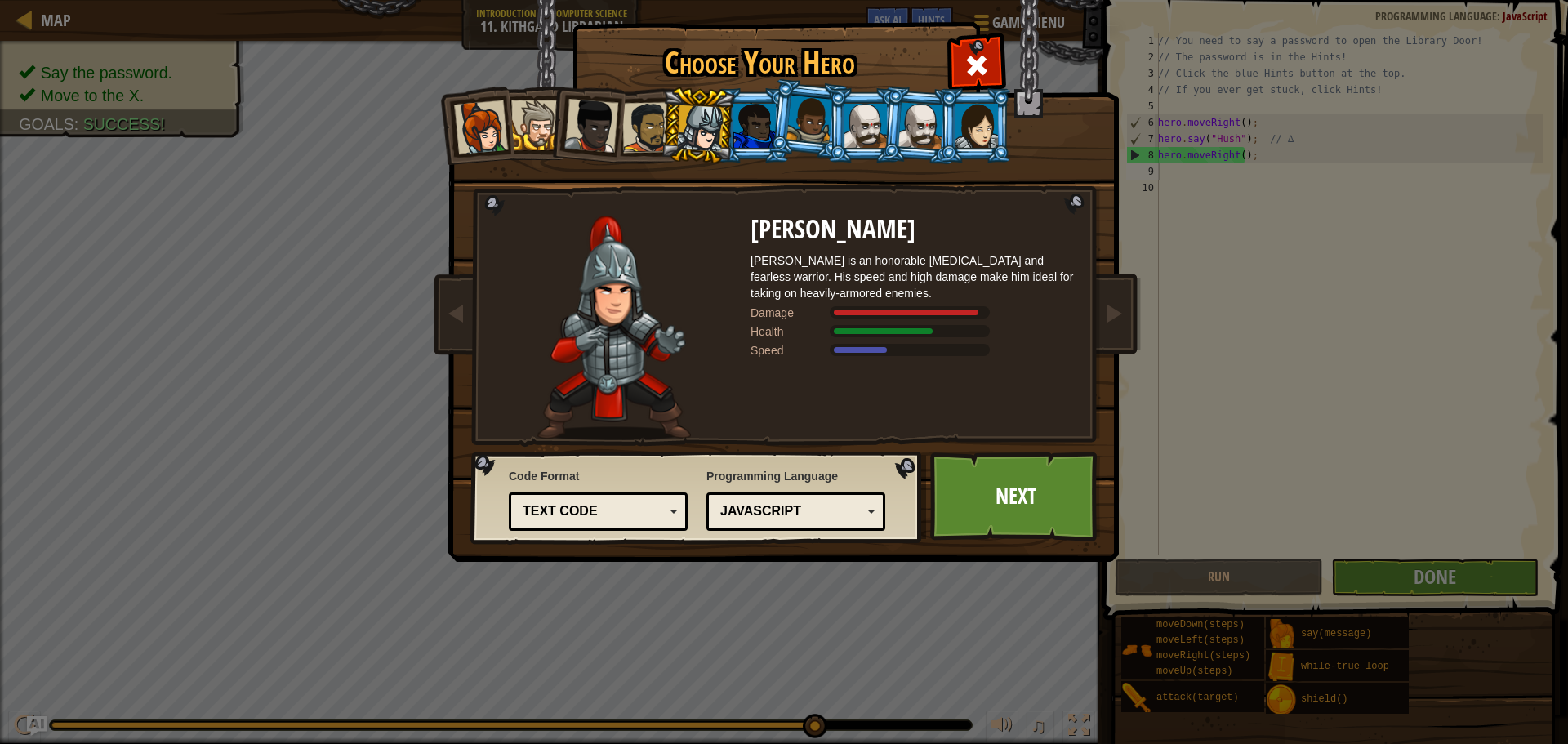
click at [897, 452] on img at bounding box center [698, 498] width 456 height 93
click at [966, 480] on link "Next" at bounding box center [1015, 496] width 170 height 89
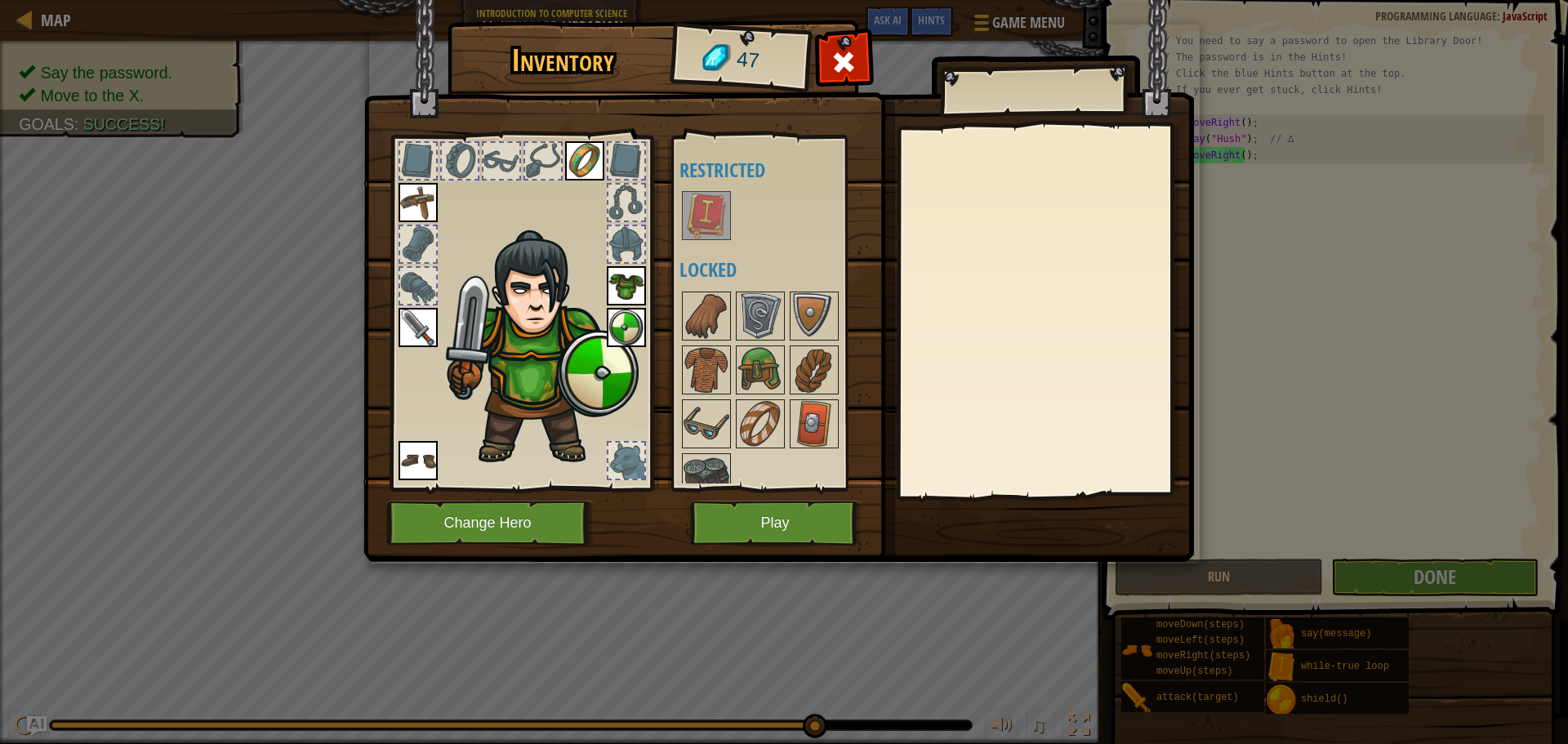
click at [705, 219] on img at bounding box center [705, 215] width 46 height 46
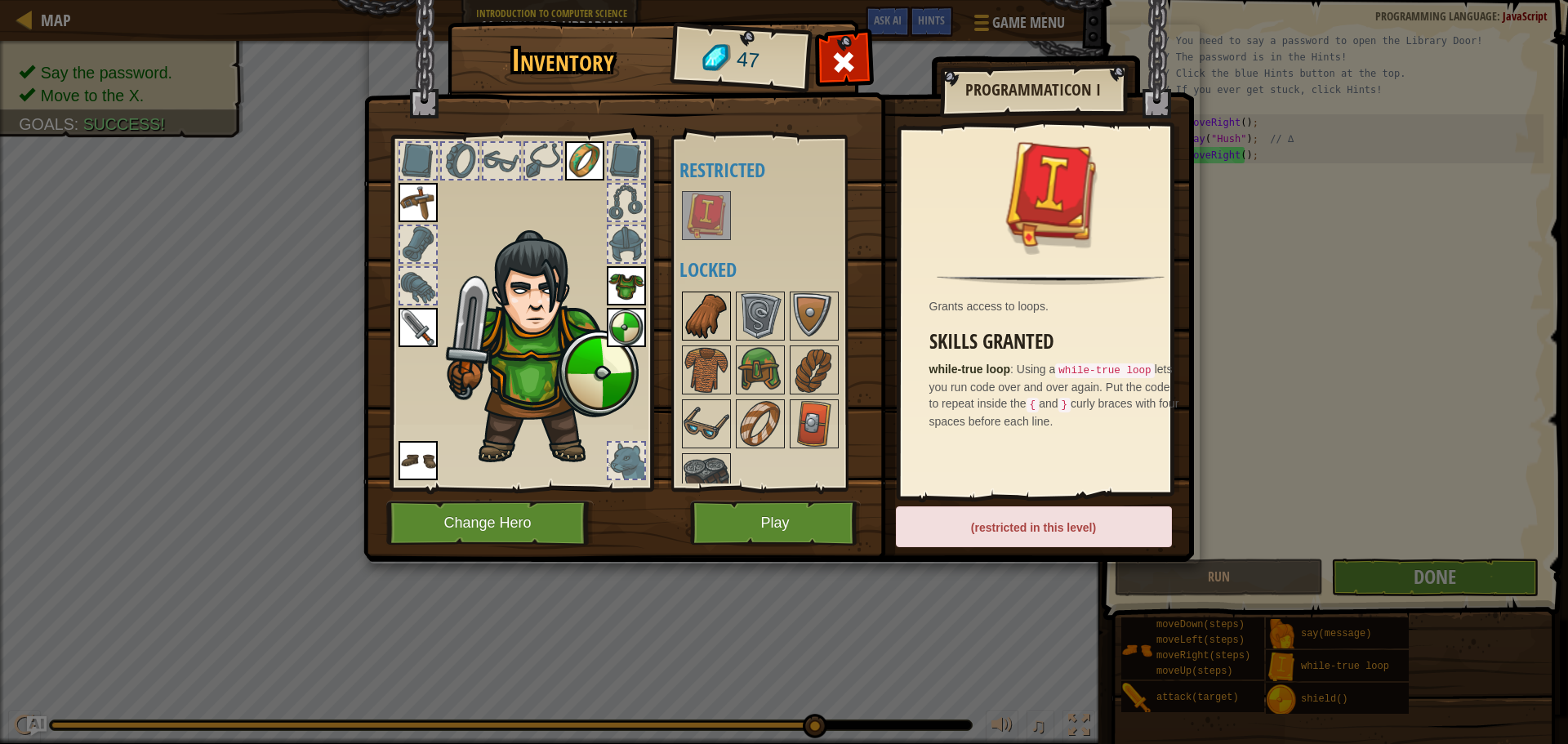
click at [709, 308] on img at bounding box center [705, 316] width 46 height 46
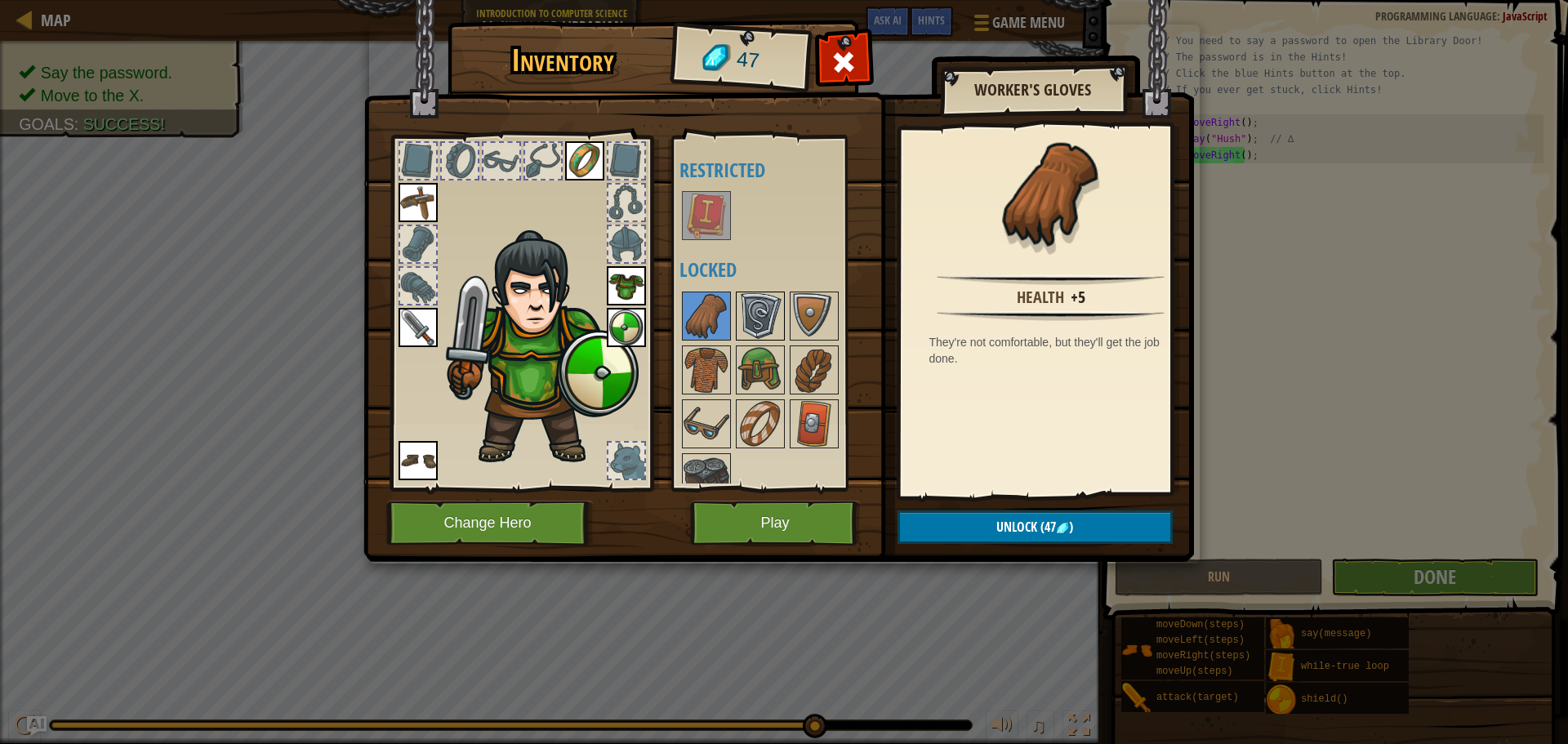
click at [765, 323] on img at bounding box center [759, 316] width 46 height 46
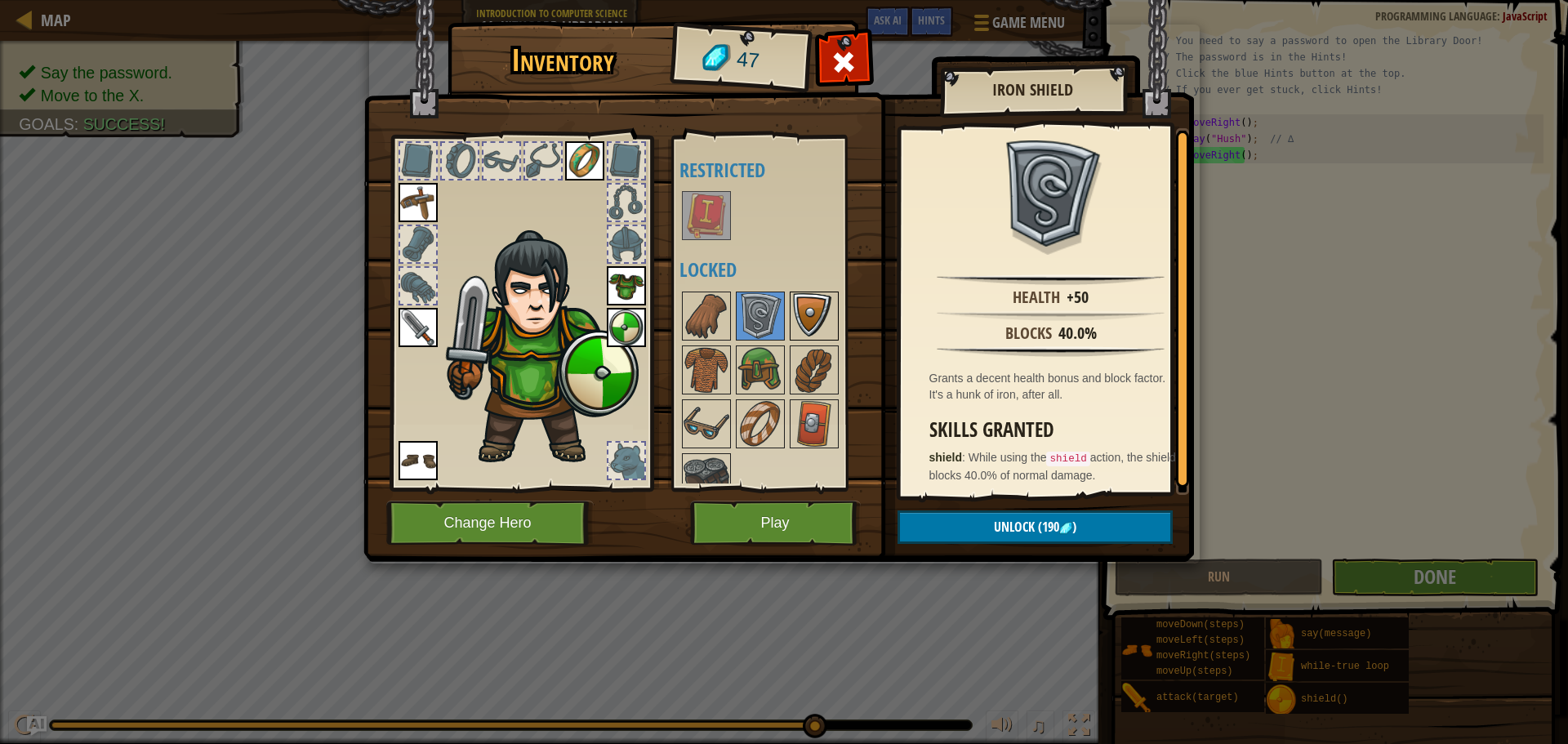
click at [832, 312] on img at bounding box center [814, 316] width 46 height 46
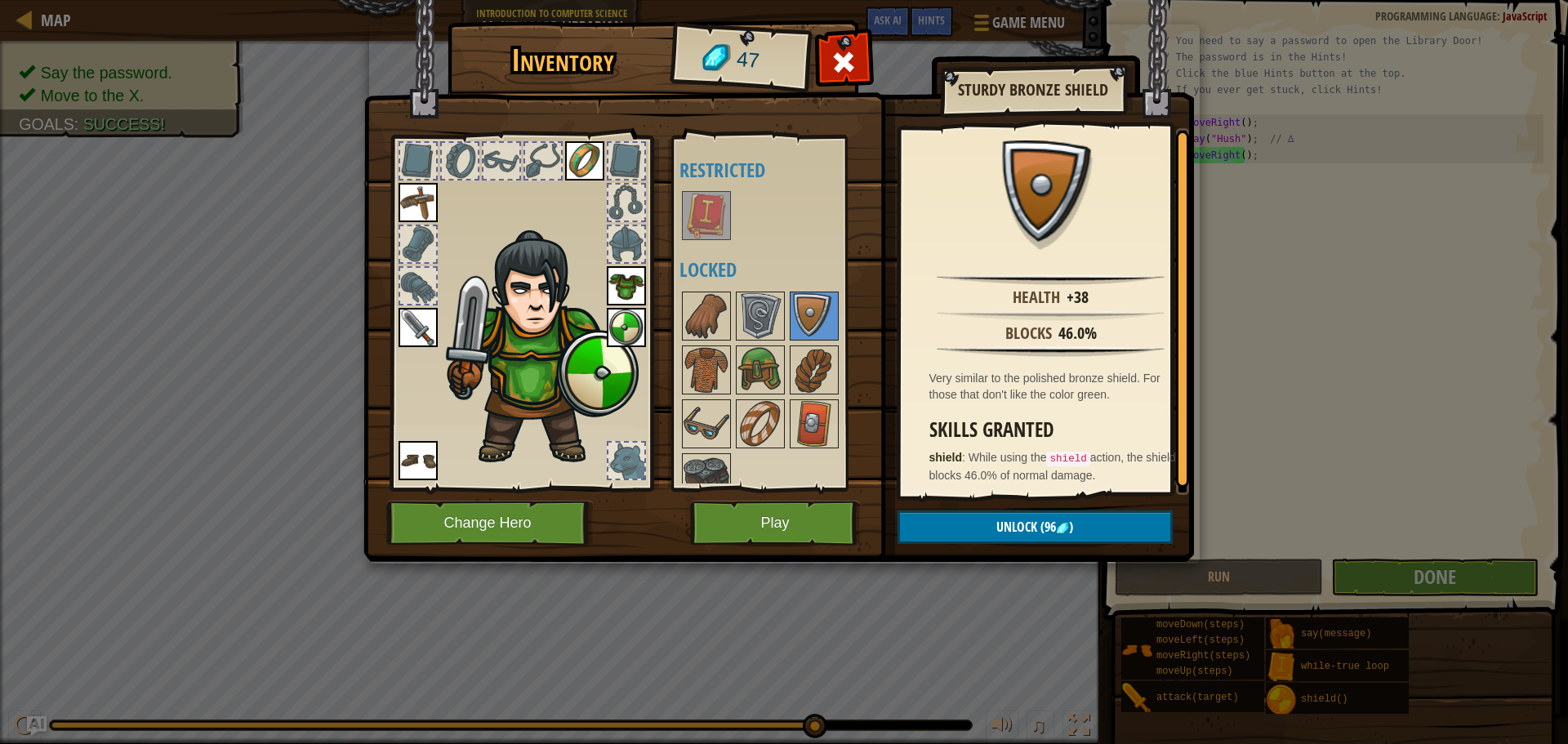
click at [624, 329] on img at bounding box center [626, 328] width 40 height 40
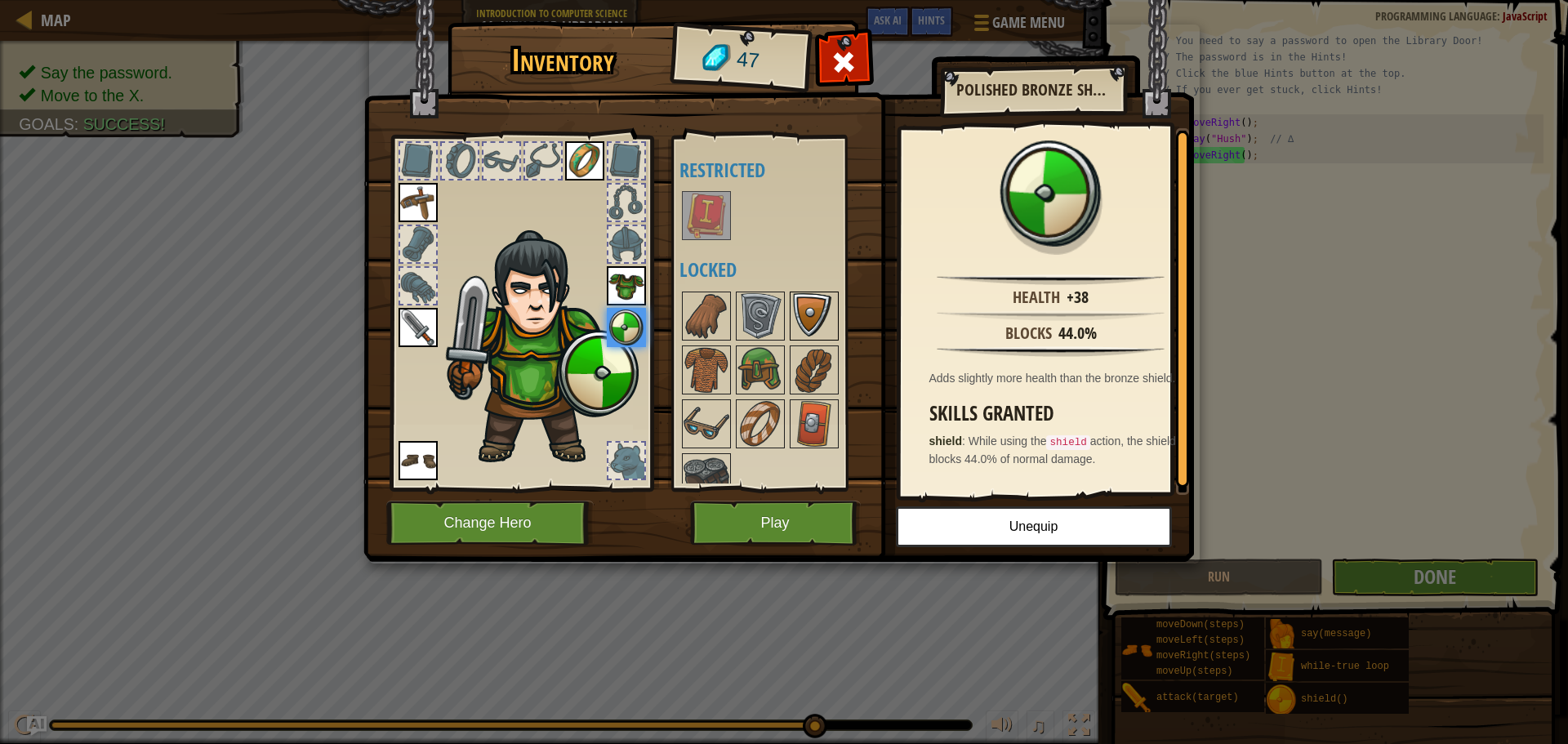
click at [837, 321] on div at bounding box center [814, 316] width 49 height 49
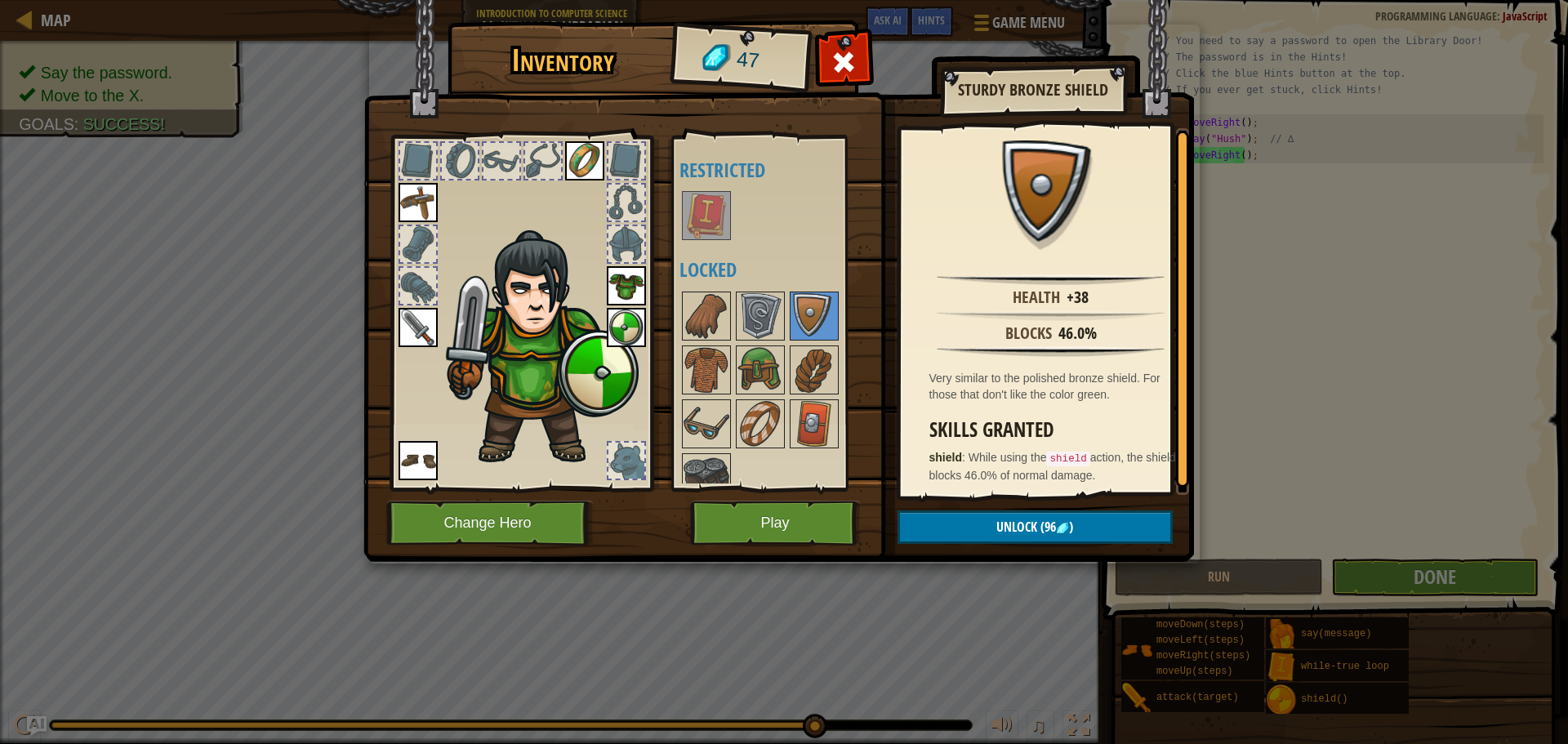
click at [602, 324] on img at bounding box center [539, 348] width 200 height 237
click at [624, 323] on img at bounding box center [626, 328] width 40 height 40
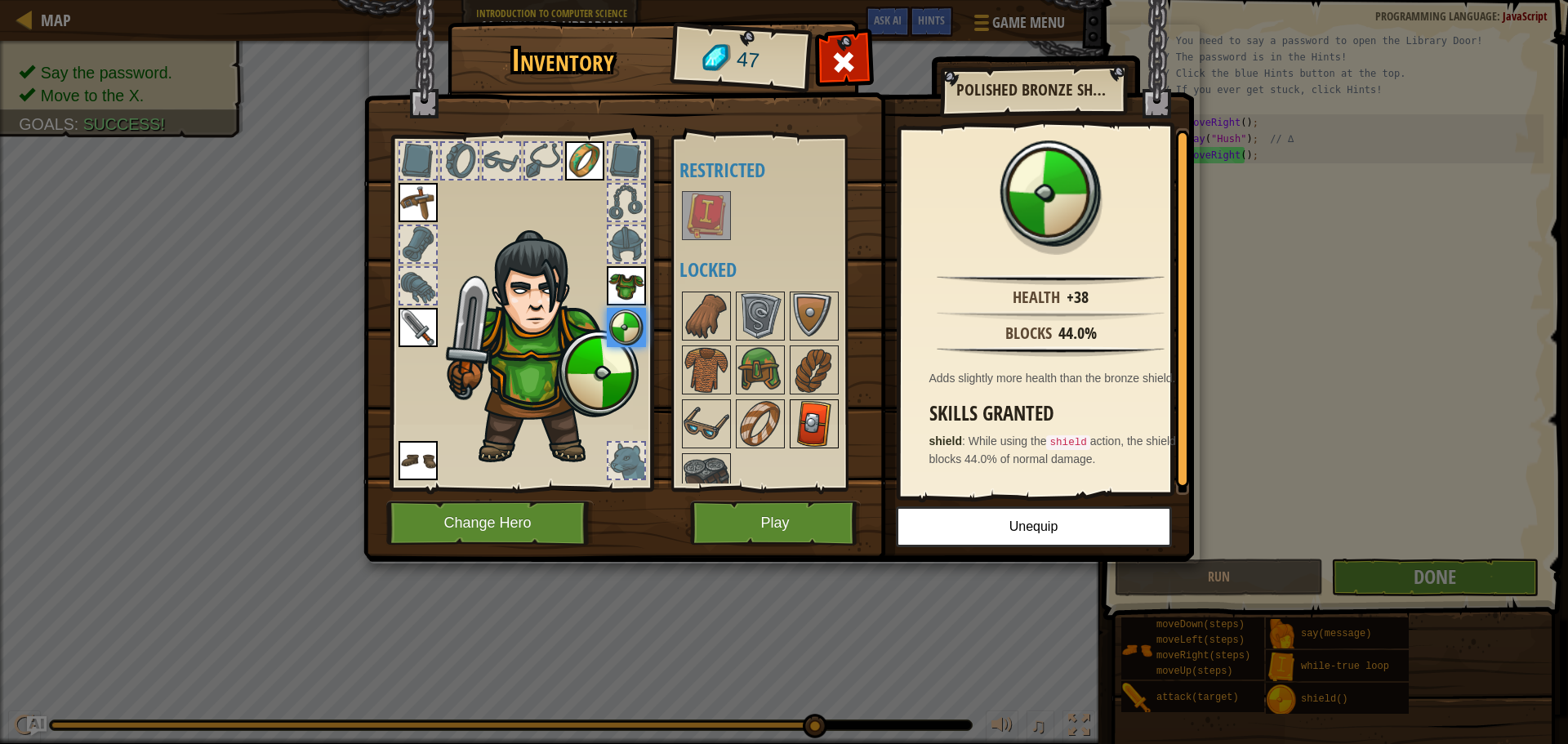
drag, startPoint x: 839, startPoint y: 439, endPoint x: 822, endPoint y: 432, distance: 18.4
click at [837, 440] on div "Available Equip Equip Equip Equip Equip Equip (double-click to equip) Restricte…" at bounding box center [782, 313] width 205 height 341
click at [821, 430] on img at bounding box center [814, 423] width 46 height 46
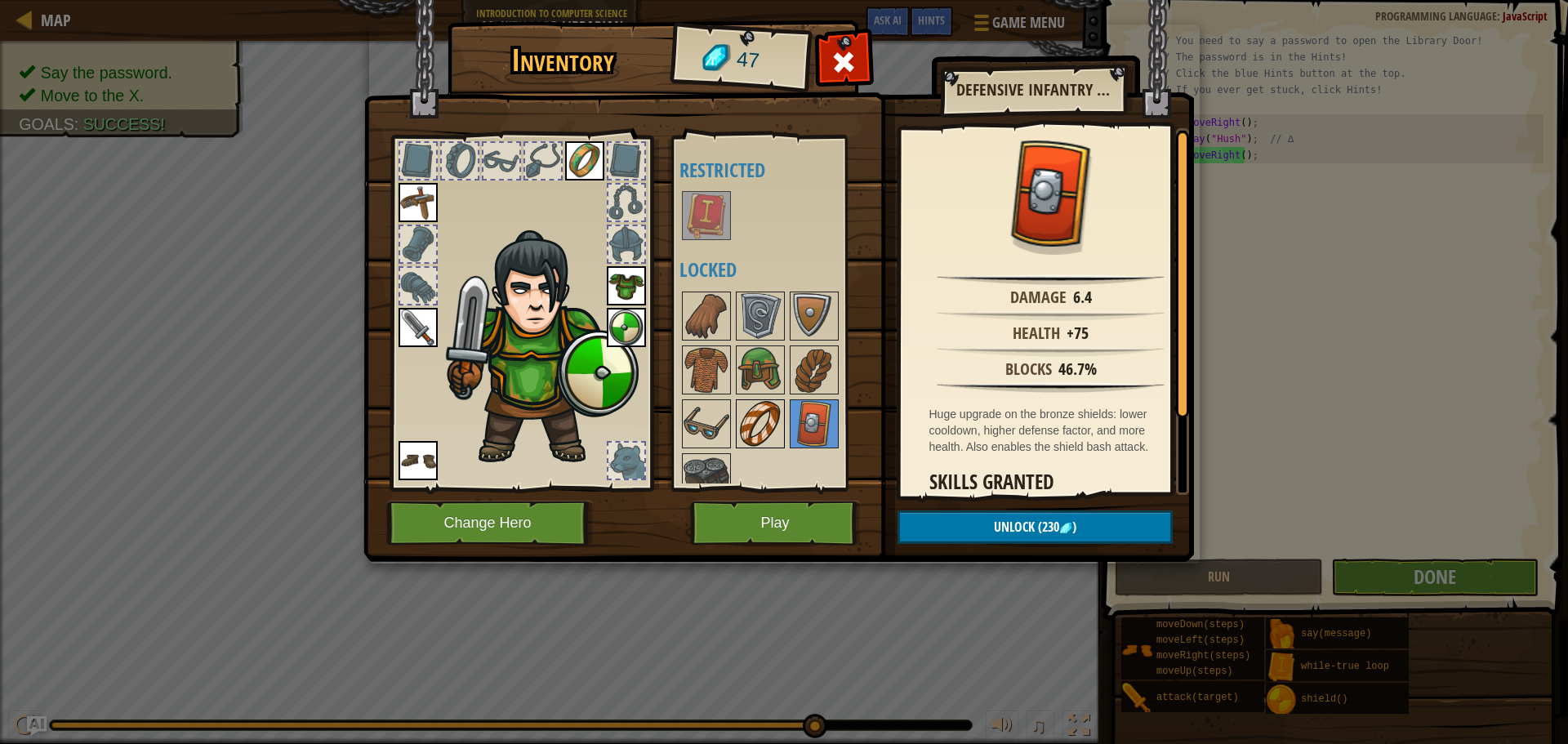
click at [760, 418] on img at bounding box center [759, 423] width 46 height 46
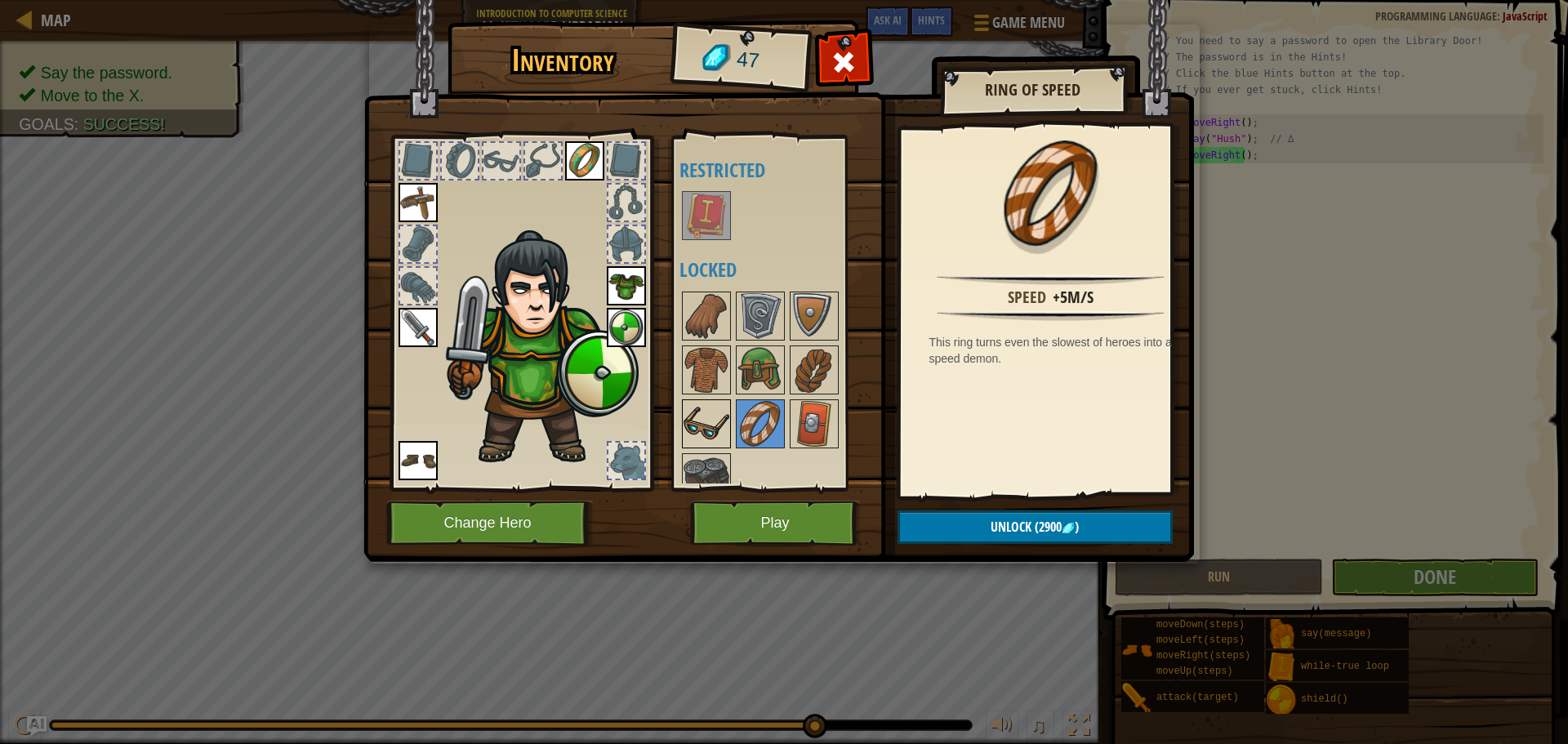
click at [716, 413] on img at bounding box center [705, 423] width 46 height 46
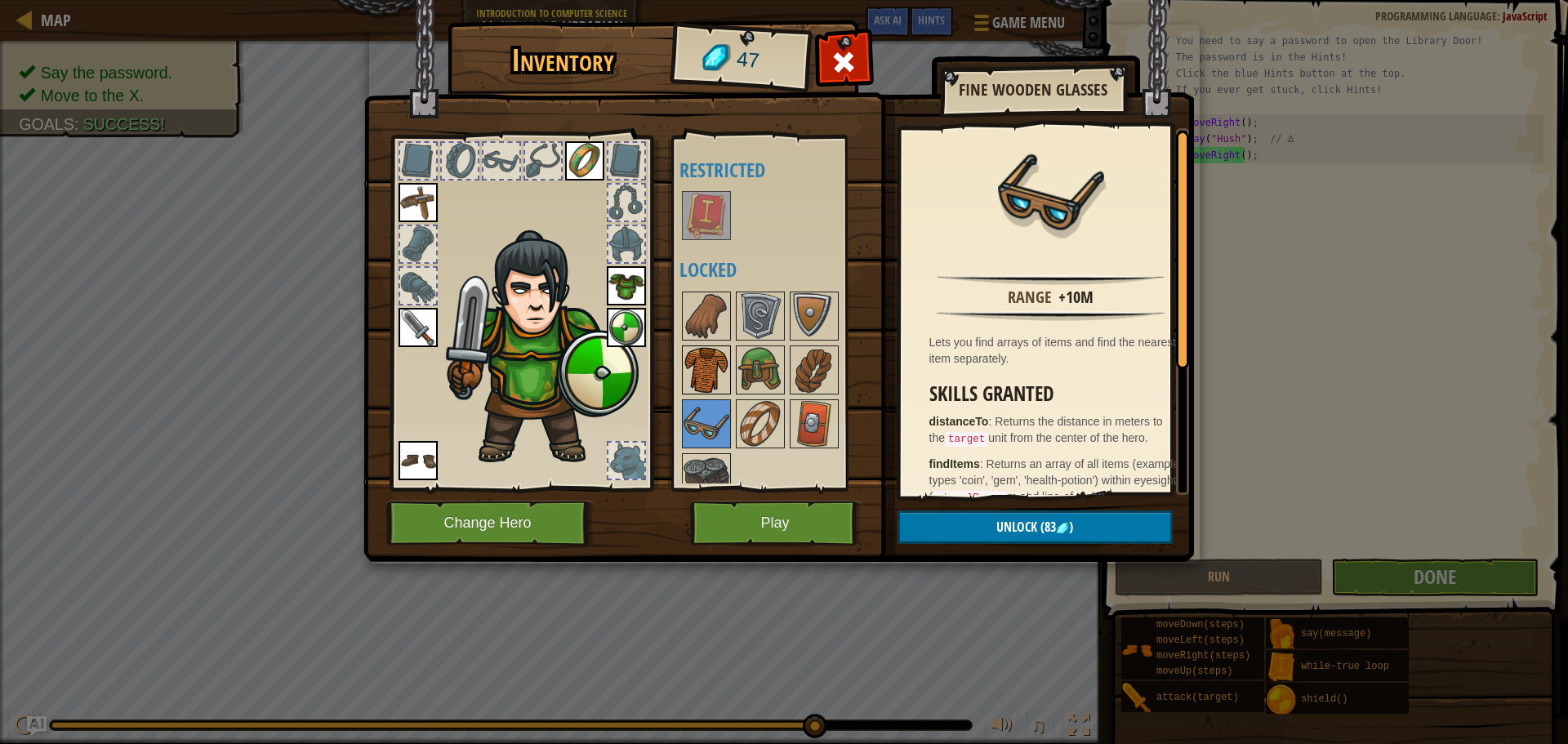
click at [712, 381] on img at bounding box center [705, 369] width 46 height 46
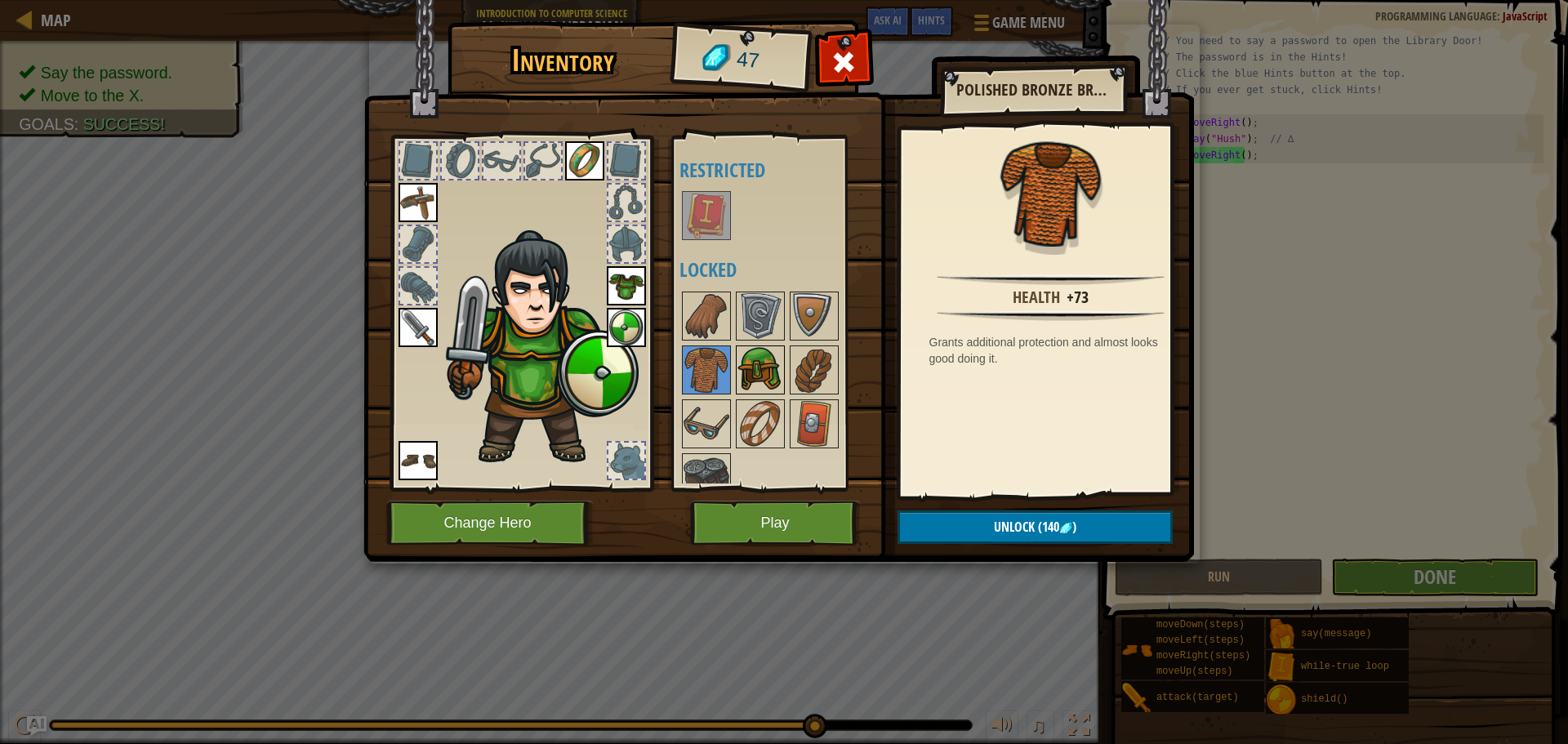
scroll to position [22, 0]
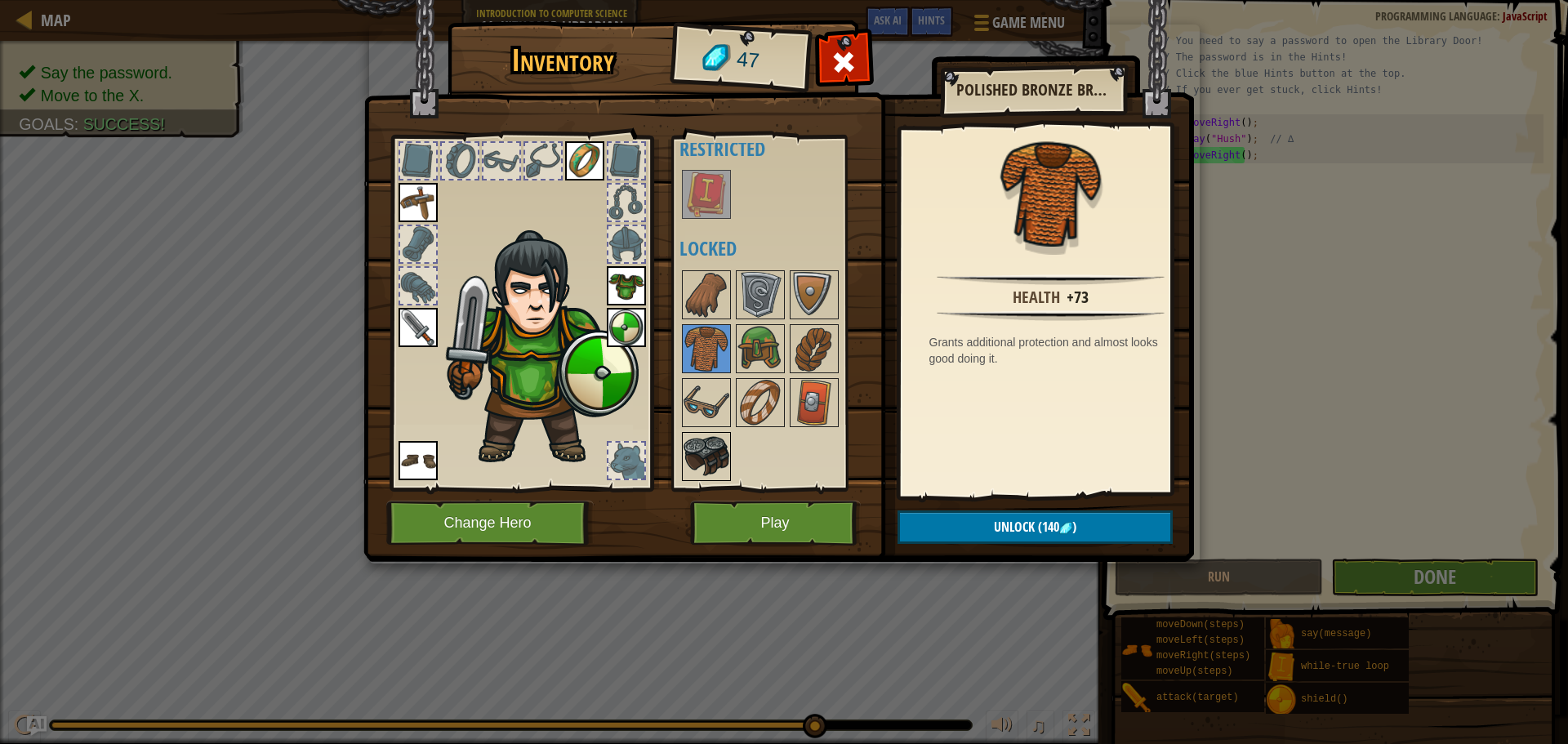
click at [704, 442] on img at bounding box center [705, 456] width 46 height 46
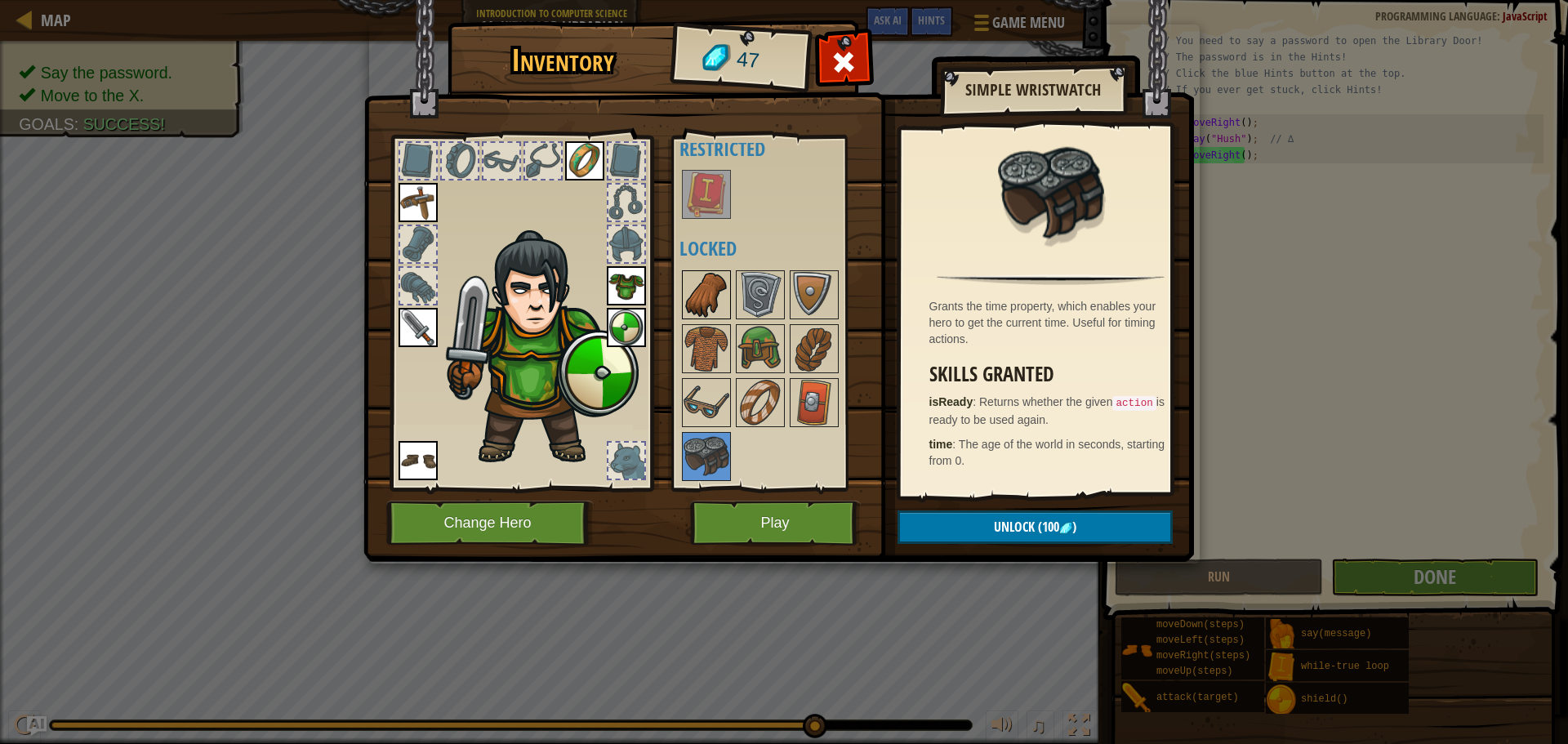
click at [699, 292] on img at bounding box center [705, 294] width 46 height 46
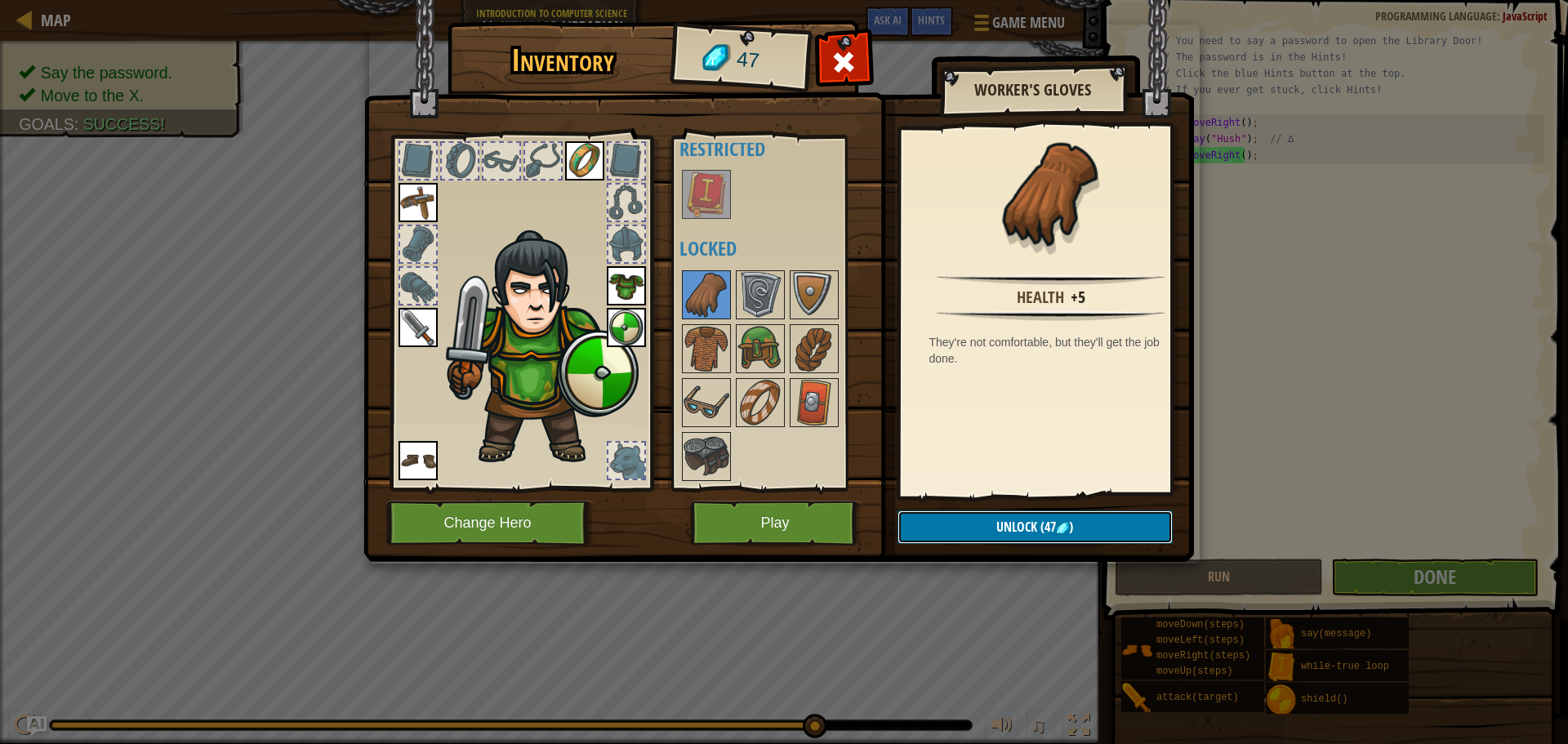
click at [996, 527] on span "Unlock" at bounding box center [1016, 526] width 40 height 18
click at [789, 514] on button "Play" at bounding box center [775, 523] width 170 height 45
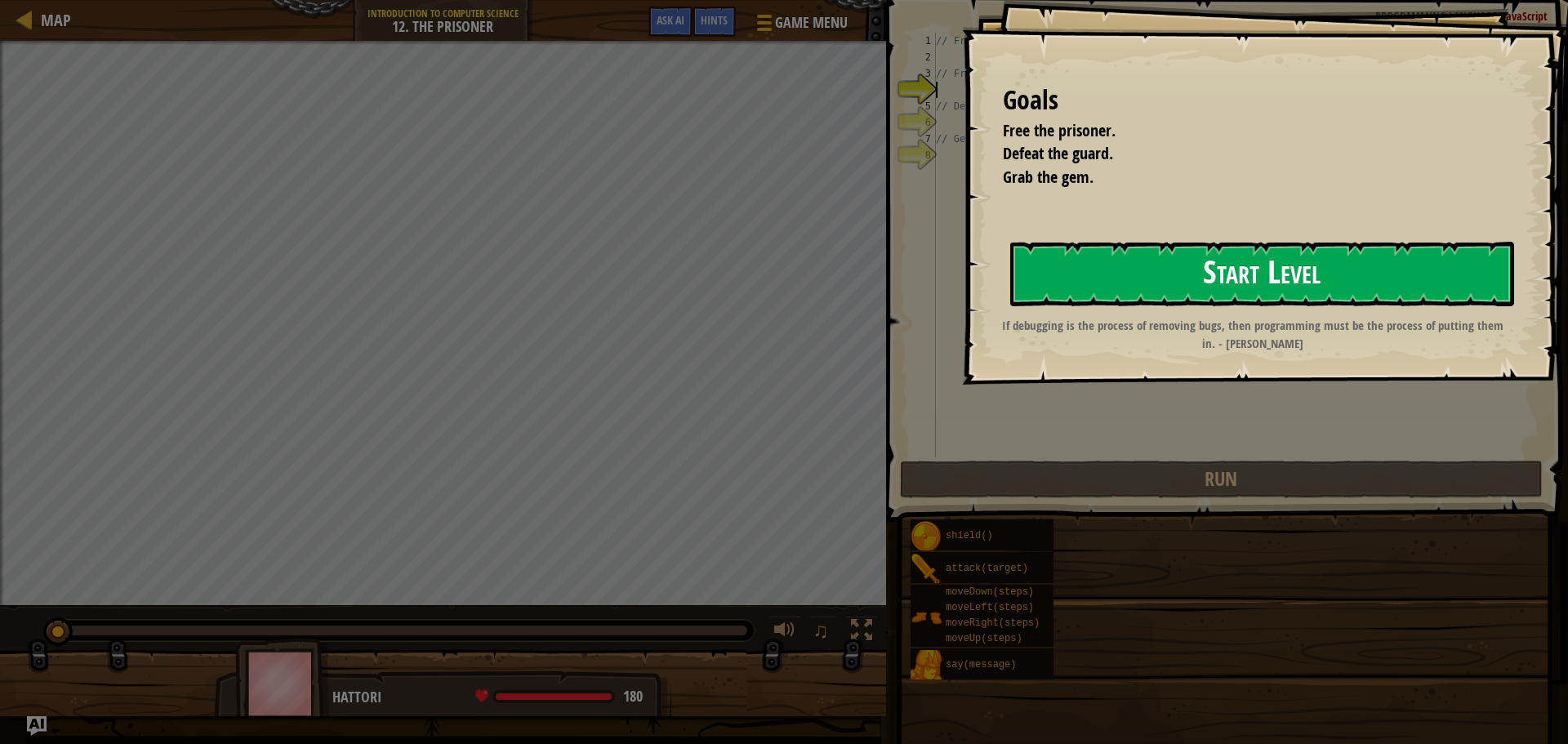
click at [1190, 255] on button "Start Level" at bounding box center [1262, 274] width 504 height 65
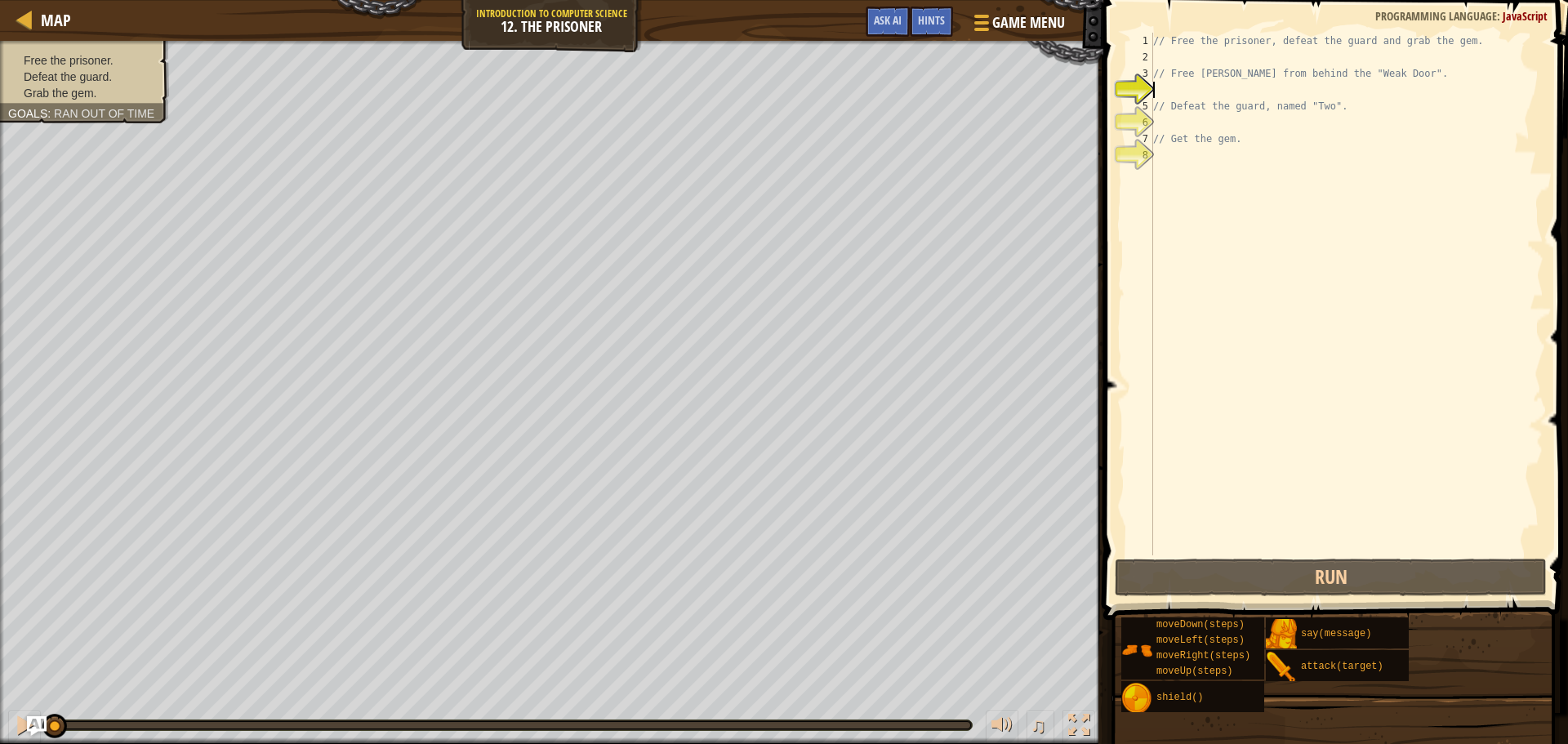
click at [1257, 90] on div "// Free the prisoner, defeat the guard and grab the gem. // Free [PERSON_NAME] …" at bounding box center [1347, 310] width 394 height 555
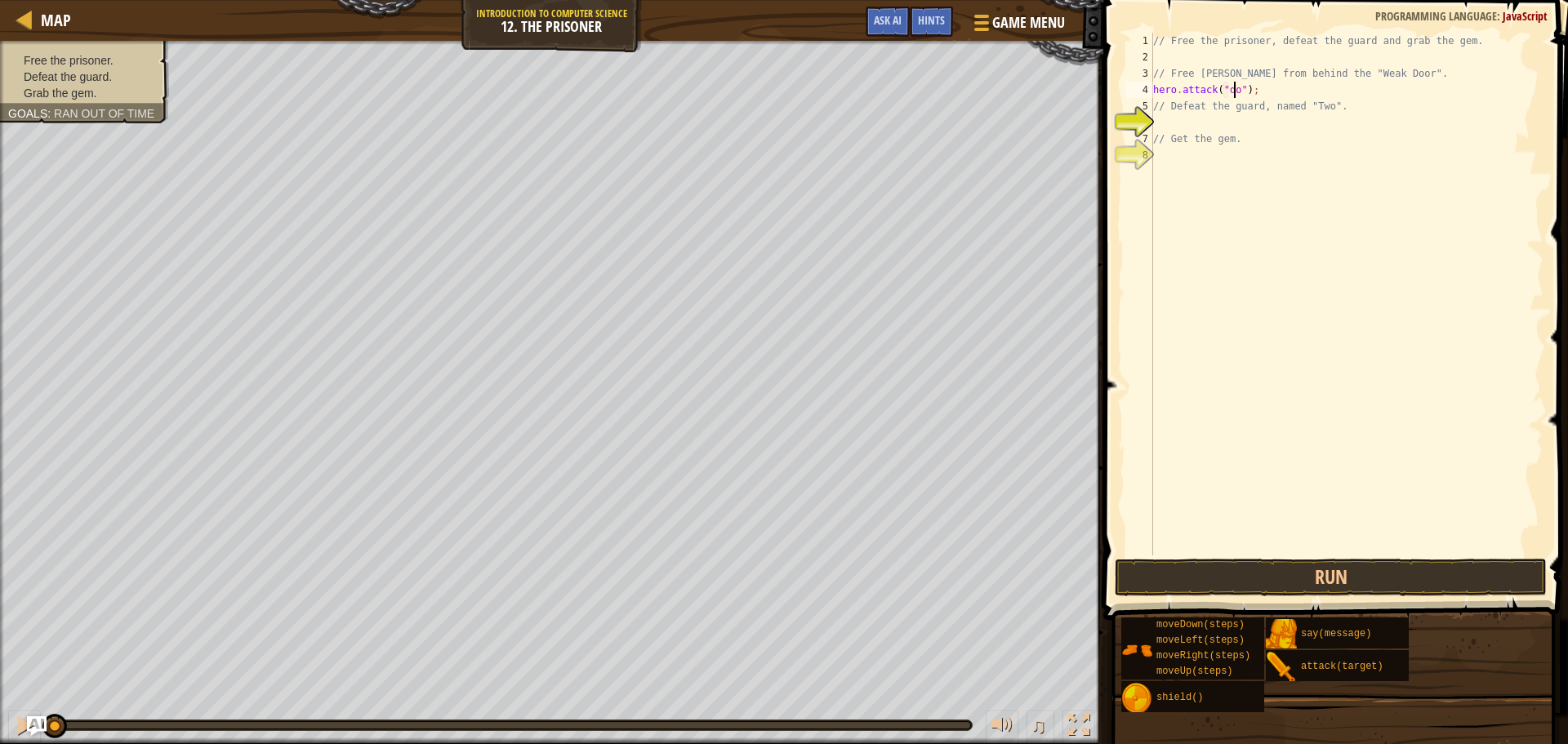
scroll to position [8, 8]
type textarea "hero.attack("Weak Door");"
click at [1245, 118] on div "// Free the prisoner, defeat the guard and grab the gem. // Free [PERSON_NAME] …" at bounding box center [1347, 310] width 394 height 555
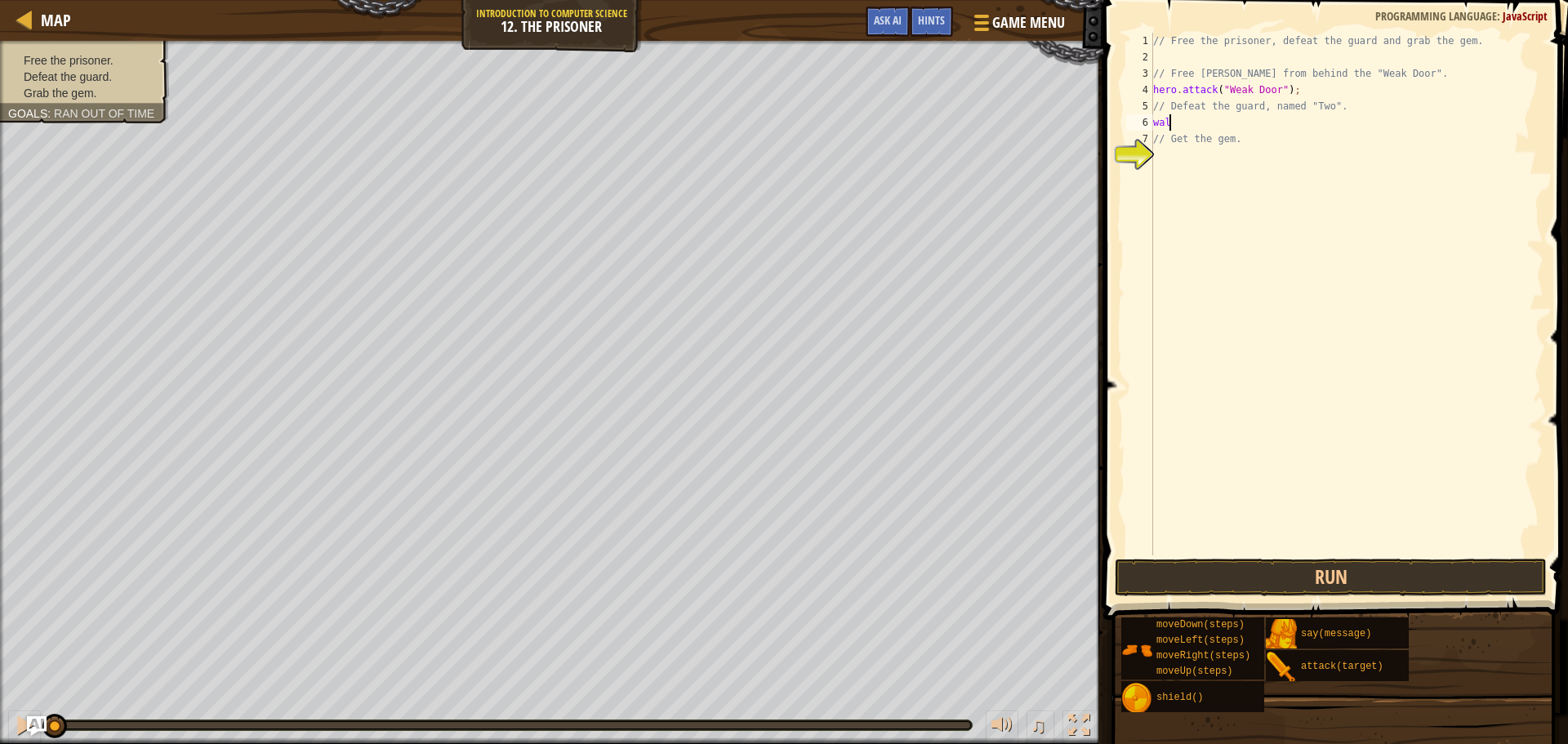
type textarea "w"
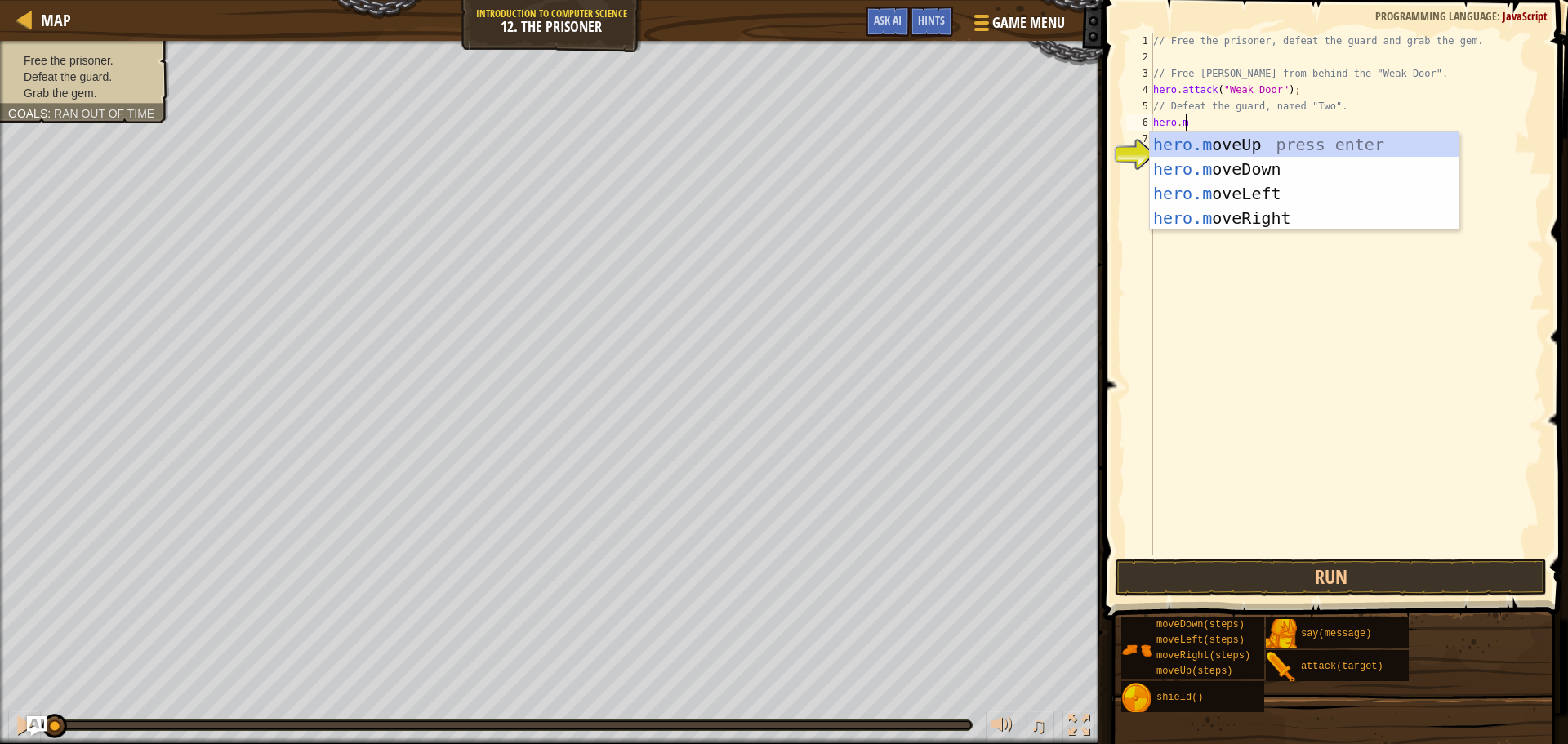
scroll to position [8, 3]
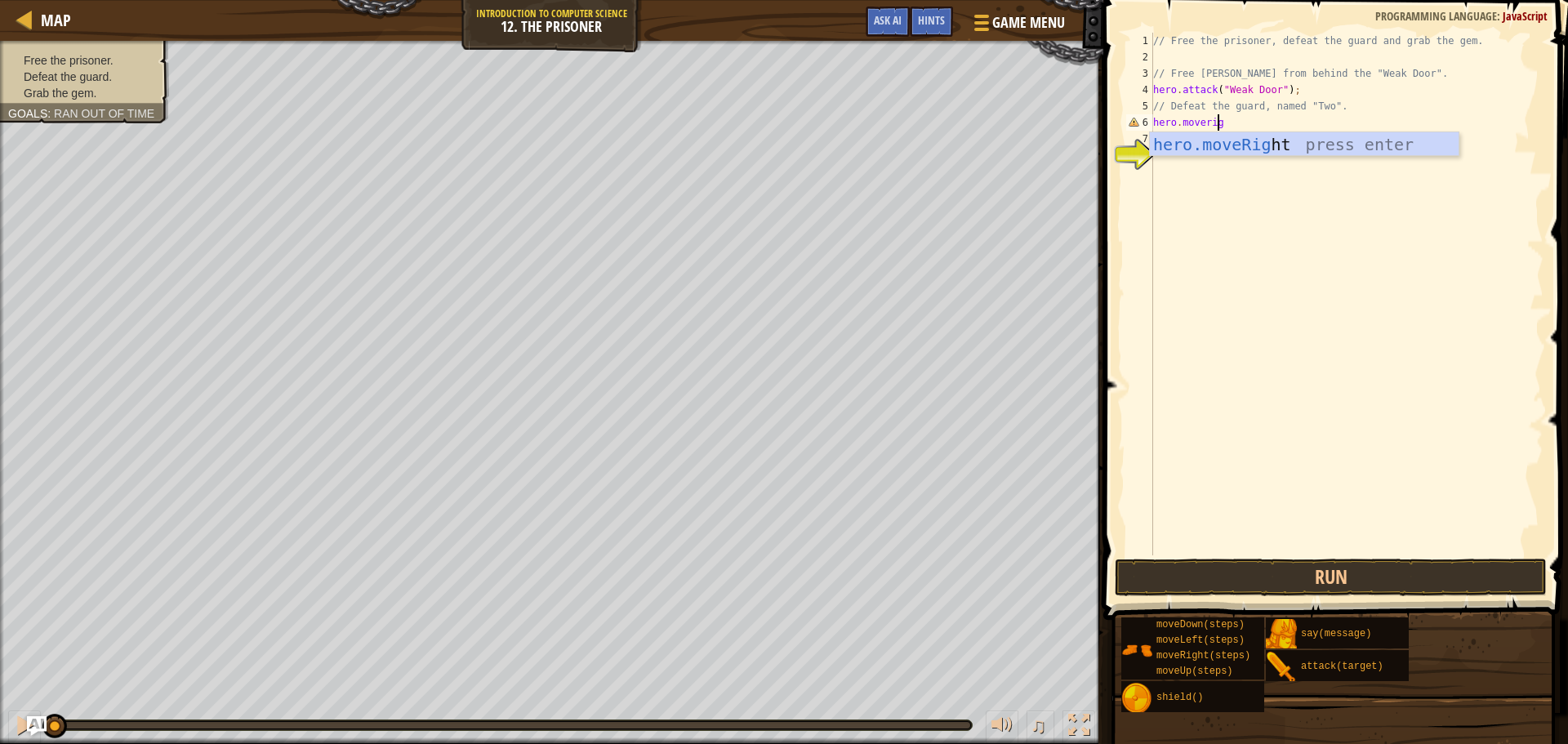
type textarea "hero.moveright"
type textarea "hero.moveRight(3);"
type textarea "hero.attack("Two");"
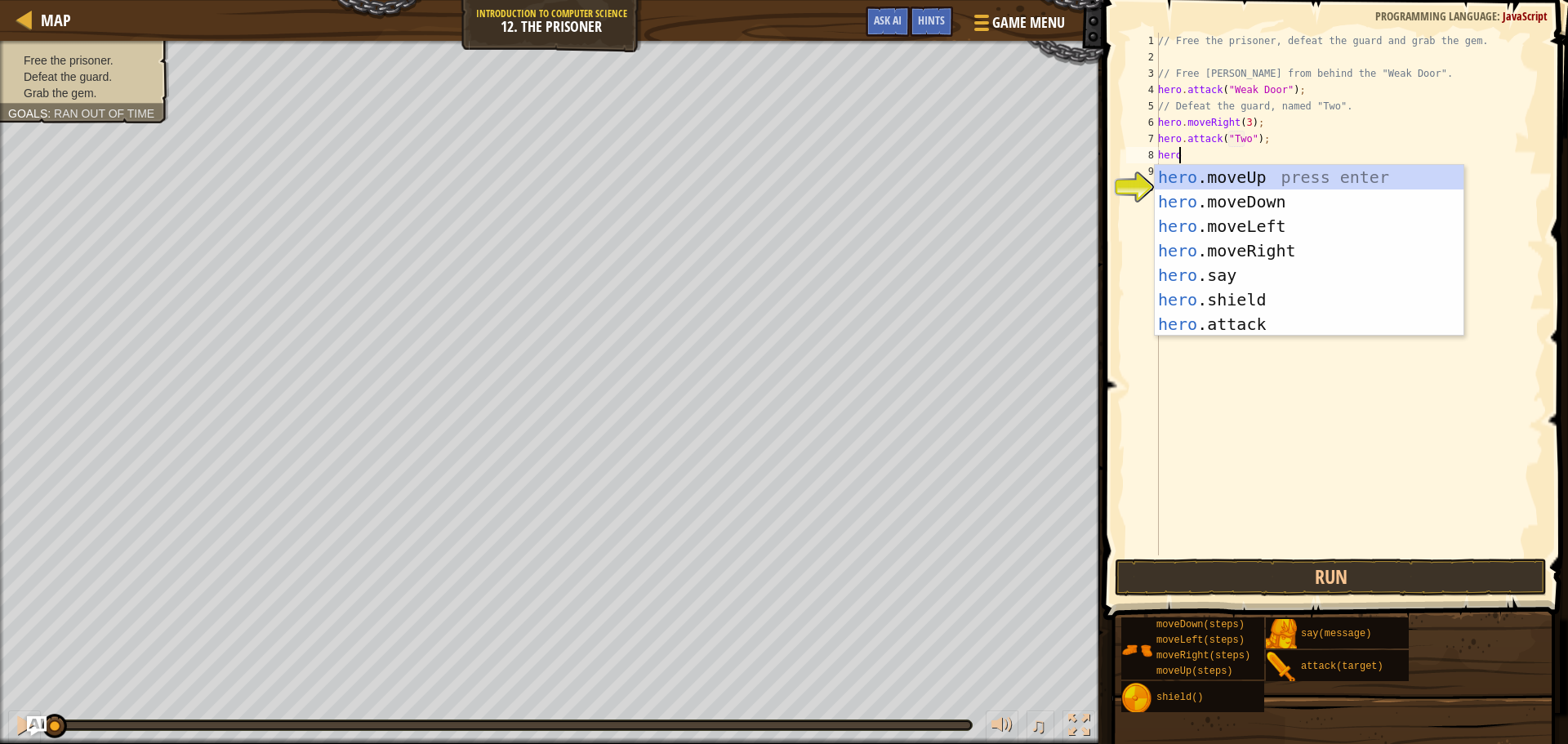
scroll to position [8, 1]
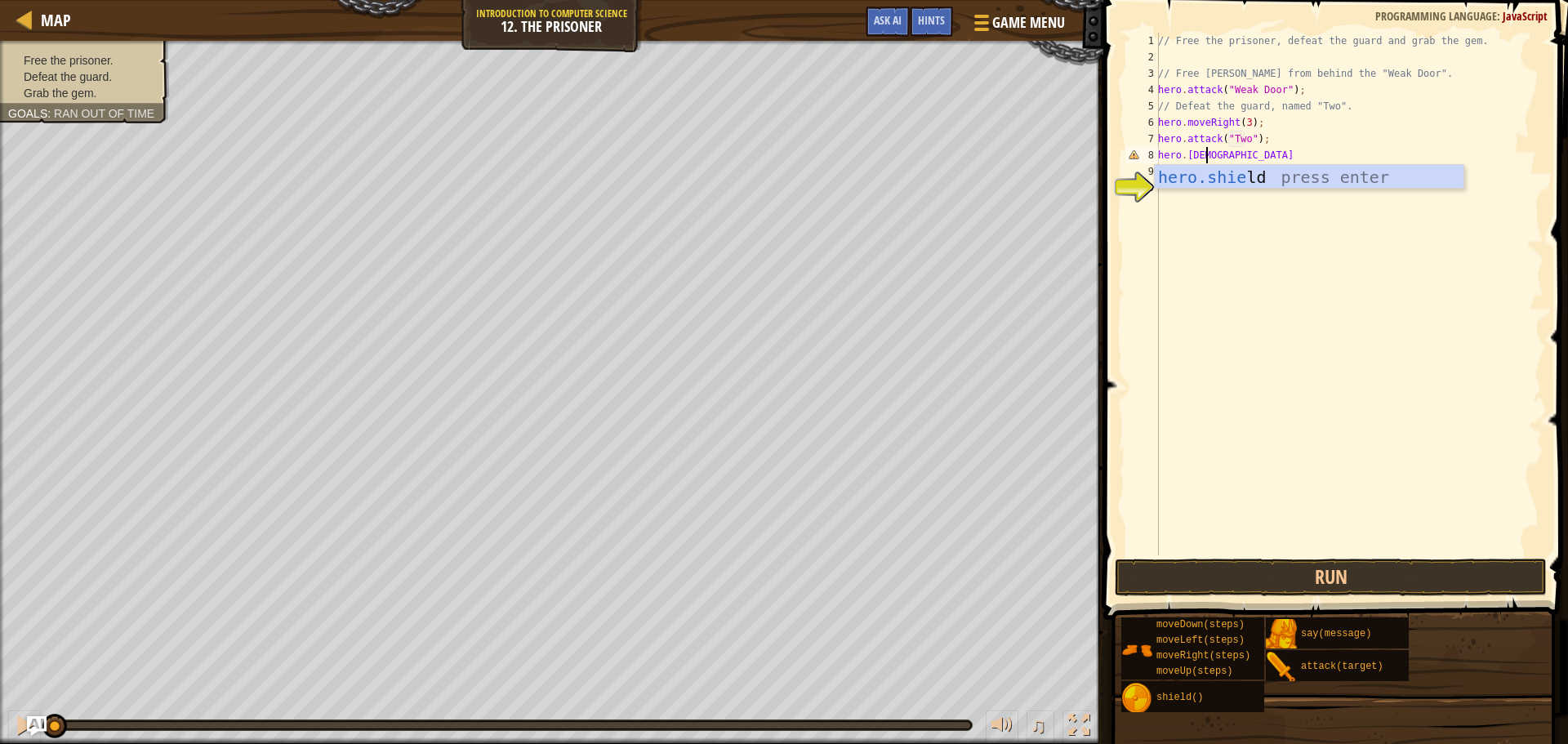
type textarea "hero.shield"
type textarea "hero.shield(2);"
type textarea "// Get the gem."
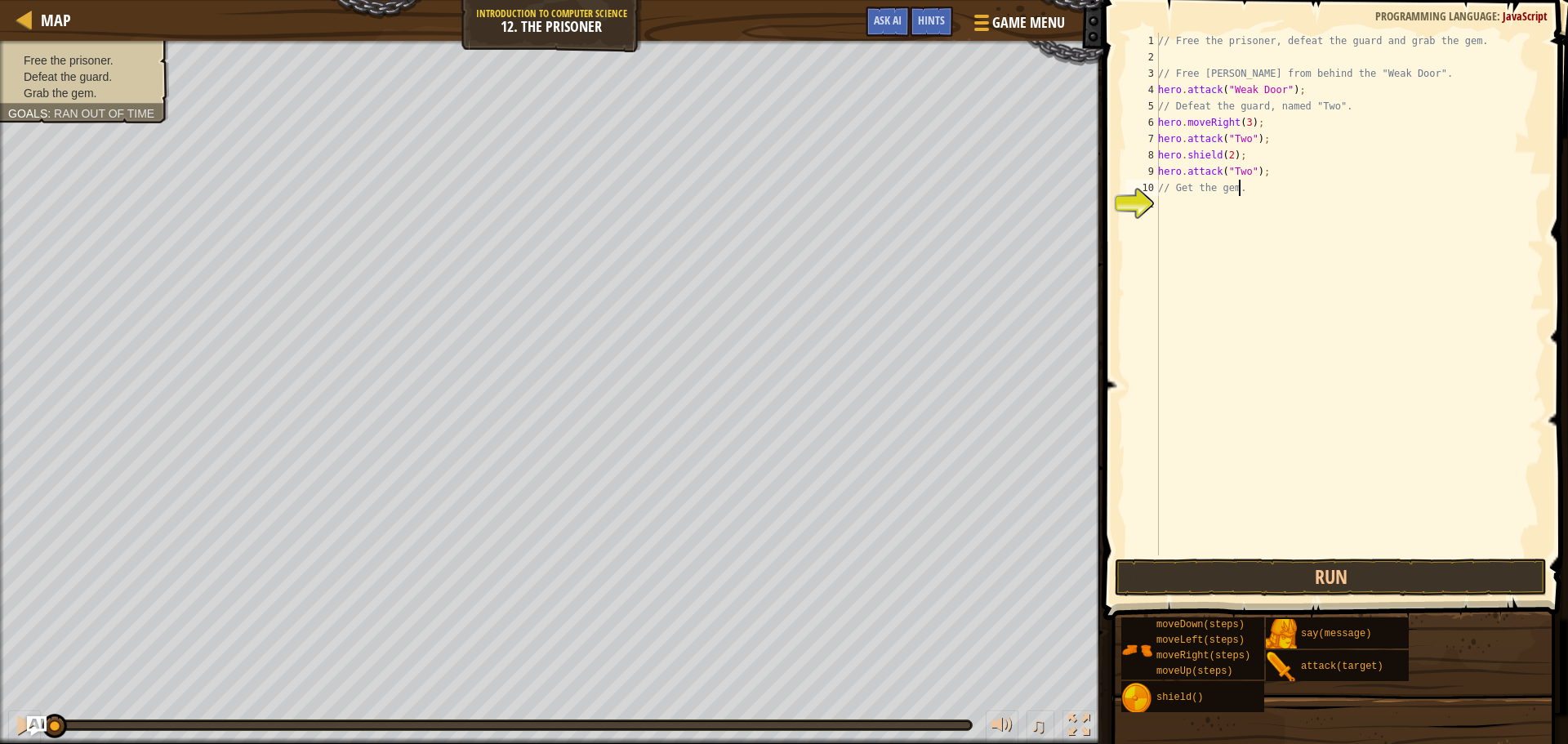
scroll to position [8, 0]
type textarea "hero.movedown"
type textarea "hero.moveDown(4);"
type textarea "hero.moveright"
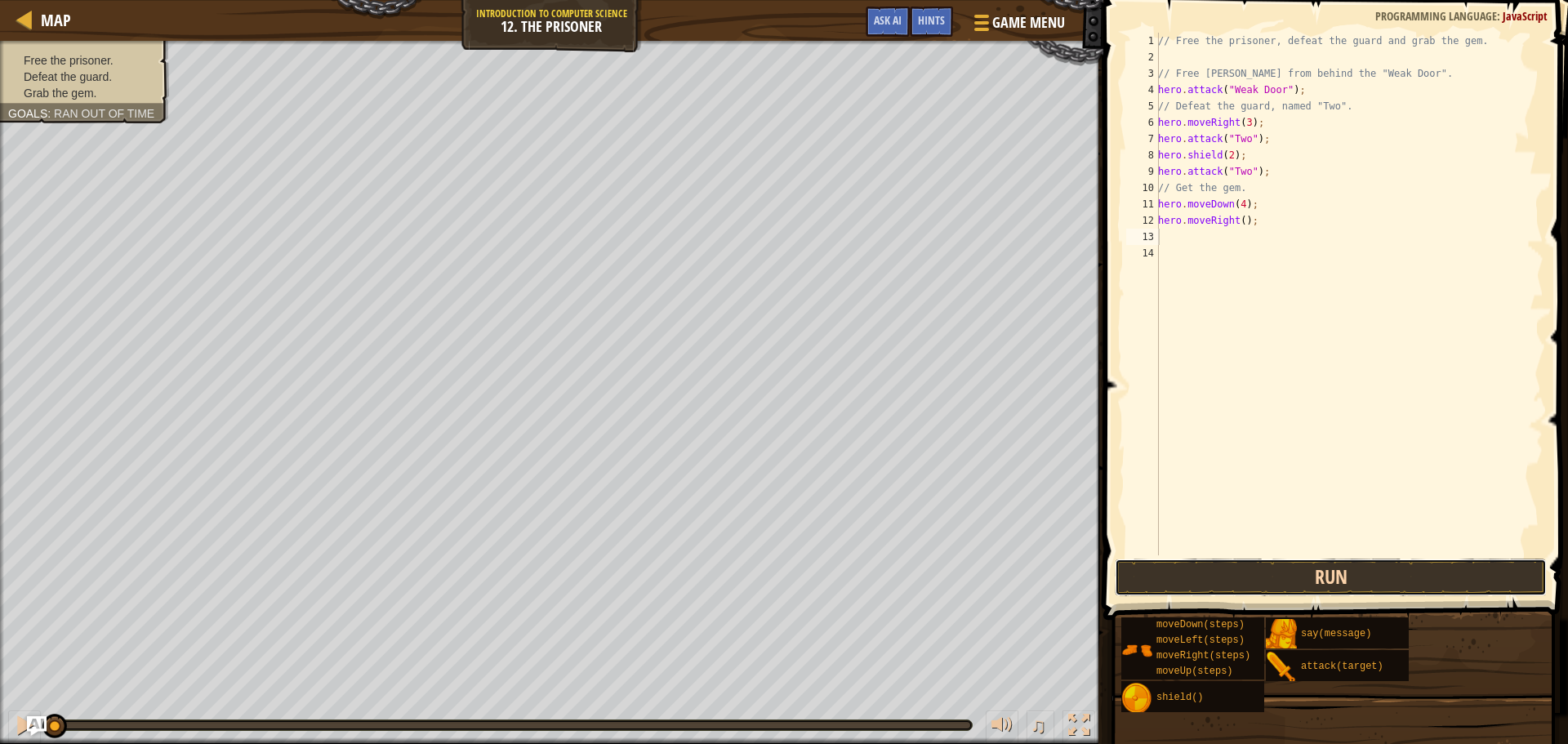
drag, startPoint x: 1238, startPoint y: 567, endPoint x: 1237, endPoint y: 558, distance: 9.1
click at [1237, 567] on button "Run" at bounding box center [1331, 577] width 432 height 38
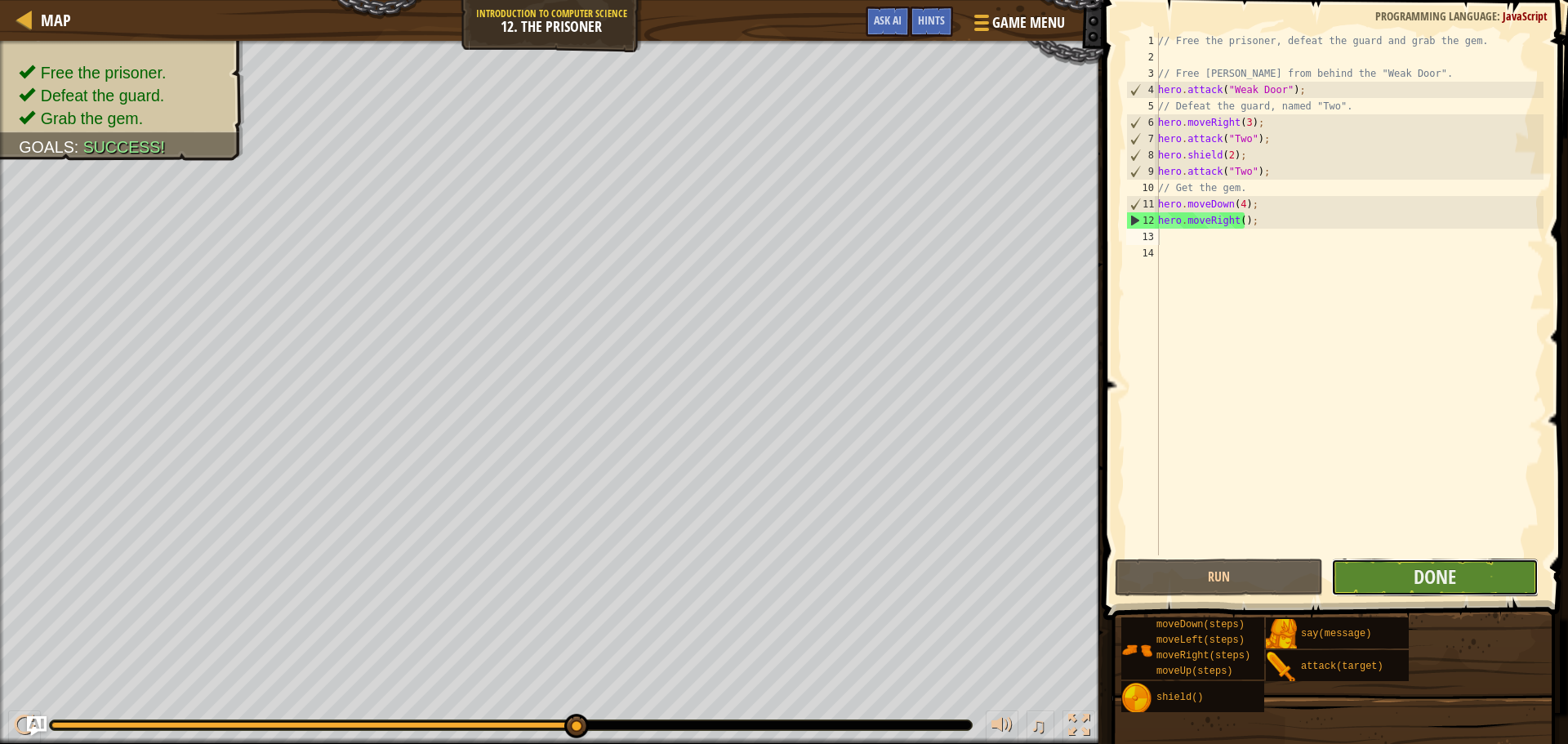
click at [1361, 558] on button "Done" at bounding box center [1434, 577] width 207 height 38
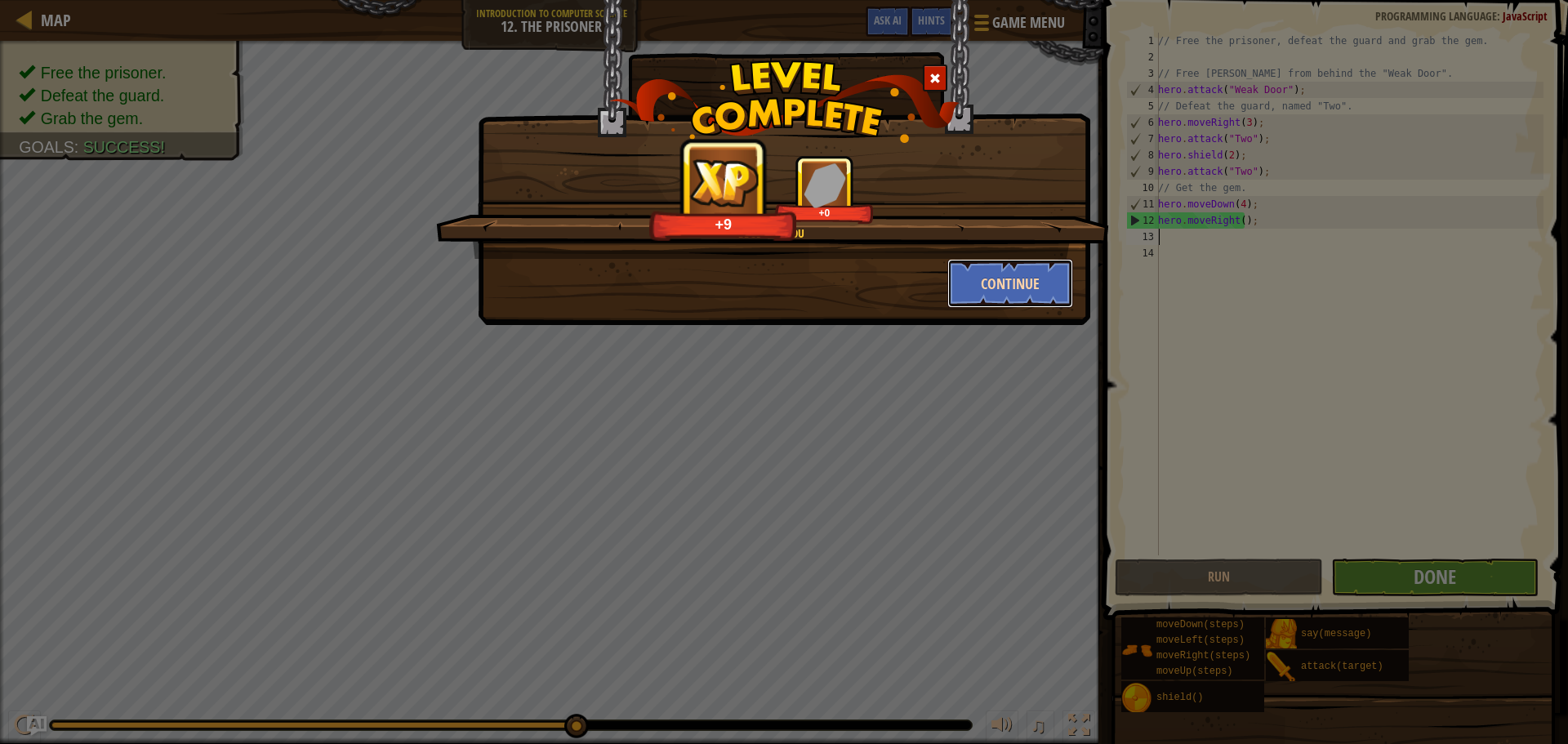
click at [977, 264] on button "Continue" at bounding box center [1010, 283] width 126 height 49
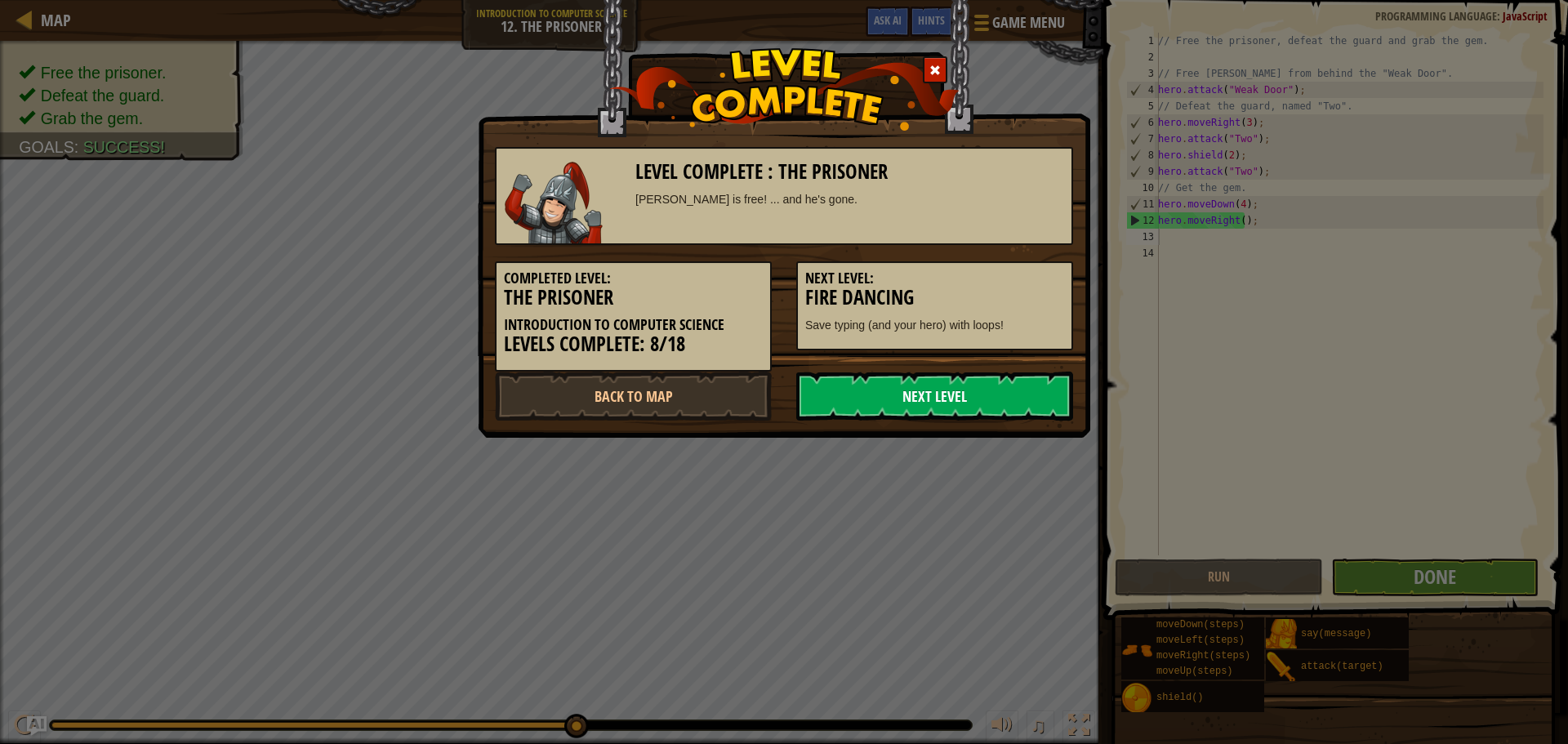
click at [821, 399] on link "Next Level" at bounding box center [934, 396] width 277 height 49
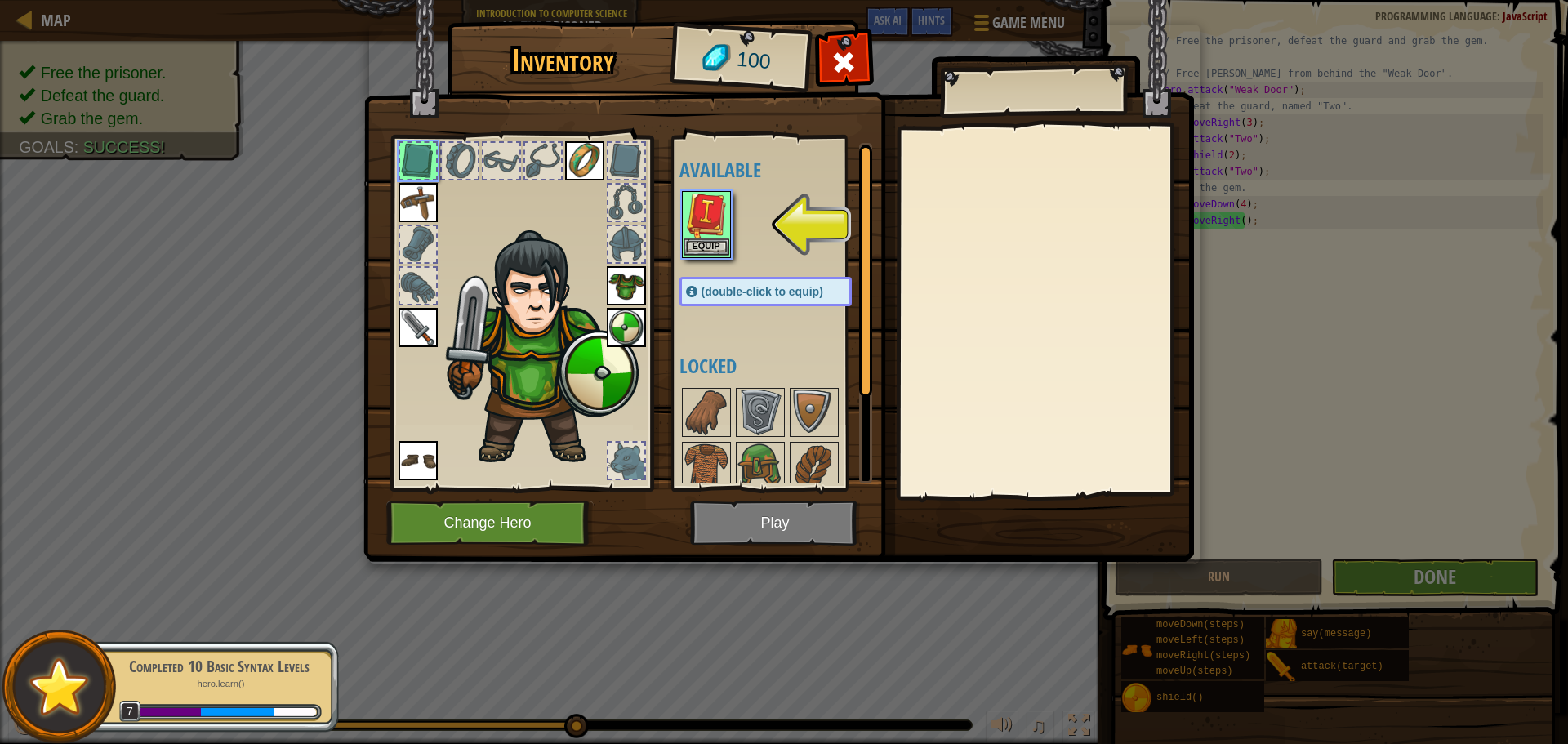
click at [683, 210] on div "Equip" at bounding box center [706, 224] width 49 height 67
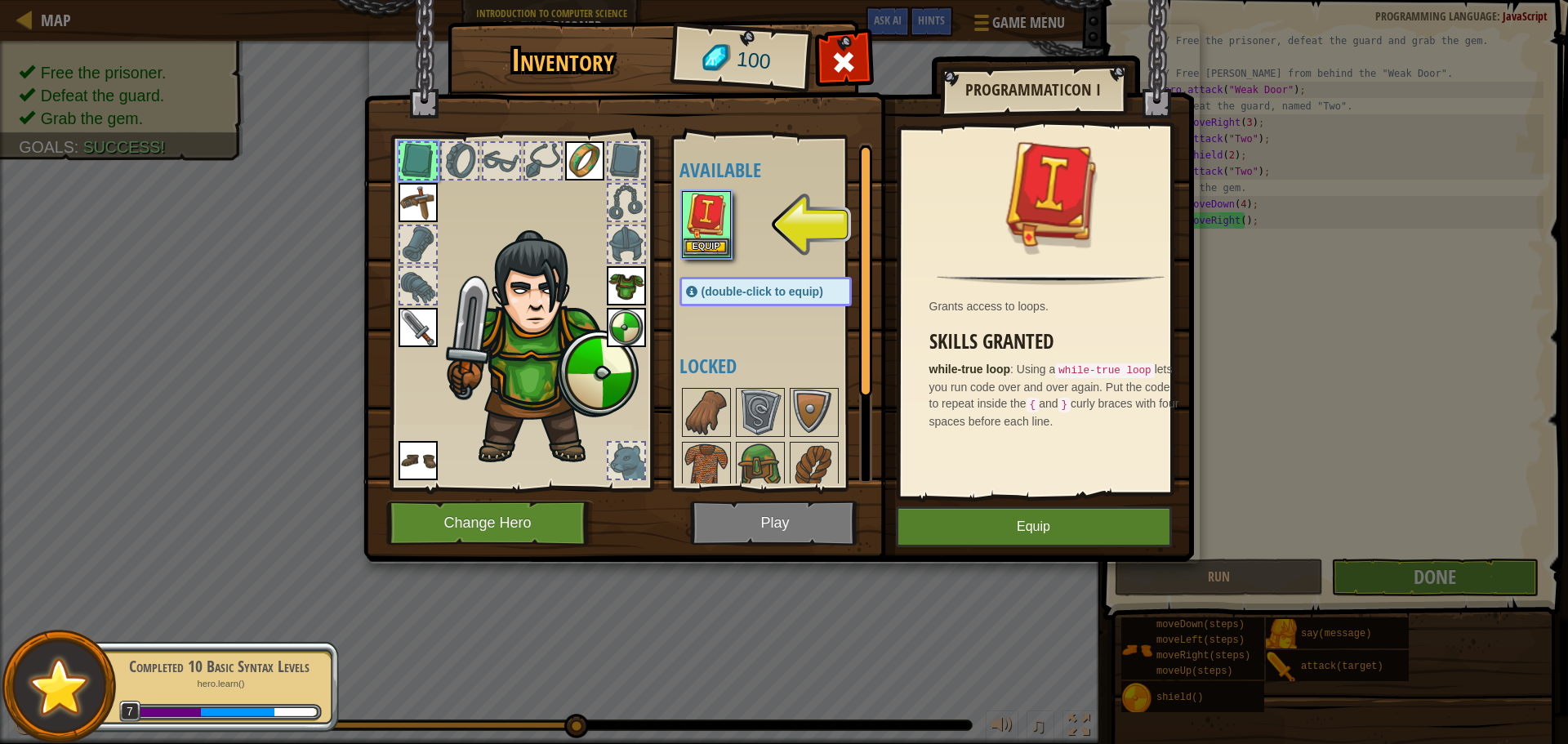
click at [697, 227] on img at bounding box center [705, 215] width 46 height 46
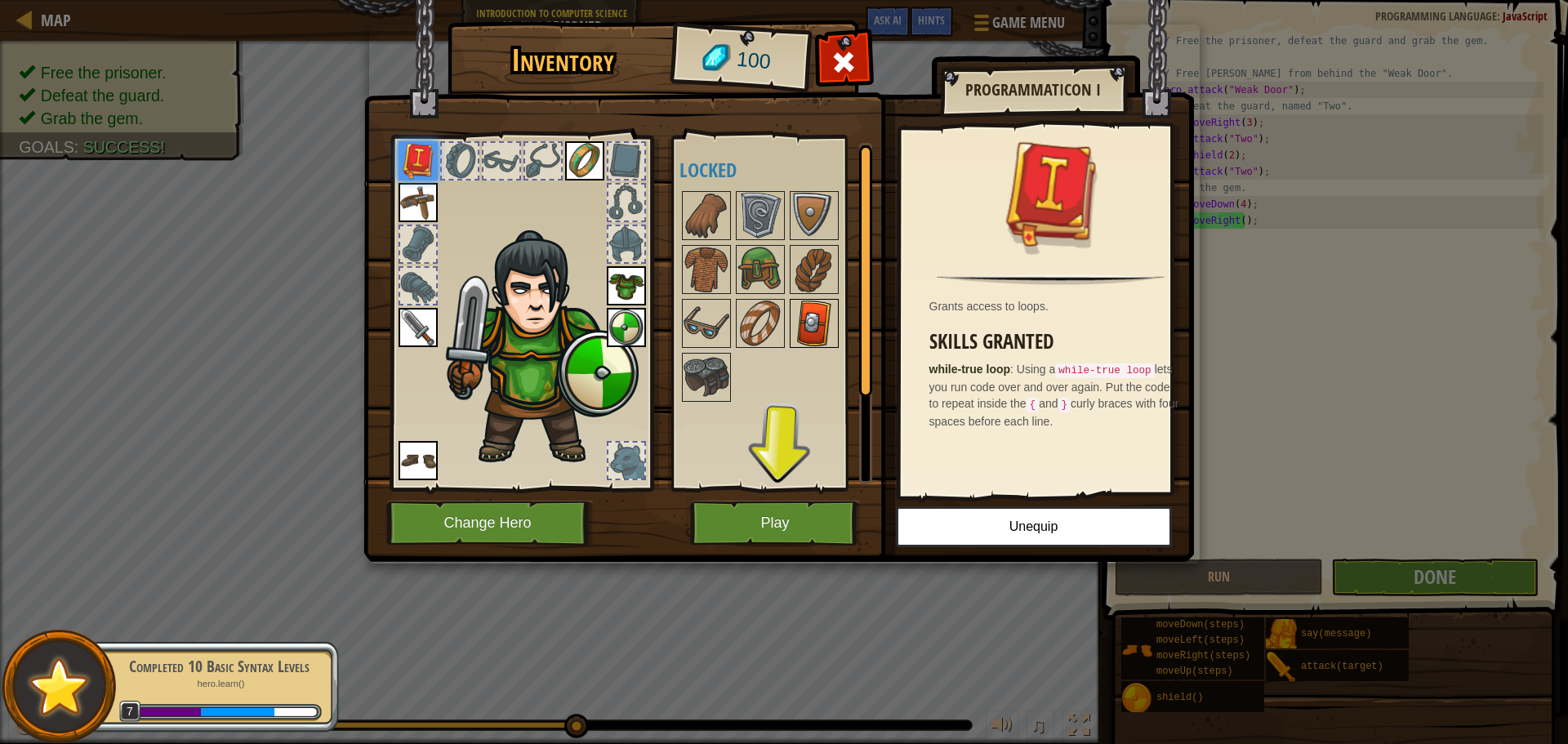
click at [837, 314] on div at bounding box center [814, 323] width 49 height 49
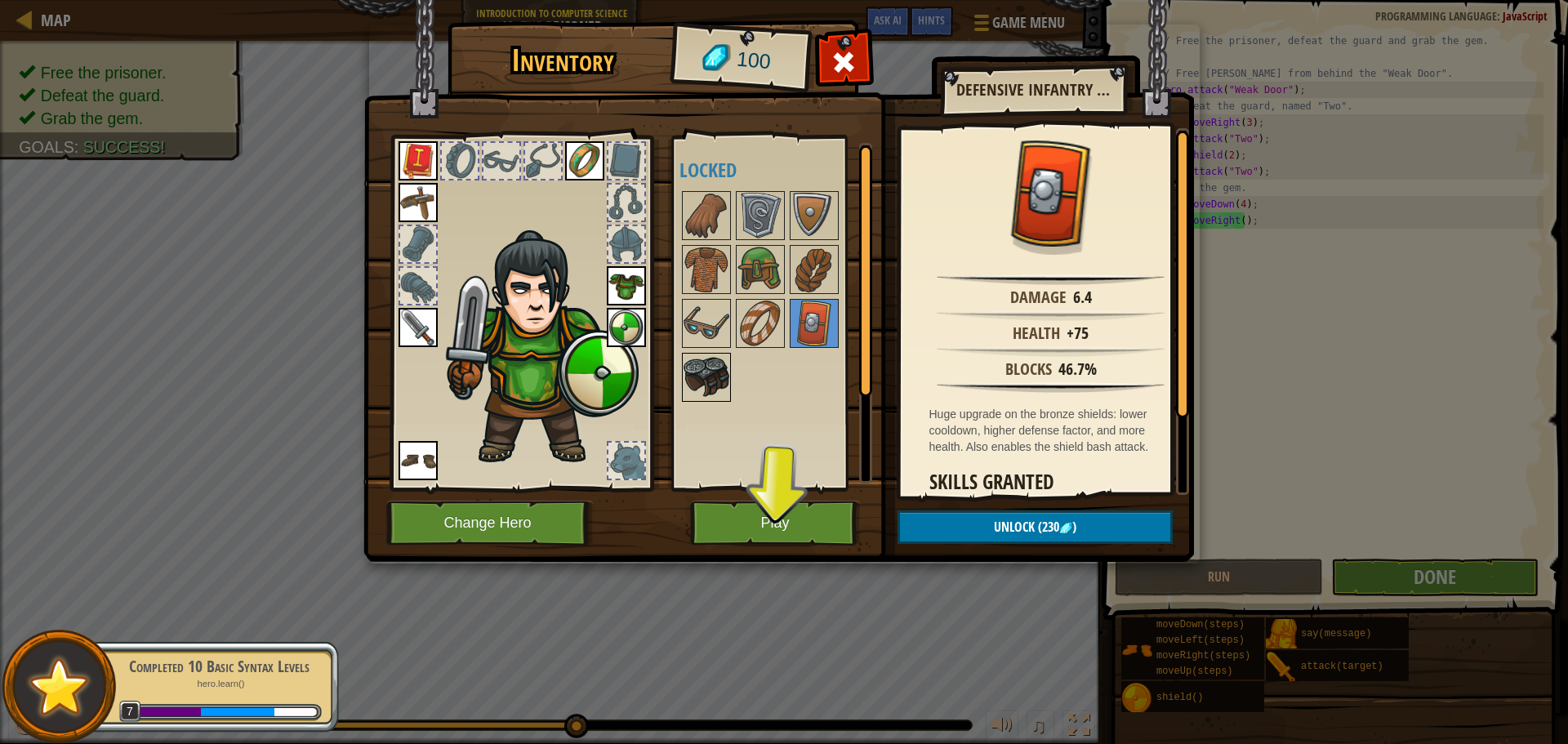
click at [686, 371] on img at bounding box center [705, 377] width 46 height 46
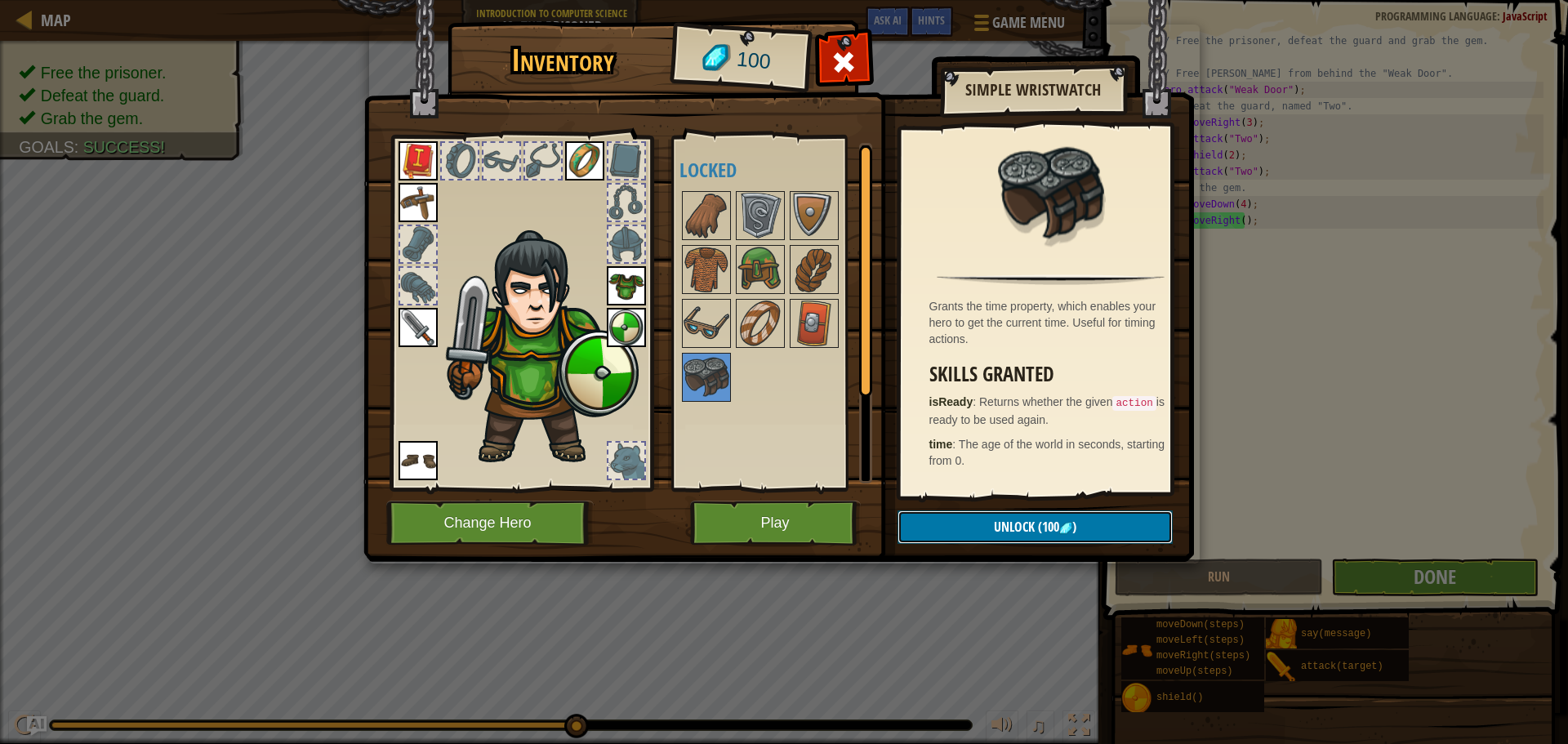
click at [956, 518] on button "Unlock (100 )" at bounding box center [1035, 526] width 275 height 34
click at [956, 518] on button "Confirm" at bounding box center [1035, 526] width 275 height 34
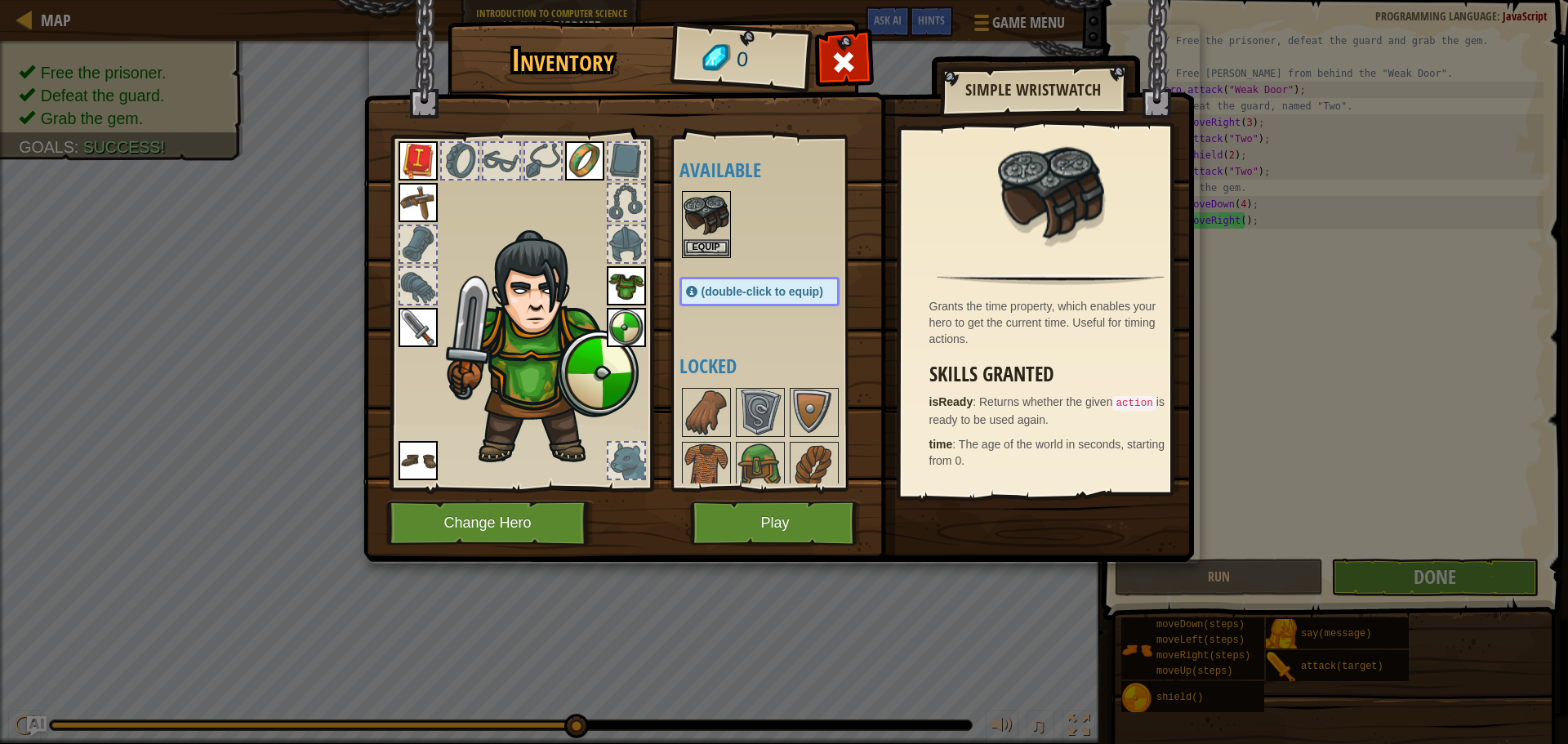
click at [677, 196] on div "Available Equip Equip Equip Equip Equip Equip Equip Equip (double-click to equi…" at bounding box center [772, 313] width 200 height 355
click at [685, 210] on img at bounding box center [705, 215] width 46 height 46
click at [692, 239] on button "Equip" at bounding box center [705, 247] width 46 height 17
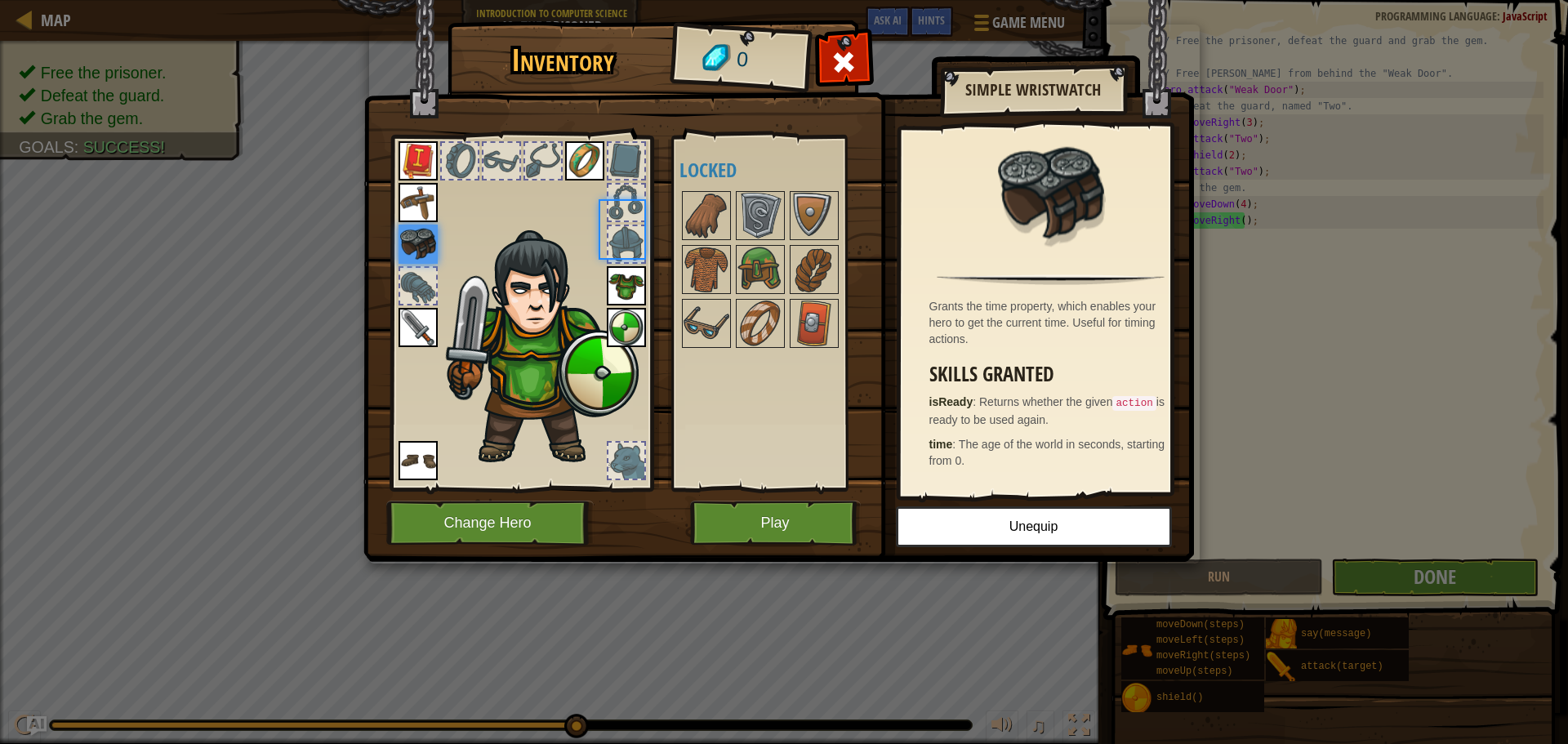
click at [692, 239] on div at bounding box center [706, 215] width 49 height 49
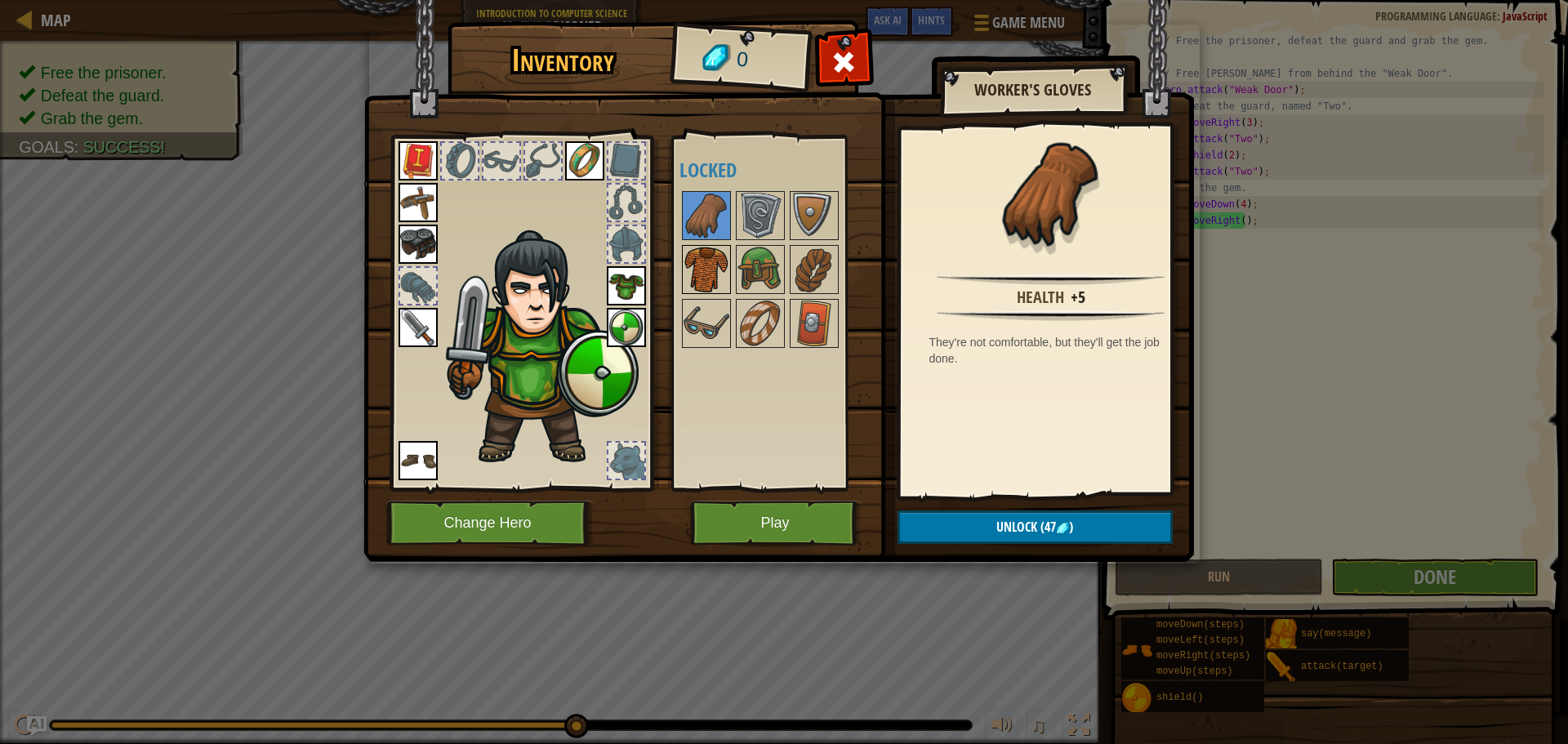
click at [691, 267] on img at bounding box center [705, 269] width 46 height 46
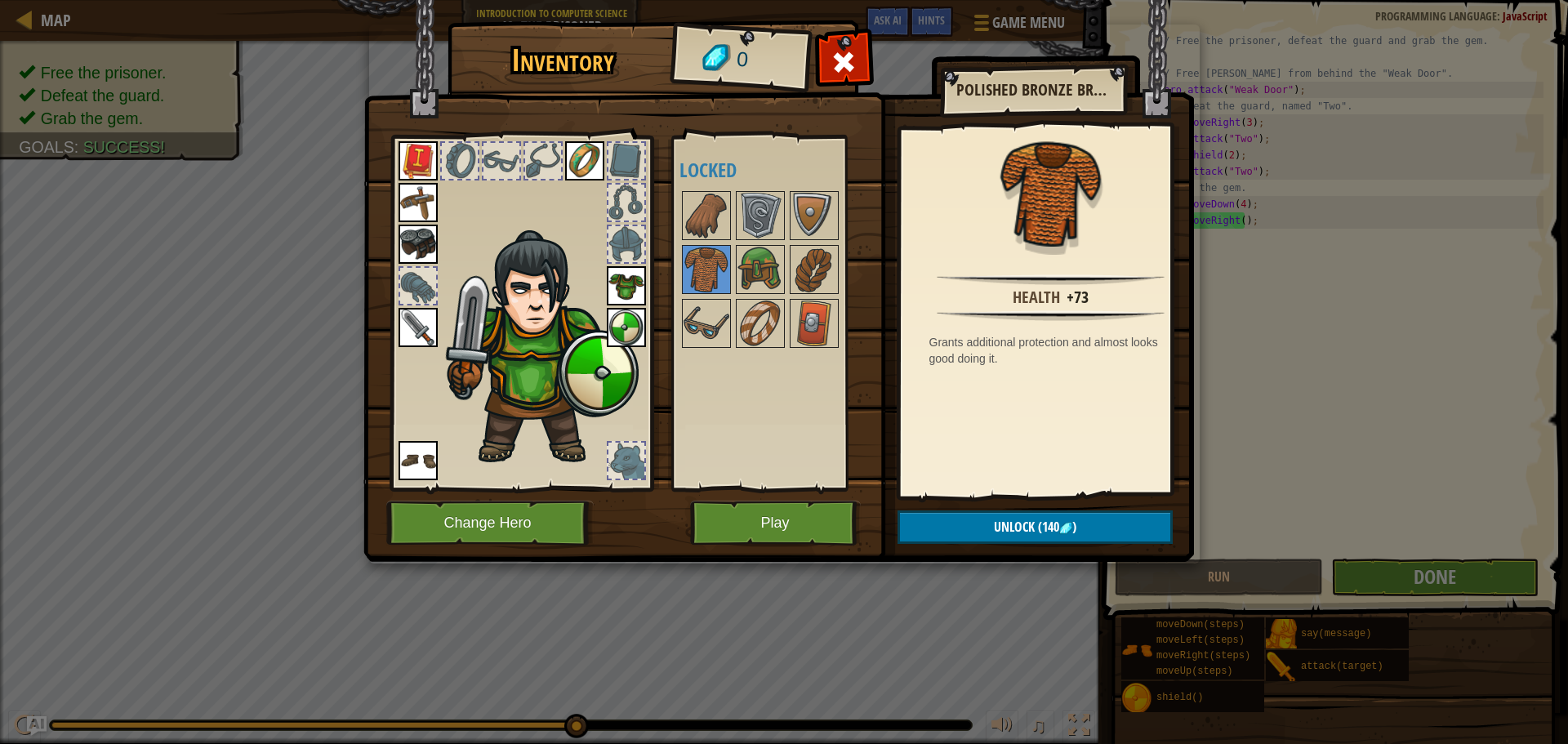
click at [421, 458] on img at bounding box center [418, 461] width 40 height 40
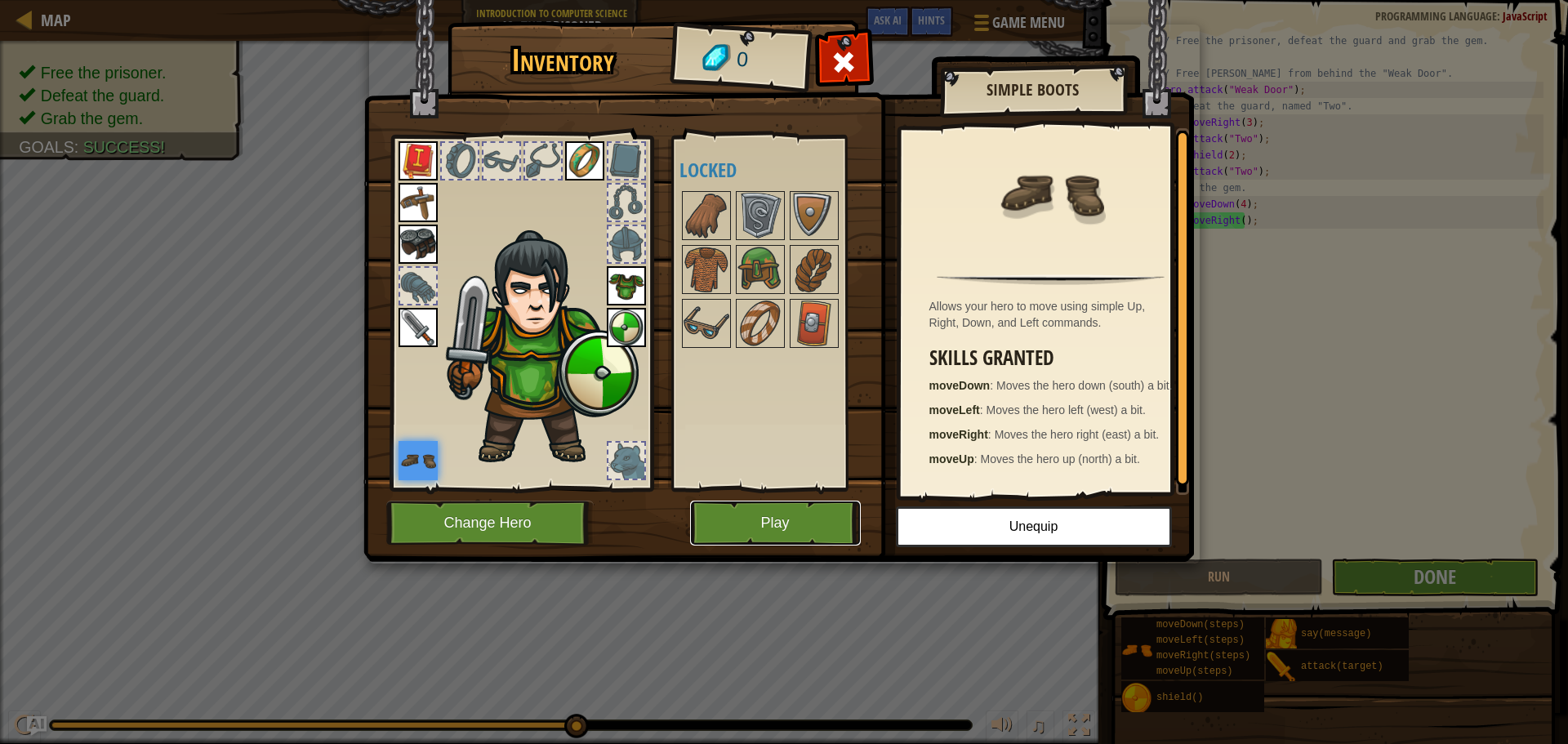
click at [753, 522] on button "Play" at bounding box center [775, 523] width 170 height 45
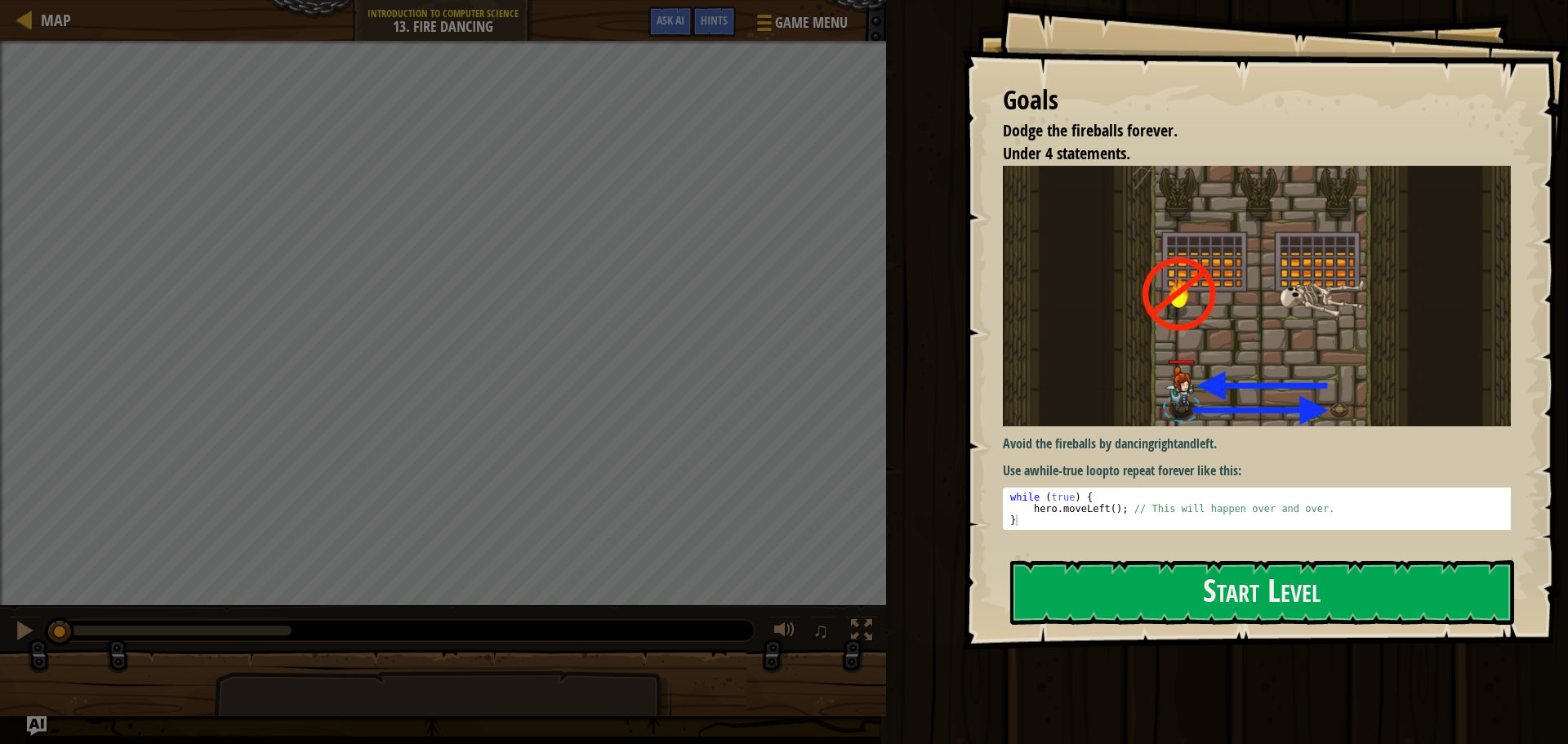
type textarea "while (true) {"
click at [1023, 492] on div "while ( true ) { hero . moveLeft ( ) ; // This will happen over and over. }" at bounding box center [1262, 520] width 512 height 57
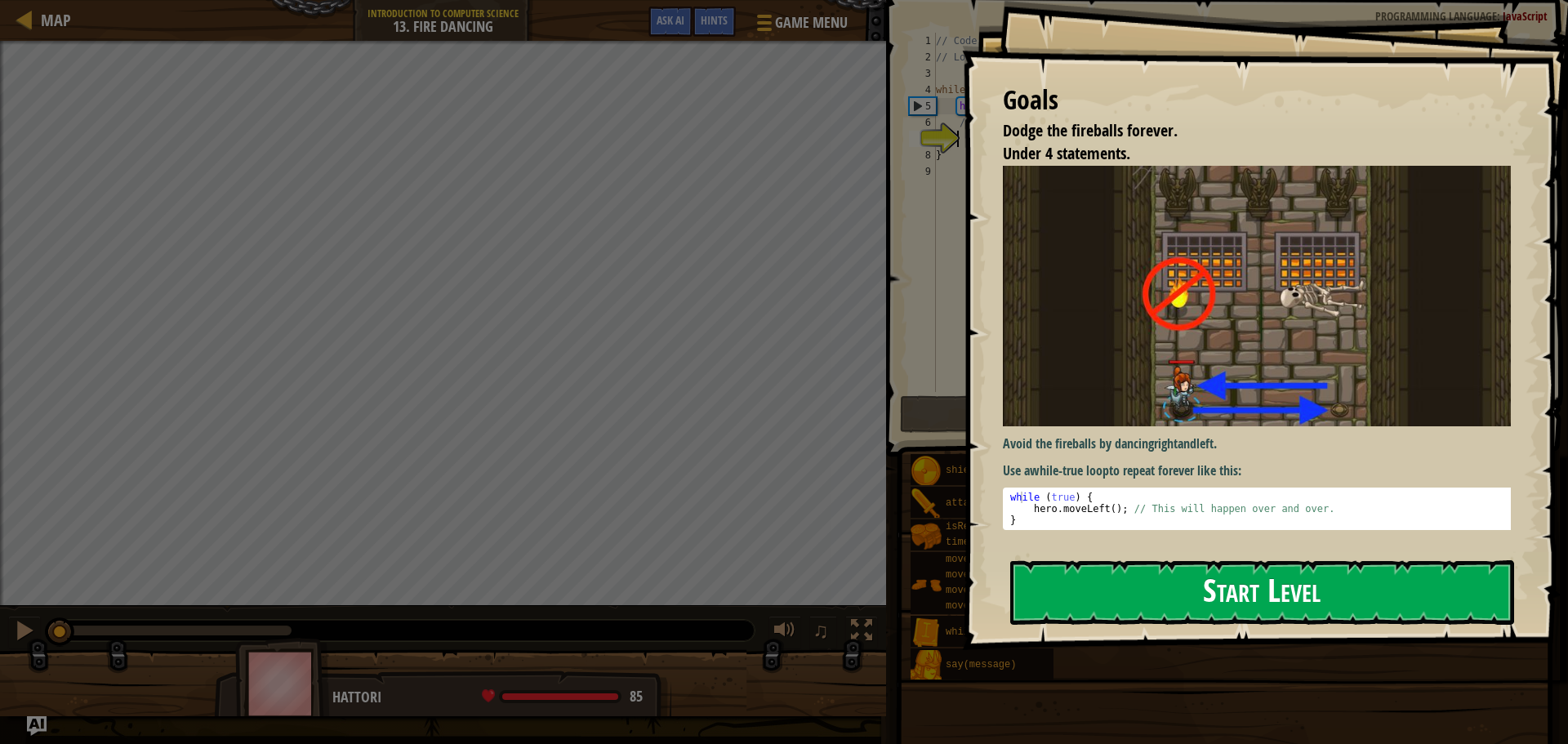
click at [1047, 584] on button "Start Level" at bounding box center [1262, 592] width 504 height 65
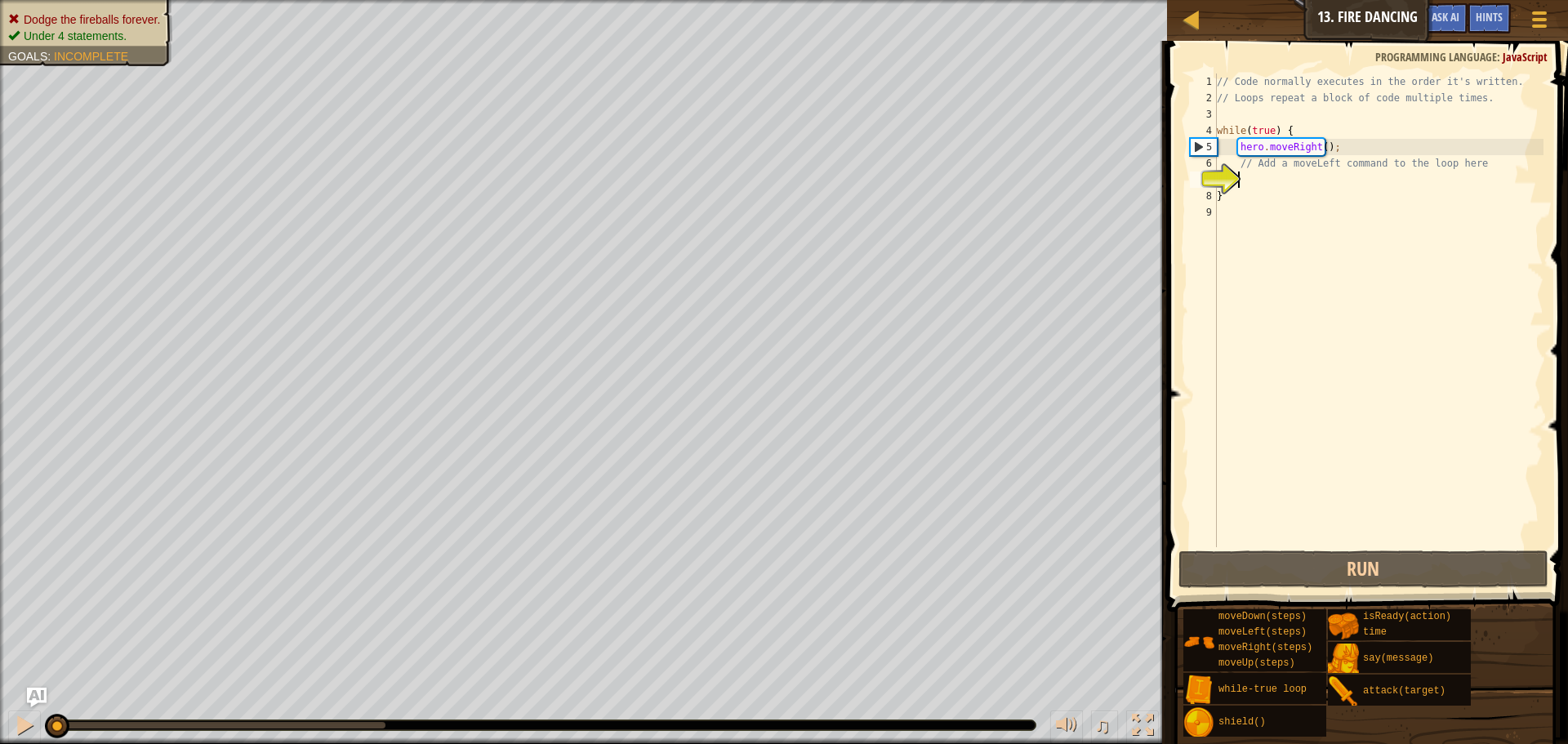
type textarea "["
type textarea "{"
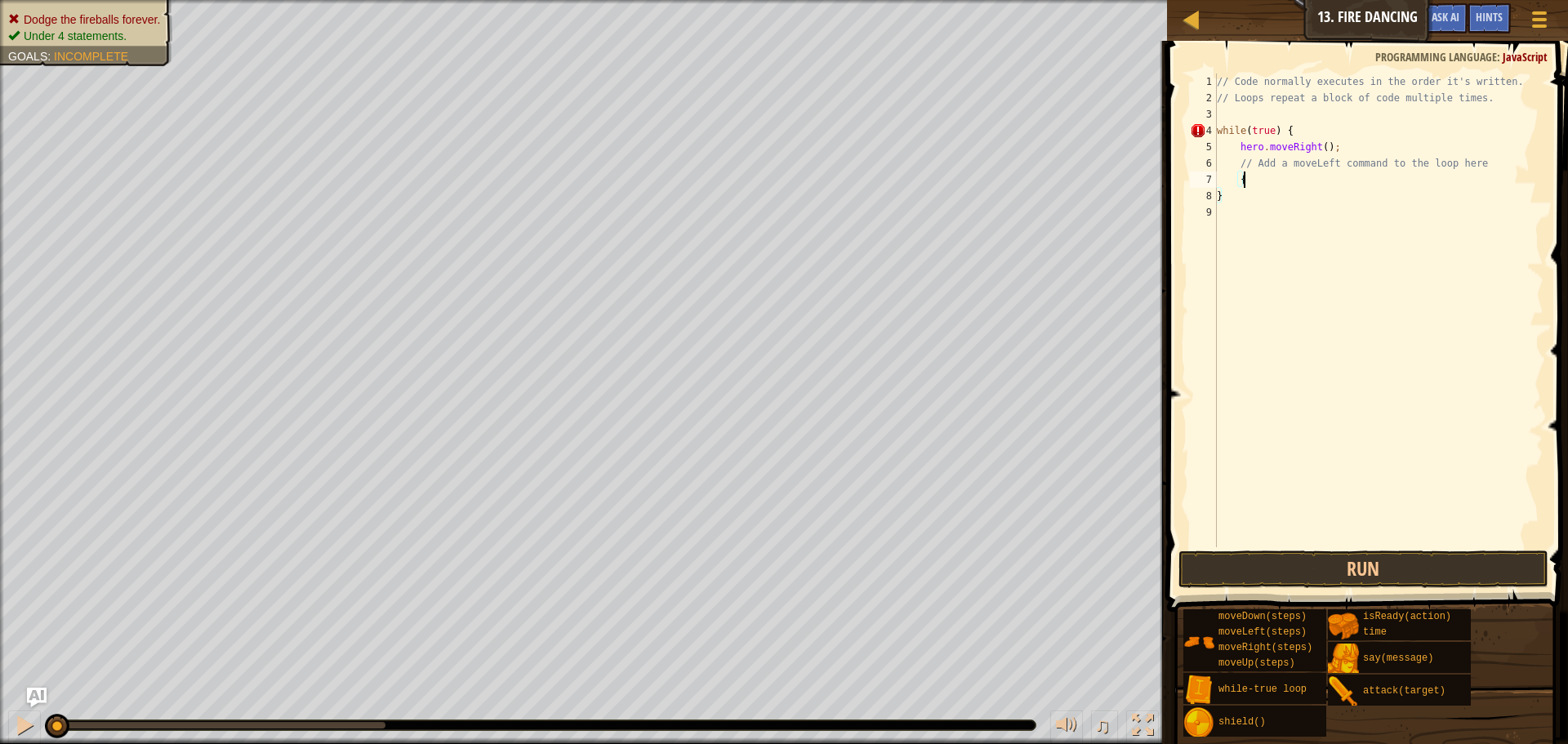
scroll to position [8, 1]
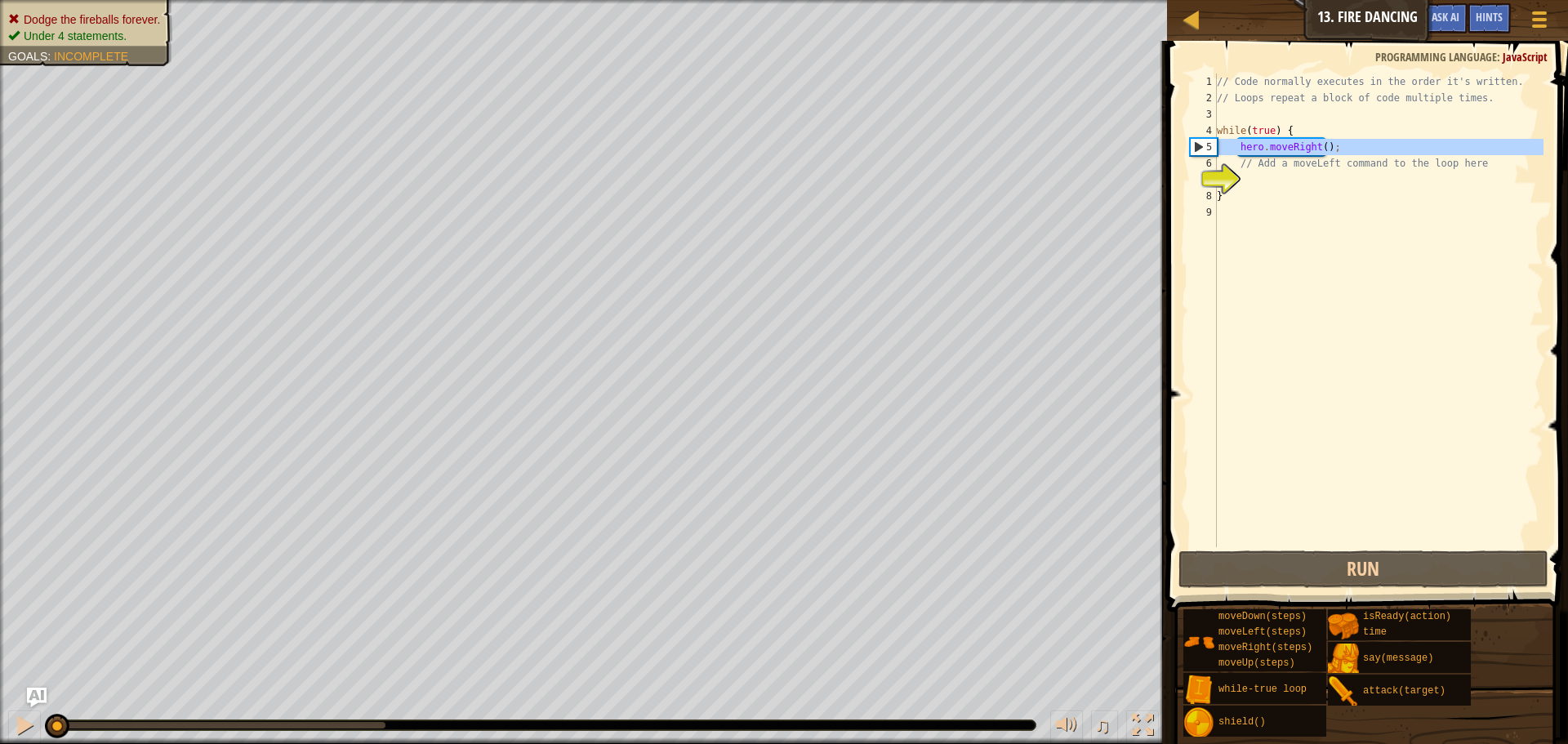
click at [1196, 144] on div "5" at bounding box center [1203, 146] width 26 height 16
type textarea "hero.moveRight();"
click at [1486, 10] on span "Hints" at bounding box center [1488, 16] width 27 height 15
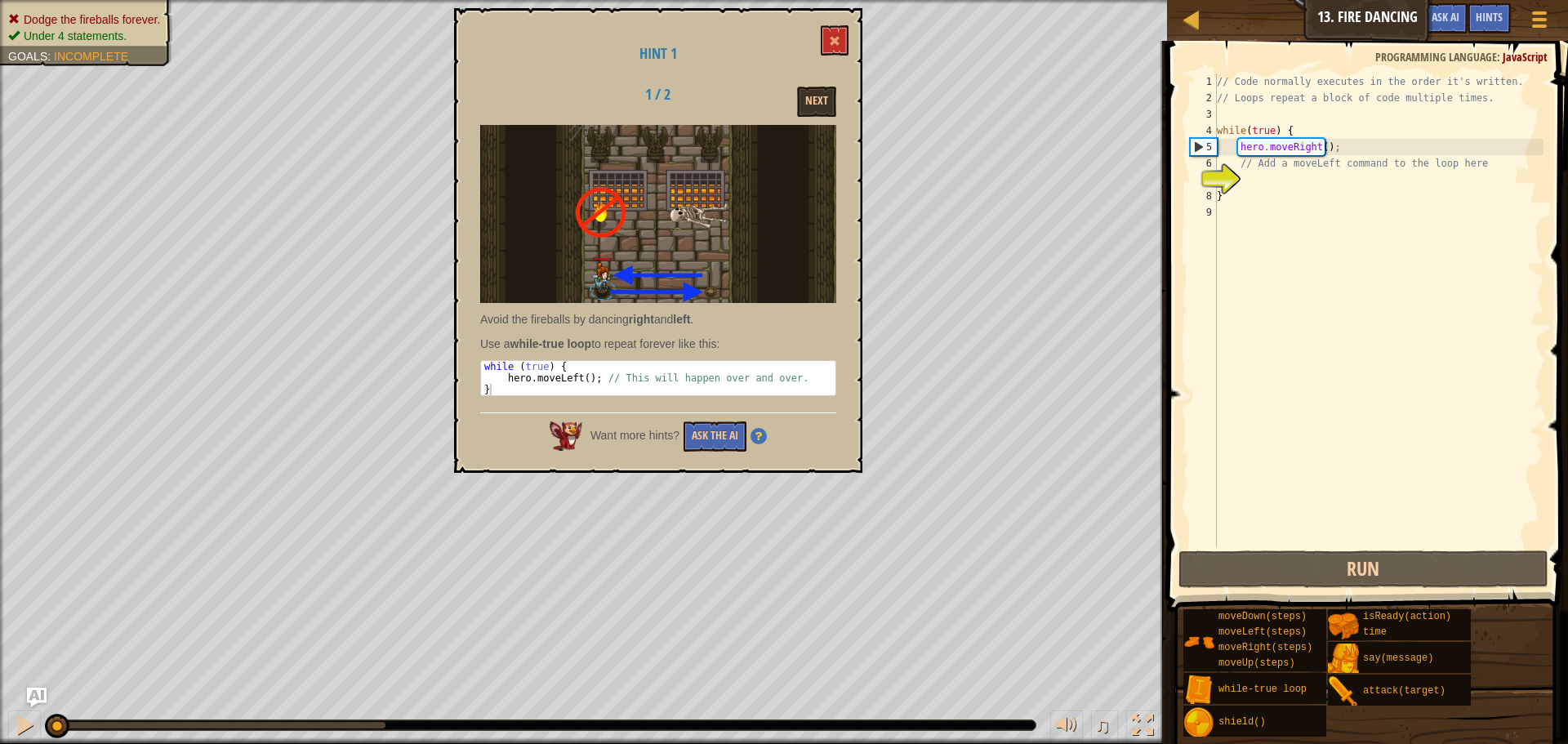
drag, startPoint x: 479, startPoint y: 317, endPoint x: 480, endPoint y: 359, distance: 42.0
click at [613, 321] on div "Hint 1 1 / 2 Next Avoid the fireballs by dancing right and left . Use a while-t…" at bounding box center [658, 240] width 409 height 464
drag, startPoint x: 479, startPoint y: 342, endPoint x: 615, endPoint y: 355, distance: 136.6
click at [613, 354] on div "Hint 1 1 / 2 Next Avoid the fireballs by dancing right and left . Use a while-t…" at bounding box center [658, 240] width 409 height 464
click at [846, 33] on button at bounding box center [834, 40] width 28 height 30
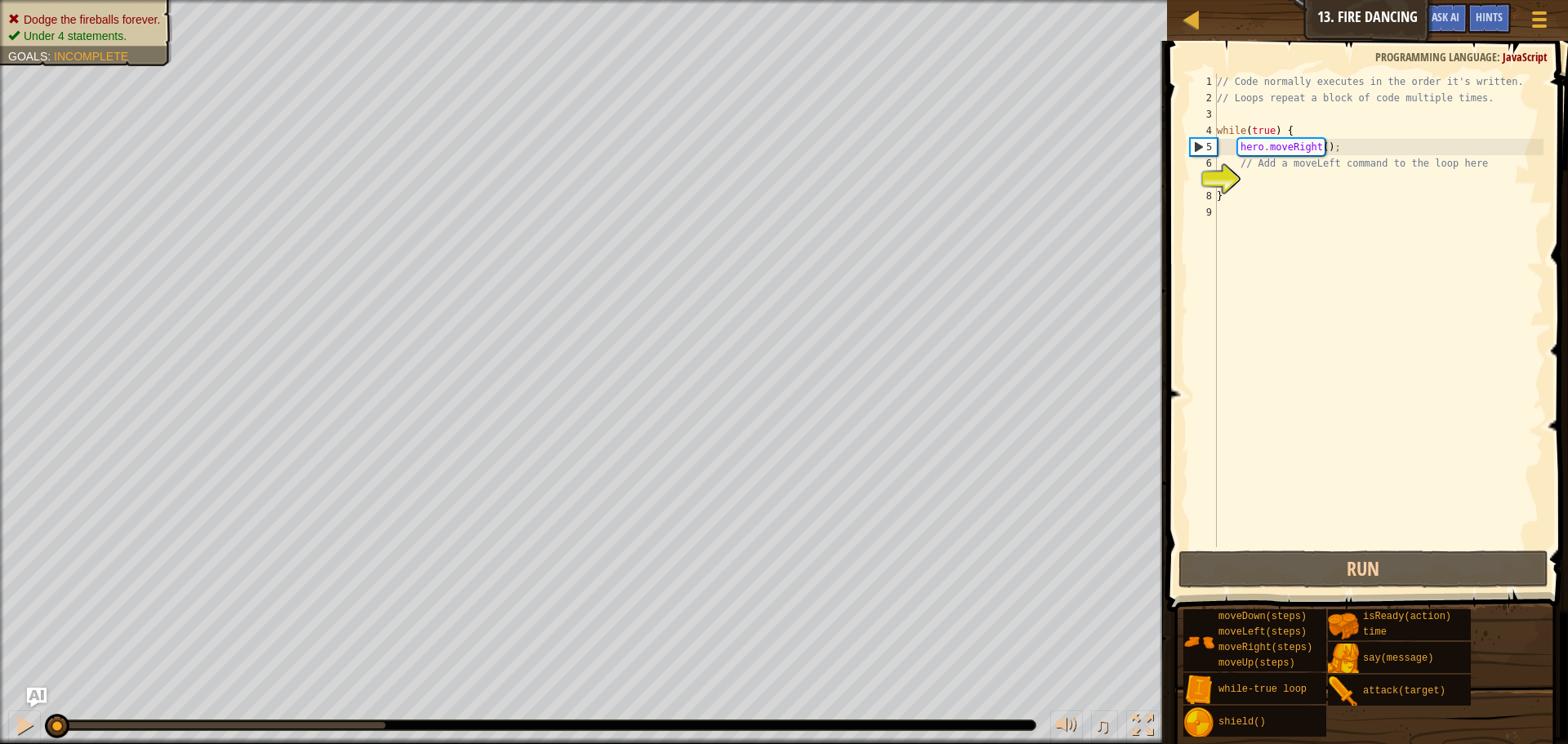
click at [1265, 185] on div "// Code normally executes in the order it's written. // Loops repeat a block of…" at bounding box center [1378, 326] width 329 height 507
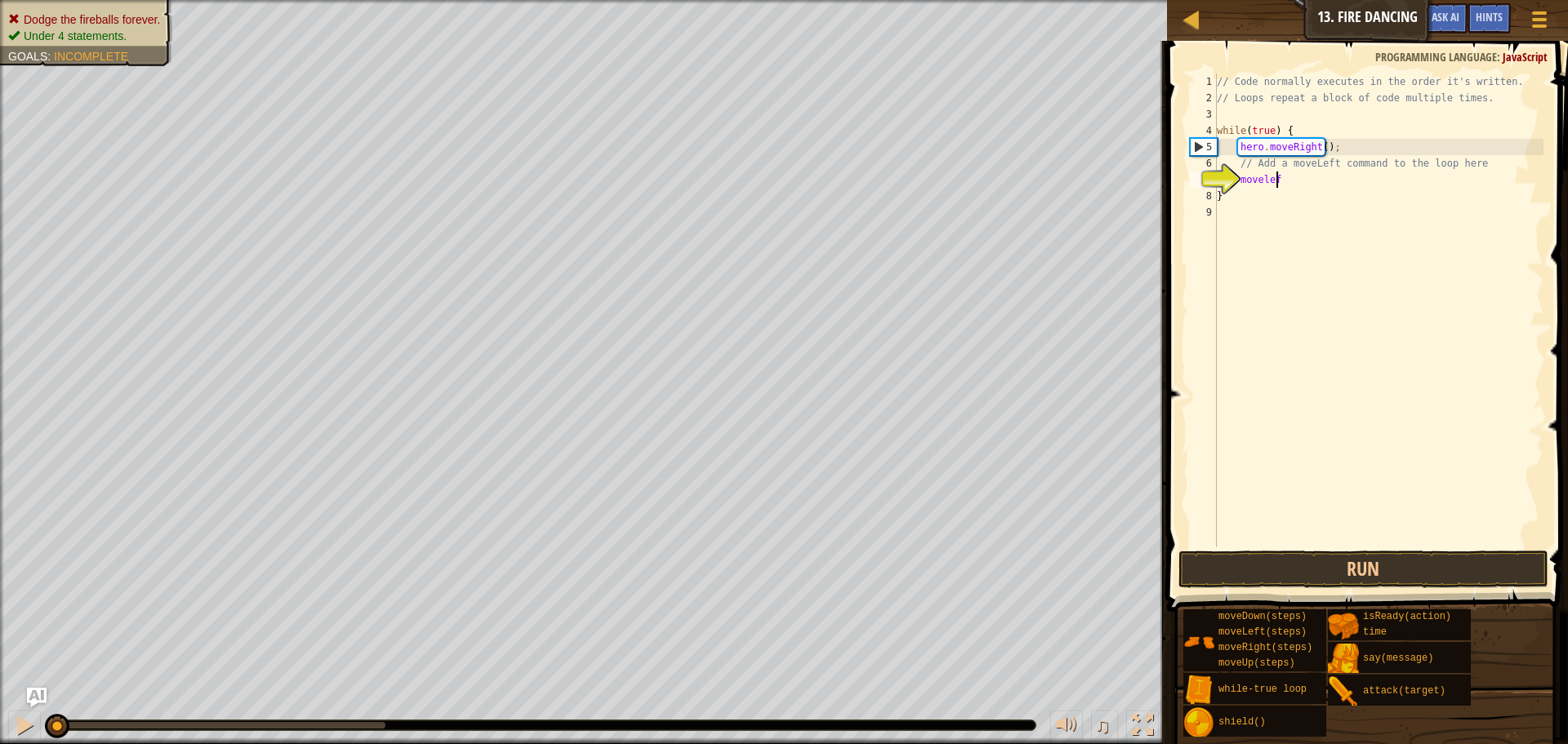
type textarea "movele"
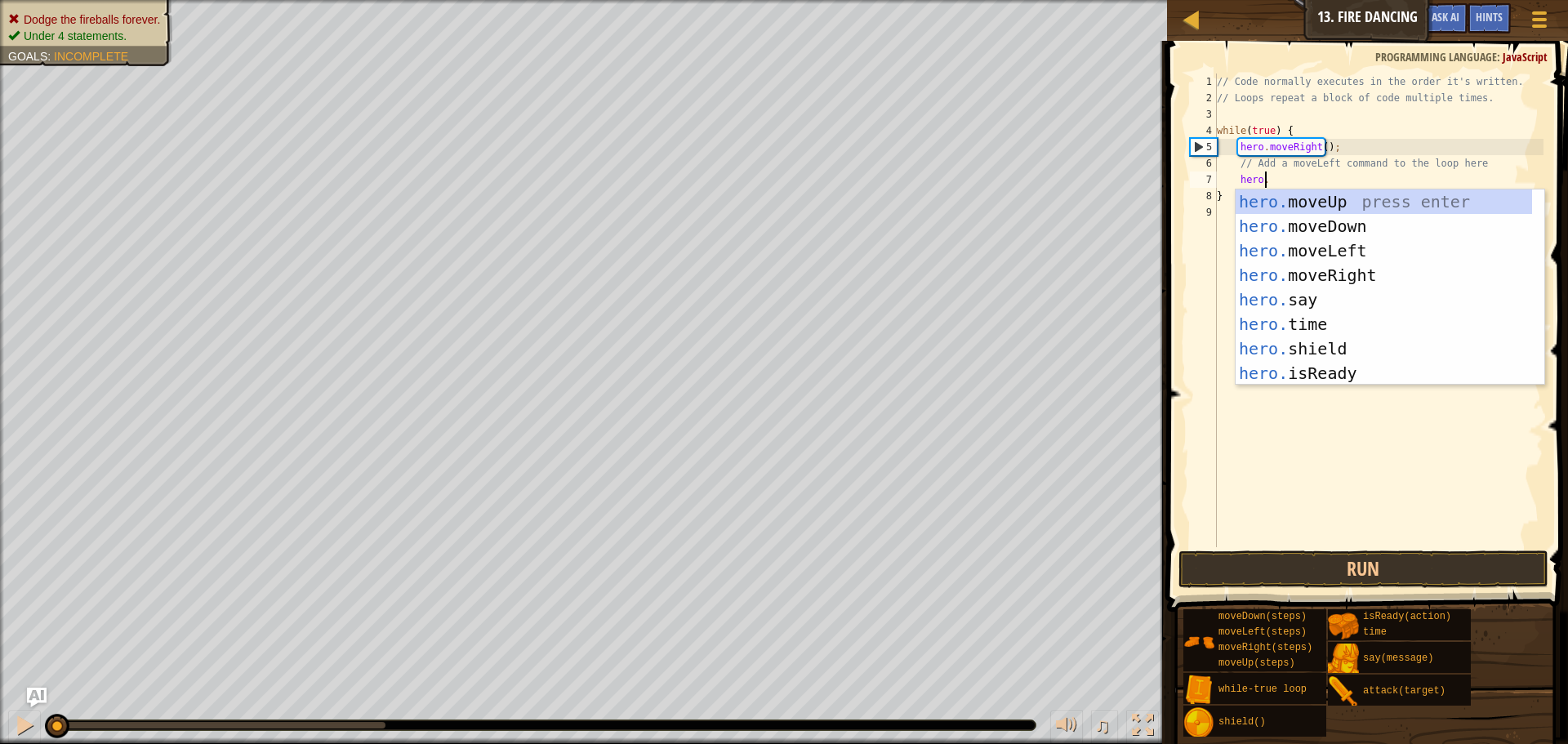
scroll to position [8, 4]
type textarea "[DOMAIN_NAME]"
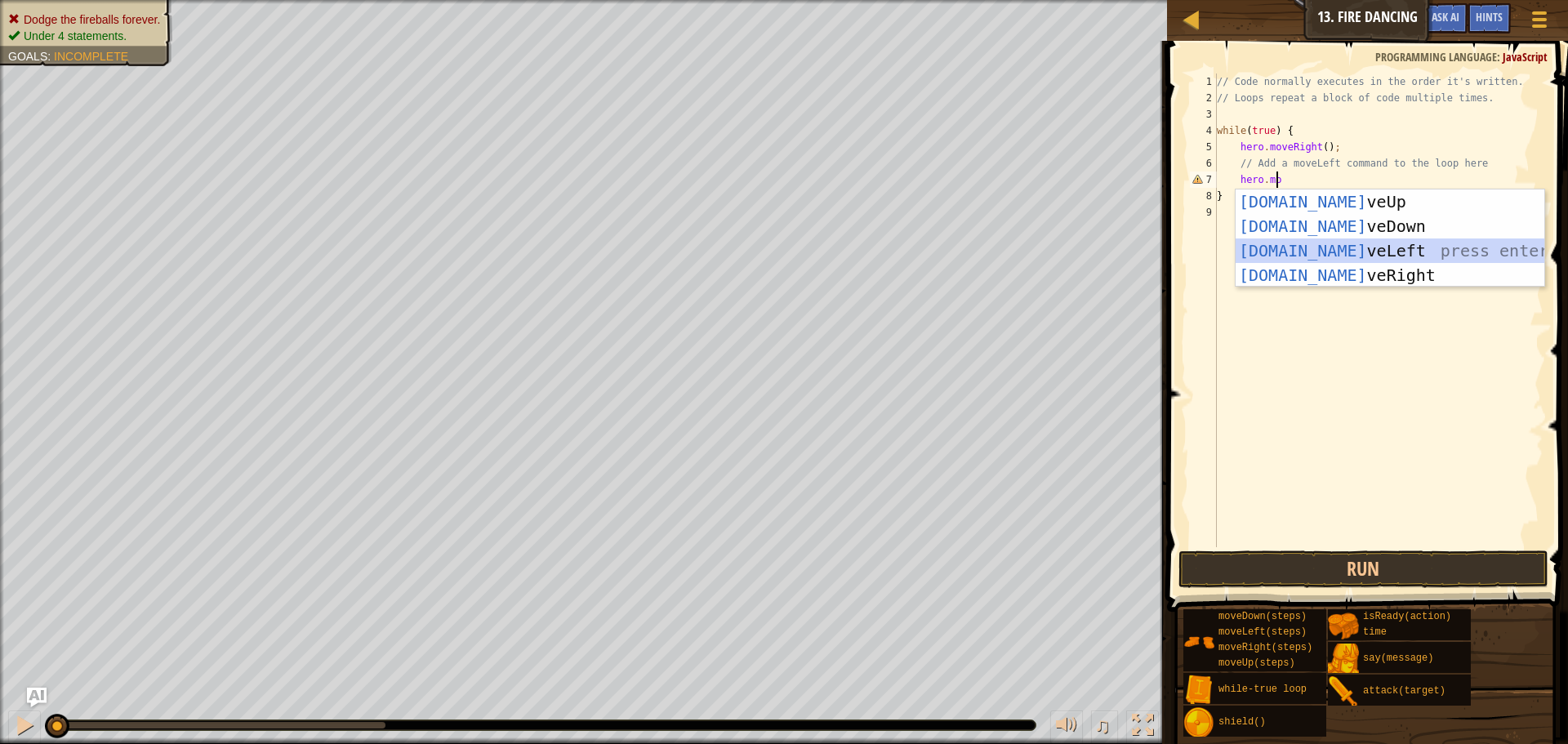
scroll to position [8, 1]
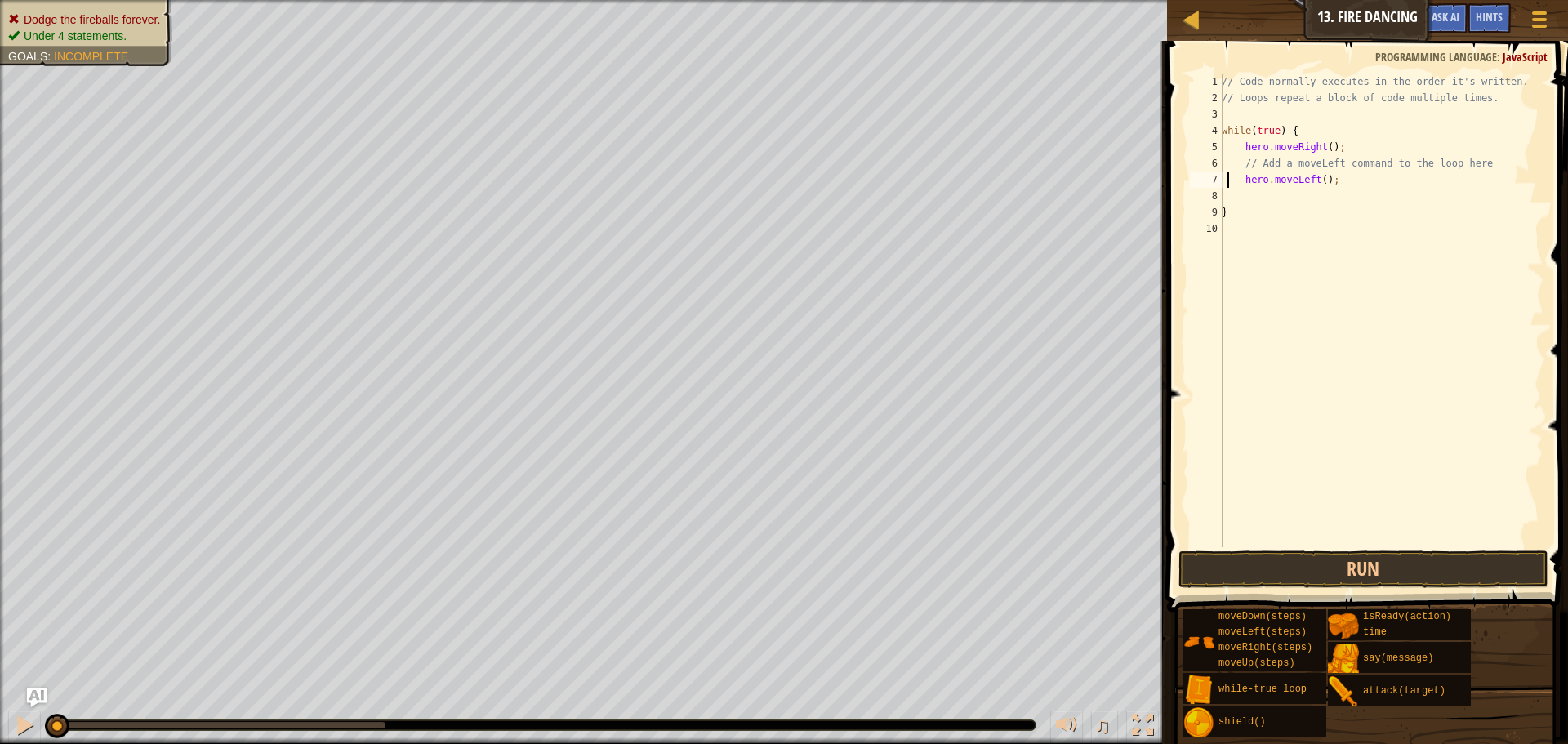
click at [1227, 186] on div "// Code normally executes in the order it's written. // Loops repeat a block of…" at bounding box center [1380, 326] width 325 height 507
type textarea "hero.moveLeft();"
click at [1306, 564] on button "Run" at bounding box center [1363, 569] width 370 height 38
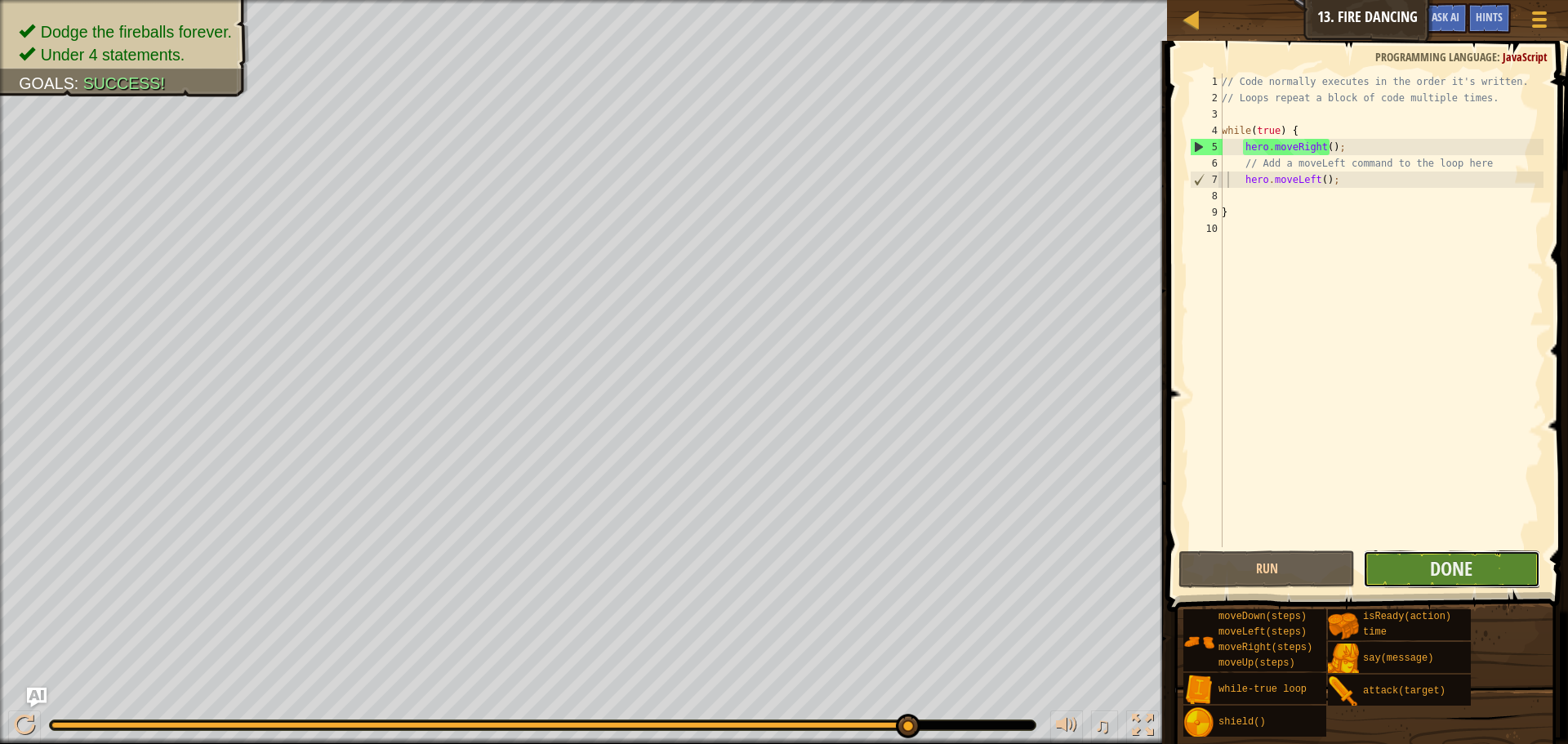
click at [1425, 570] on button "Done" at bounding box center [1450, 569] width 176 height 38
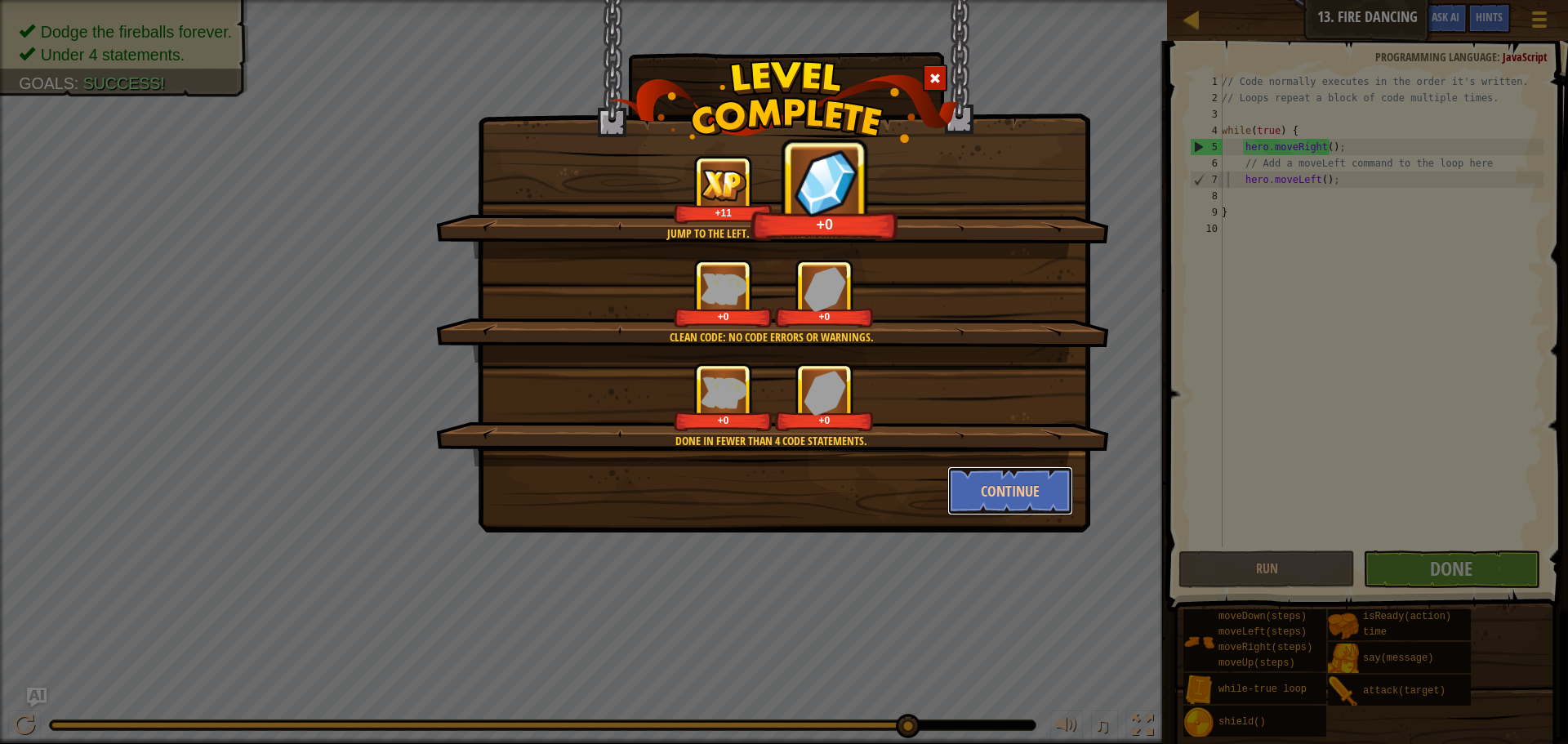
click at [965, 483] on button "Continue" at bounding box center [1010, 490] width 126 height 49
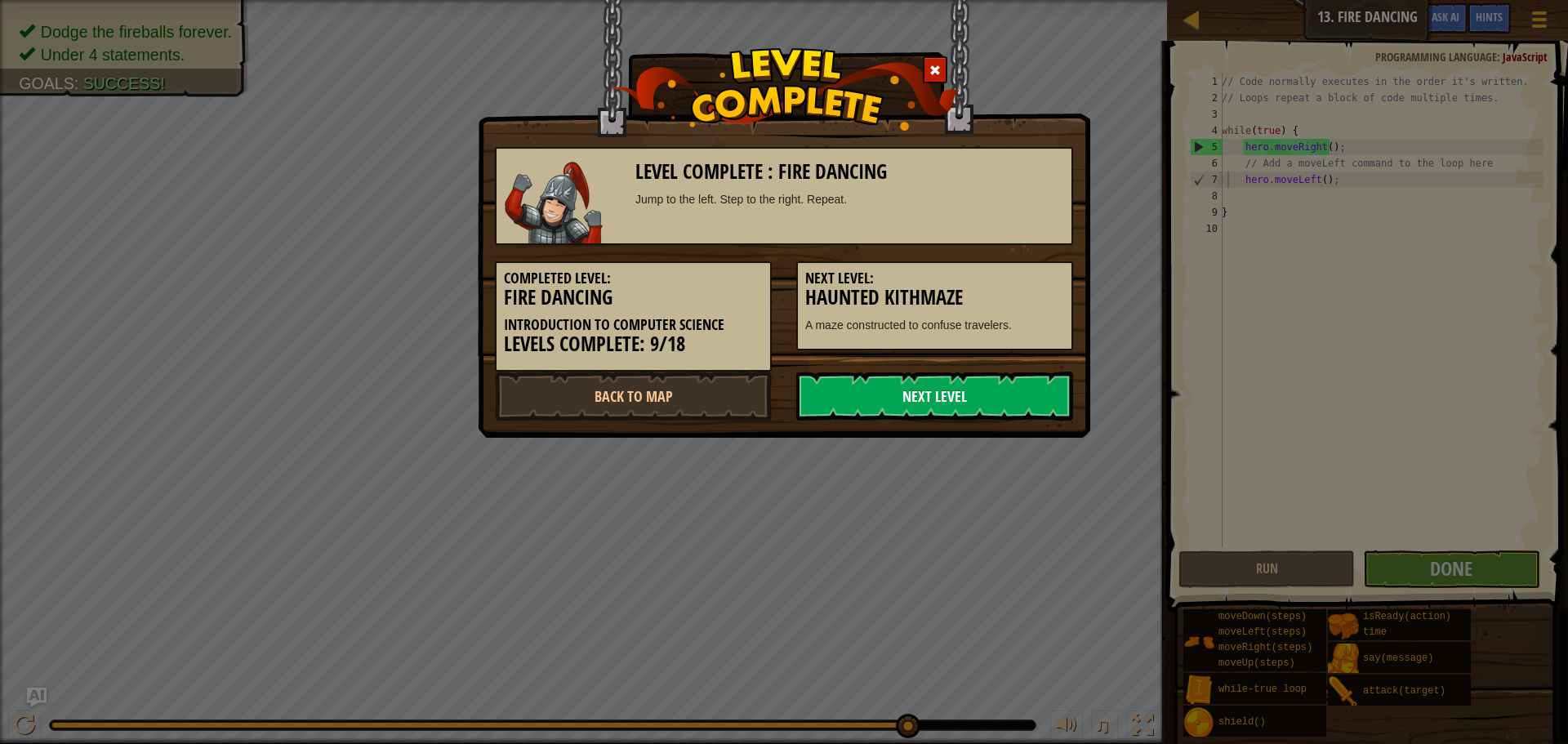
click at [832, 386] on link "Next Level" at bounding box center [934, 396] width 277 height 49
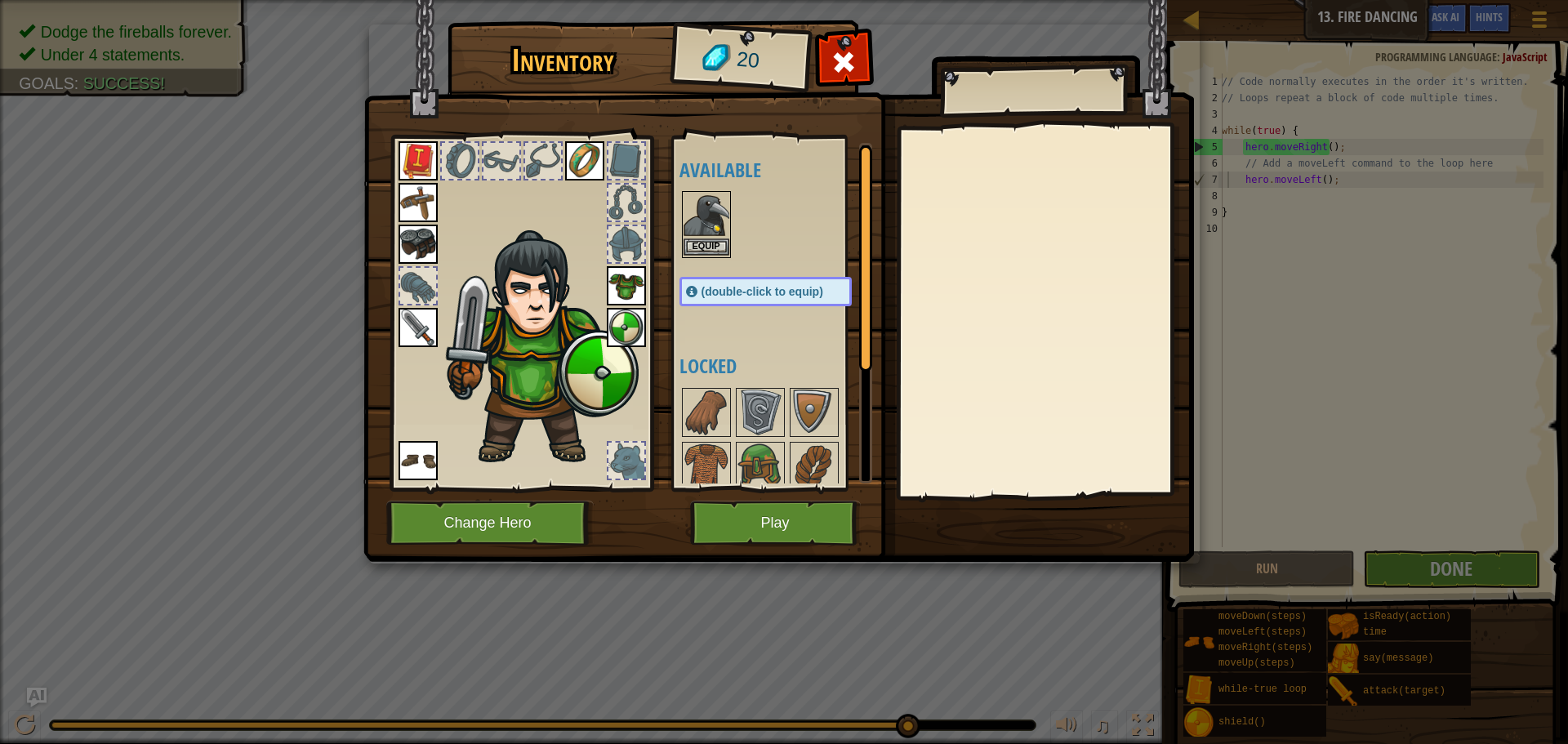
click at [686, 200] on img at bounding box center [705, 215] width 46 height 46
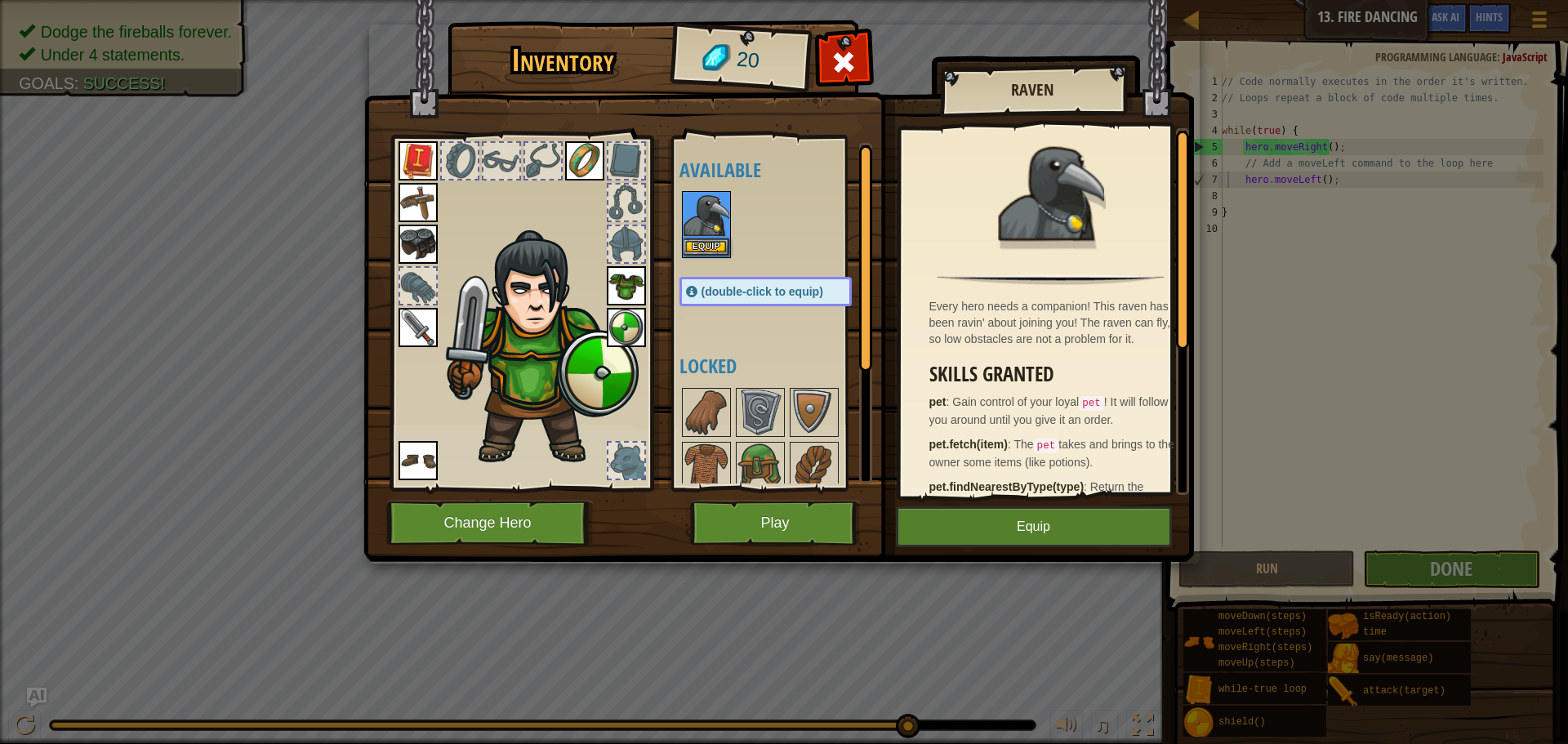
click at [686, 200] on img at bounding box center [705, 215] width 46 height 46
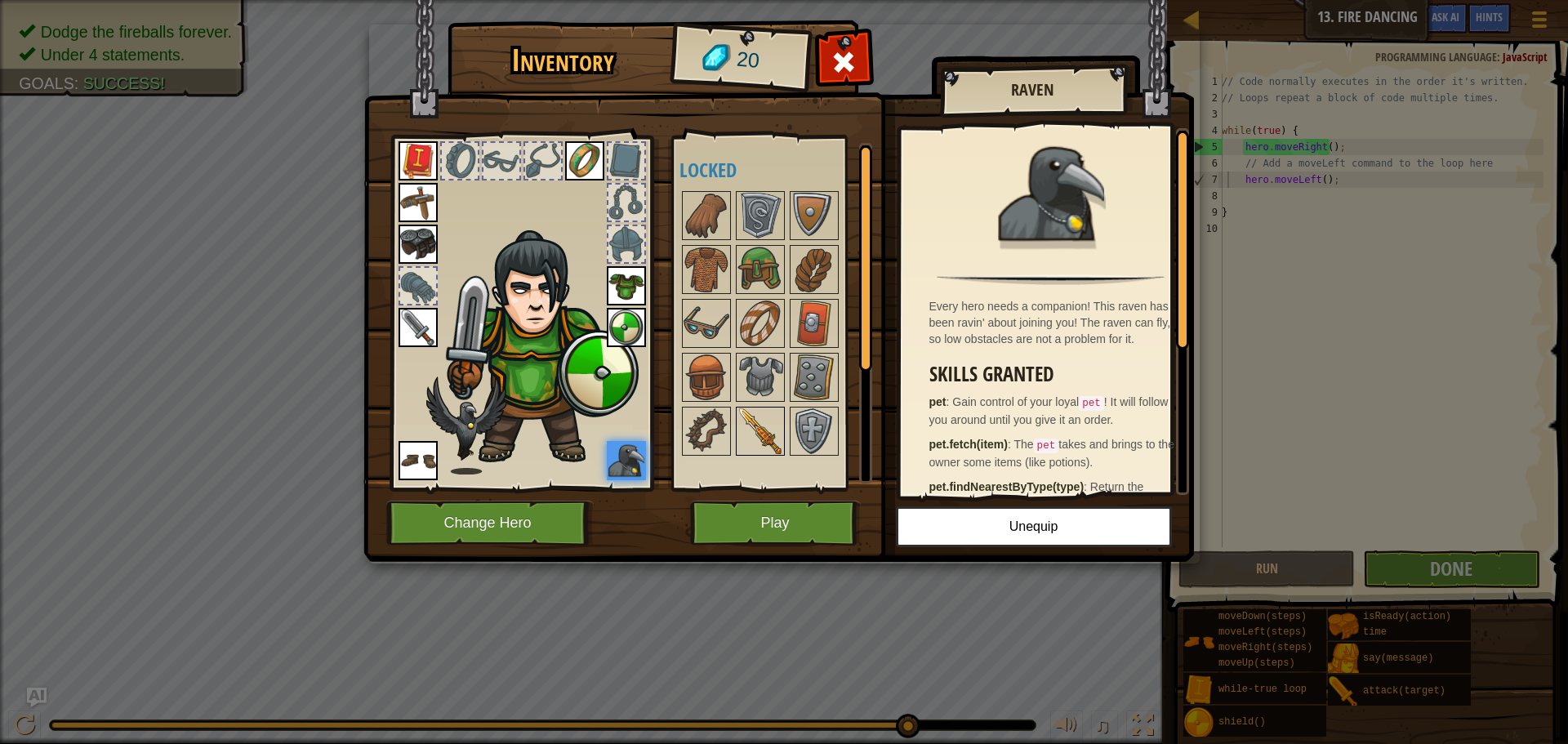
click at [742, 417] on img at bounding box center [759, 431] width 46 height 46
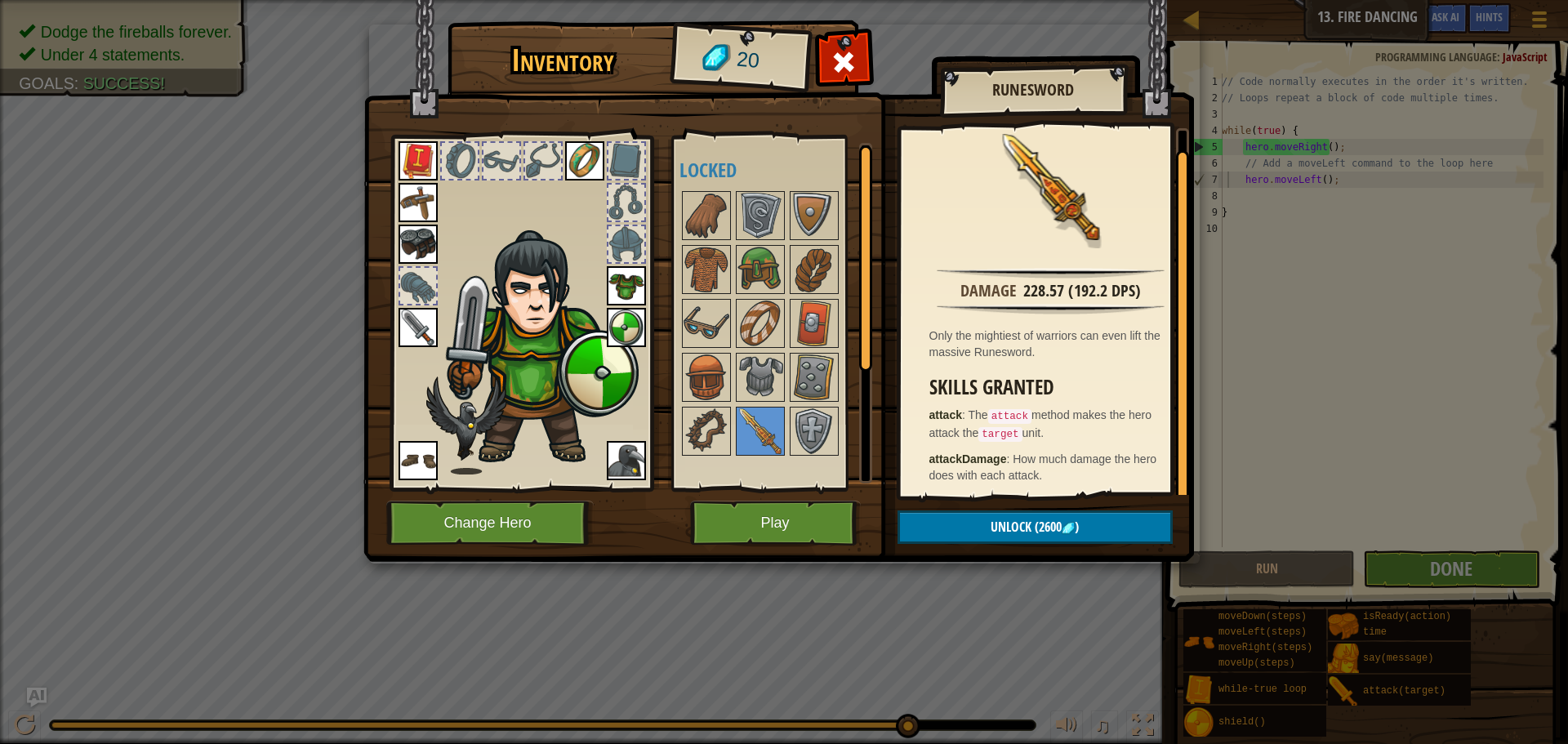
scroll to position [8, 0]
click at [429, 335] on img at bounding box center [418, 328] width 40 height 40
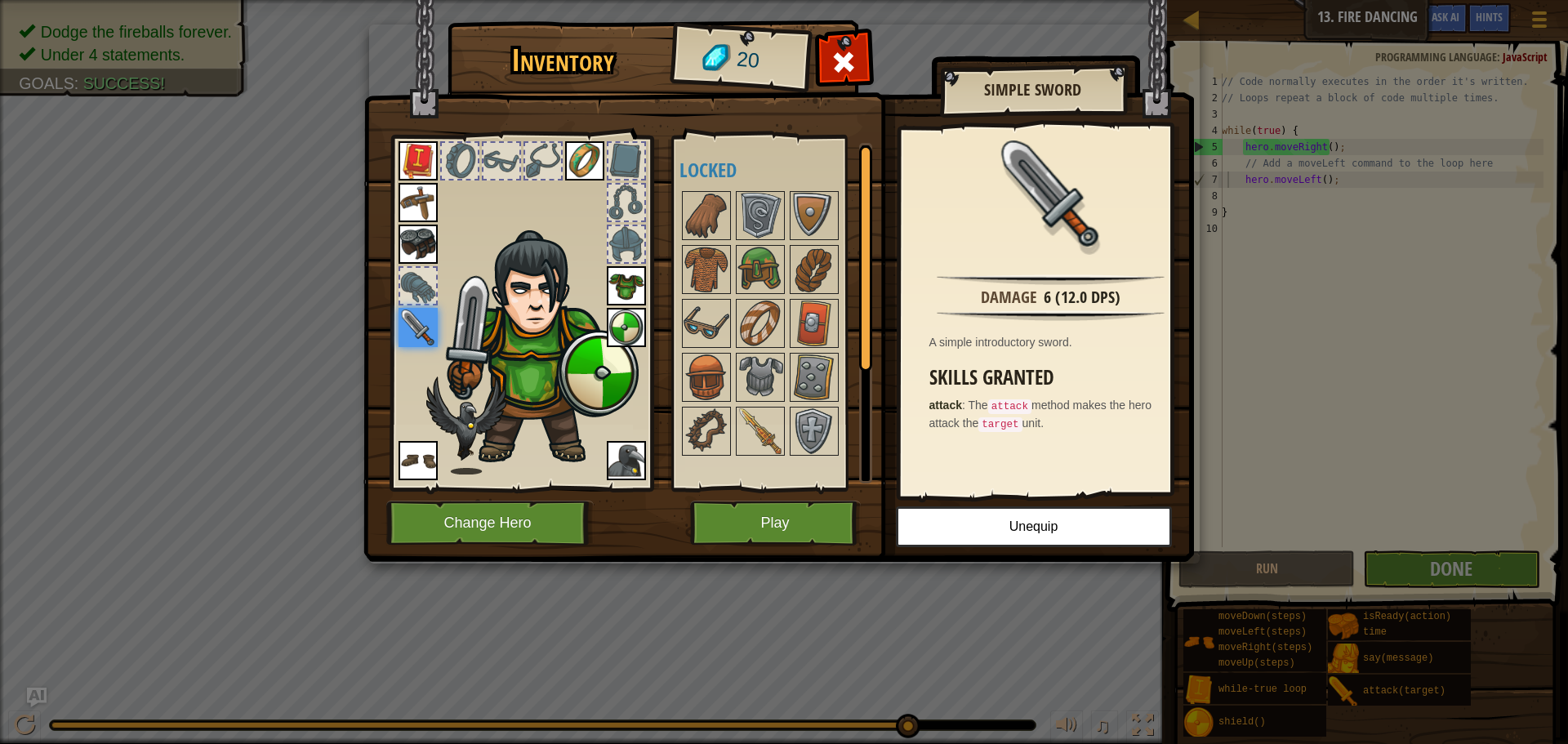
click at [733, 426] on div at bounding box center [782, 323] width 205 height 269
click at [723, 426] on img at bounding box center [705, 431] width 46 height 46
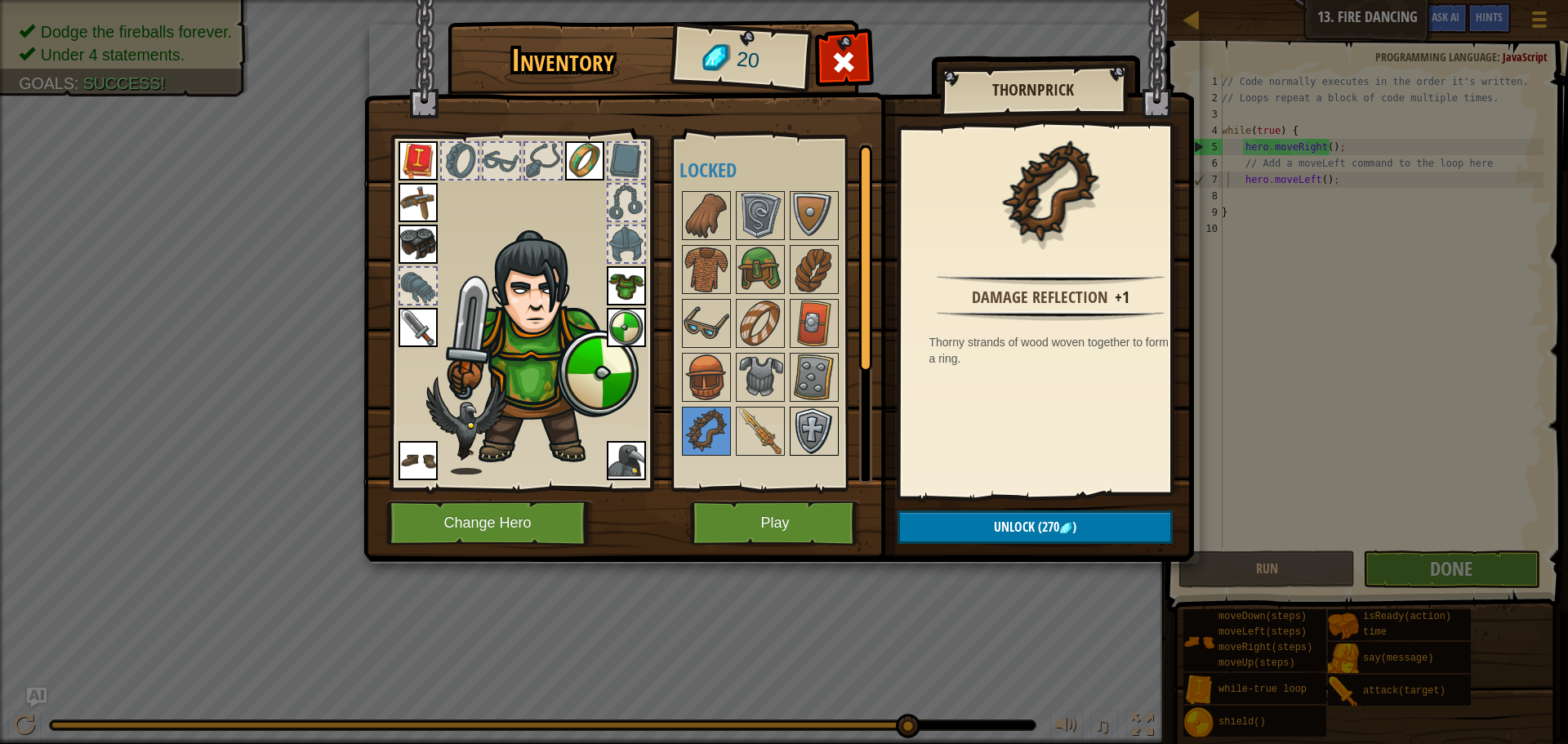
click at [812, 427] on img at bounding box center [814, 431] width 46 height 46
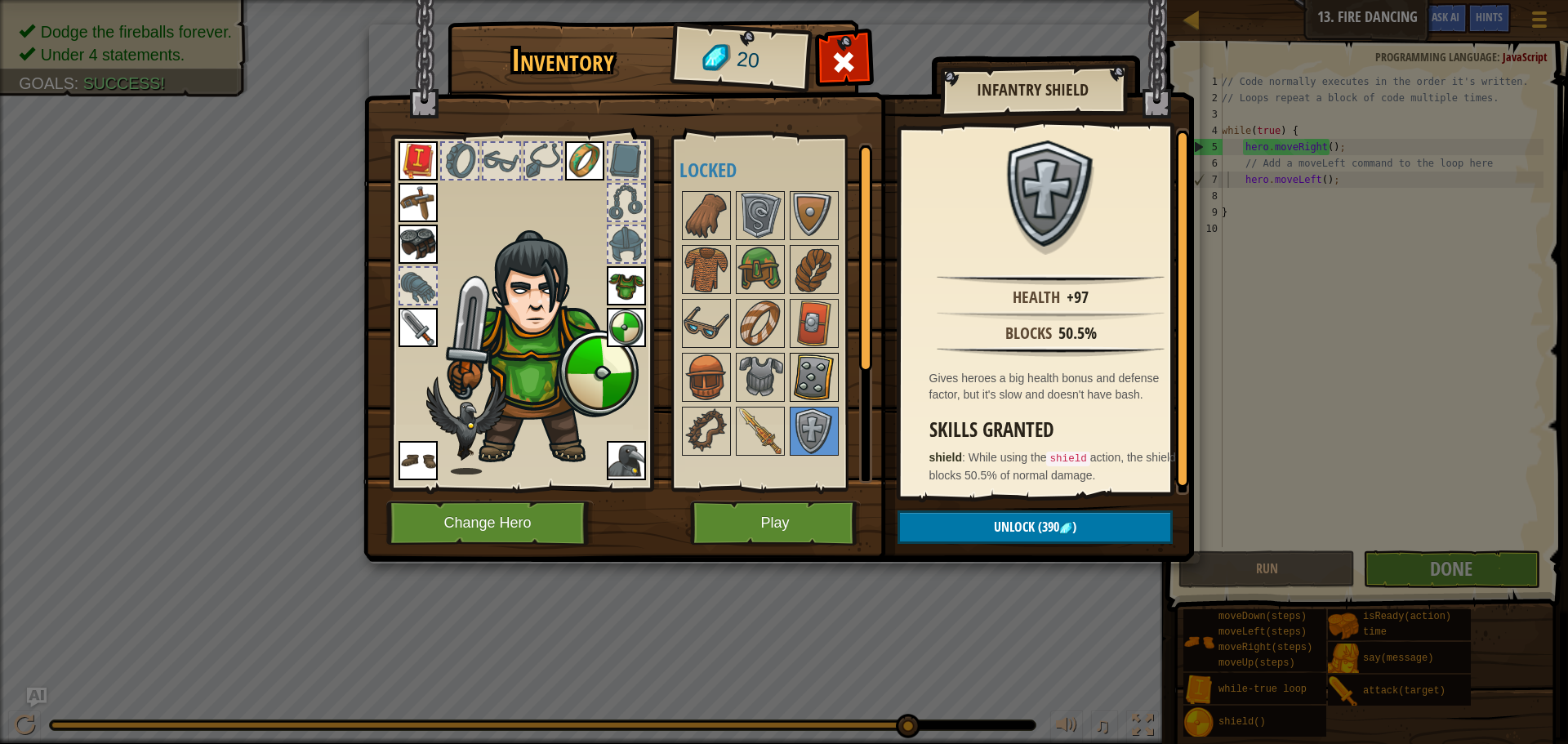
click at [801, 381] on img at bounding box center [814, 377] width 46 height 46
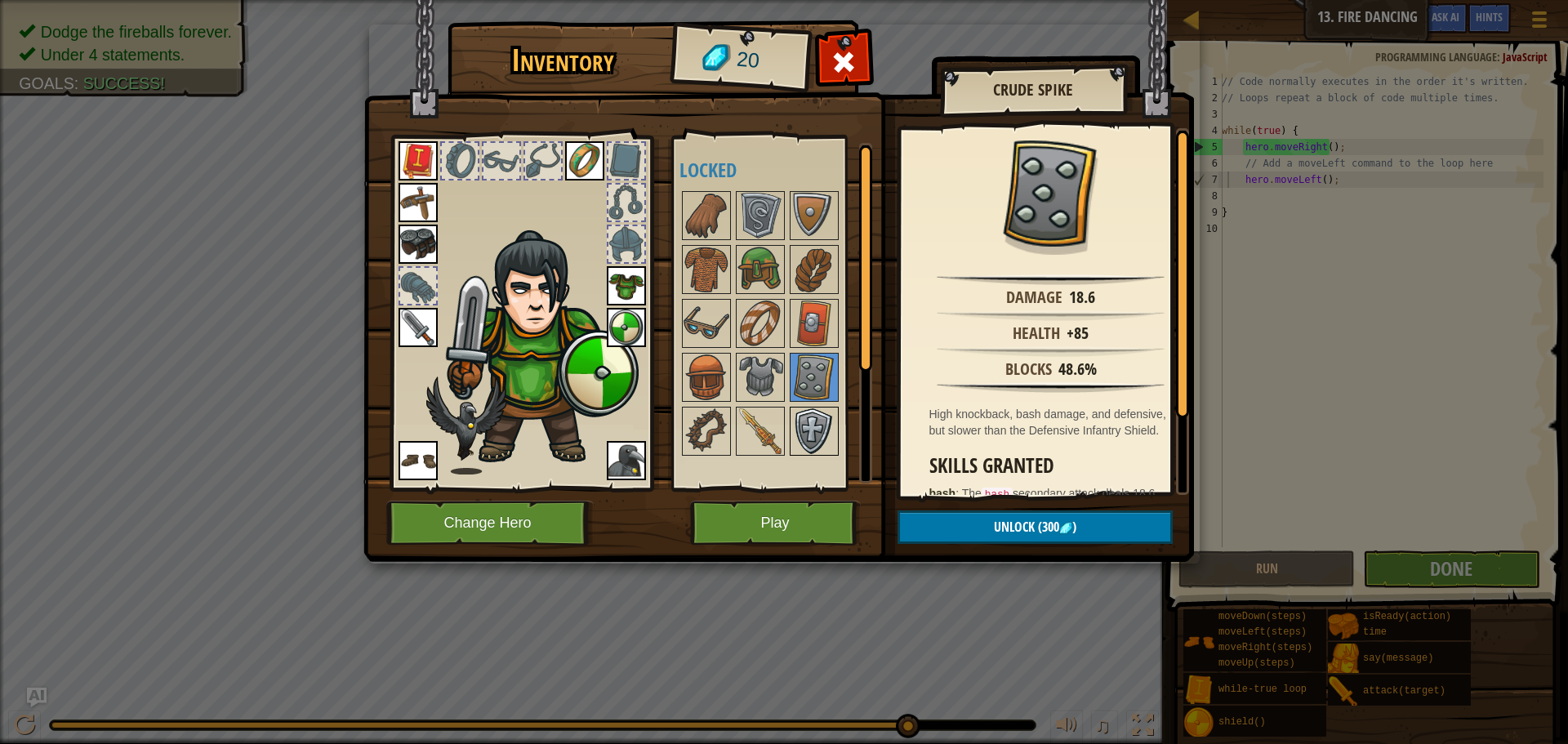
click at [799, 408] on div at bounding box center [814, 431] width 49 height 49
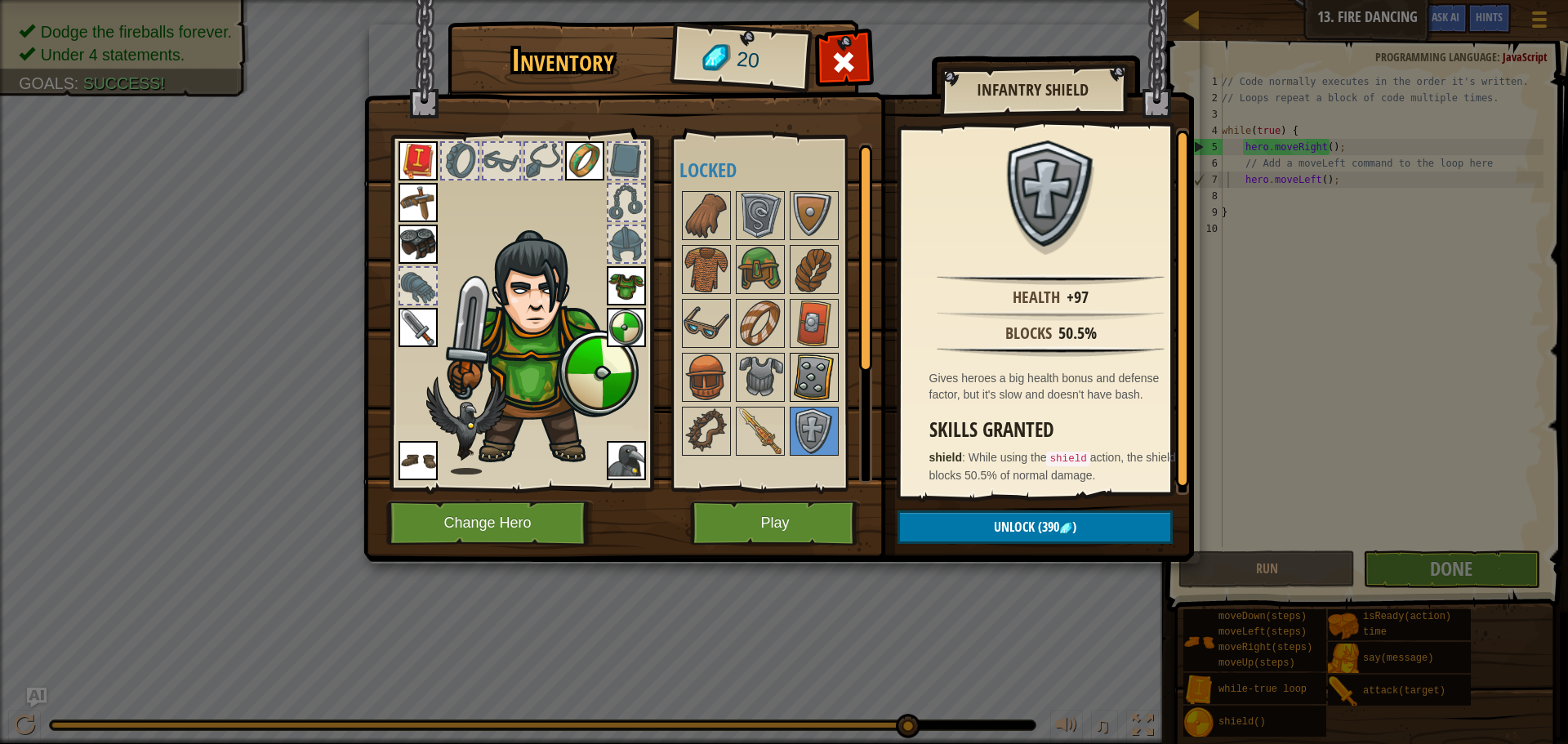
click at [795, 382] on img at bounding box center [814, 377] width 46 height 46
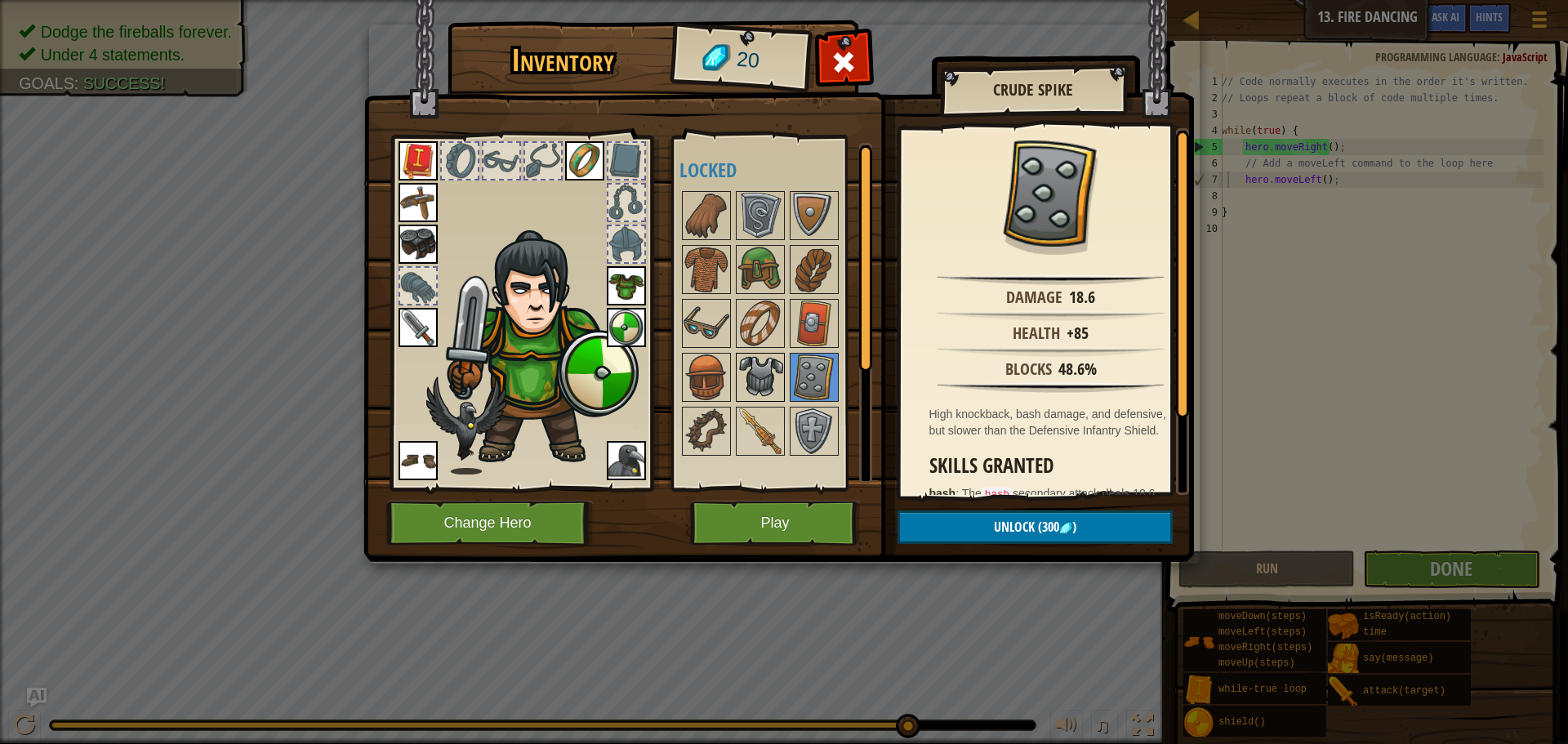
click at [741, 366] on img at bounding box center [759, 377] width 46 height 46
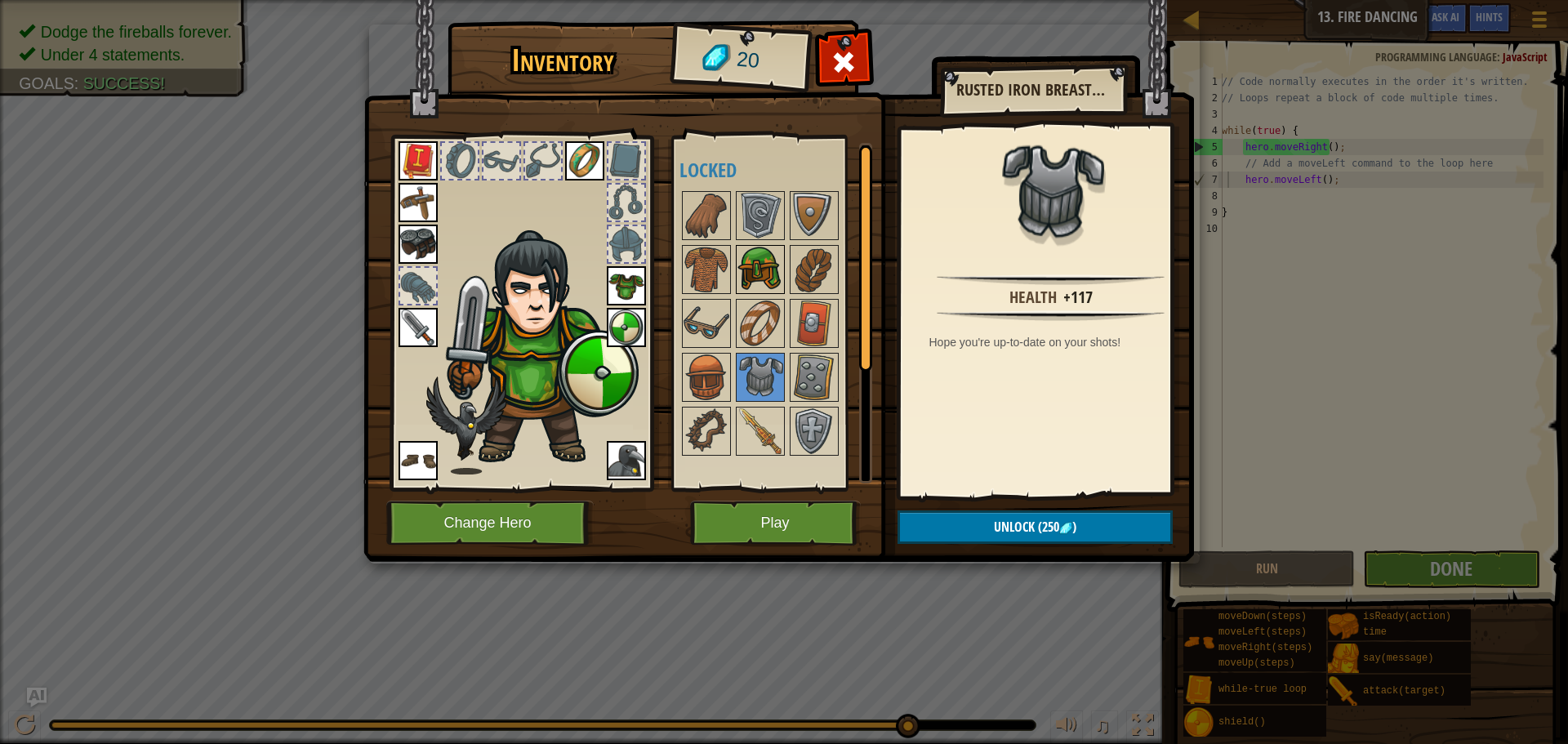
click at [772, 256] on img at bounding box center [759, 269] width 46 height 46
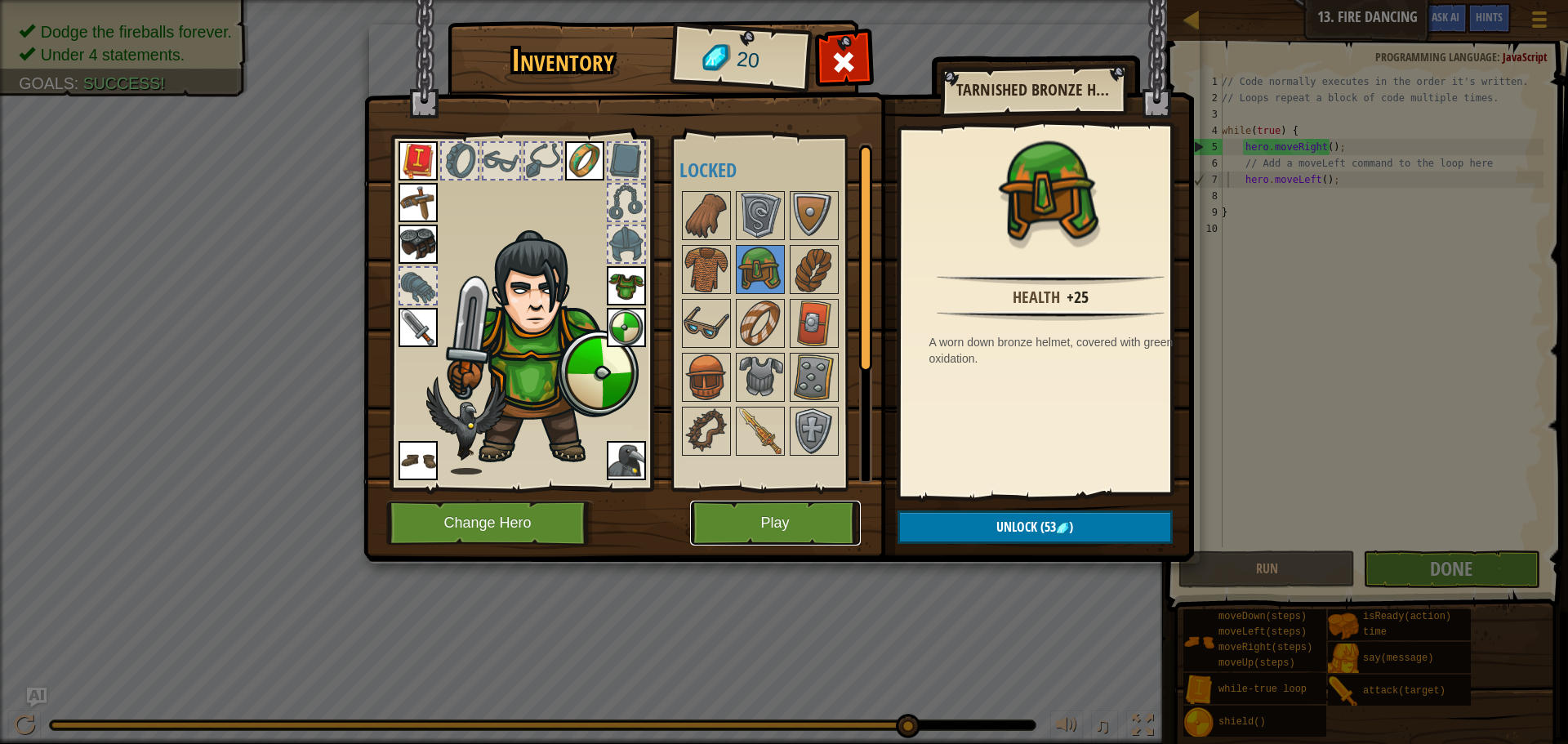
click at [784, 509] on button "Play" at bounding box center [775, 523] width 170 height 45
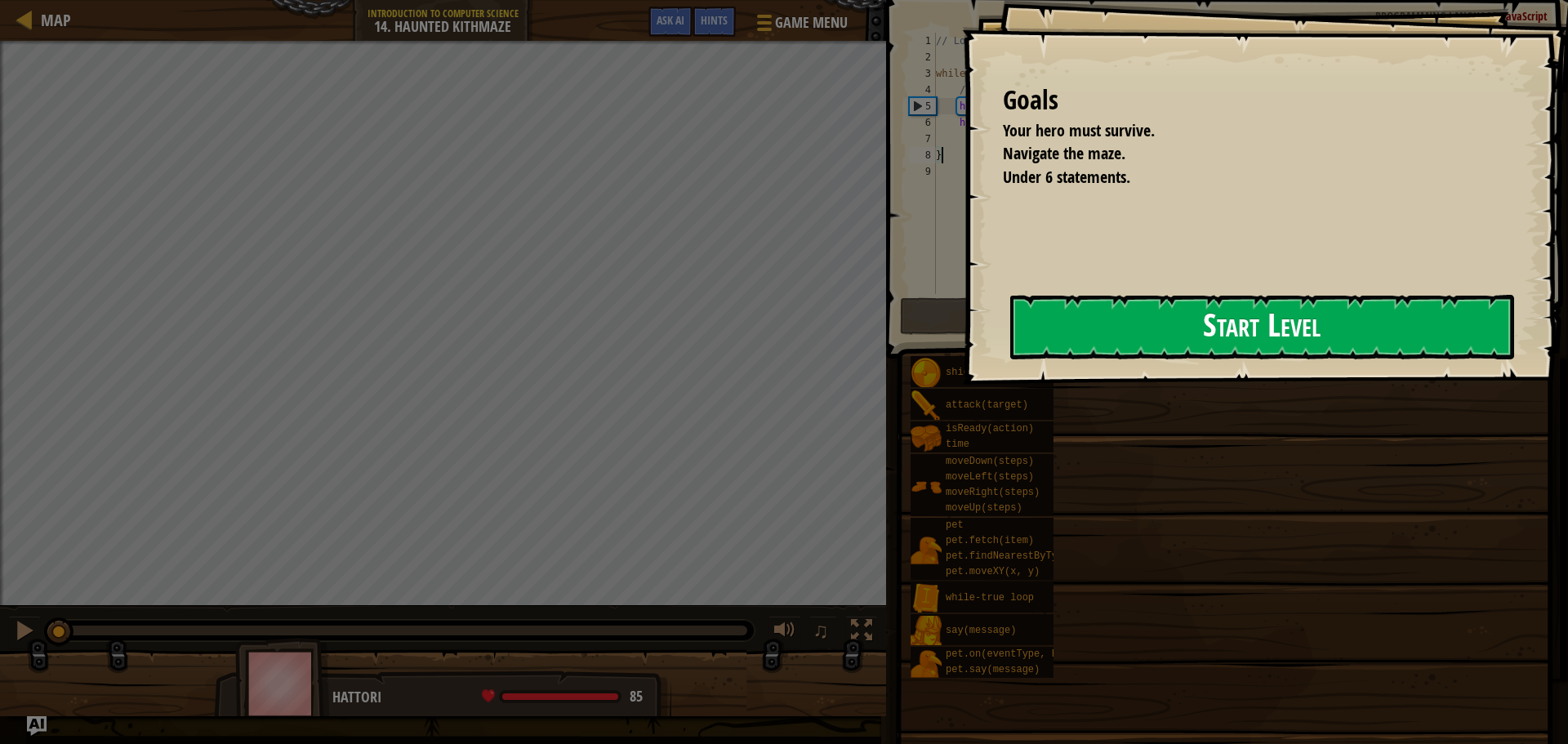
click at [1136, 326] on button "Start Level" at bounding box center [1262, 327] width 504 height 65
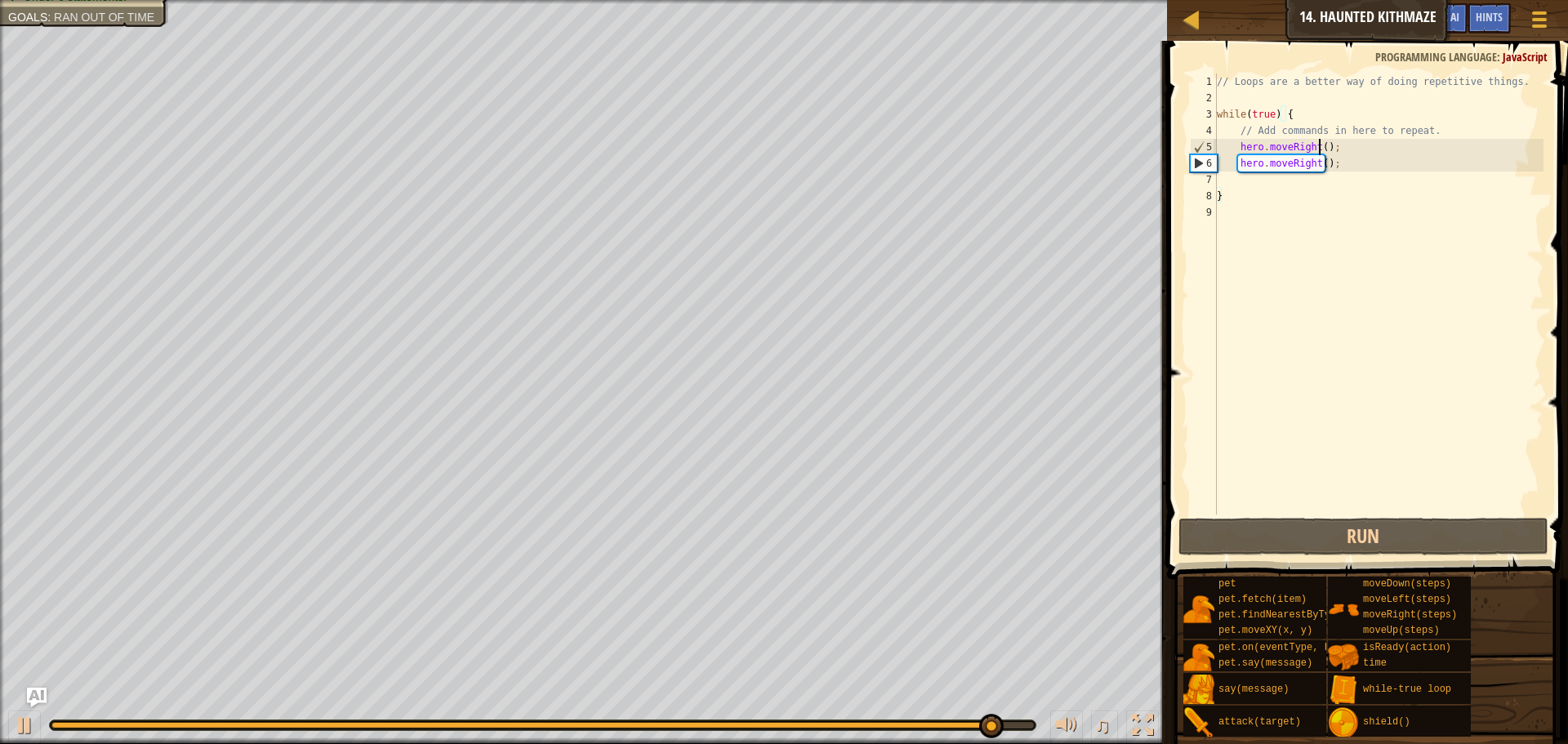
click at [1314, 153] on div "// Loops are a better way of doing repetitive things. while ( true ) { // Add c…" at bounding box center [1378, 310] width 329 height 474
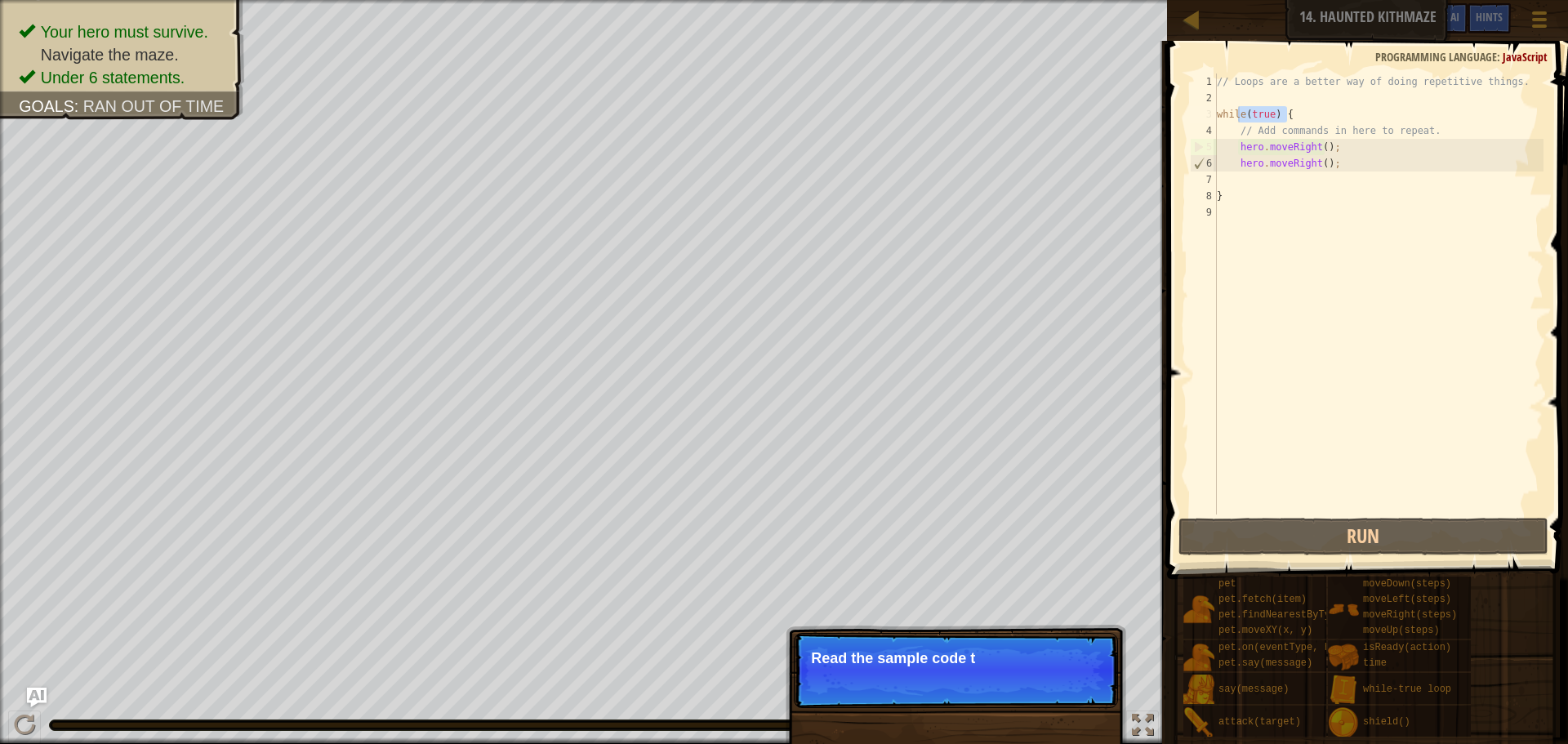
drag, startPoint x: 1301, startPoint y: 116, endPoint x: 1236, endPoint y: 114, distance: 65.0
click at [1236, 114] on div "// Loops are a better way of doing repetitive things. while ( true ) { // Add c…" at bounding box center [1378, 310] width 329 height 474
type textarea "while(true) {"
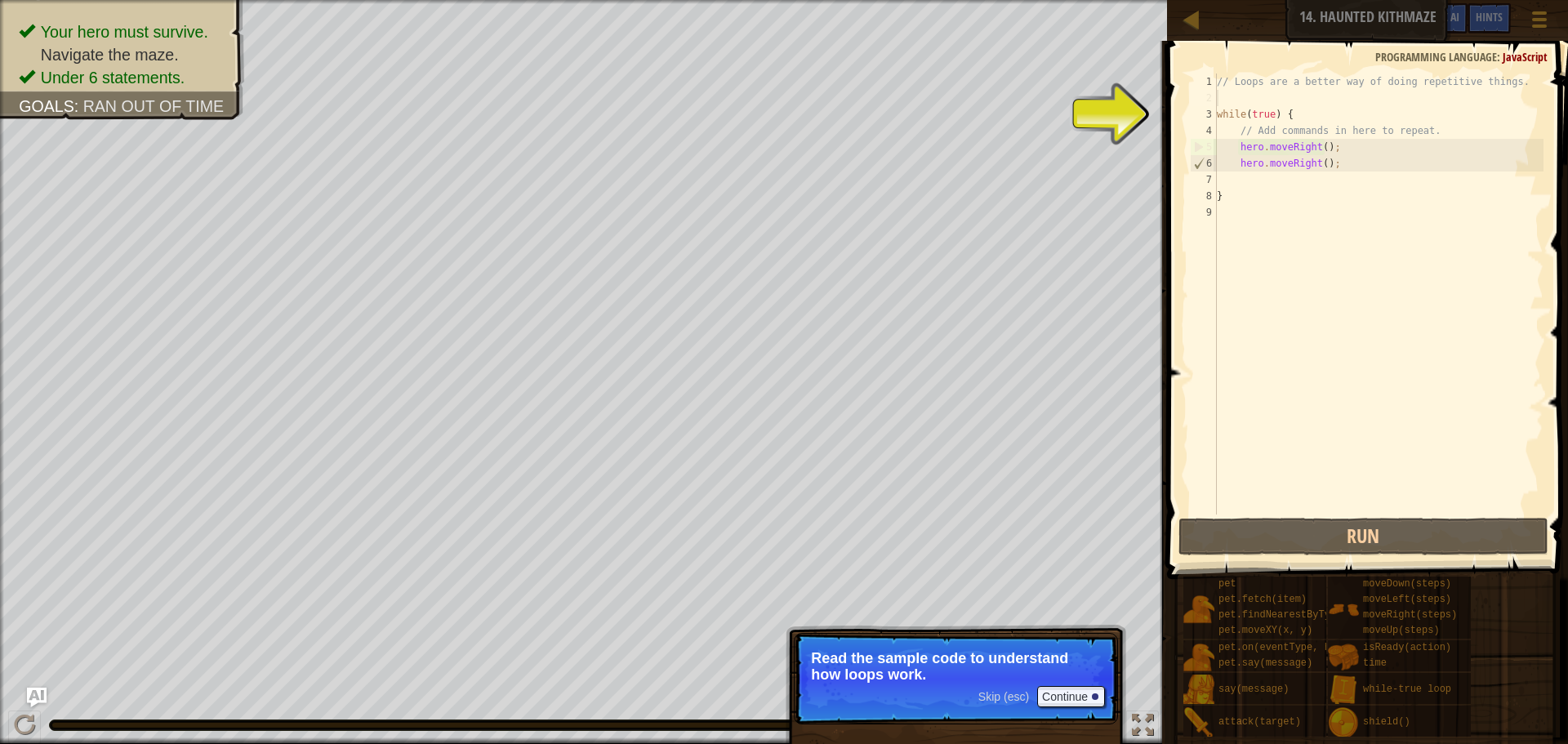
click at [1263, 102] on div "// Loops are a better way of doing repetitive things. while ( true ) { // Add c…" at bounding box center [1378, 310] width 329 height 474
click at [1251, 110] on div "// Loops are a better way of doing repetitive things. while ( true ) { // Add c…" at bounding box center [1378, 310] width 329 height 474
click at [1219, 114] on div "// Loops are a better way of doing repetitive things. while ( true ) { // Add c…" at bounding box center [1378, 310] width 329 height 474
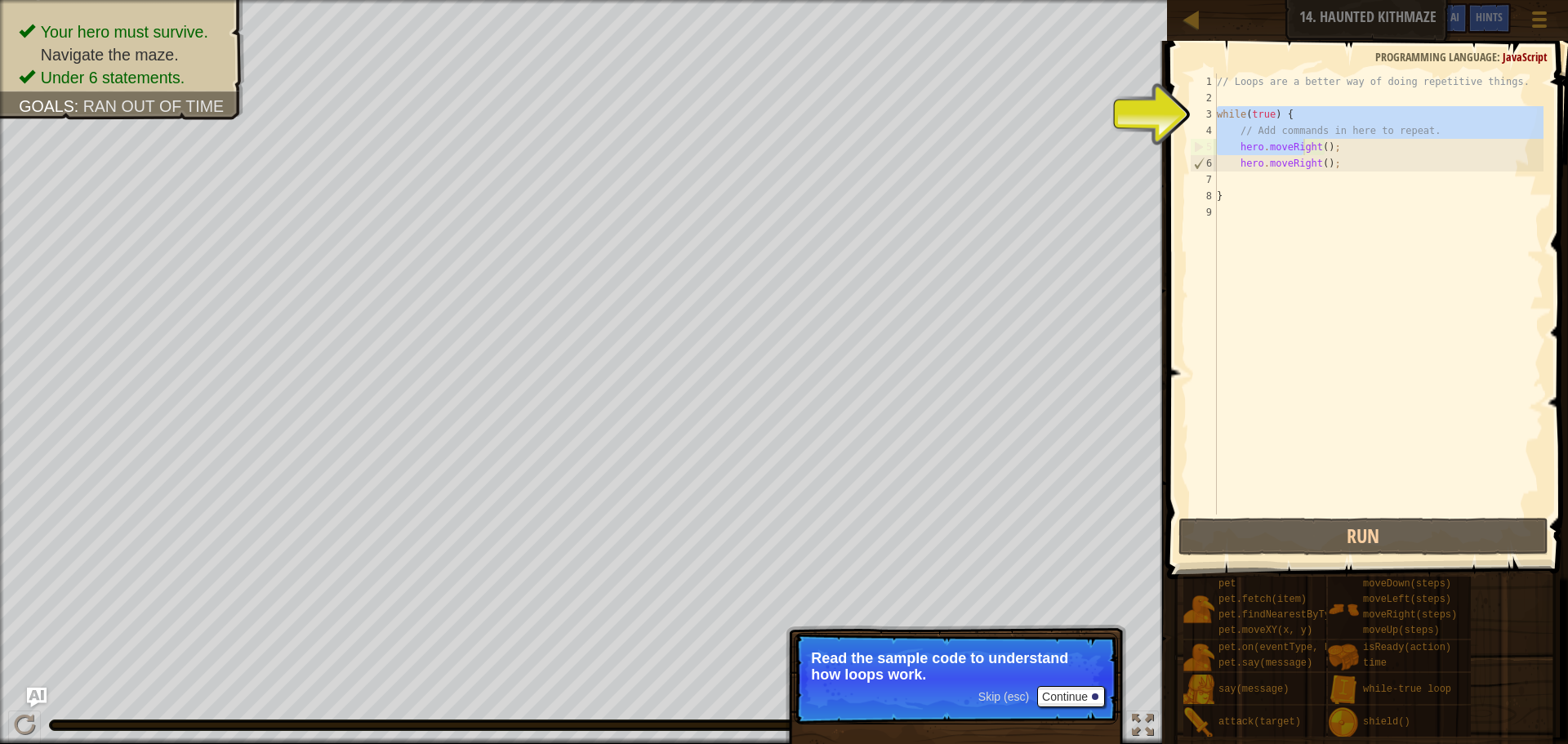
drag, startPoint x: 1216, startPoint y: 114, endPoint x: 1303, endPoint y: 146, distance: 92.7
click at [1303, 146] on div "// Loops are a better way of doing repetitive things. while ( true ) { // Add c…" at bounding box center [1378, 310] width 329 height 474
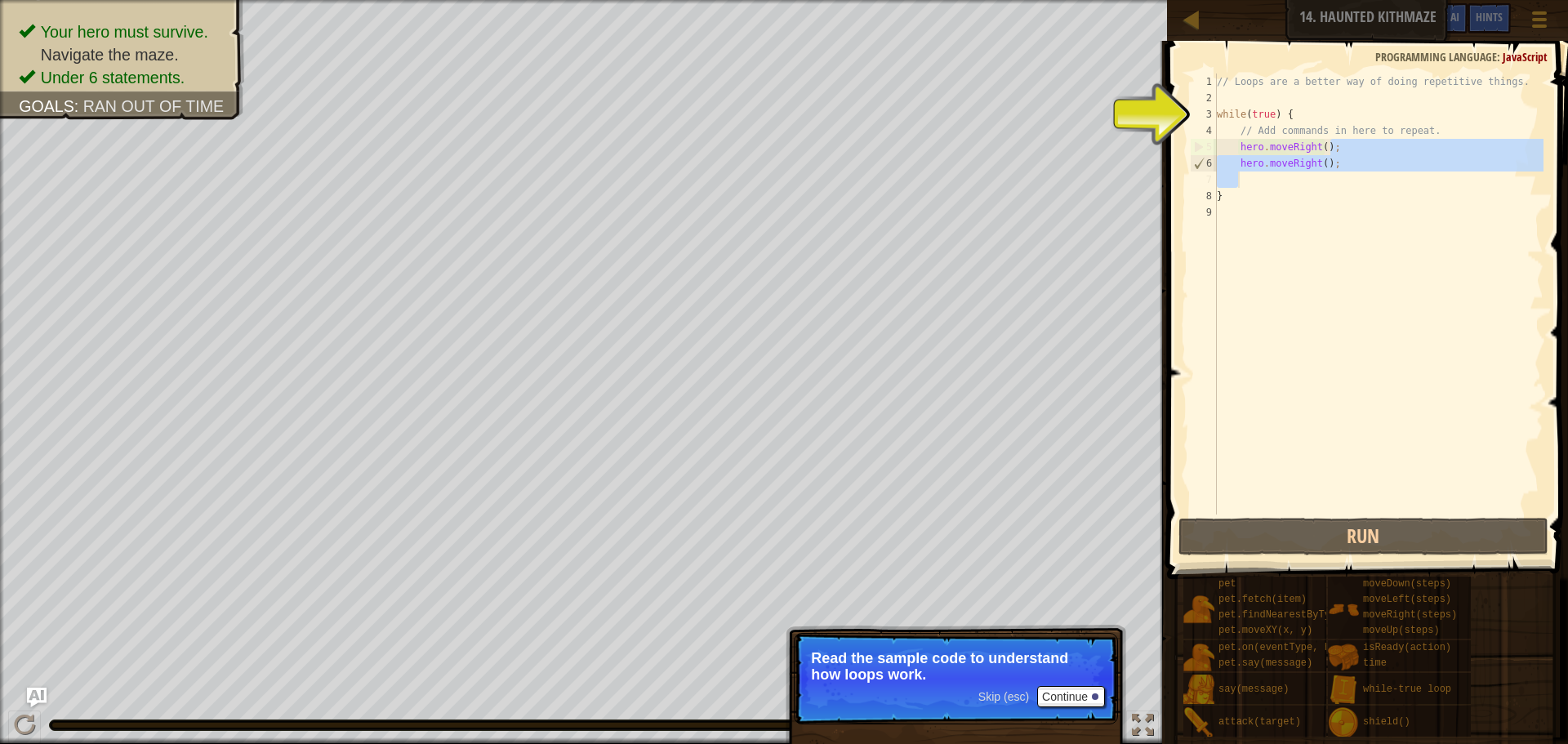
drag, startPoint x: 1330, startPoint y: 144, endPoint x: 1239, endPoint y: 178, distance: 97.1
click at [1239, 178] on div "// Loops are a better way of doing repetitive things. while ( true ) { // Add c…" at bounding box center [1378, 310] width 329 height 474
click at [1329, 167] on div "// Loops are a better way of doing repetitive things. while ( true ) { // Add c…" at bounding box center [1378, 293] width 329 height 441
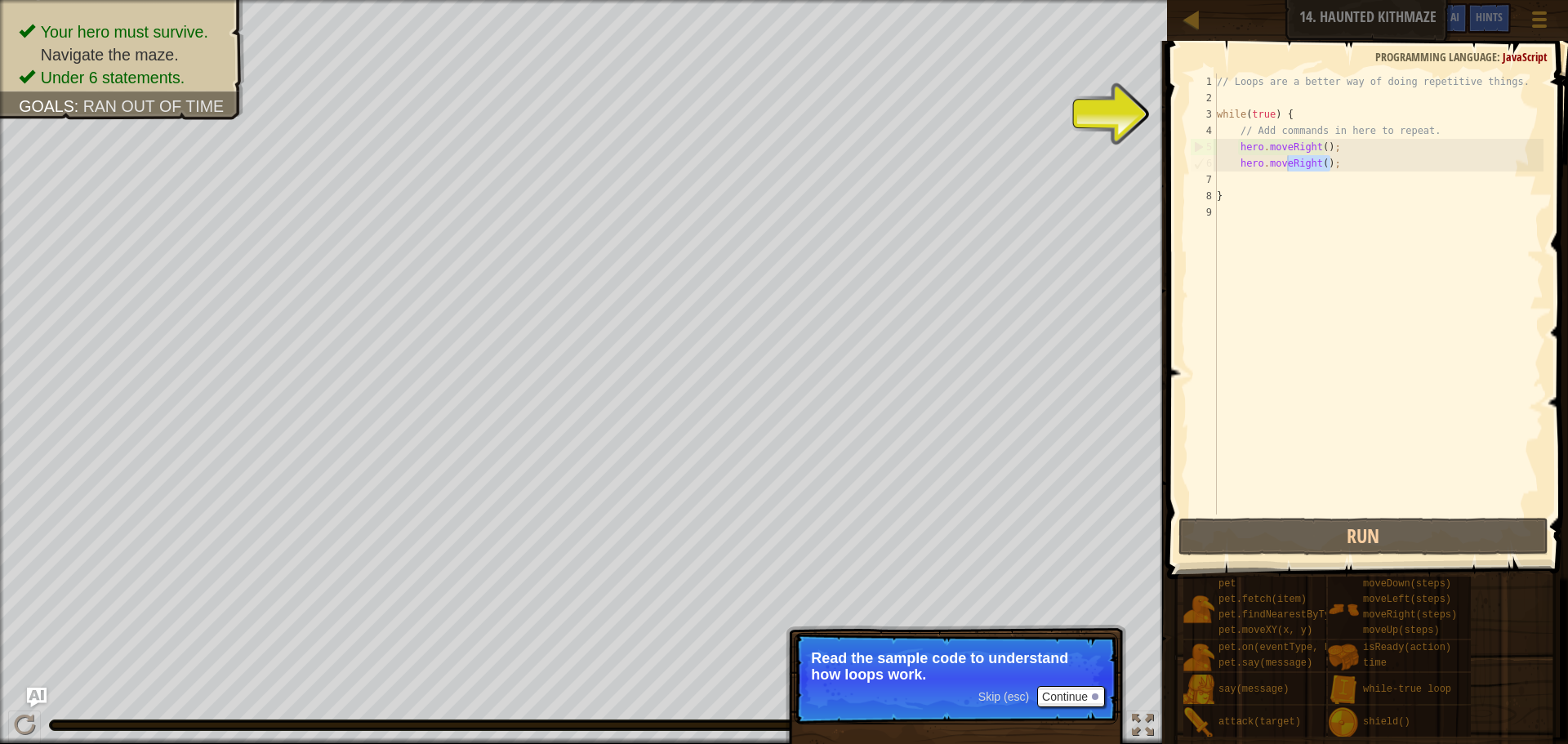
drag, startPoint x: 1343, startPoint y: 161, endPoint x: 1287, endPoint y: 170, distance: 56.7
click at [1287, 170] on div "// Loops are a better way of doing repetitive things. while ( true ) { // Add c…" at bounding box center [1378, 310] width 329 height 474
click at [1287, 170] on div "// Loops are a better way of doing repetitive things. while ( true ) { // Add c…" at bounding box center [1378, 293] width 329 height 441
click at [1288, 169] on div "// Loops are a better way of doing repetitive things. while ( true ) { // Add c…" at bounding box center [1378, 310] width 329 height 474
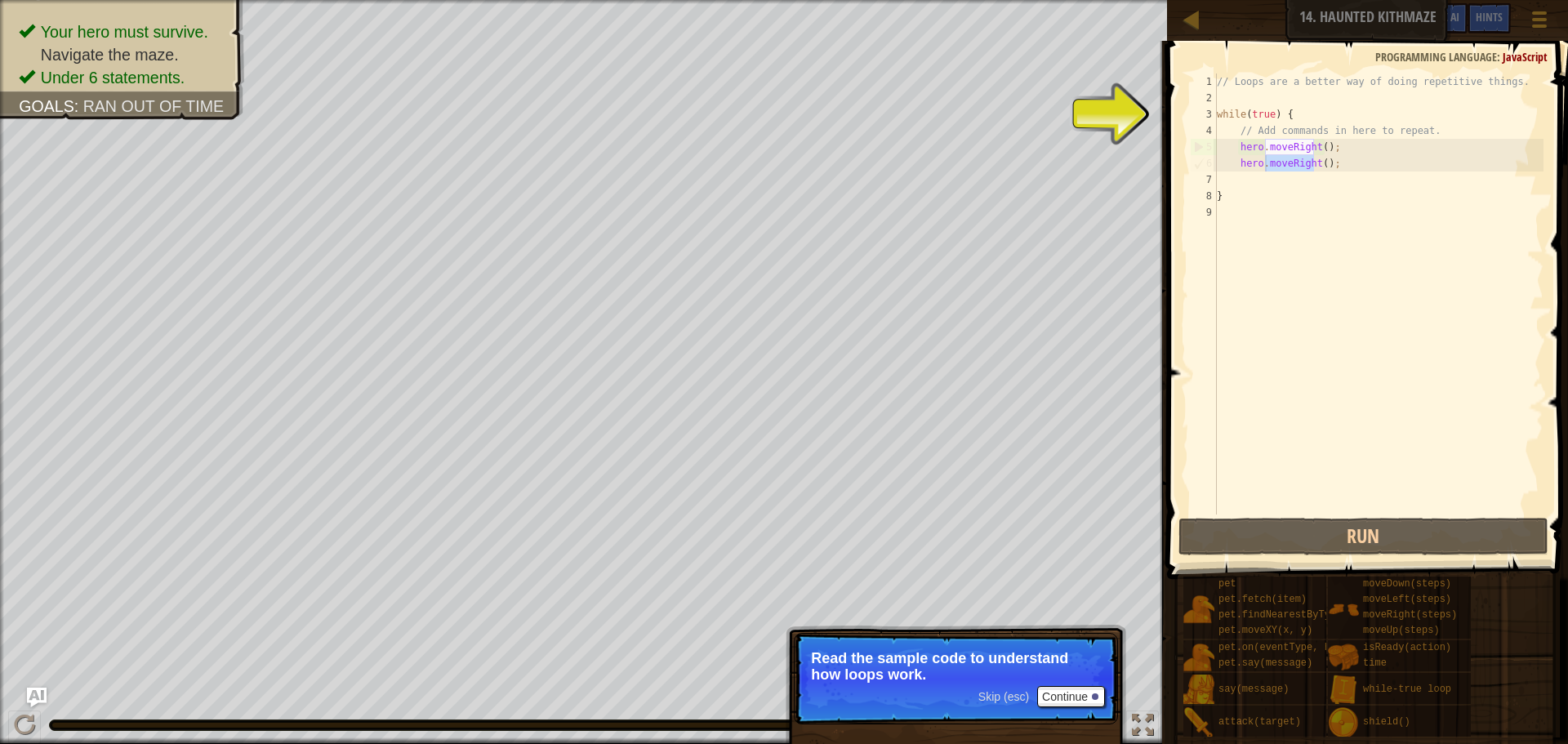
click at [1288, 169] on div "// Loops are a better way of doing repetitive things. while ( true ) { // Add c…" at bounding box center [1378, 310] width 329 height 474
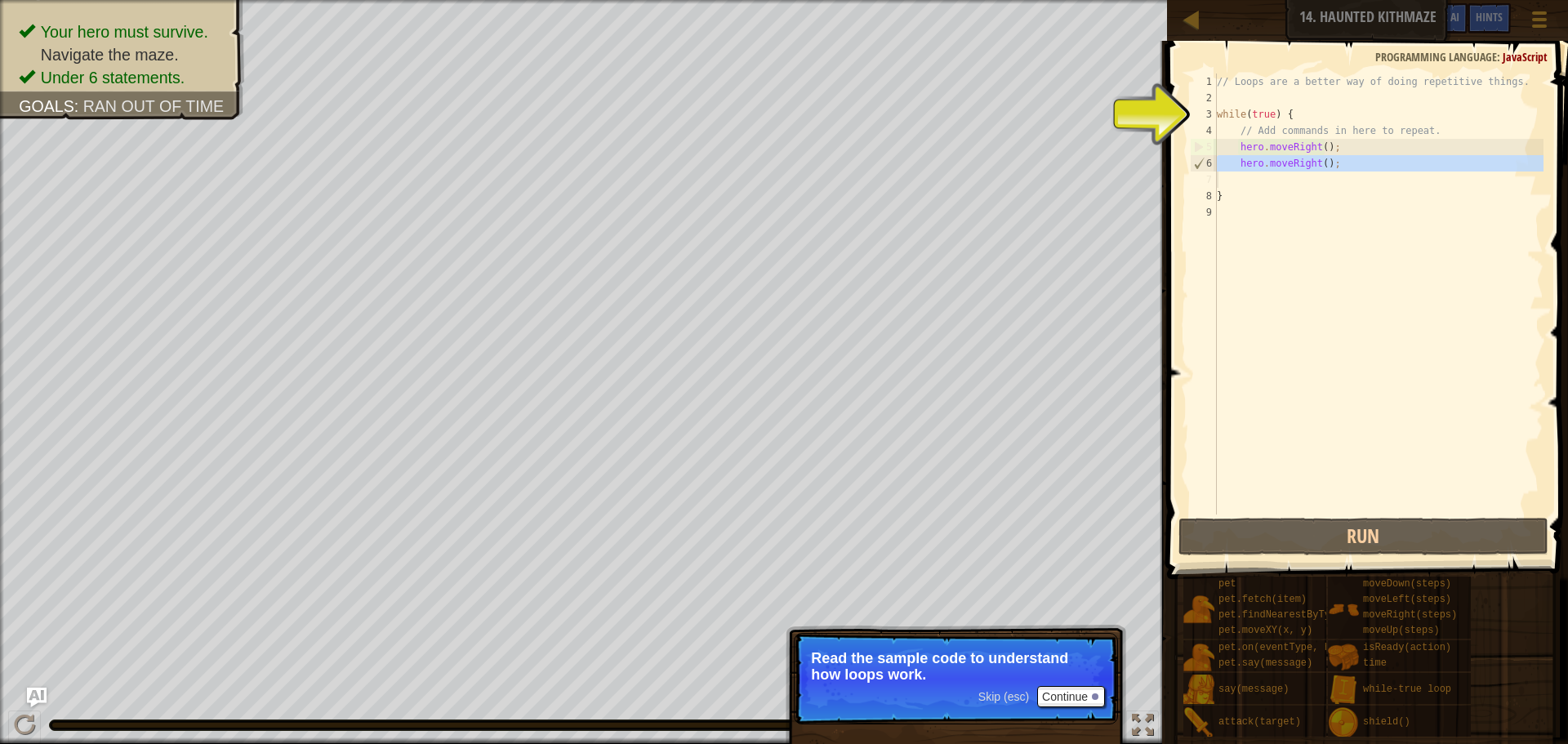
click at [1311, 163] on div "// Loops are a better way of doing repetitive things. while ( true ) { // Add c…" at bounding box center [1378, 293] width 329 height 441
type textarea "hero.moveRight();"
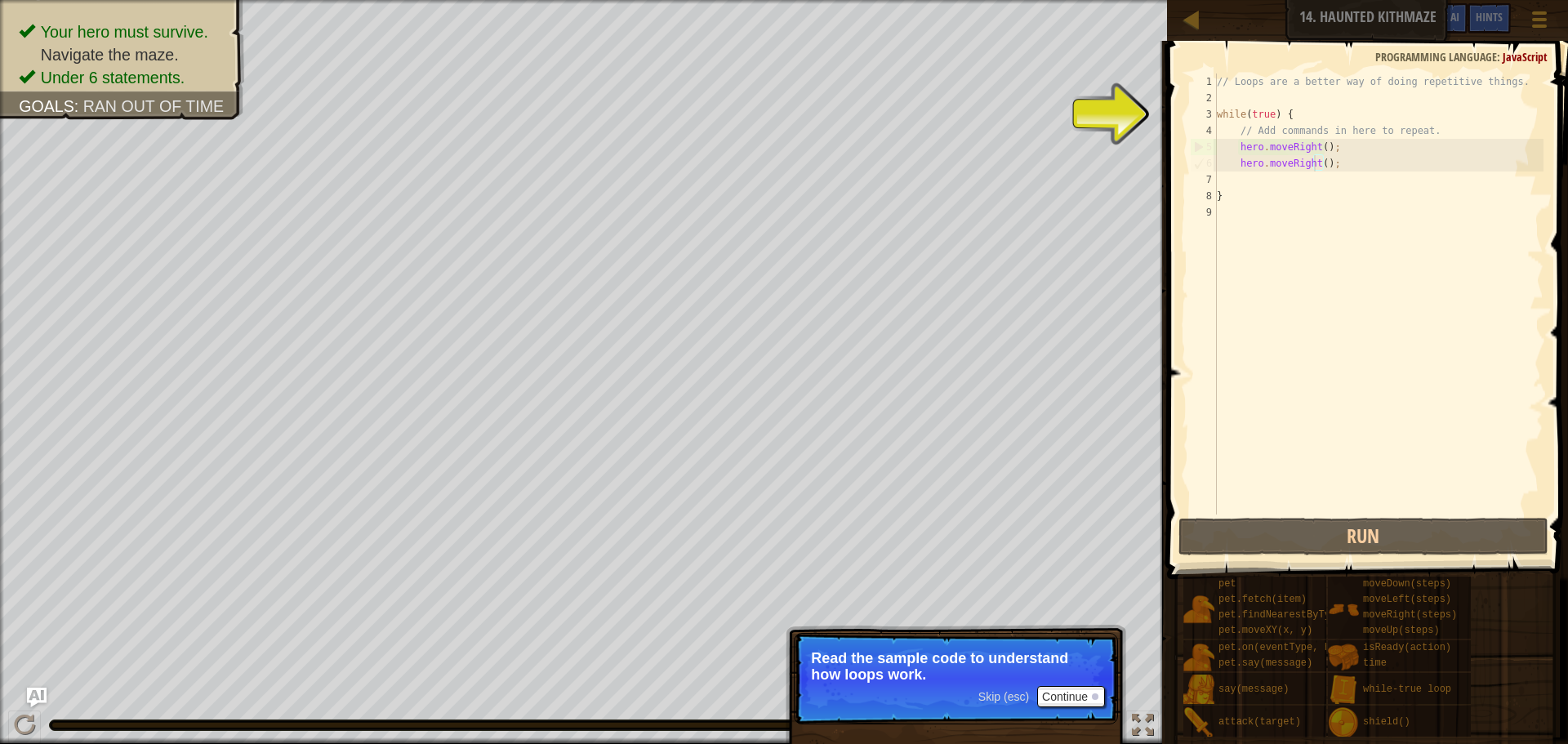
click at [1311, 163] on div "// Loops are a better way of doing repetitive things. while ( true ) { // Add c…" at bounding box center [1378, 310] width 329 height 474
type textarea "hero.moveRight();"
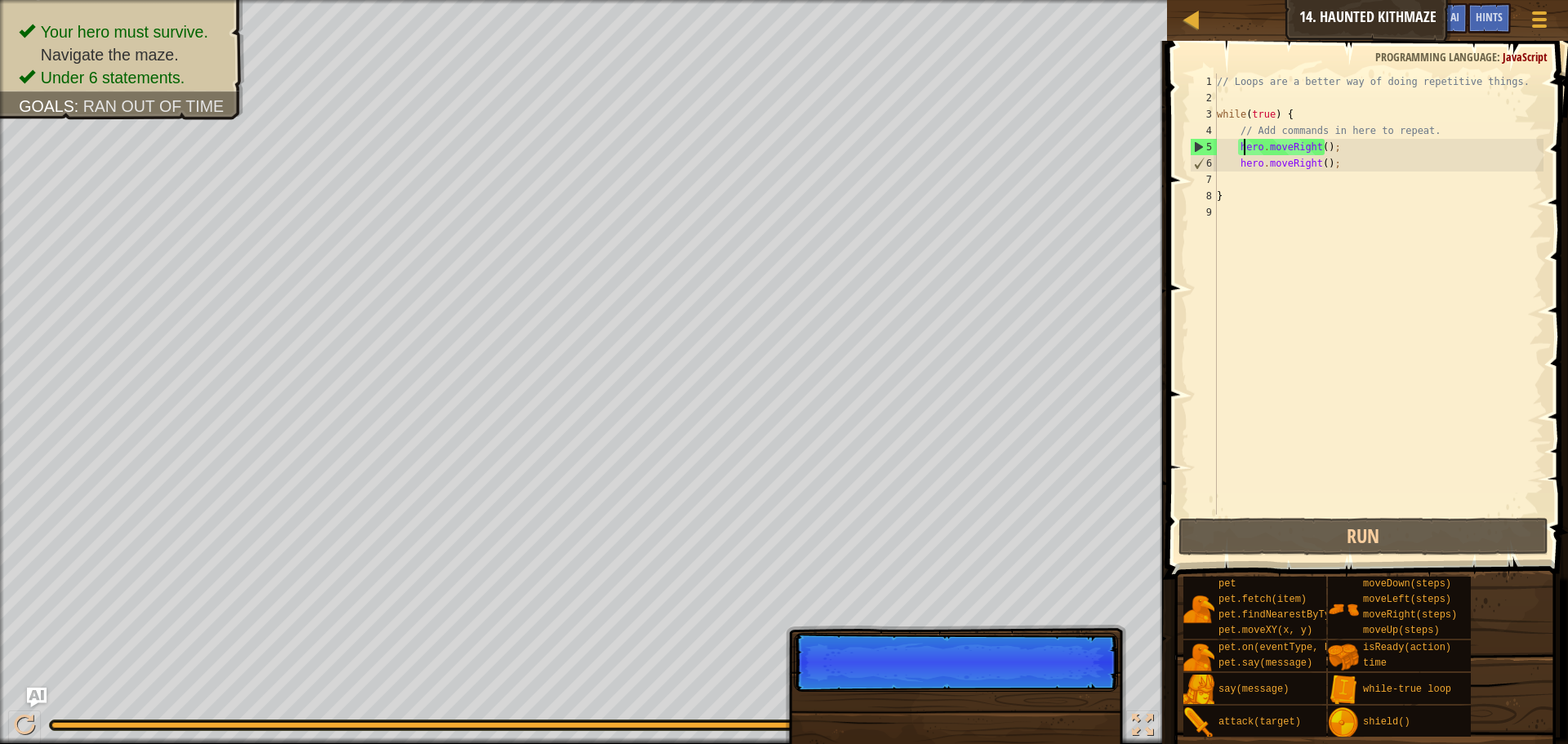
type textarea "}"
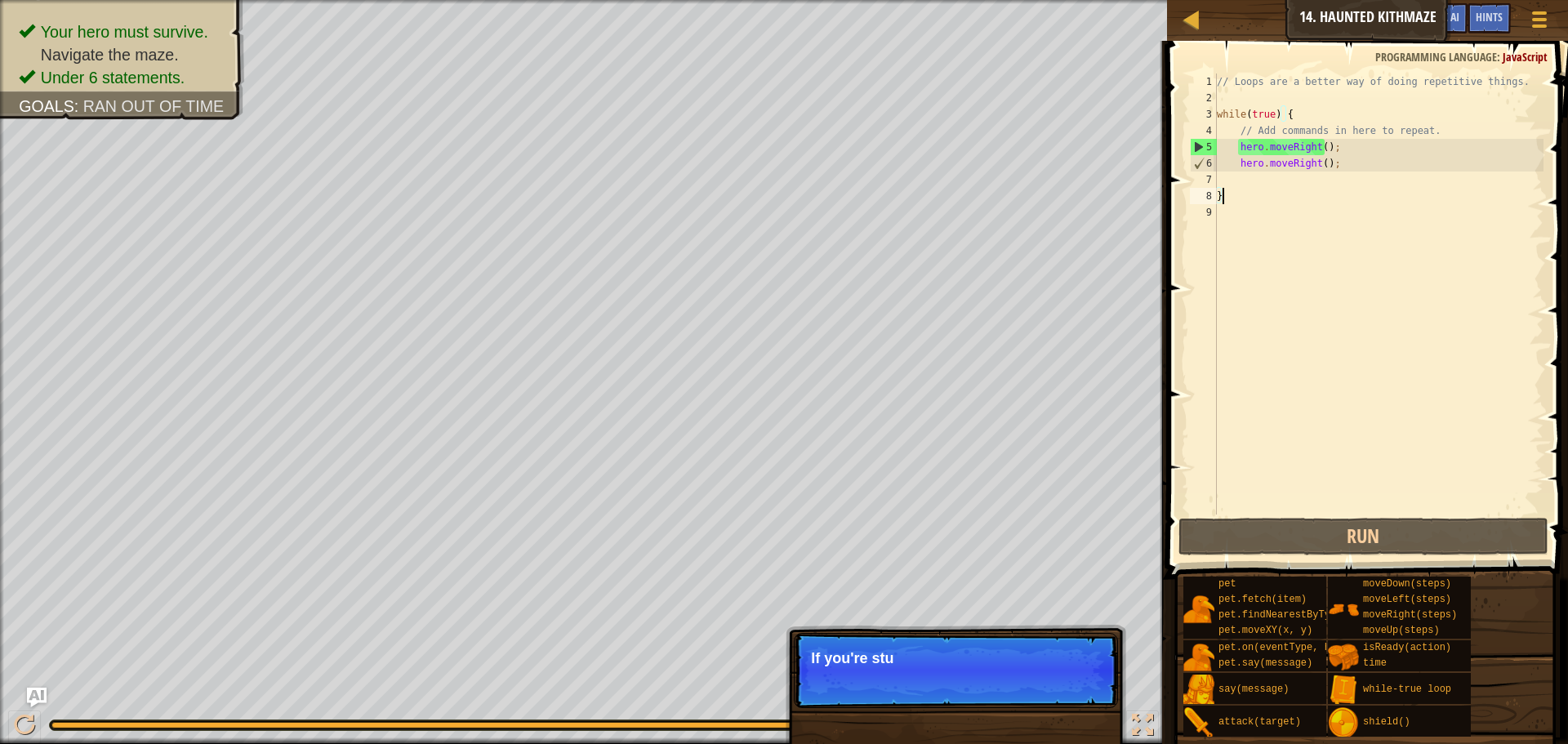
type textarea "}"
type textarea "hero.moveRight();"
type textarea "}"
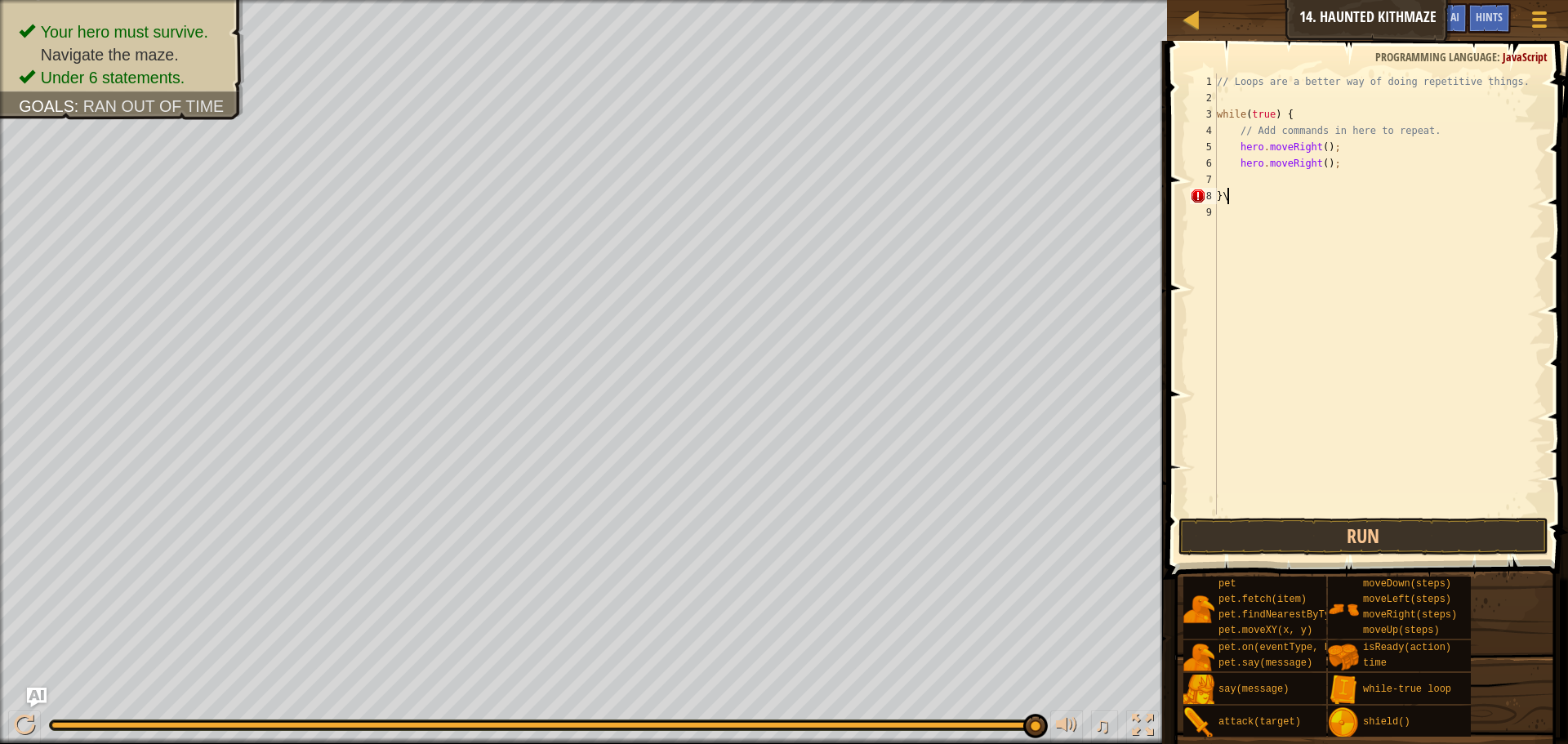
type textarea "}"
click at [1314, 163] on div "// Loops are a better way of doing repetitive things. while ( true ) { // Add c…" at bounding box center [1378, 310] width 329 height 474
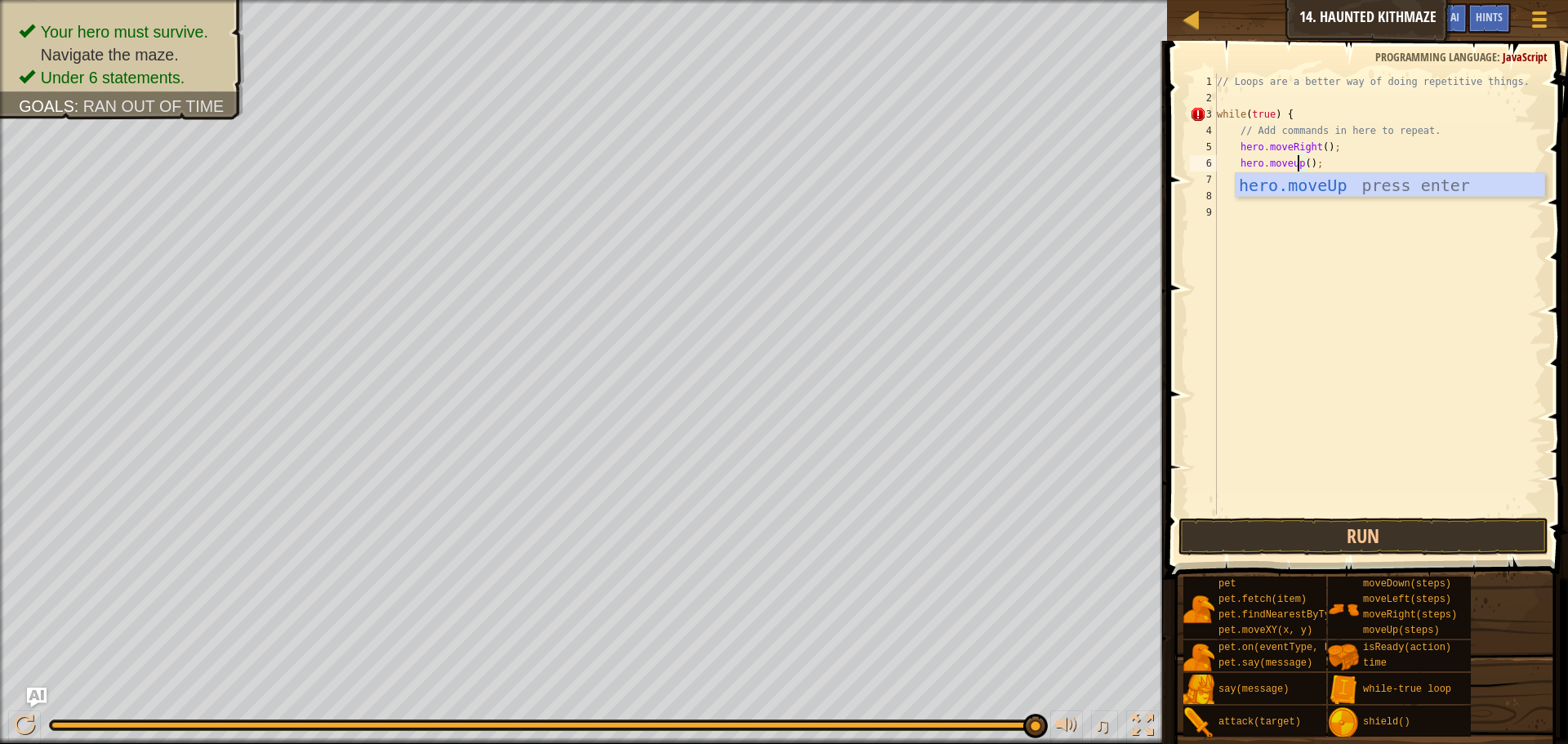
type textarea "hero.moveUp;"
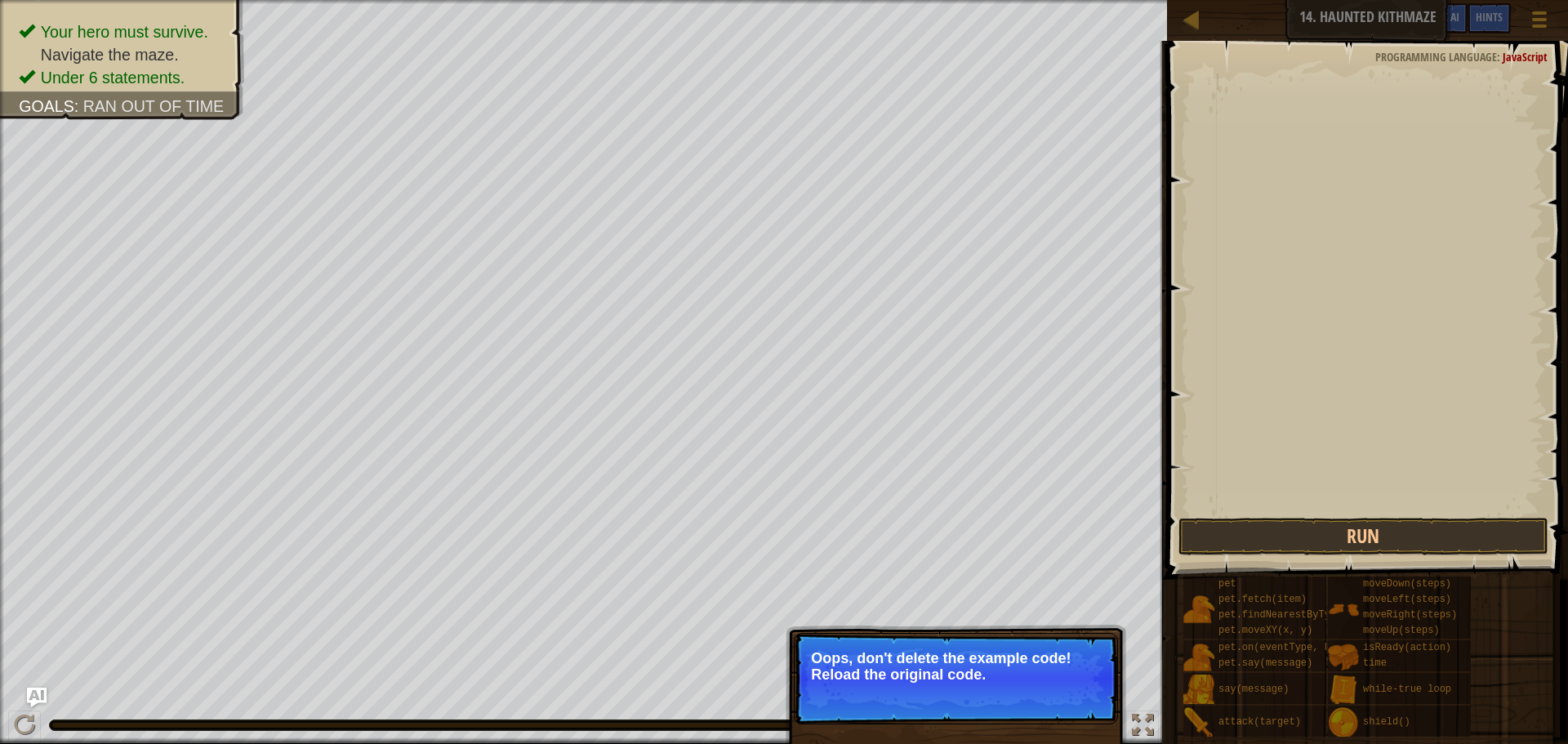
click at [1015, 659] on p "Oops, don't delete the example code! Reload the original code." at bounding box center [956, 667] width 290 height 33
click at [1083, 691] on button "↻ Reload" at bounding box center [1068, 695] width 72 height 24
type textarea "}"
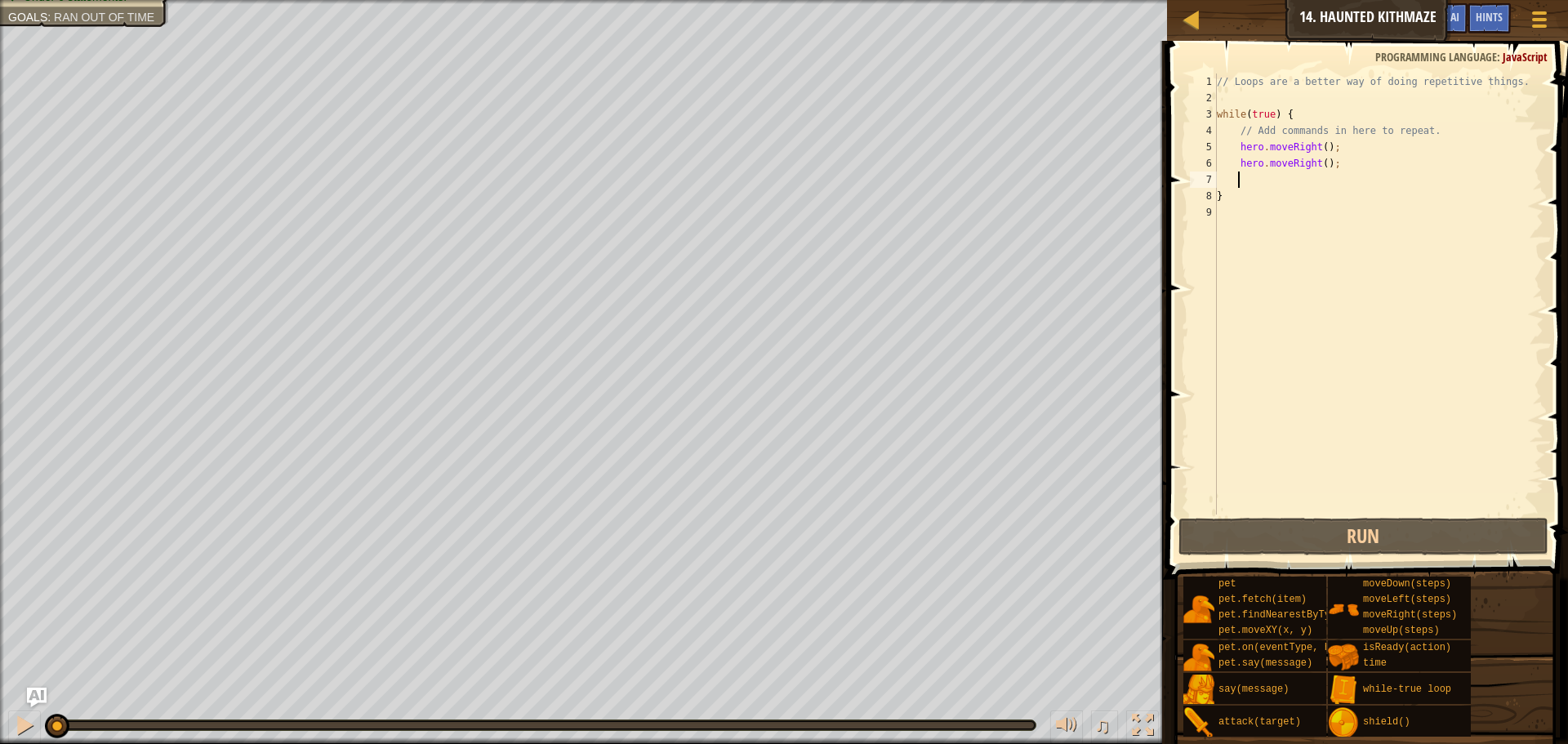
click at [1305, 173] on div "// Loops are a better way of doing repetitive things. while ( true ) { // Add c…" at bounding box center [1378, 310] width 329 height 474
click at [1227, 224] on div "// Loops are a better way of doing repetitive things. while ( true ) { // Add c…" at bounding box center [1378, 310] width 329 height 474
click at [1313, 166] on div "// Loops are a better way of doing repetitive things. while ( true ) { // Add c…" at bounding box center [1378, 310] width 329 height 474
type textarea "hero.moveRight();"
drag, startPoint x: 1264, startPoint y: 163, endPoint x: 1221, endPoint y: 166, distance: 43.1
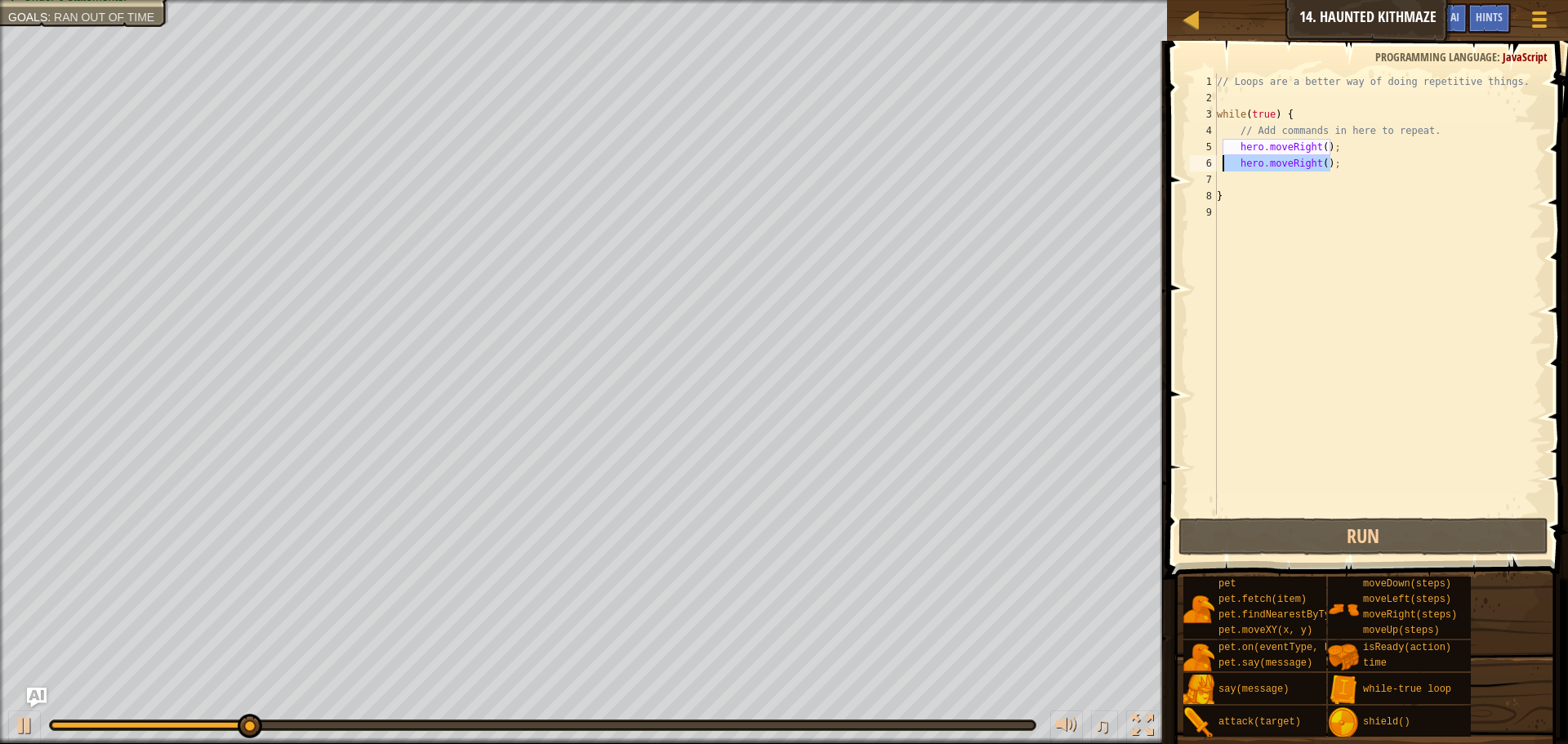
click at [1221, 166] on div "// Loops are a better way of doing repetitive things. while ( true ) { // Add c…" at bounding box center [1378, 310] width 329 height 474
click at [1251, 171] on div "// Loops are a better way of doing repetitive things. while ( true ) { // Add c…" at bounding box center [1378, 310] width 329 height 474
click at [1242, 203] on div "// Loops are a better way of doing repetitive things. while ( true ) { // Add c…" at bounding box center [1378, 310] width 329 height 474
type textarea "}"
click at [1242, 212] on div "// Loops are a better way of doing repetitive things. while ( true ) { // Add c…" at bounding box center [1378, 310] width 329 height 474
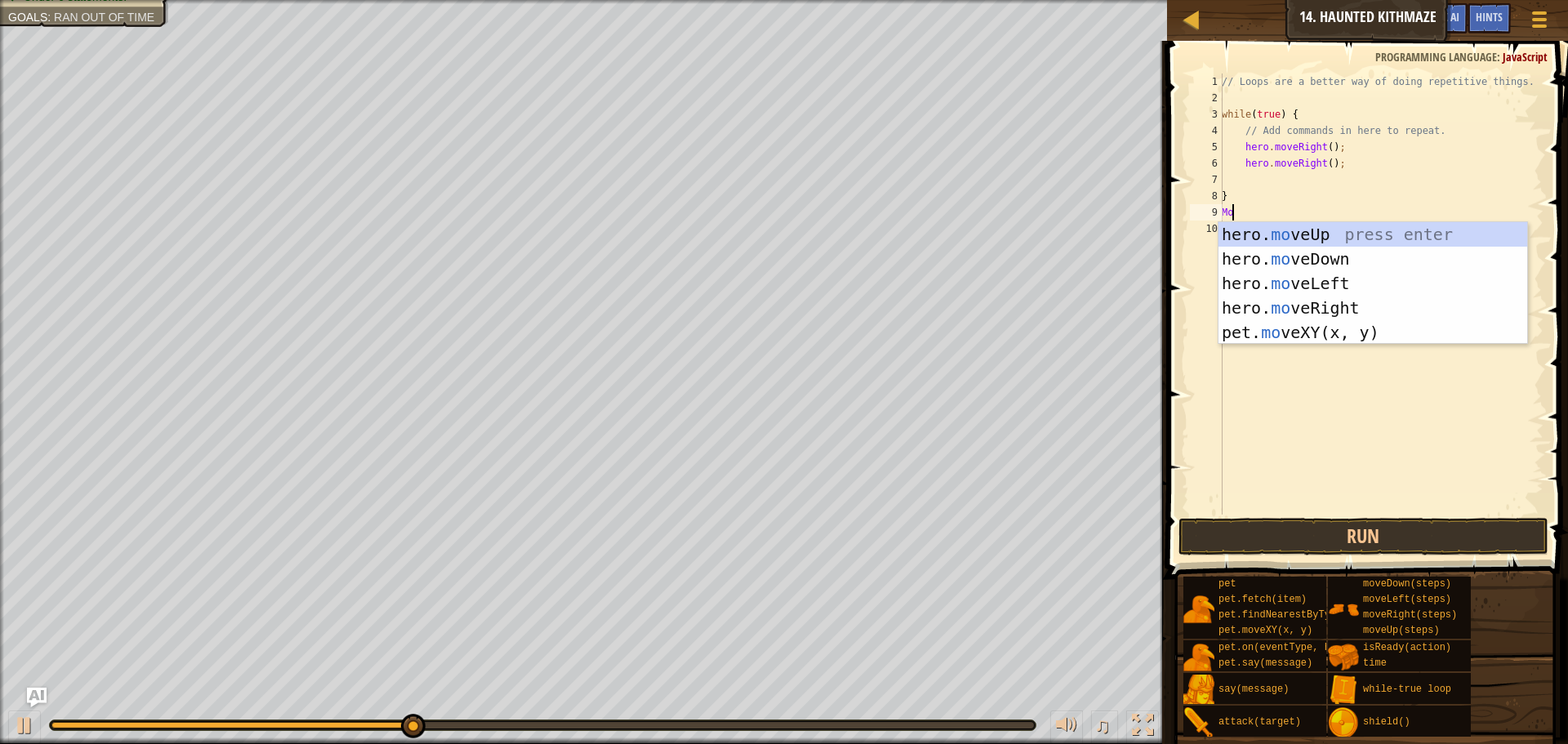
type textarea "Move"
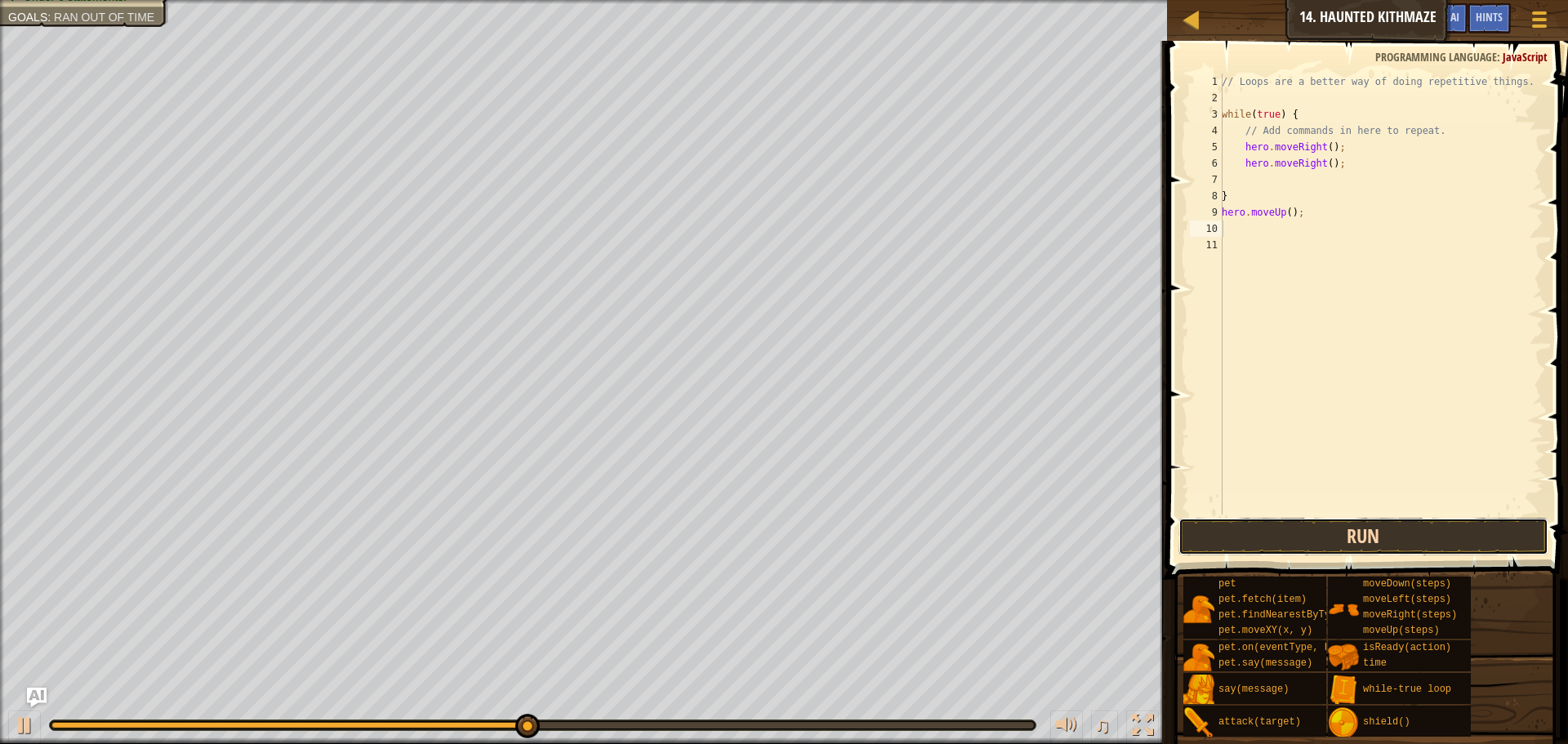
click at [1316, 549] on button "Run" at bounding box center [1363, 537] width 370 height 38
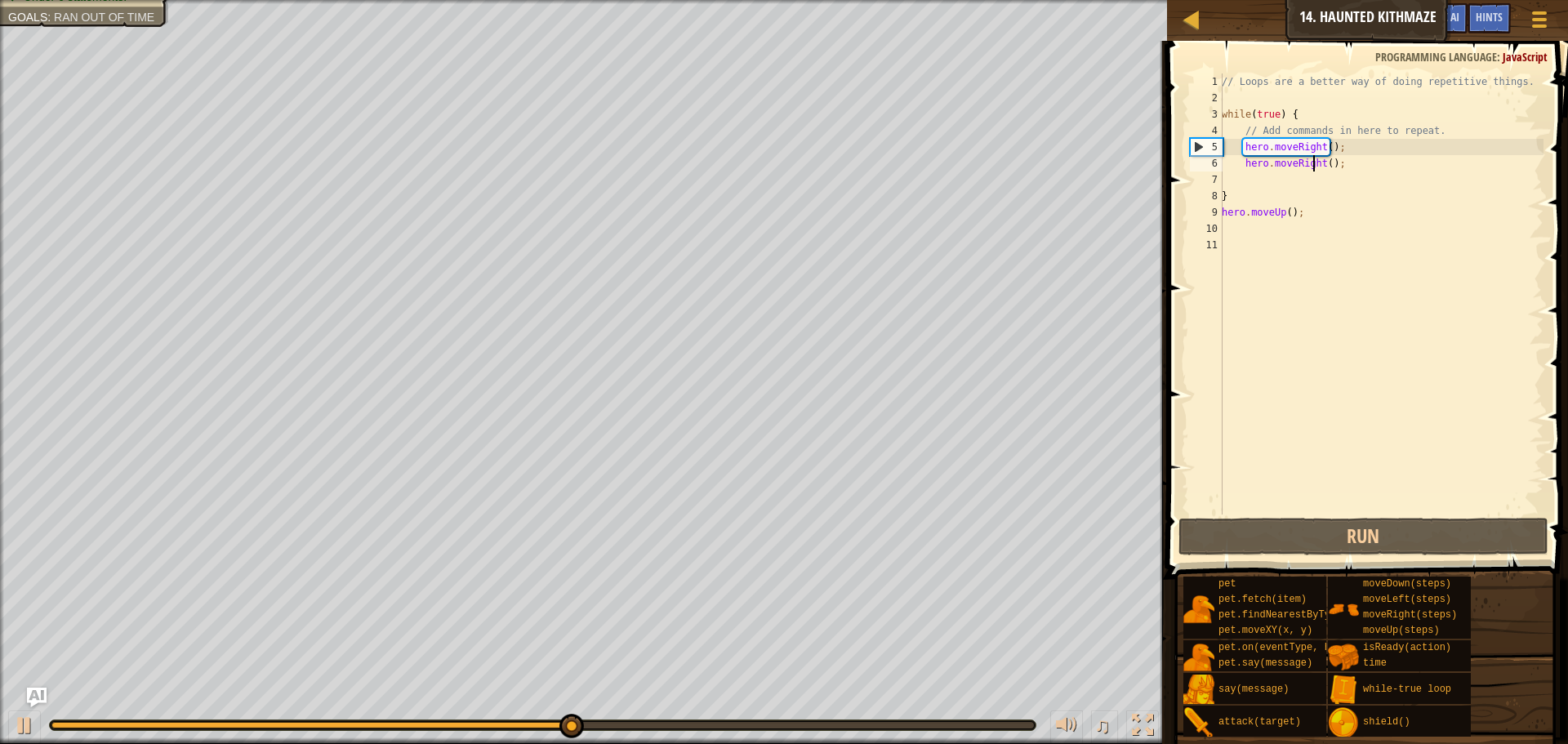
click at [1315, 157] on div "// Loops are a better way of doing repetitive things. while ( true ) { // Add c…" at bounding box center [1380, 310] width 325 height 474
click at [1318, 157] on div "// Loops are a better way of doing repetitive things. while ( true ) { // Add c…" at bounding box center [1380, 310] width 325 height 474
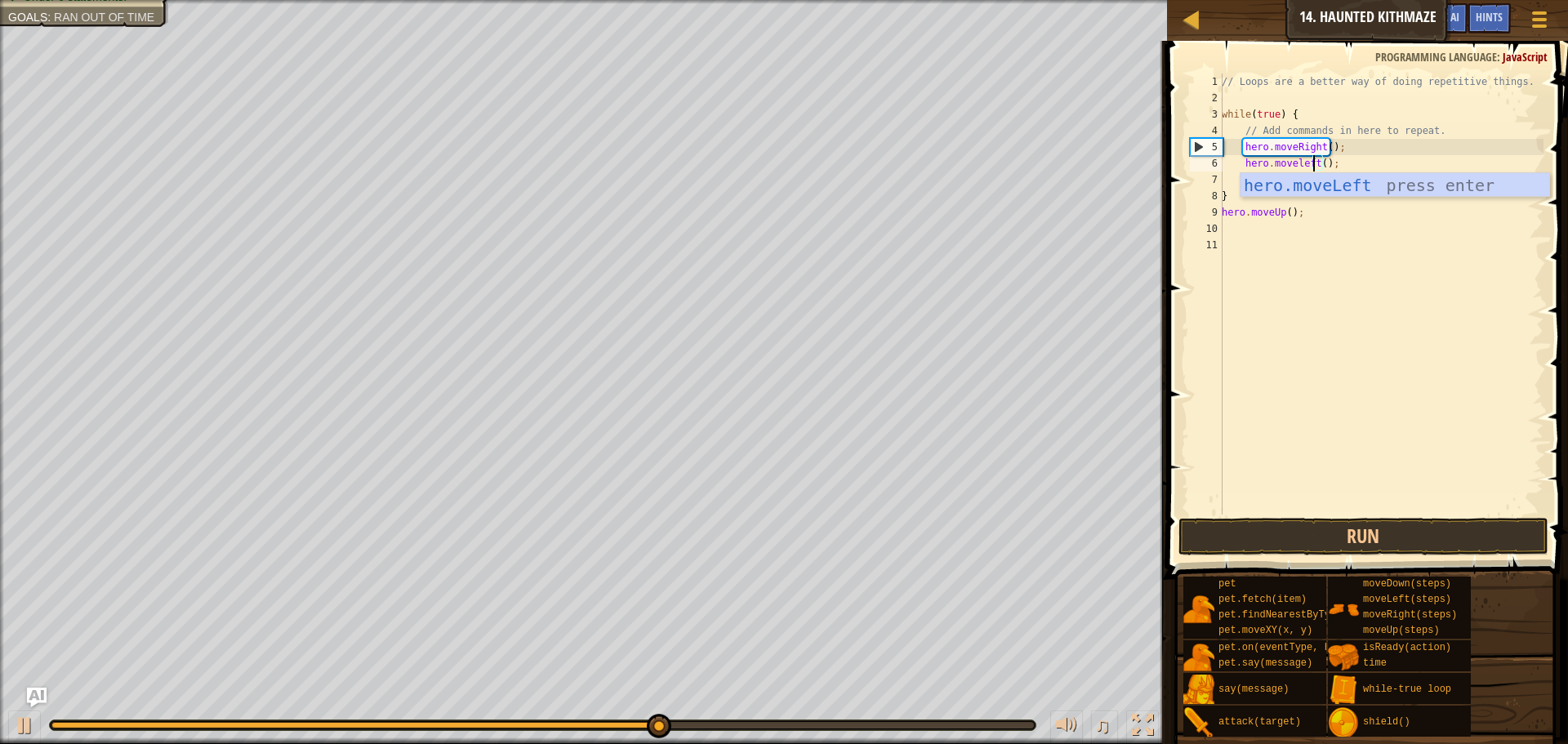
scroll to position [8, 8]
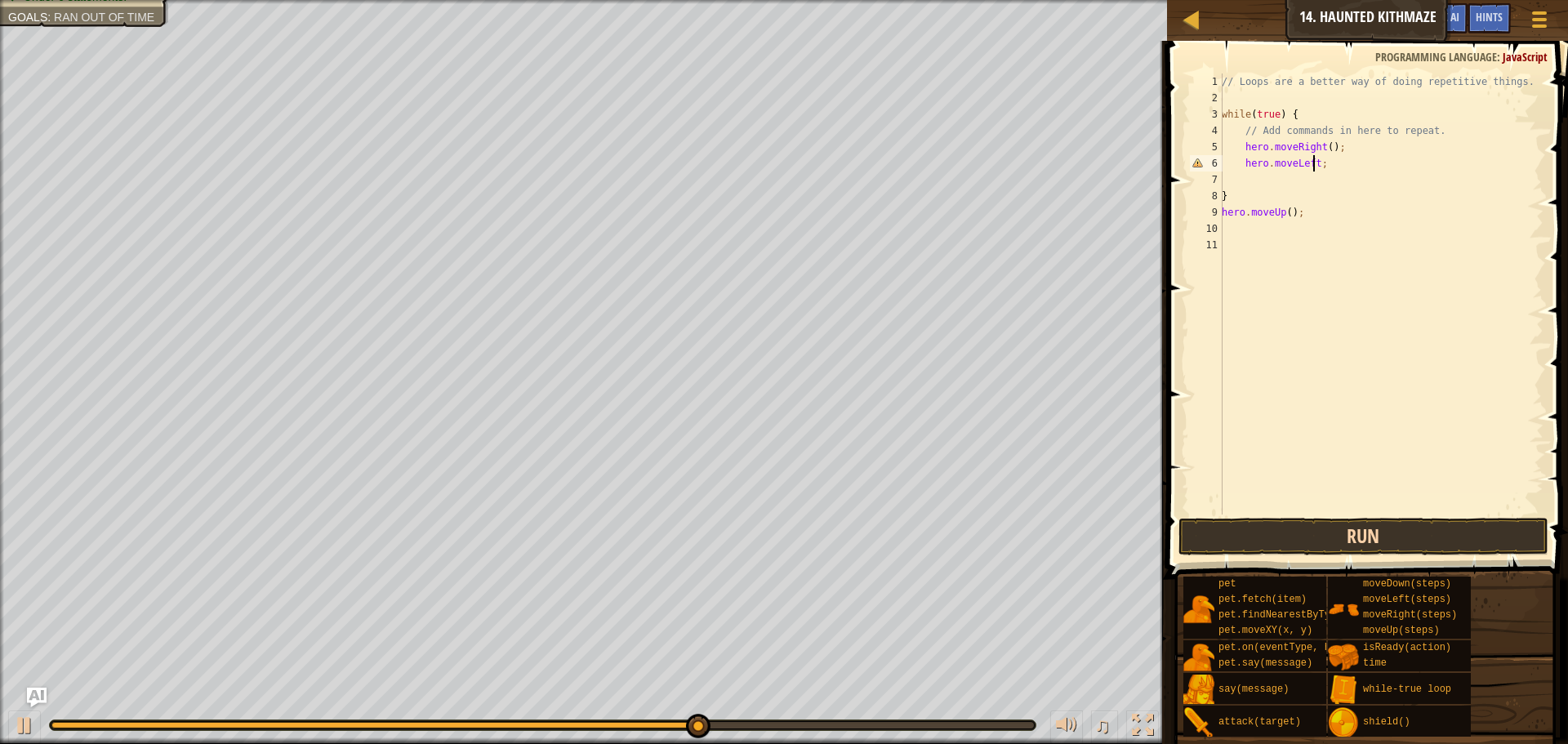
type textarea "hero.moveLeft;"
click at [1399, 532] on button "Run" at bounding box center [1363, 537] width 370 height 38
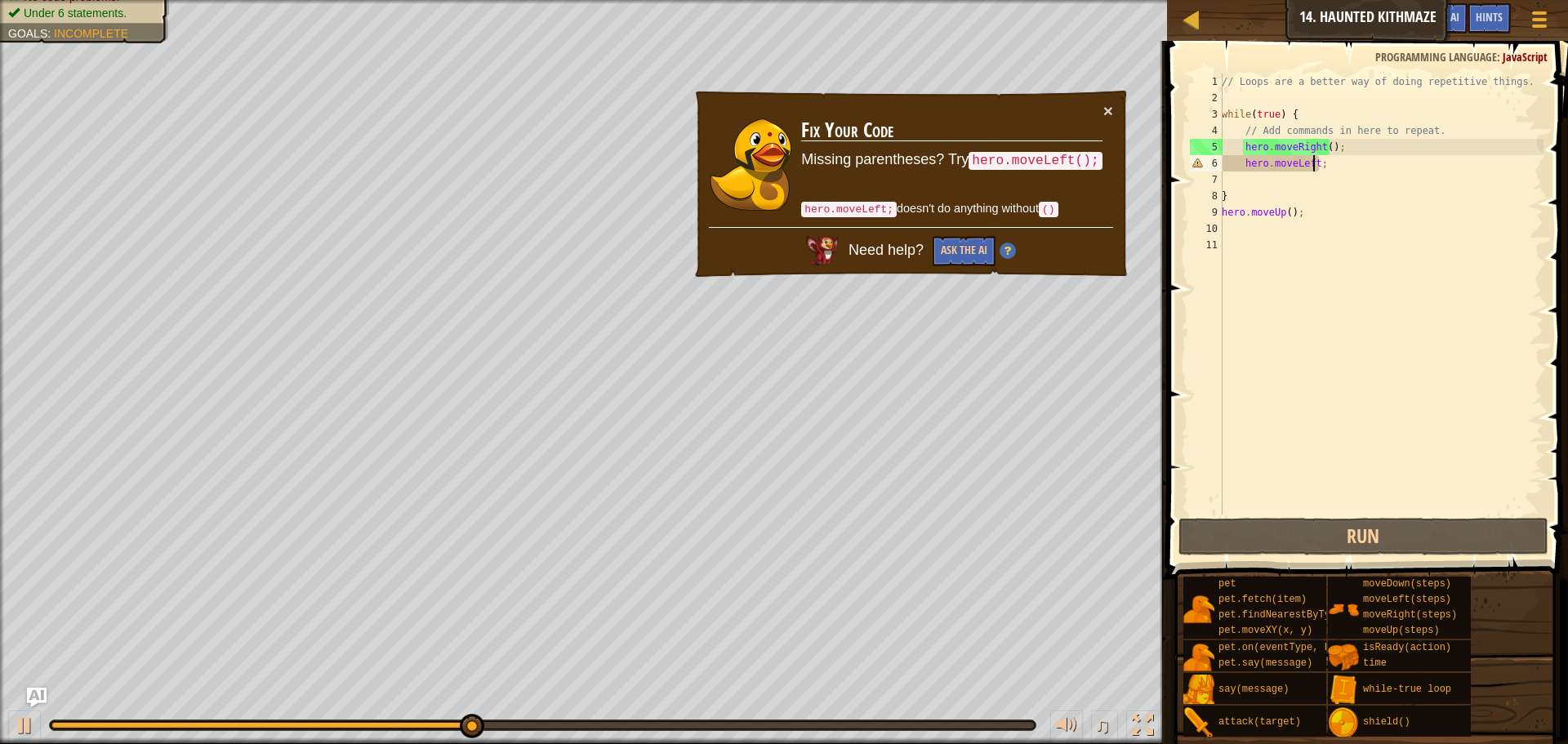
drag, startPoint x: 1048, startPoint y: 205, endPoint x: 1174, endPoint y: 192, distance: 126.7
click at [1062, 200] on p "hero.moveLeft; doesn't do anything without ()" at bounding box center [951, 209] width 301 height 18
drag, startPoint x: 1246, startPoint y: 185, endPoint x: 1374, endPoint y: 165, distance: 129.6
click at [1291, 176] on div "// Loops are a better way of doing repetitive things. while ( true ) { // Add c…" at bounding box center [1380, 310] width 325 height 474
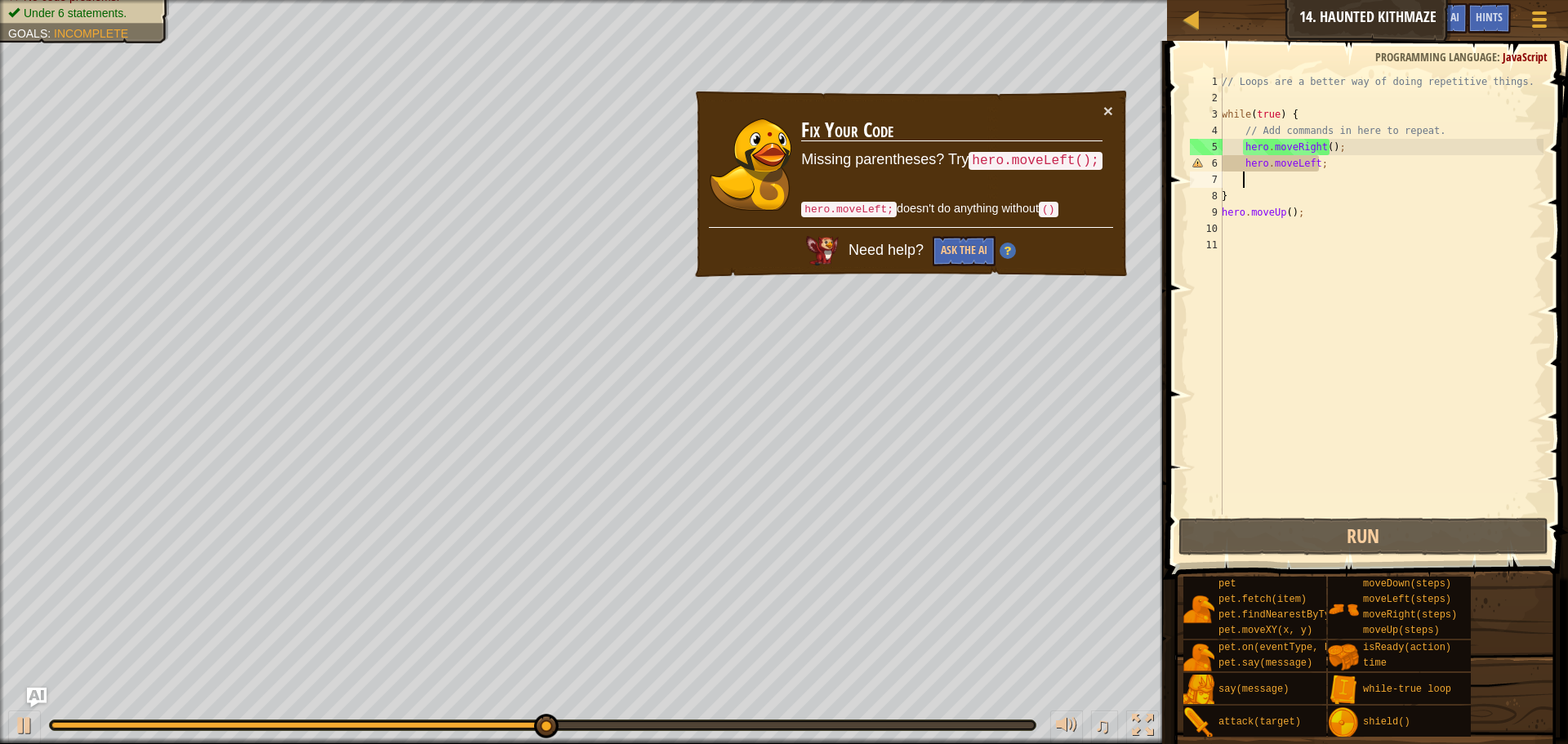
click at [1359, 173] on div "// Loops are a better way of doing repetitive things. while ( true ) { // Add c…" at bounding box center [1380, 310] width 325 height 474
click at [1357, 160] on div "// Loops are a better way of doing repetitive things. while ( true ) { // Add c…" at bounding box center [1380, 310] width 325 height 474
drag, startPoint x: 1292, startPoint y: 160, endPoint x: 1312, endPoint y: 159, distance: 20.0
click at [1297, 160] on div "// Loops are a better way of doing repetitive things. while ( true ) { // Add c…" at bounding box center [1380, 310] width 325 height 474
click at [1312, 159] on div "// Loops are a better way of doing repetitive things. while ( true ) { // Add c…" at bounding box center [1380, 310] width 325 height 474
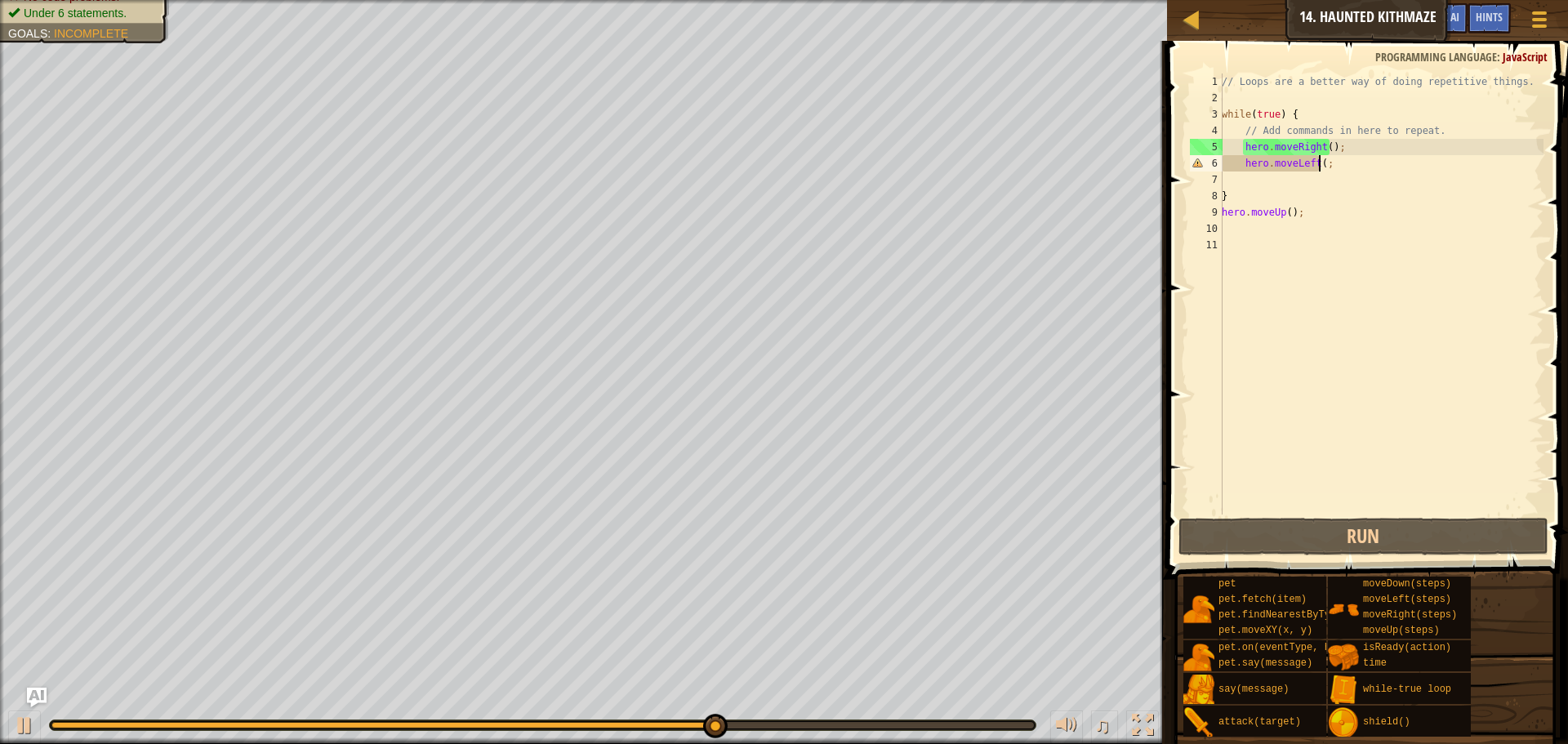
scroll to position [8, 8]
type textarea "hero.moveLeft();"
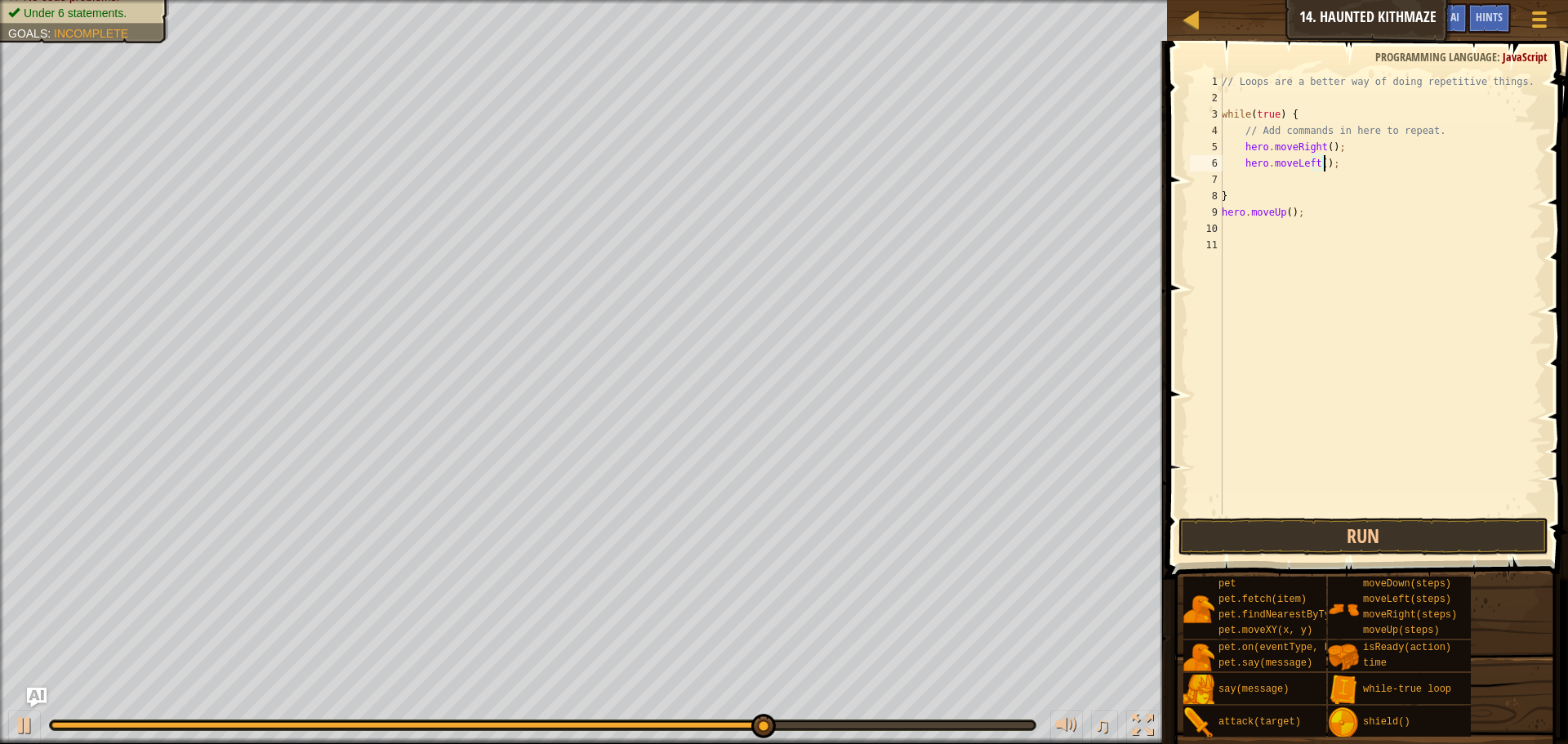
click at [1474, 513] on div "// Loops are a better way of doing repetitive things. while ( true ) { // Add c…" at bounding box center [1380, 310] width 325 height 474
click at [1476, 541] on button "Run" at bounding box center [1363, 537] width 370 height 38
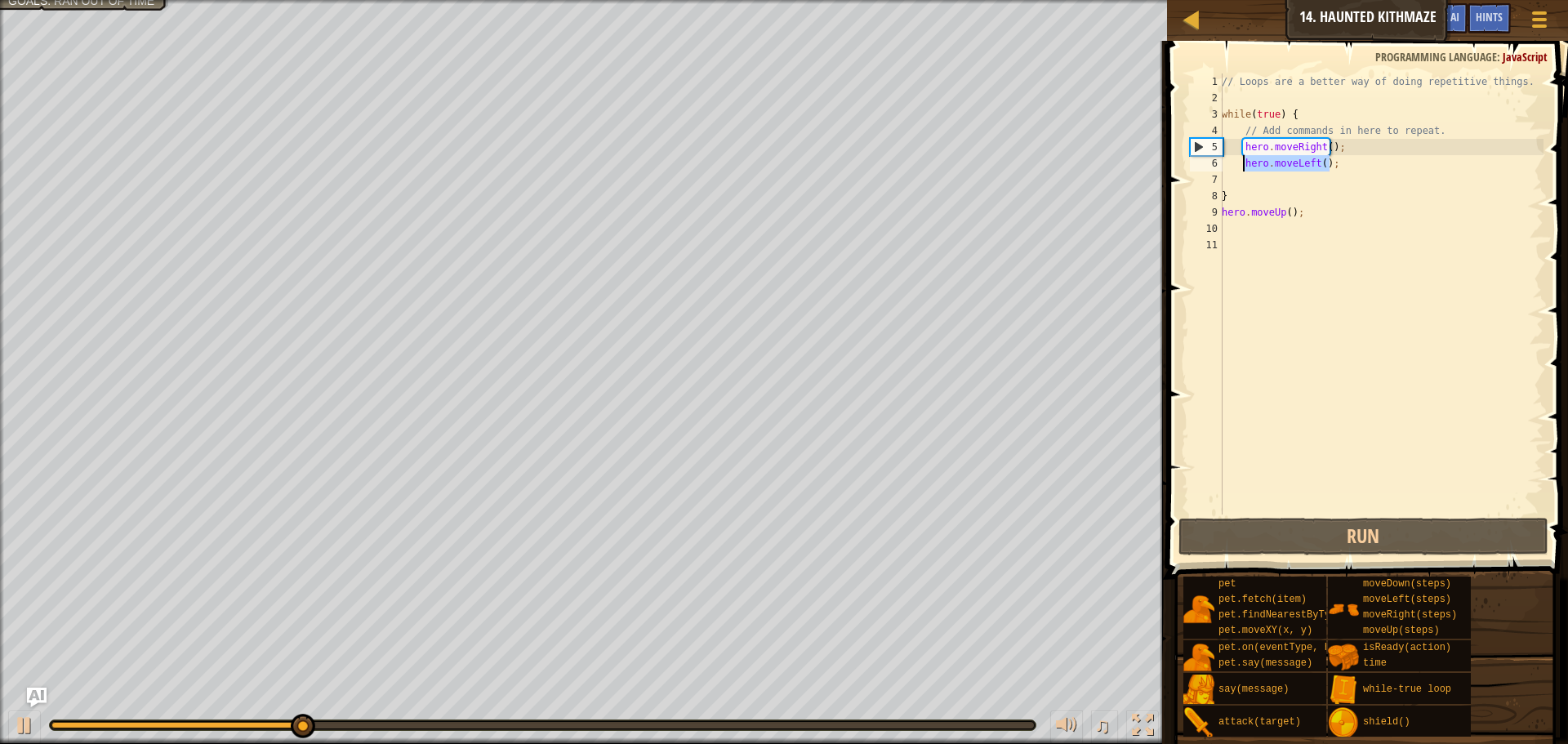
drag, startPoint x: 1373, startPoint y: 165, endPoint x: 1242, endPoint y: 166, distance: 131.0
click at [1242, 166] on div "// Loops are a better way of doing repetitive things. while ( true ) { // Add c…" at bounding box center [1380, 310] width 325 height 474
type textarea "hero.moveLeft();"
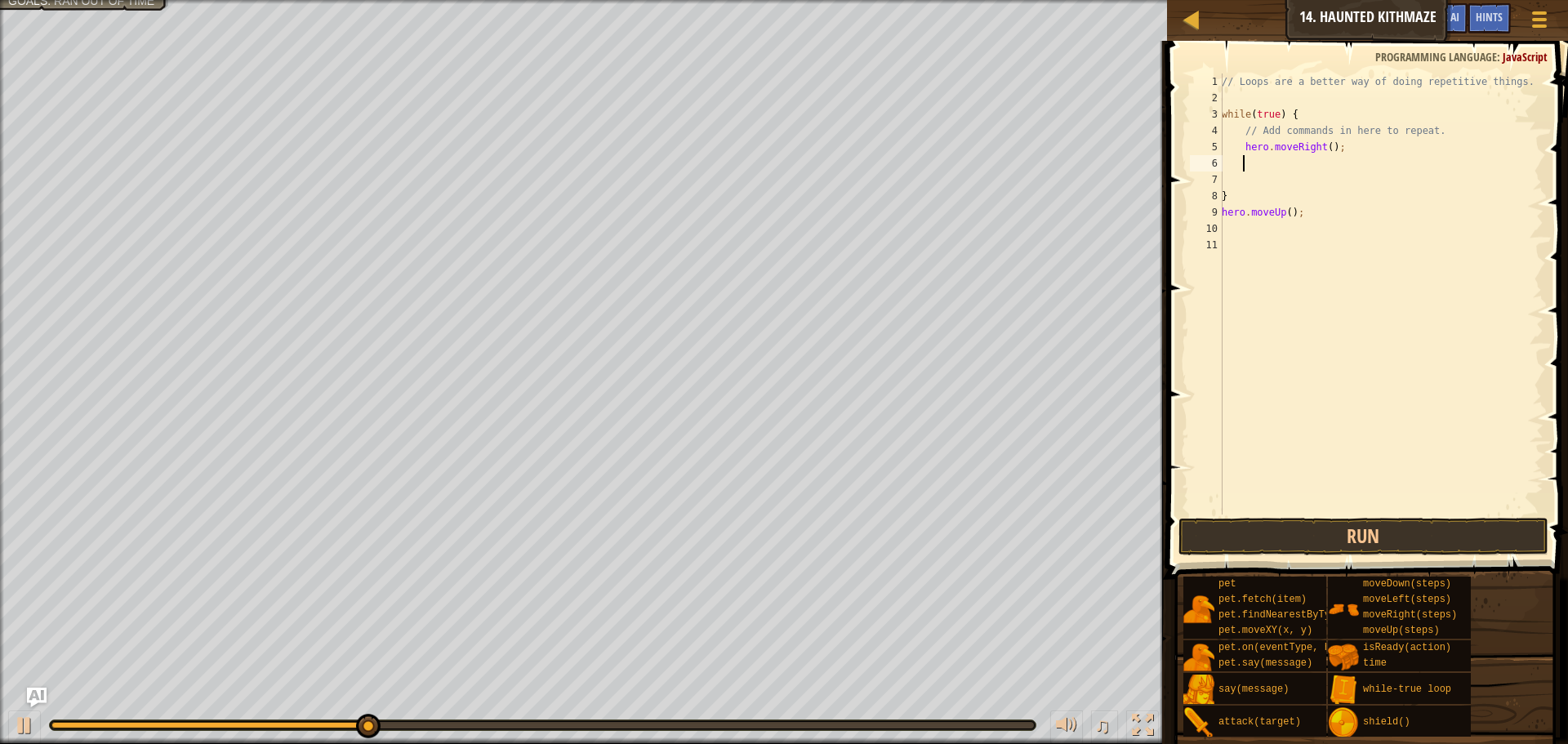
click at [1325, 155] on div "// Loops are a better way of doing repetitive things. while ( true ) { // Add c…" at bounding box center [1380, 310] width 325 height 474
click at [1325, 153] on div "// Loops are a better way of doing repetitive things. while ( true ) { // Add c…" at bounding box center [1380, 310] width 325 height 474
click at [1318, 529] on button "Run" at bounding box center [1363, 537] width 370 height 38
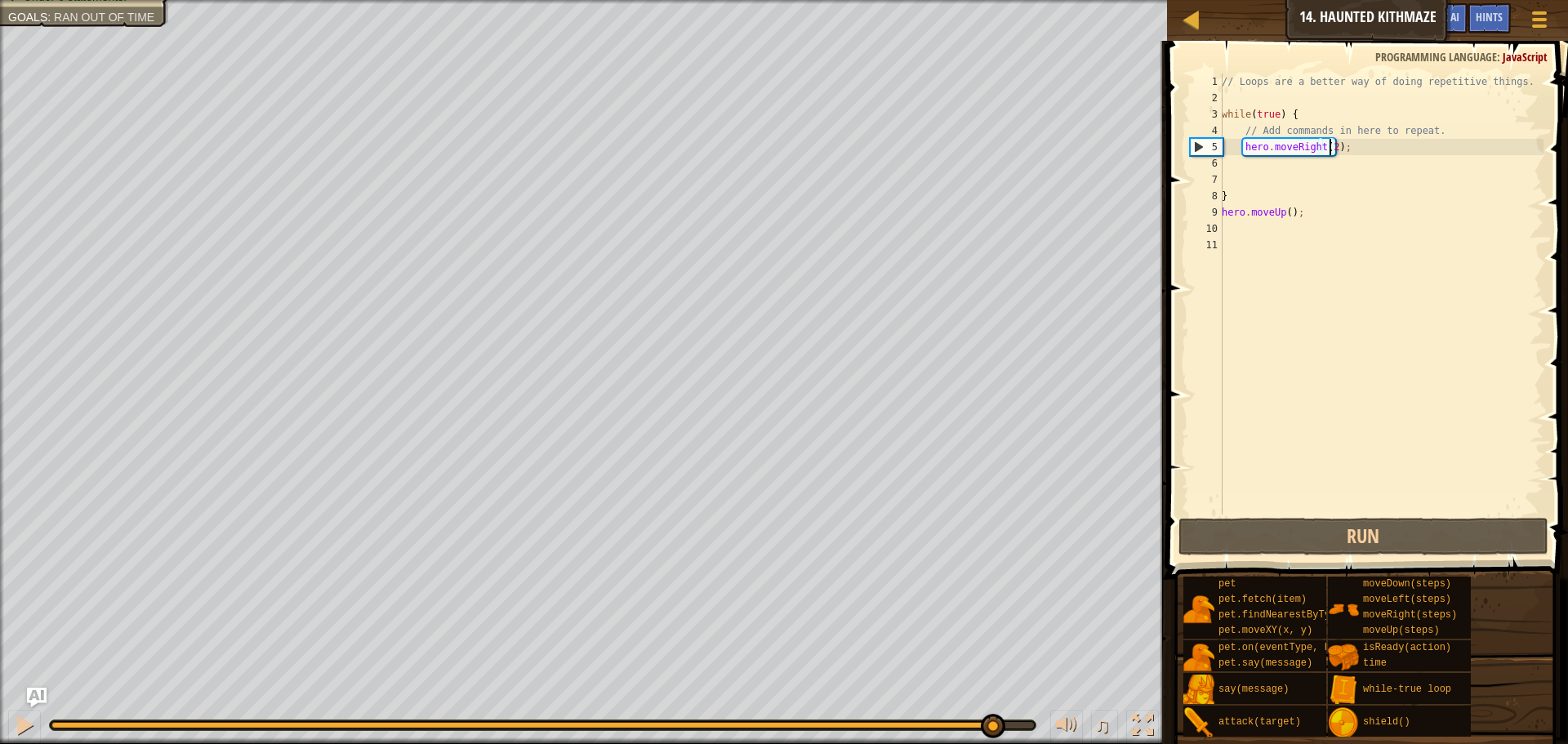
drag, startPoint x: 304, startPoint y: 722, endPoint x: 993, endPoint y: 712, distance: 689.1
click at [993, 712] on div "♫" at bounding box center [583, 721] width 1166 height 49
drag, startPoint x: 1002, startPoint y: 710, endPoint x: 829, endPoint y: 723, distance: 173.5
click at [832, 723] on div "♫" at bounding box center [583, 721] width 1166 height 49
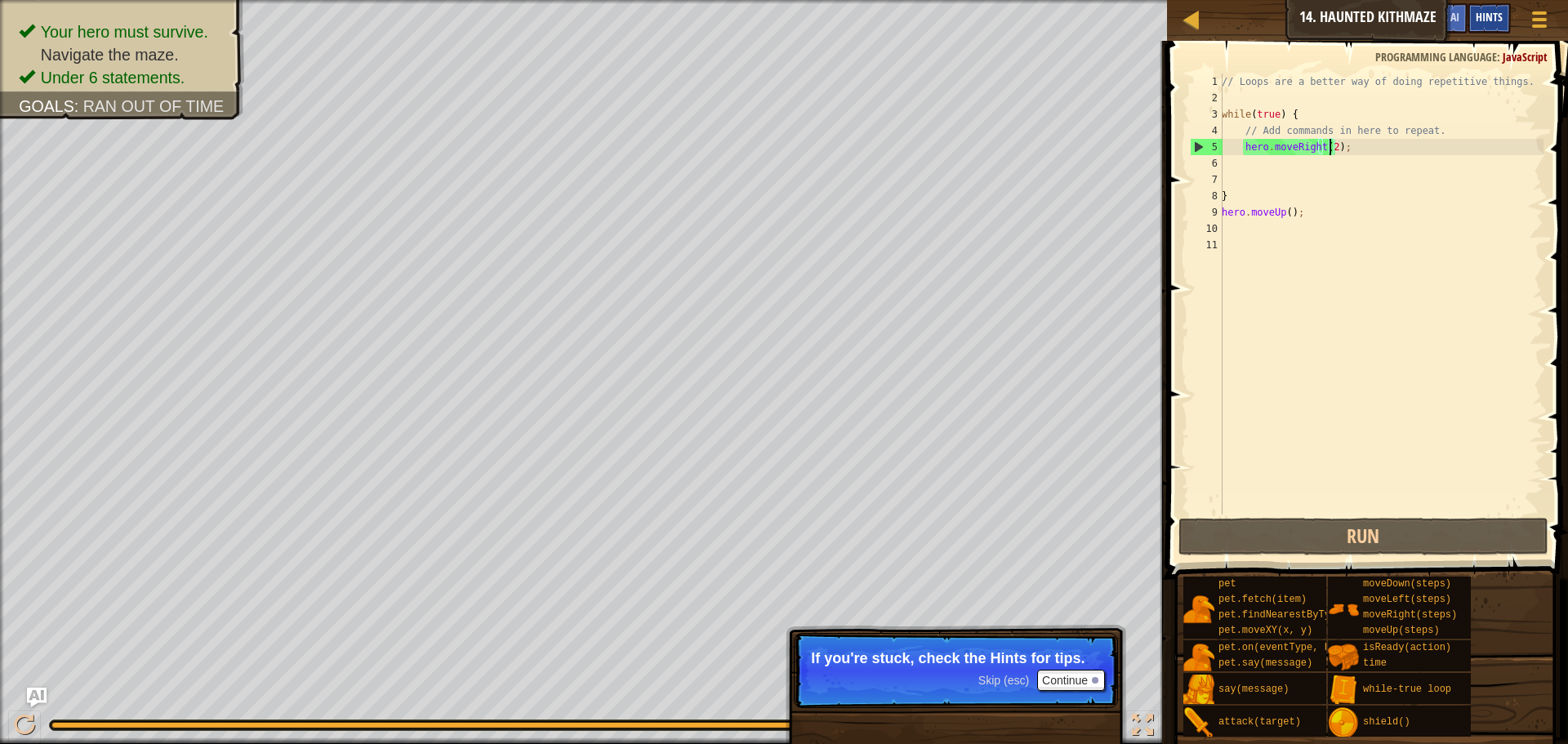
click at [1480, 19] on span "Hints" at bounding box center [1488, 16] width 27 height 15
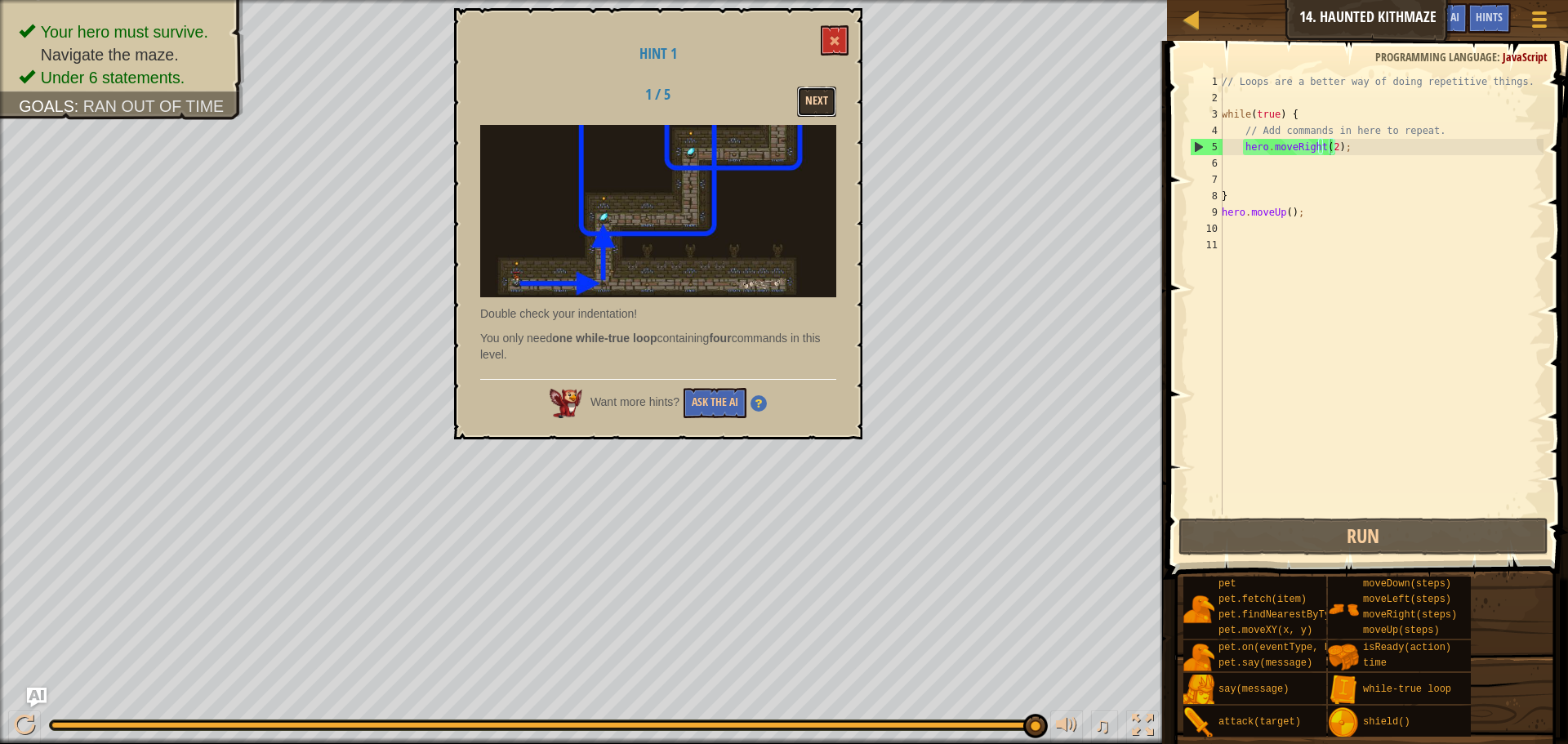
click at [808, 99] on button "Next" at bounding box center [816, 101] width 40 height 30
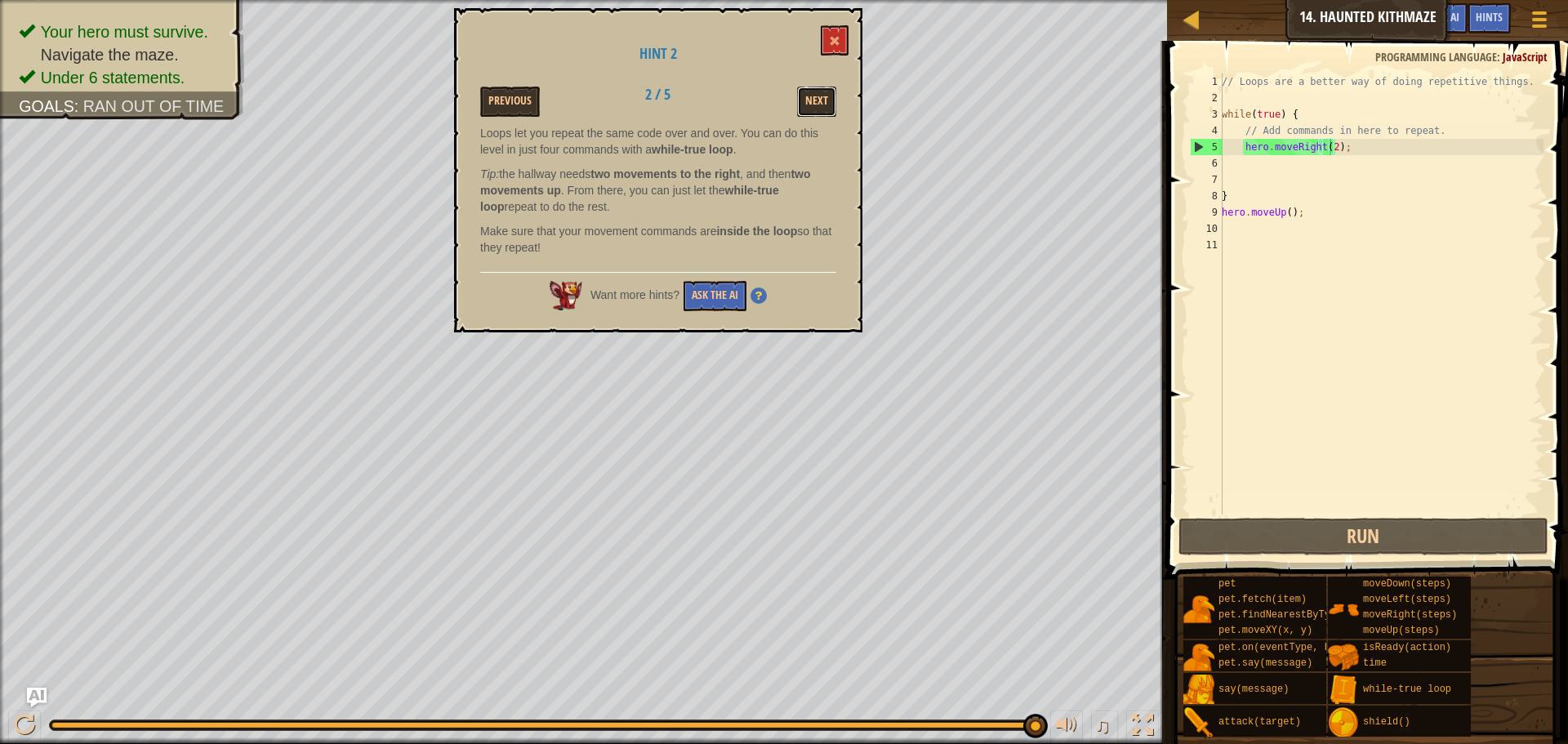
click at [808, 99] on button "Next" at bounding box center [816, 101] width 40 height 30
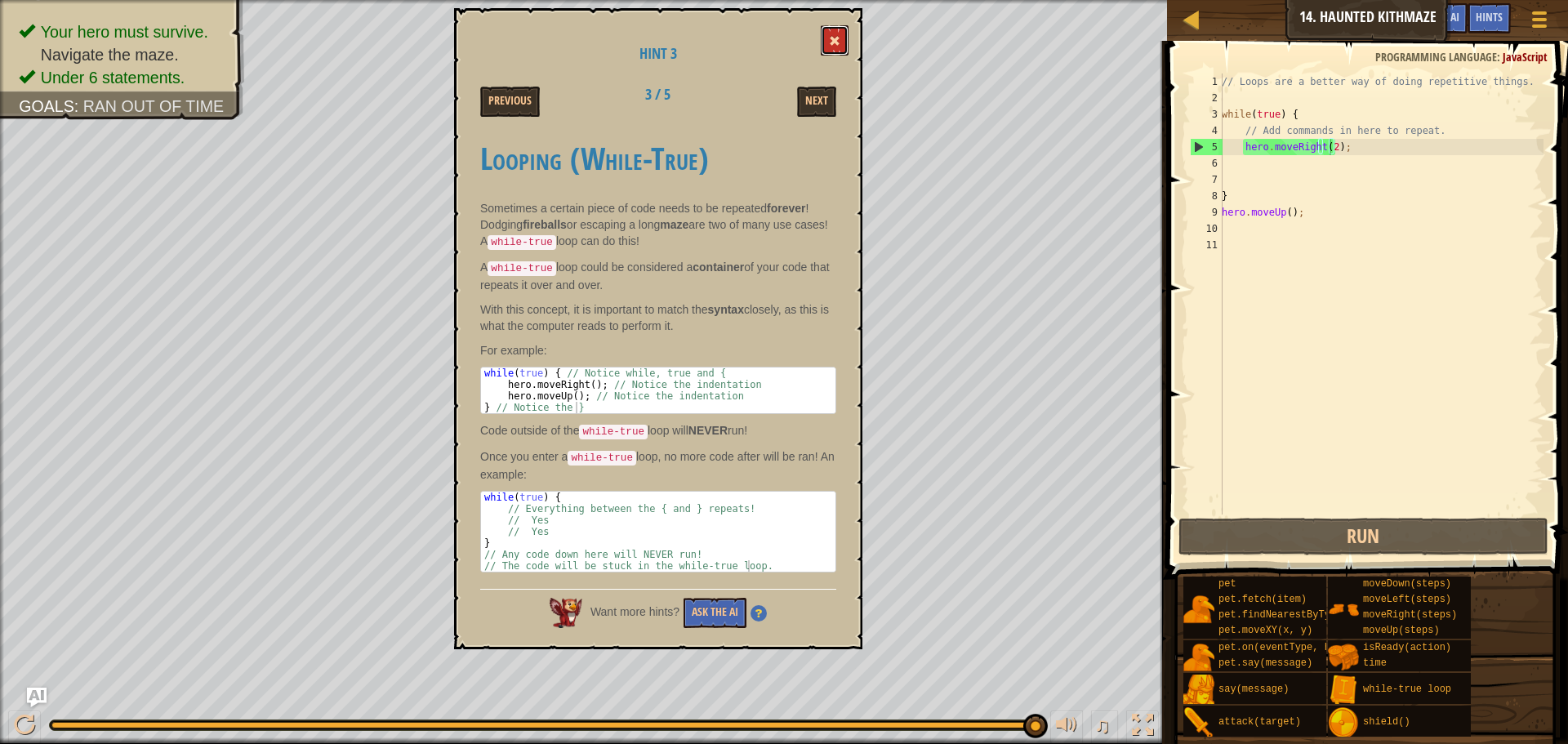
click at [843, 40] on button at bounding box center [834, 40] width 28 height 30
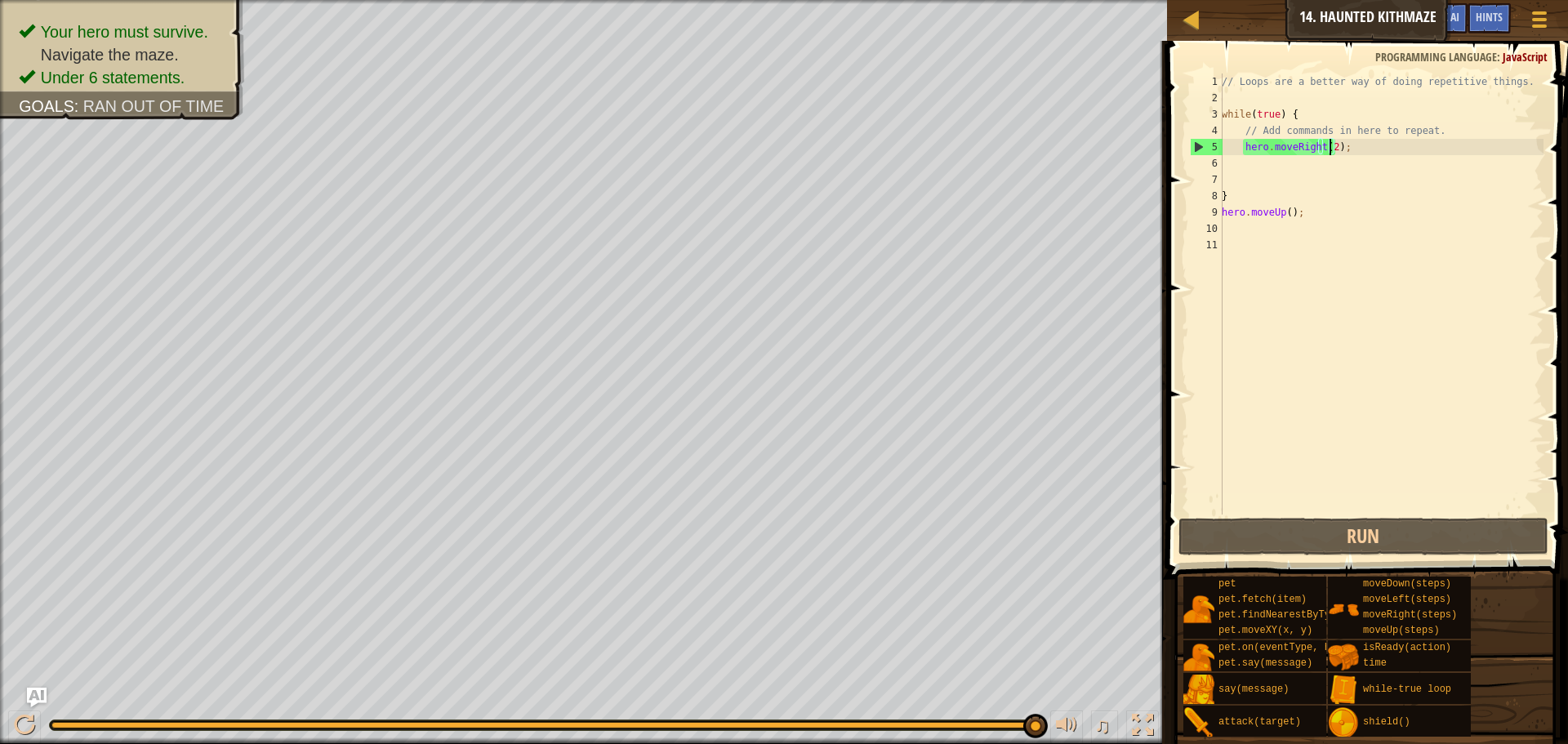
click at [1331, 144] on div "// Loops are a better way of doing repetitive things. while ( true ) { // Add c…" at bounding box center [1380, 310] width 325 height 474
type textarea "hero.moveRight();"
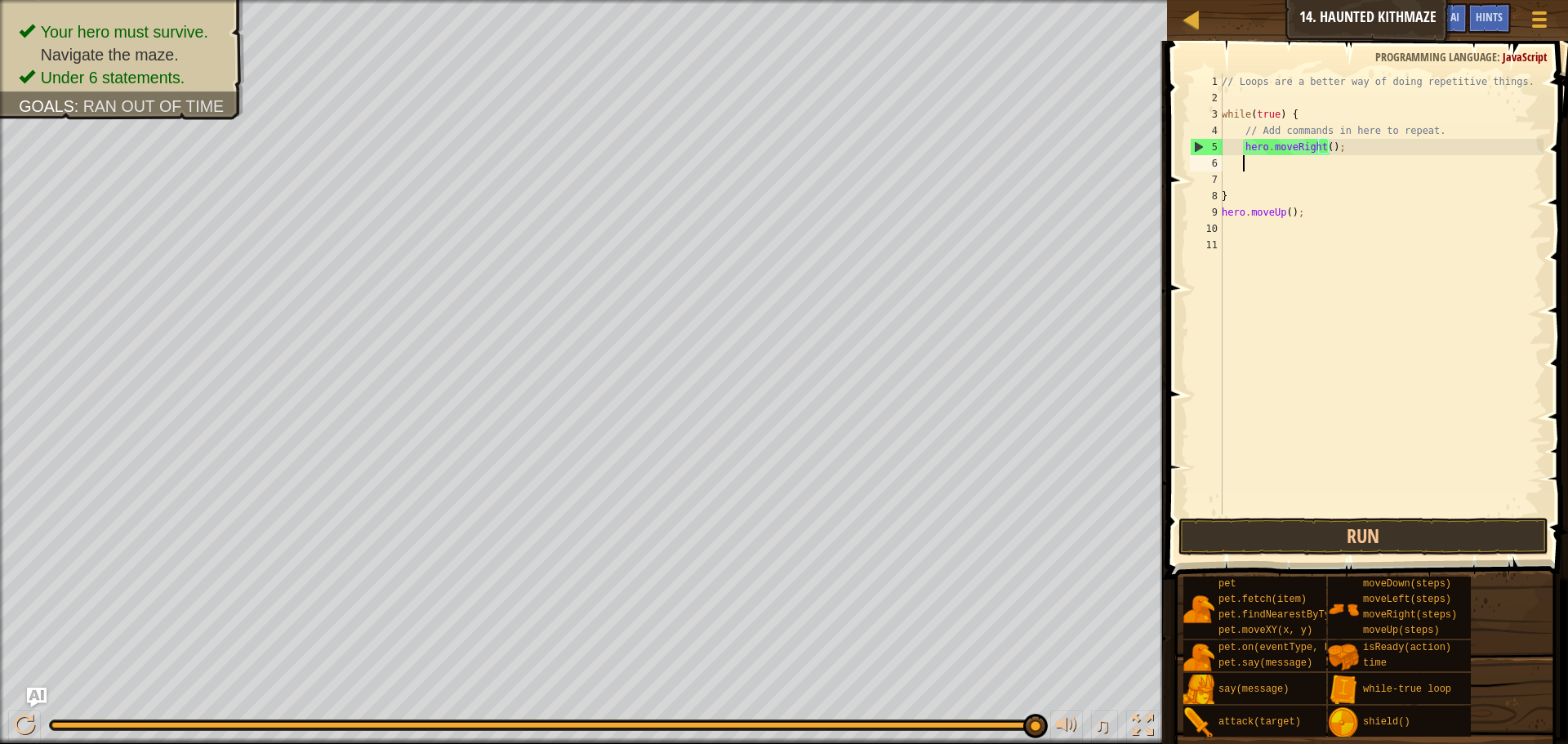
click at [1329, 169] on div "// Loops are a better way of doing repetitive things. while ( true ) { // Add c…" at bounding box center [1380, 310] width 325 height 474
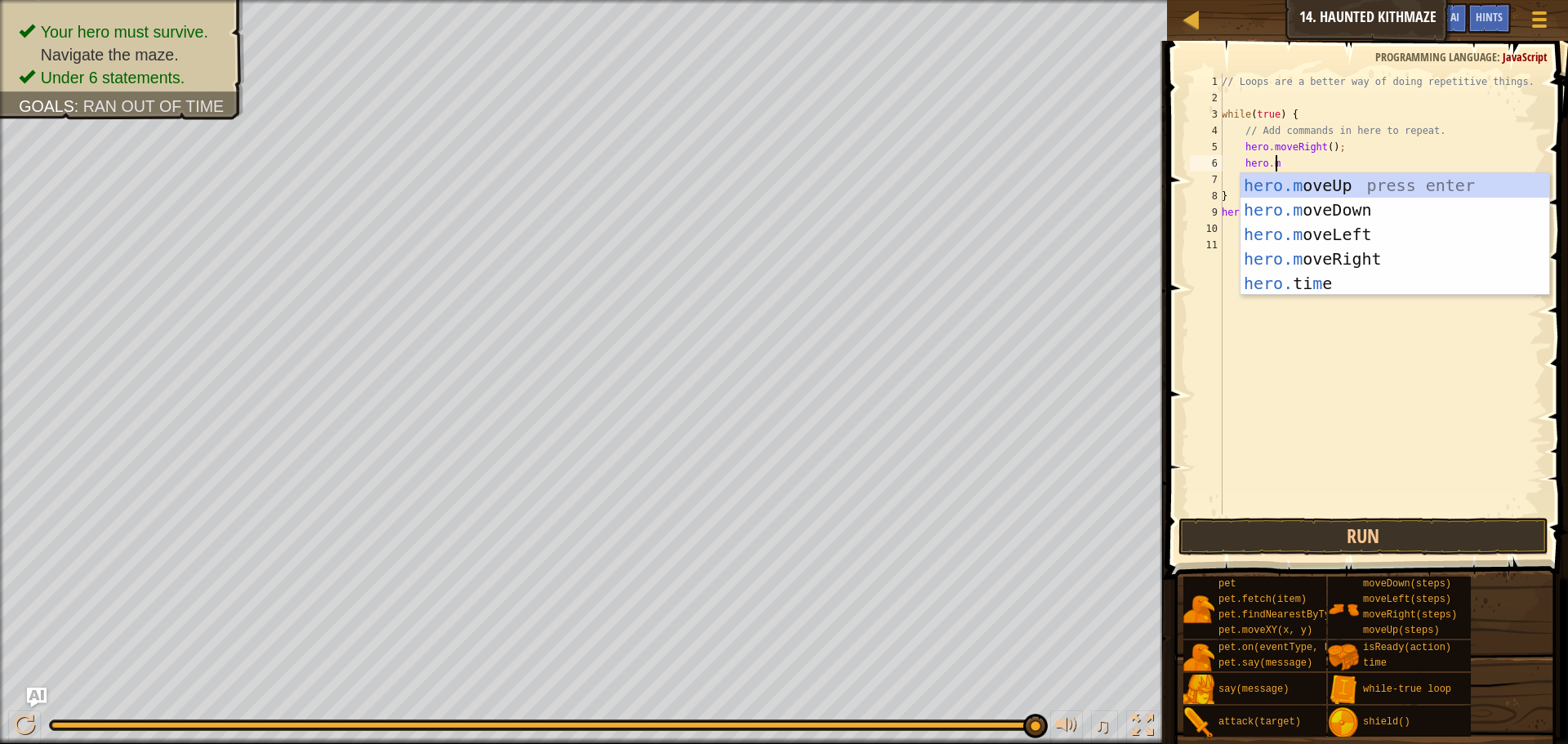
type textarea "hero.move"
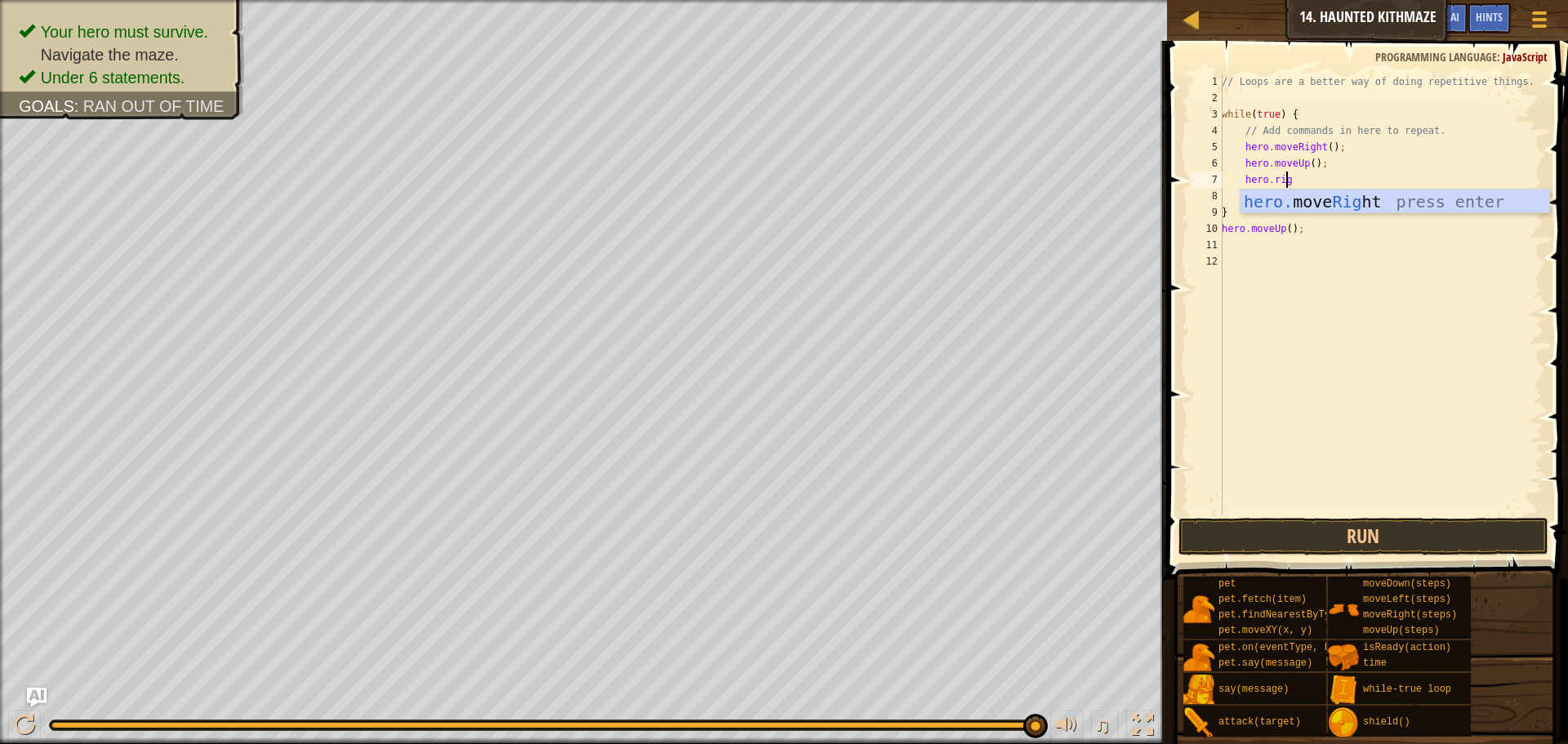
scroll to position [8, 5]
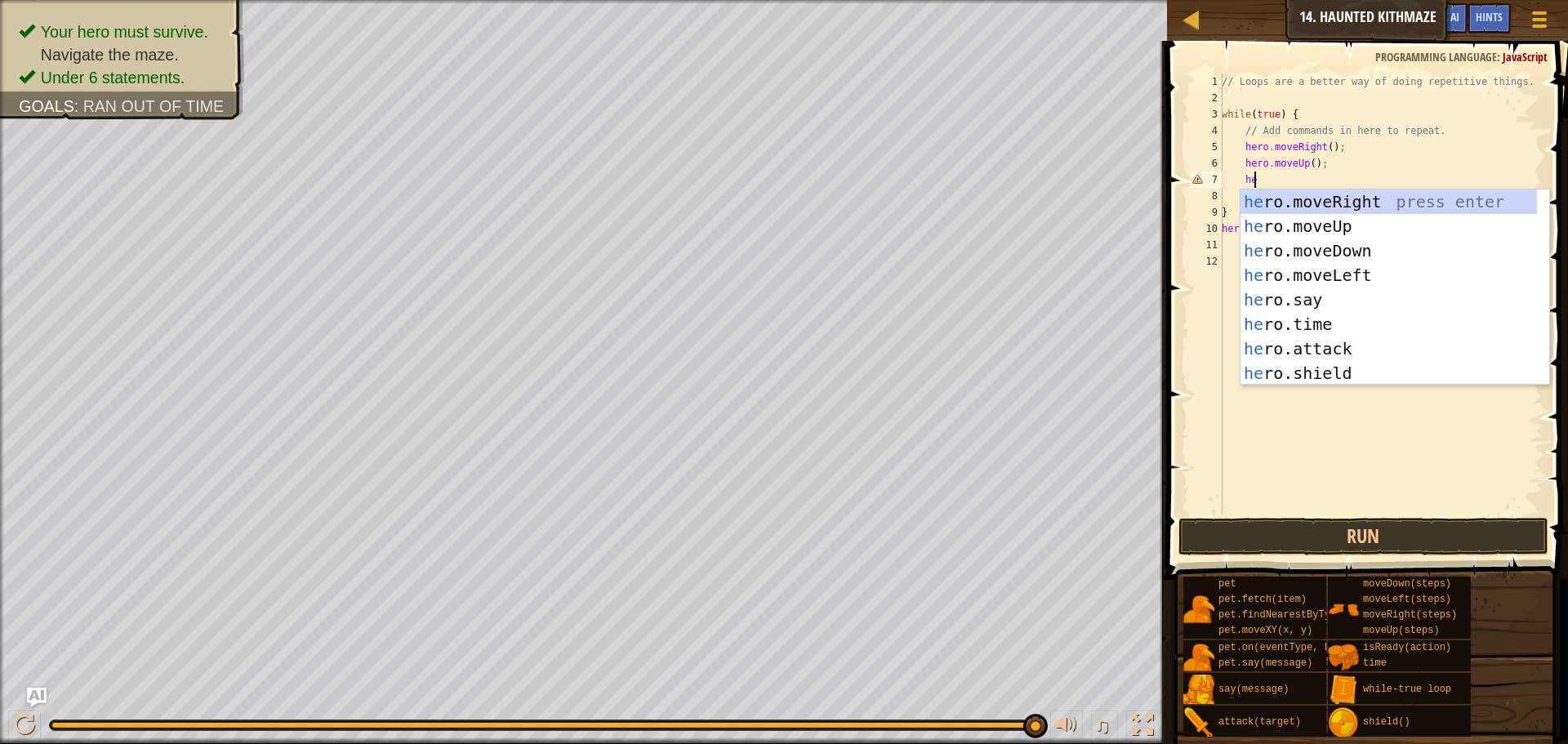
type textarea "h"
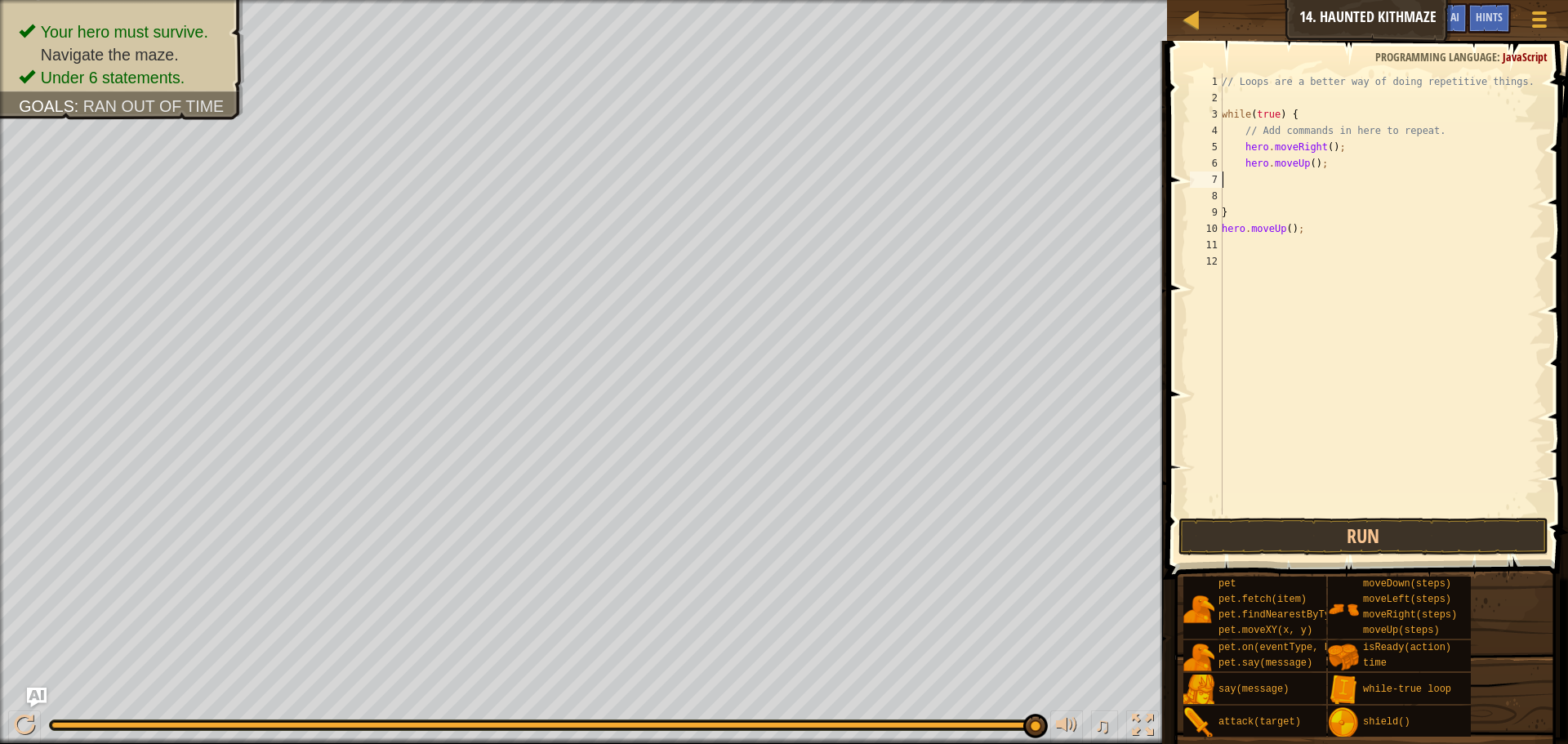
scroll to position [8, 0]
drag, startPoint x: 1335, startPoint y: 221, endPoint x: 1218, endPoint y: 228, distance: 117.2
click at [1218, 228] on div "1 2 3 4 5 6 7 8 9 10 11 12 // Loops are a better way of doing repetitive things…" at bounding box center [1364, 293] width 357 height 441
type textarea "hero.moveUp();"
click at [1368, 536] on button "Run" at bounding box center [1363, 537] width 370 height 38
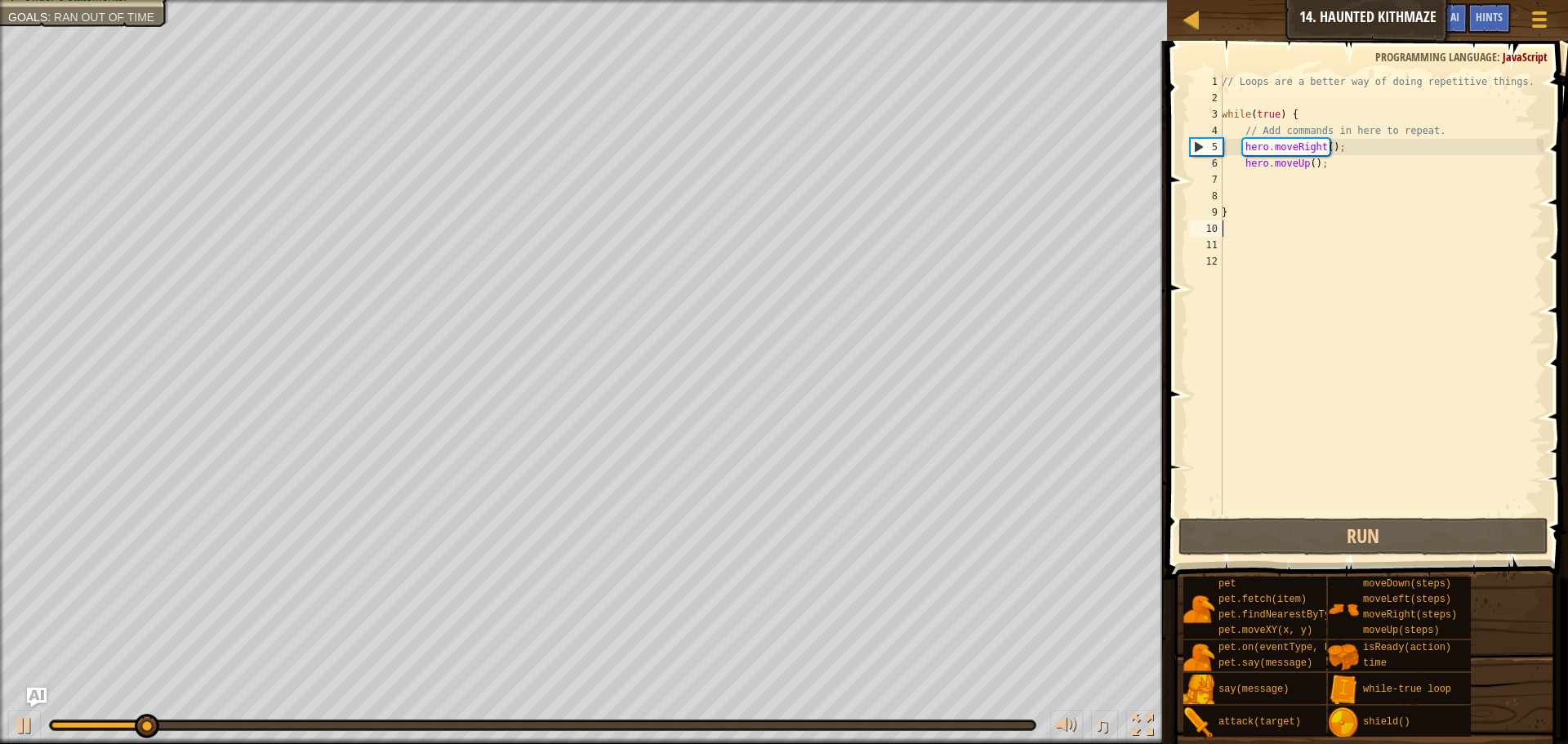
click at [1326, 145] on div "// Loops are a better way of doing repetitive things. while ( true ) { // Add c…" at bounding box center [1380, 310] width 325 height 474
click at [1318, 144] on div "// Loops are a better way of doing repetitive things. while ( true ) { // Add c…" at bounding box center [1380, 310] width 325 height 474
click at [1322, 144] on div "// Loops are a better way of doing repetitive things. while ( true ) { // Add c…" at bounding box center [1380, 310] width 325 height 474
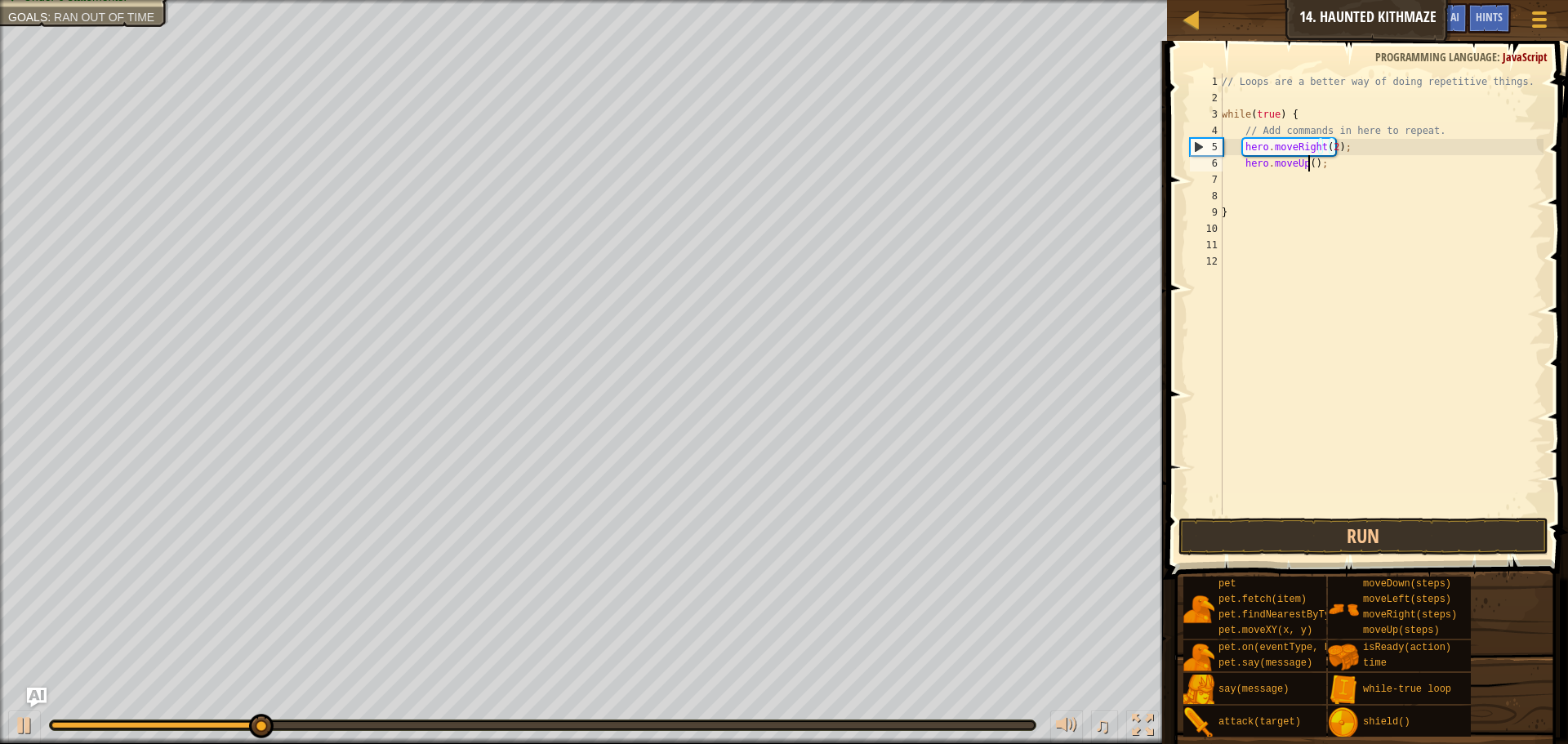
click at [1308, 164] on div "// Loops are a better way of doing repetitive things. while ( true ) { // Add c…" at bounding box center [1380, 310] width 325 height 474
type textarea "hero.moveUp(2);"
click at [1319, 534] on button "Run" at bounding box center [1363, 537] width 370 height 38
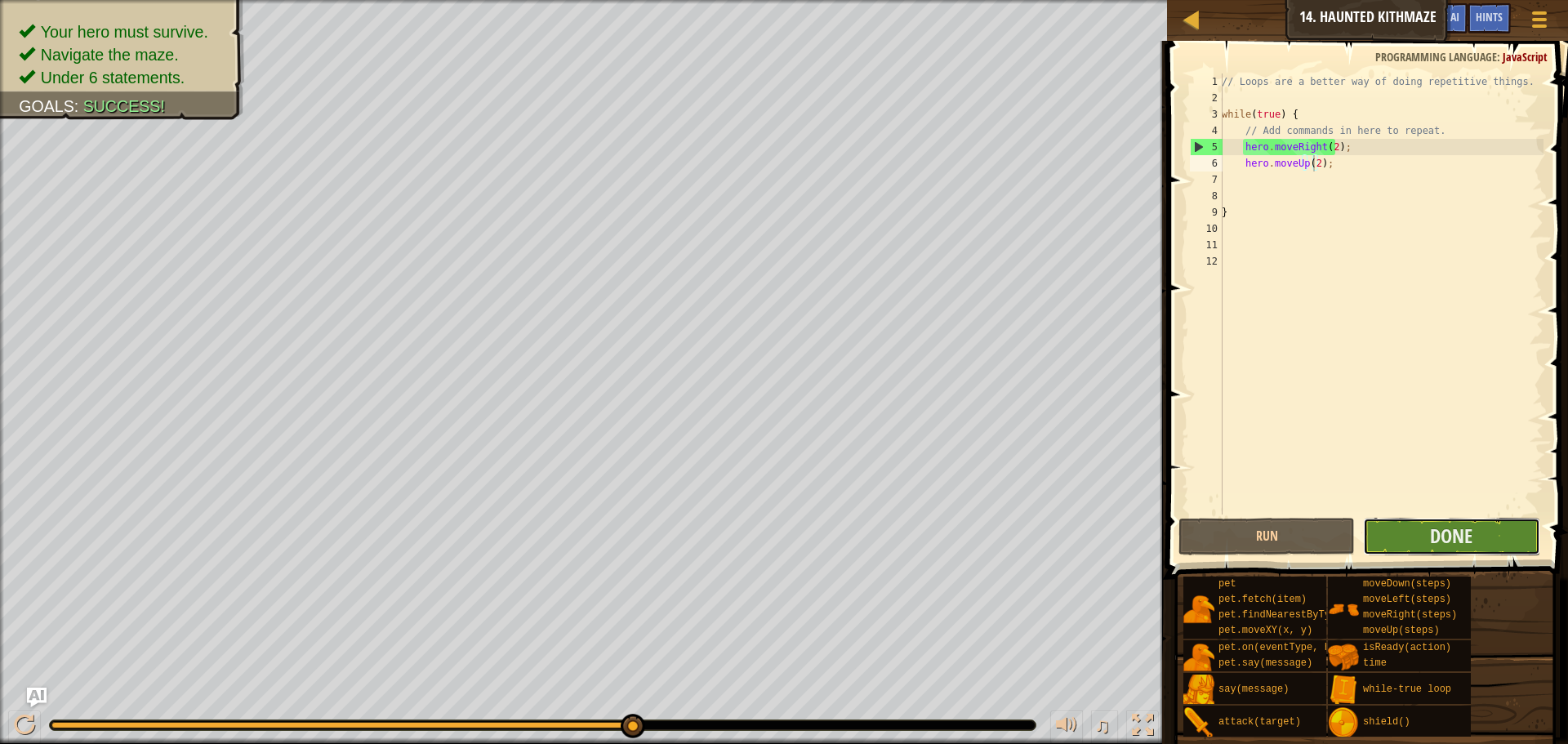
click at [1417, 520] on button "Done" at bounding box center [1450, 537] width 176 height 38
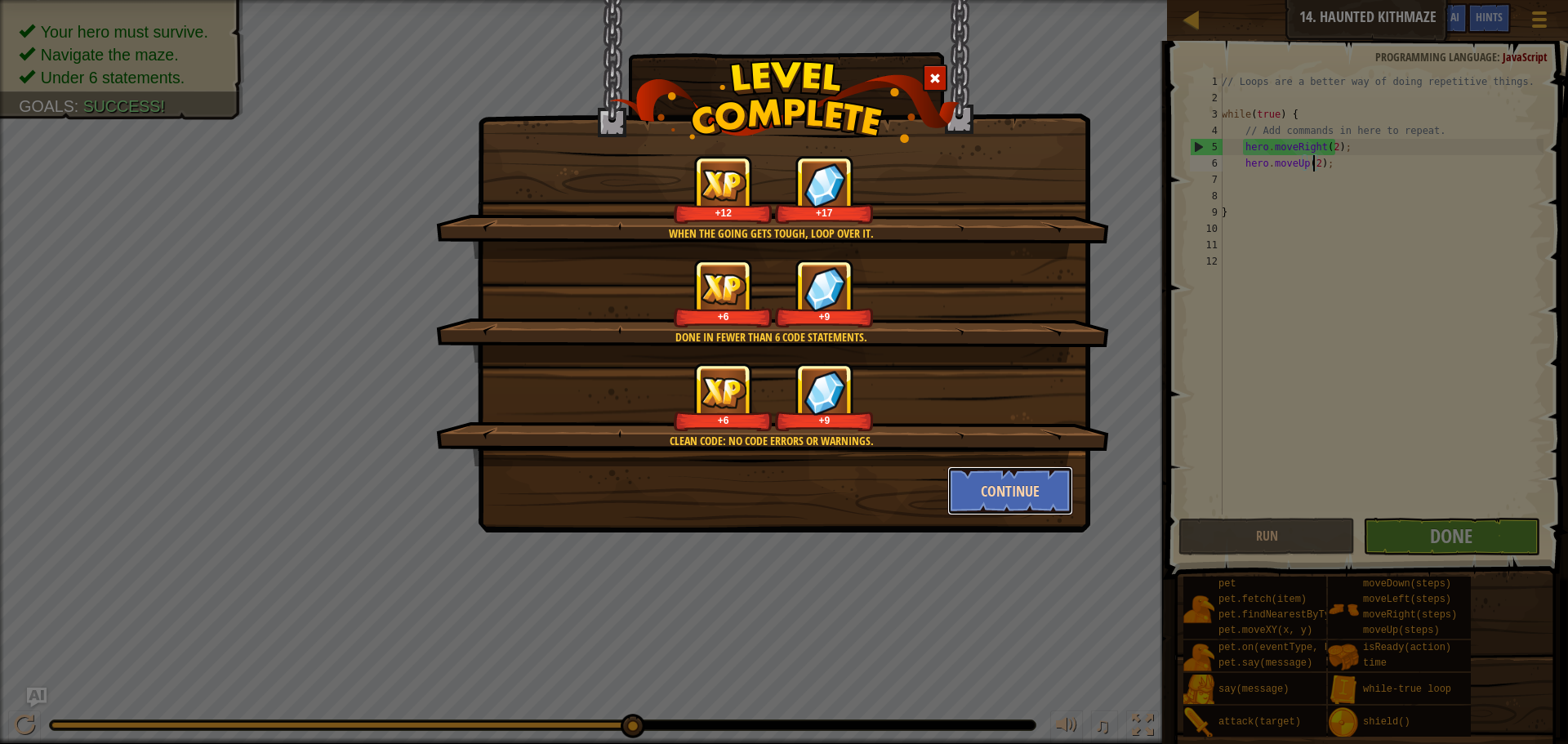
click at [1042, 479] on button "Continue" at bounding box center [1010, 490] width 126 height 49
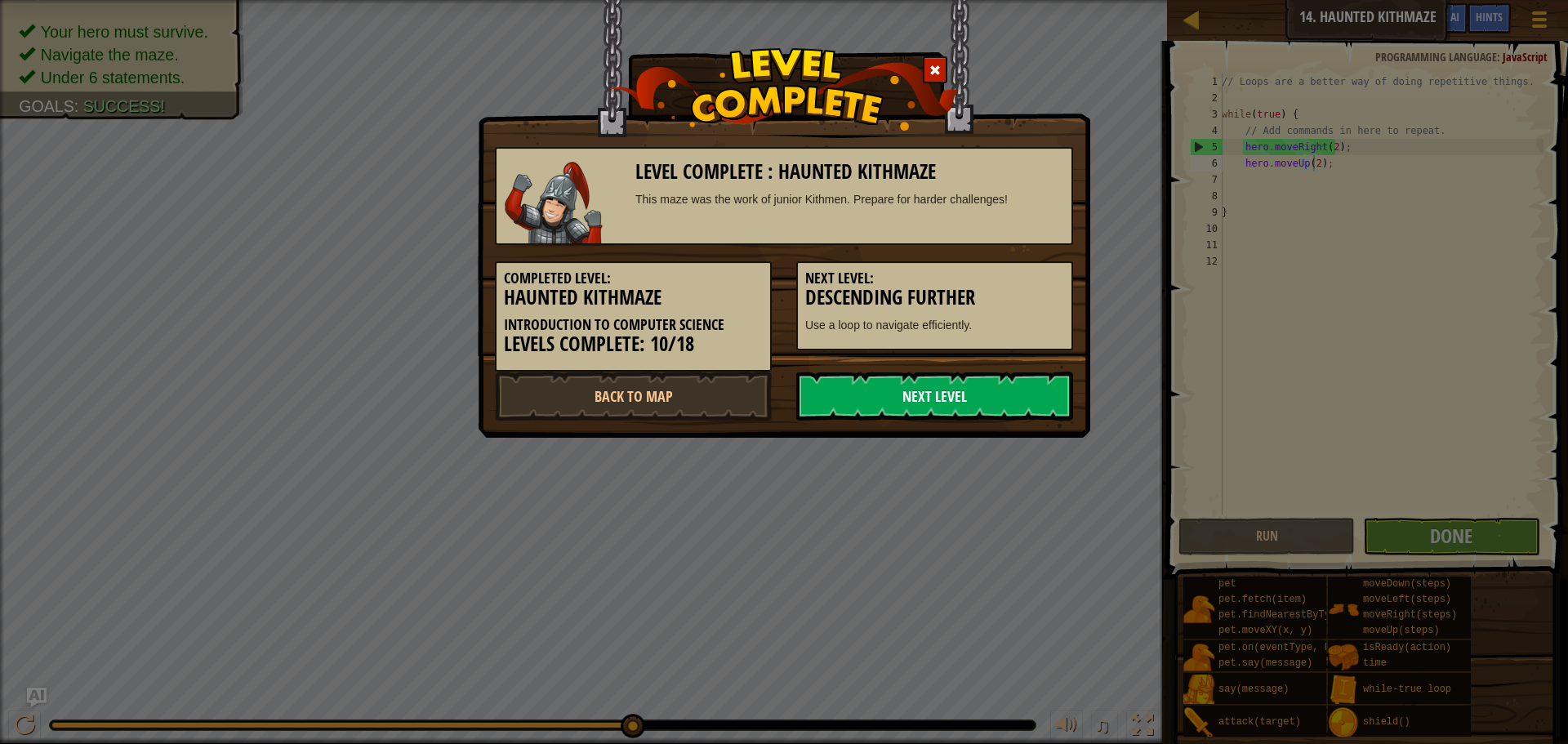
click at [903, 412] on link "Next Level" at bounding box center [934, 396] width 277 height 49
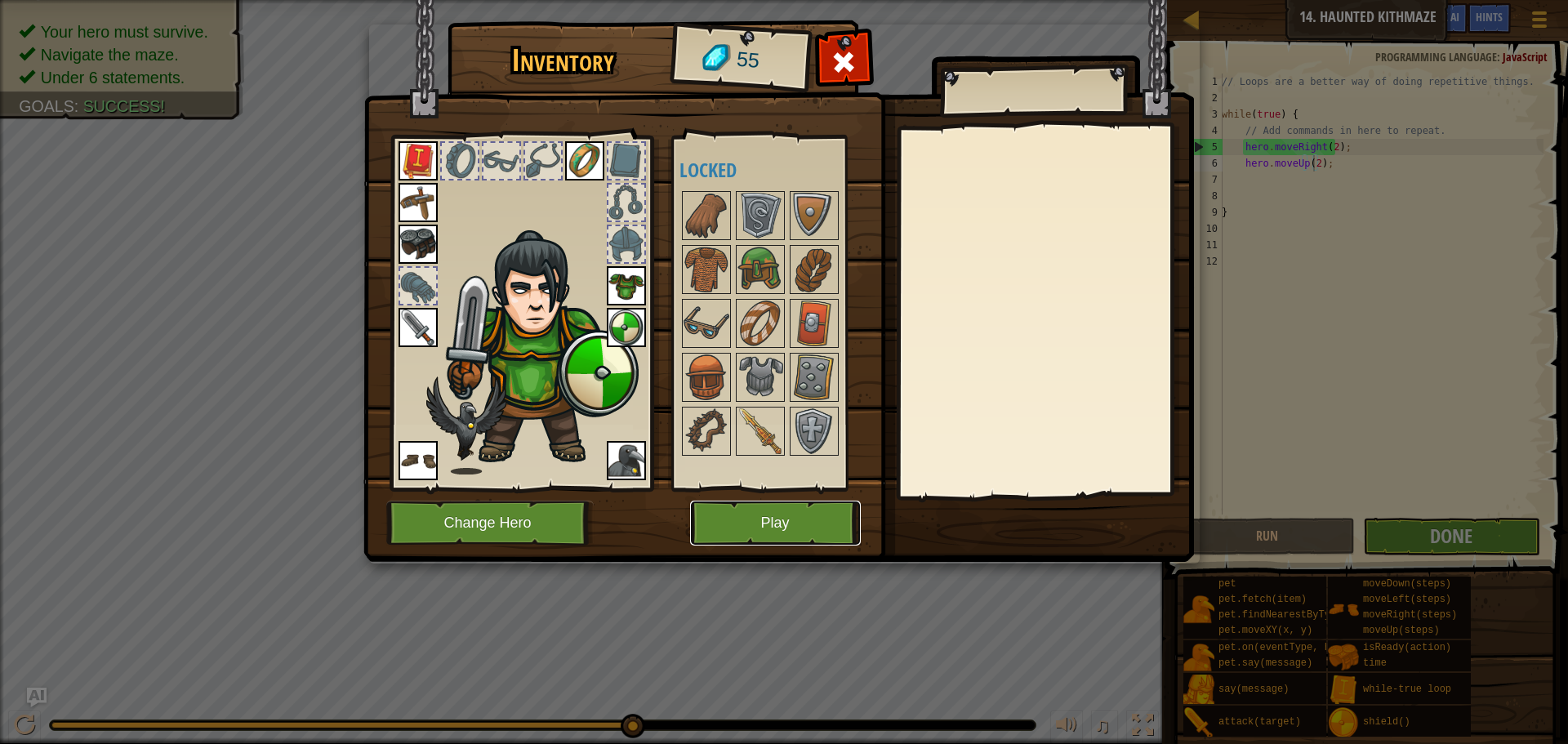
click at [750, 511] on button "Play" at bounding box center [775, 523] width 170 height 45
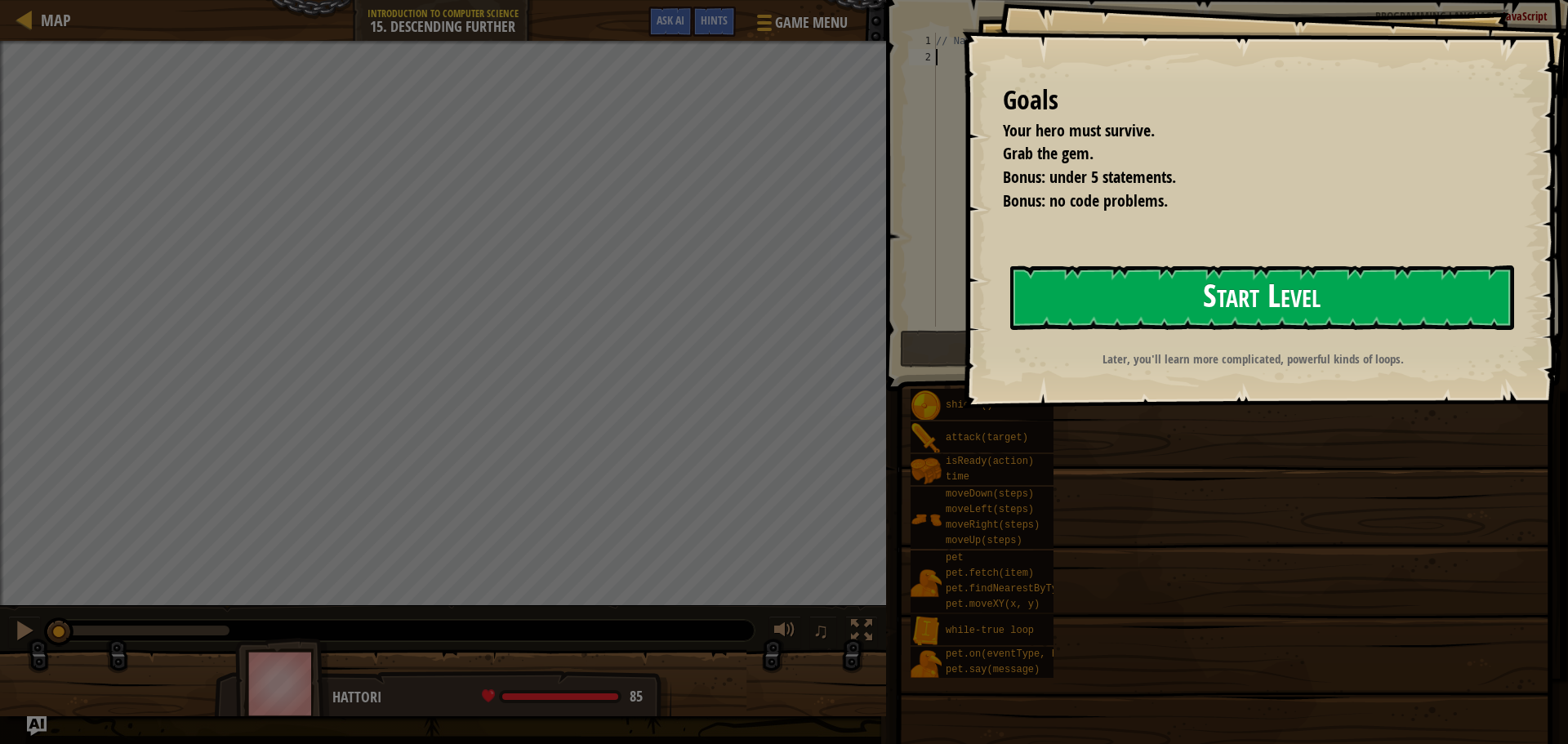
click at [1097, 283] on button "Start Level" at bounding box center [1262, 297] width 504 height 65
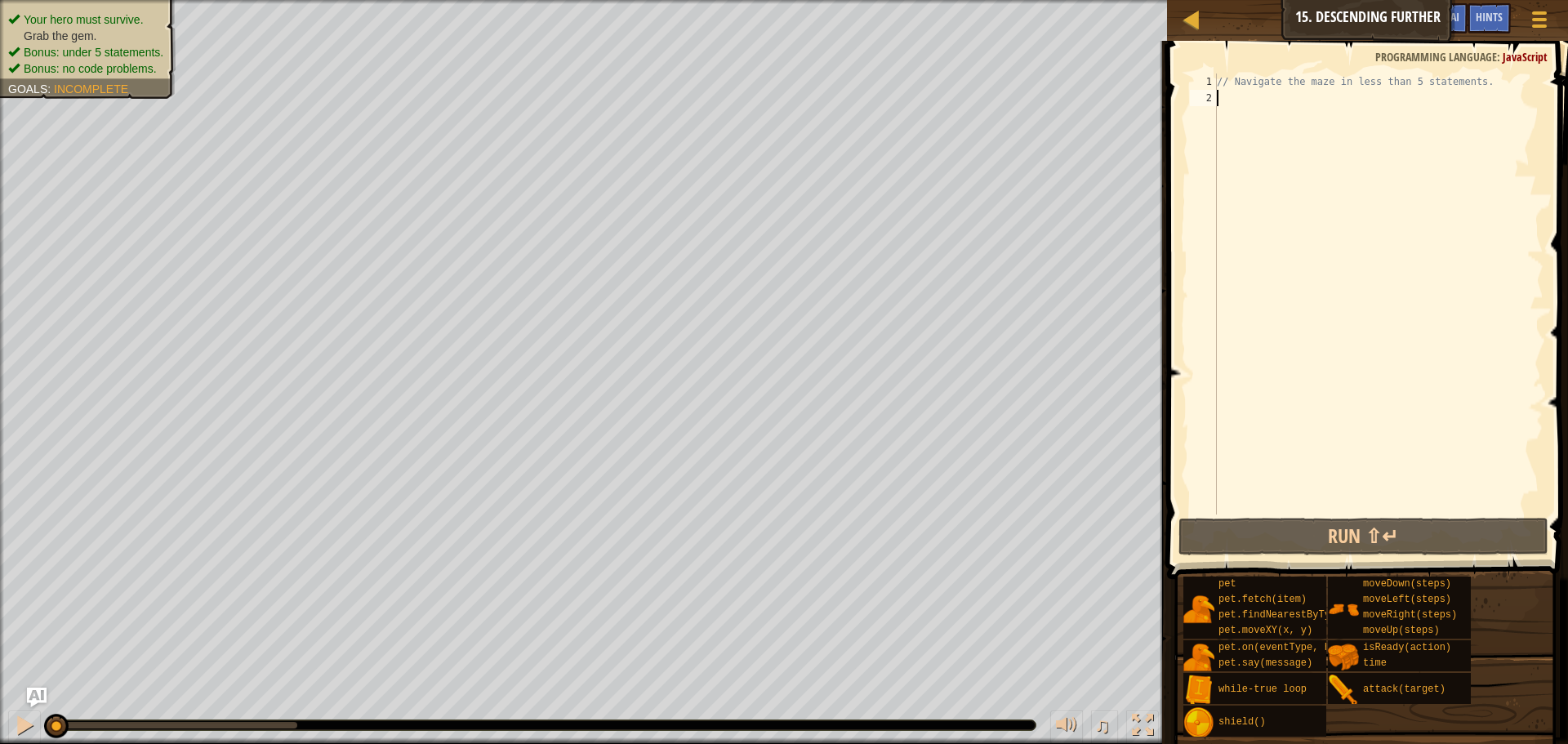
type textarea "l"
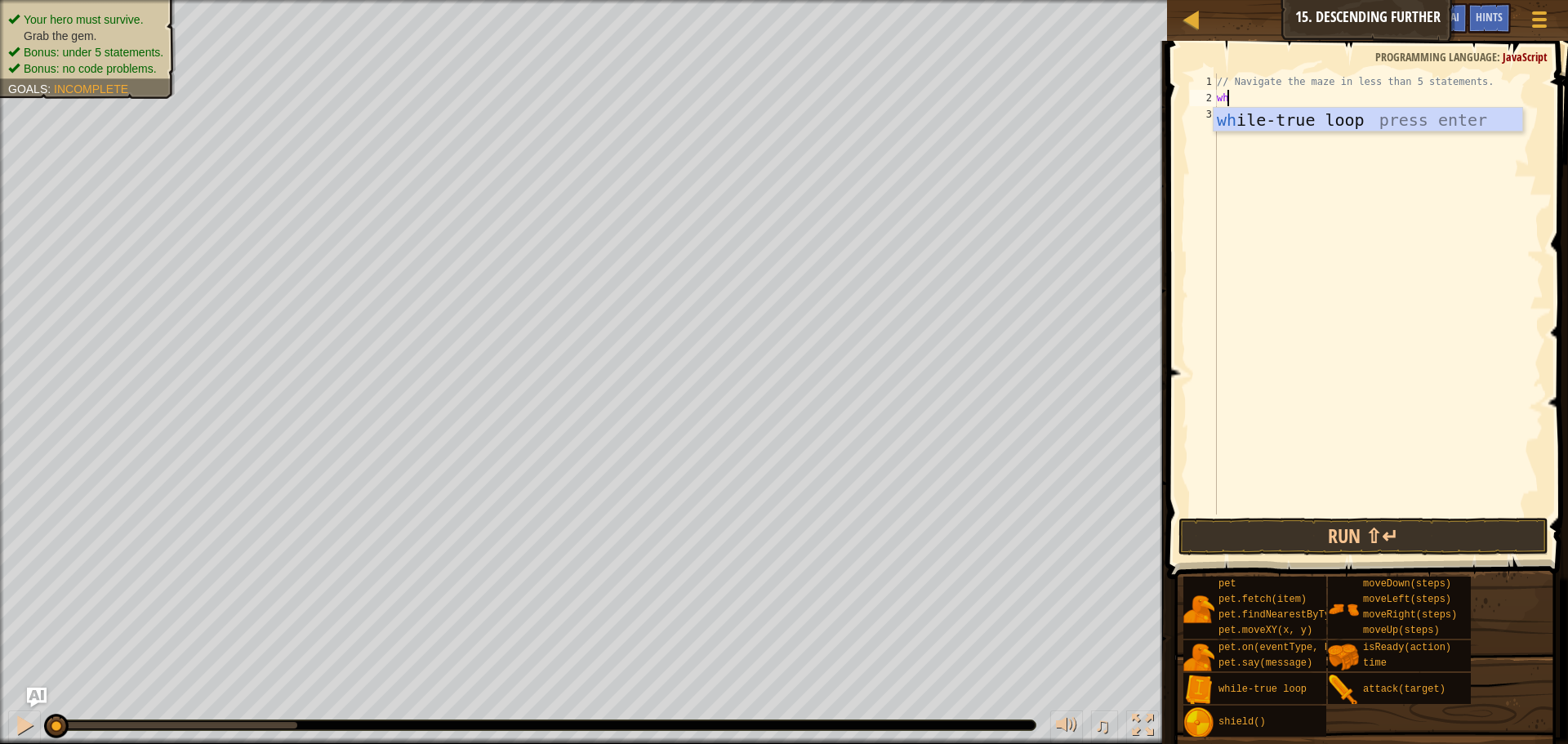
scroll to position [8, 1]
type textarea "whil"
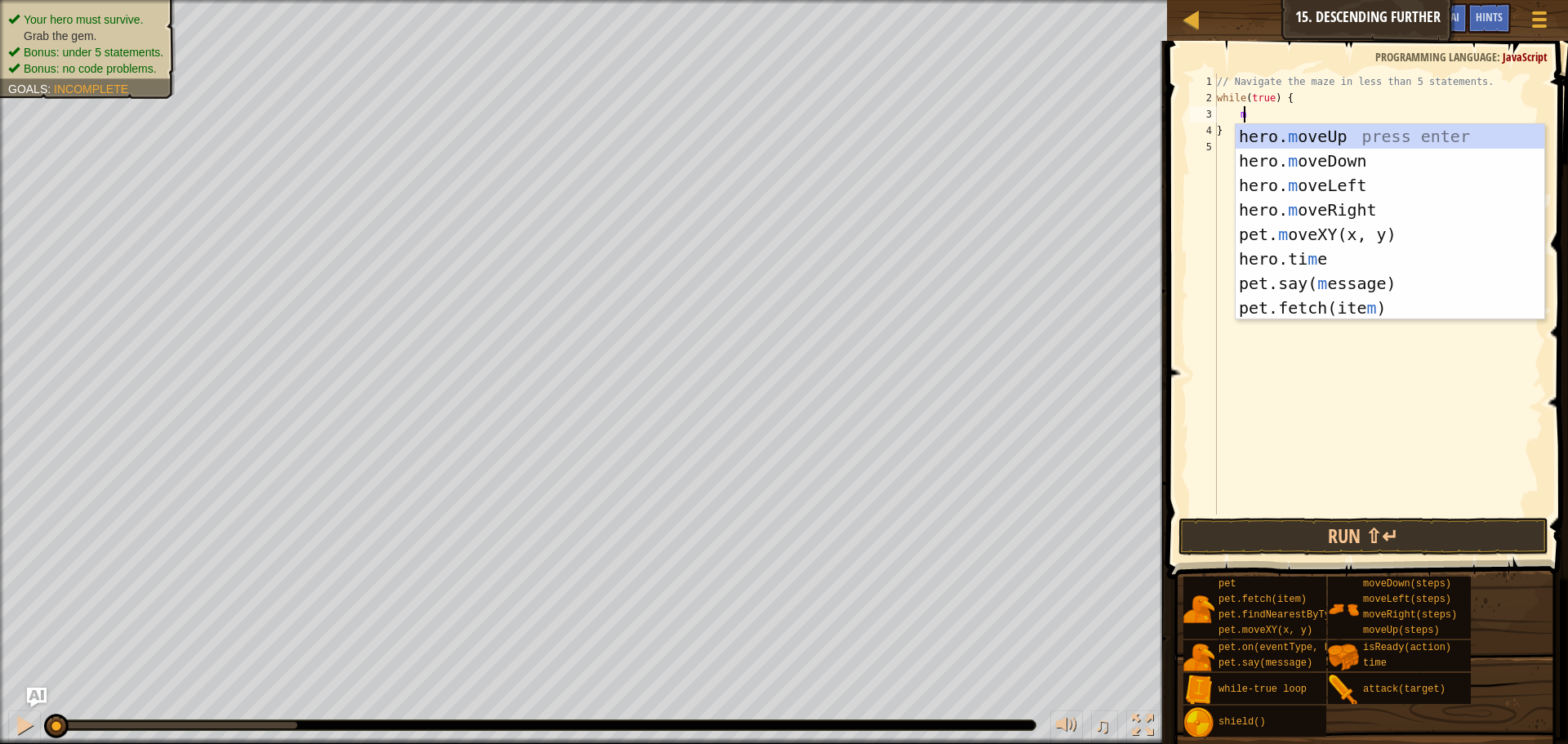
type textarea "move"
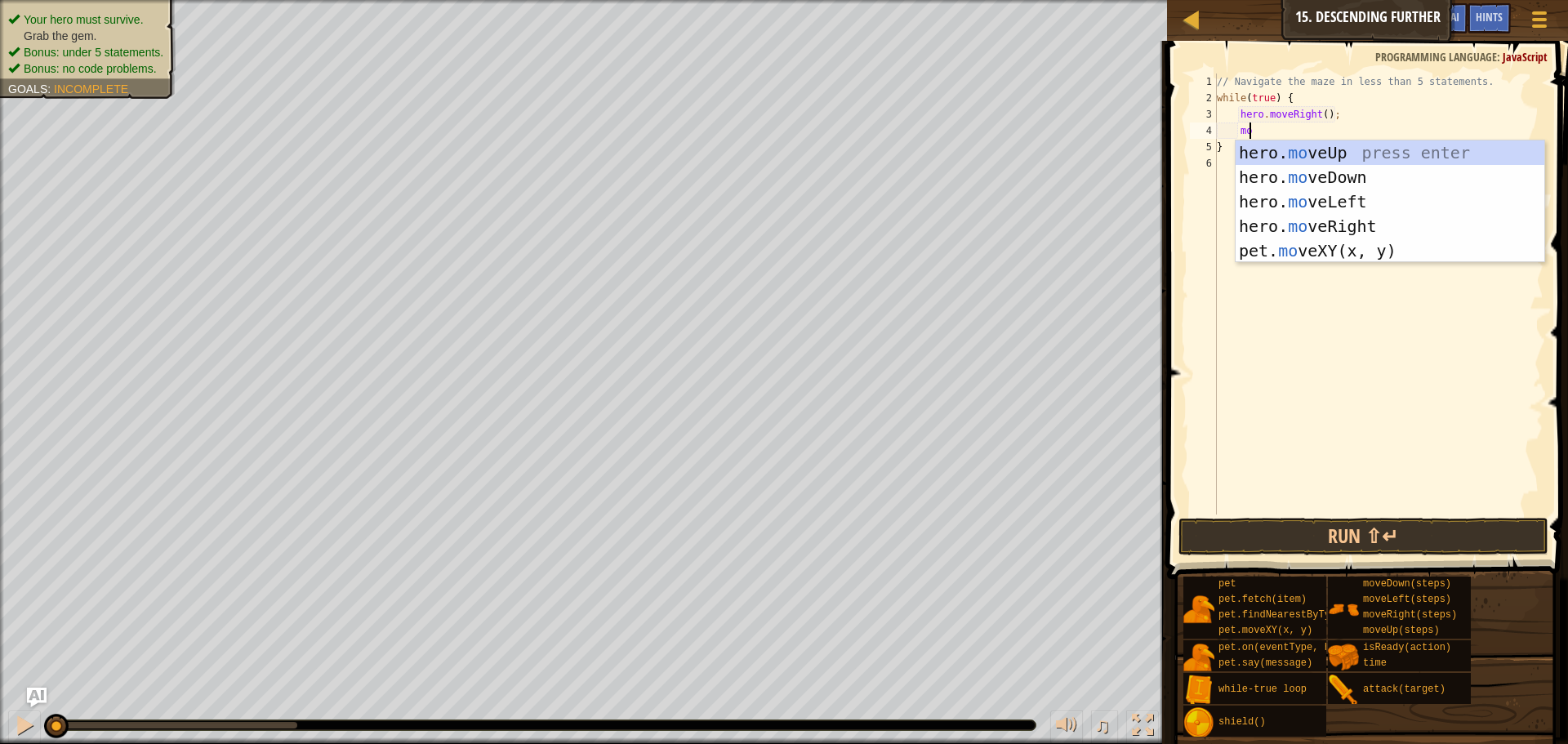
type textarea "move"
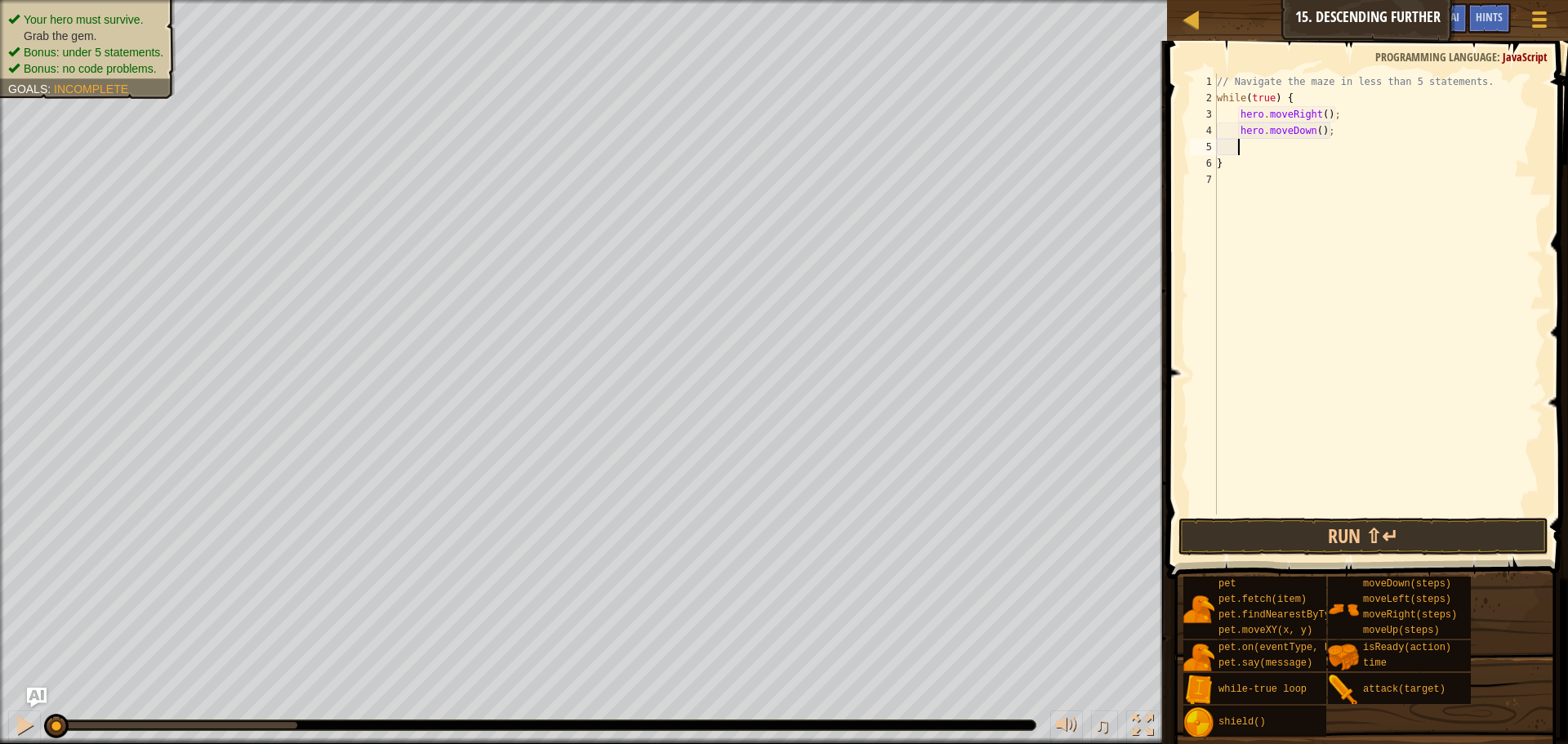
scroll to position [8, 1]
click at [1318, 114] on div "// Navigate the maze in less than 5 statements. while ( true ) { hero . moveRig…" at bounding box center [1378, 310] width 329 height 474
click at [1315, 130] on div "// Navigate the maze in less than 5 statements. while ( true ) { hero . moveRig…" at bounding box center [1378, 310] width 329 height 474
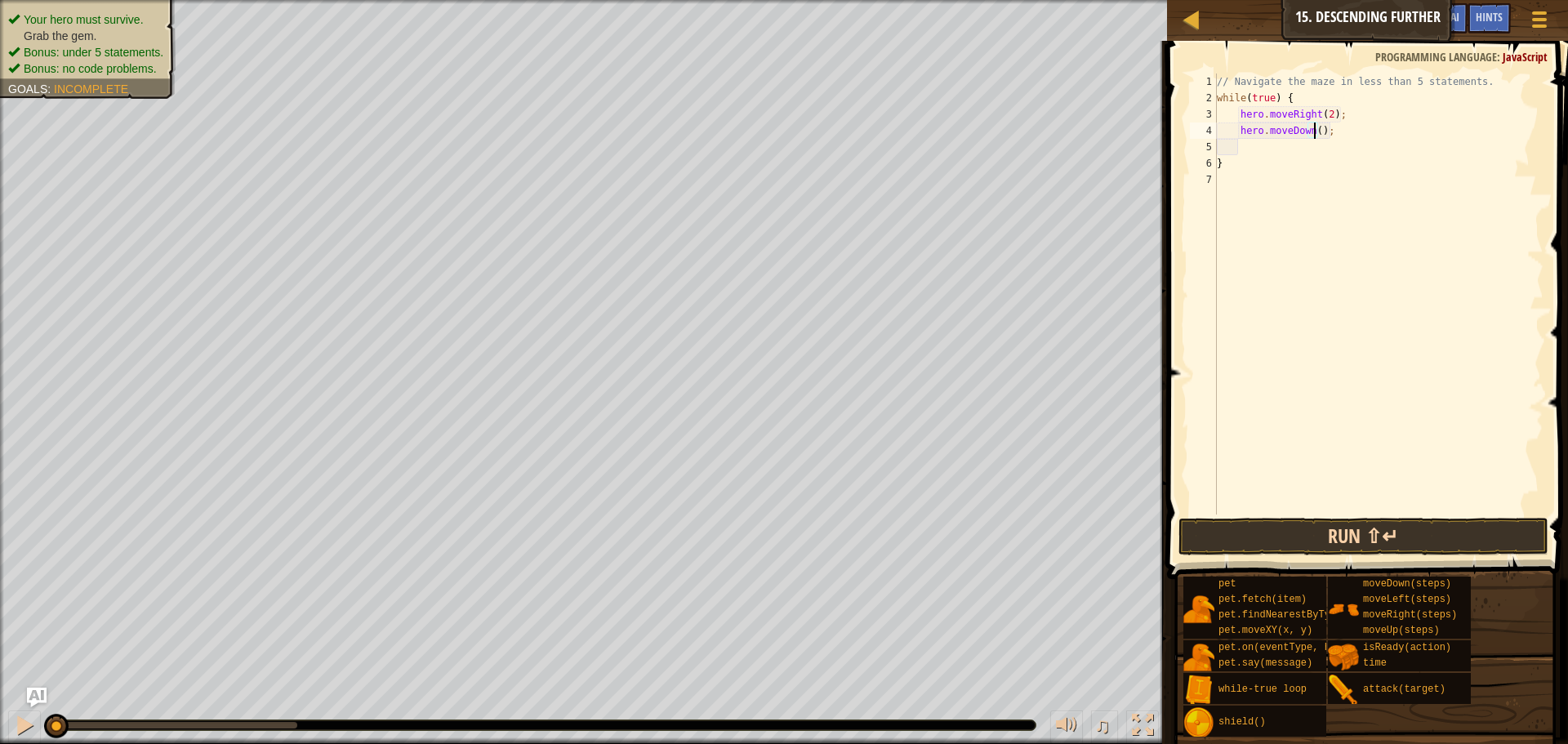
type textarea "hero.moveDown();"
click at [1332, 544] on button "Run ⇧↵" at bounding box center [1363, 537] width 370 height 38
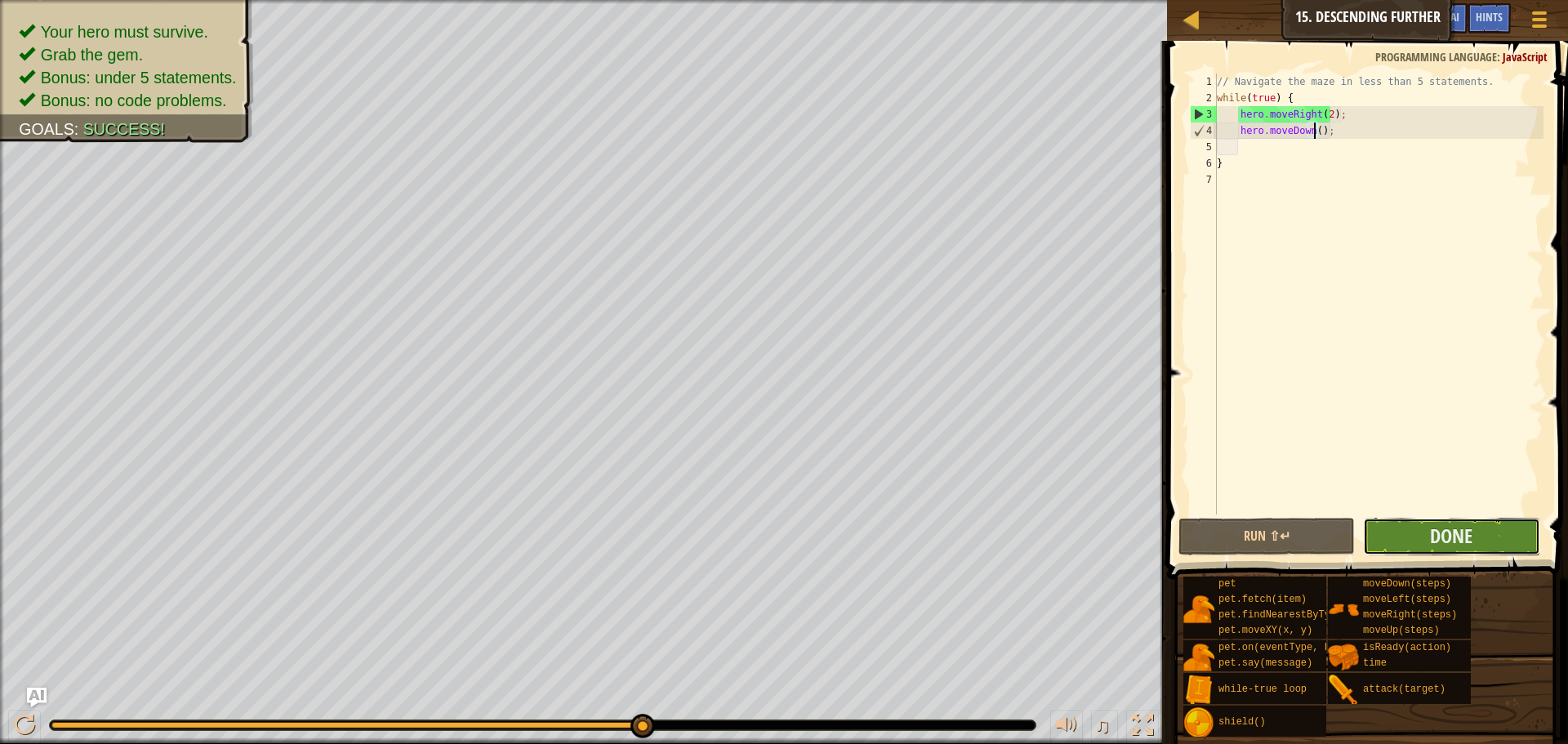
click at [1412, 531] on button "Done" at bounding box center [1450, 537] width 176 height 38
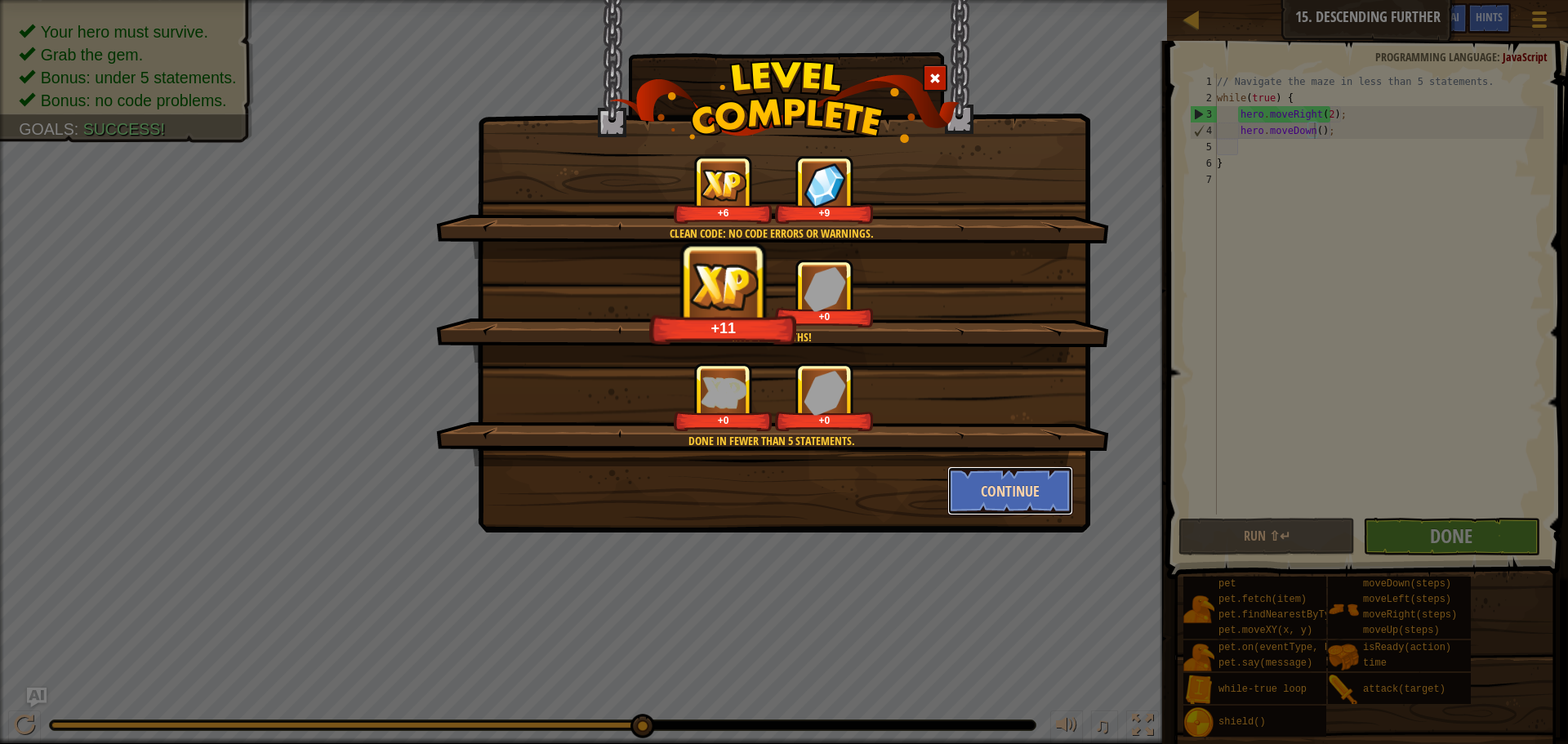
click at [988, 488] on button "Continue" at bounding box center [1010, 490] width 126 height 49
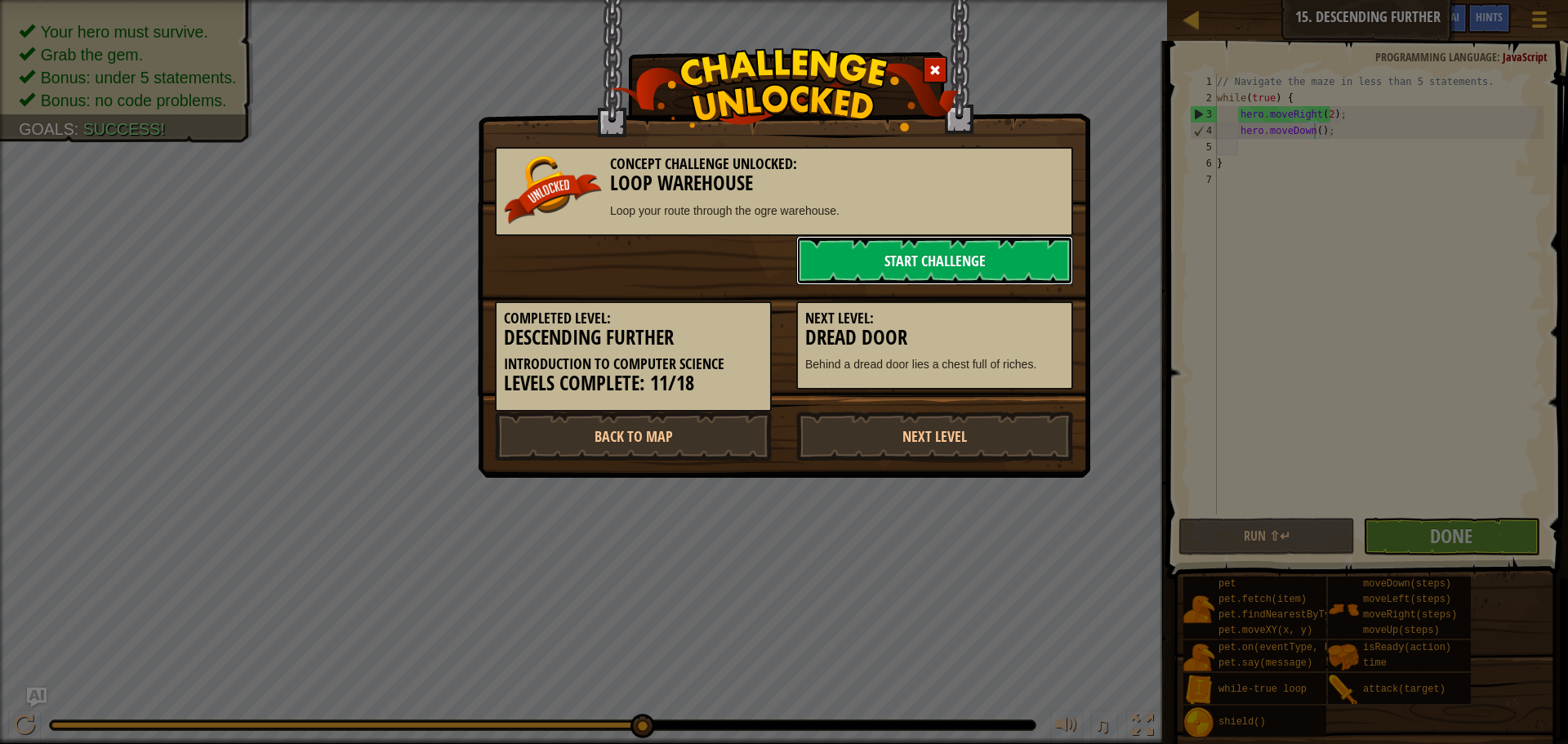
click at [909, 249] on link "Start Challenge" at bounding box center [934, 260] width 277 height 49
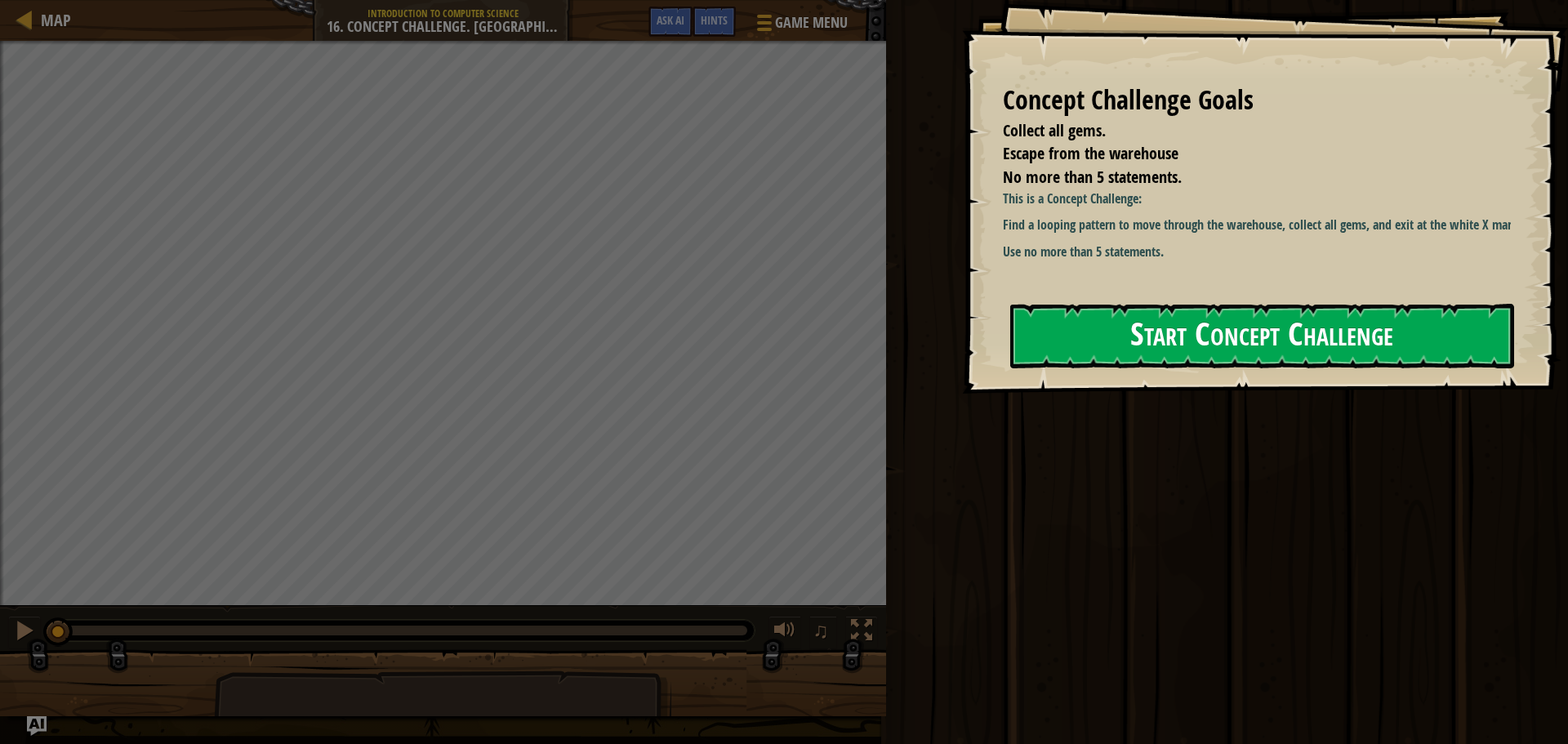
click at [1091, 329] on button "Start Concept Challenge" at bounding box center [1262, 335] width 504 height 65
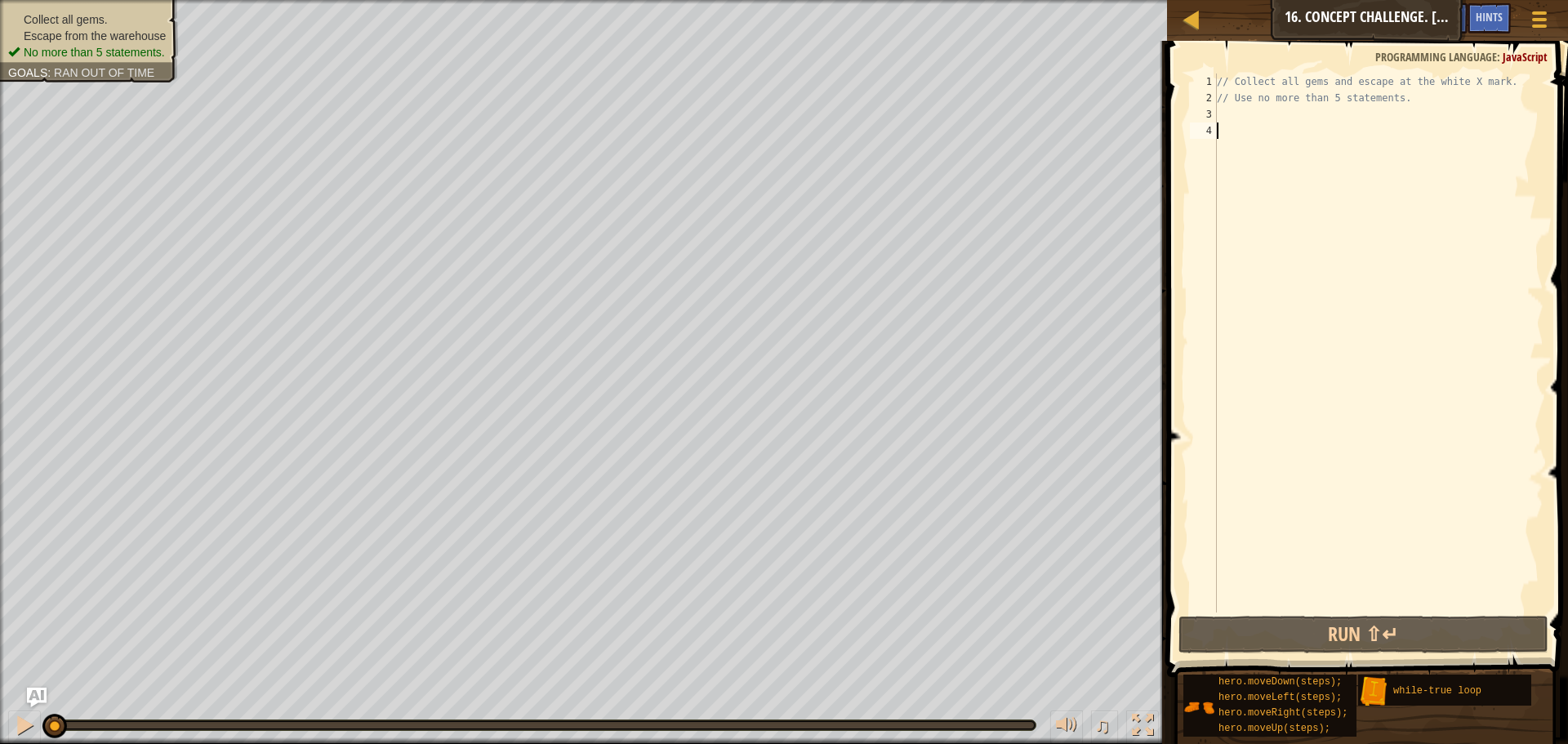
click at [1304, 129] on div "// Collect all gems and escape at the white X mark. // Use no more than 5 state…" at bounding box center [1378, 359] width 329 height 571
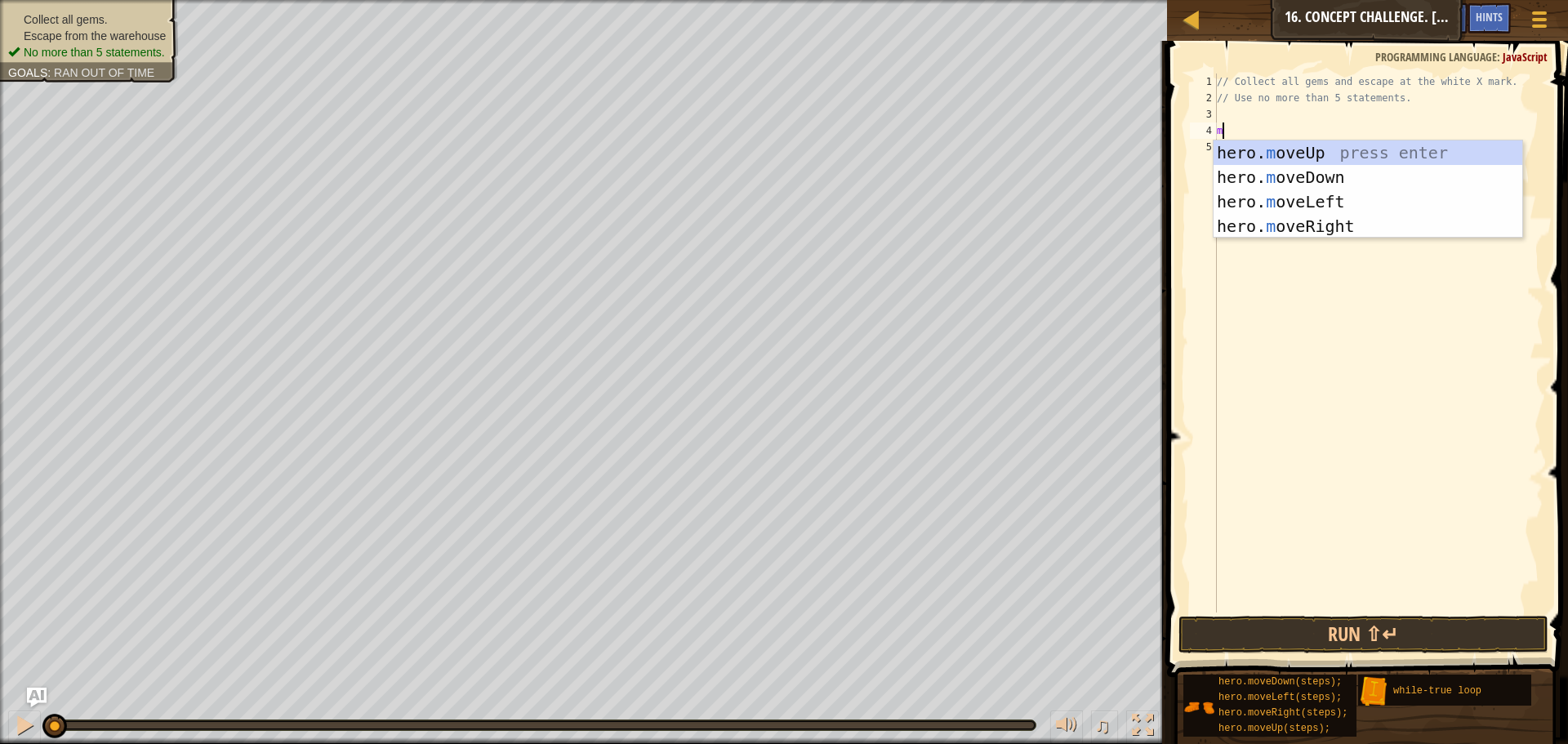
type textarea "move"
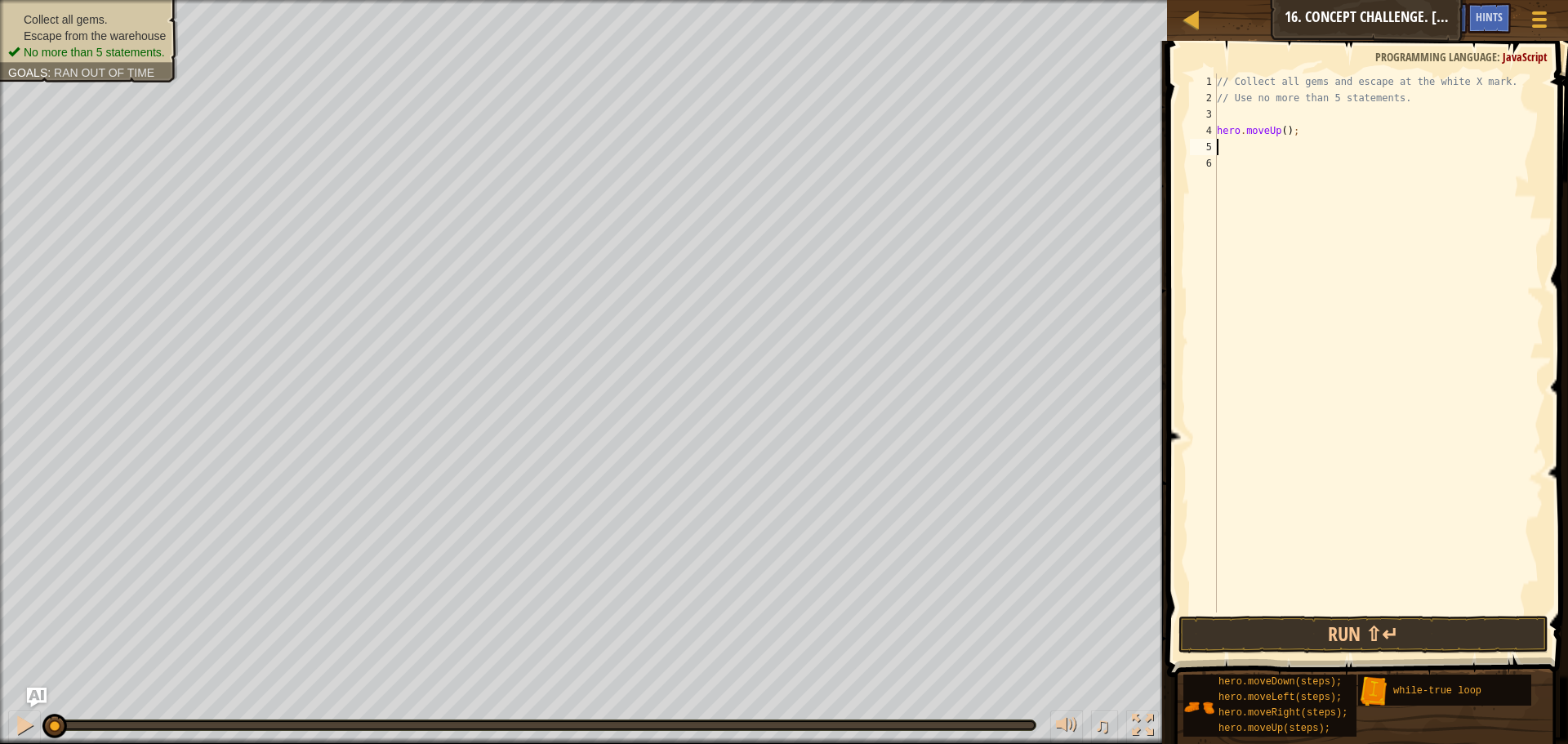
click at [1284, 146] on div "// Collect all gems and escape at the white X mark. // Use no more than 5 state…" at bounding box center [1378, 359] width 329 height 571
